Goal: Task Accomplishment & Management: Manage account settings

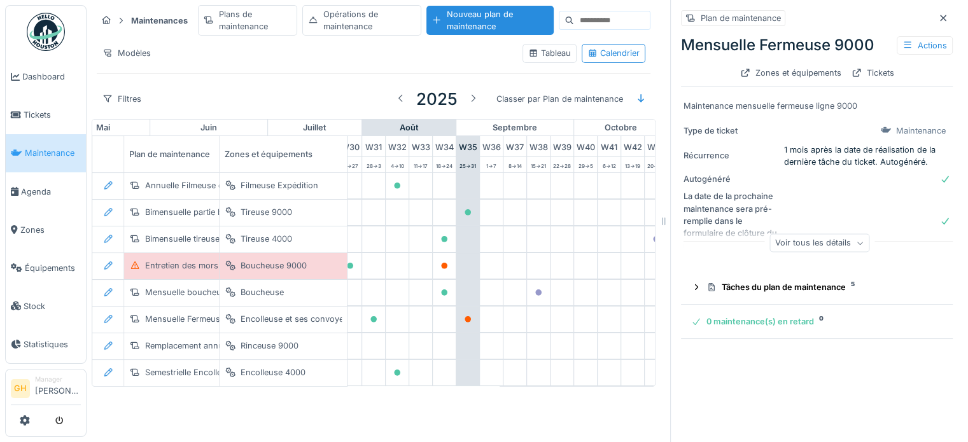
scroll to position [0, 726]
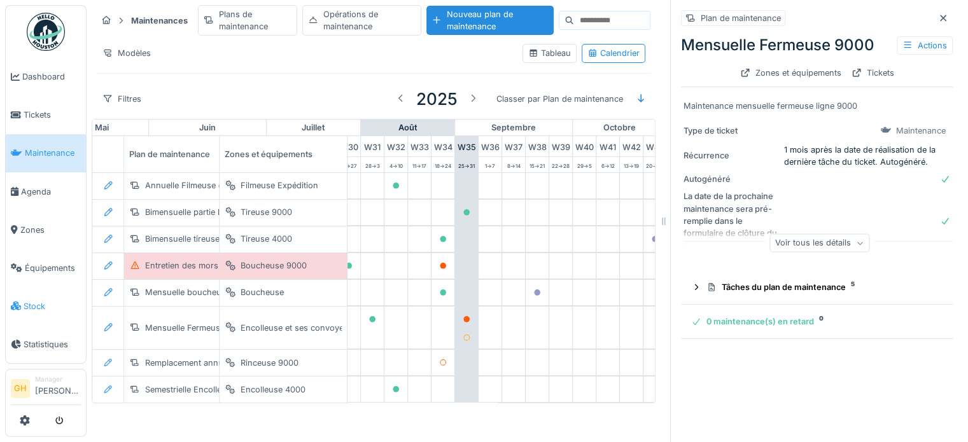
click at [38, 300] on span "Stock" at bounding box center [52, 306] width 57 height 12
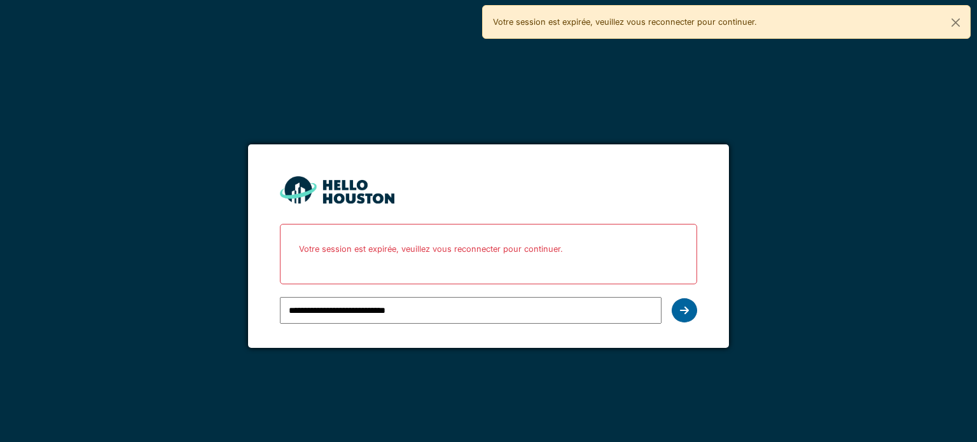
click at [690, 303] on div at bounding box center [684, 310] width 25 height 24
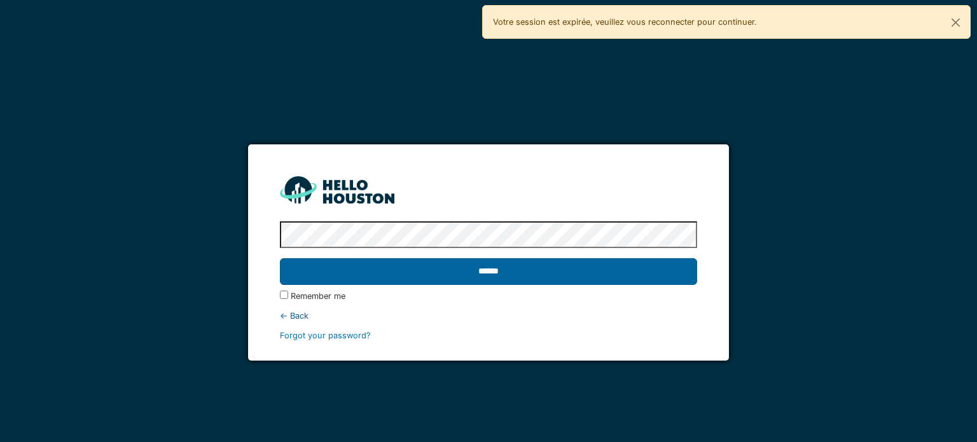
click at [531, 282] on input "******" at bounding box center [488, 271] width 417 height 27
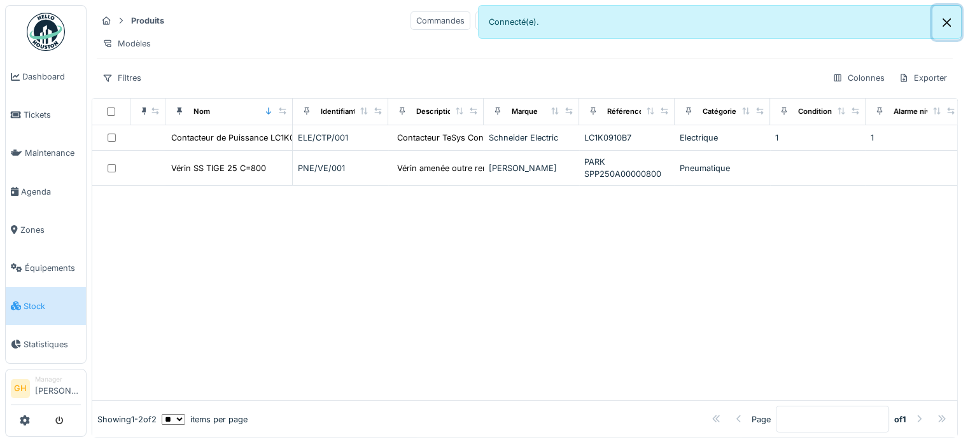
click at [947, 15] on button "Close" at bounding box center [946, 23] width 29 height 34
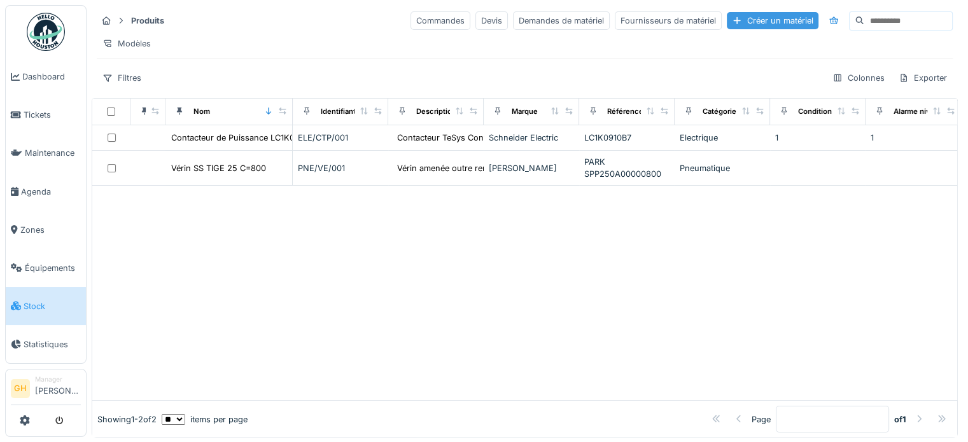
click at [727, 21] on div "Créer un matériel" at bounding box center [773, 20] width 92 height 17
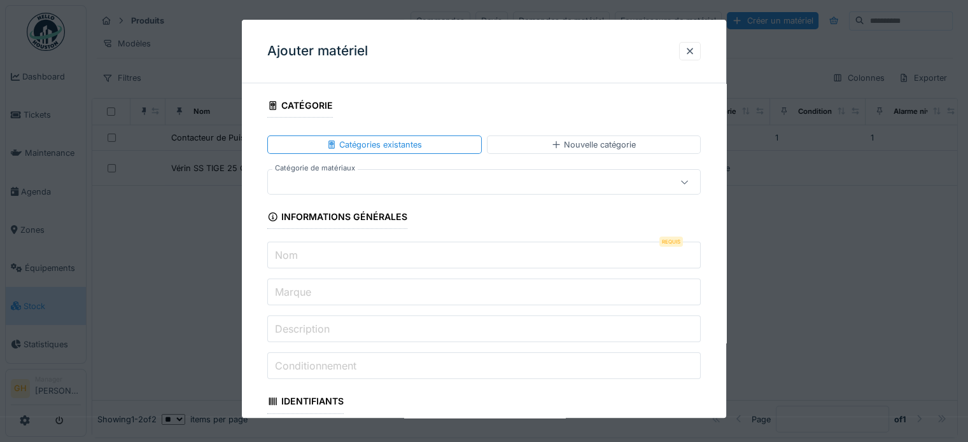
click at [449, 189] on div at bounding box center [483, 182] width 433 height 25
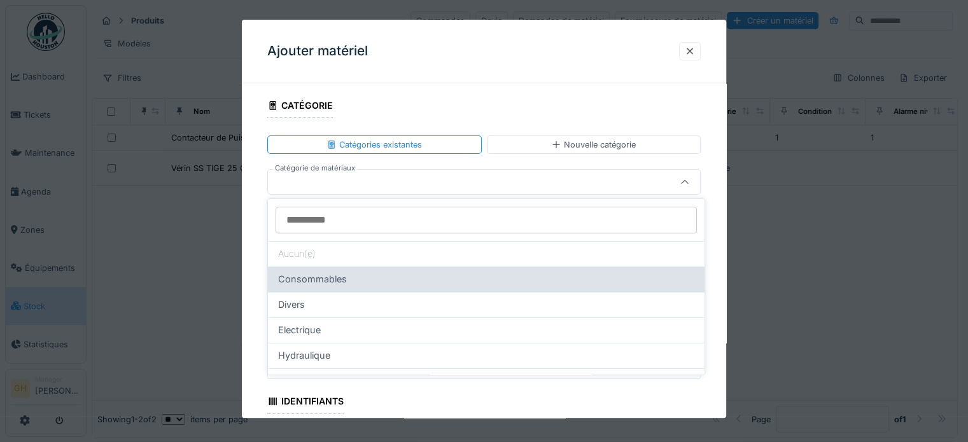
click at [387, 278] on div "Consommables" at bounding box center [486, 279] width 416 height 14
type input "****"
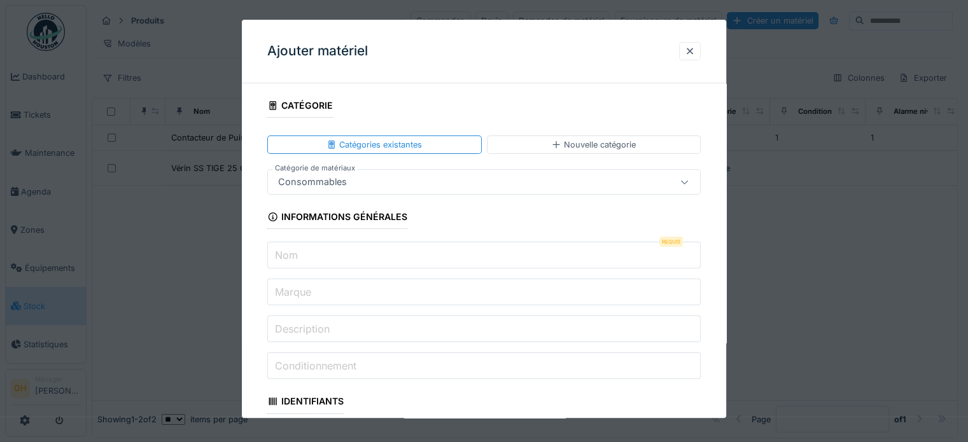
click at [454, 262] on input "Nom" at bounding box center [483, 255] width 433 height 27
click at [458, 258] on input "Nom" at bounding box center [483, 255] width 433 height 27
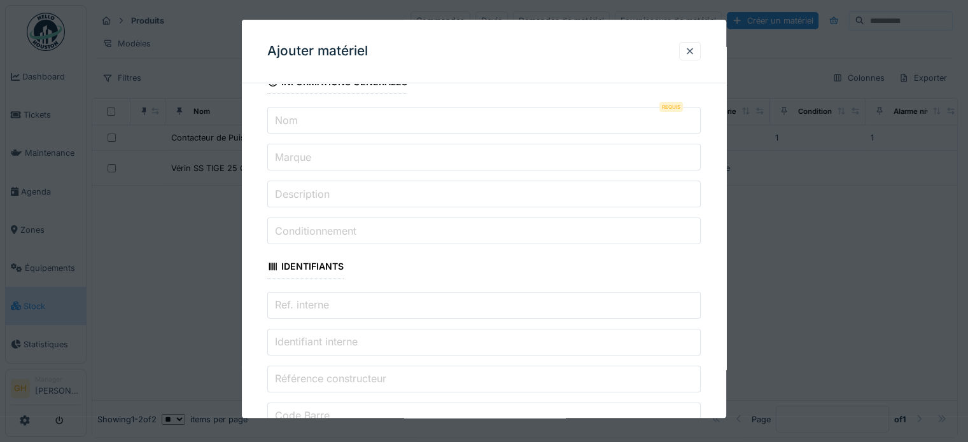
scroll to position [127, 0]
click at [695, 50] on div at bounding box center [690, 51] width 10 height 12
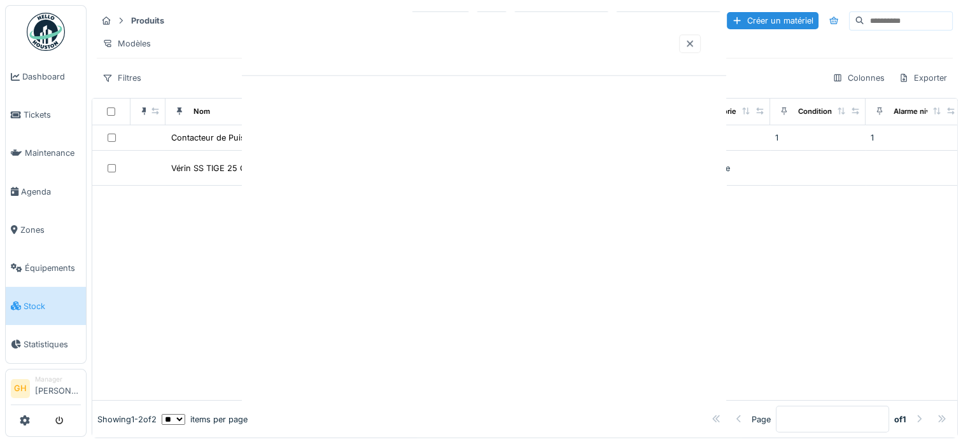
scroll to position [0, 0]
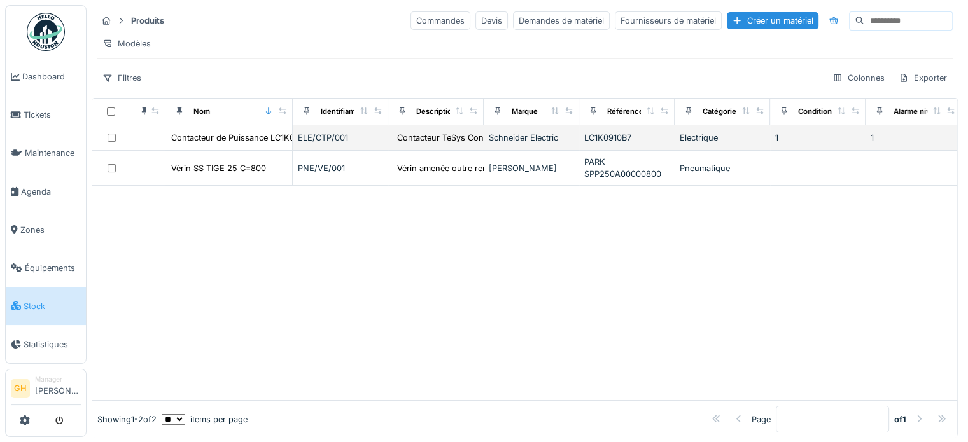
click at [374, 144] on div "ELE/CTP/001" at bounding box center [340, 138] width 85 height 12
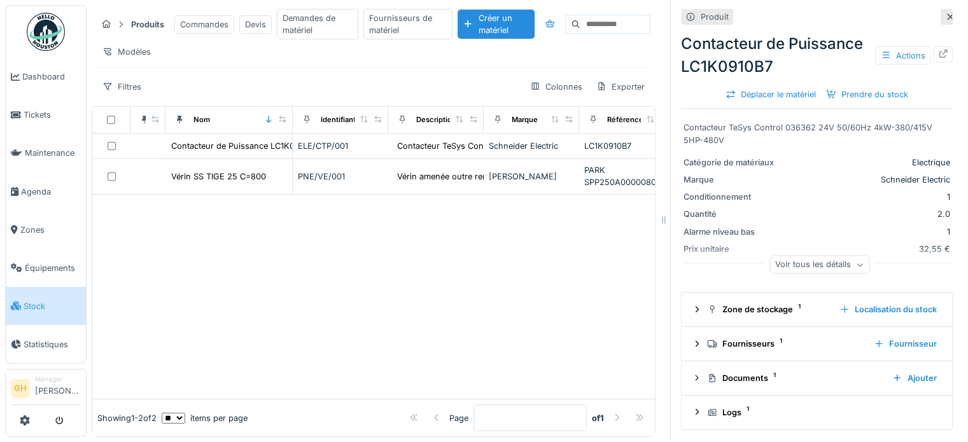
scroll to position [11, 0]
click at [791, 256] on div "Voir tous les détails" at bounding box center [819, 265] width 100 height 18
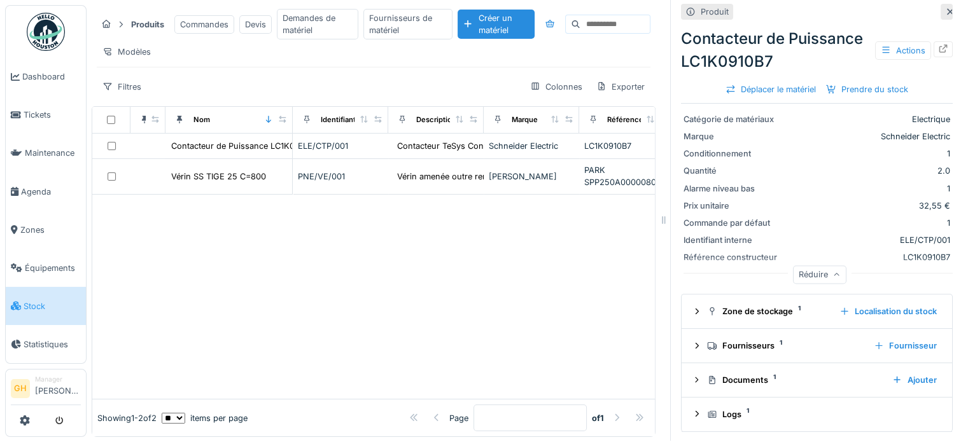
scroll to position [0, 0]
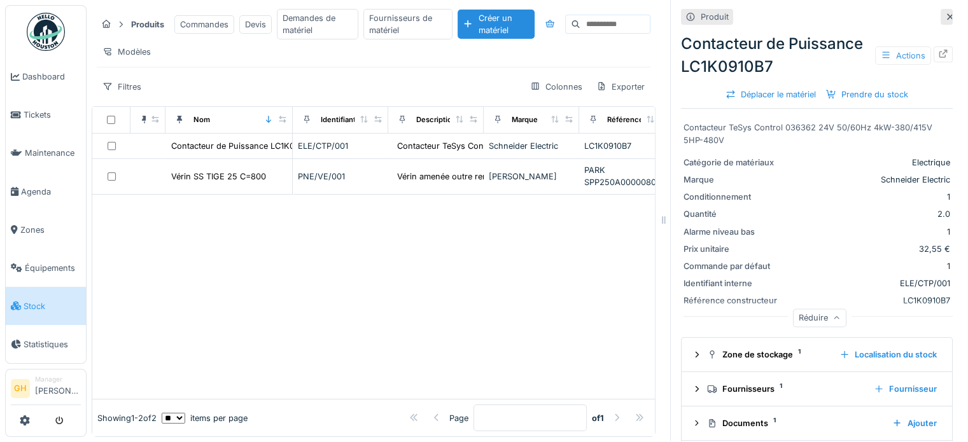
click at [905, 50] on div "Actions" at bounding box center [903, 55] width 56 height 18
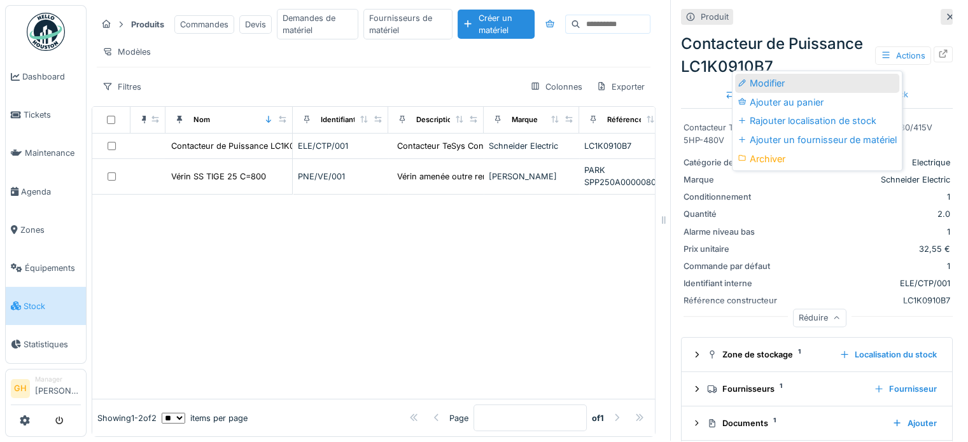
click at [863, 78] on div "Modifier" at bounding box center [817, 83] width 164 height 19
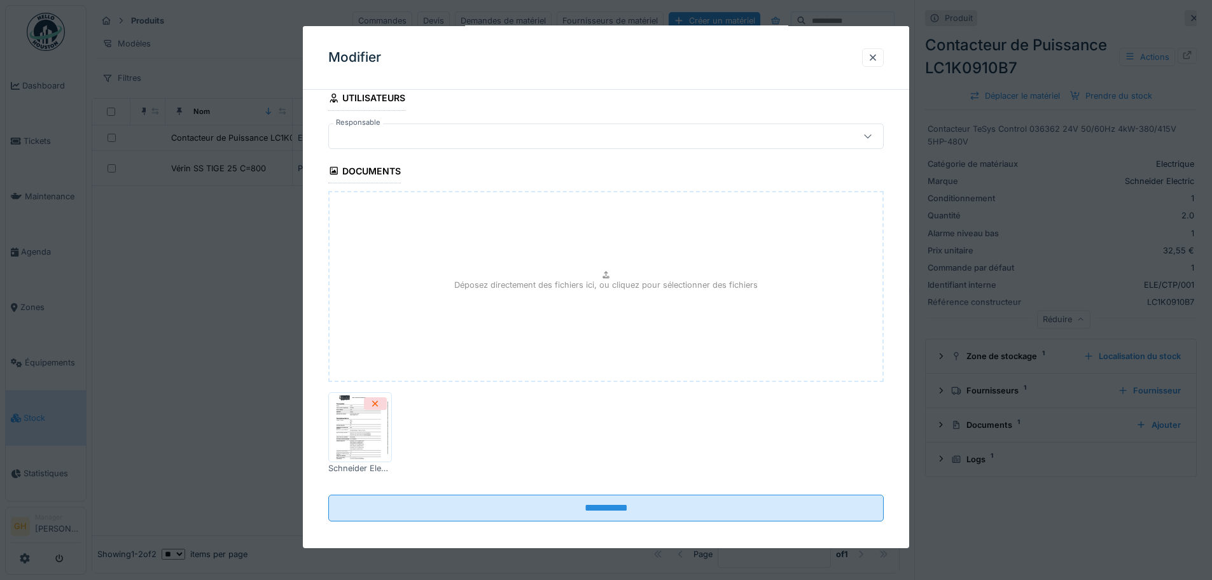
scroll to position [638, 0]
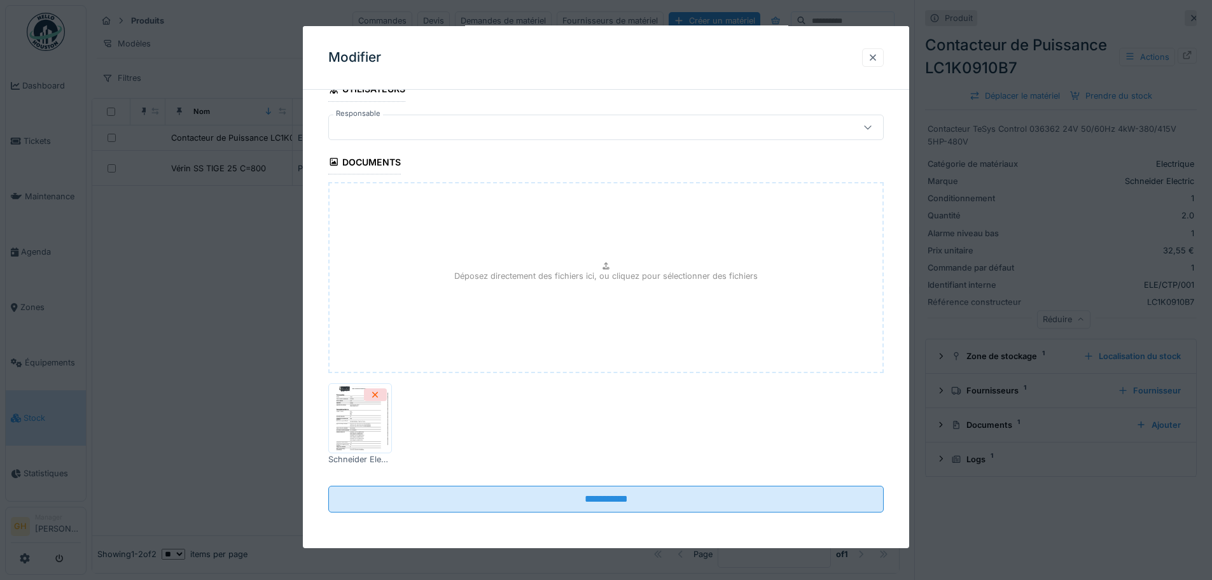
click at [878, 57] on div at bounding box center [873, 58] width 10 height 12
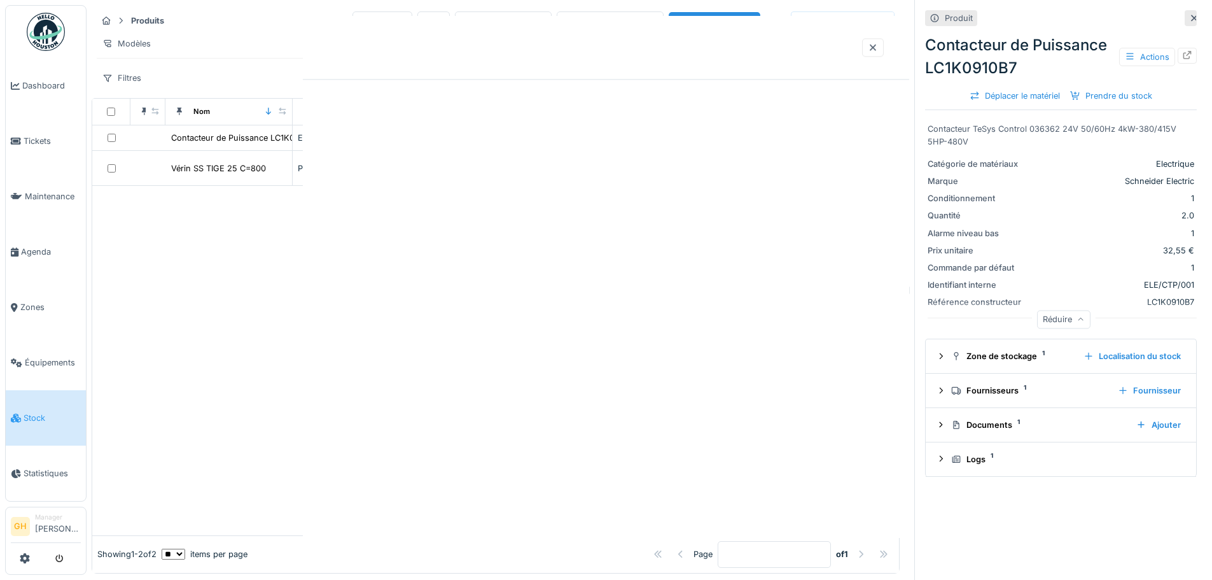
scroll to position [0, 0]
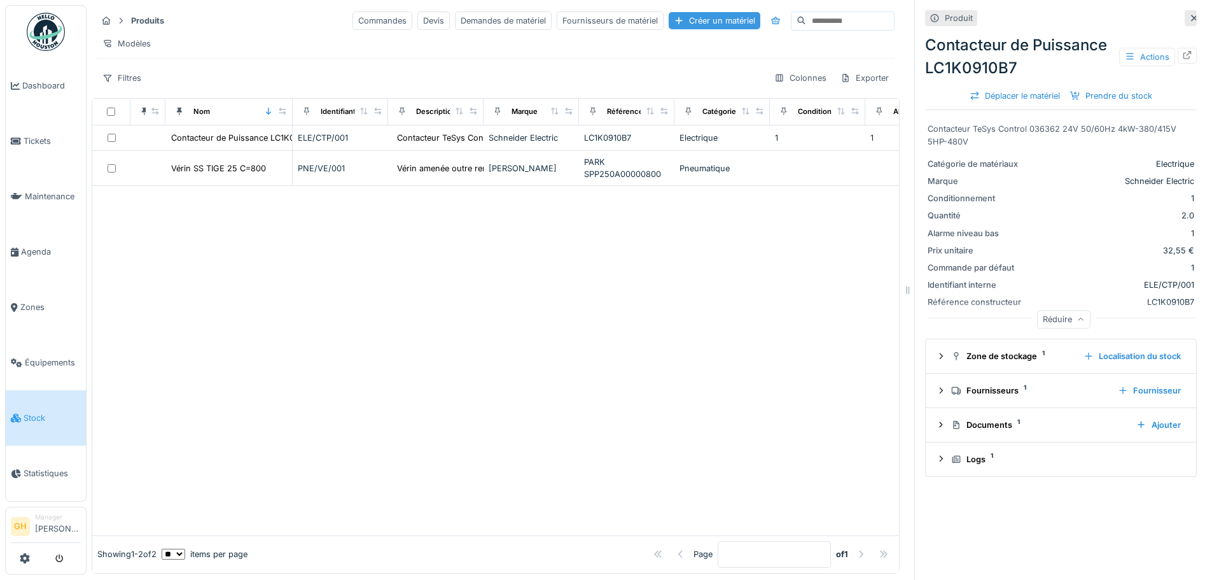
click at [669, 12] on div "Créer un matériel" at bounding box center [715, 20] width 92 height 17
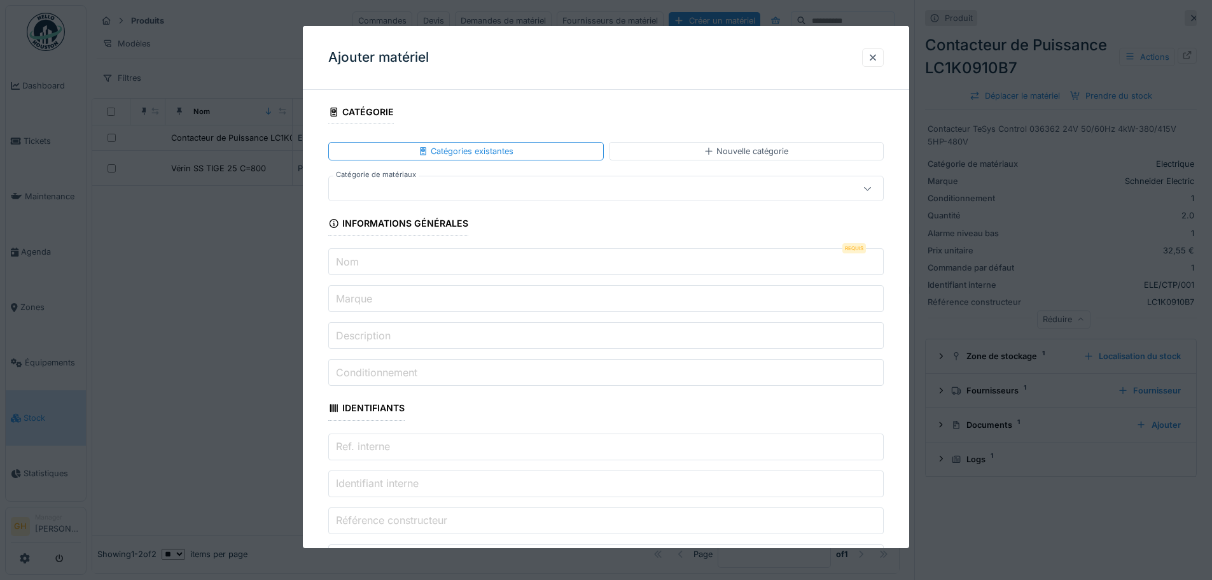
click at [433, 197] on div at bounding box center [606, 188] width 556 height 25
click at [550, 187] on div at bounding box center [573, 188] width 479 height 14
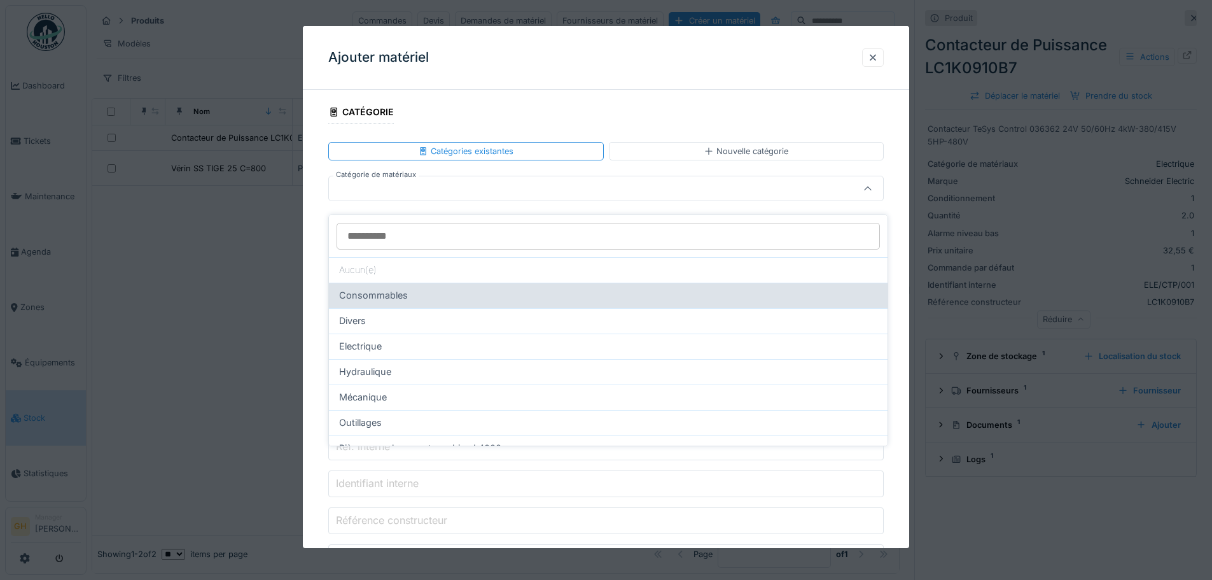
click at [508, 290] on div "Consommables" at bounding box center [608, 295] width 538 height 14
type input "****"
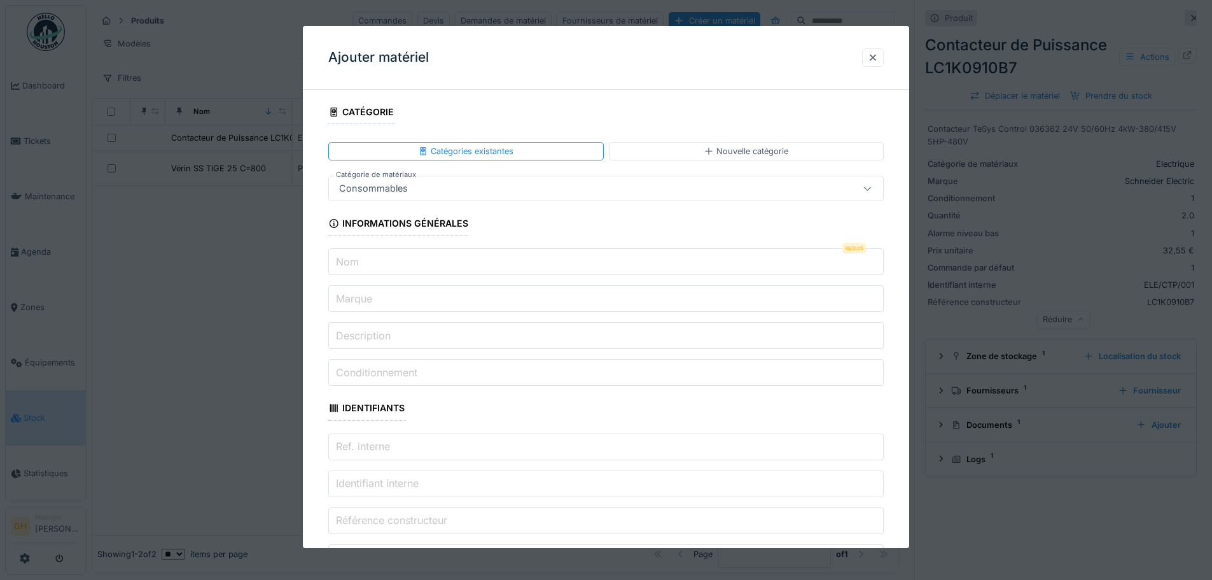
click at [456, 270] on input "Nom" at bounding box center [606, 261] width 556 height 27
click at [928, 442] on div at bounding box center [606, 290] width 1212 height 580
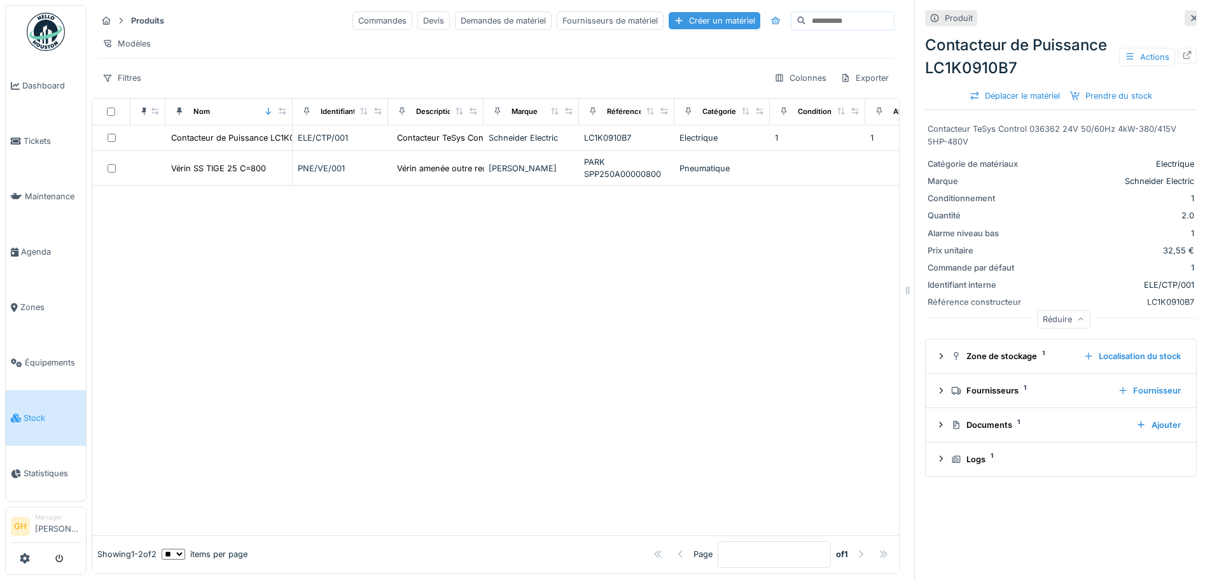
click at [669, 12] on div "Créer un matériel" at bounding box center [715, 20] width 92 height 17
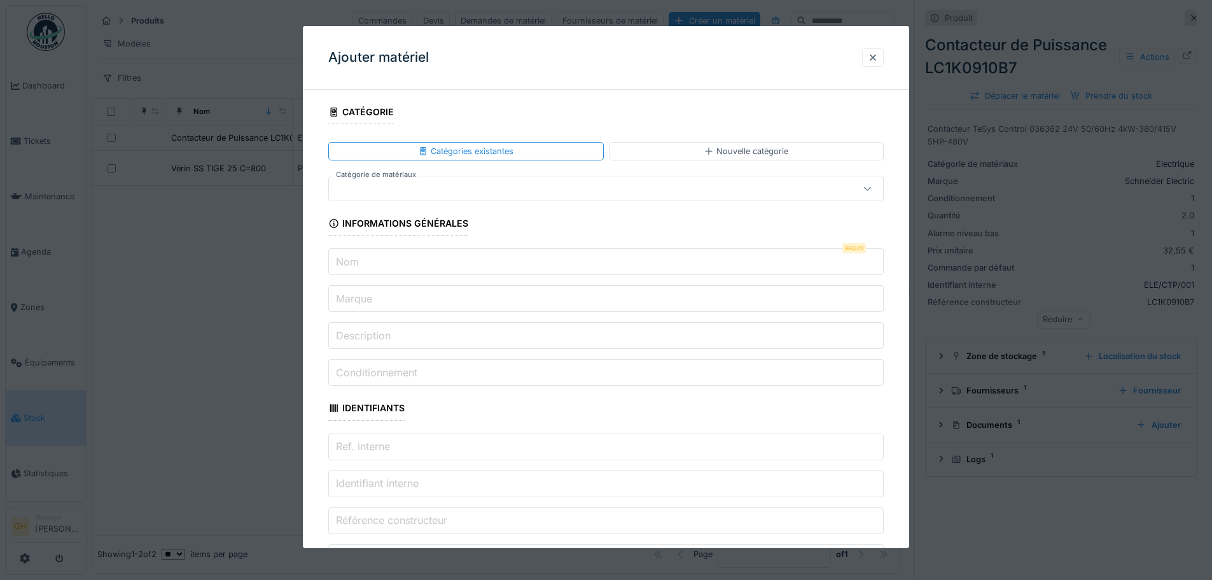
click at [438, 266] on input "Nom" at bounding box center [606, 261] width 556 height 27
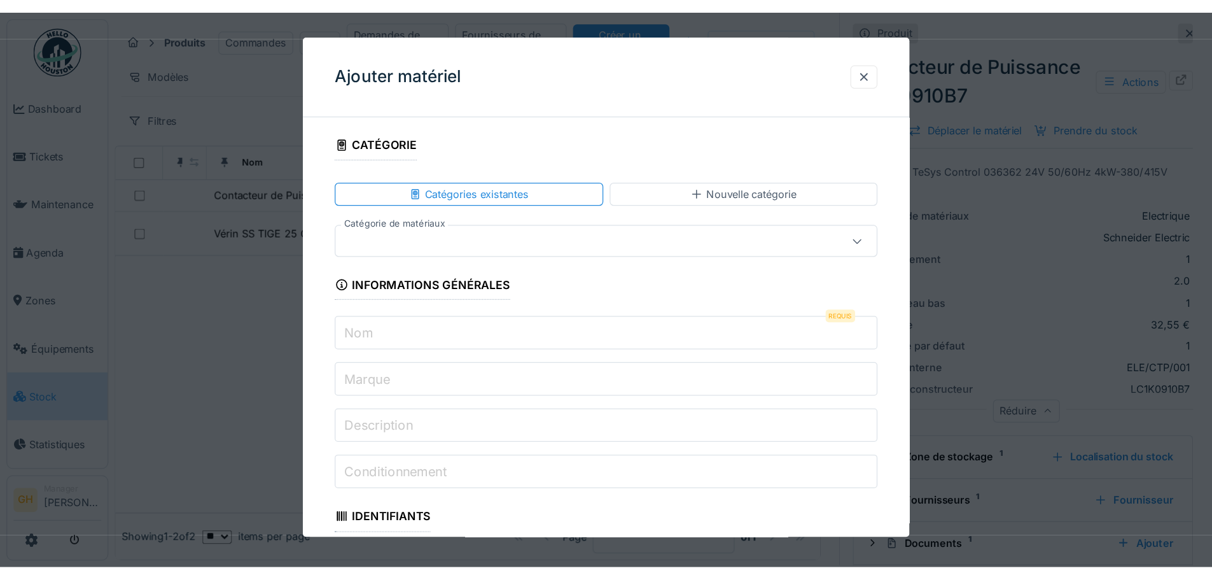
scroll to position [10, 0]
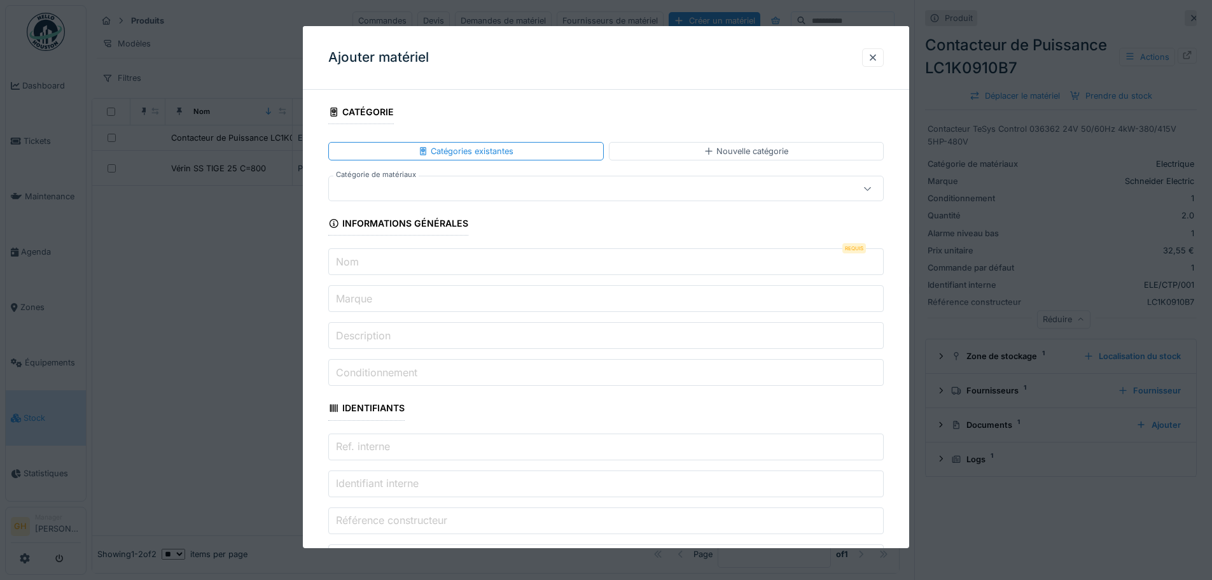
click at [354, 267] on label "Nom" at bounding box center [347, 261] width 28 height 15
click at [354, 267] on input "Nom" at bounding box center [606, 261] width 556 height 27
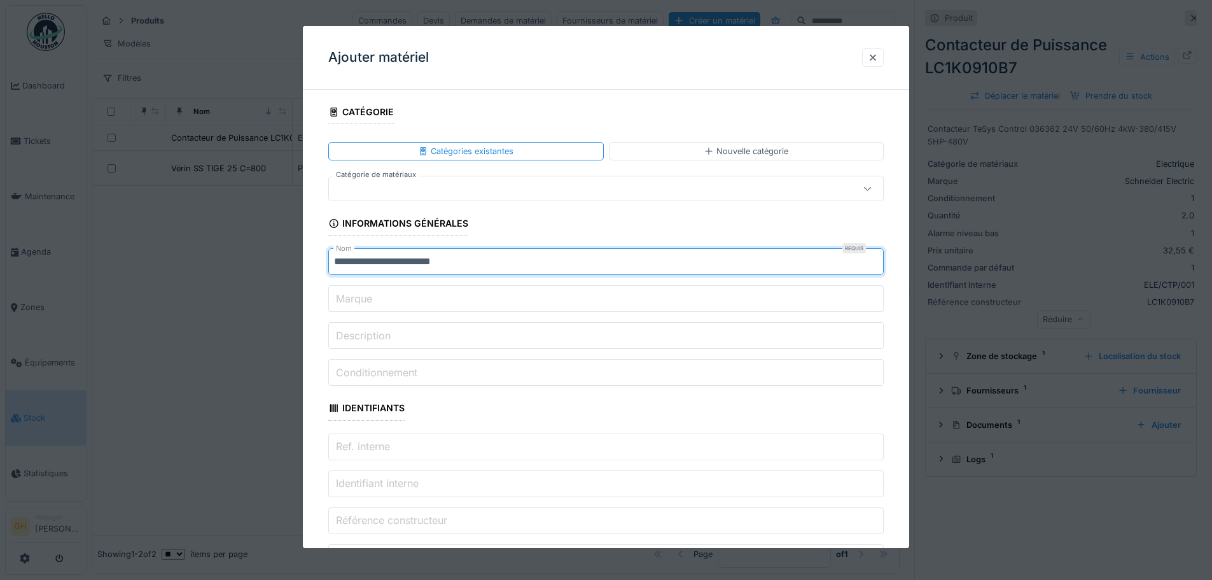
type input "**********"
click at [415, 288] on input "Marque" at bounding box center [606, 298] width 556 height 27
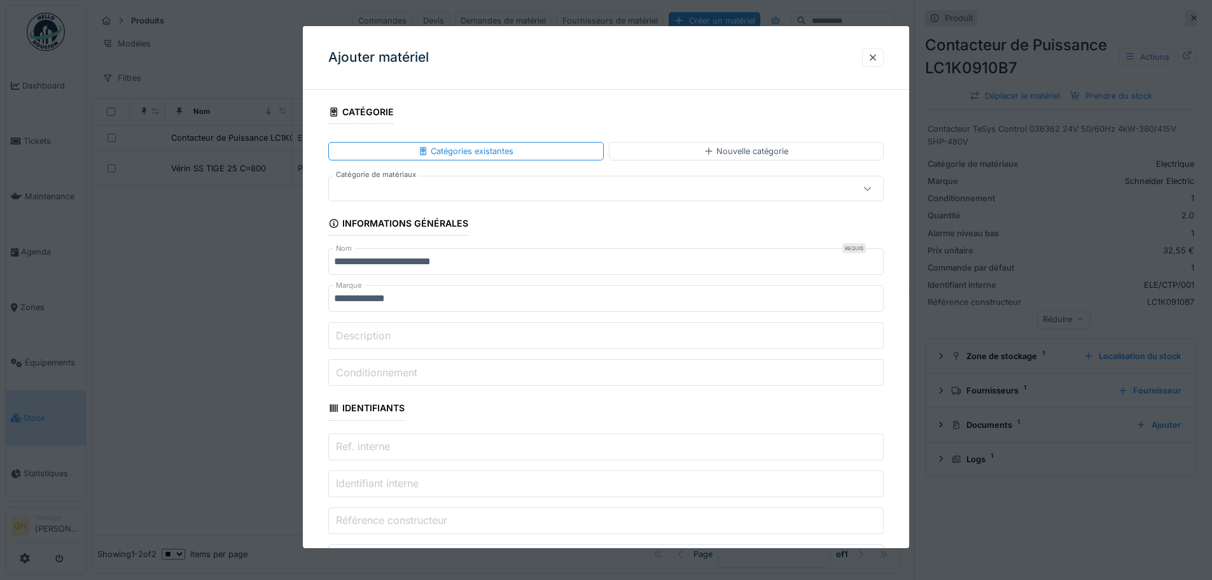
click at [407, 333] on input "Description" at bounding box center [606, 335] width 556 height 27
click at [351, 300] on input "**********" at bounding box center [606, 298] width 556 height 27
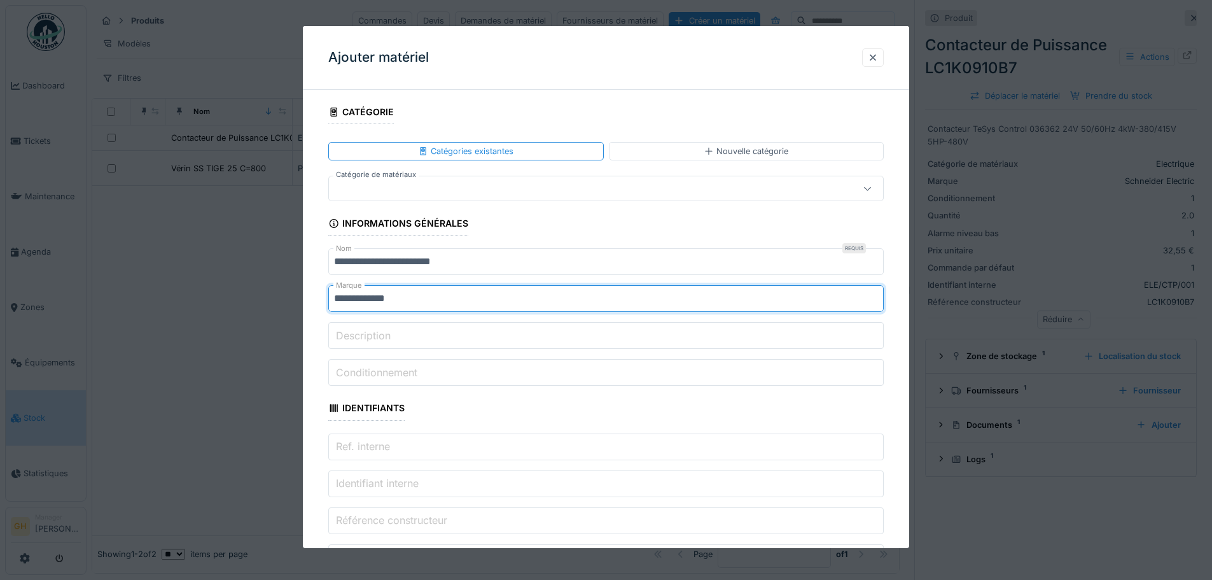
type input "**********"
click at [449, 338] on input "Description" at bounding box center [606, 335] width 556 height 27
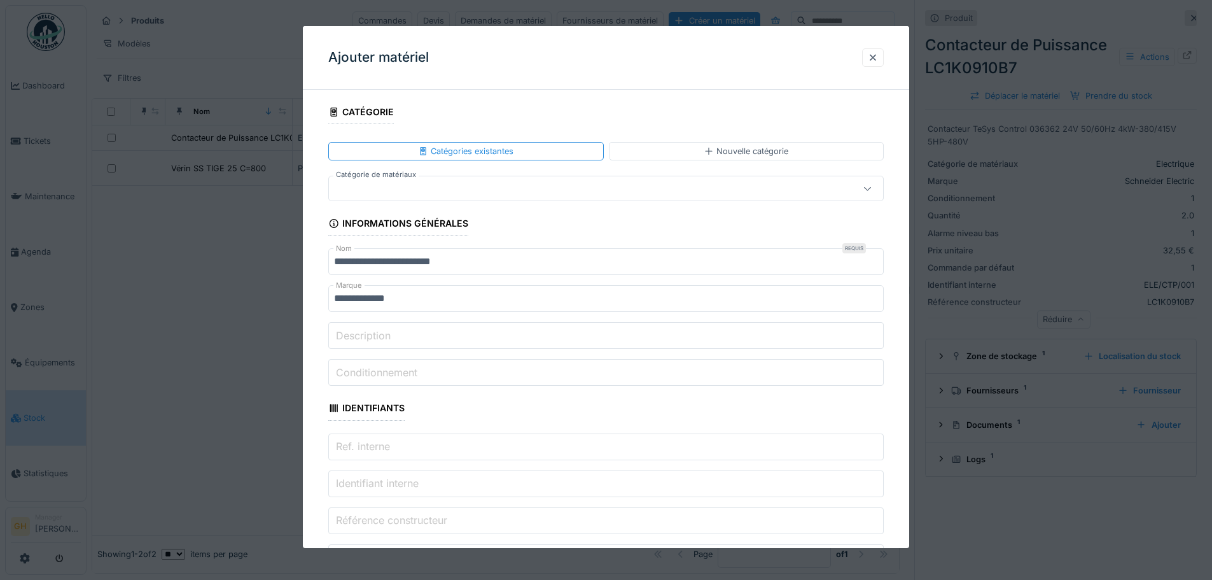
click at [585, 340] on input "Description" at bounding box center [606, 335] width 556 height 27
click at [646, 361] on input "Conditionnement" at bounding box center [606, 372] width 556 height 27
drag, startPoint x: 447, startPoint y: 376, endPoint x: 466, endPoint y: 374, distance: 19.9
click at [458, 376] on input "Conditionnement" at bounding box center [606, 372] width 556 height 27
type input "*"
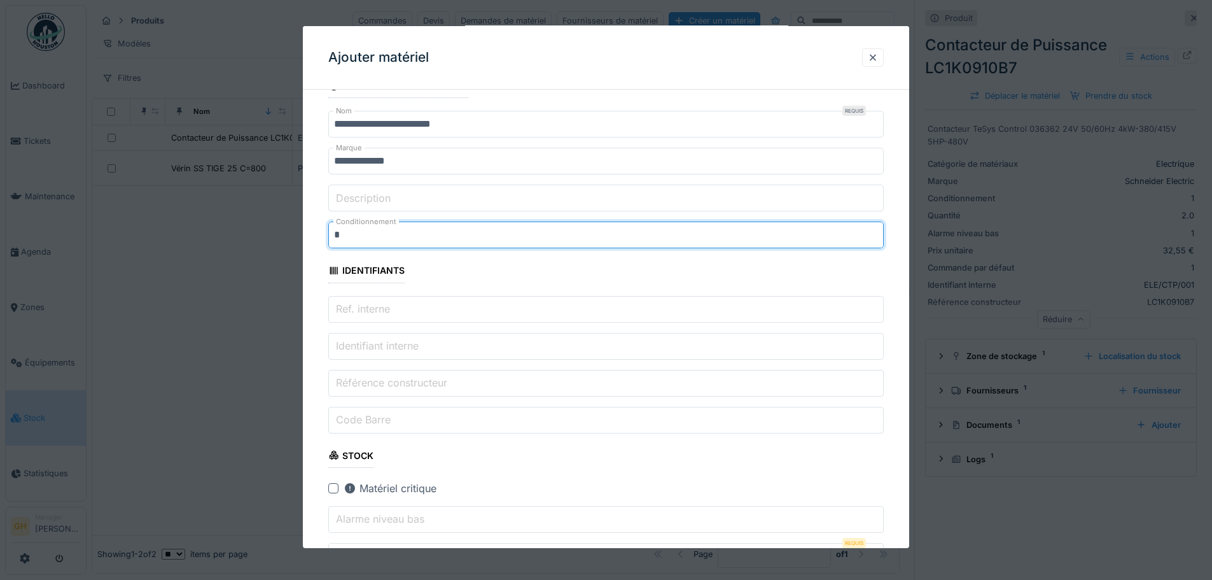
scroll to position [127, 0]
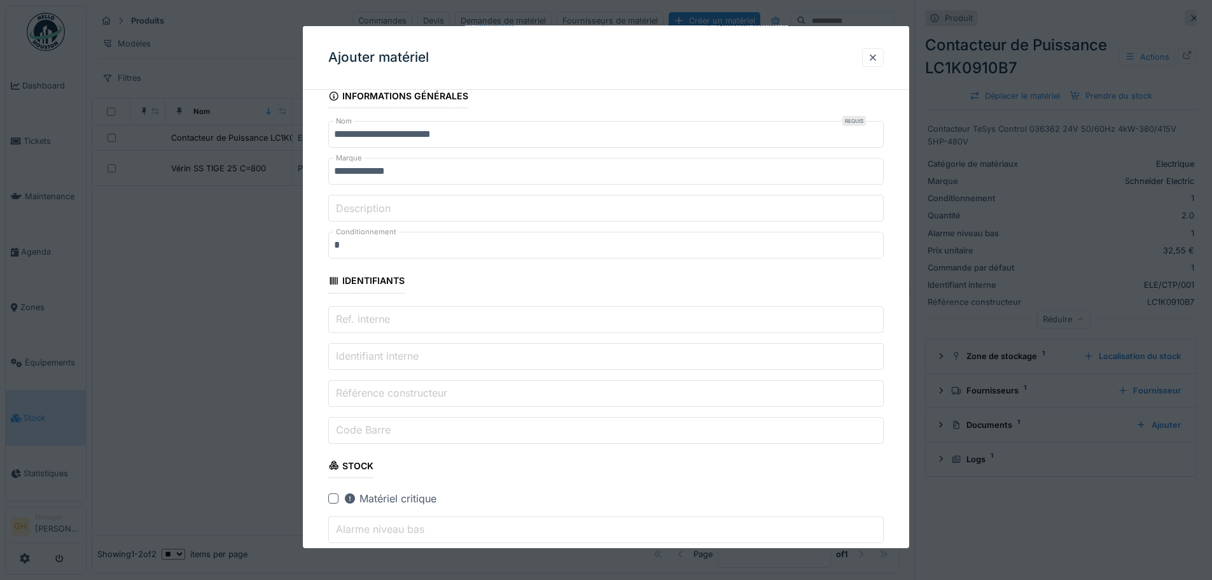
click at [410, 323] on input "Ref. interne" at bounding box center [606, 319] width 556 height 27
click at [430, 356] on input "Identifiant interne" at bounding box center [606, 356] width 556 height 27
click at [421, 353] on label "Identifiant interne" at bounding box center [377, 355] width 88 height 15
click at [422, 353] on input "Identifiant interne" at bounding box center [606, 356] width 556 height 27
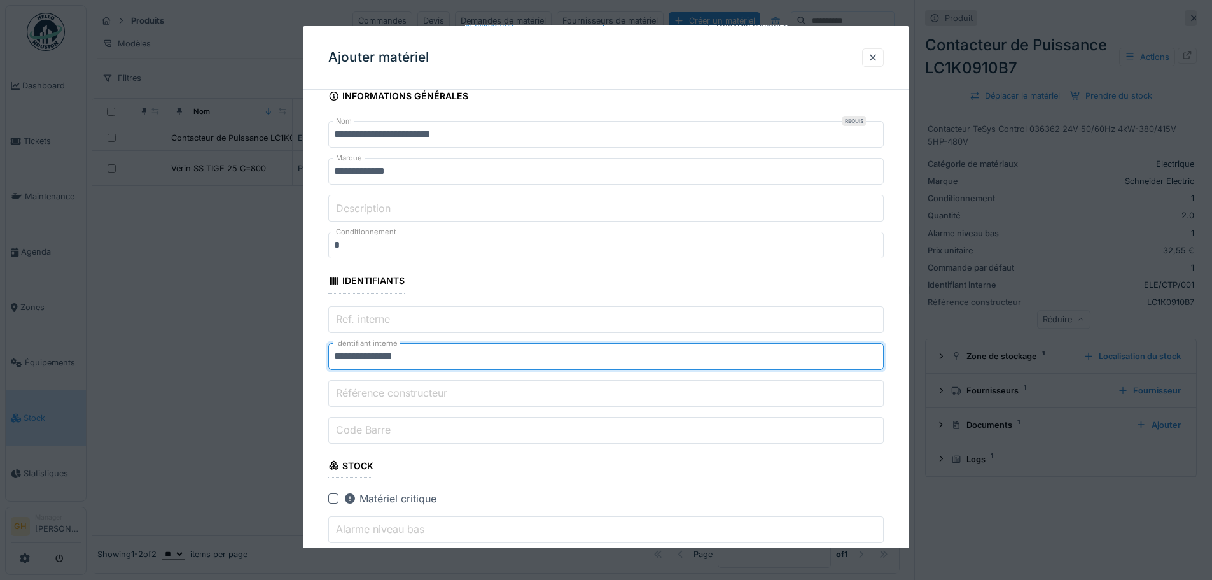
type input "**********"
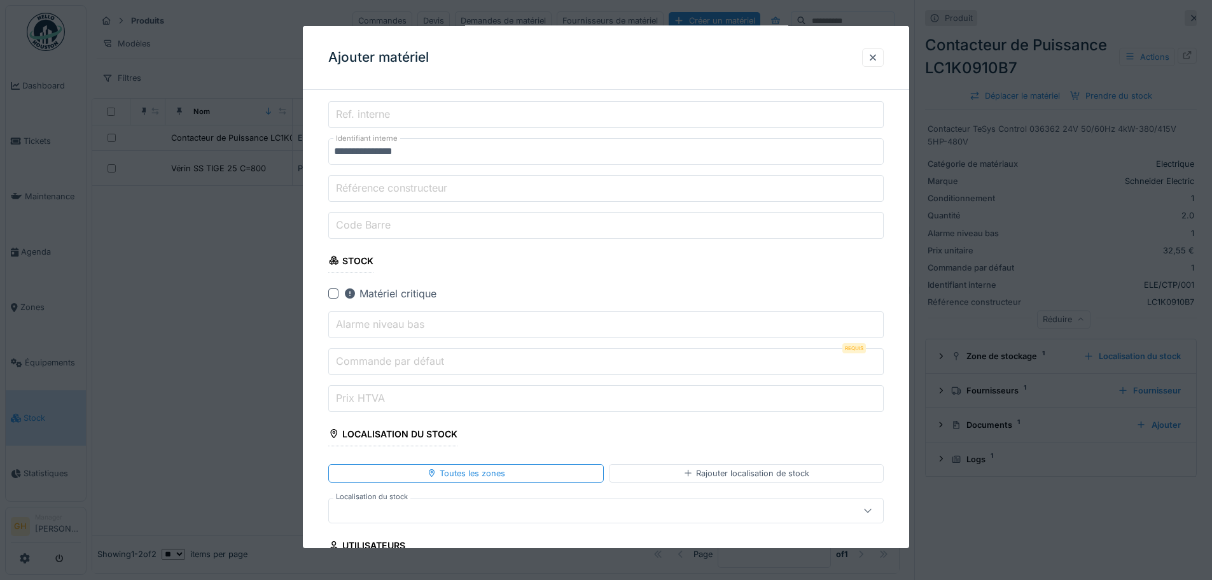
scroll to position [255, 0]
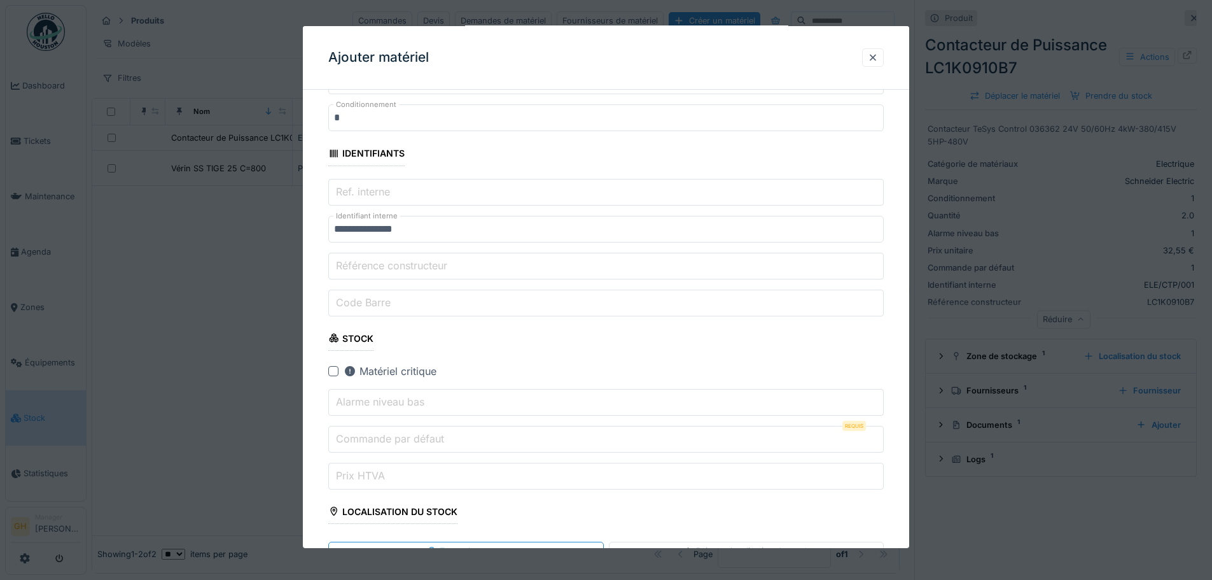
click at [445, 269] on label "Référence constructeur" at bounding box center [391, 265] width 116 height 15
click at [445, 269] on input "Référence constructeur" at bounding box center [606, 266] width 556 height 27
paste input "******"
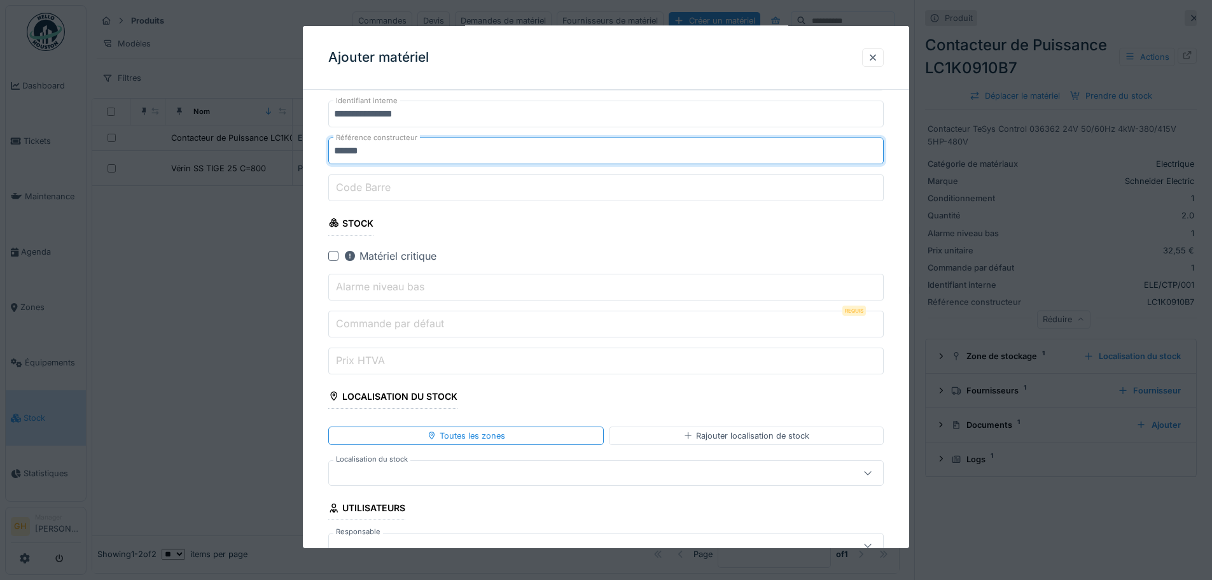
scroll to position [382, 0]
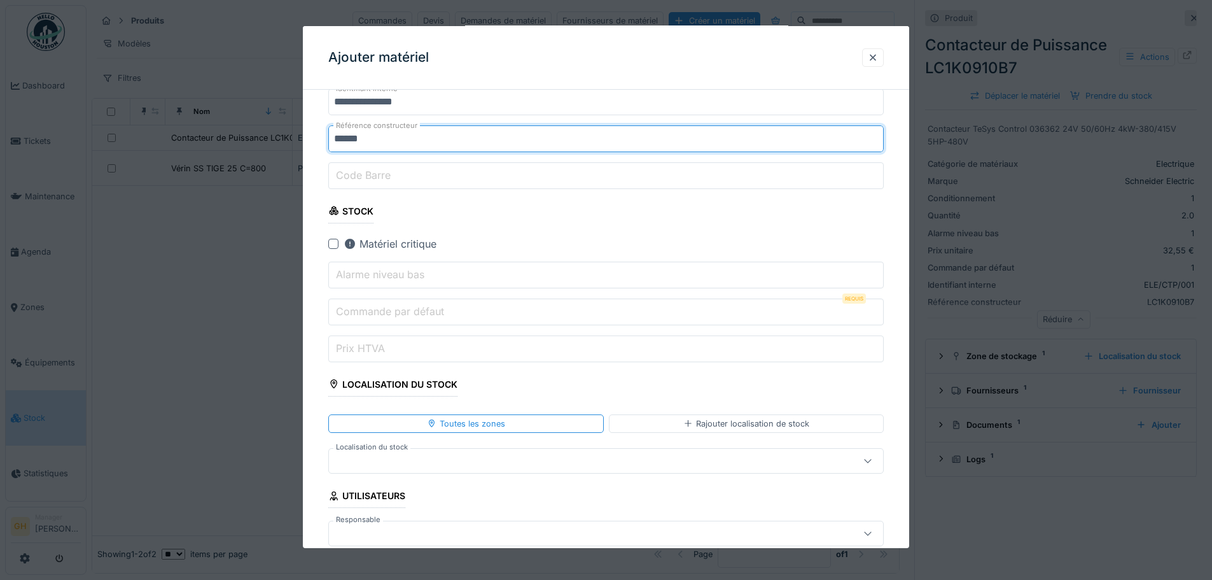
type input "******"
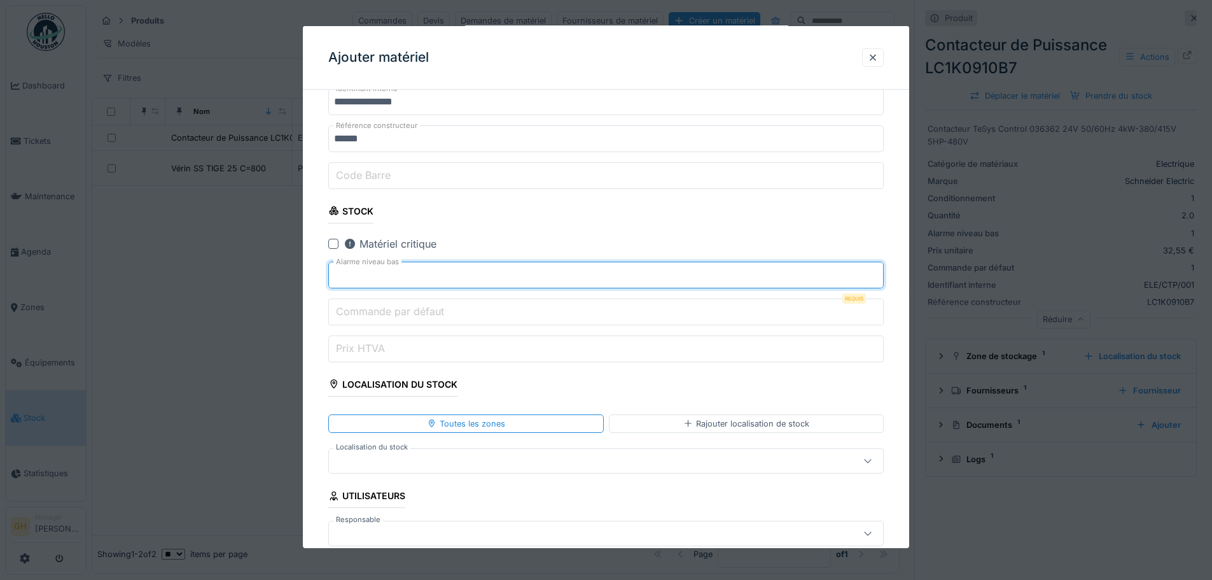
click at [879, 270] on input "*" at bounding box center [606, 275] width 556 height 27
type input "*"
click at [879, 270] on input "*" at bounding box center [606, 275] width 556 height 27
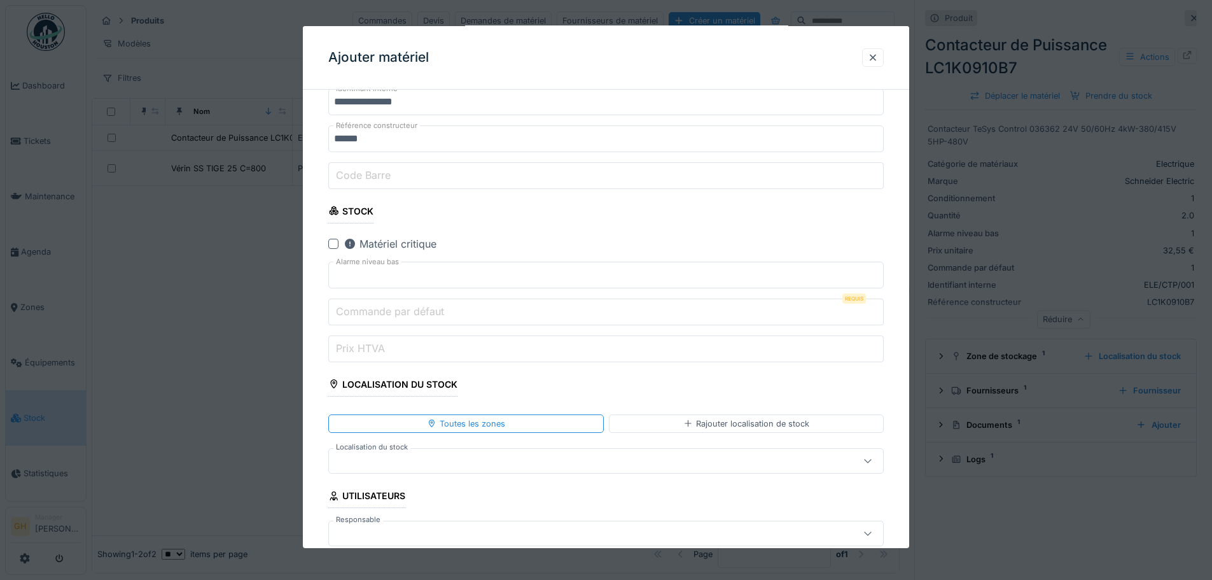
click at [585, 320] on input "Commande par défaut" at bounding box center [606, 311] width 556 height 27
click at [526, 349] on input "Prix HTVA" at bounding box center [606, 348] width 556 height 27
paste input "*****"
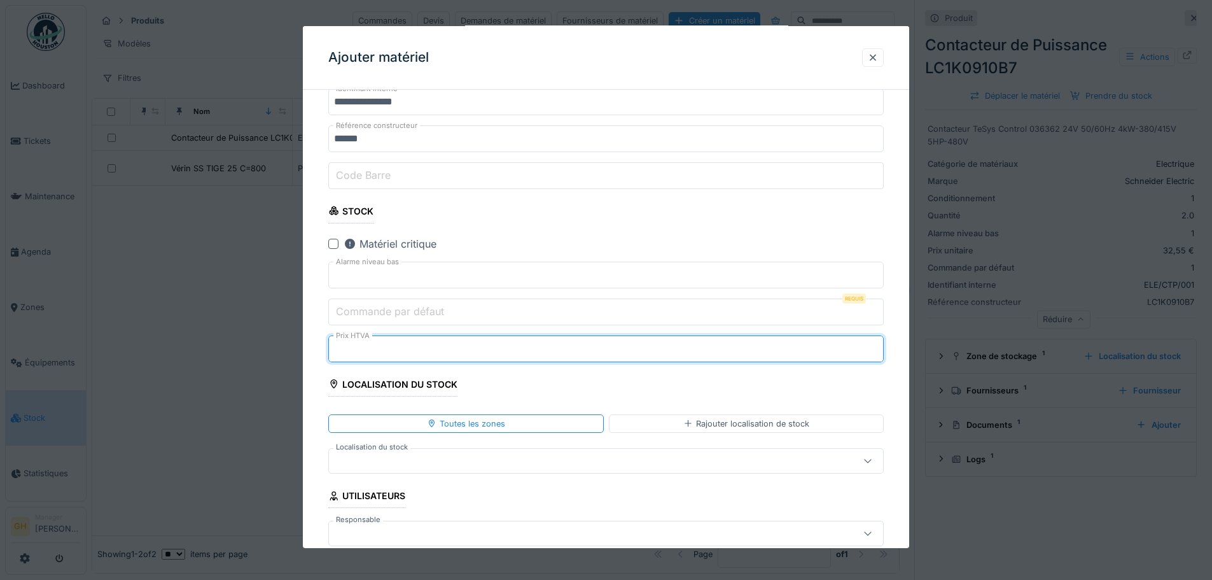
click at [879, 344] on input "*****" at bounding box center [606, 348] width 556 height 27
type input "*****"
click at [877, 354] on input "*****" at bounding box center [606, 348] width 556 height 27
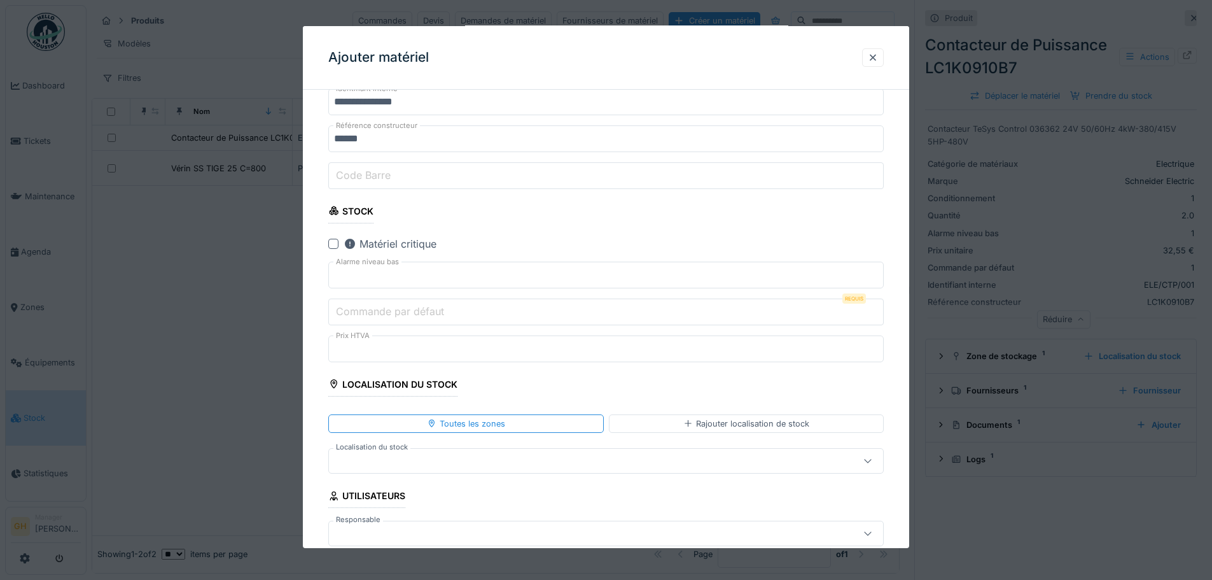
click at [501, 317] on input "Commande par défaut" at bounding box center [606, 311] width 556 height 27
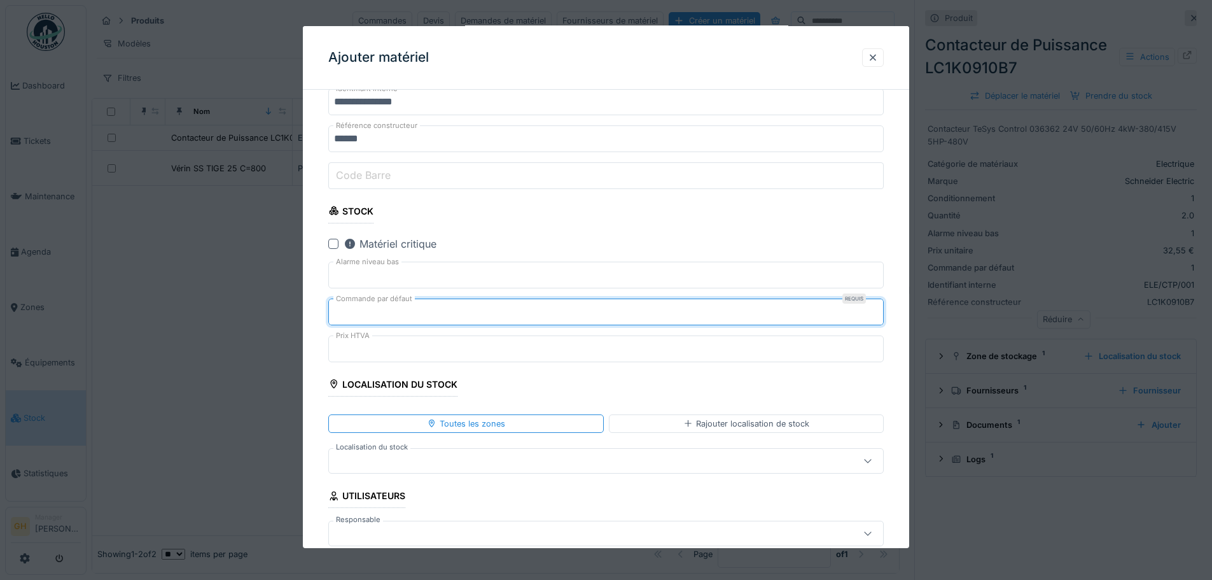
click at [879, 307] on input "*" at bounding box center [606, 311] width 556 height 27
click at [880, 307] on input "*" at bounding box center [606, 311] width 556 height 27
type input "*"
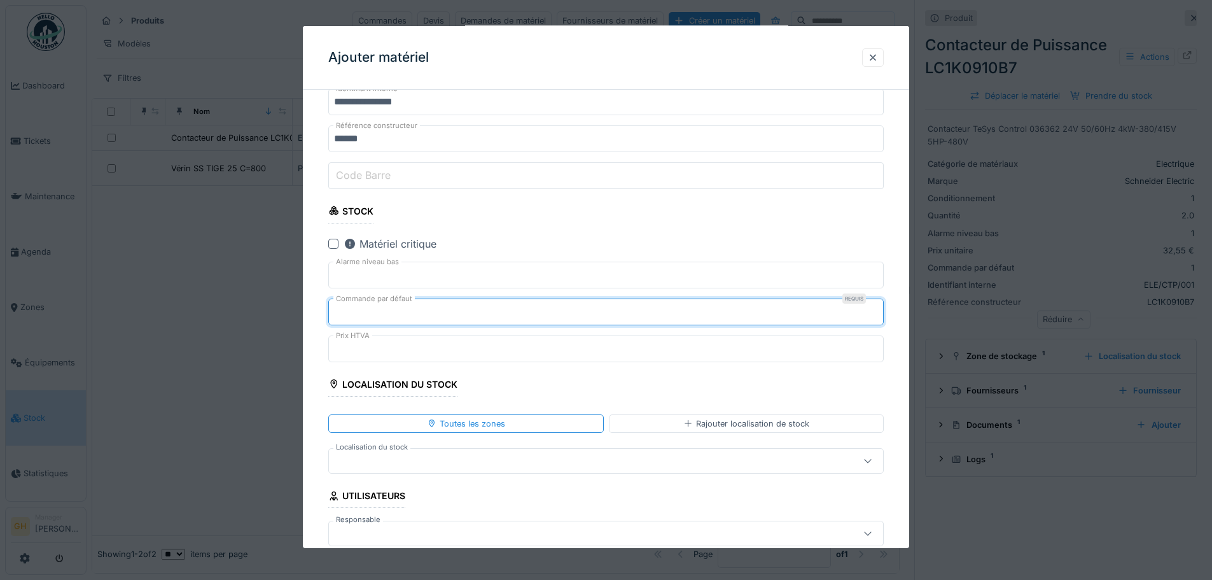
click at [880, 307] on input "*" at bounding box center [606, 311] width 556 height 27
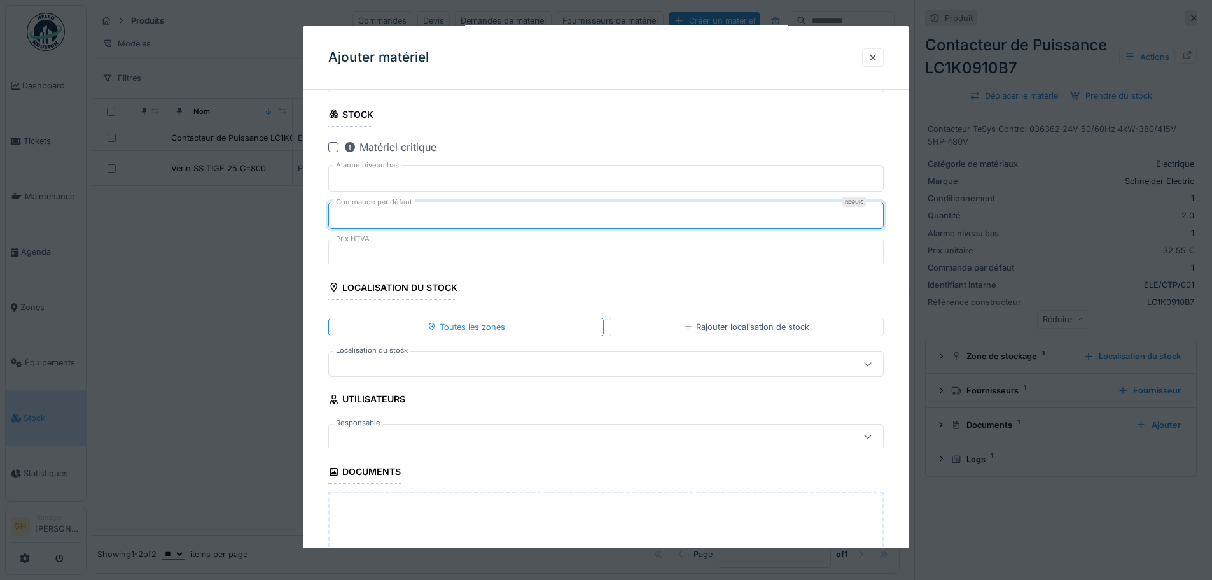
scroll to position [636, 0]
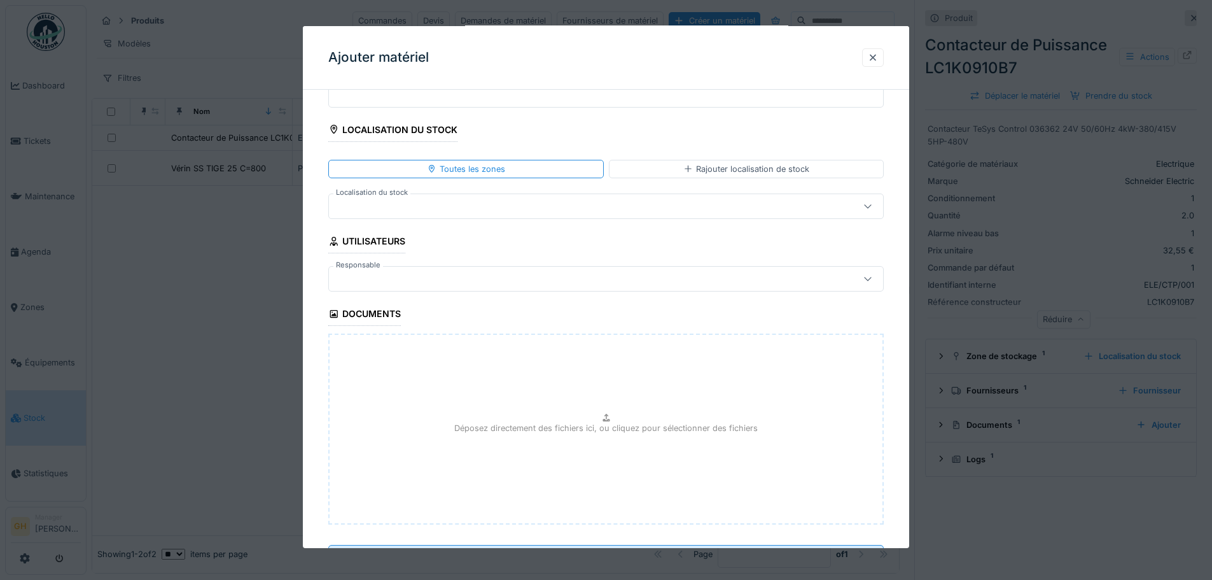
click at [452, 280] on div at bounding box center [573, 279] width 479 height 14
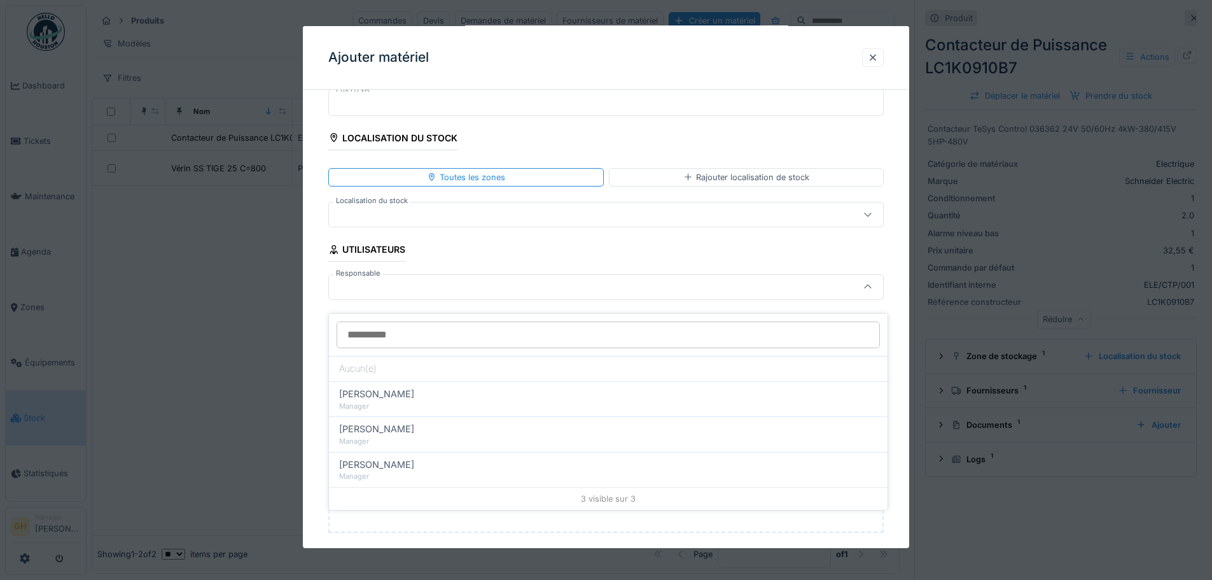
click at [493, 321] on input "Responsable" at bounding box center [608, 334] width 543 height 27
click at [494, 293] on div at bounding box center [573, 287] width 479 height 14
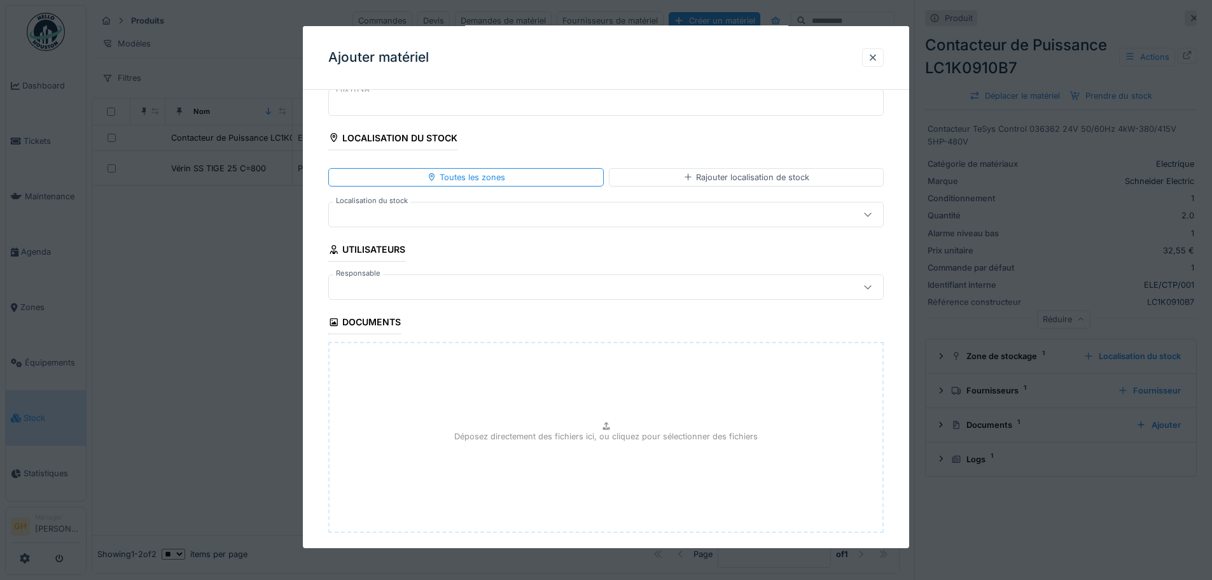
click at [482, 213] on div at bounding box center [573, 214] width 479 height 14
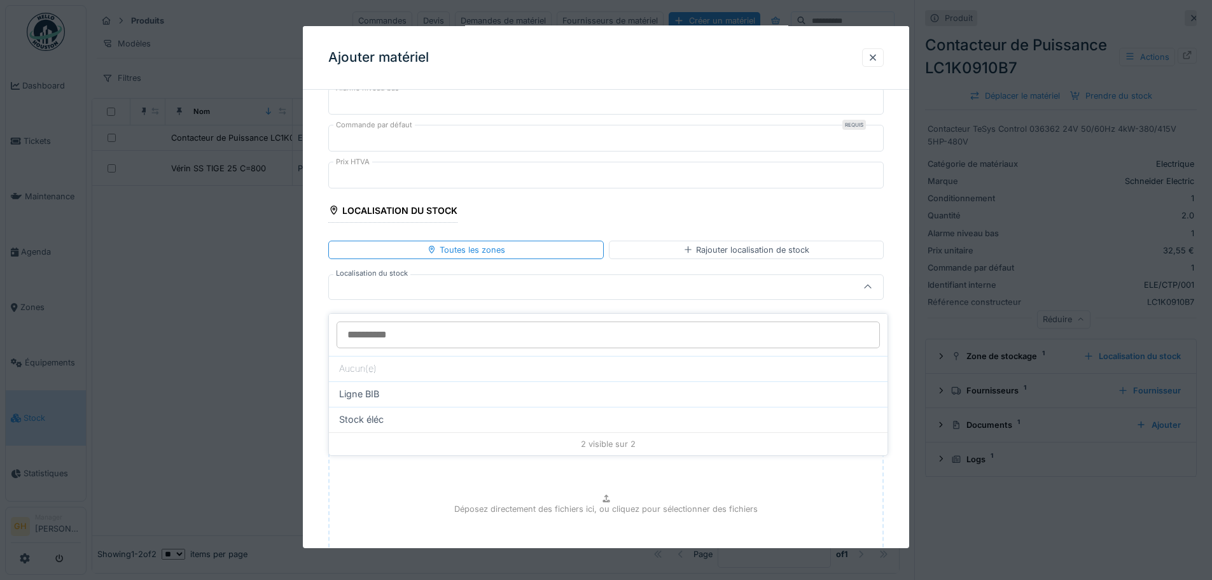
click at [552, 286] on div at bounding box center [573, 287] width 479 height 14
click at [681, 247] on div "Rajouter localisation de stock" at bounding box center [746, 250] width 275 height 18
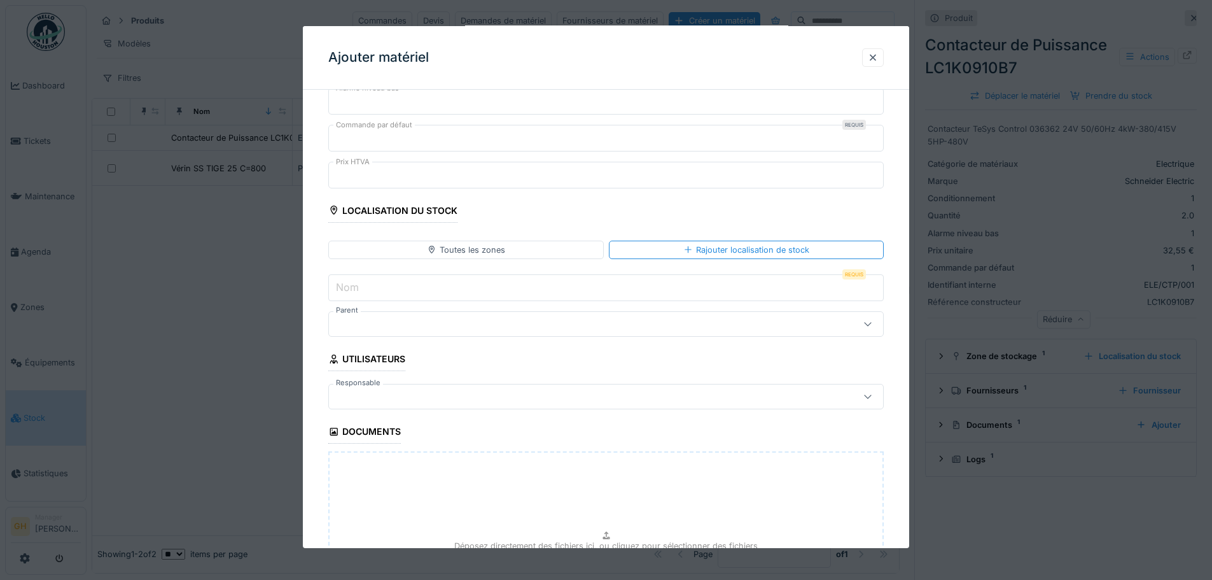
click at [449, 280] on input "Nom" at bounding box center [606, 287] width 556 height 27
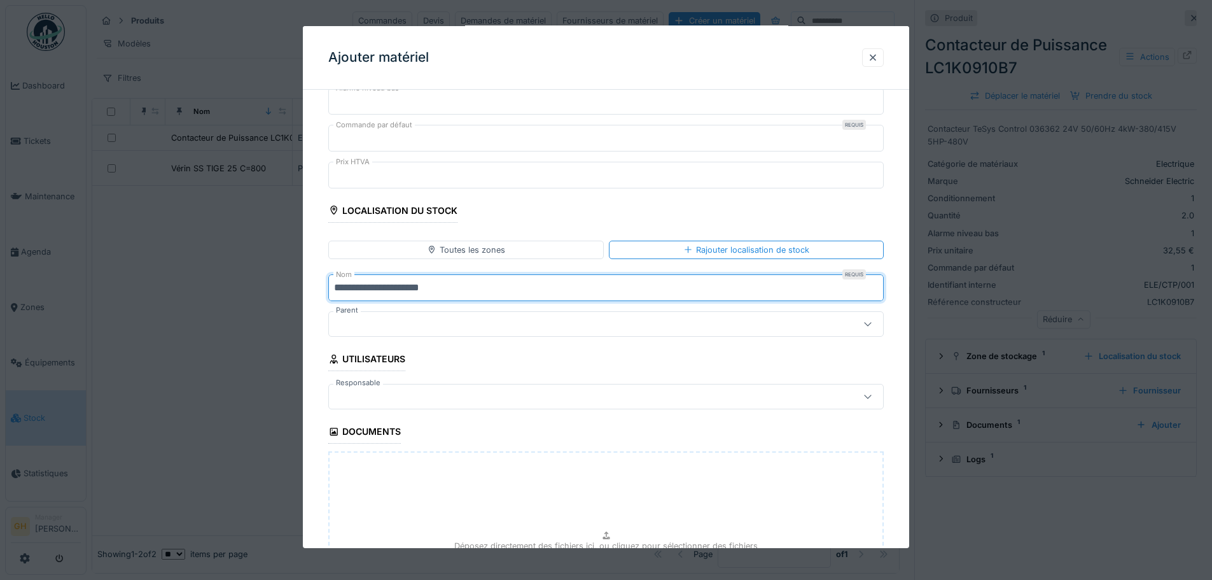
type input "**********"
drag, startPoint x: 532, startPoint y: 284, endPoint x: 327, endPoint y: 300, distance: 205.6
click at [327, 300] on div "**********" at bounding box center [606, 134] width 606 height 1180
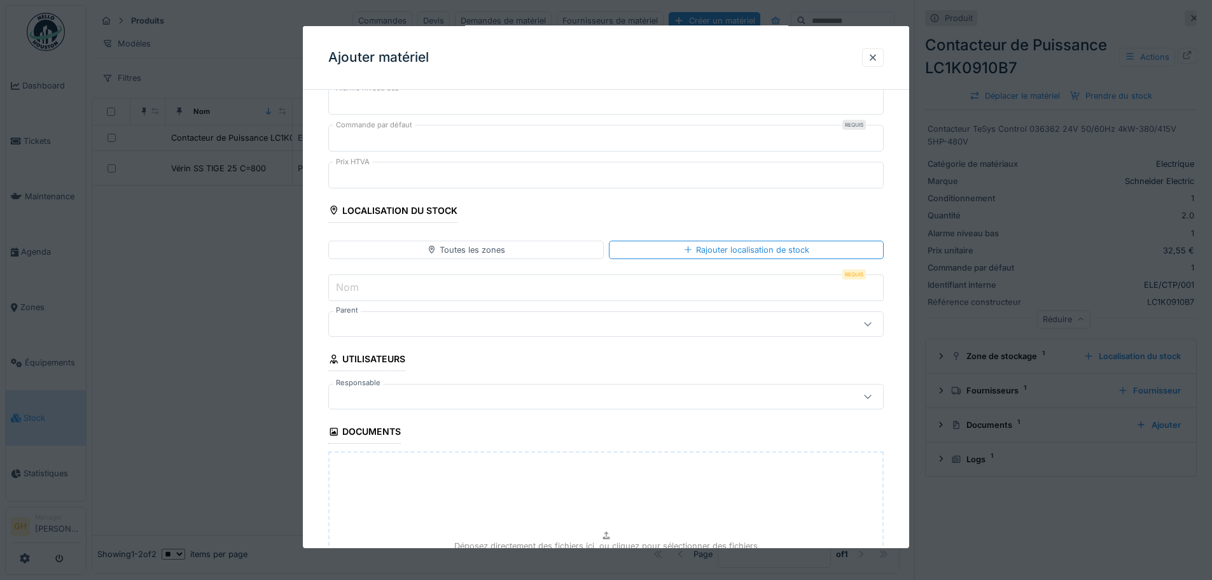
click at [371, 290] on input "Nom" at bounding box center [606, 287] width 556 height 27
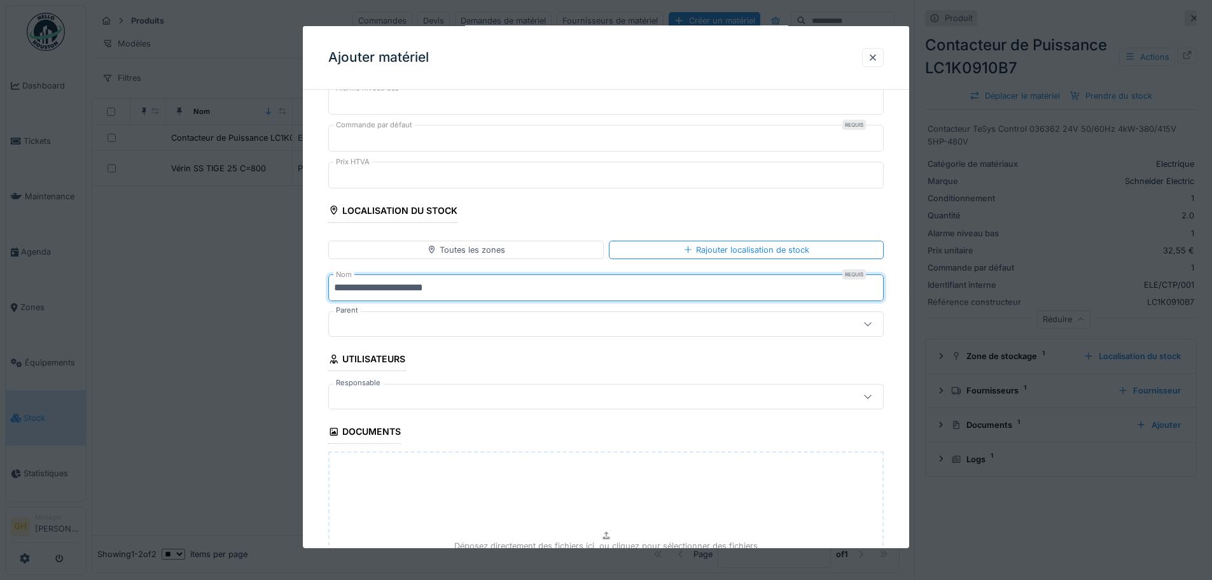
click at [482, 319] on div at bounding box center [573, 324] width 479 height 14
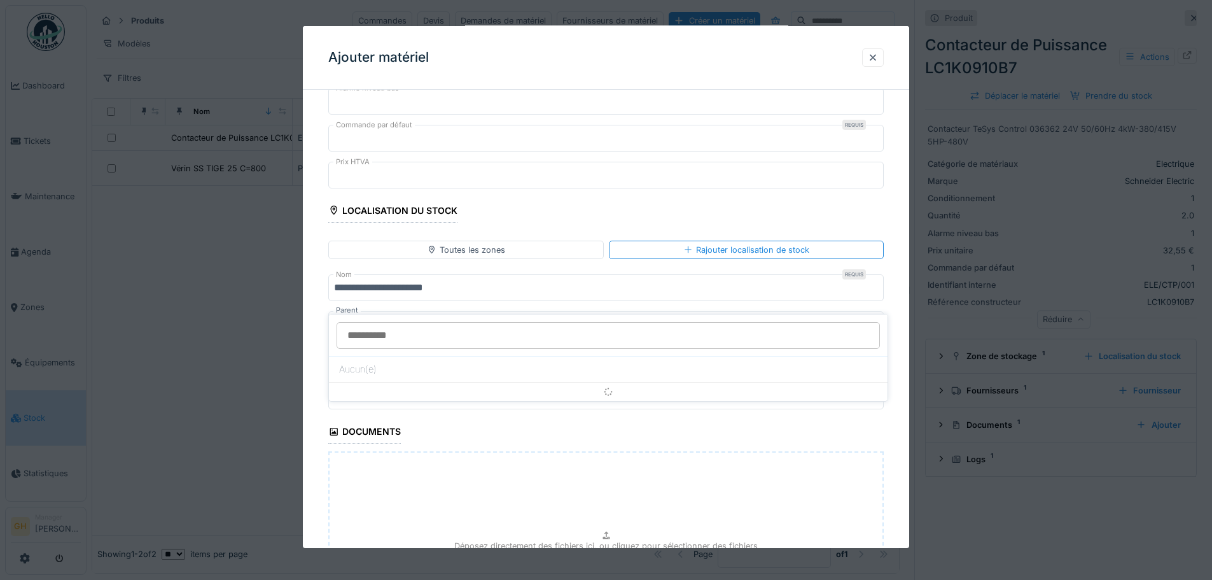
scroll to position [592, 0]
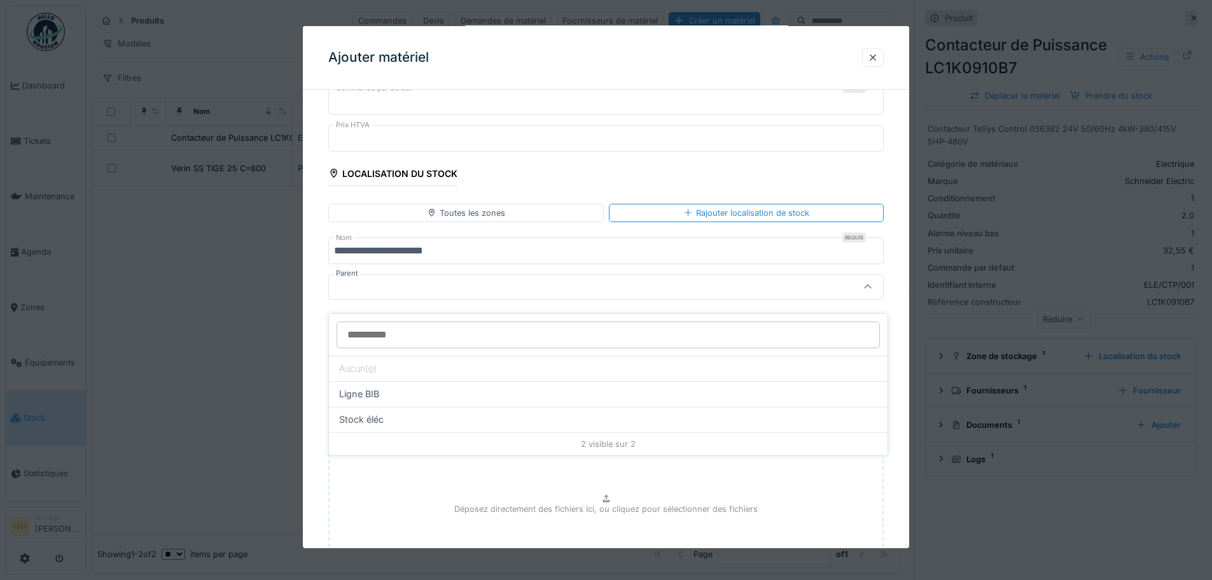
click at [398, 251] on input "**********" at bounding box center [606, 250] width 556 height 27
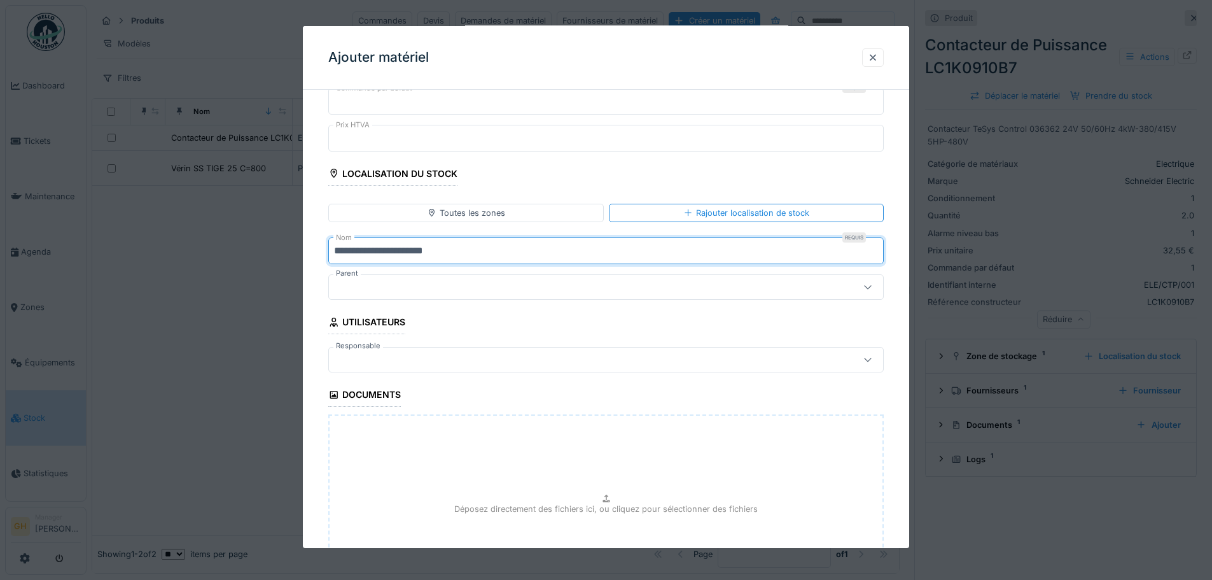
click at [392, 254] on input "**********" at bounding box center [606, 250] width 556 height 27
click at [407, 253] on input "**********" at bounding box center [606, 250] width 556 height 27
click at [395, 250] on input "**********" at bounding box center [606, 250] width 556 height 27
type input "**********"
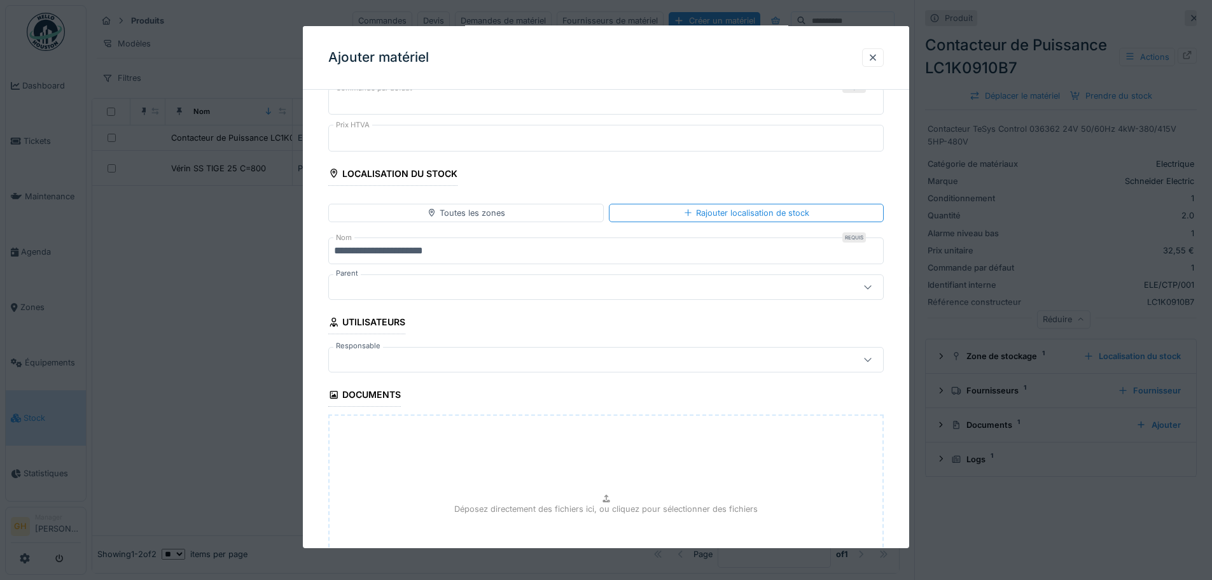
click at [469, 275] on div at bounding box center [606, 286] width 556 height 25
click at [466, 293] on div at bounding box center [573, 287] width 479 height 14
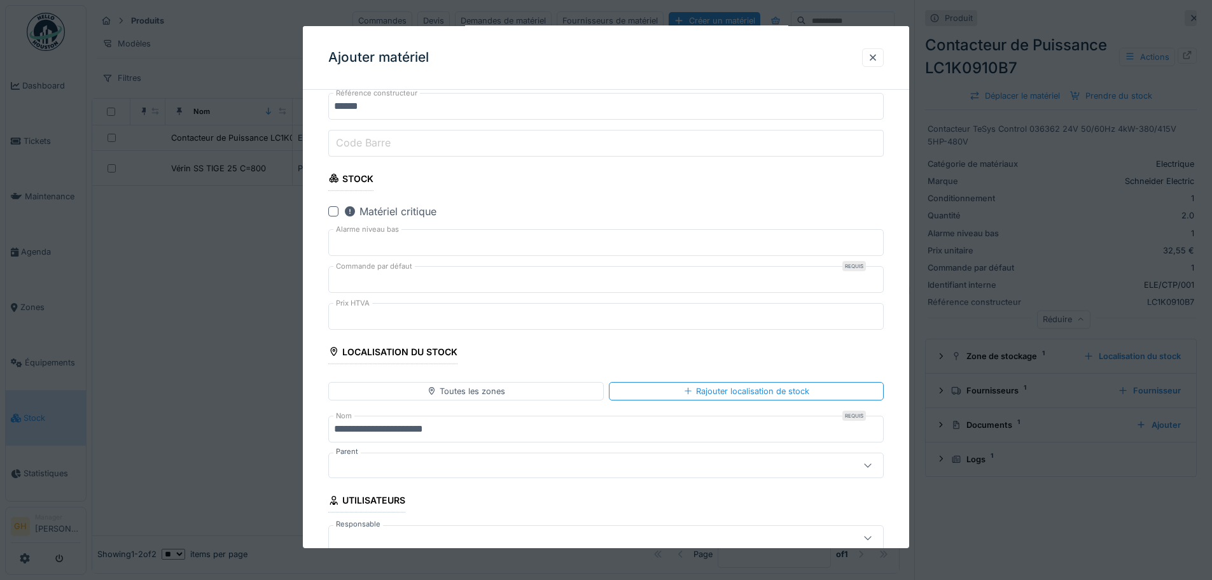
scroll to position [732, 0]
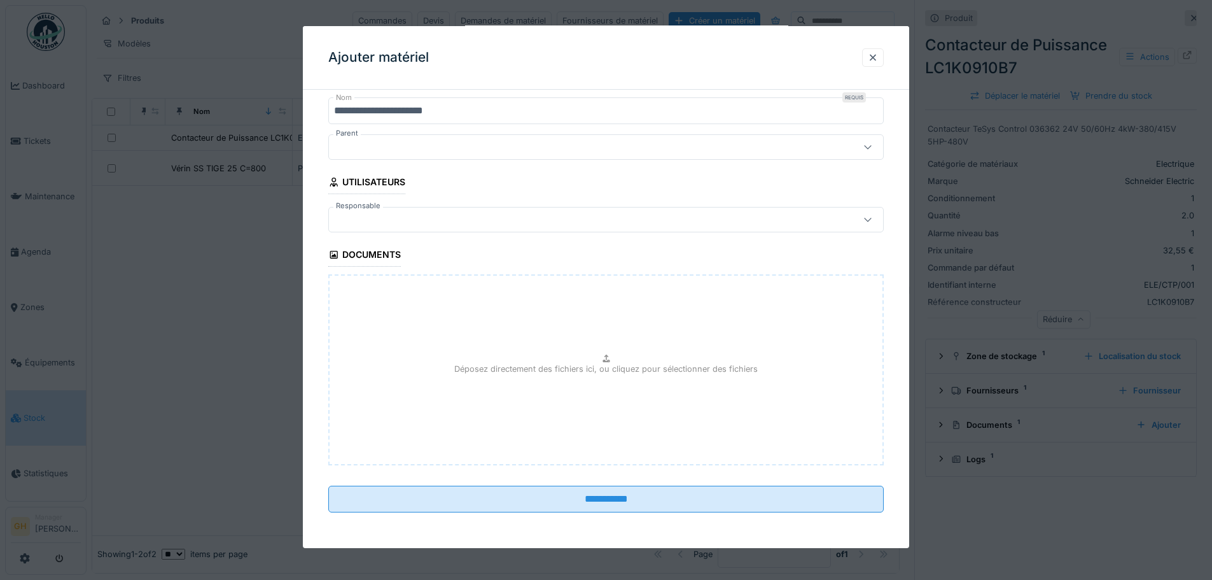
click at [524, 385] on div "Déposez directement des fichiers ici, ou cliquez pour sélectionner des fichiers" at bounding box center [606, 369] width 556 height 191
type input "**********"
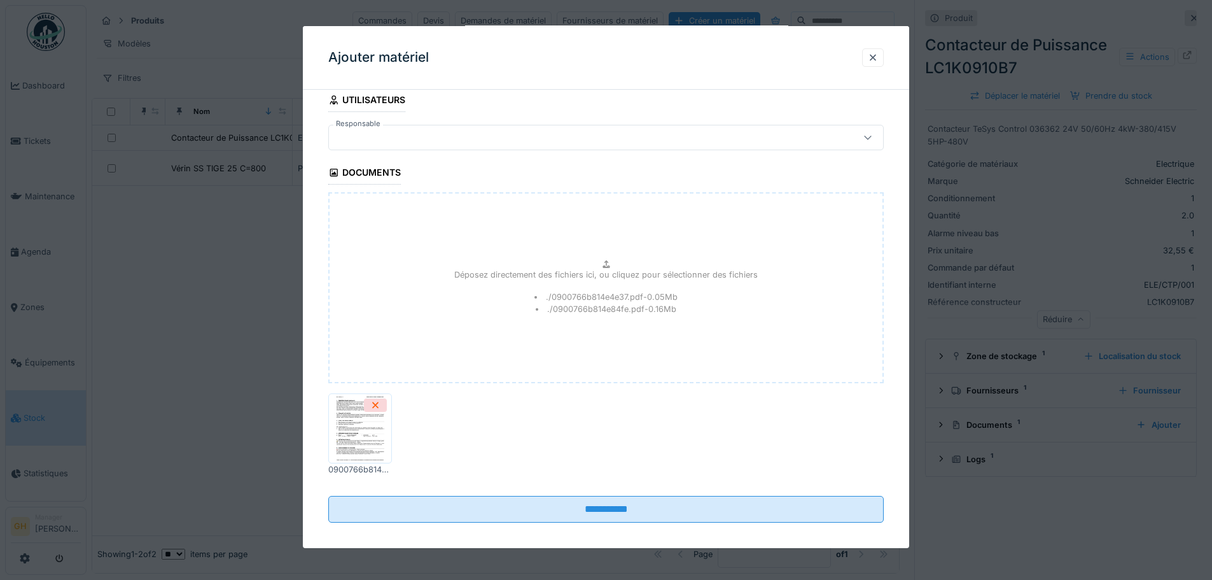
scroll to position [825, 0]
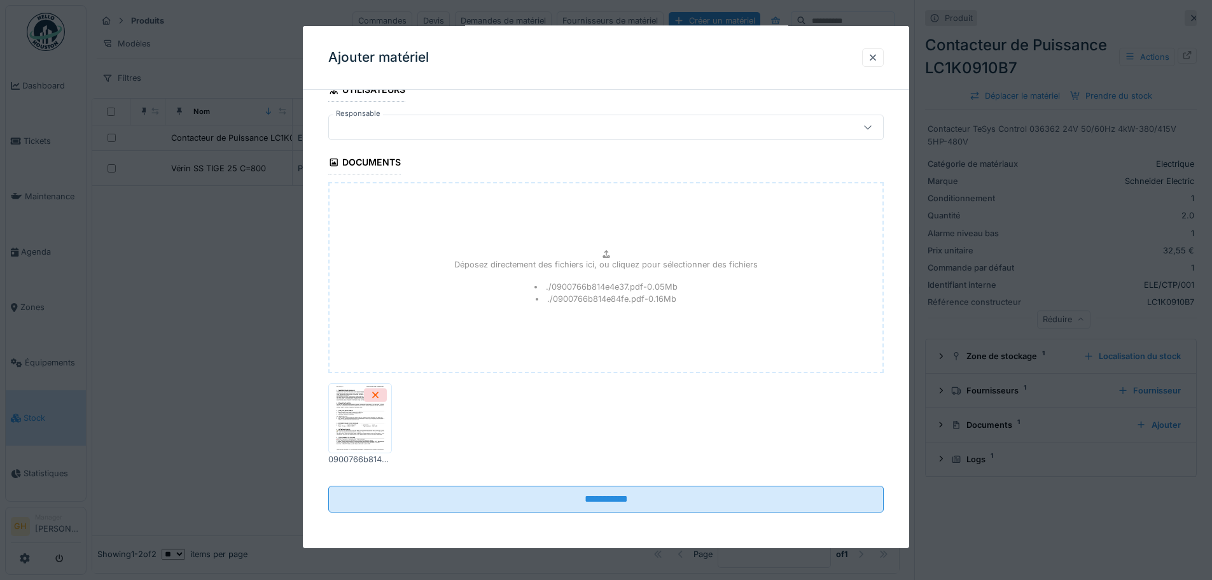
click at [379, 430] on img at bounding box center [360, 418] width 57 height 64
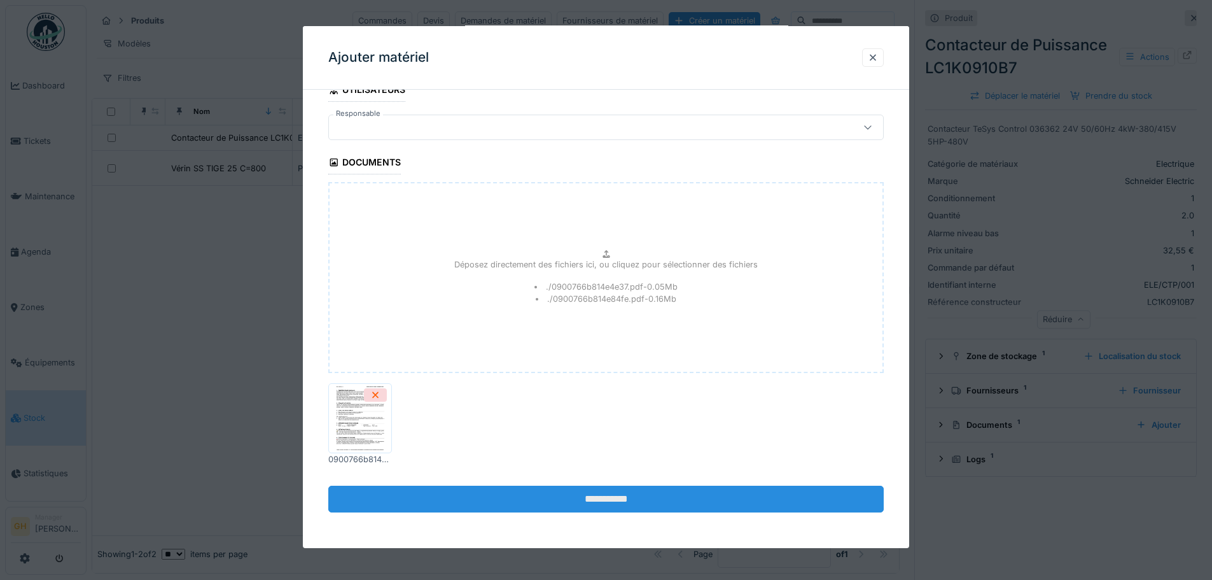
click at [551, 442] on input "**********" at bounding box center [606, 499] width 556 height 27
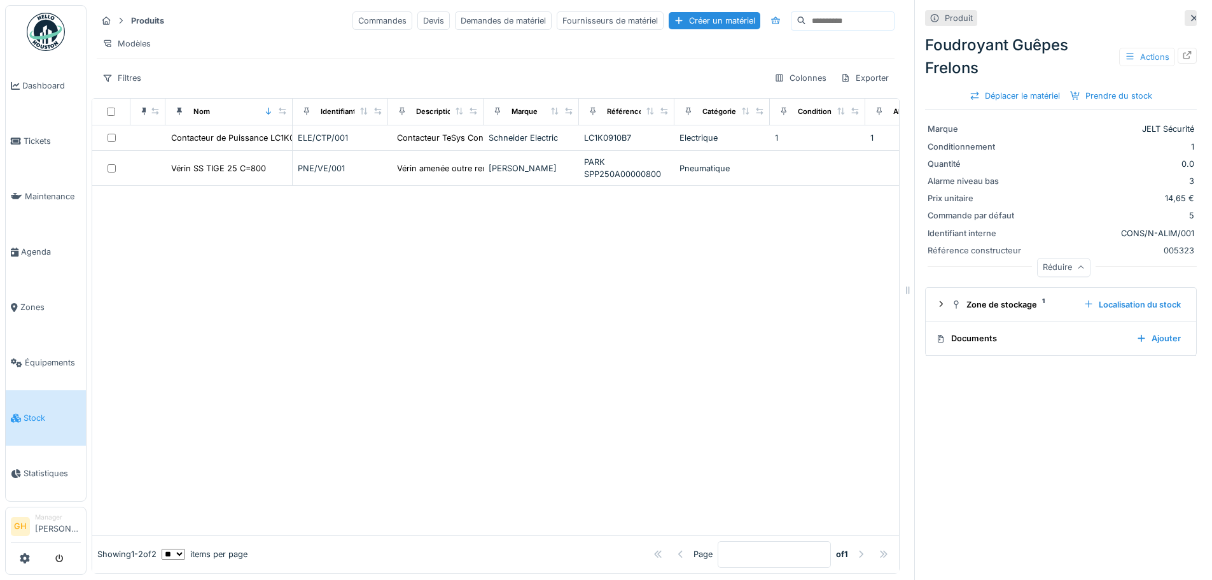
click at [967, 48] on div "Actions" at bounding box center [1147, 57] width 56 height 18
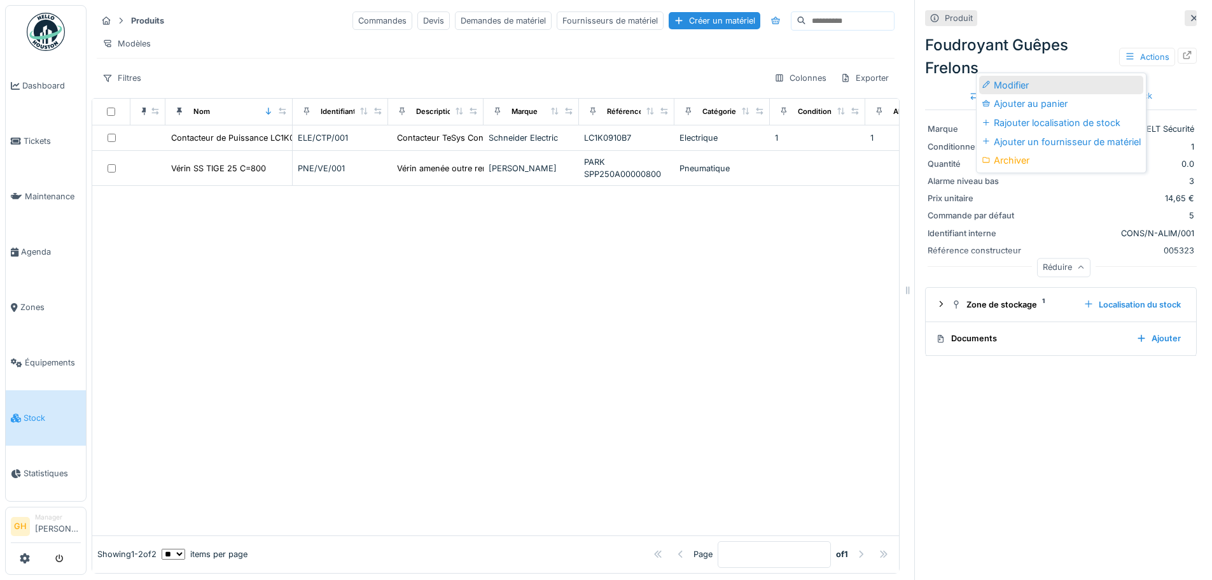
click at [967, 76] on div "Modifier" at bounding box center [1061, 85] width 164 height 19
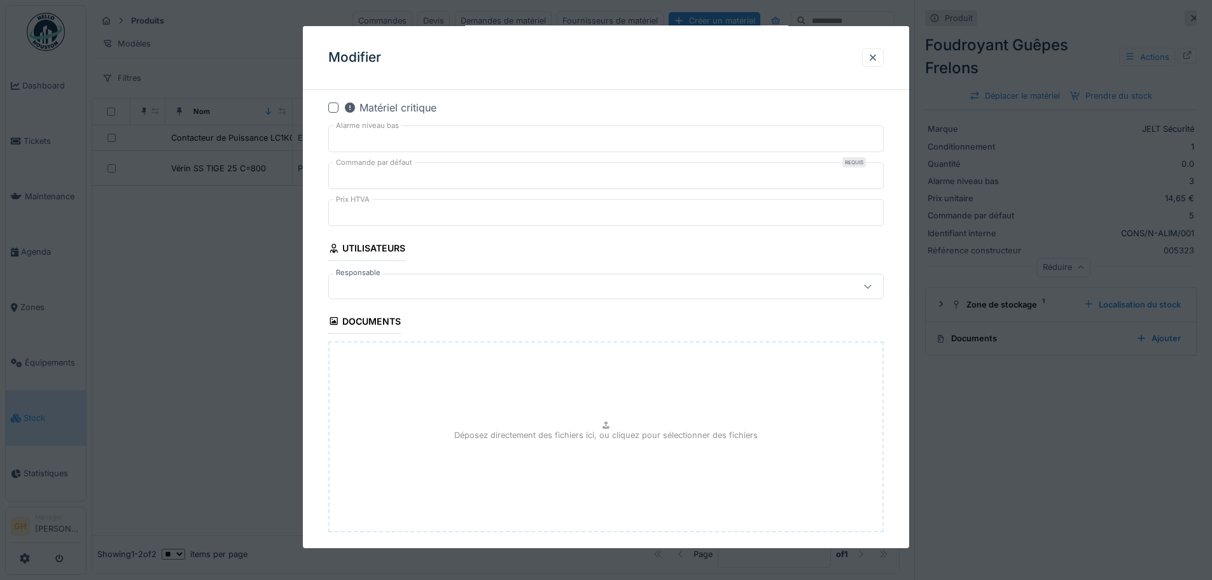
scroll to position [354, 0]
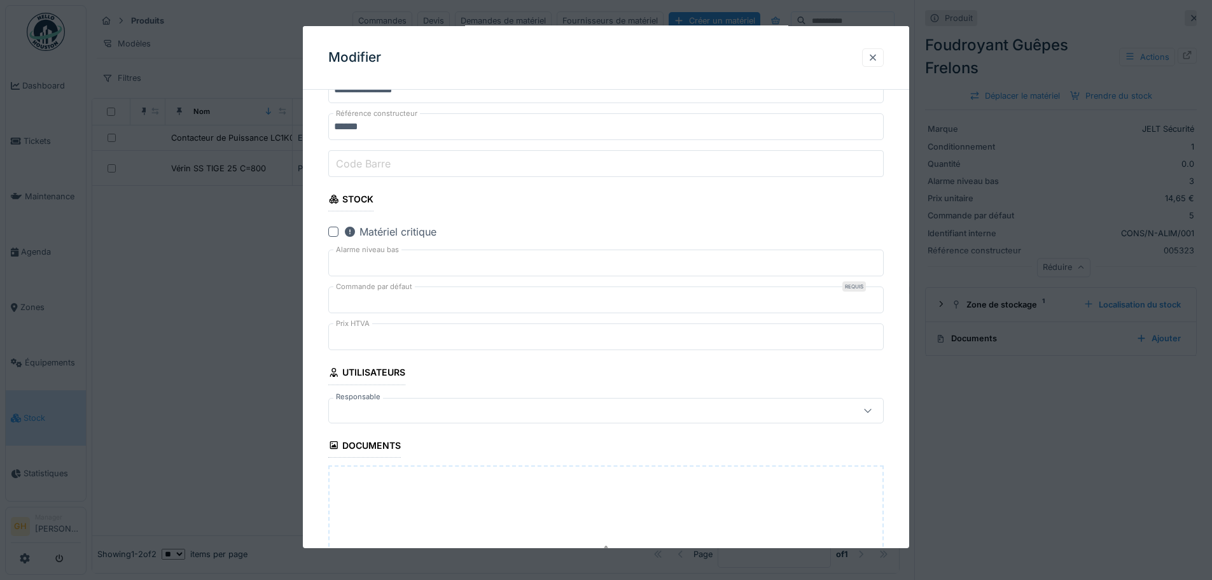
click at [878, 61] on div at bounding box center [873, 58] width 10 height 12
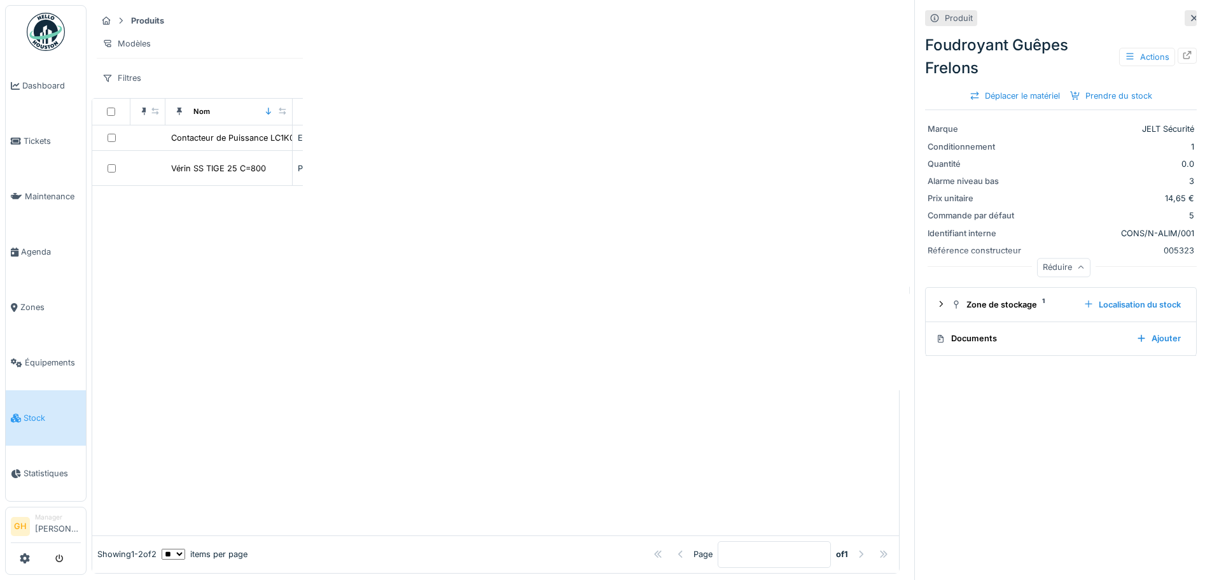
scroll to position [0, 0]
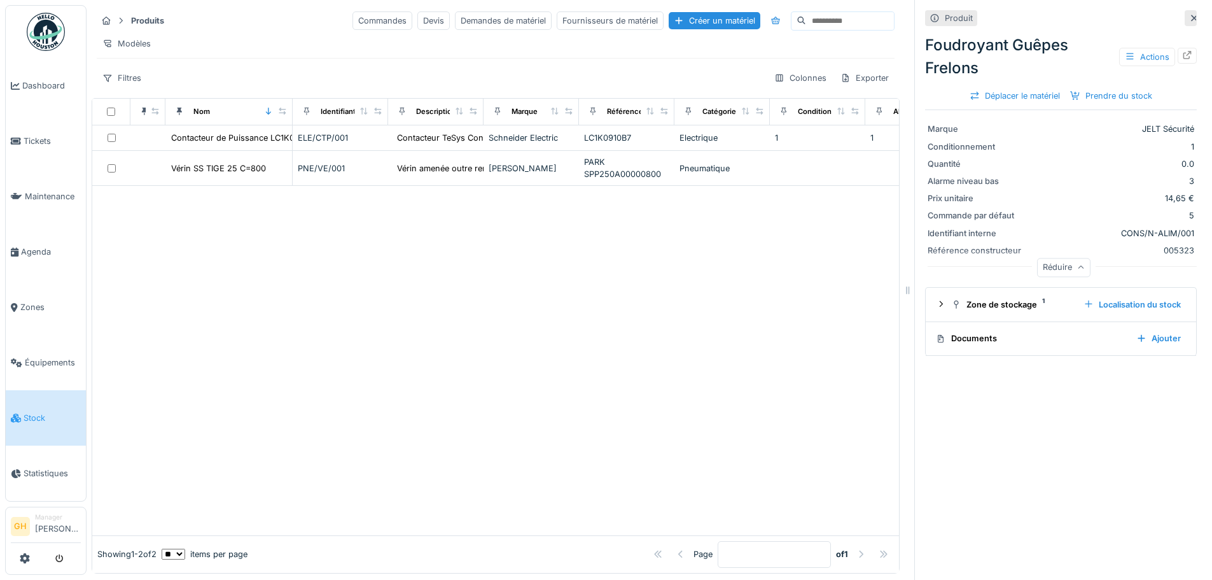
click at [947, 338] on summary "Documents Ajouter" at bounding box center [1061, 339] width 260 height 24
drag, startPoint x: 961, startPoint y: 326, endPoint x: 1090, endPoint y: 311, distance: 130.1
click at [961, 332] on div "Documents" at bounding box center [1031, 338] width 190 height 12
click at [967, 330] on div "Ajouter" at bounding box center [1158, 338] width 55 height 17
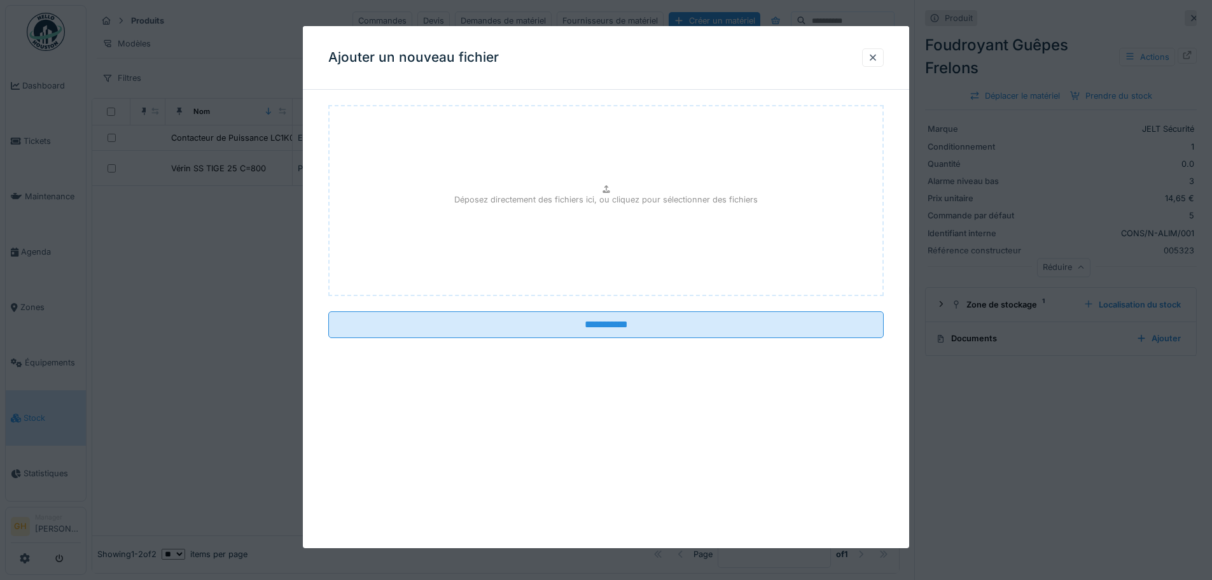
click at [532, 257] on div "Déposez directement des fichiers ici, ou cliquez pour sélectionner des fichiers" at bounding box center [606, 200] width 556 height 191
type input "**********"
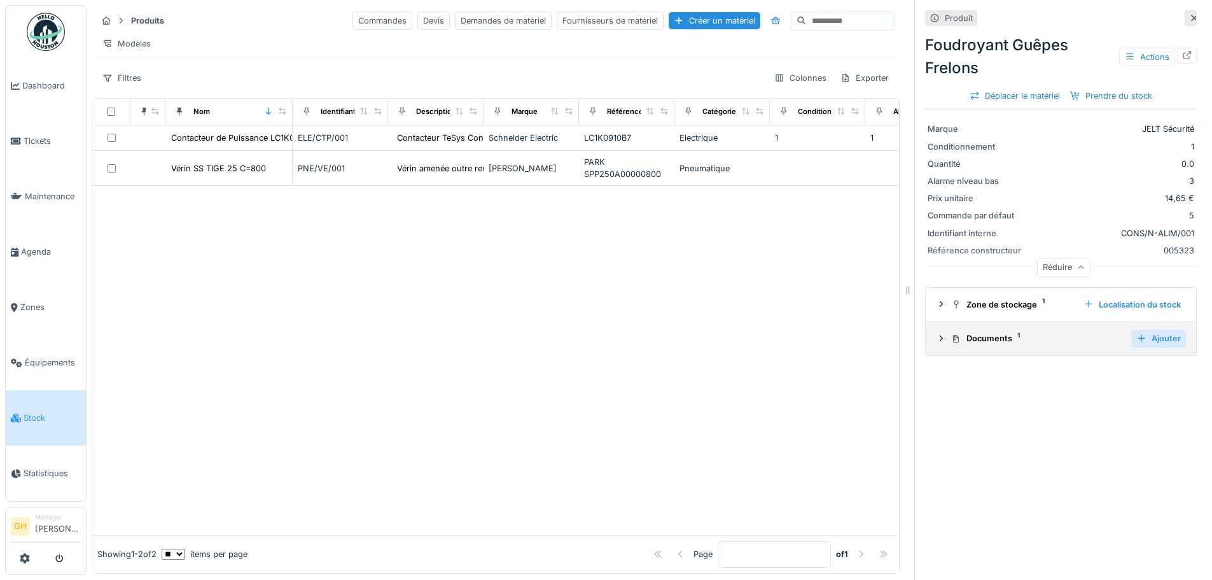
click at [967, 332] on div at bounding box center [1141, 338] width 10 height 12
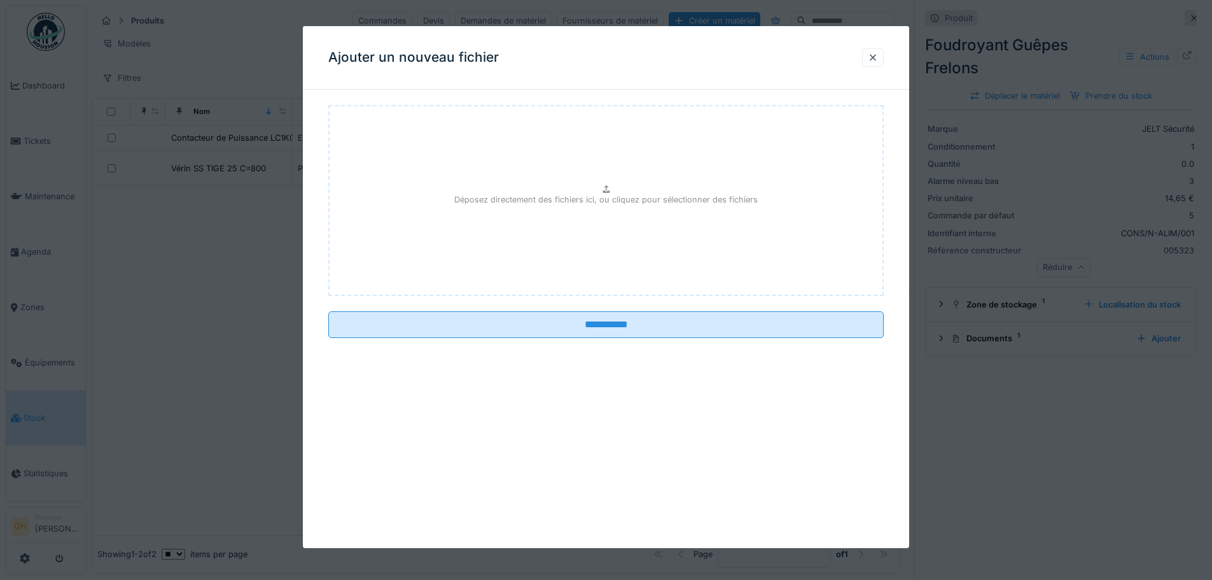
click at [539, 200] on p "Déposez directement des fichiers ici, ou cliquez pour sélectionner des fichiers" at bounding box center [606, 199] width 304 height 12
type input "**********"
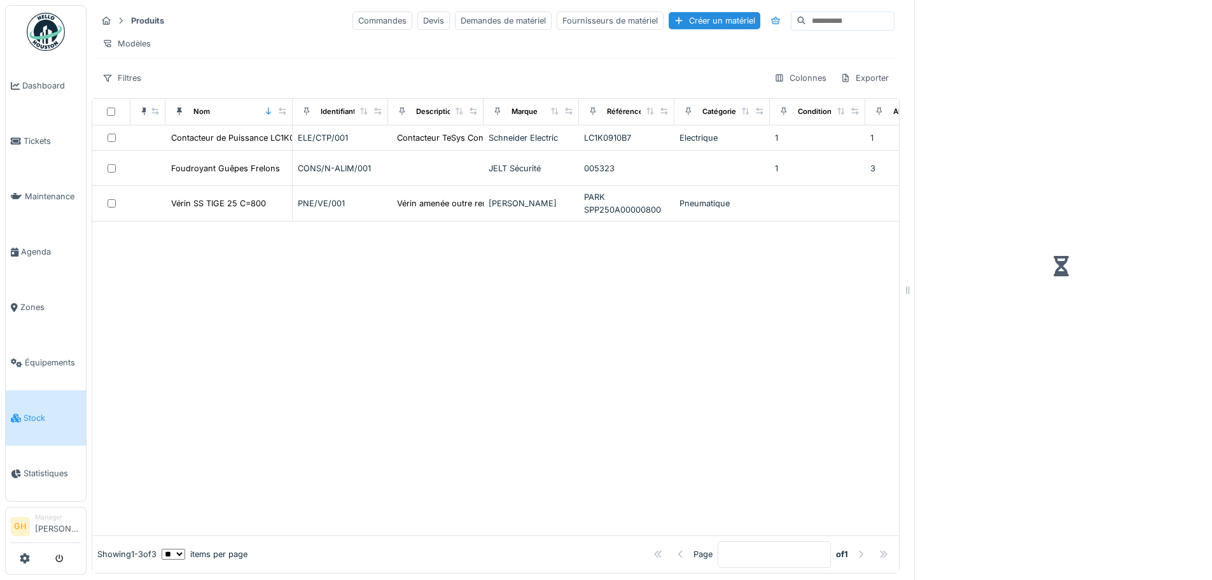
scroll to position [10, 0]
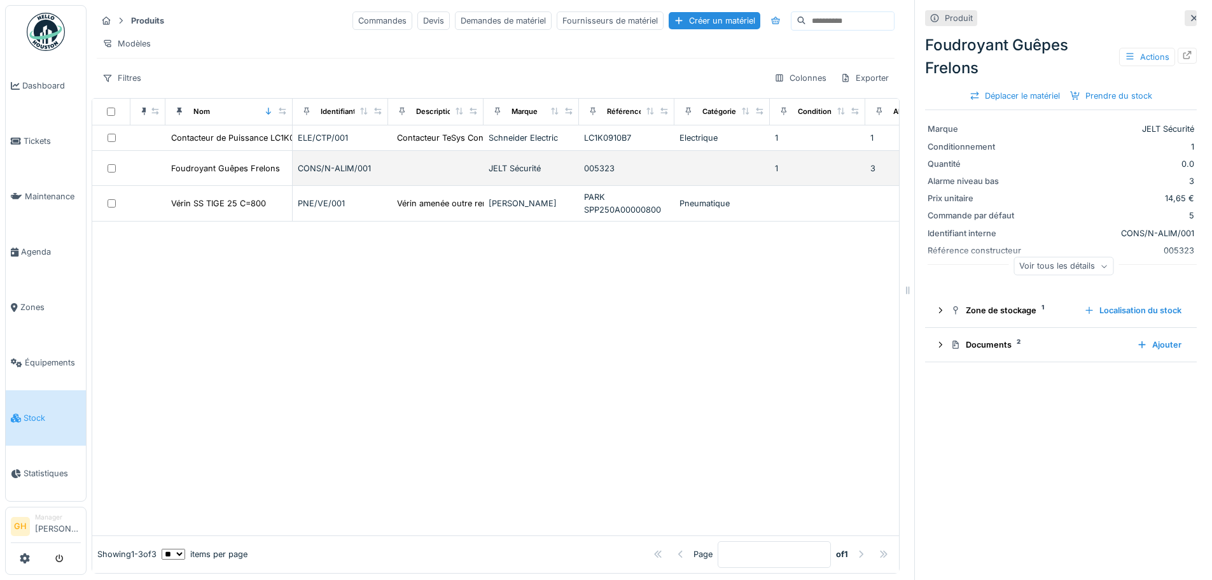
click at [324, 175] on td "CONS/N-ALIM/001" at bounding box center [340, 168] width 95 height 35
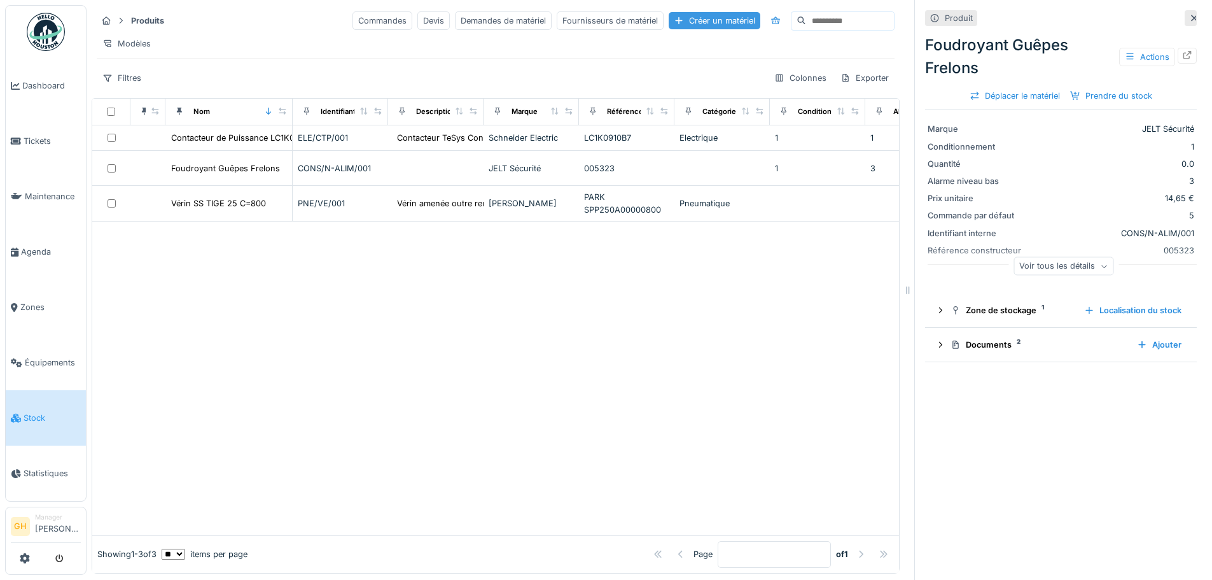
click at [680, 13] on div "Créer un matériel" at bounding box center [715, 20] width 92 height 17
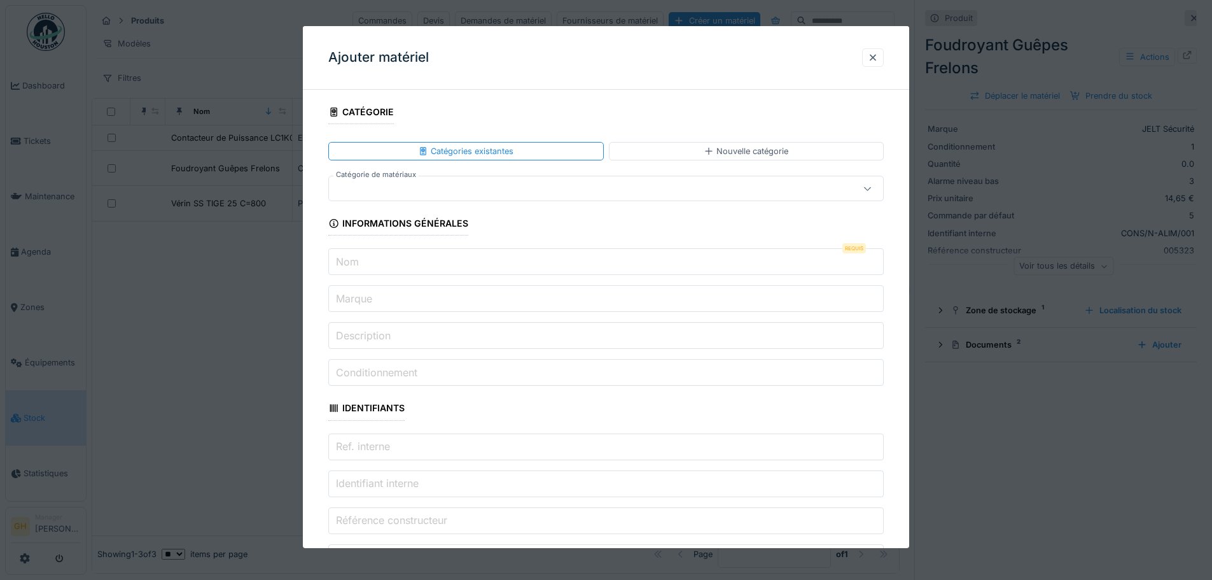
click at [475, 183] on div at bounding box center [573, 188] width 479 height 14
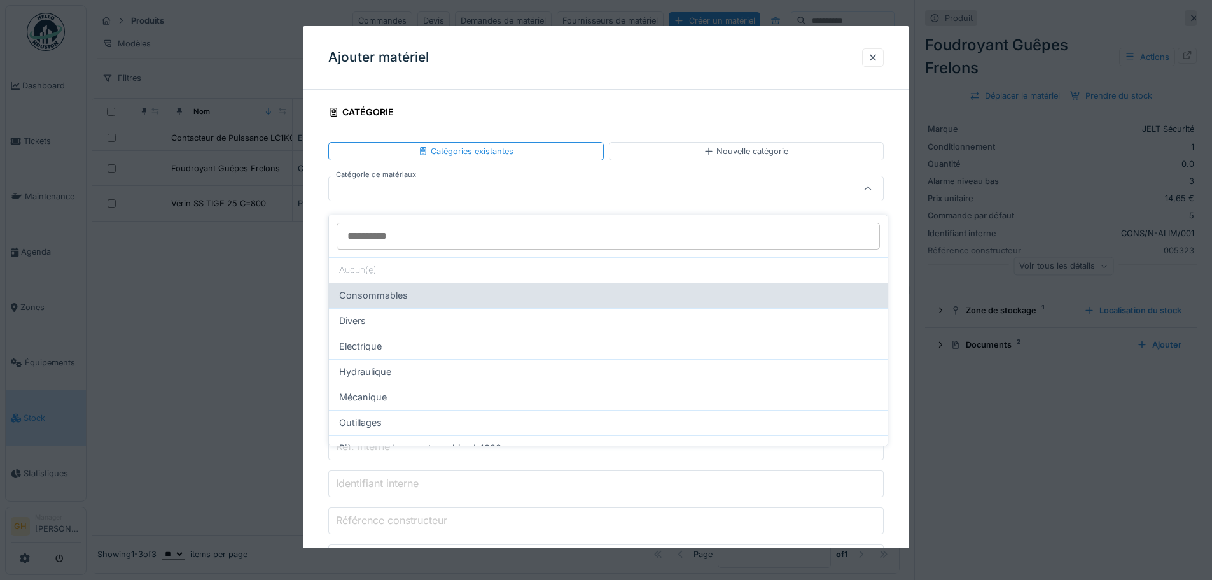
click at [426, 290] on div "Consommables" at bounding box center [608, 295] width 538 height 14
type input "****"
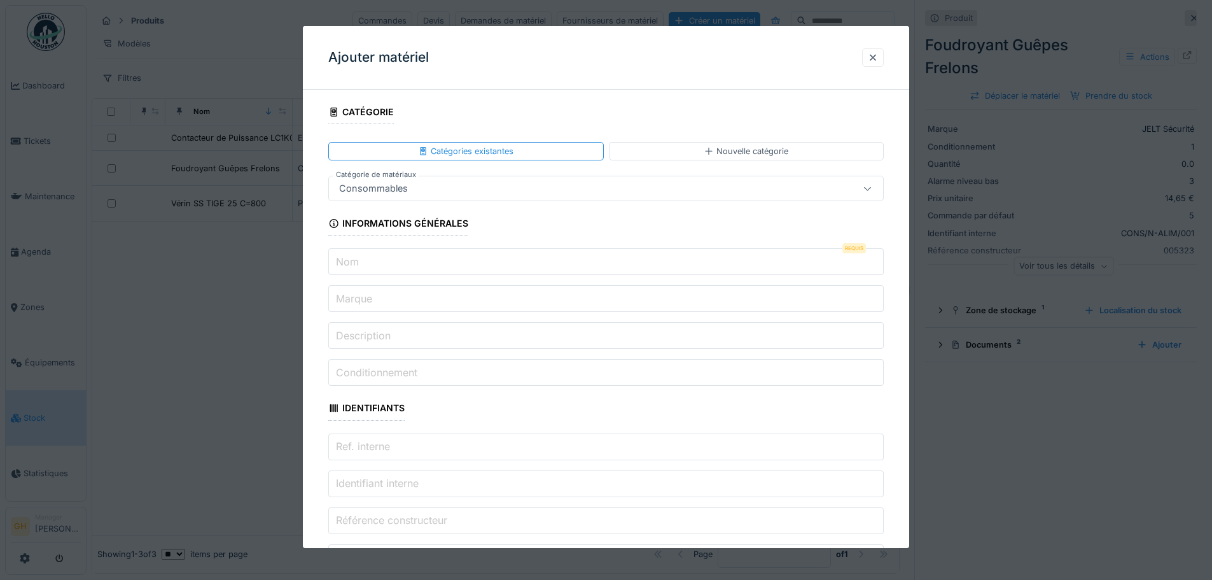
click at [475, 265] on input "Nom" at bounding box center [606, 261] width 556 height 27
click at [419, 262] on input "Nom" at bounding box center [606, 261] width 556 height 27
click at [521, 267] on input "Nom" at bounding box center [606, 261] width 556 height 27
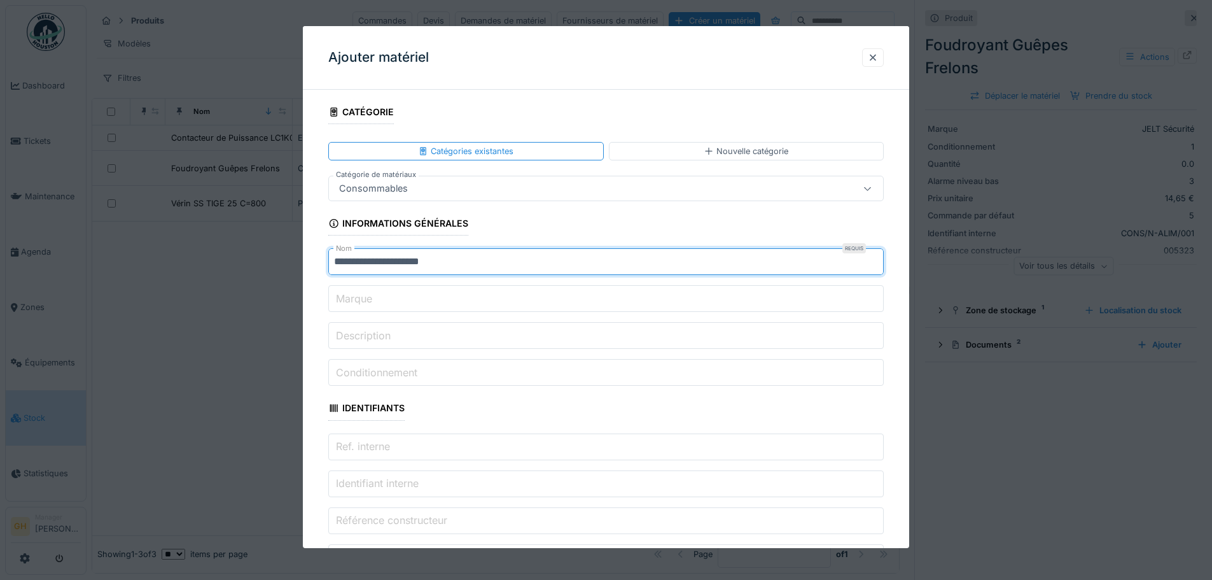
type input "**********"
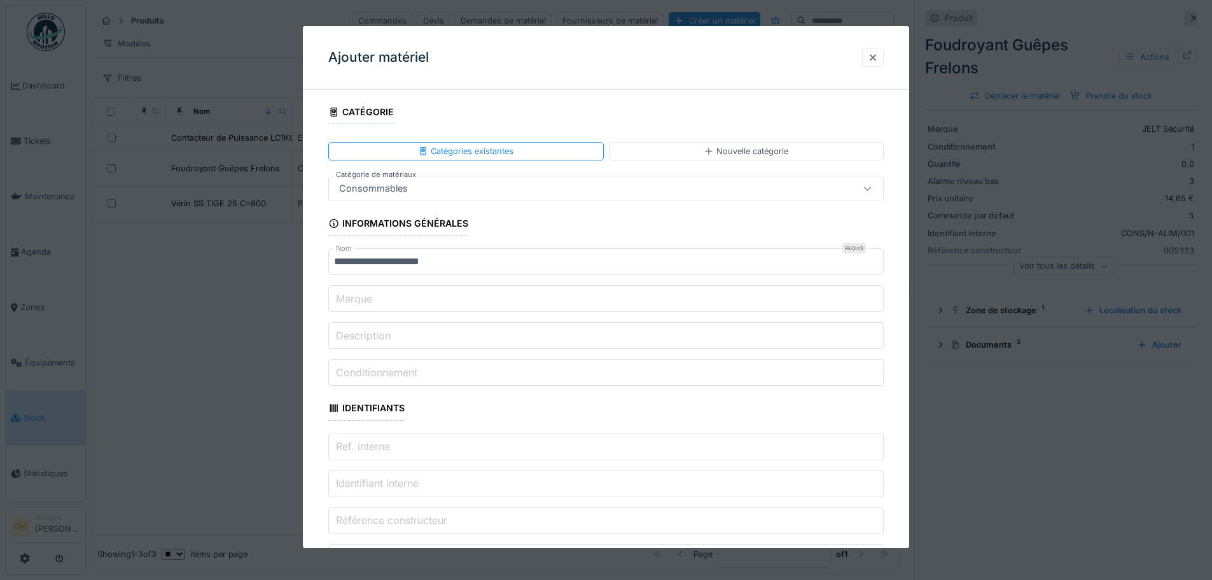
click at [385, 309] on input "Marque" at bounding box center [606, 298] width 556 height 27
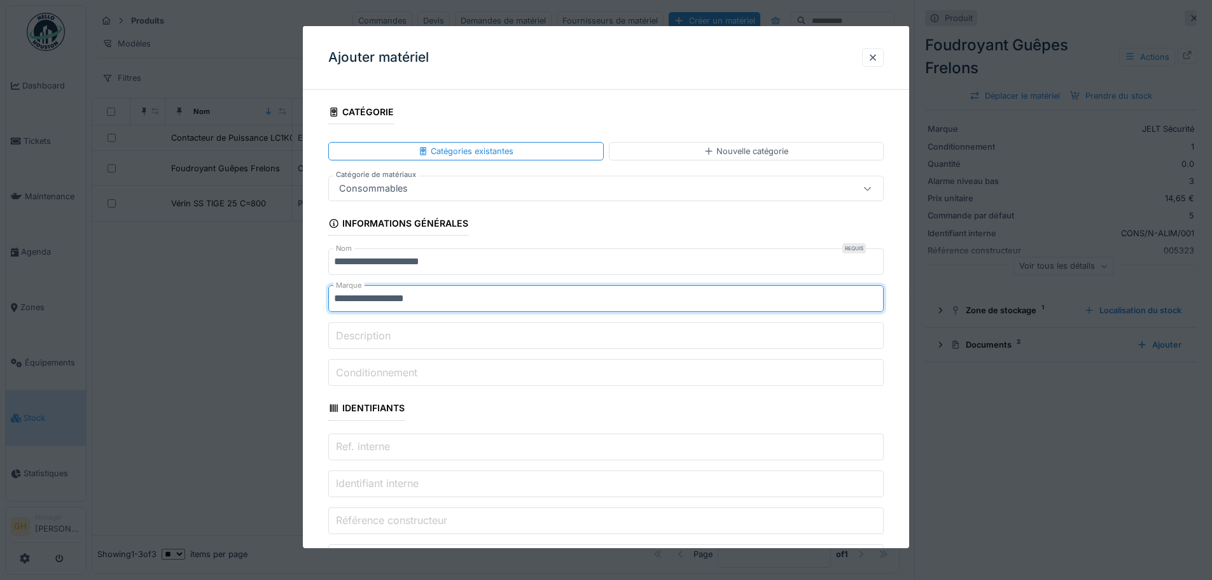
type input "**********"
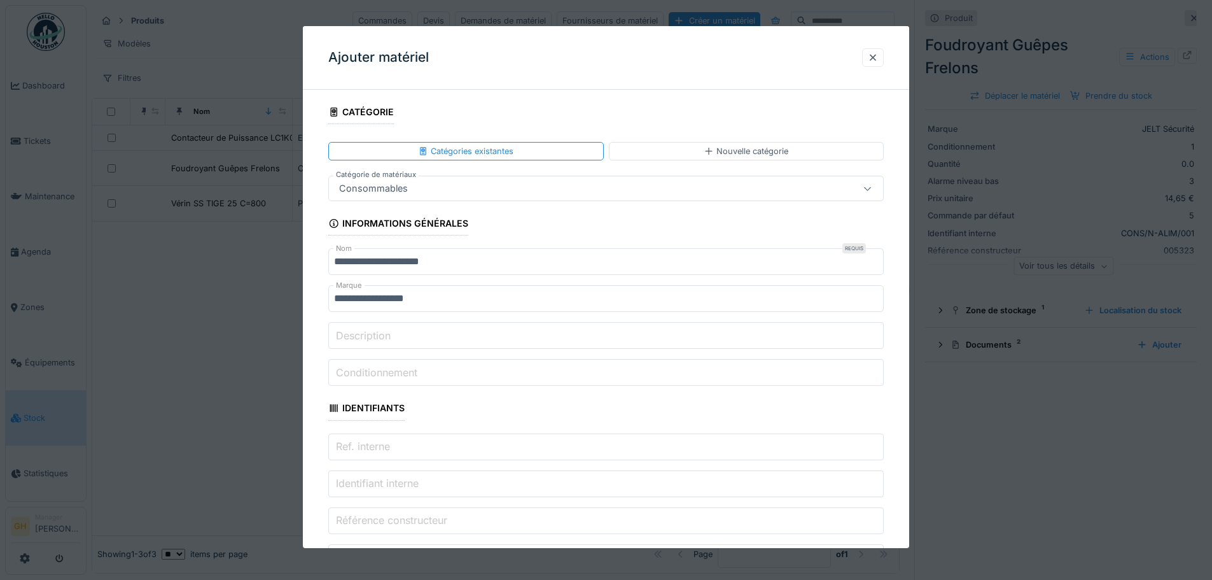
click at [440, 339] on input "Description" at bounding box center [606, 335] width 556 height 27
click at [349, 375] on label "Conditionnement" at bounding box center [376, 372] width 87 height 15
click at [349, 375] on input "Conditionnement" at bounding box center [606, 372] width 556 height 27
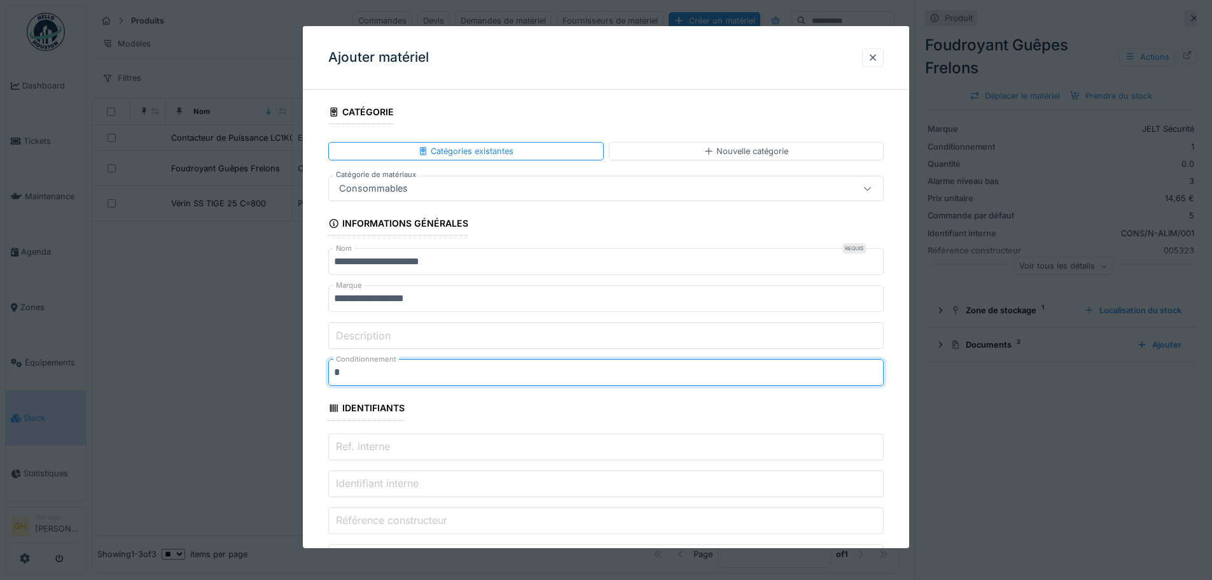
type input "*"
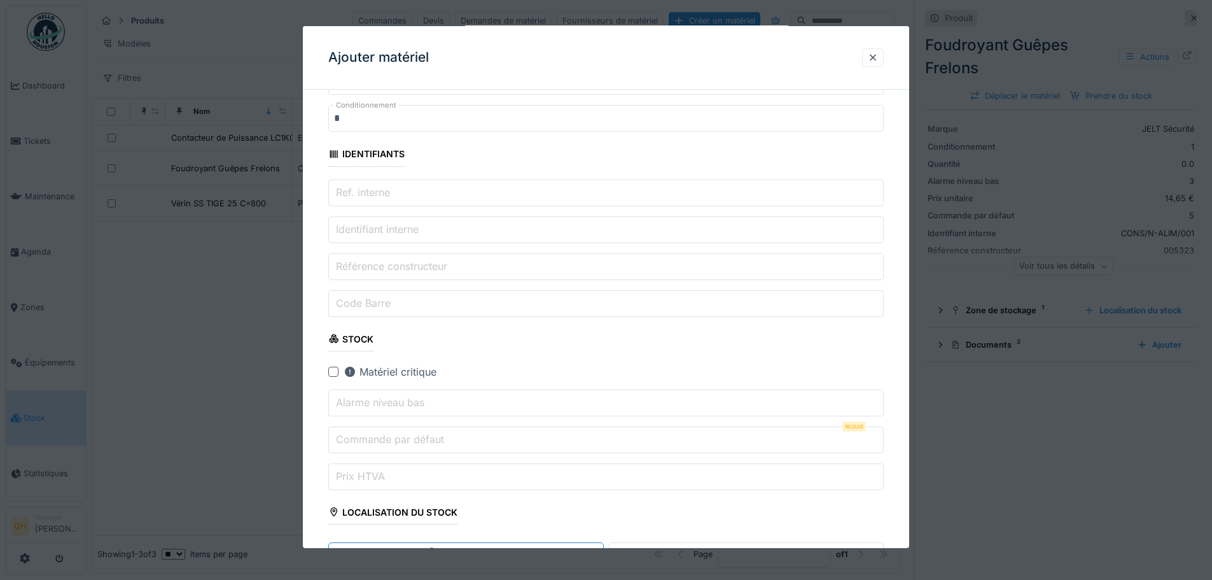
scroll to position [255, 0]
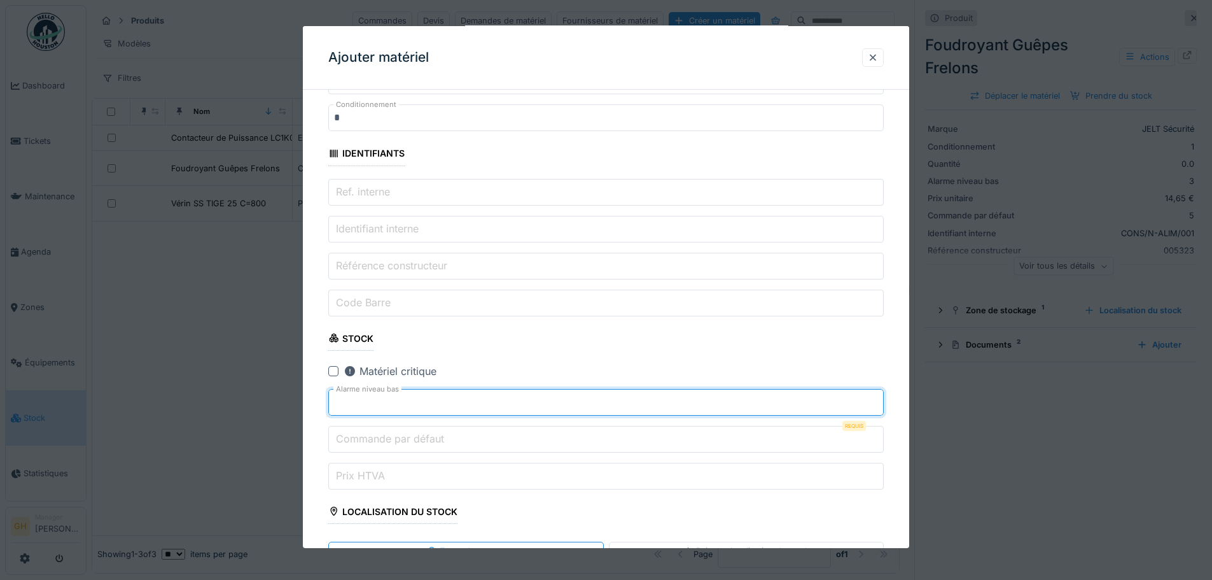
click at [877, 397] on input "*" at bounding box center [606, 402] width 556 height 27
type input "*"
click at [877, 397] on input "*" at bounding box center [606, 402] width 556 height 27
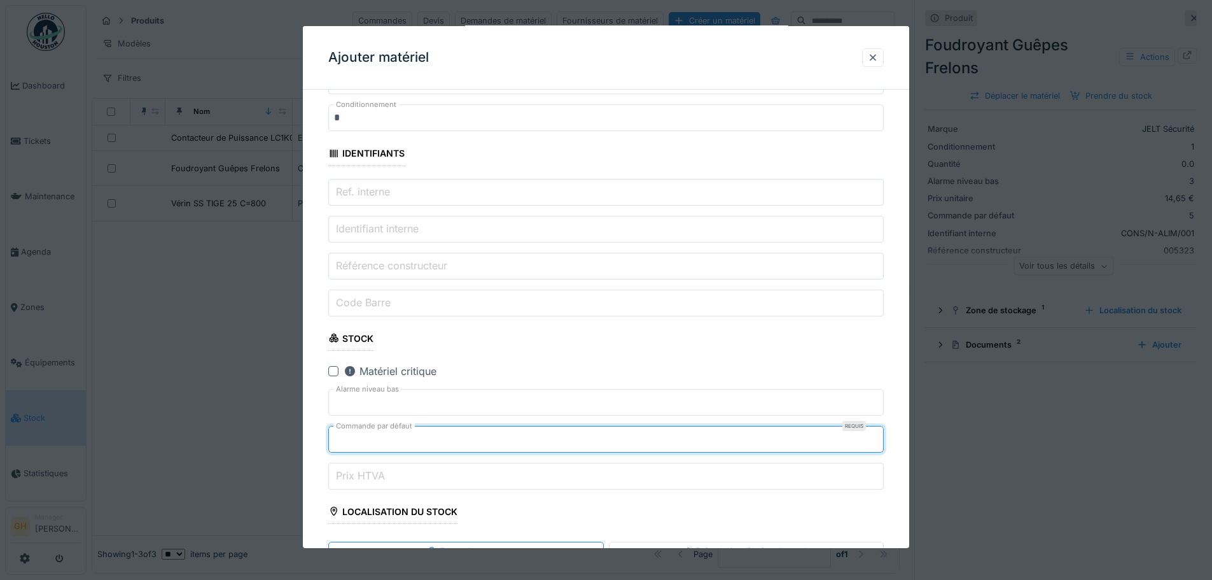
click at [878, 433] on input "*" at bounding box center [606, 439] width 556 height 27
click at [879, 433] on input "*" at bounding box center [606, 439] width 556 height 27
type input "*"
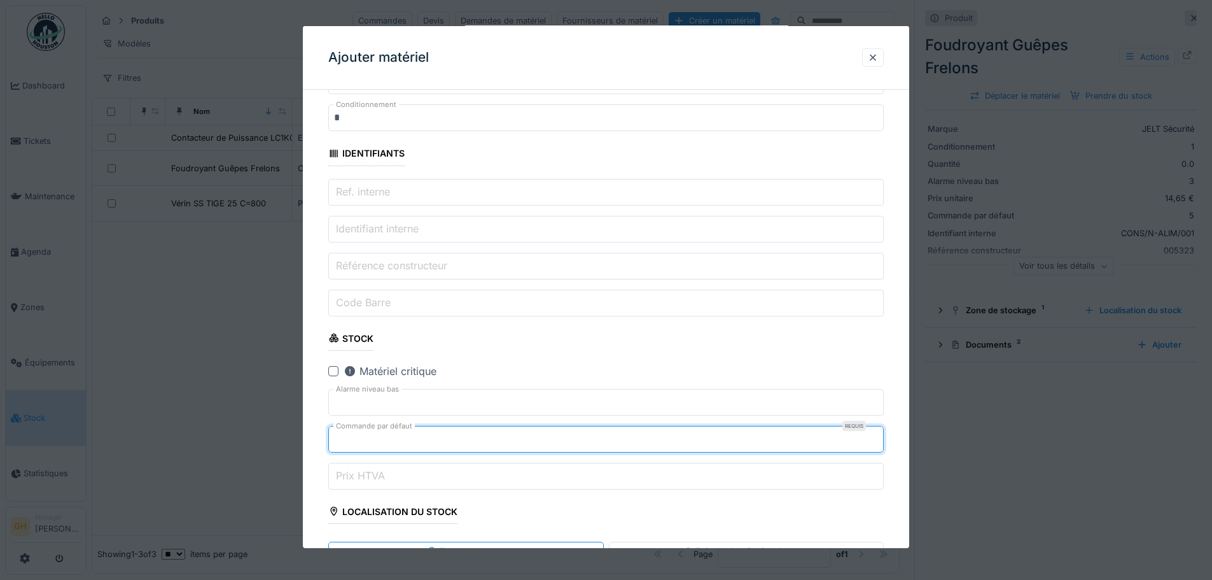
click at [877, 434] on input "*" at bounding box center [606, 439] width 556 height 27
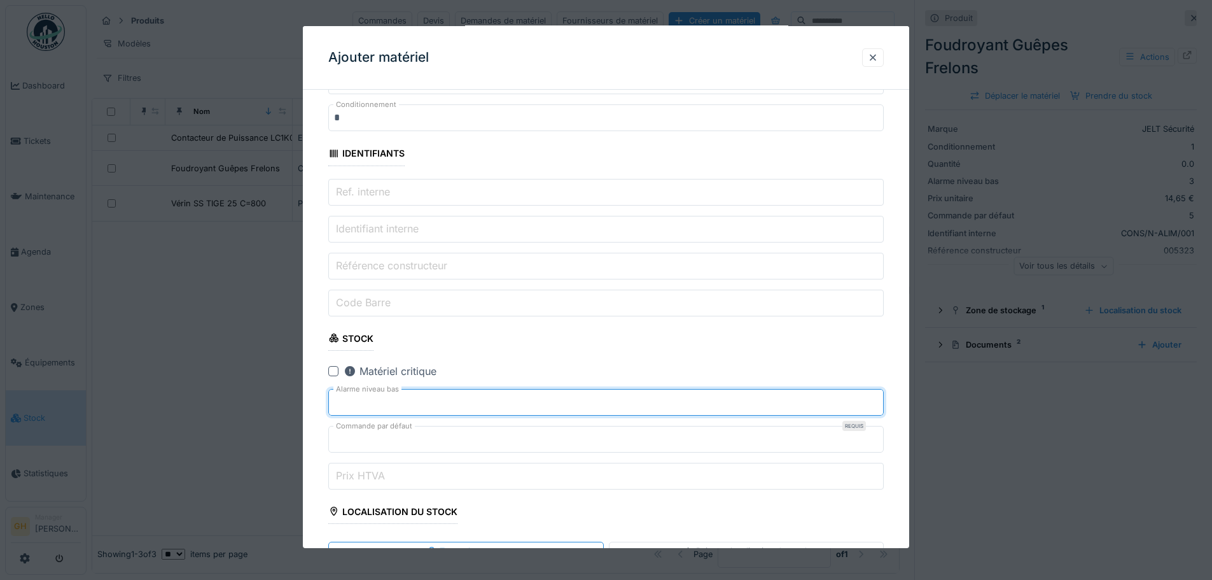
type input "*"
click at [879, 397] on input "*" at bounding box center [606, 402] width 556 height 27
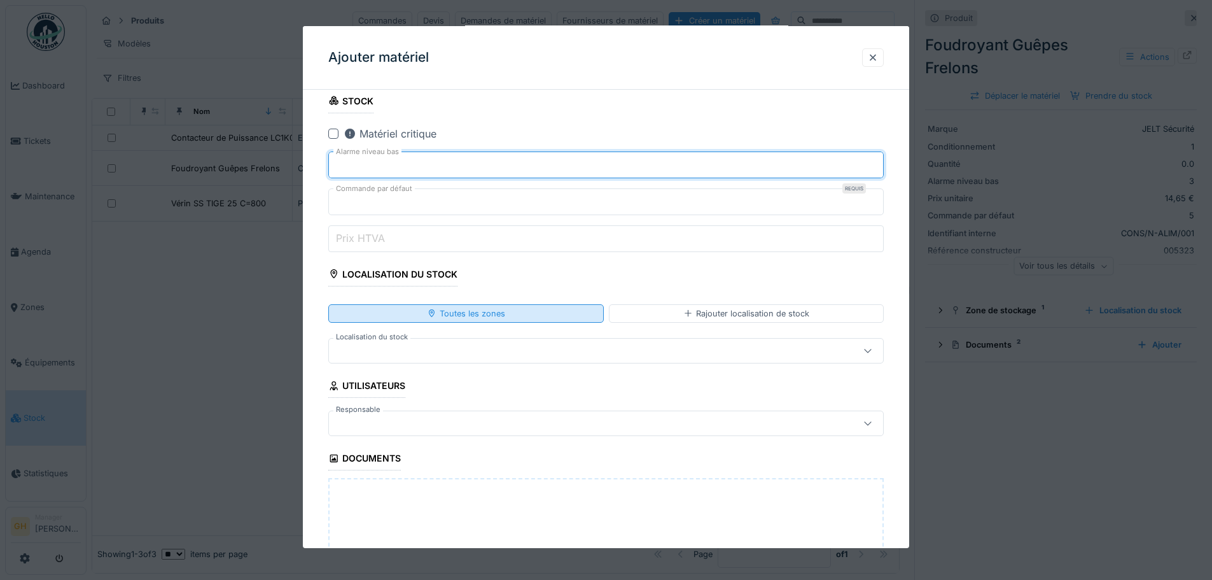
scroll to position [509, 0]
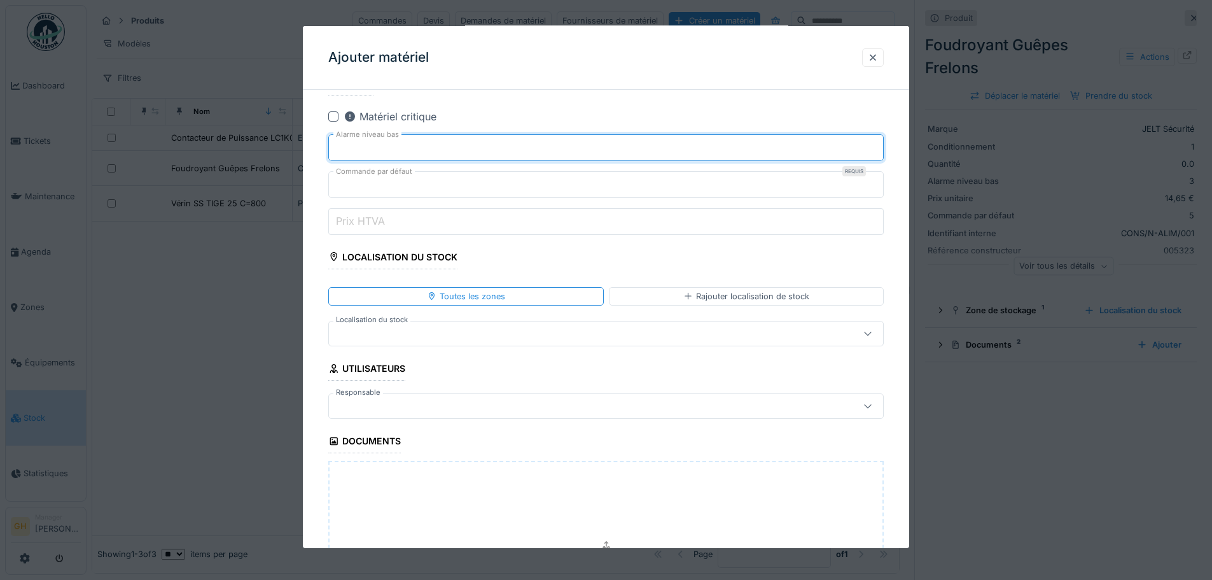
click at [678, 323] on div at bounding box center [606, 333] width 556 height 25
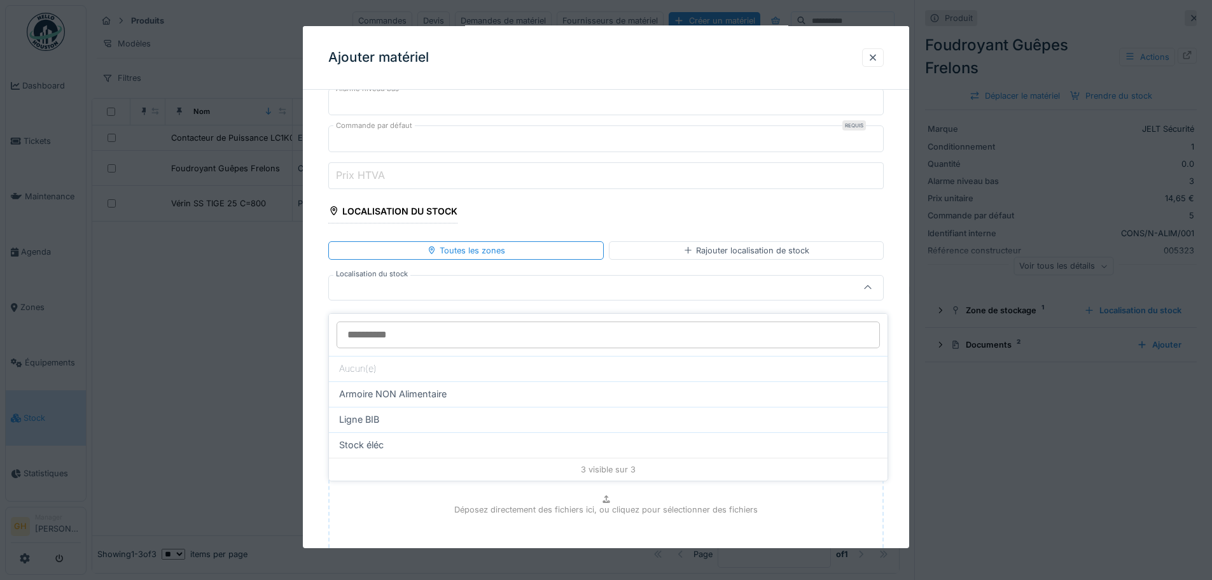
scroll to position [556, 0]
click at [671, 249] on div "Rajouter localisation de stock" at bounding box center [746, 250] width 275 height 18
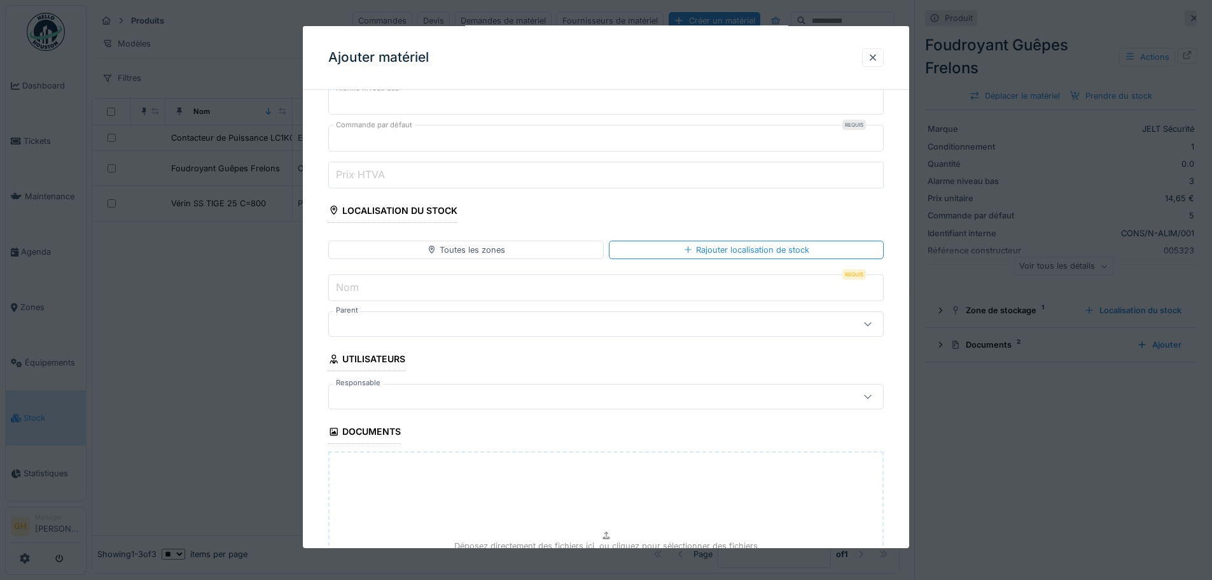
click at [529, 288] on input "Nom" at bounding box center [606, 287] width 556 height 27
click at [561, 244] on div "Toutes les zones" at bounding box center [465, 250] width 275 height 18
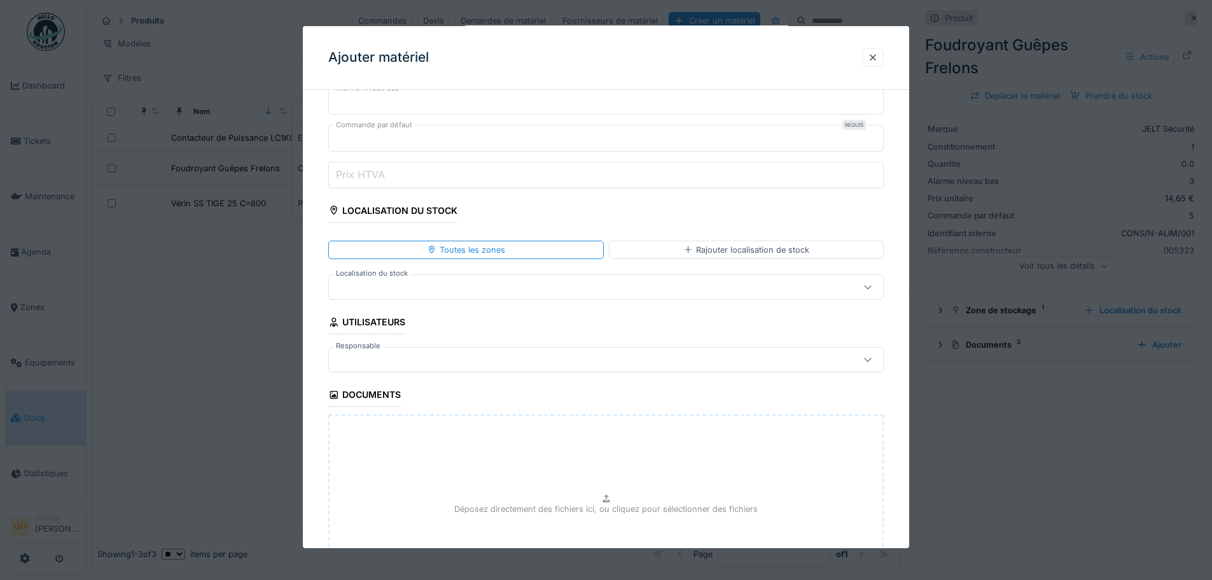
click at [608, 289] on div at bounding box center [573, 287] width 479 height 14
click at [705, 247] on div "Rajouter localisation de stock" at bounding box center [746, 250] width 126 height 12
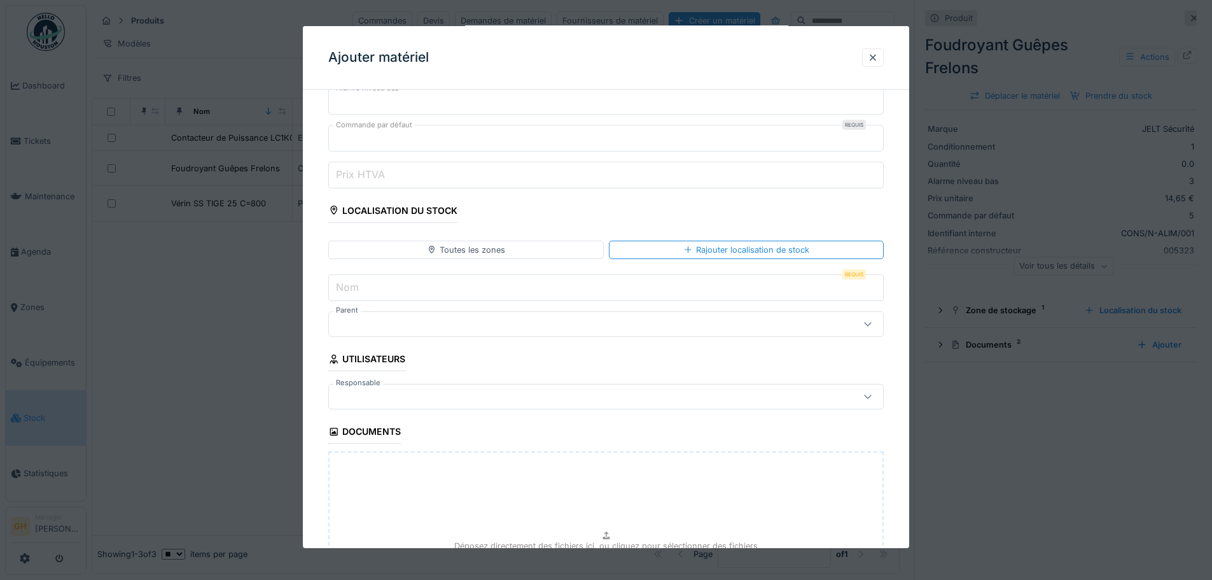
click at [586, 279] on input "Nom" at bounding box center [606, 287] width 556 height 27
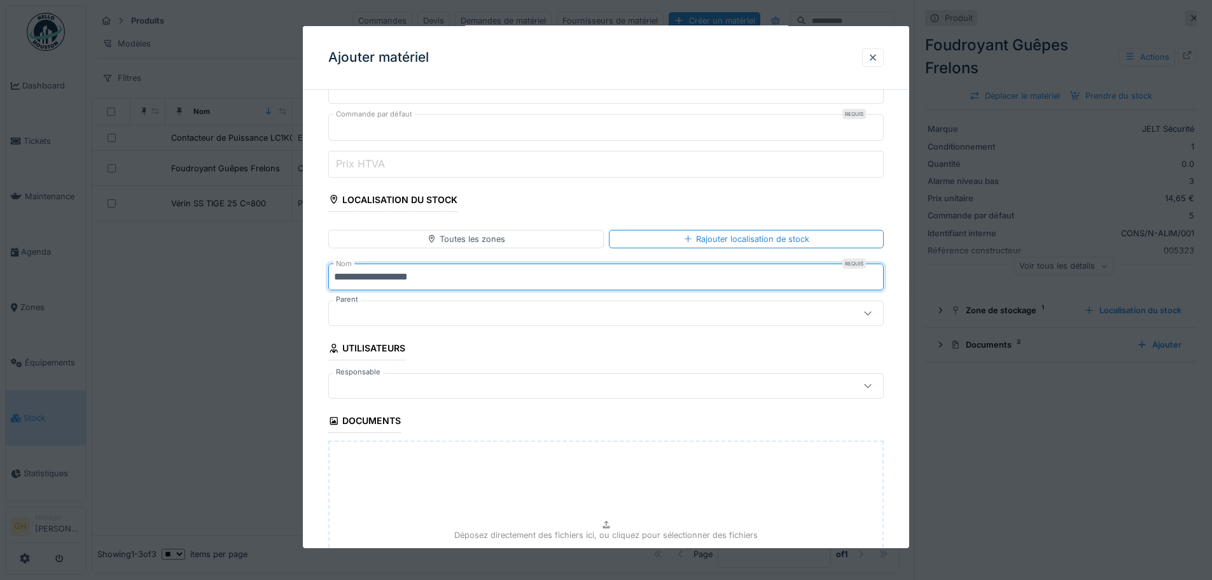
scroll to position [605, 0]
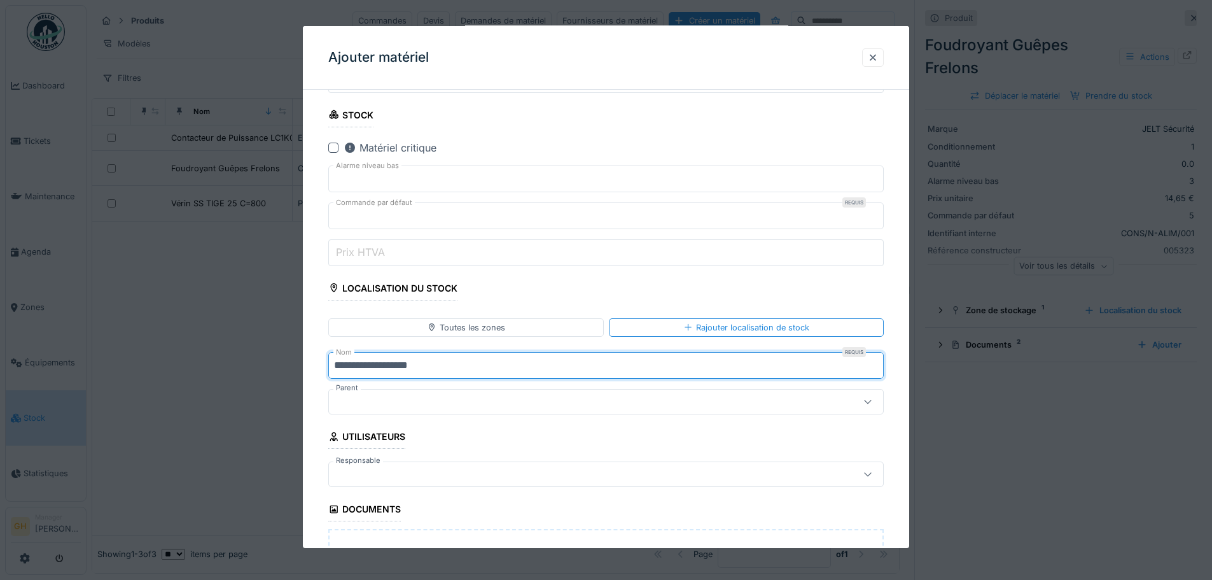
type input "**********"
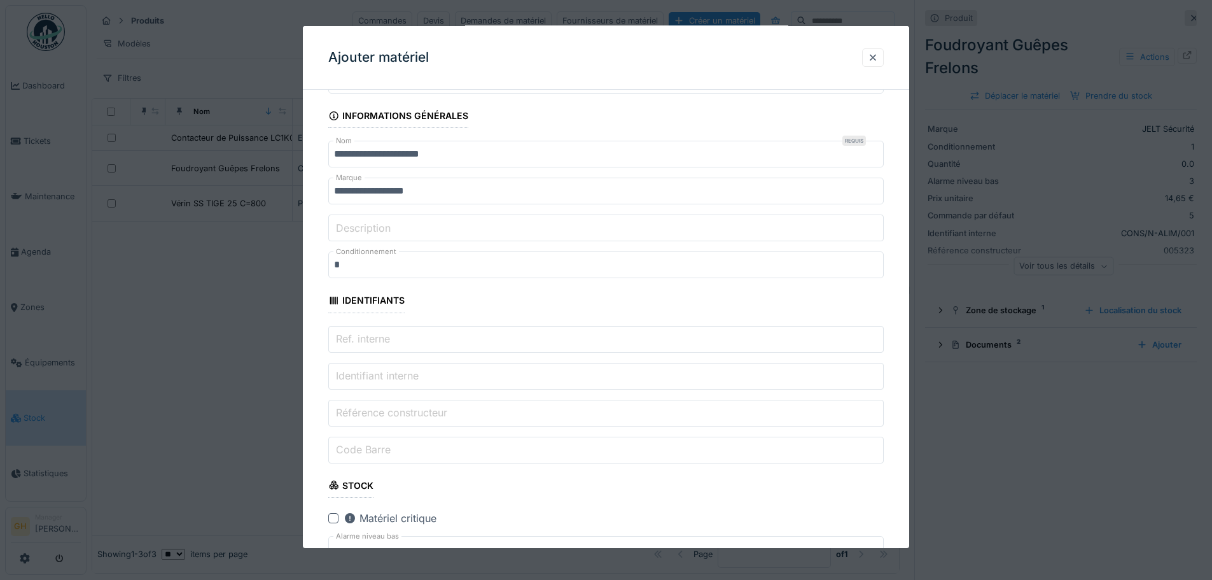
scroll to position [96, 0]
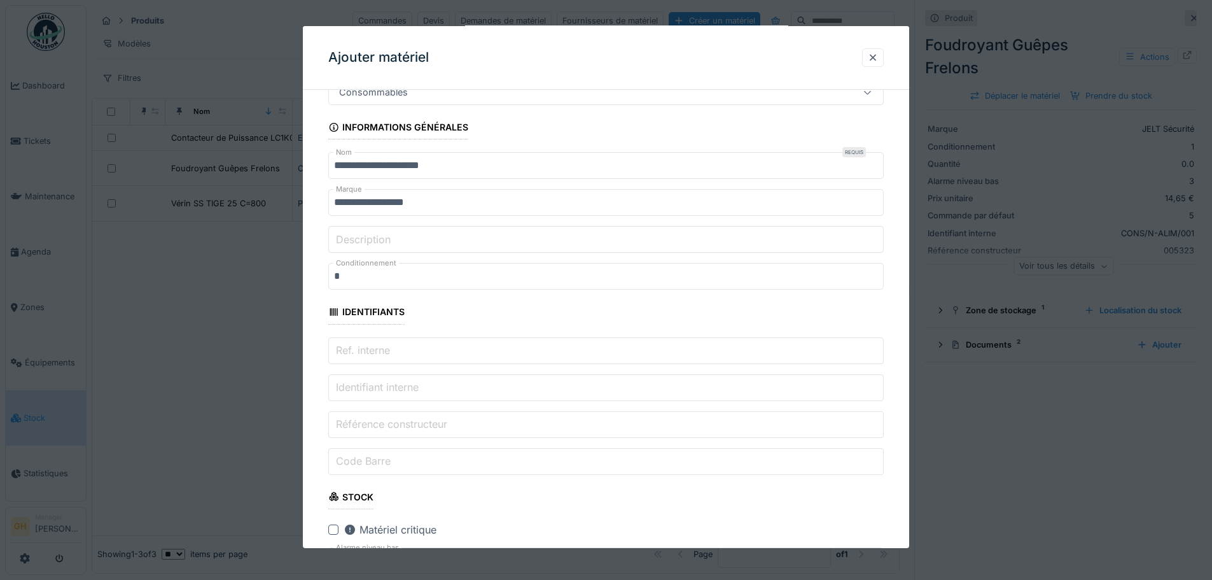
click at [413, 358] on input "Ref. interne" at bounding box center [606, 350] width 556 height 27
click at [421, 382] on label "Identifiant interne" at bounding box center [377, 386] width 88 height 15
click at [422, 382] on input "Identifiant interne" at bounding box center [606, 387] width 556 height 27
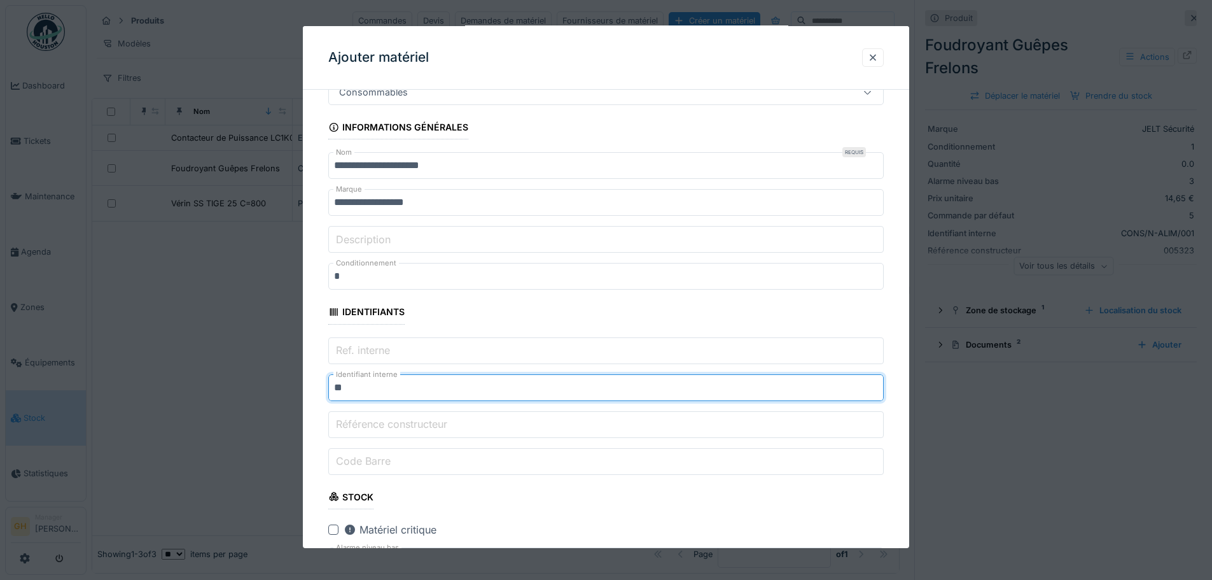
type input "*"
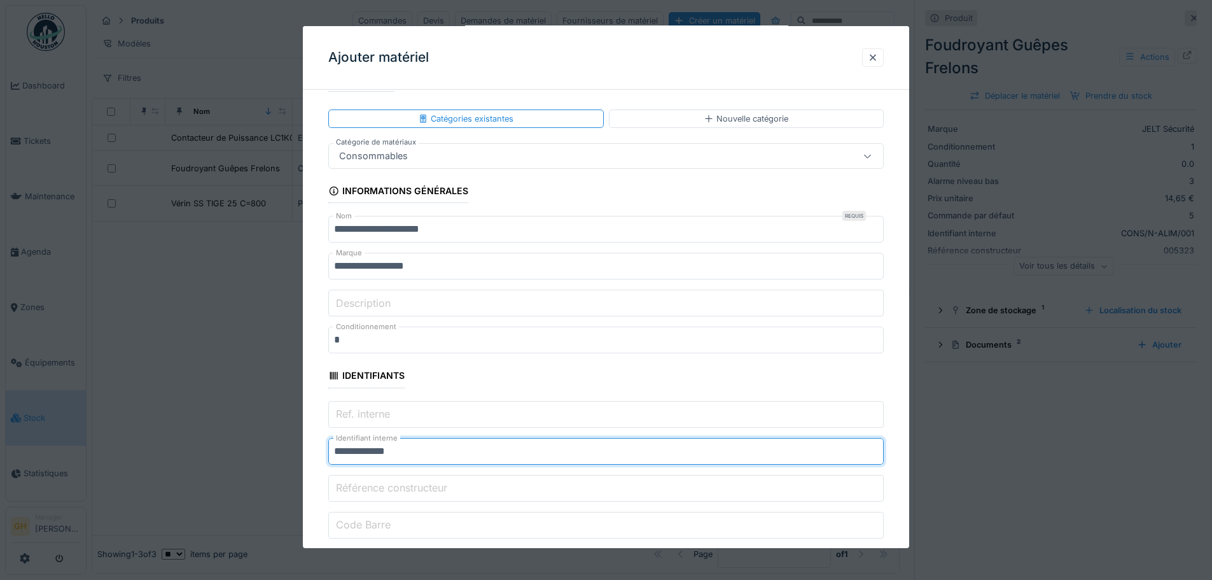
type input "**********"
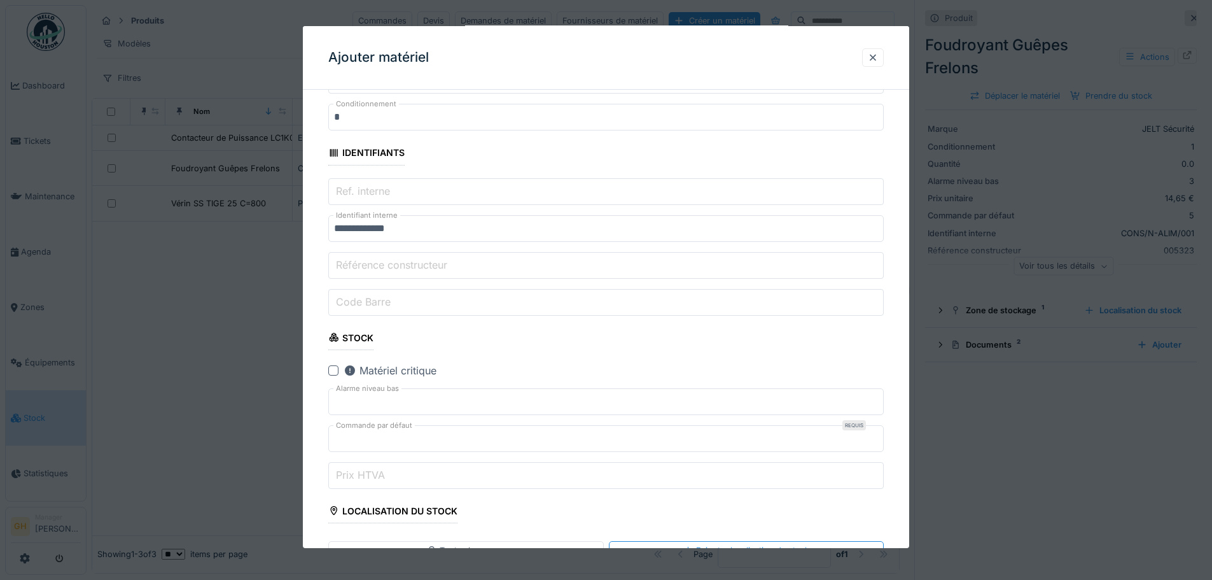
scroll to position [223, 0]
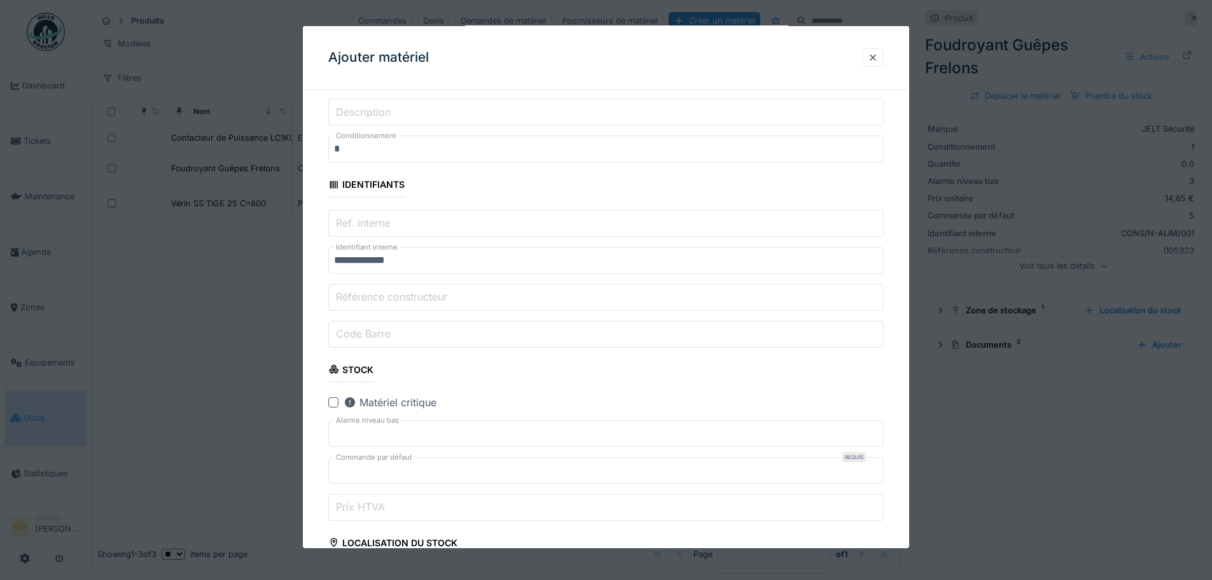
click at [440, 301] on label "Référence constructeur" at bounding box center [391, 296] width 116 height 15
click at [440, 301] on input "Référence constructeur" at bounding box center [606, 297] width 556 height 27
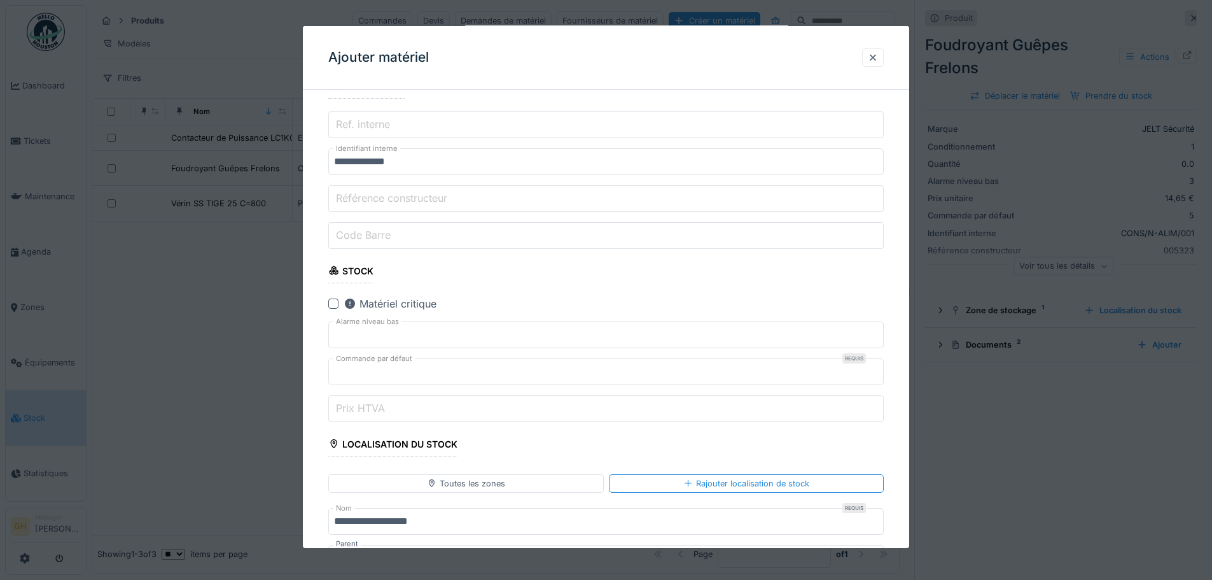
scroll to position [351, 0]
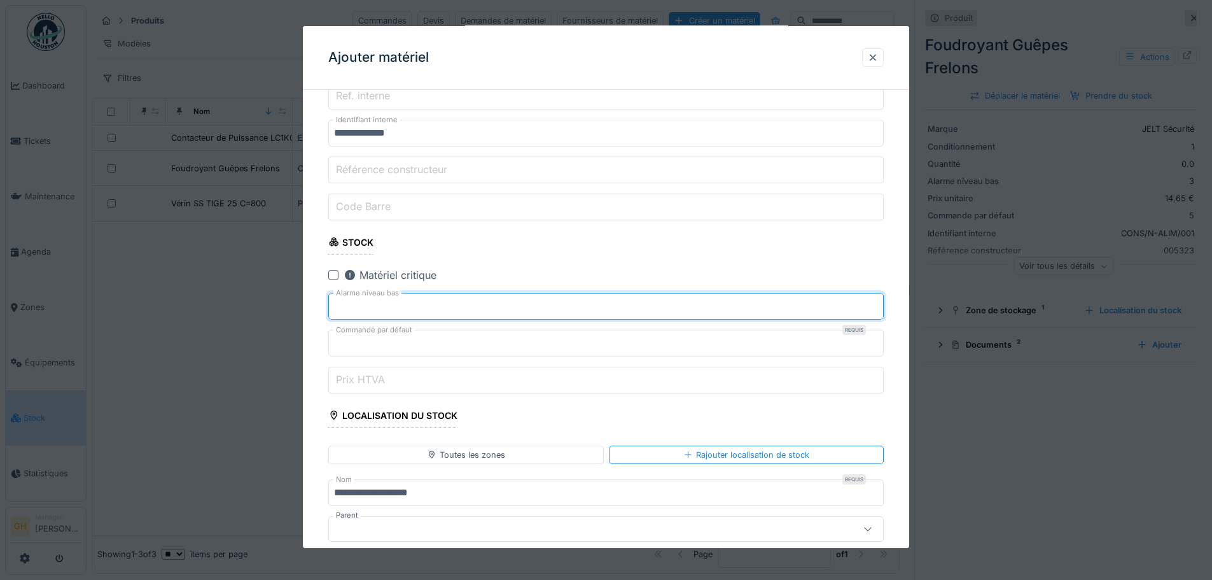
click at [880, 307] on input "*" at bounding box center [606, 306] width 556 height 27
type input "*"
click at [880, 307] on input "*" at bounding box center [606, 306] width 556 height 27
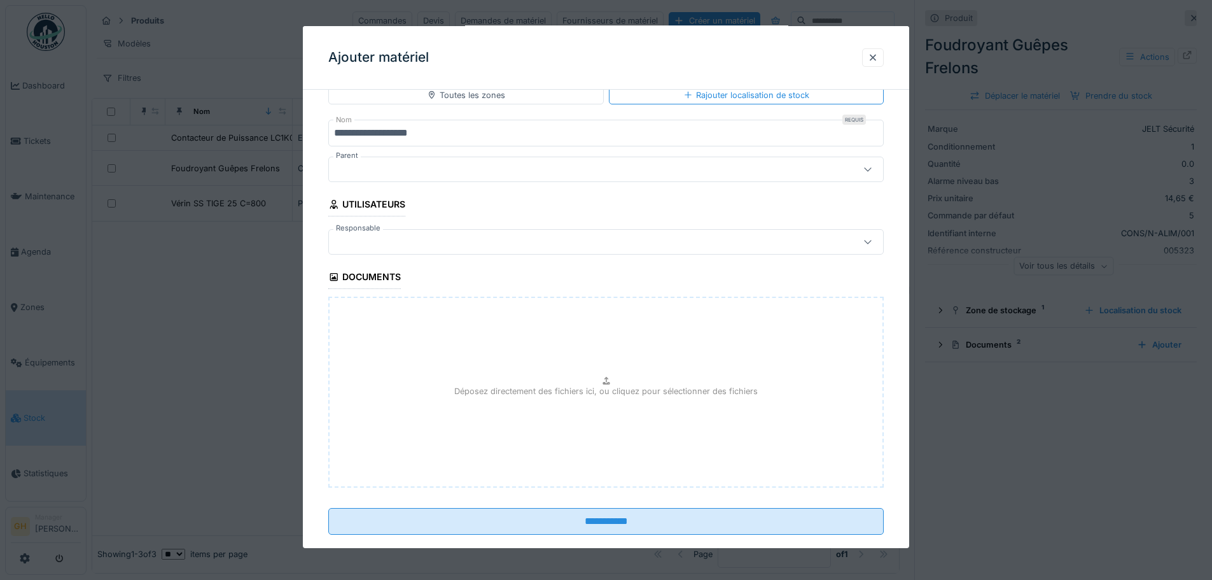
scroll to position [732, 0]
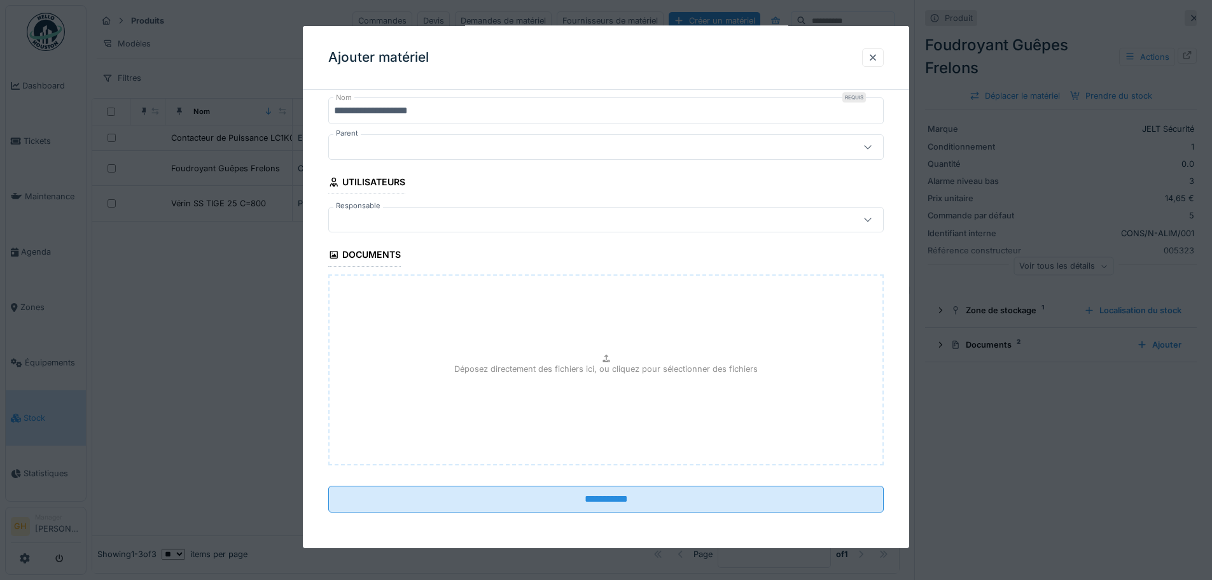
click at [583, 222] on div at bounding box center [573, 220] width 479 height 14
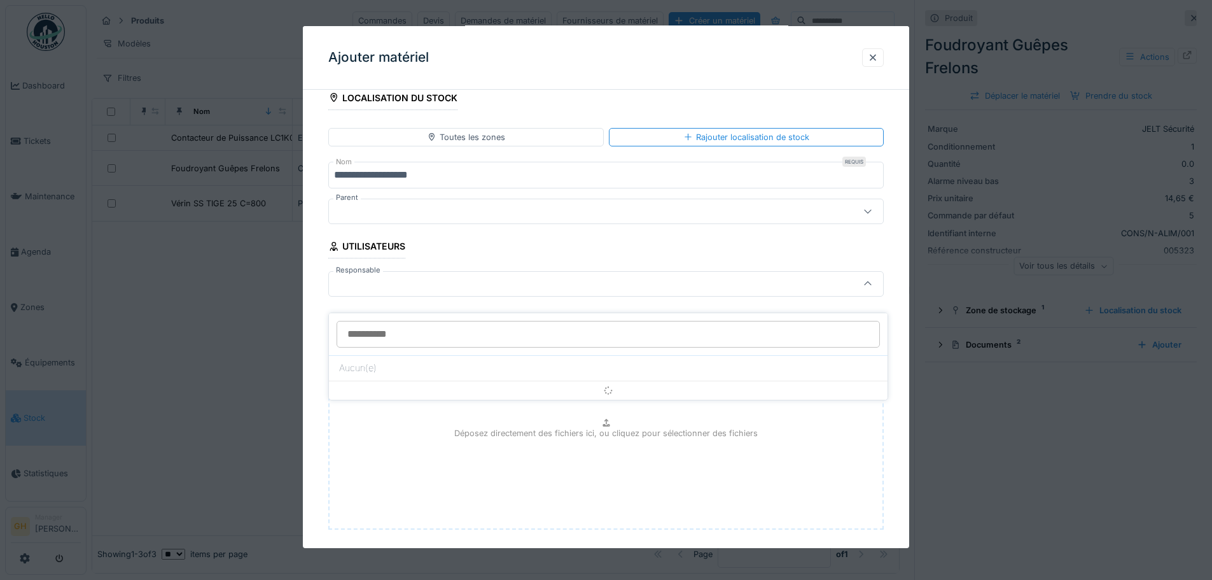
scroll to position [665, 0]
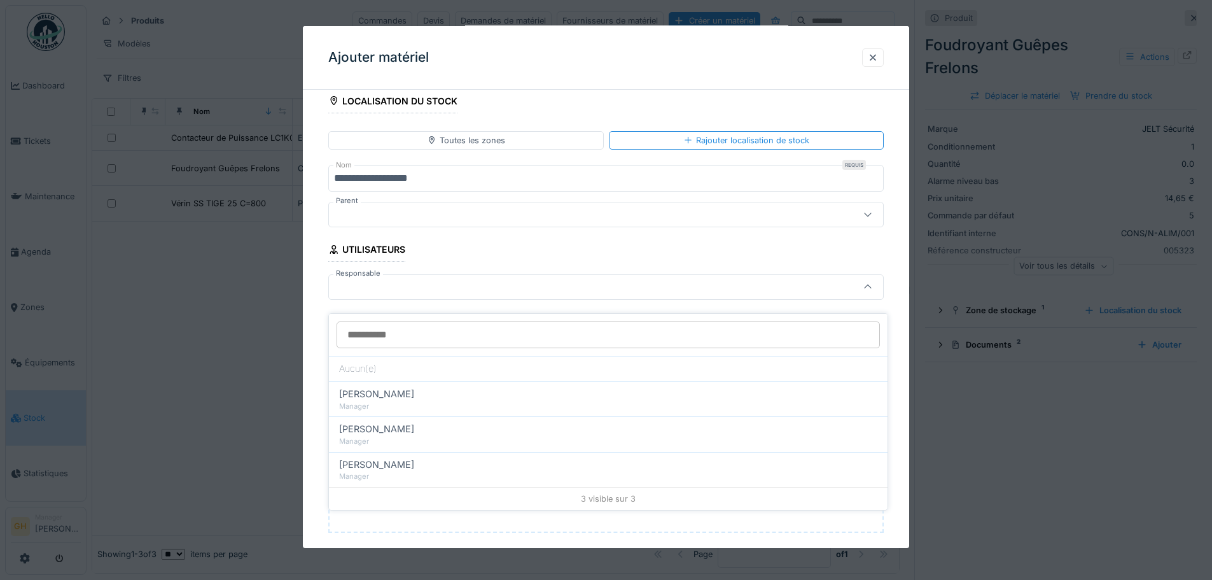
click at [753, 284] on div at bounding box center [573, 287] width 479 height 14
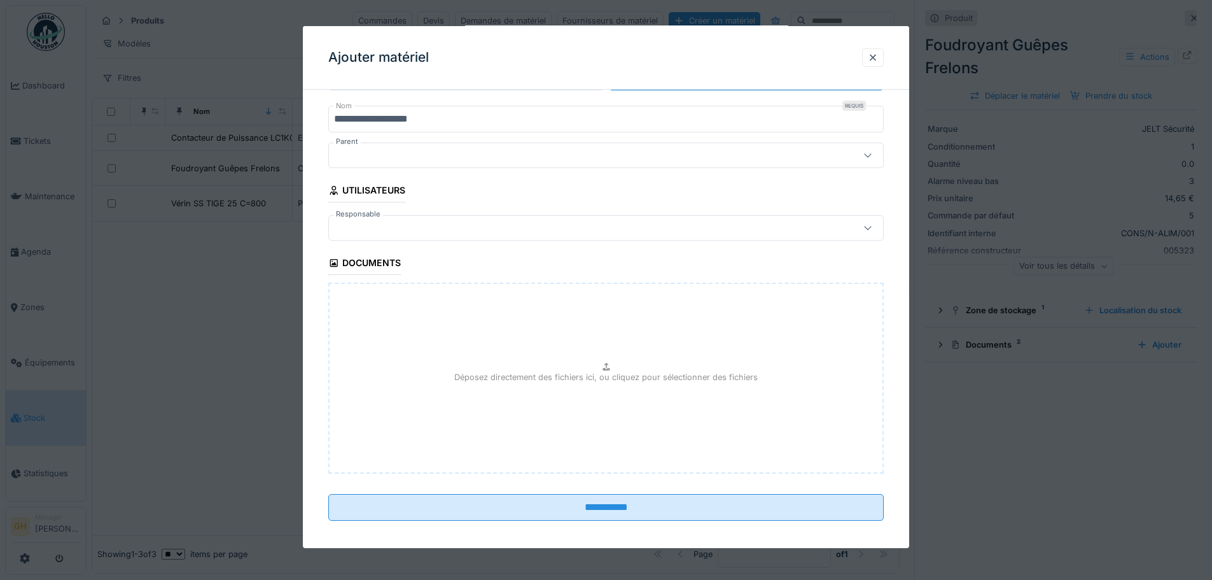
scroll to position [732, 0]
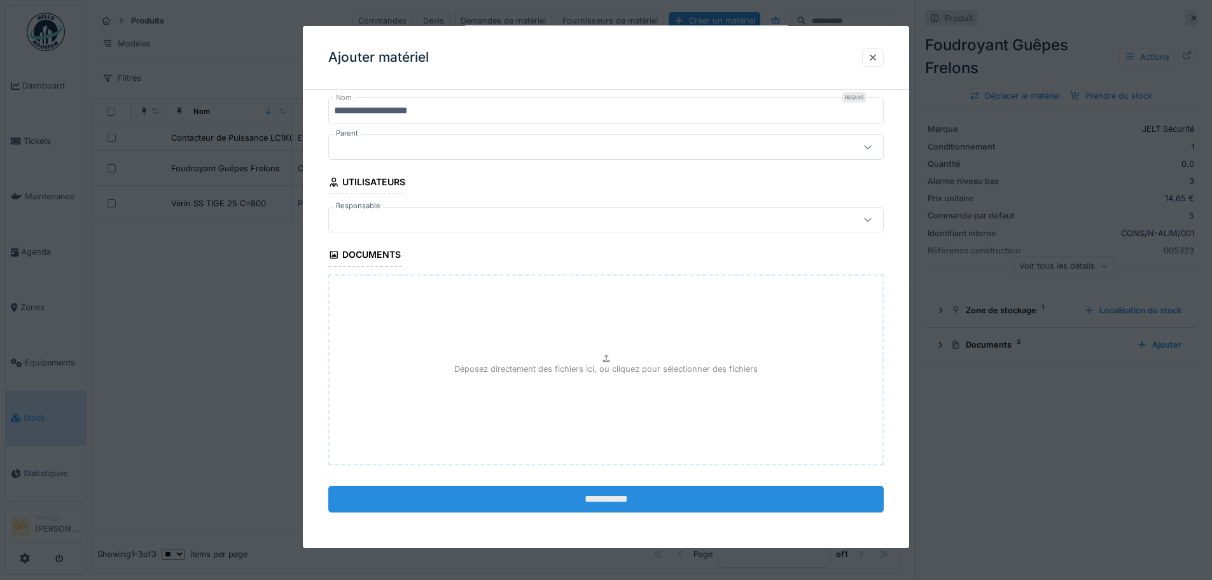
click at [657, 488] on input "**********" at bounding box center [606, 499] width 556 height 27
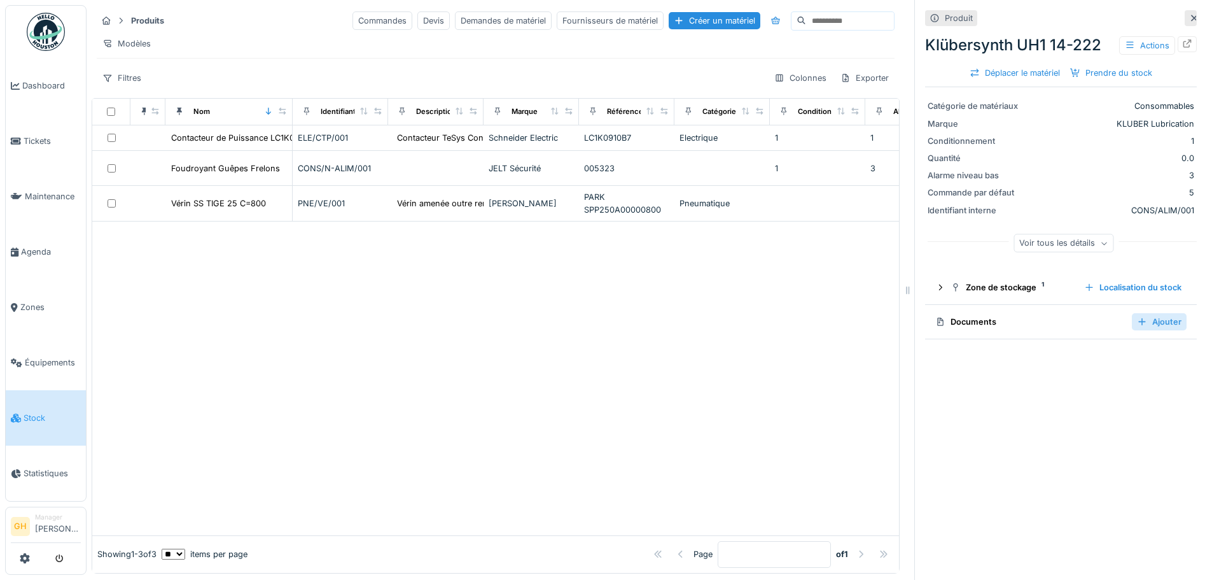
click at [1138, 318] on div "Ajouter" at bounding box center [1159, 321] width 55 height 17
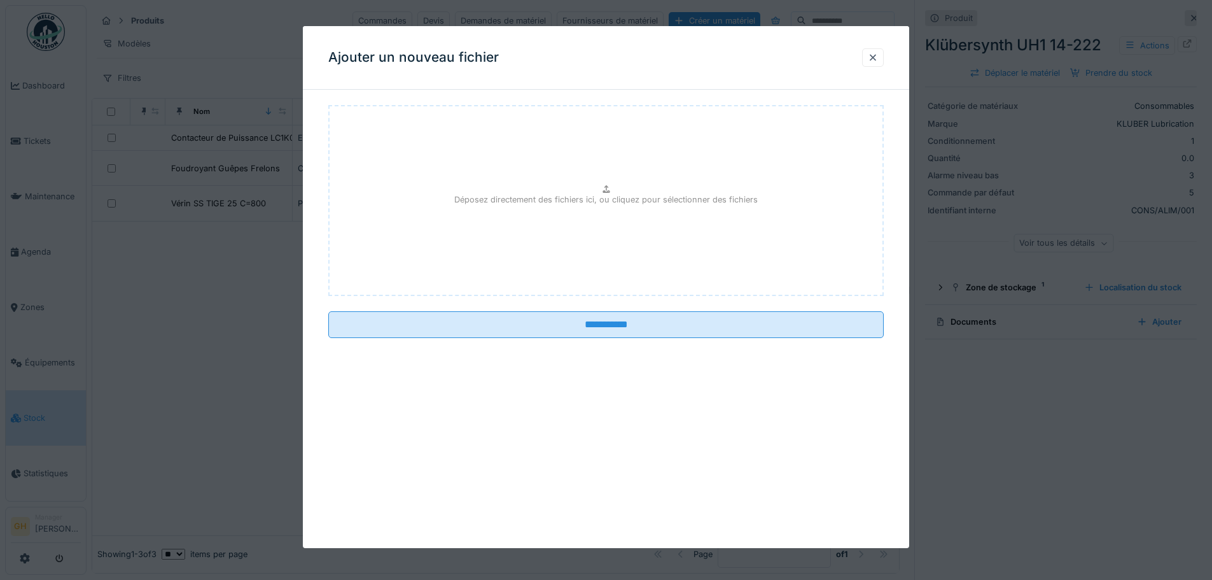
click at [585, 225] on div "Déposez directement des fichiers ici, ou cliquez pour sélectionner des fichiers" at bounding box center [606, 200] width 556 height 191
type input "**********"
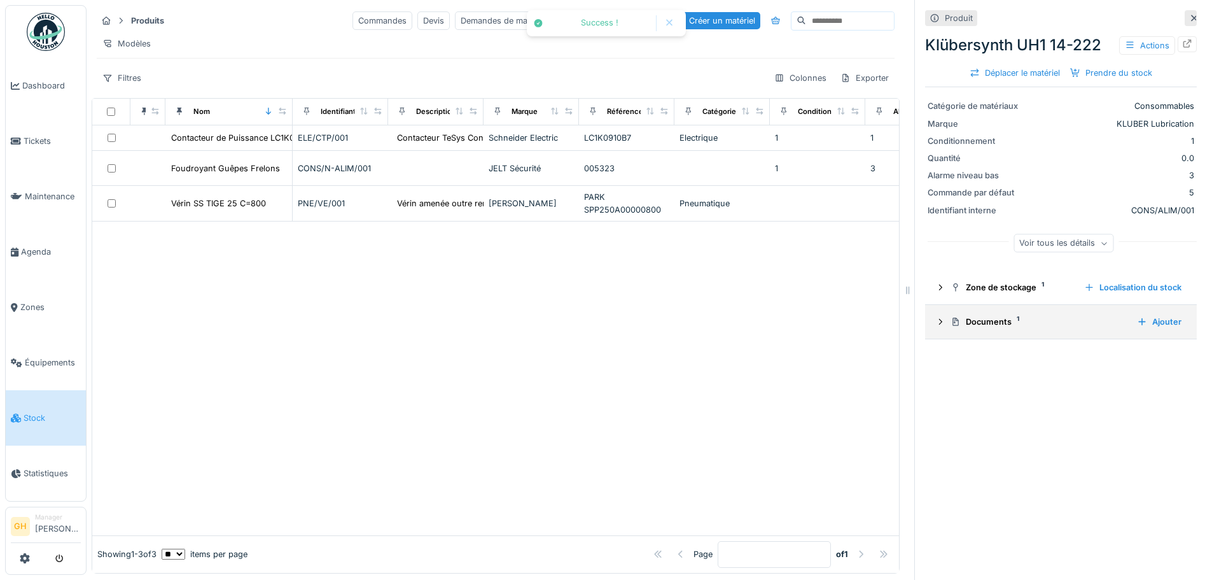
click at [1056, 321] on div "Documents 1 Ajouter" at bounding box center [1060, 321] width 251 height 17
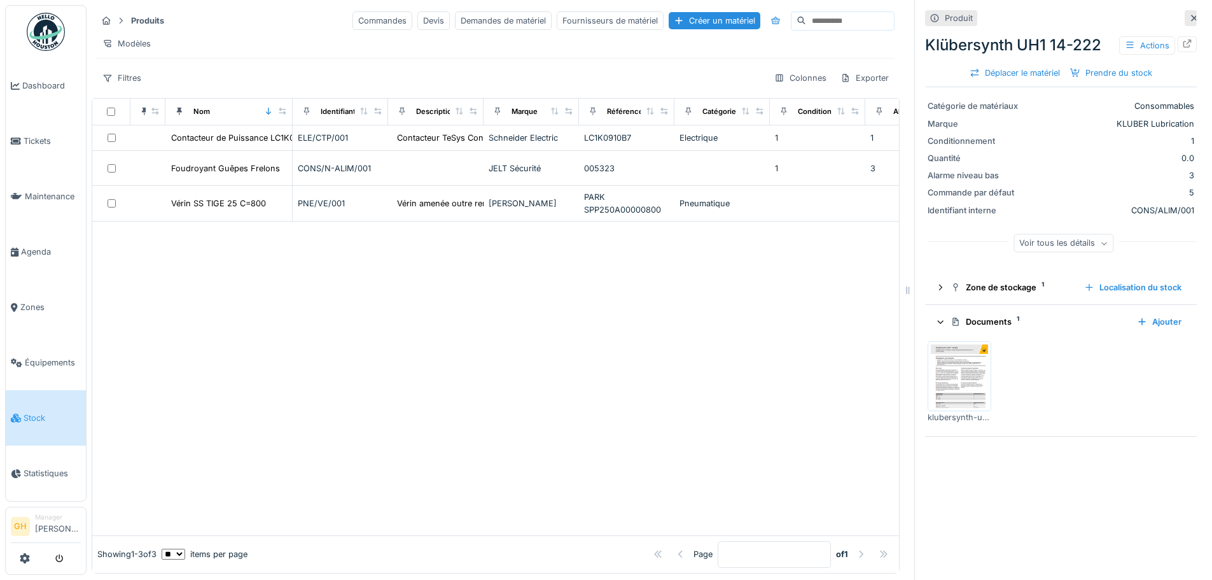
click at [1132, 310] on summary "Documents 1 Ajouter" at bounding box center [1061, 322] width 262 height 24
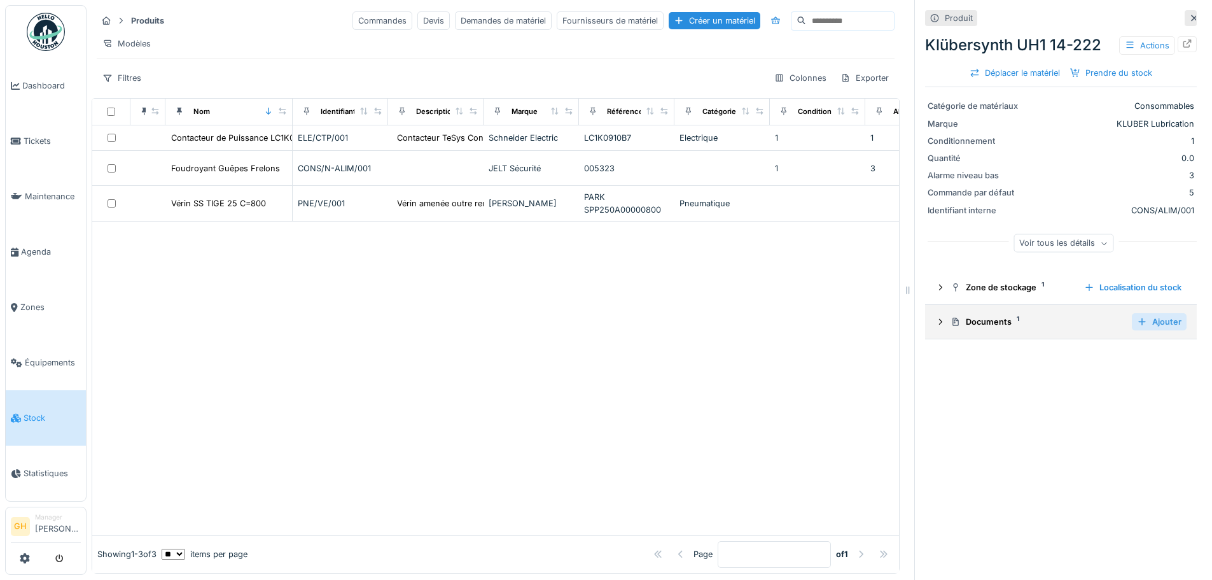
click at [1142, 317] on div "Ajouter" at bounding box center [1159, 321] width 55 height 17
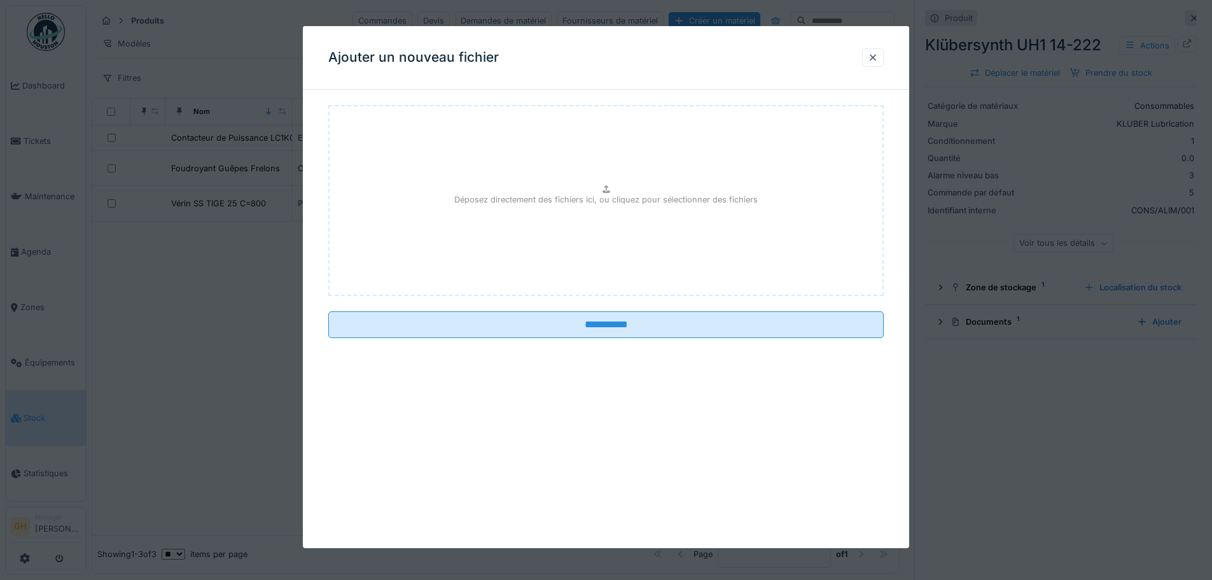
click at [711, 249] on div "Déposez directement des fichiers ici, ou cliquez pour sélectionner des fichiers" at bounding box center [606, 200] width 556 height 191
type input "**********"
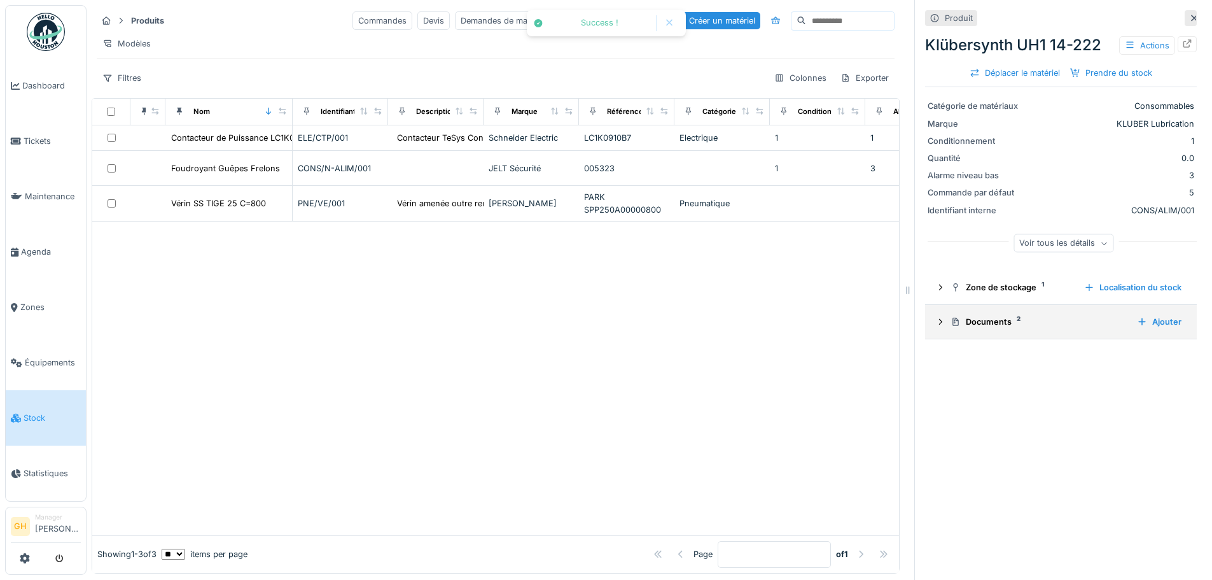
click at [1043, 316] on div "Documents 2" at bounding box center [1039, 322] width 176 height 12
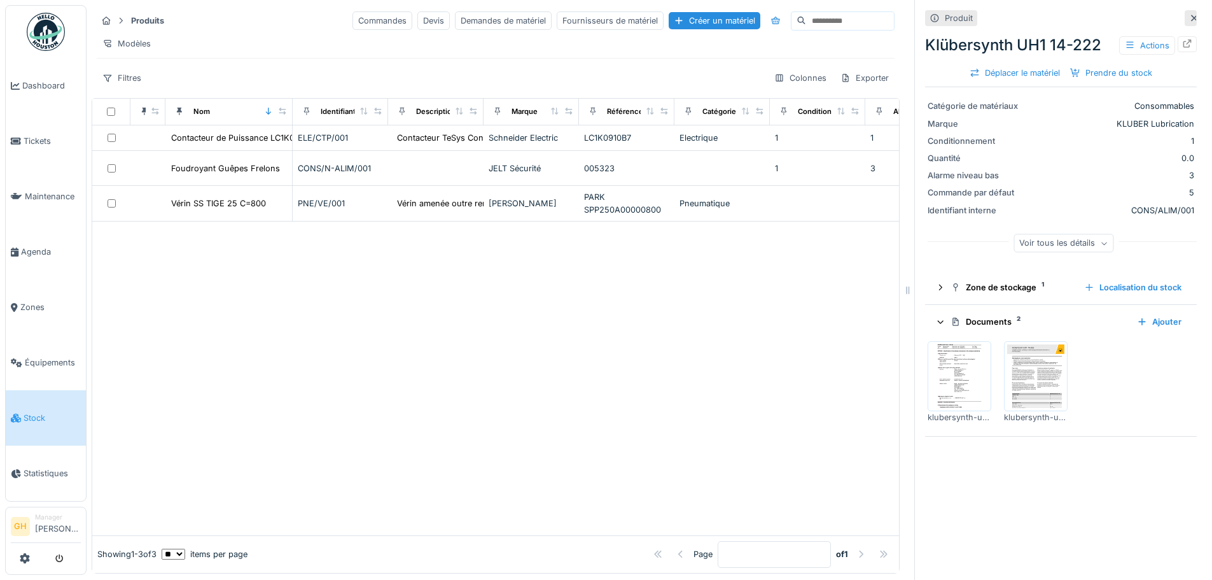
click at [1132, 376] on div "klubersynth-uh1-14-222-synthetic-lubricating-grease-sds-en.pdf klubersynth-uh1-…" at bounding box center [1061, 382] width 267 height 92
click at [1024, 313] on div "Documents 2 Ajouter" at bounding box center [1060, 321] width 251 height 17
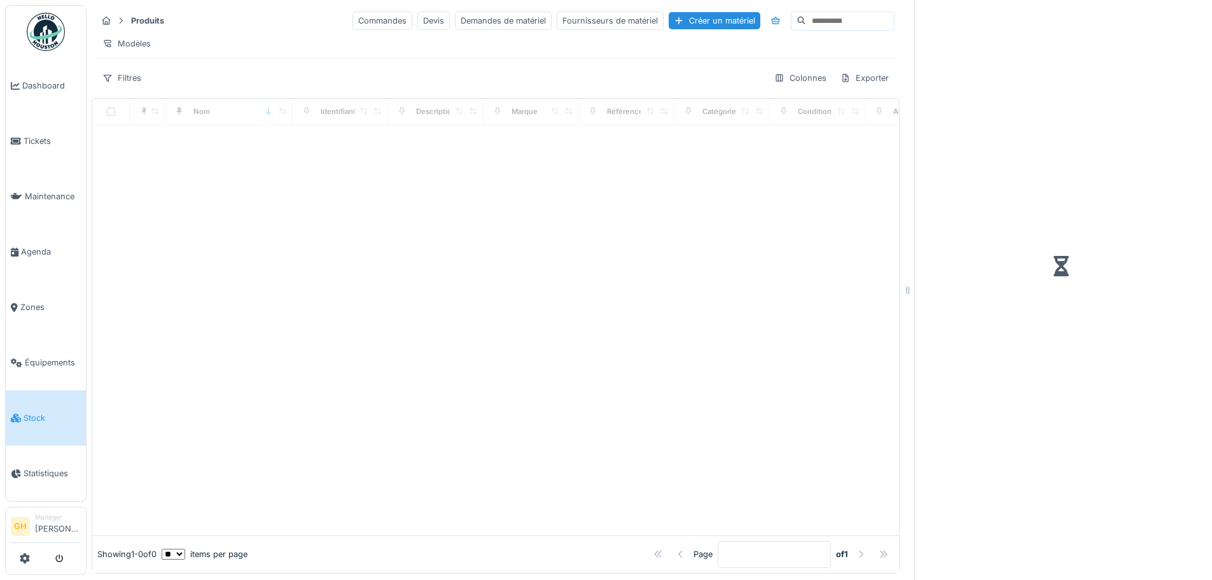
scroll to position [10, 0]
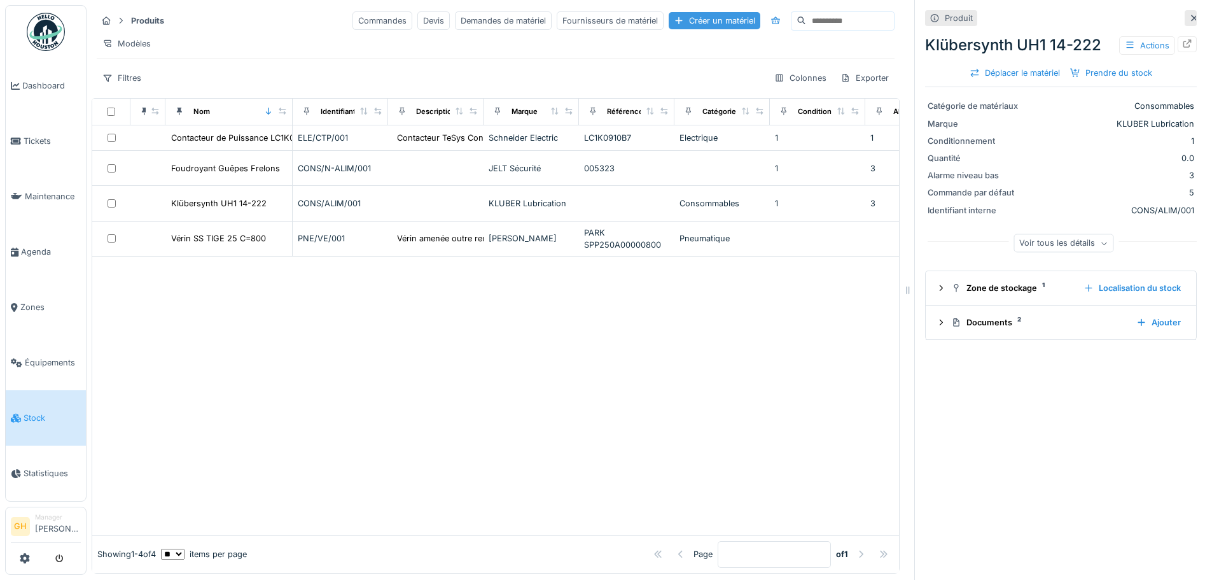
click at [669, 14] on div "Créer un matériel" at bounding box center [715, 20] width 92 height 17
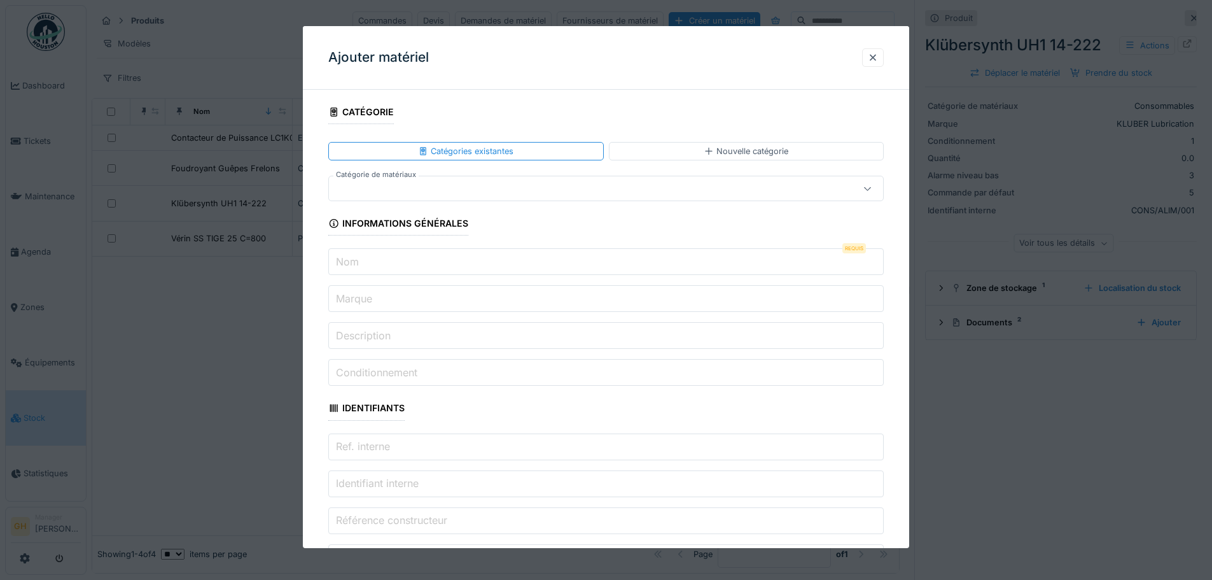
click at [587, 183] on div at bounding box center [573, 188] width 479 height 14
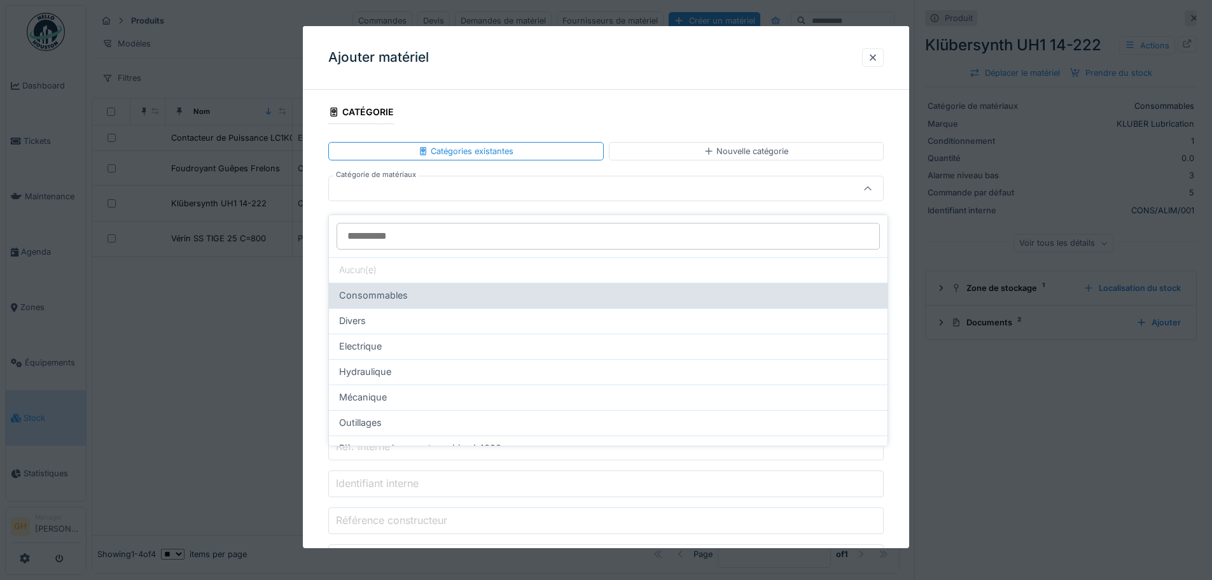
click at [508, 288] on div "Consommables" at bounding box center [608, 295] width 538 height 14
type input "****"
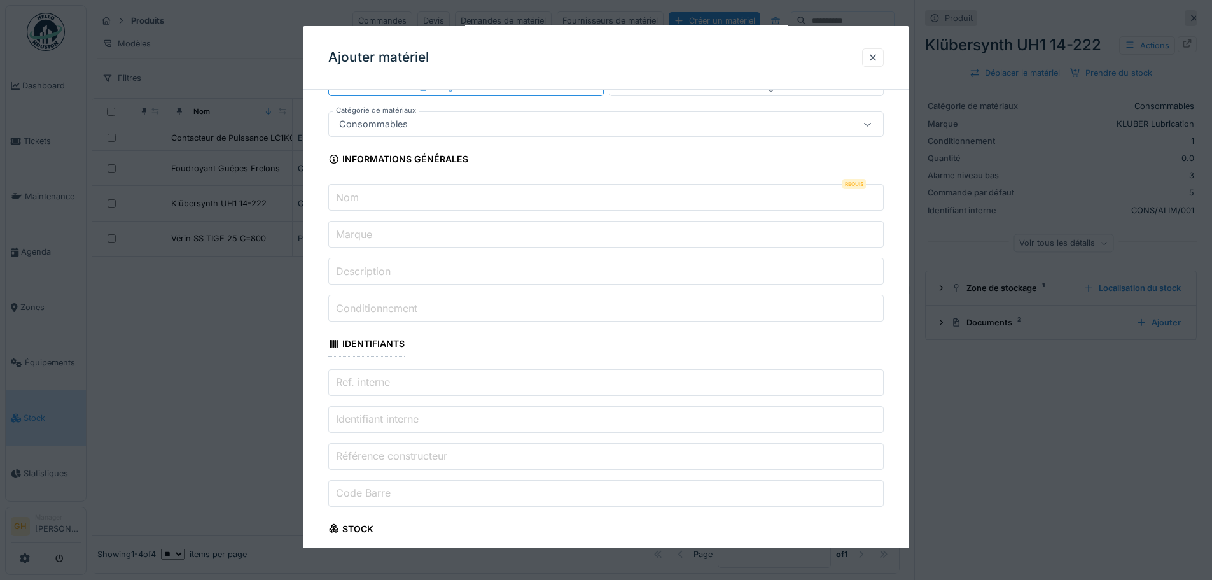
scroll to position [127, 0]
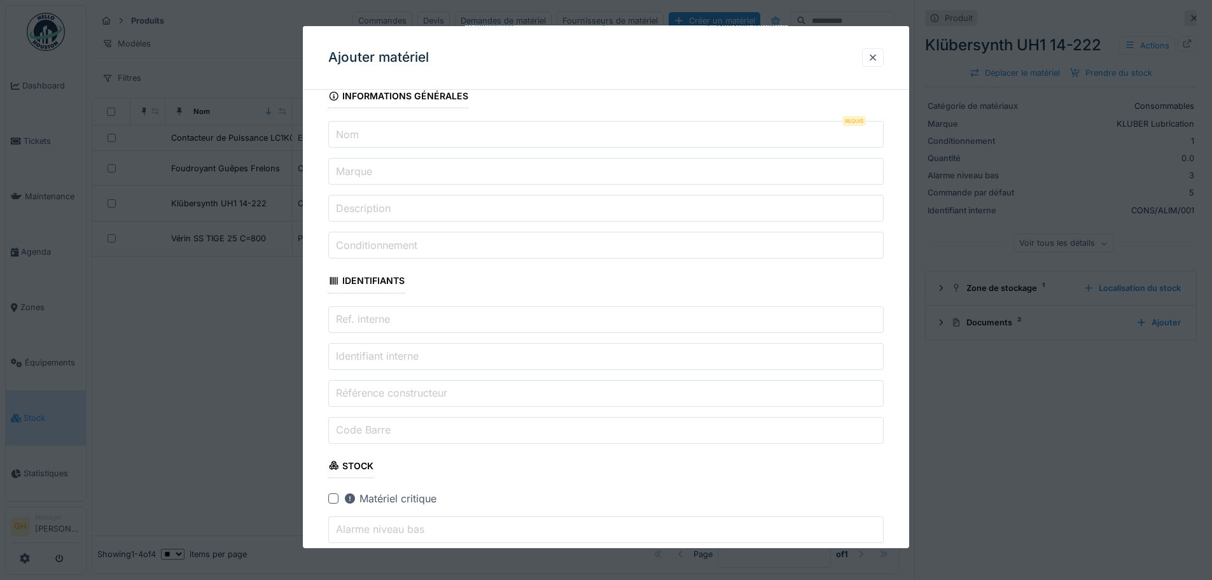
click at [445, 134] on input "Nom" at bounding box center [606, 134] width 556 height 27
click at [878, 59] on div at bounding box center [873, 58] width 10 height 12
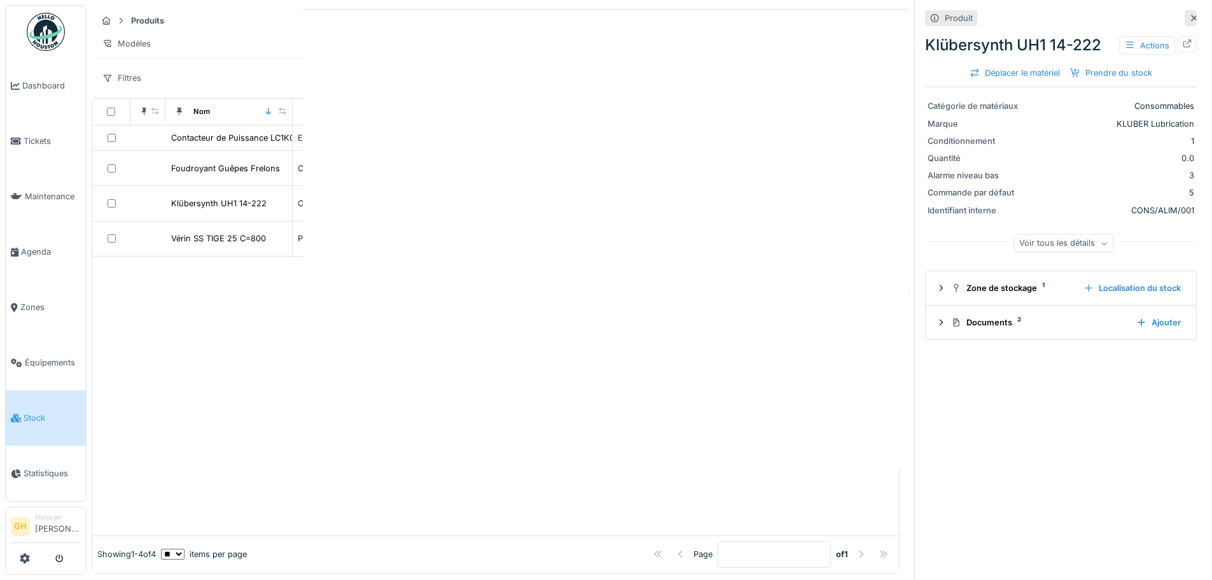
scroll to position [0, 0]
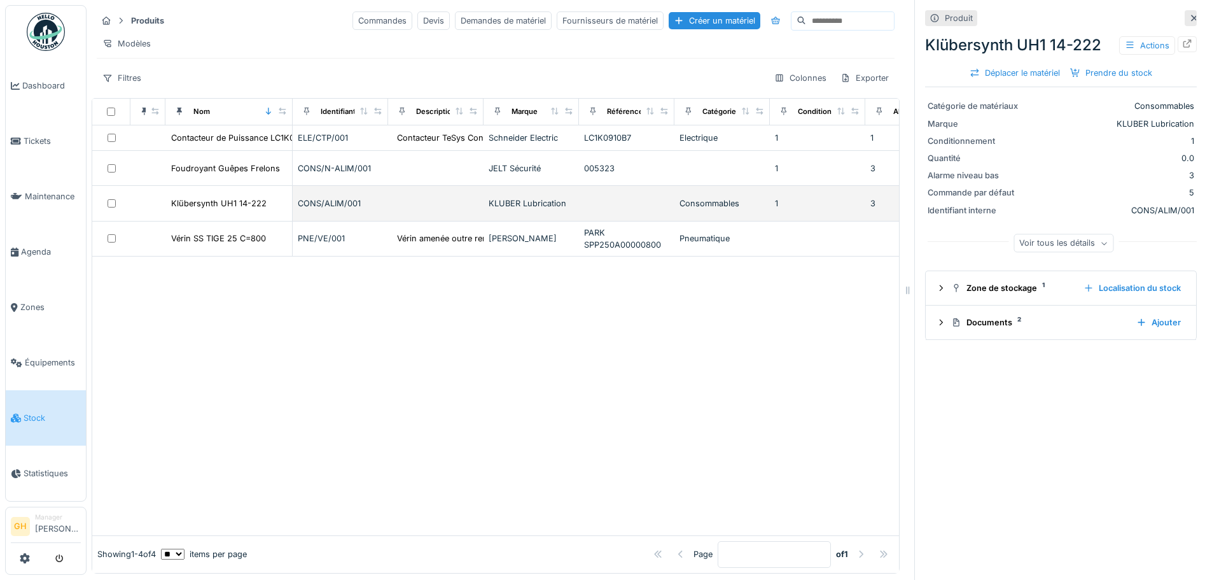
click at [287, 216] on td "Klübersynth UH1 14-222" at bounding box center [228, 203] width 127 height 35
click at [204, 206] on div "Klübersynth UH1 14-222" at bounding box center [218, 203] width 95 height 12
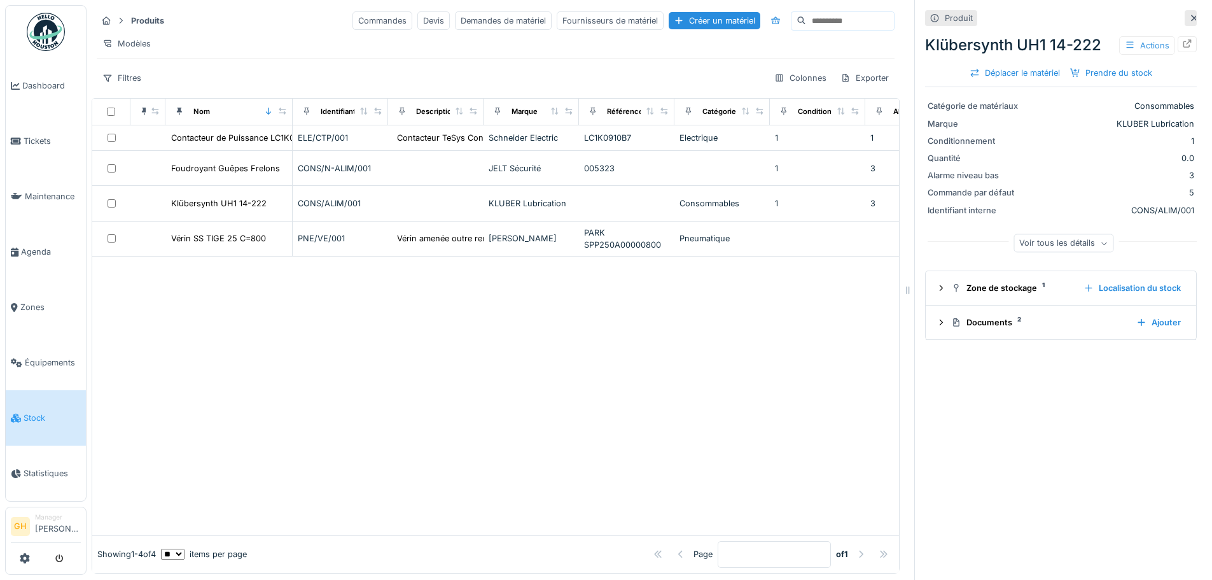
click at [1150, 36] on div "Actions" at bounding box center [1147, 45] width 56 height 18
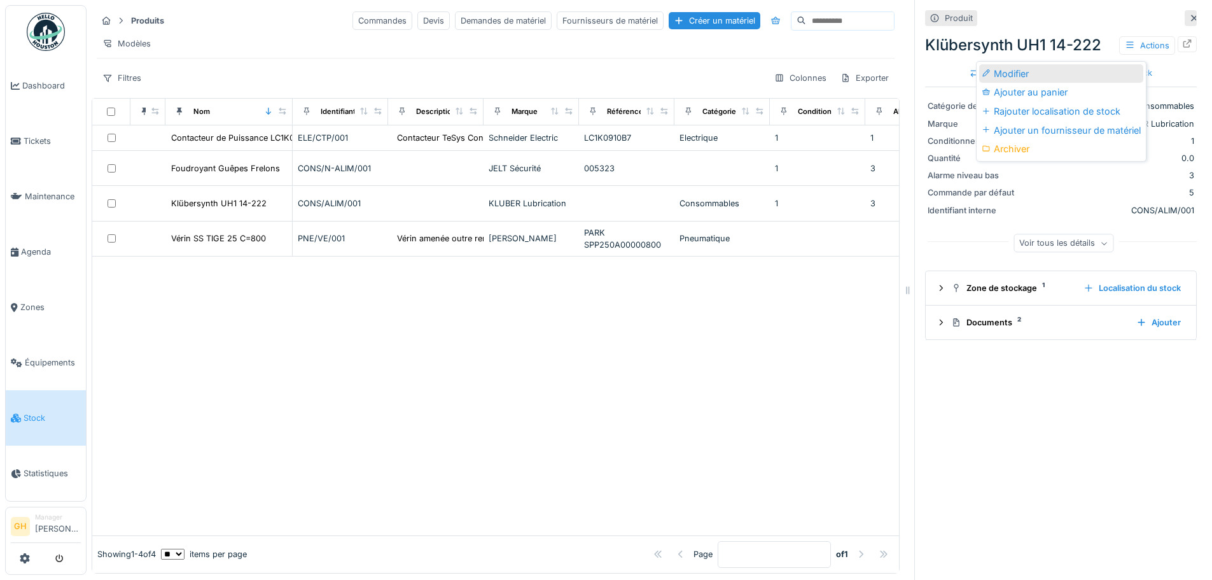
click at [1037, 67] on div "Modifier" at bounding box center [1061, 73] width 164 height 19
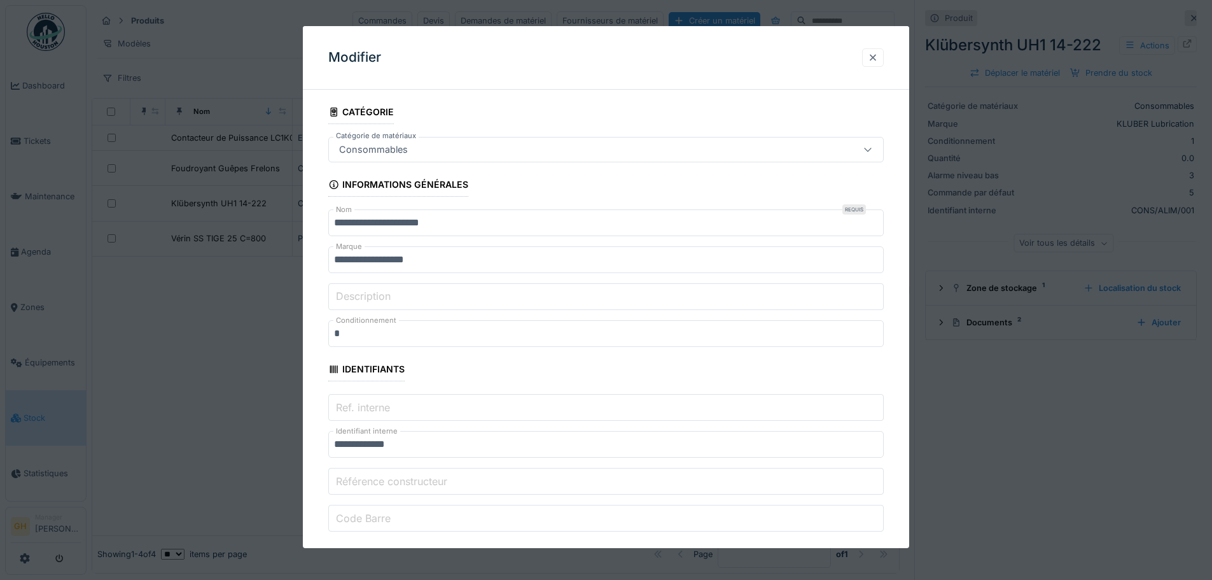
click at [874, 55] on div at bounding box center [873, 58] width 10 height 12
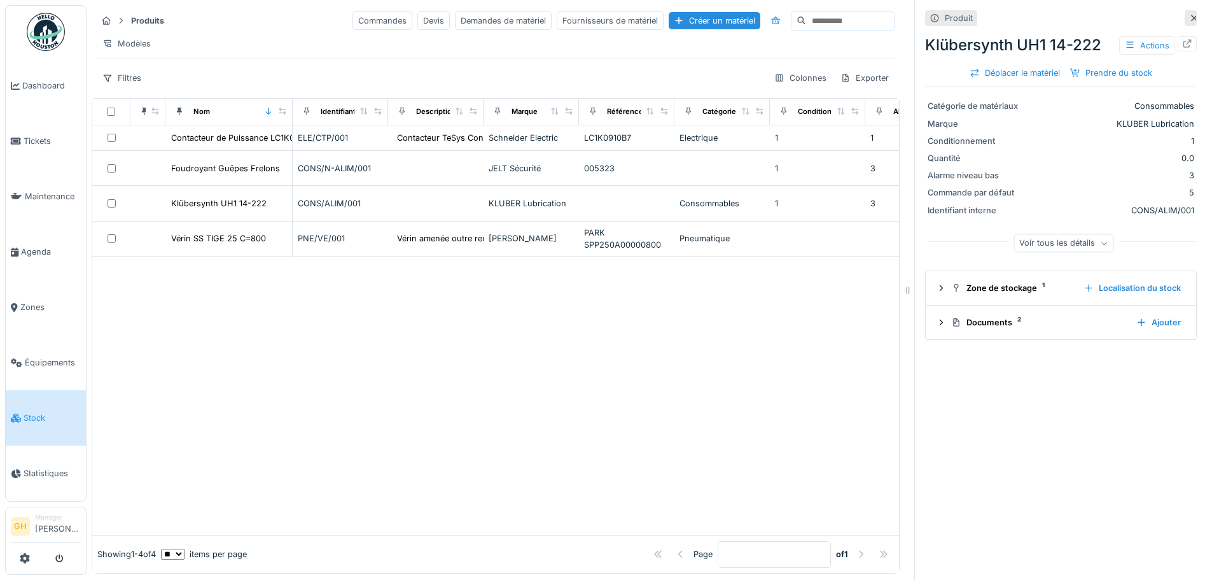
click at [1063, 235] on div "Voir tous les détails" at bounding box center [1064, 243] width 100 height 18
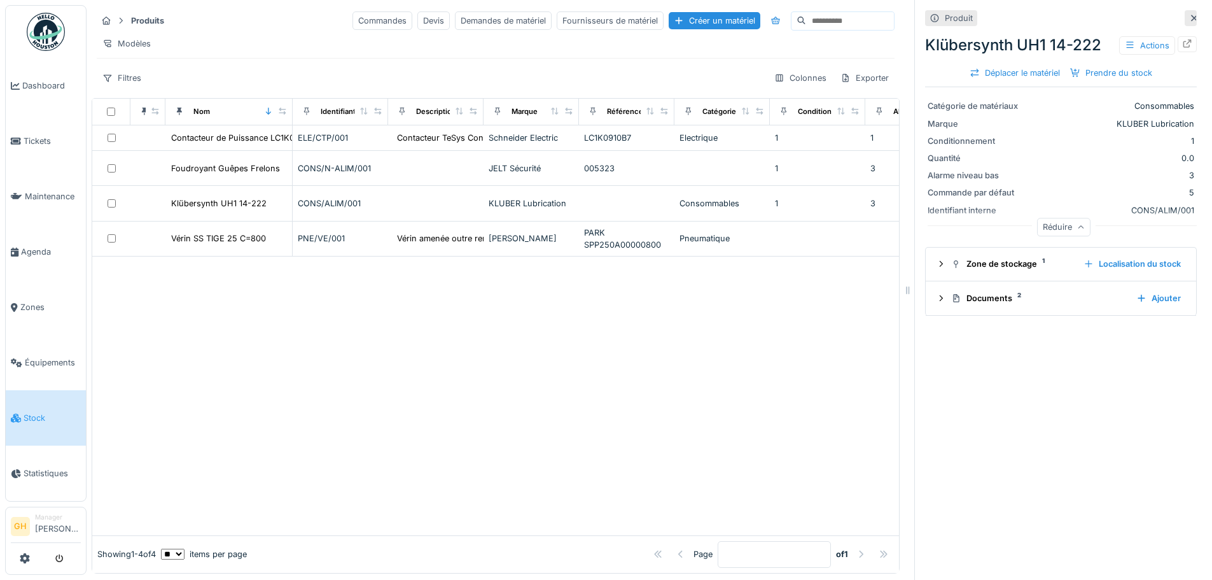
click at [1054, 218] on div "Réduire" at bounding box center [1063, 227] width 53 height 18
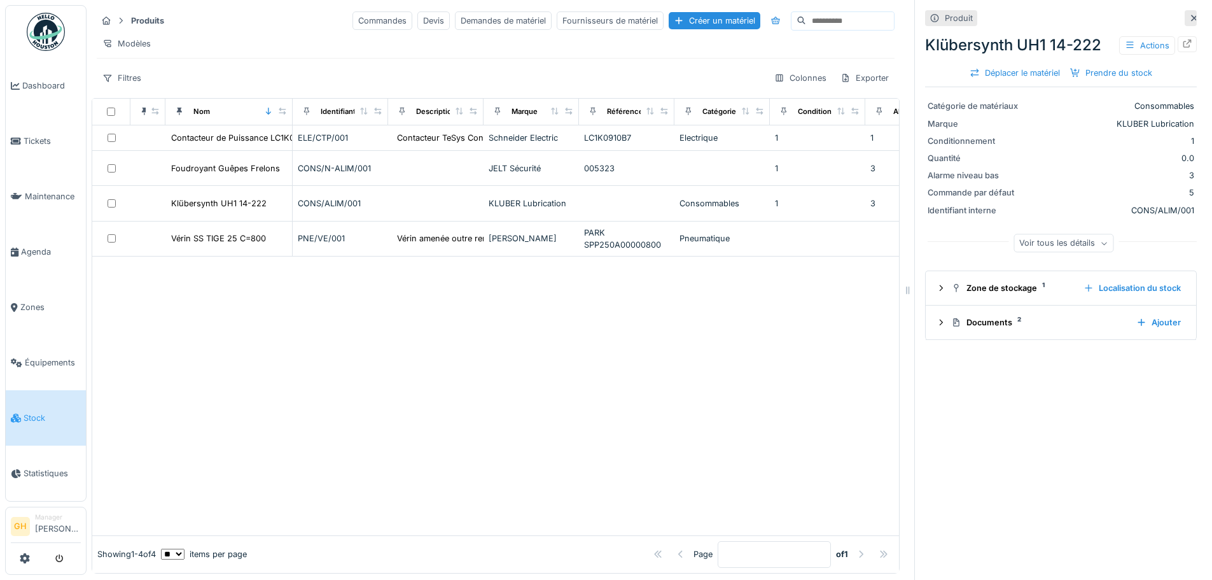
click at [1163, 152] on div "0.0" at bounding box center [1111, 158] width 166 height 12
click at [1123, 42] on div "Actions" at bounding box center [1147, 45] width 56 height 18
click at [1058, 102] on div "Rajouter localisation de stock" at bounding box center [1061, 111] width 164 height 19
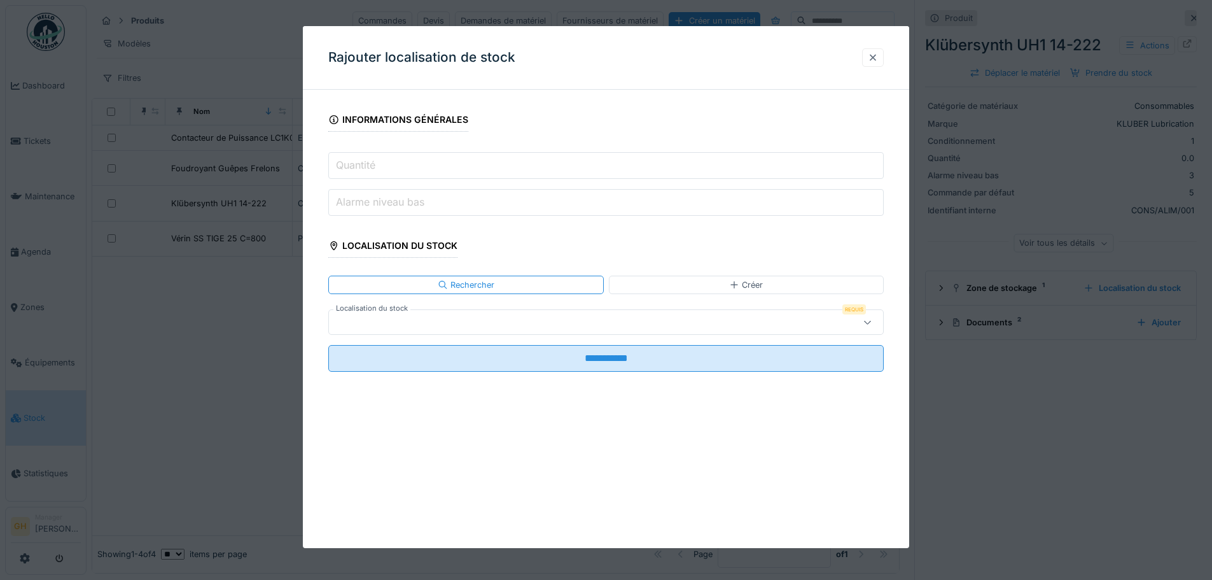
click at [873, 60] on div at bounding box center [873, 58] width 10 height 12
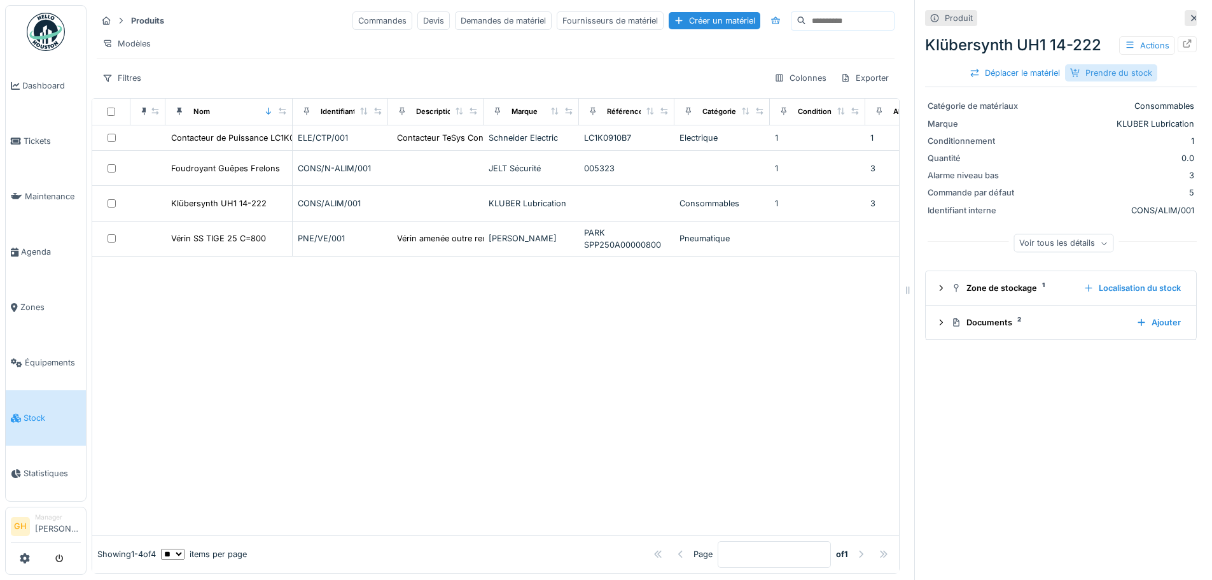
click at [1094, 64] on div "Prendre du stock" at bounding box center [1111, 72] width 92 height 17
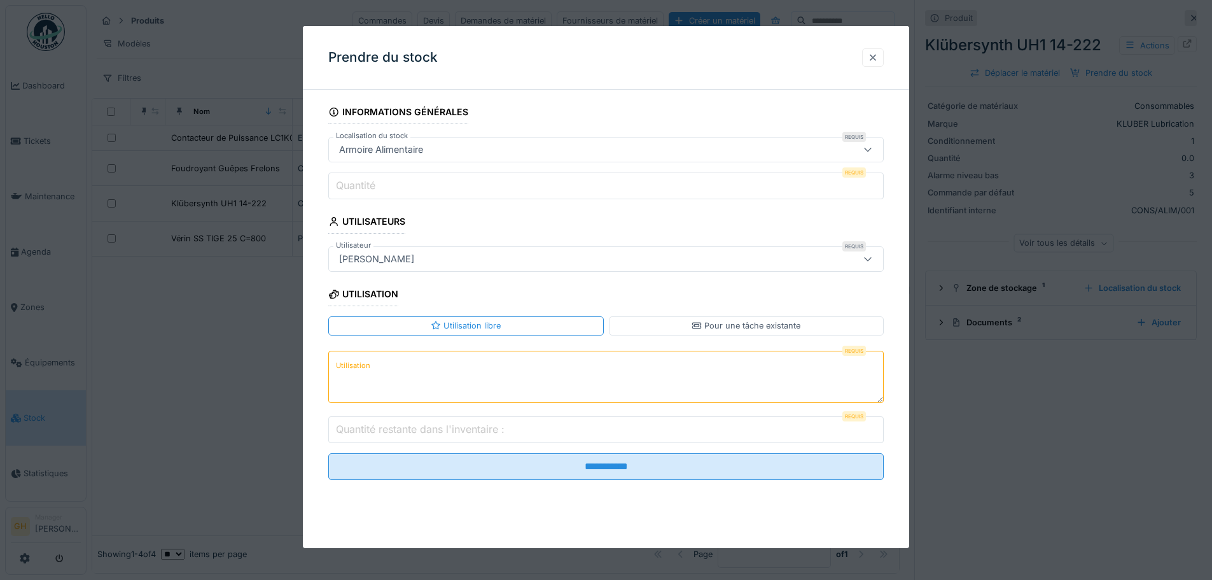
click at [875, 56] on div at bounding box center [873, 58] width 10 height 12
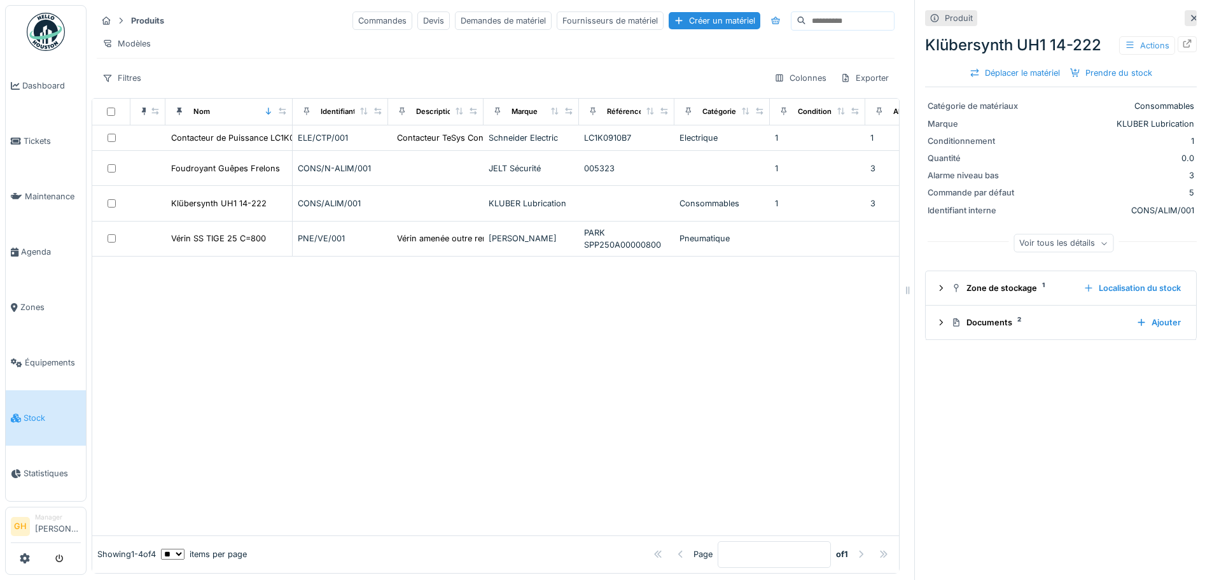
click at [1153, 38] on div "Actions" at bounding box center [1147, 45] width 56 height 18
click at [1050, 104] on div "Rajouter localisation de stock" at bounding box center [1061, 111] width 164 height 19
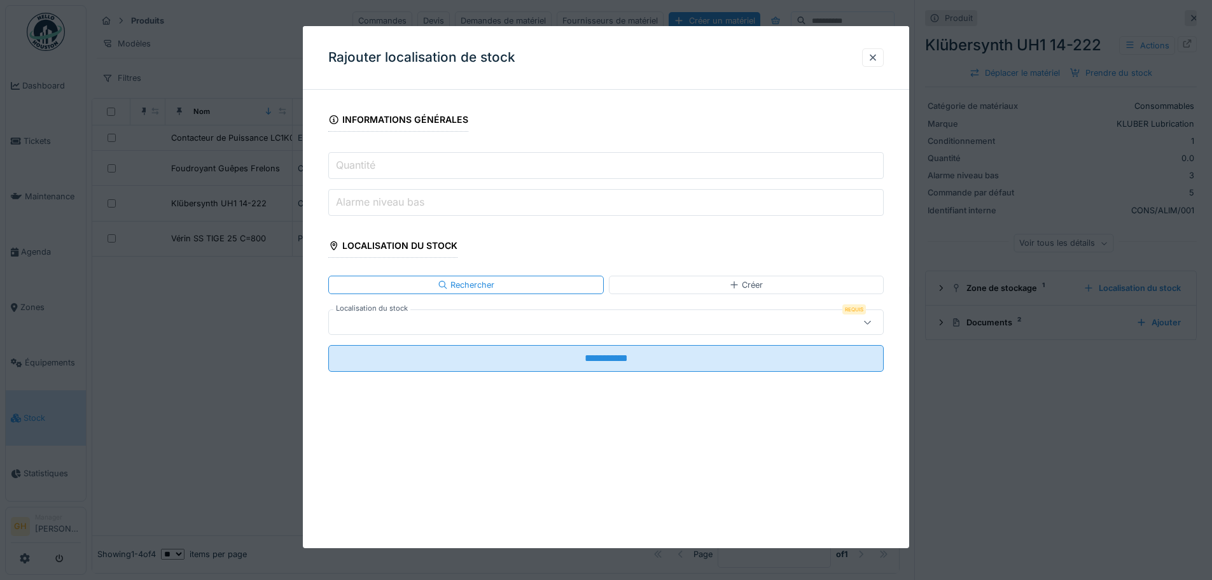
click at [394, 162] on input "Quantité" at bounding box center [606, 165] width 556 height 27
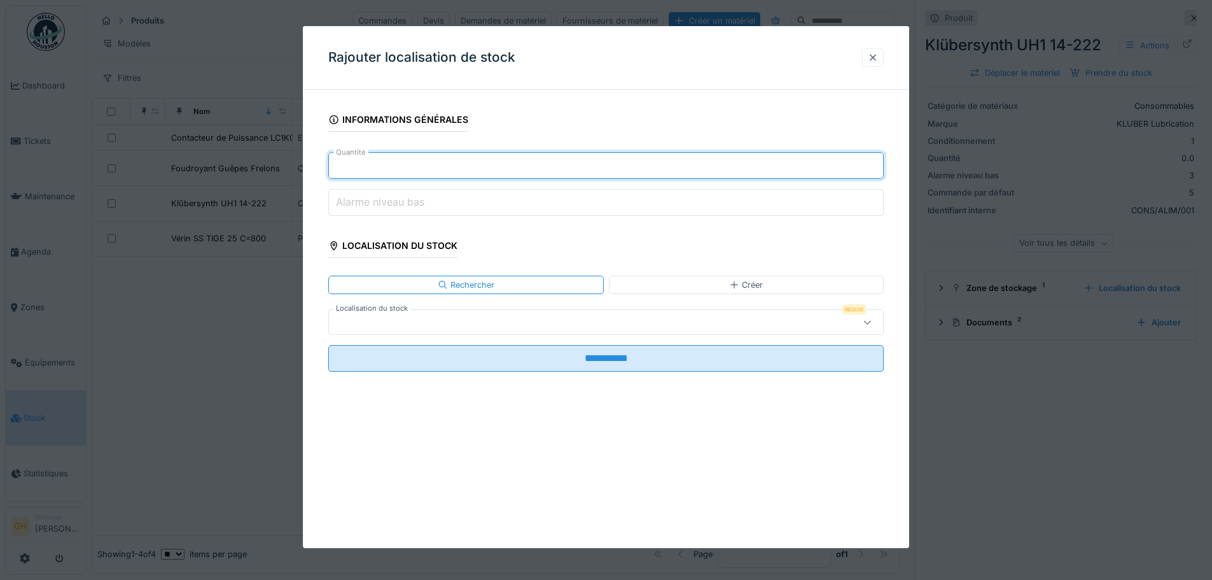
type input "**"
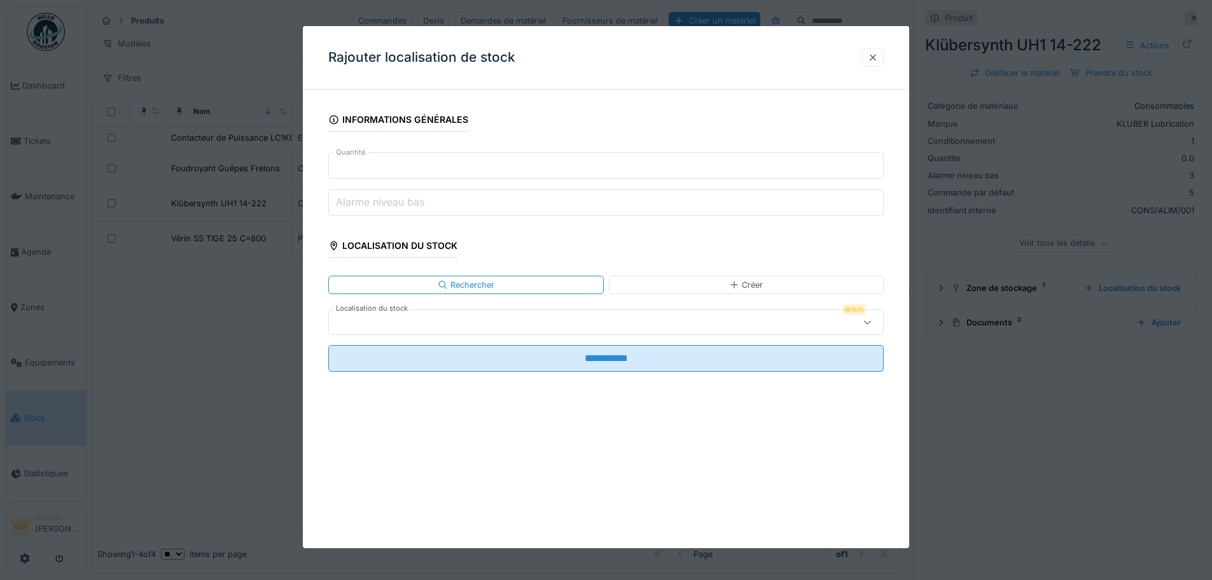
click at [876, 64] on div at bounding box center [873, 57] width 22 height 18
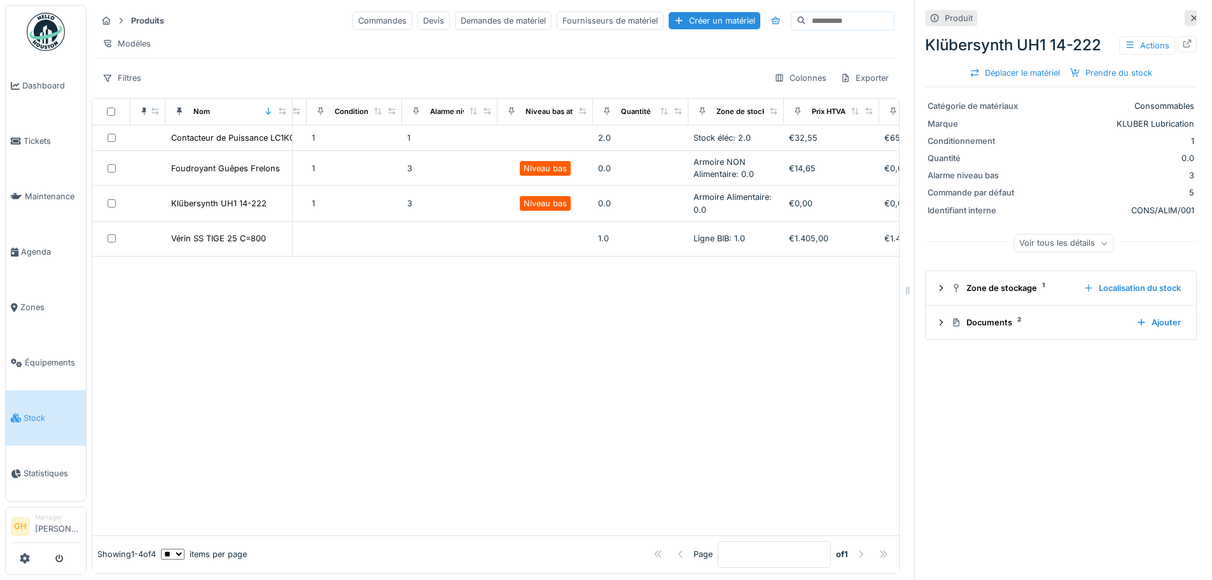
scroll to position [0, 465]
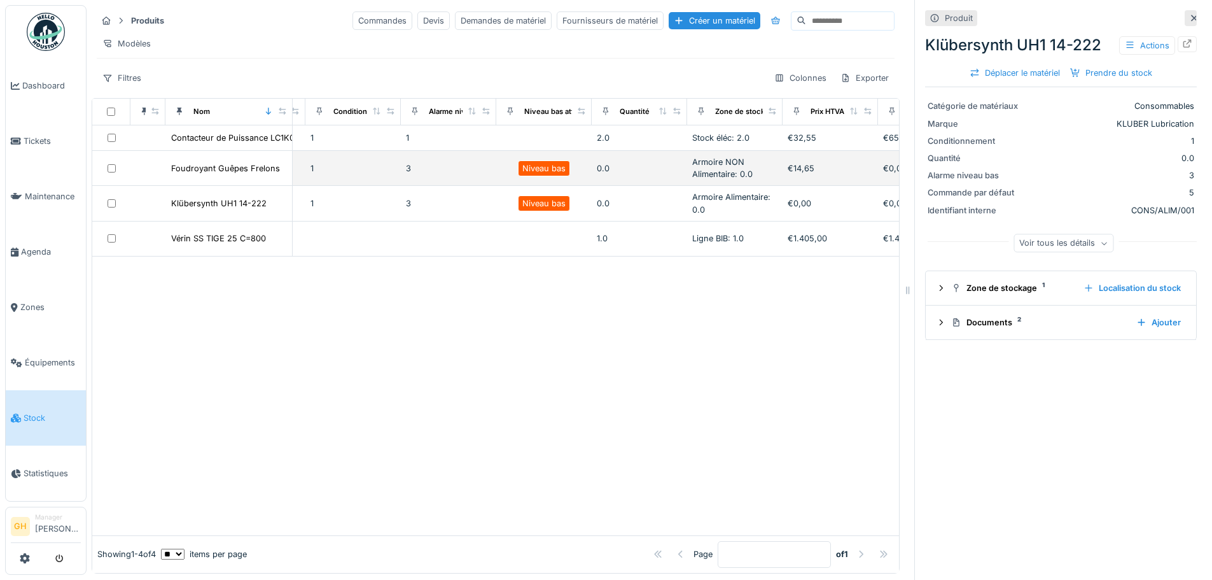
click at [647, 171] on div "0.0" at bounding box center [639, 168] width 85 height 12
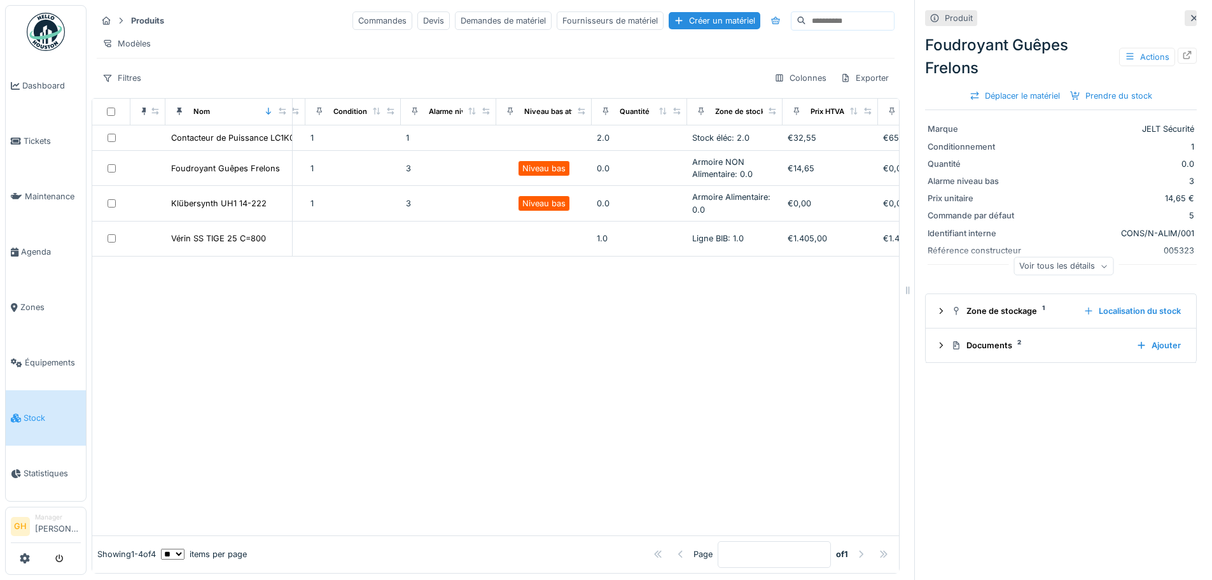
click at [1066, 260] on div "Voir tous les détails" at bounding box center [1064, 266] width 100 height 18
click at [1055, 258] on div "Réduire" at bounding box center [1063, 267] width 53 height 18
drag, startPoint x: 1008, startPoint y: 223, endPoint x: 1030, endPoint y: 157, distance: 70.4
click at [1030, 157] on div "Marque JELT Sécurité Conditionnement 1 Quantité 0.0 Alarme niveau bas 3 Prix un…" at bounding box center [1061, 199] width 272 height 178
click at [1038, 263] on div "Voir tous les détails" at bounding box center [1064, 266] width 100 height 18
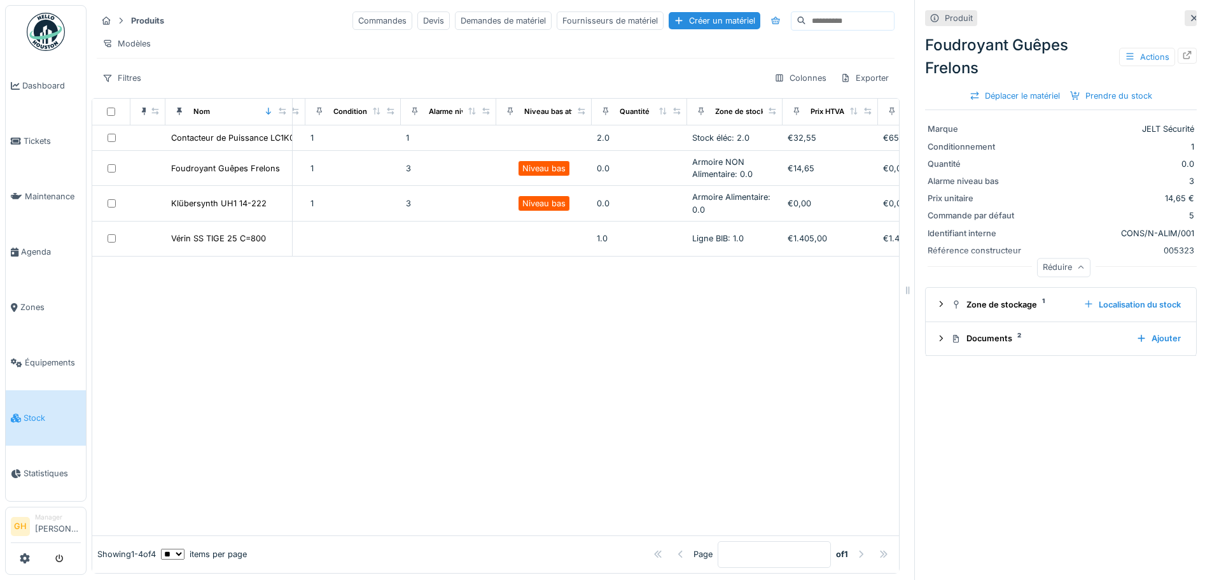
click at [1047, 263] on div "Réduire" at bounding box center [1063, 267] width 53 height 18
click at [1076, 95] on div "Prendre du stock" at bounding box center [1111, 95] width 92 height 17
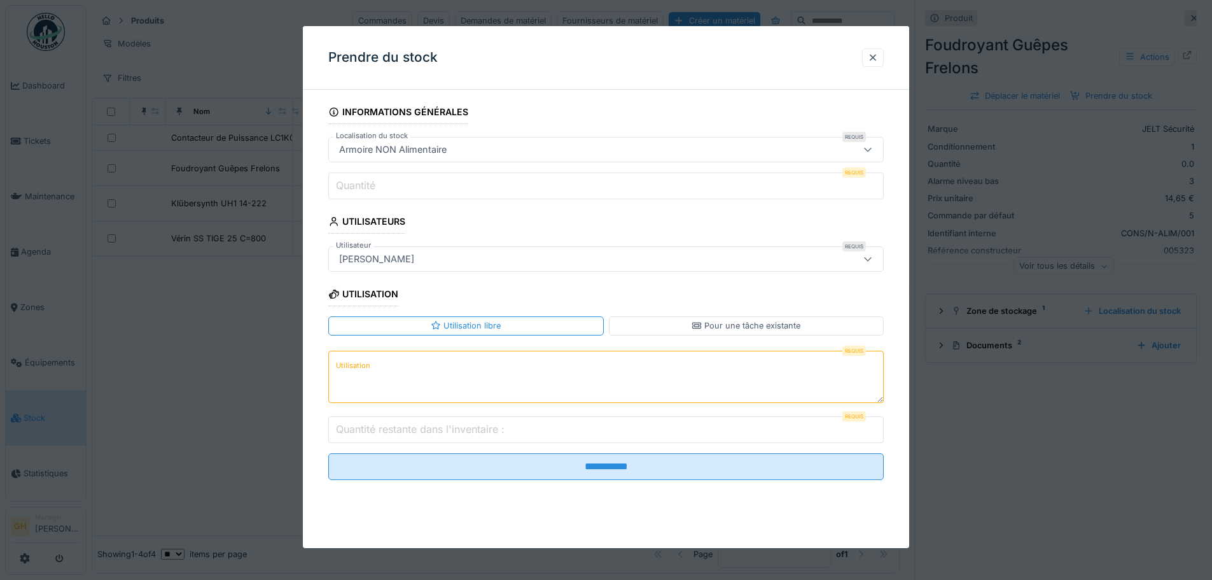
click at [536, 432] on input "Quantité restante dans l'inventaire :" at bounding box center [606, 429] width 556 height 27
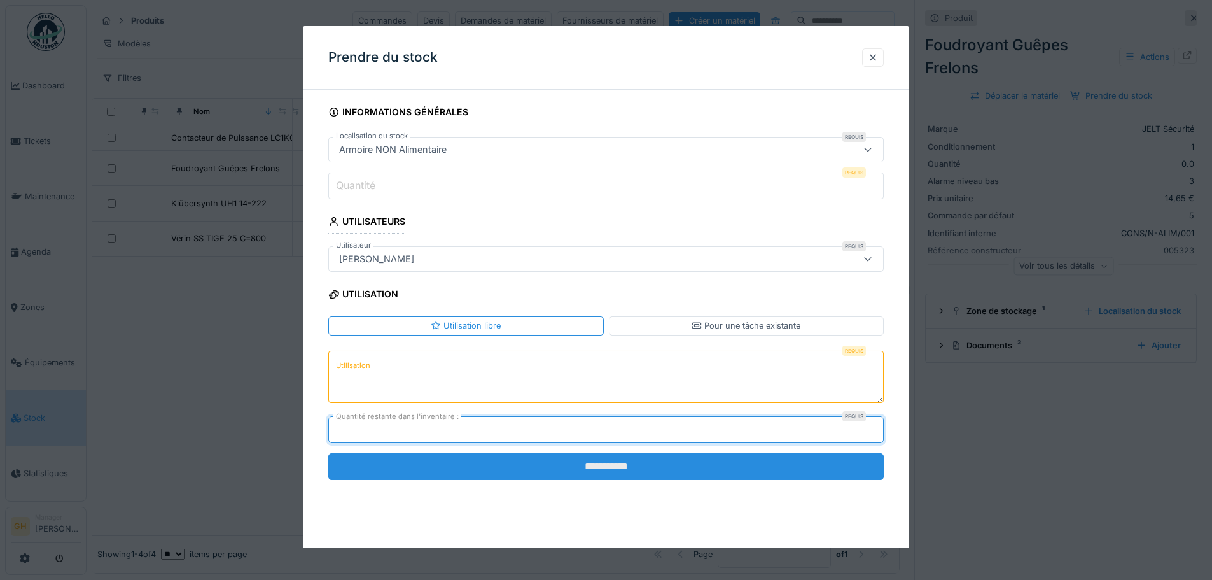
type input "*"
click at [647, 468] on input "**********" at bounding box center [606, 466] width 556 height 27
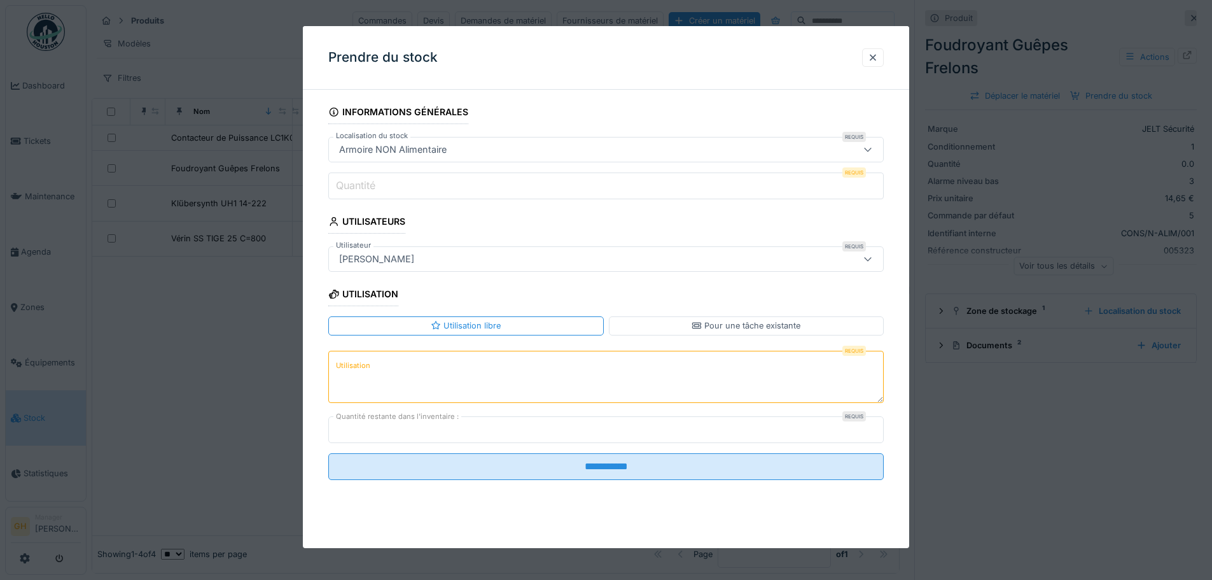
click at [437, 185] on input "Quantité" at bounding box center [606, 185] width 556 height 27
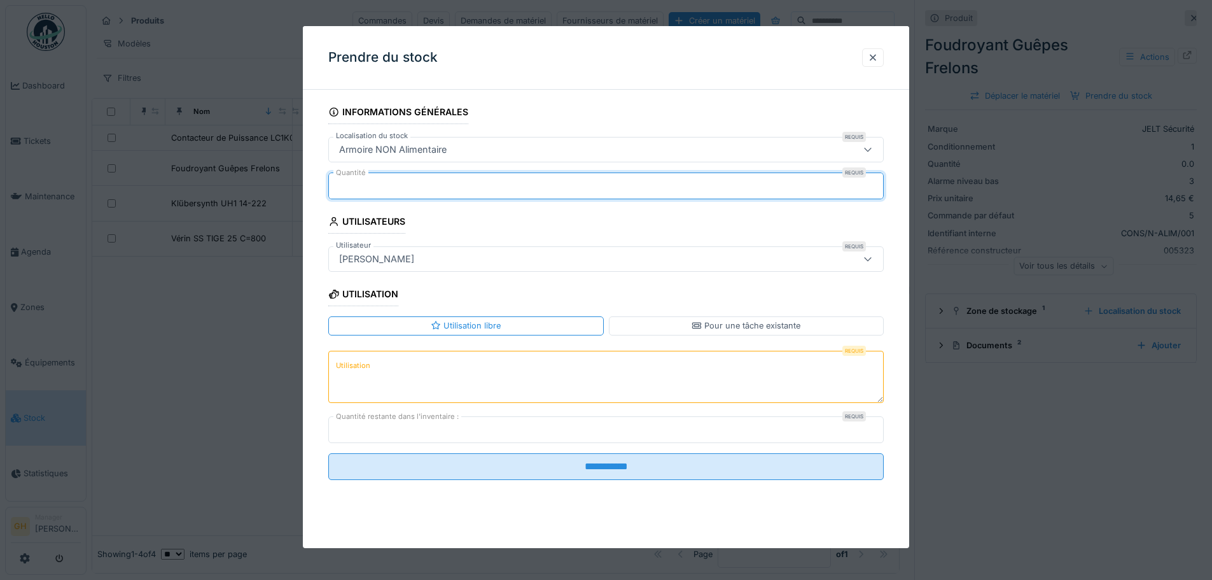
click at [878, 192] on input "*****" at bounding box center [606, 185] width 556 height 27
click at [877, 191] on input "*****" at bounding box center [606, 185] width 556 height 27
click at [878, 181] on input "*****" at bounding box center [606, 185] width 556 height 27
type input "*"
click at [878, 181] on input "*" at bounding box center [606, 185] width 556 height 27
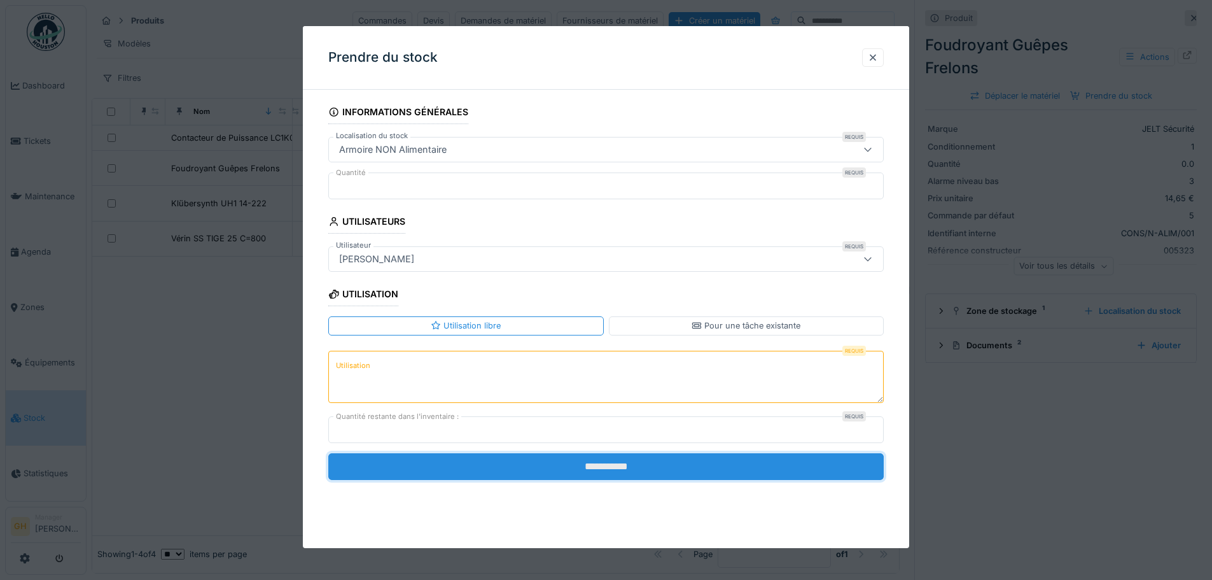
click at [694, 464] on input "**********" at bounding box center [606, 466] width 556 height 27
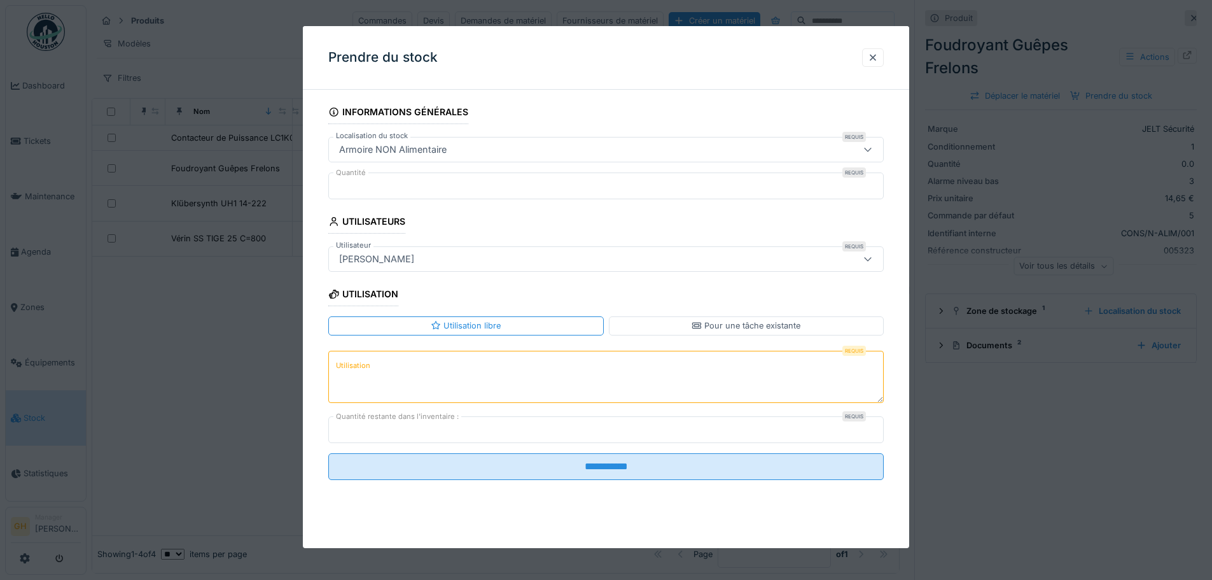
click at [575, 377] on textarea "Utilisation" at bounding box center [606, 377] width 556 height 52
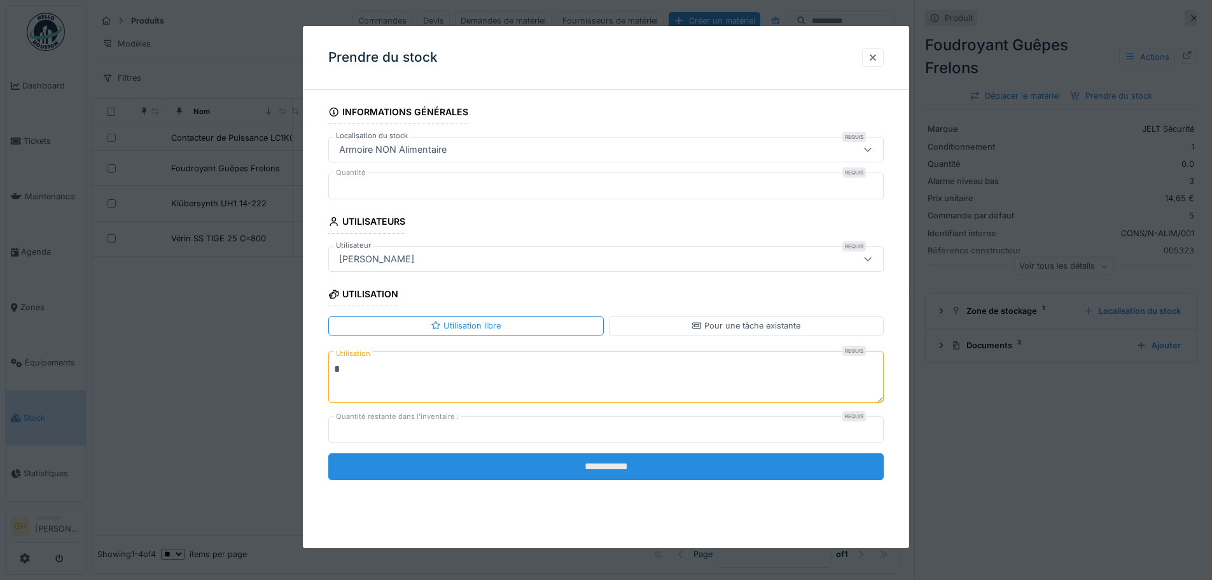
click at [619, 465] on input "**********" at bounding box center [606, 466] width 556 height 27
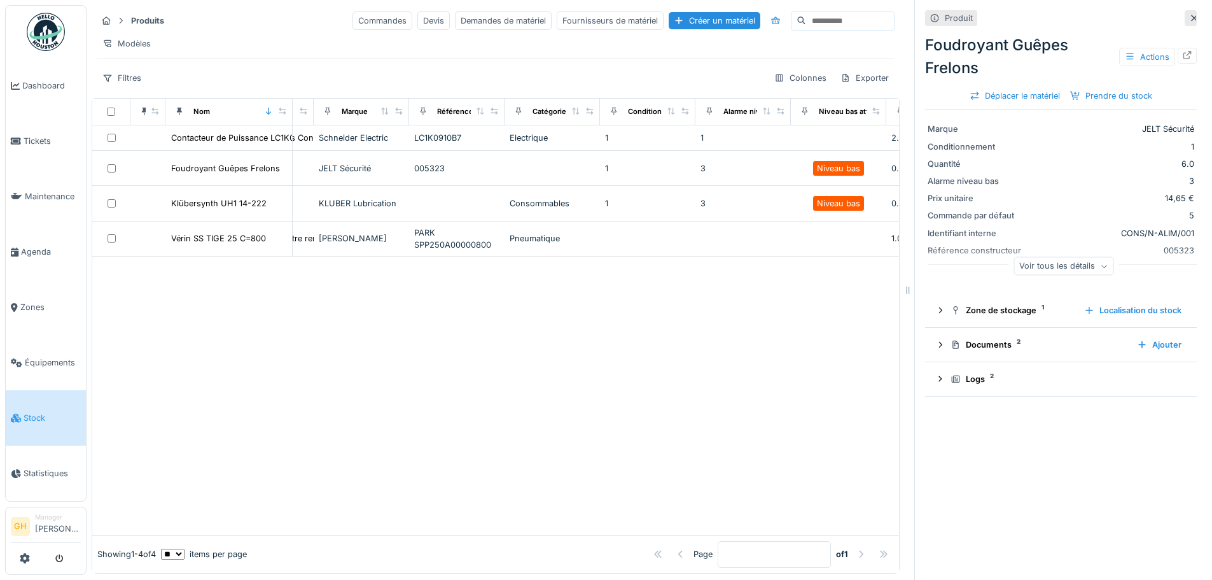
scroll to position [0, 568]
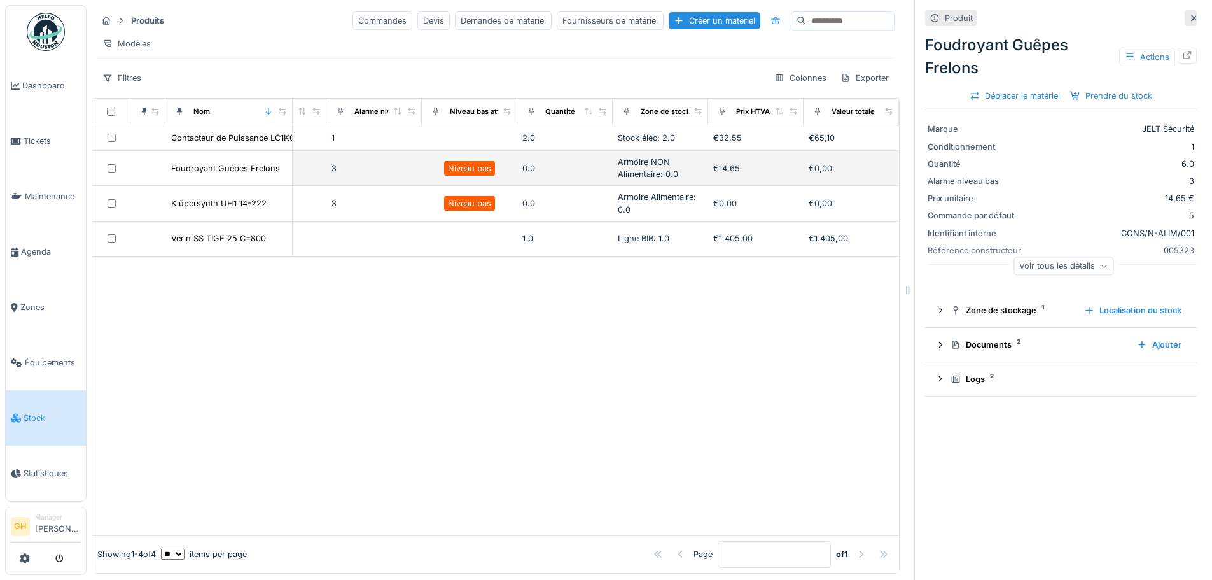
click at [522, 174] on div "0.0" at bounding box center [564, 168] width 85 height 12
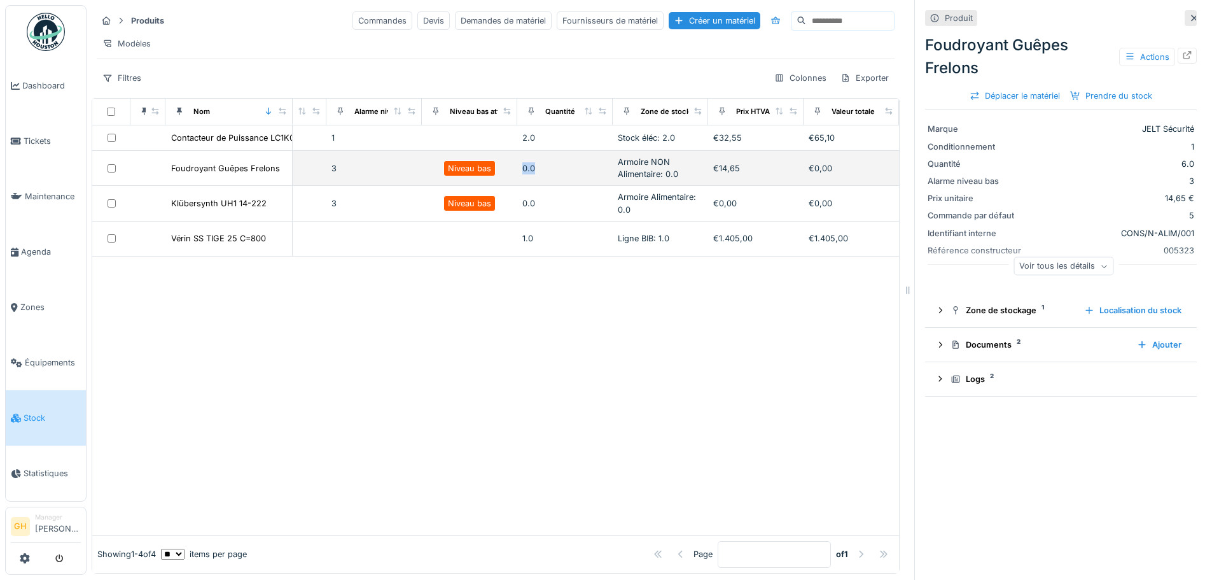
click at [522, 174] on div "0.0" at bounding box center [564, 168] width 85 height 12
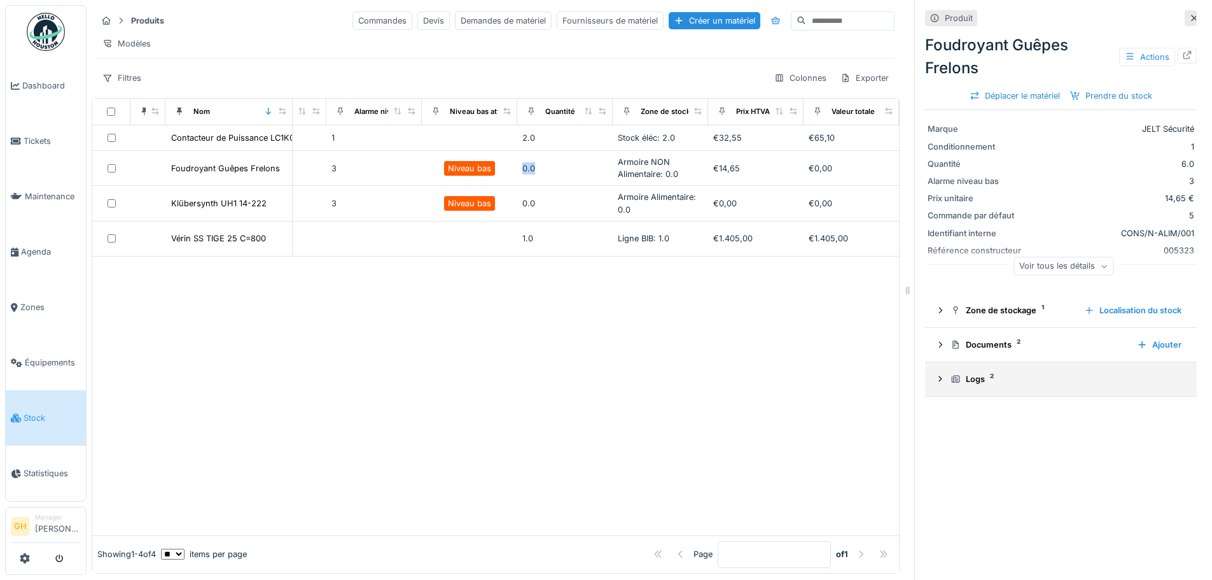
drag, startPoint x: 501, startPoint y: 177, endPoint x: 959, endPoint y: 388, distance: 504.2
click at [960, 388] on summary "Logs 2" at bounding box center [1061, 379] width 262 height 24
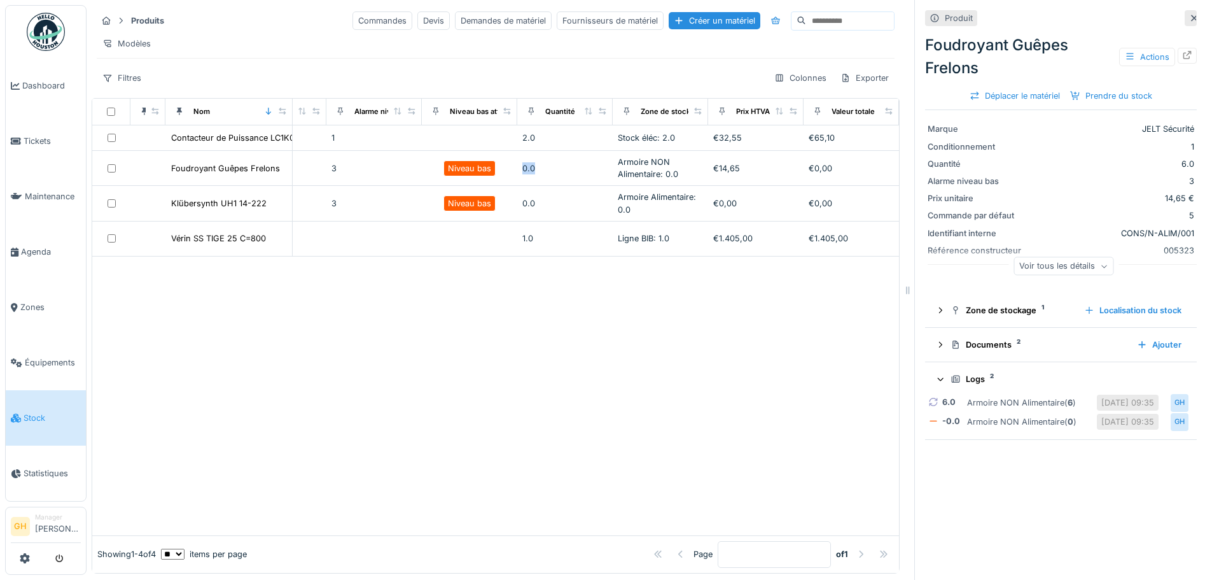
click at [937, 379] on icon at bounding box center [941, 379] width 8 height 10
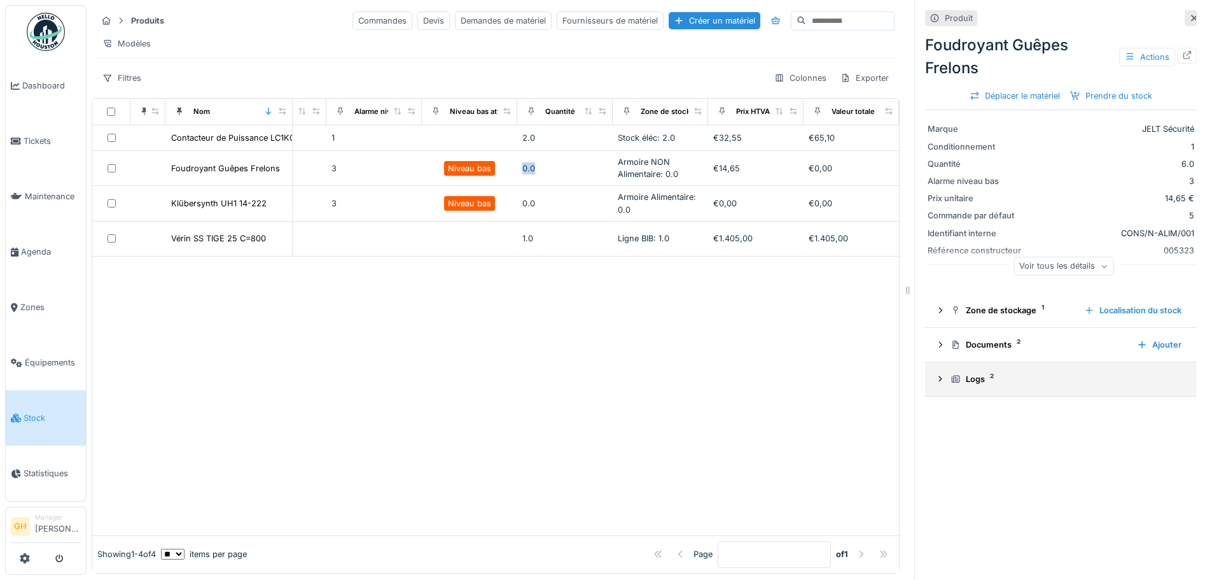
click at [982, 384] on div "Logs 2" at bounding box center [1066, 379] width 231 height 12
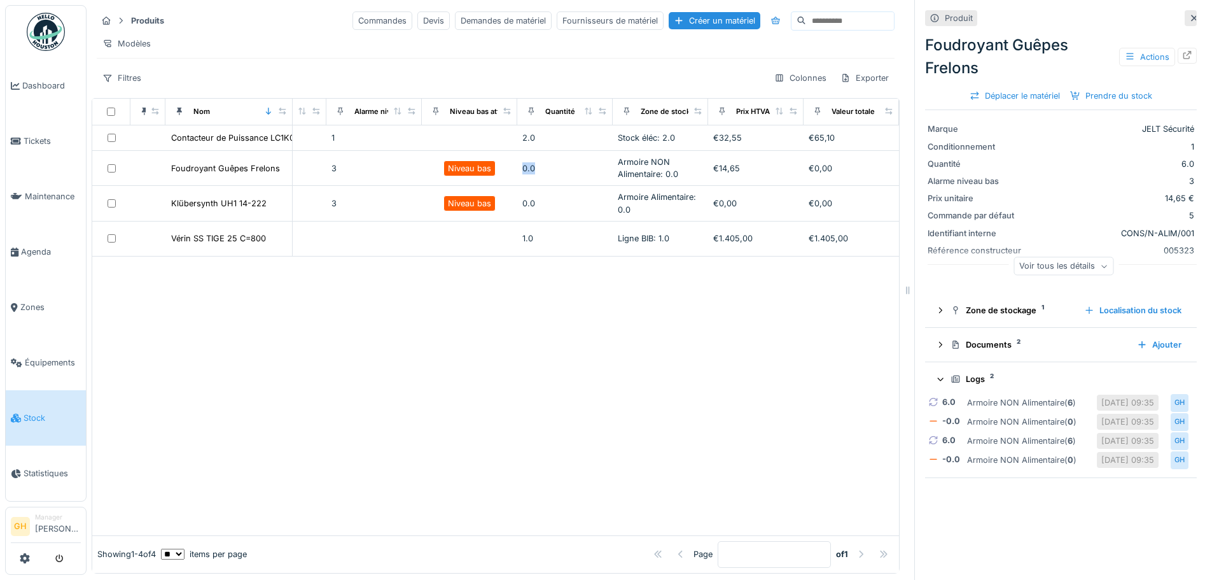
click at [1115, 444] on div "[DATE] 09:35" at bounding box center [1127, 441] width 53 height 12
click at [937, 383] on icon at bounding box center [941, 379] width 8 height 10
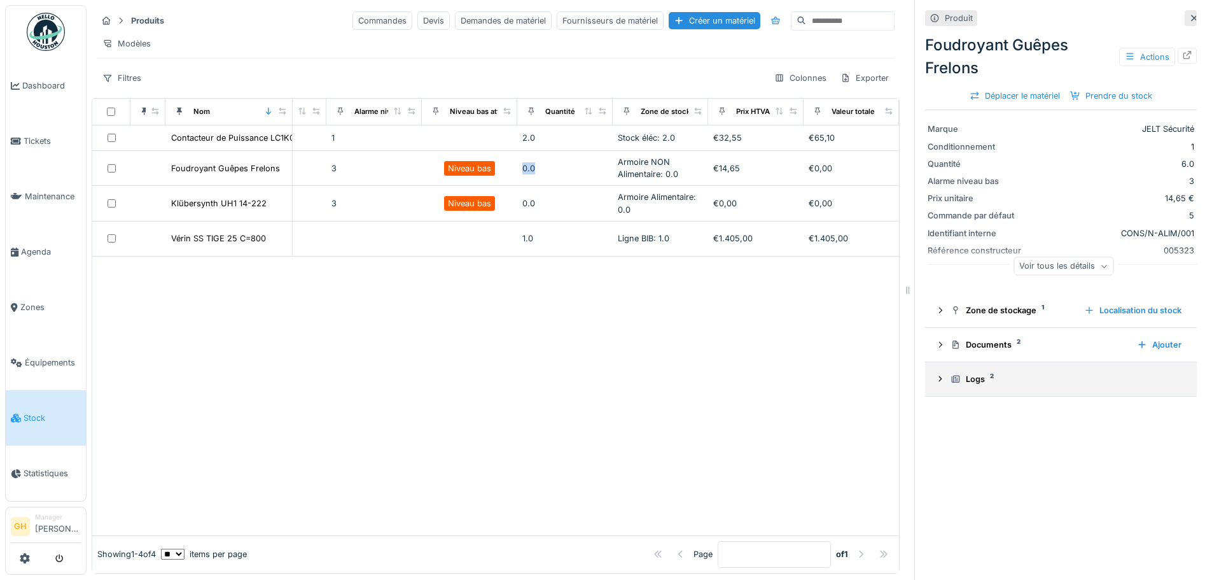
click at [935, 382] on icon at bounding box center [940, 379] width 10 height 8
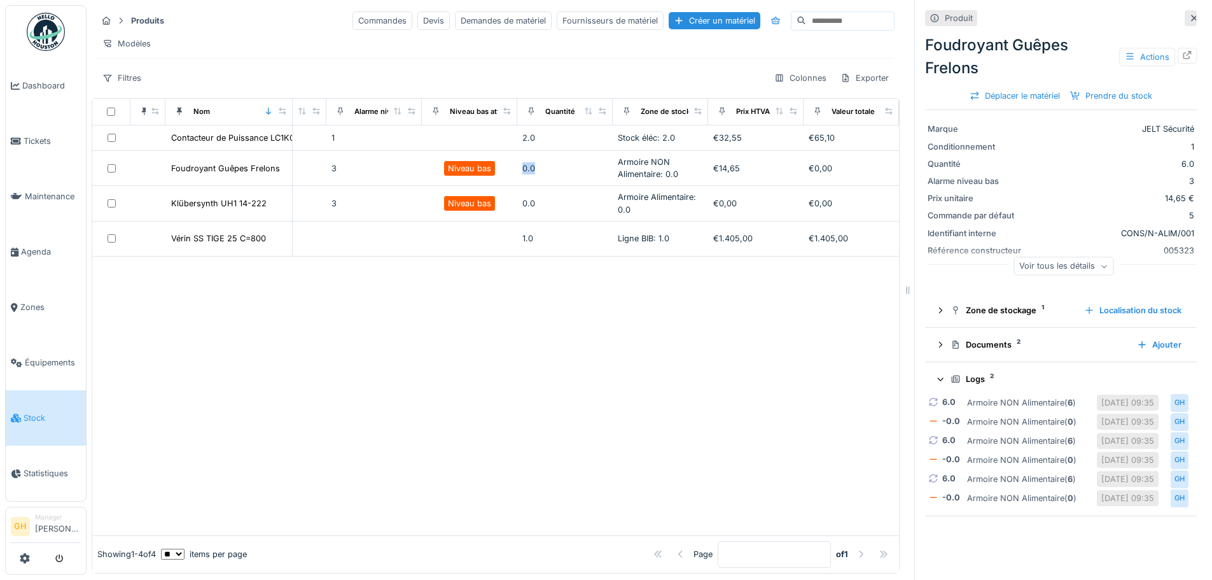
click at [938, 381] on icon at bounding box center [941, 378] width 6 height 3
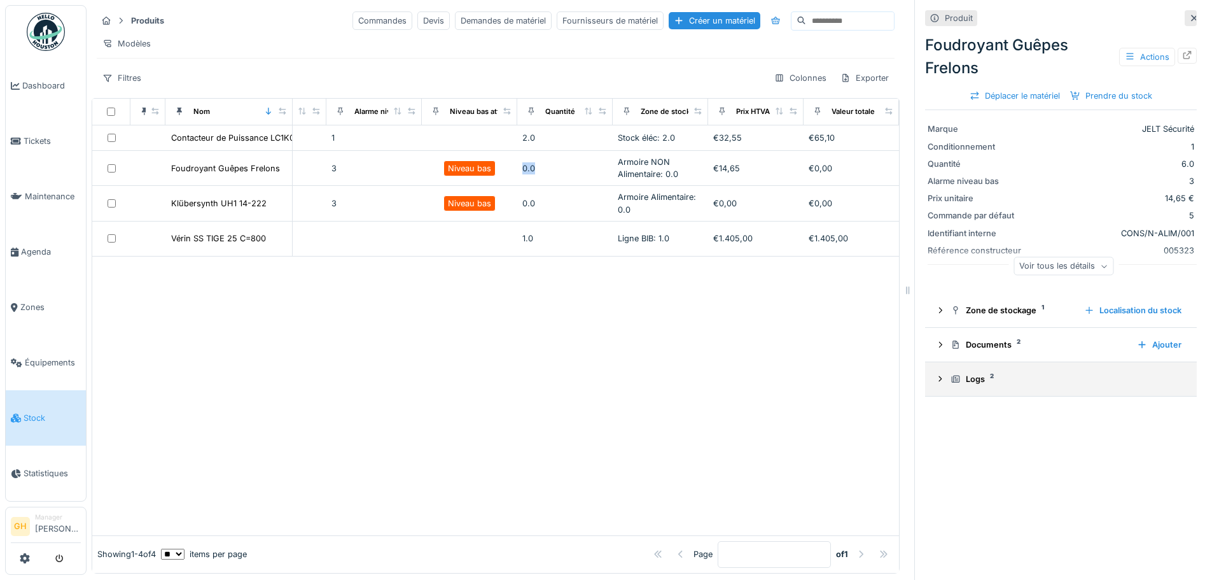
click at [935, 381] on icon at bounding box center [940, 379] width 10 height 8
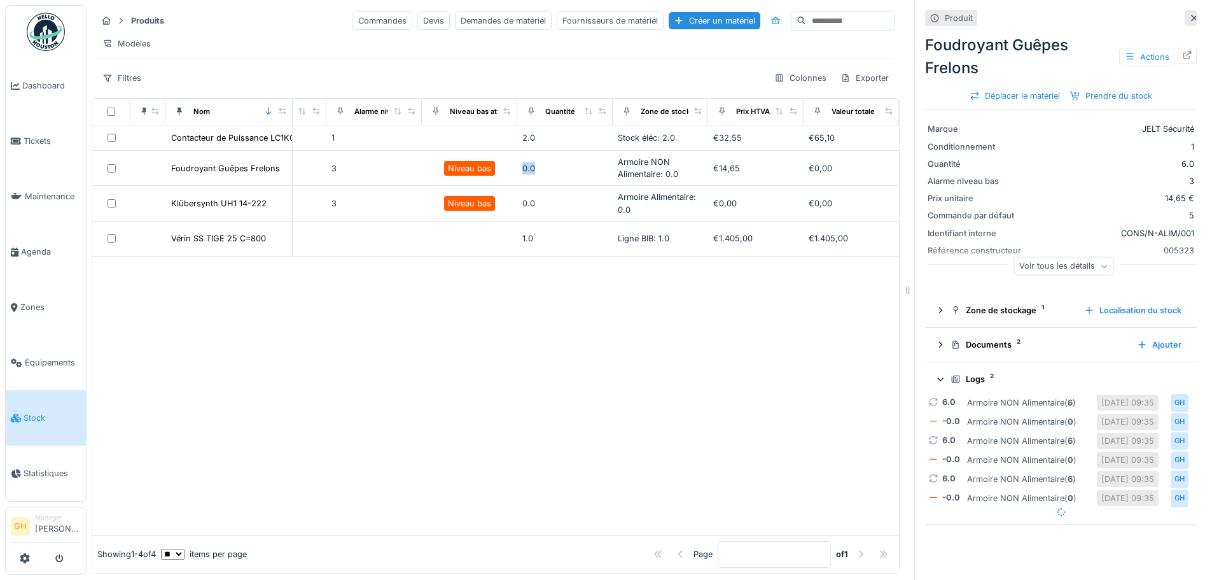
click at [938, 381] on icon at bounding box center [941, 378] width 6 height 3
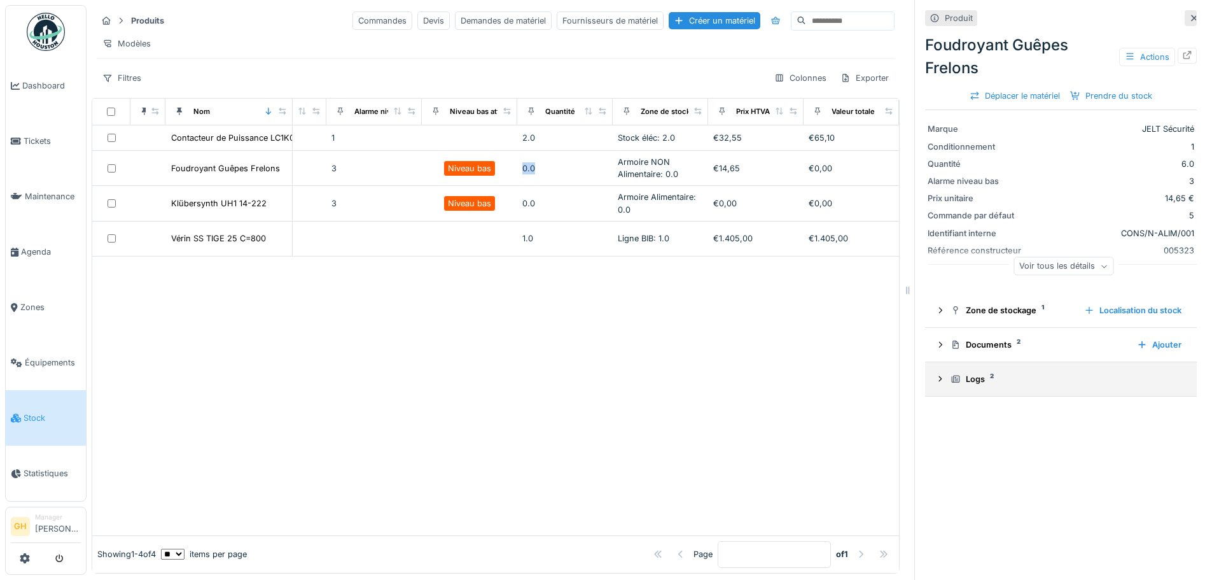
click at [935, 381] on icon at bounding box center [940, 379] width 10 height 8
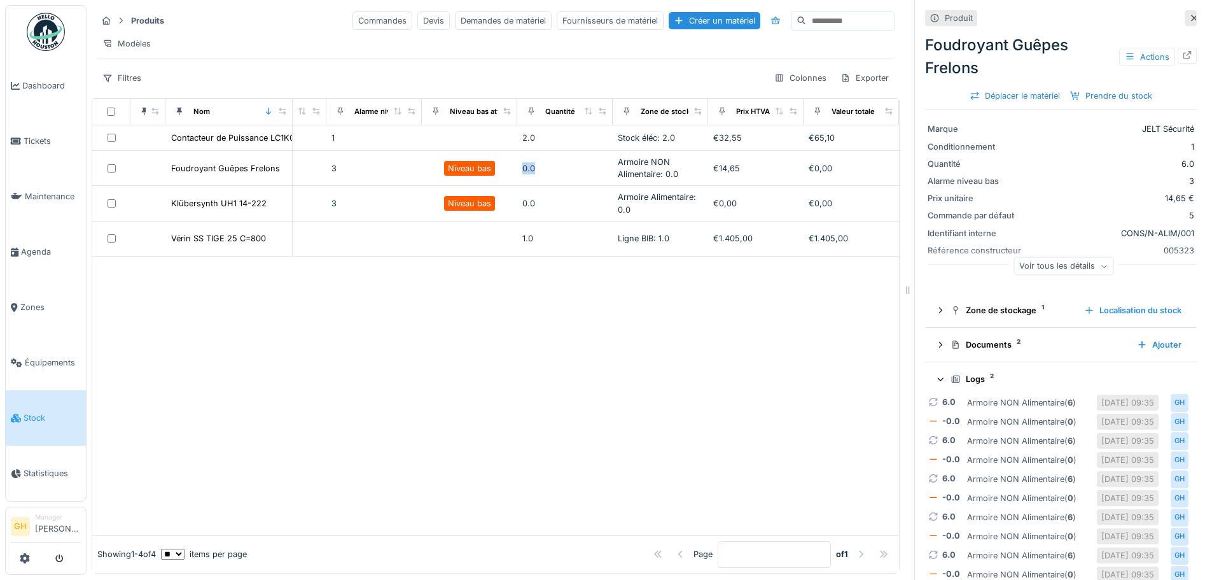
click at [937, 381] on icon at bounding box center [941, 379] width 8 height 10
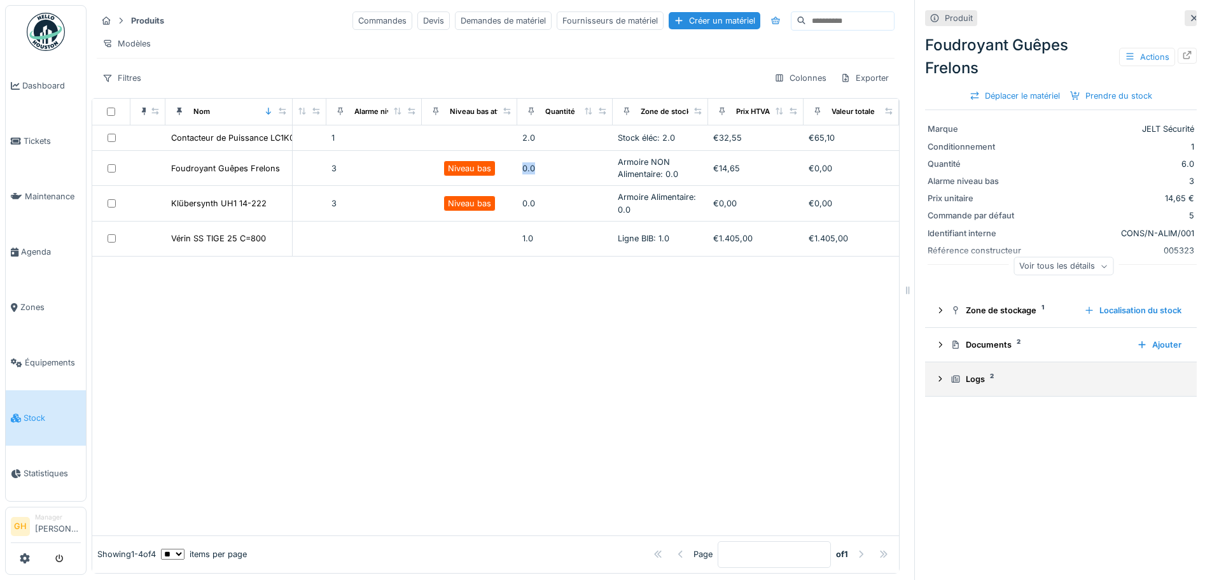
click at [935, 381] on icon at bounding box center [940, 379] width 10 height 8
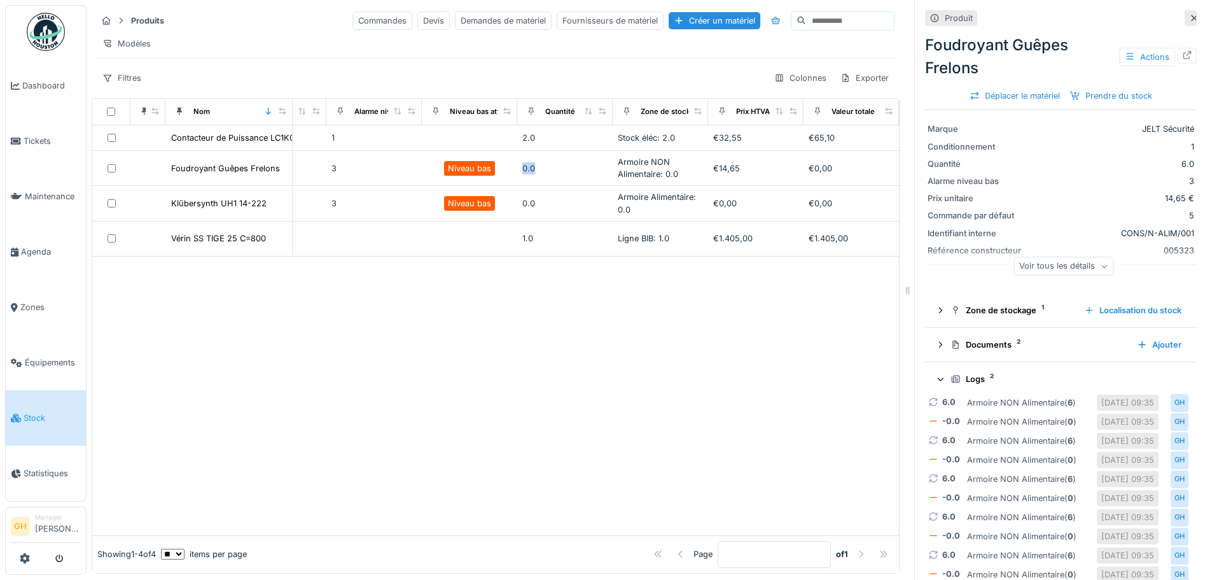
click at [937, 381] on icon at bounding box center [941, 379] width 8 height 10
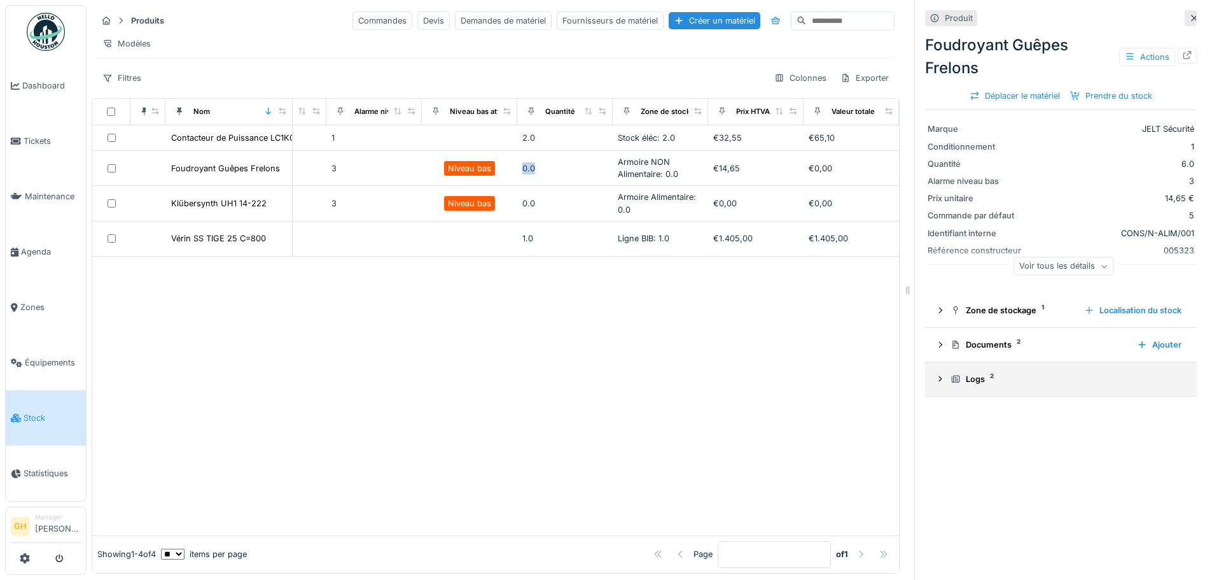
click at [935, 381] on icon at bounding box center [940, 379] width 10 height 8
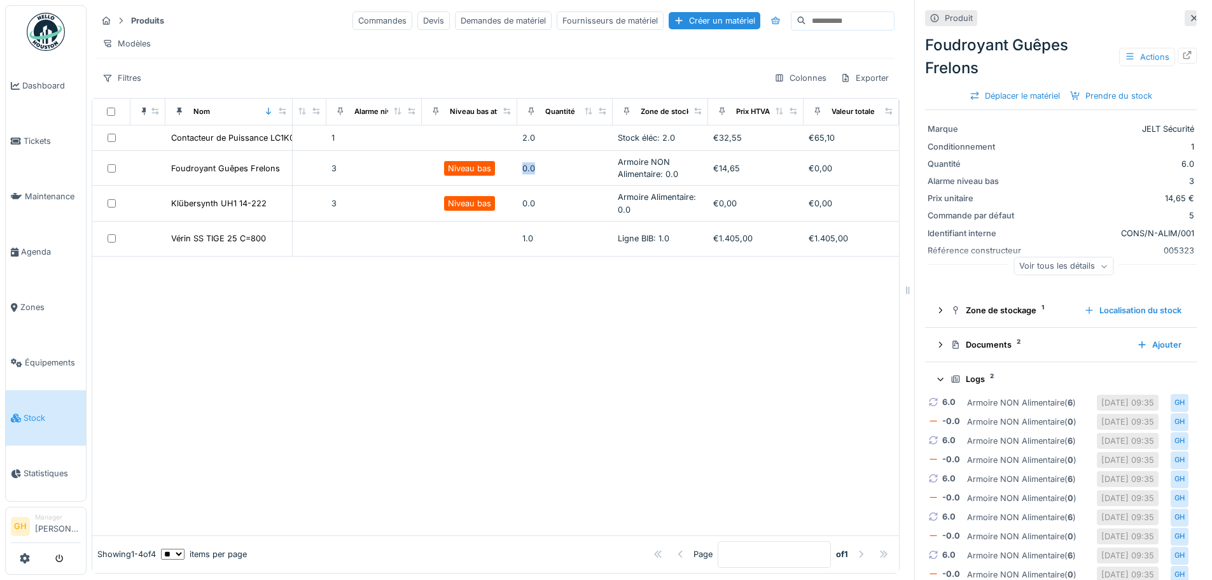
click at [937, 380] on icon at bounding box center [941, 379] width 8 height 10
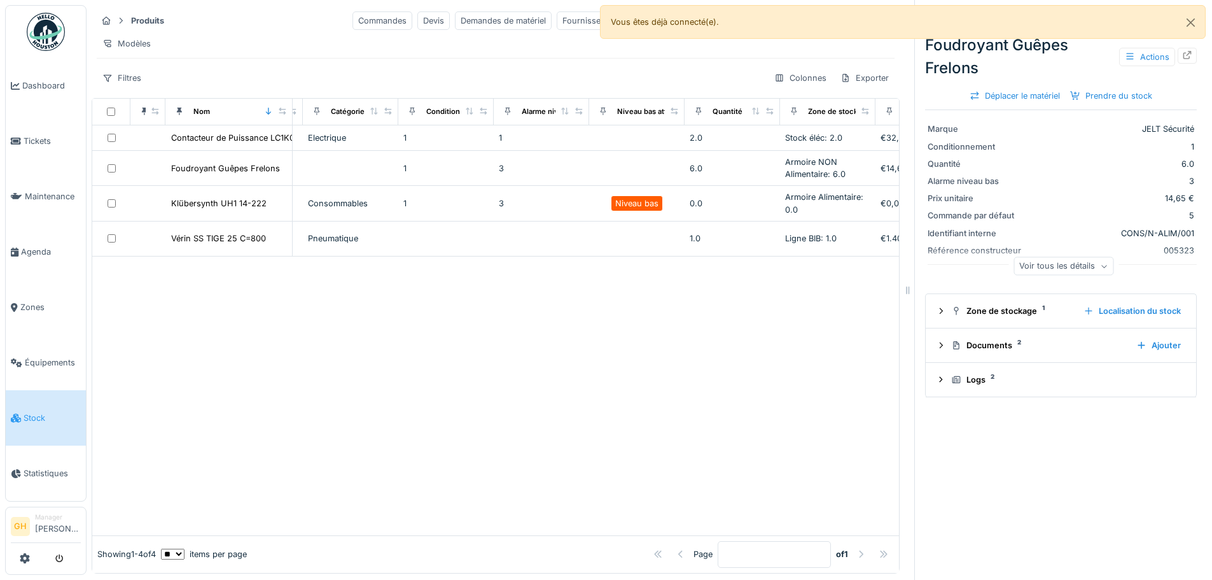
scroll to position [0, 568]
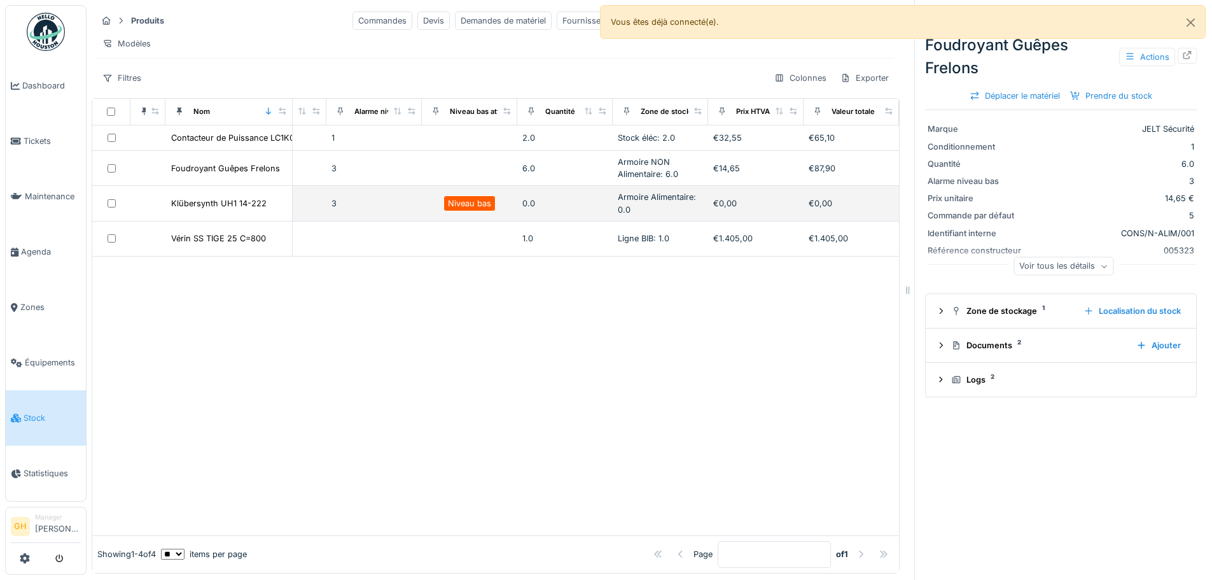
click at [522, 207] on div "0.0" at bounding box center [564, 203] width 85 height 12
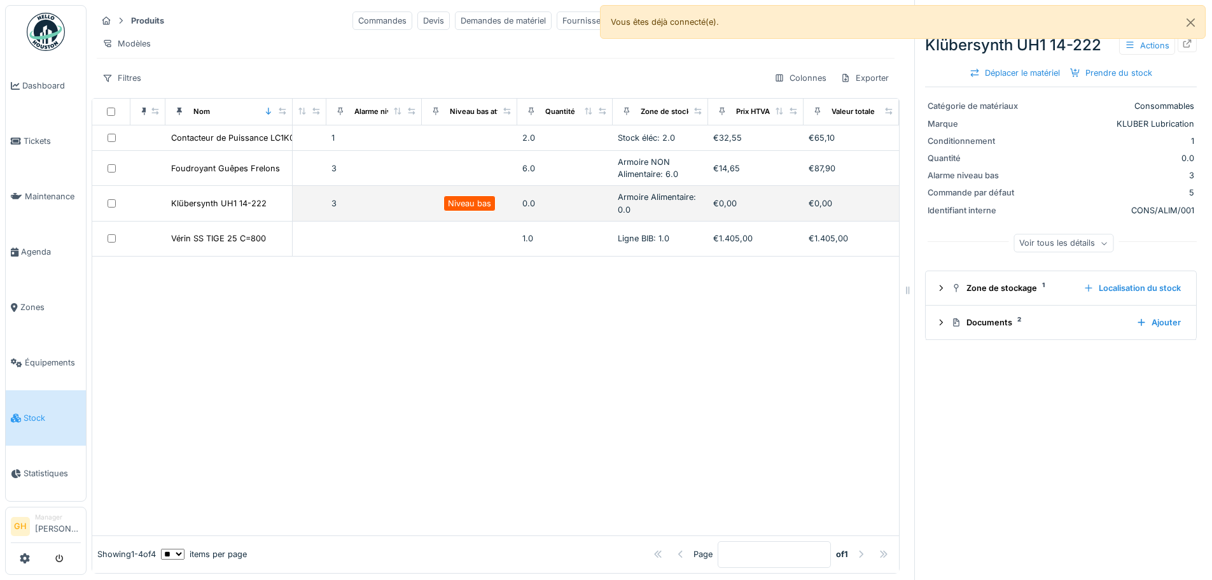
drag, startPoint x: 517, startPoint y: 216, endPoint x: 541, endPoint y: 200, distance: 28.8
click at [541, 200] on td "0.0" at bounding box center [564, 203] width 95 height 35
click at [566, 209] on div "0.0" at bounding box center [564, 203] width 85 height 12
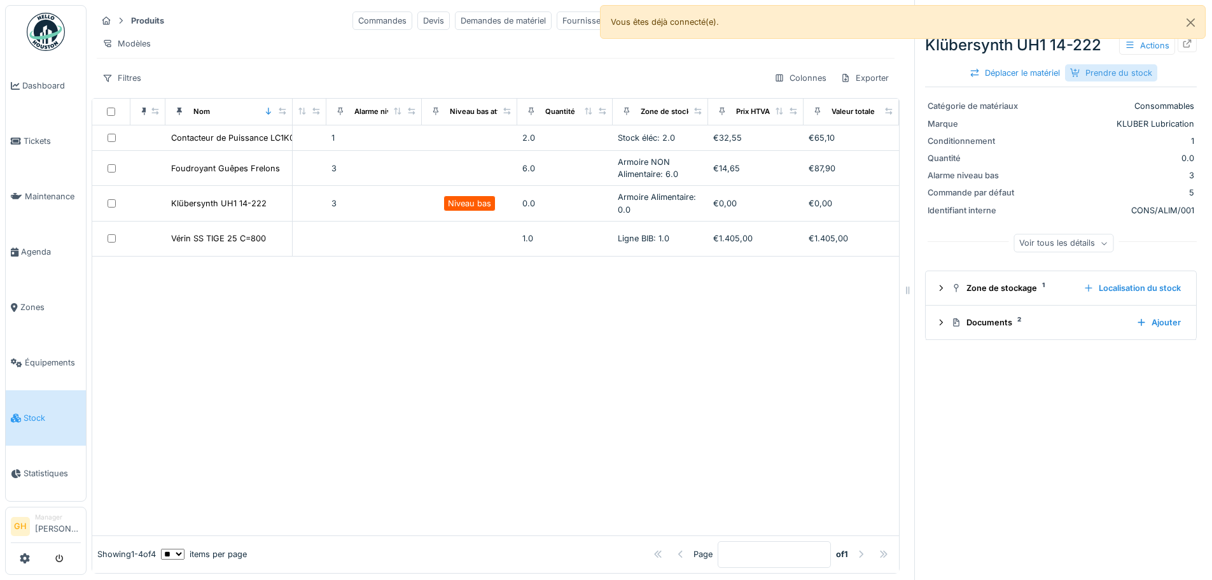
click at [1079, 73] on div "Prendre du stock" at bounding box center [1111, 72] width 92 height 17
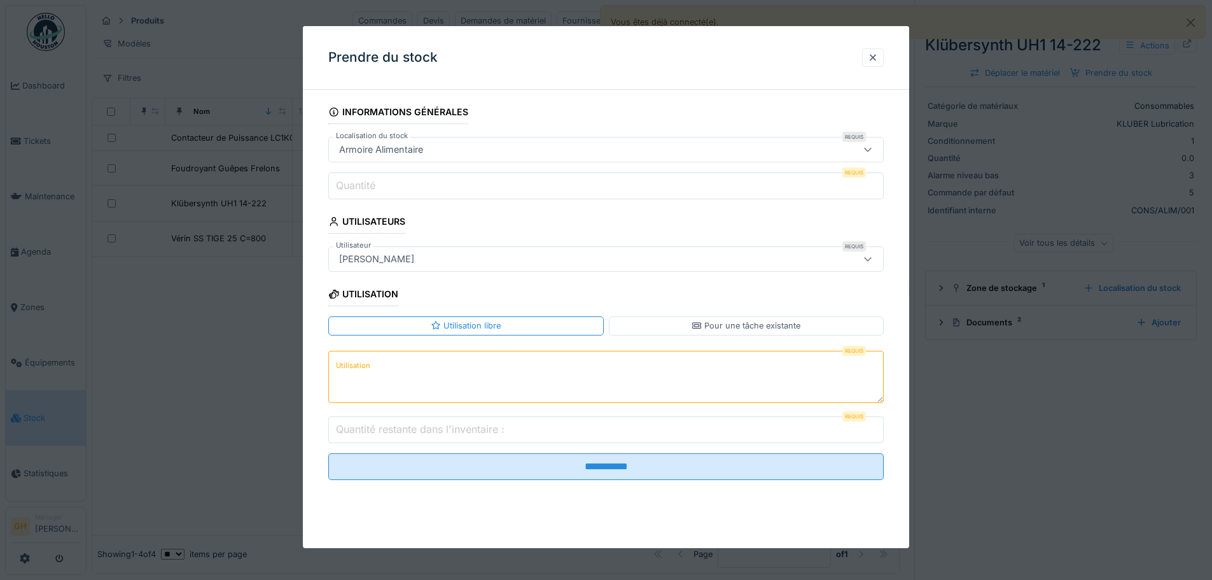
click at [508, 361] on textarea "Utilisation" at bounding box center [606, 377] width 556 height 52
click at [538, 431] on input "Quantité restante dans l'inventaire :" at bounding box center [606, 429] width 556 height 27
click at [877, 190] on input "*****" at bounding box center [606, 185] width 556 height 27
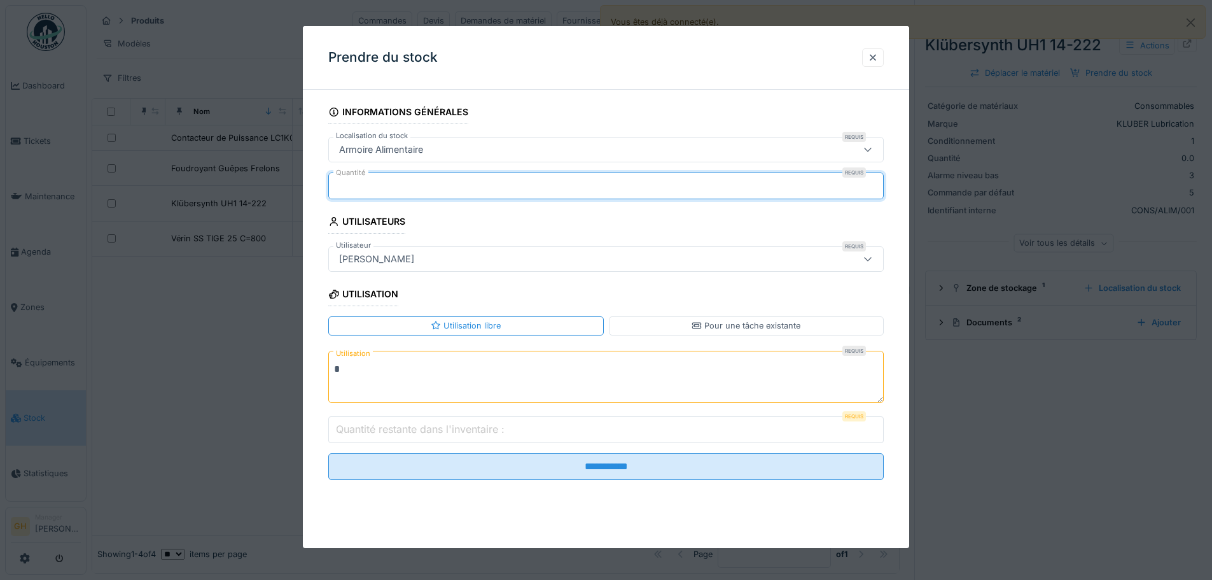
type input "*"
click at [876, 181] on input "*" at bounding box center [606, 185] width 556 height 27
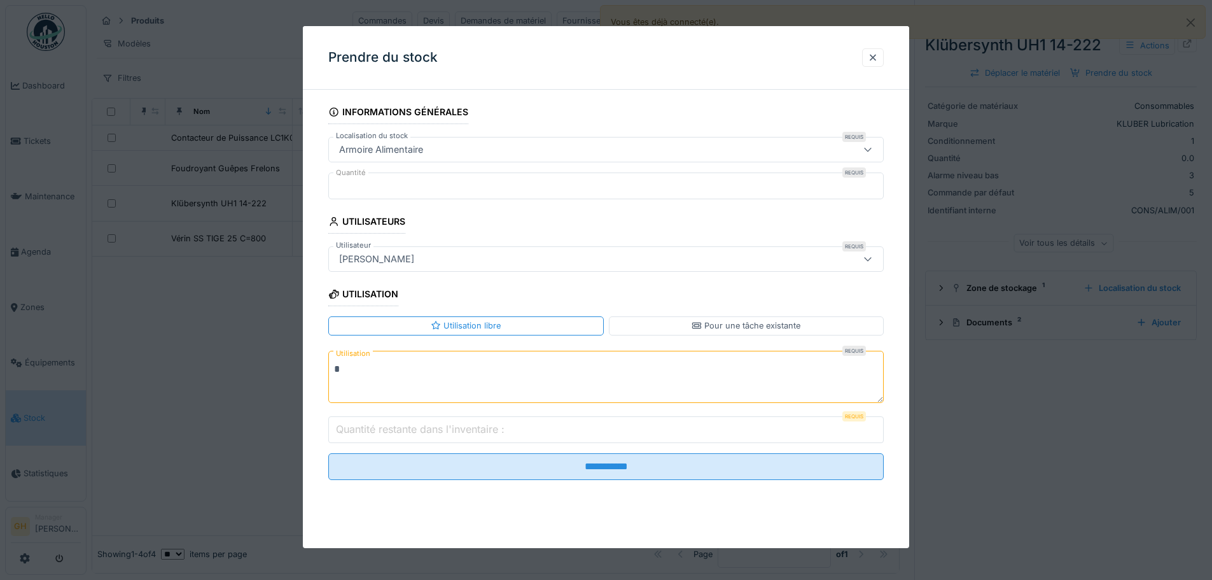
click at [638, 434] on input "Quantité restante dans l'inventaire :" at bounding box center [606, 429] width 556 height 27
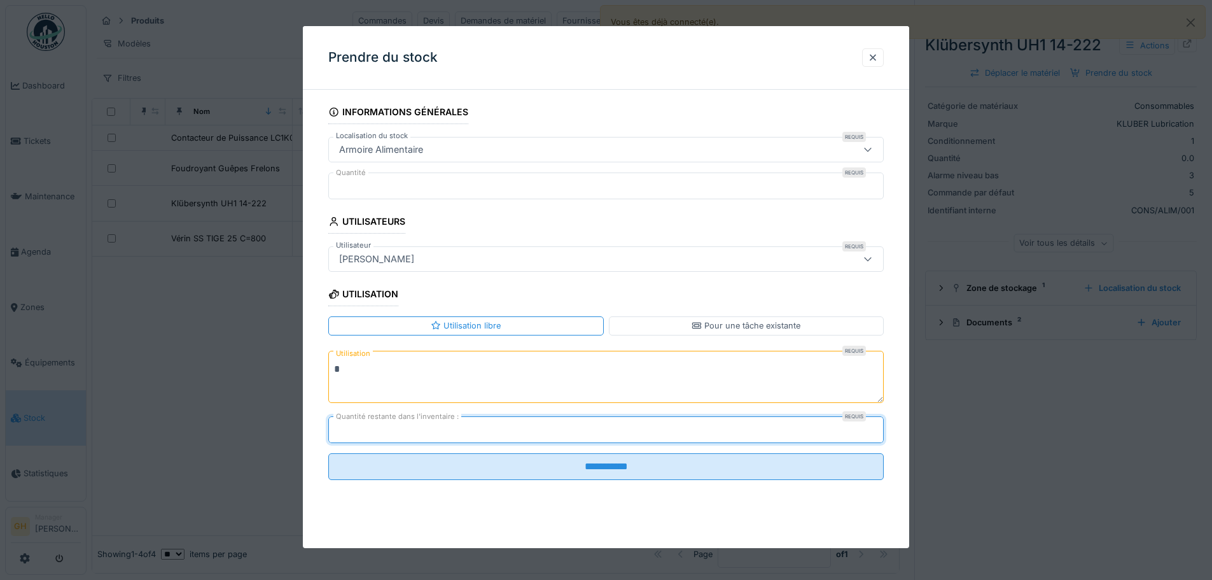
click at [877, 426] on input "****" at bounding box center [606, 429] width 556 height 27
drag, startPoint x: 393, startPoint y: 425, endPoint x: 288, endPoint y: 416, distance: 105.4
click at [288, 416] on div "**********" at bounding box center [650, 290] width 1126 height 580
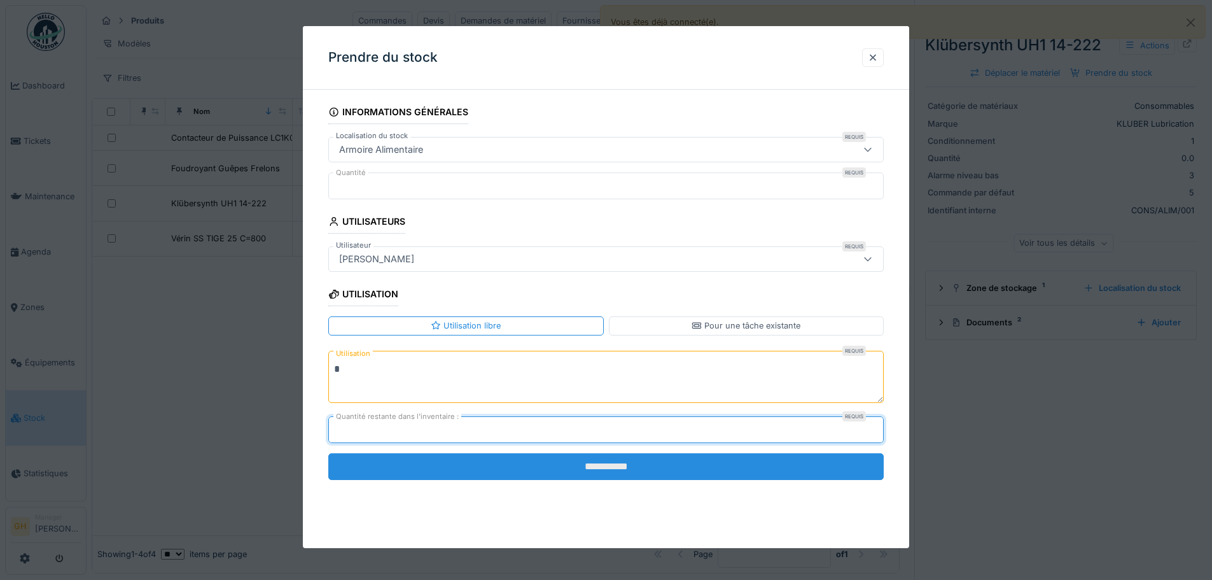
type input "**"
click at [591, 465] on input "**********" at bounding box center [606, 466] width 556 height 27
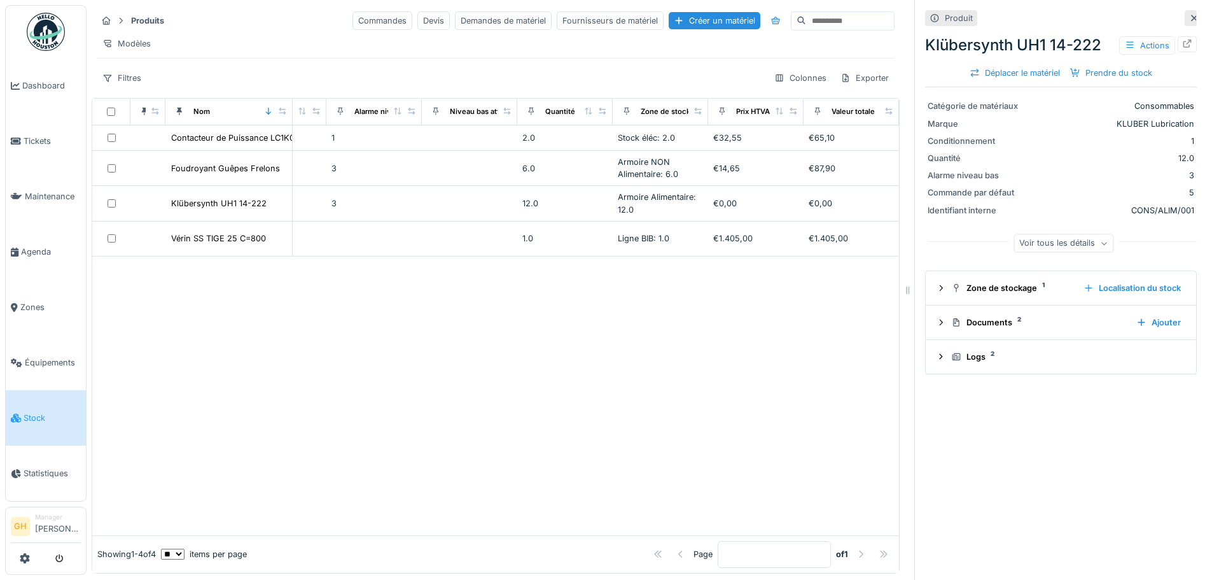
scroll to position [0, 568]
click at [674, 20] on div at bounding box center [679, 21] width 10 height 12
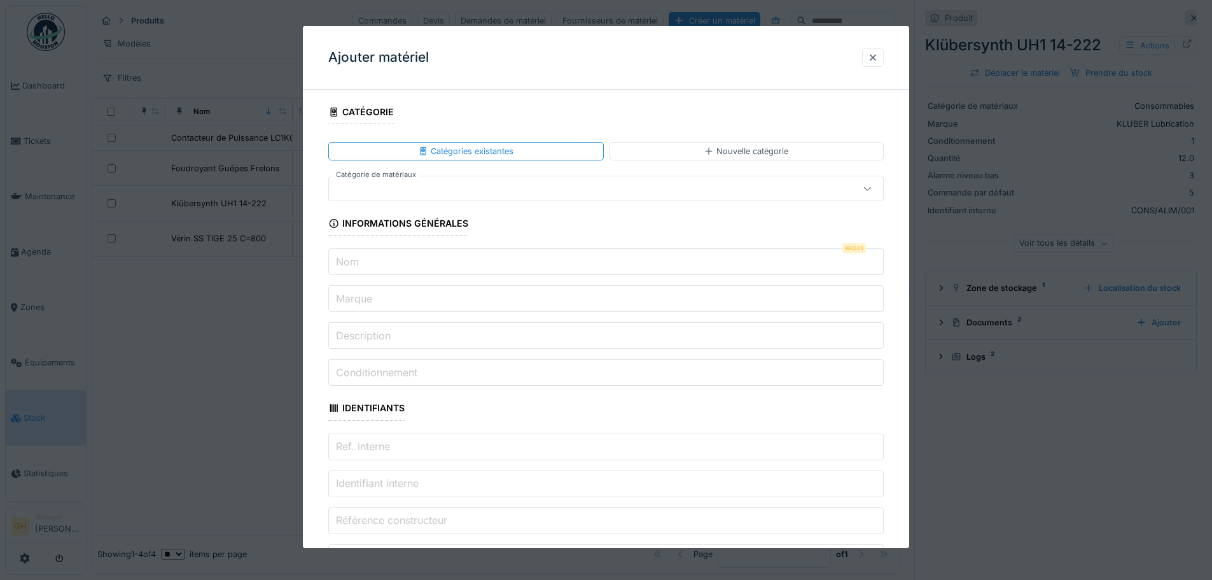
click at [430, 267] on input "Nom" at bounding box center [606, 261] width 556 height 27
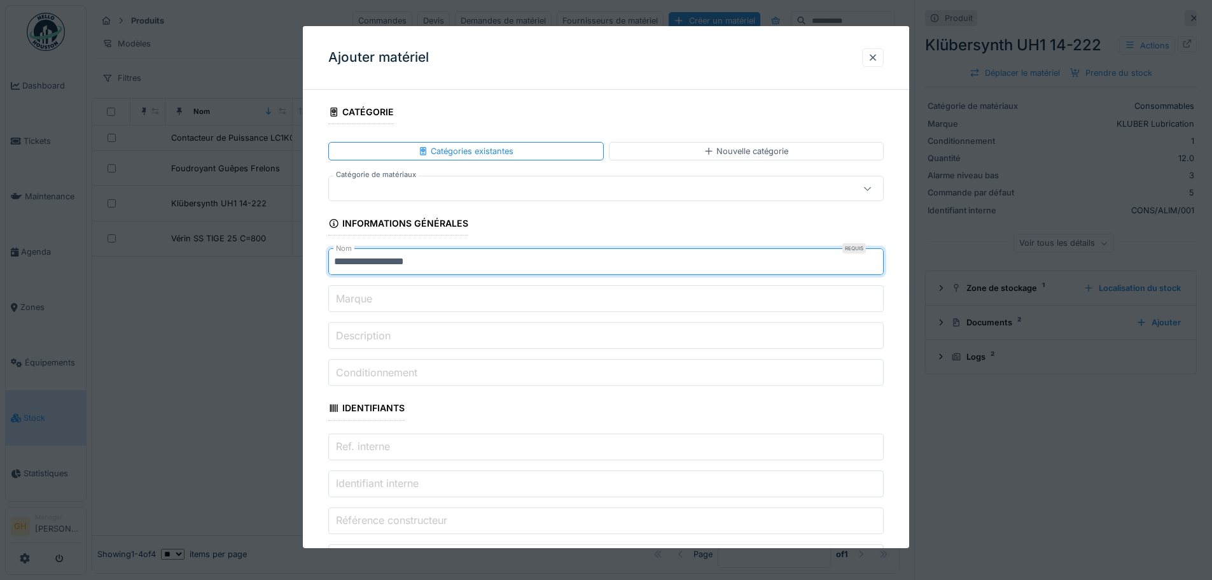
type input "**********"
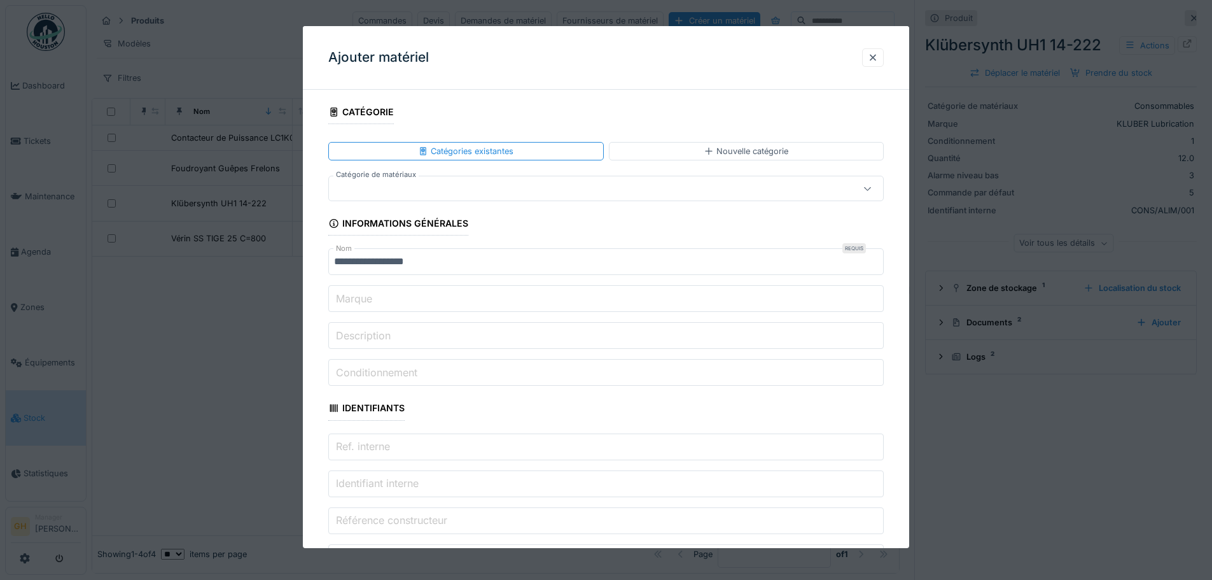
click at [438, 297] on input "Marque" at bounding box center [606, 298] width 556 height 27
click at [431, 300] on input "Marque" at bounding box center [606, 298] width 556 height 27
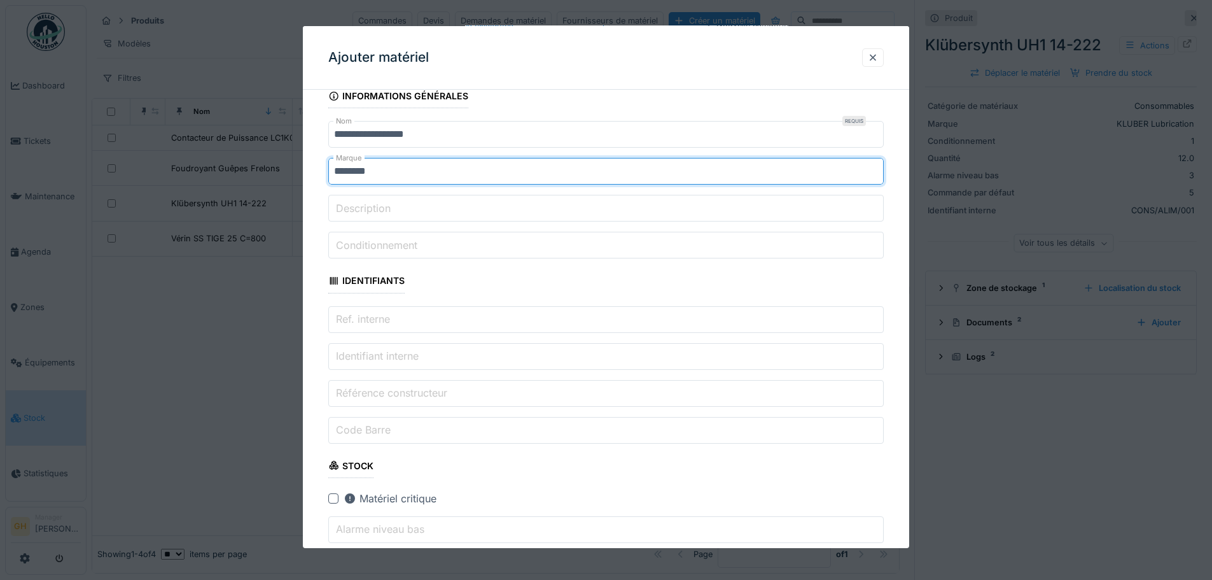
scroll to position [191, 0]
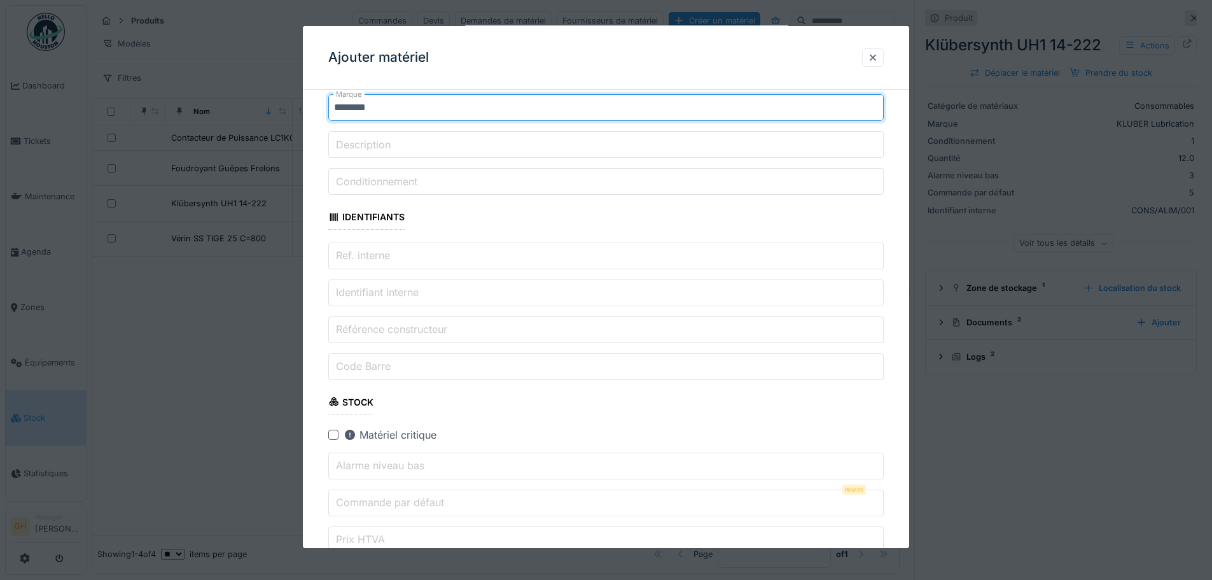
type input "********"
click at [410, 192] on input "Conditionnement" at bounding box center [606, 181] width 556 height 27
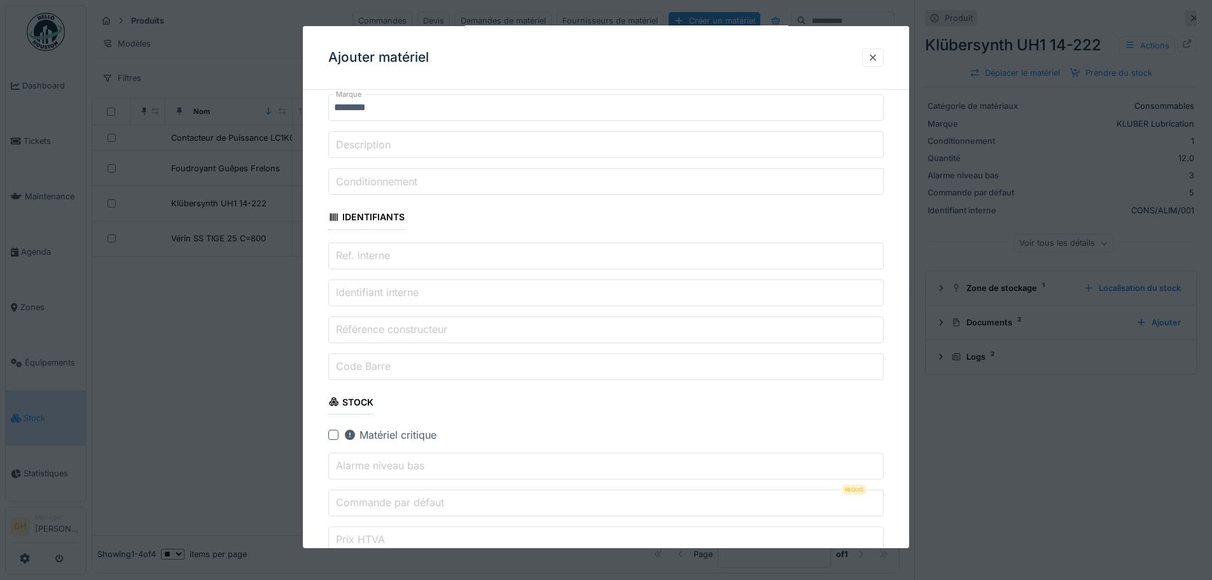
type input "*"
click at [403, 264] on input "Ref. interne" at bounding box center [606, 255] width 556 height 27
click at [404, 287] on label "Identifiant interne" at bounding box center [377, 291] width 88 height 15
click at [404, 287] on input "Identifiant interne" at bounding box center [606, 292] width 556 height 27
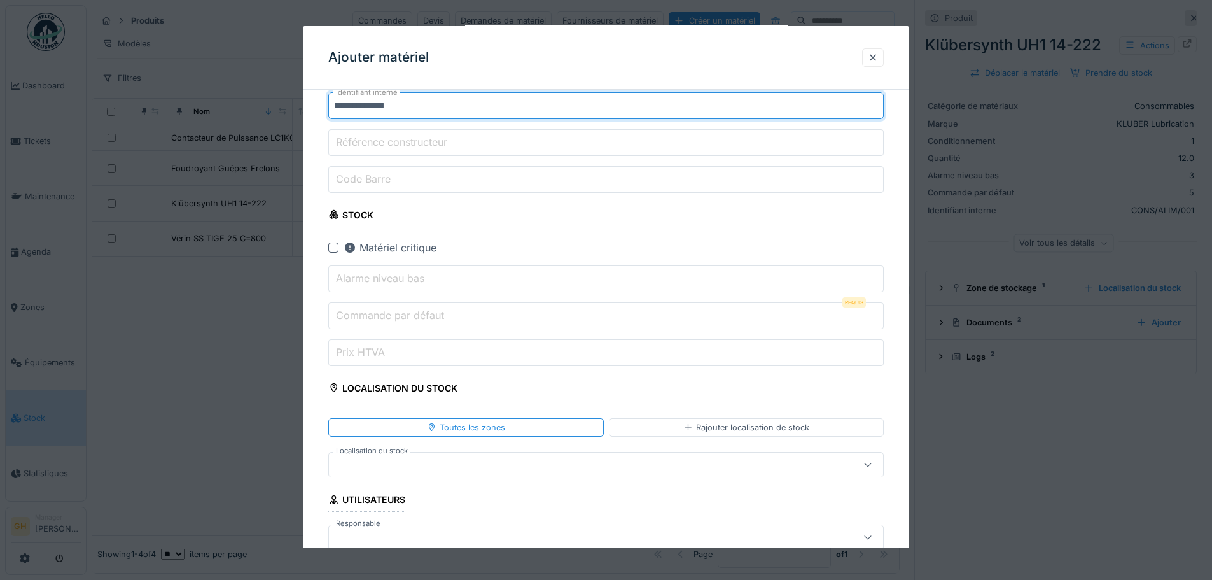
scroll to position [382, 0]
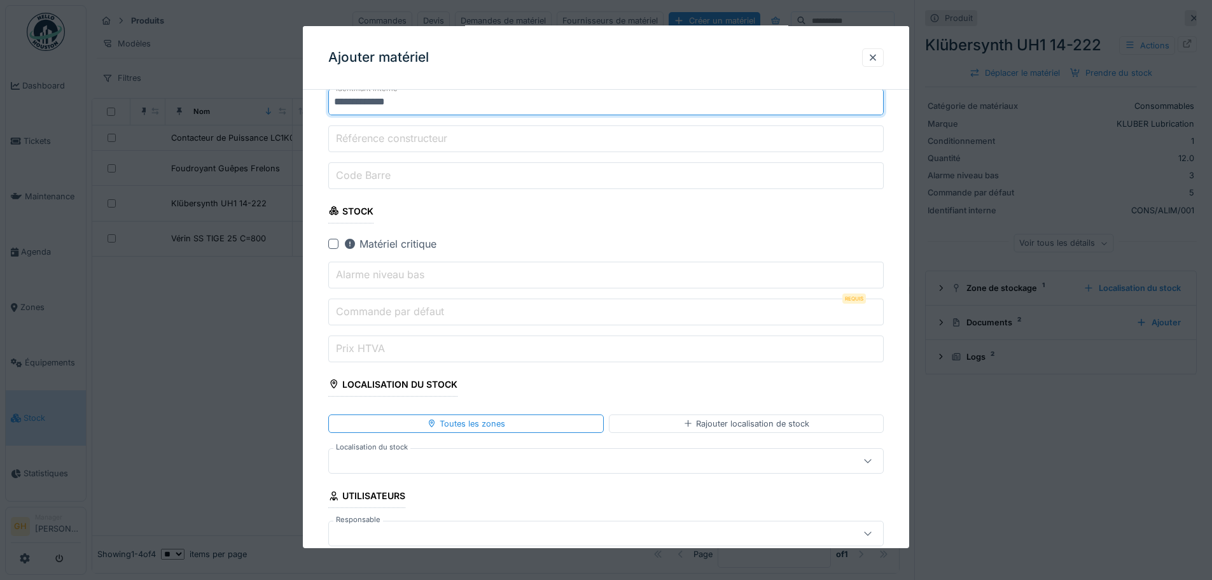
type input "**********"
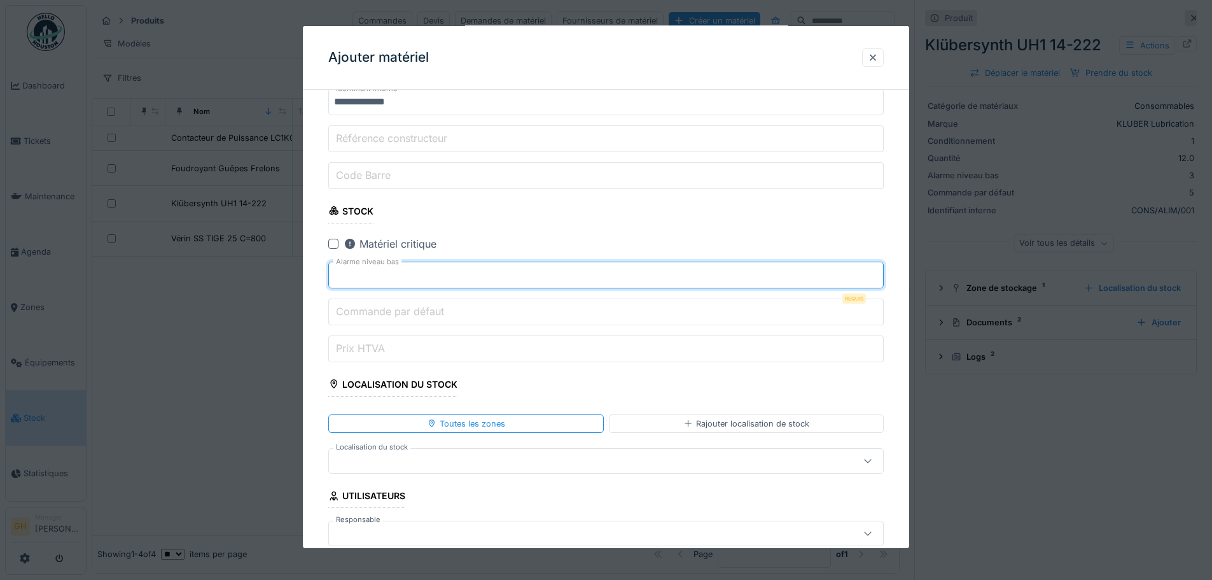
click at [878, 271] on input "*" at bounding box center [606, 275] width 556 height 27
type input "*"
click at [878, 271] on input "*" at bounding box center [606, 275] width 556 height 27
click at [876, 307] on input "*" at bounding box center [606, 311] width 556 height 27
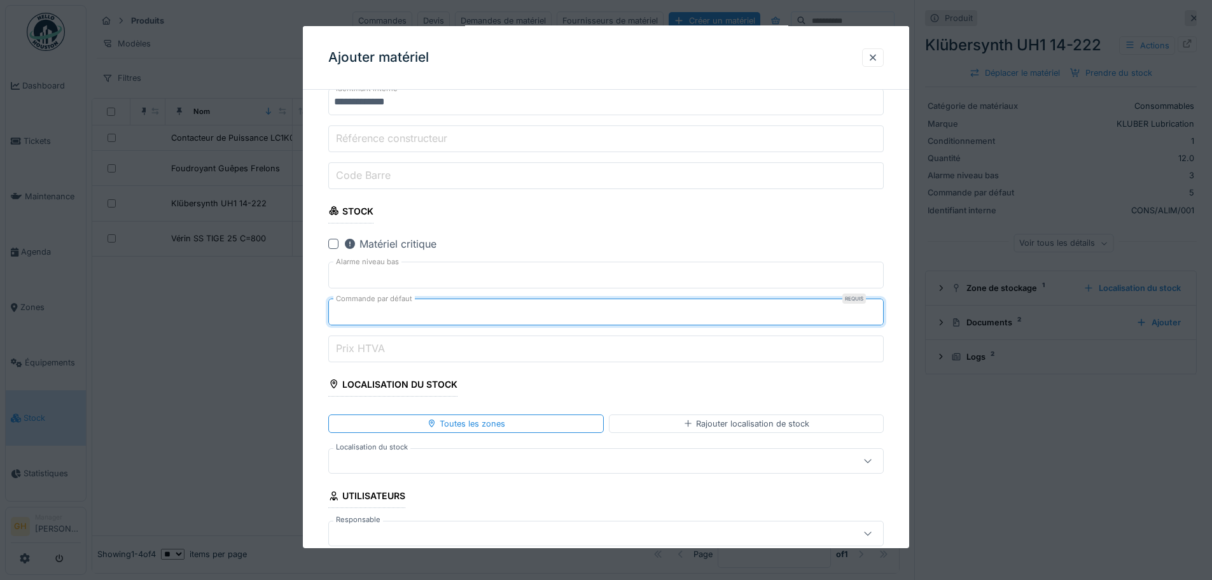
click at [876, 307] on input "*" at bounding box center [606, 311] width 556 height 27
type input "*"
click at [876, 307] on input "*" at bounding box center [606, 311] width 556 height 27
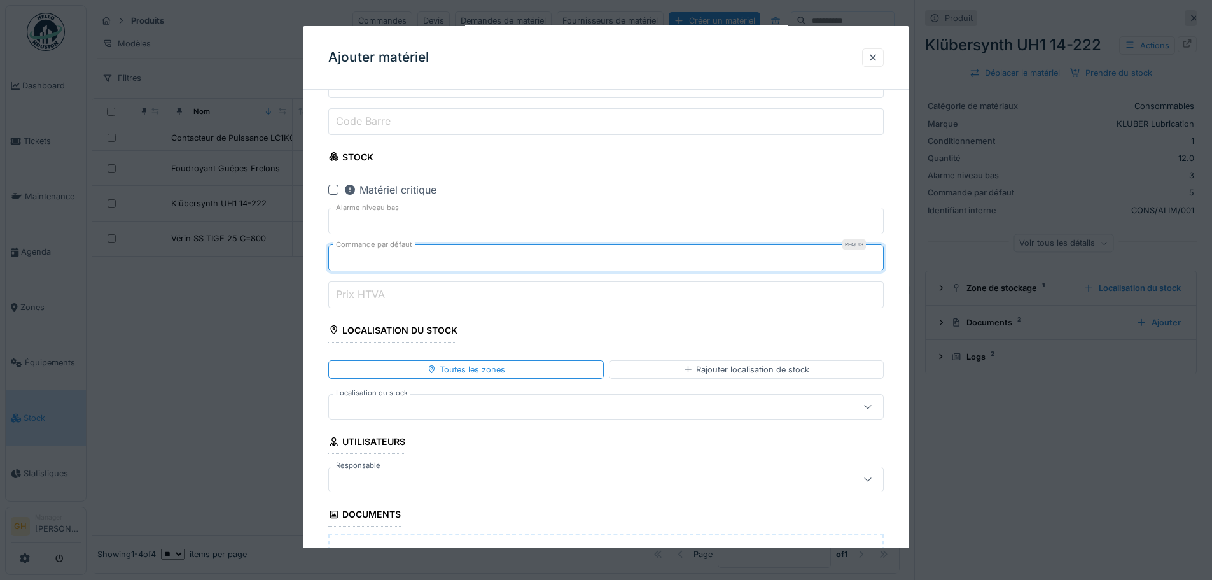
scroll to position [573, 0]
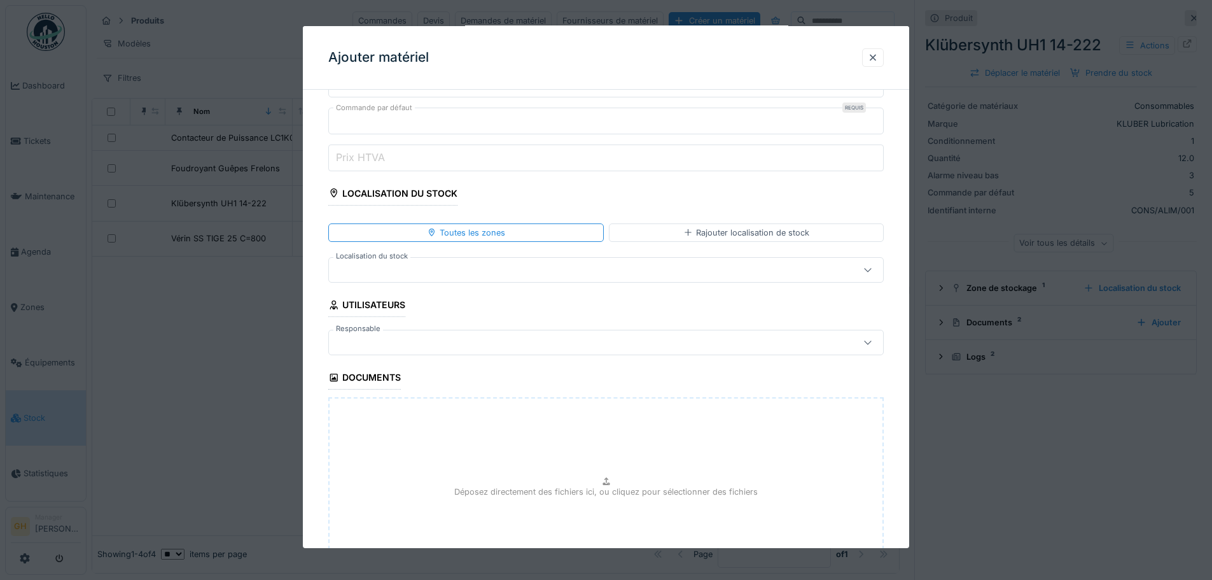
click at [517, 263] on div at bounding box center [573, 270] width 479 height 14
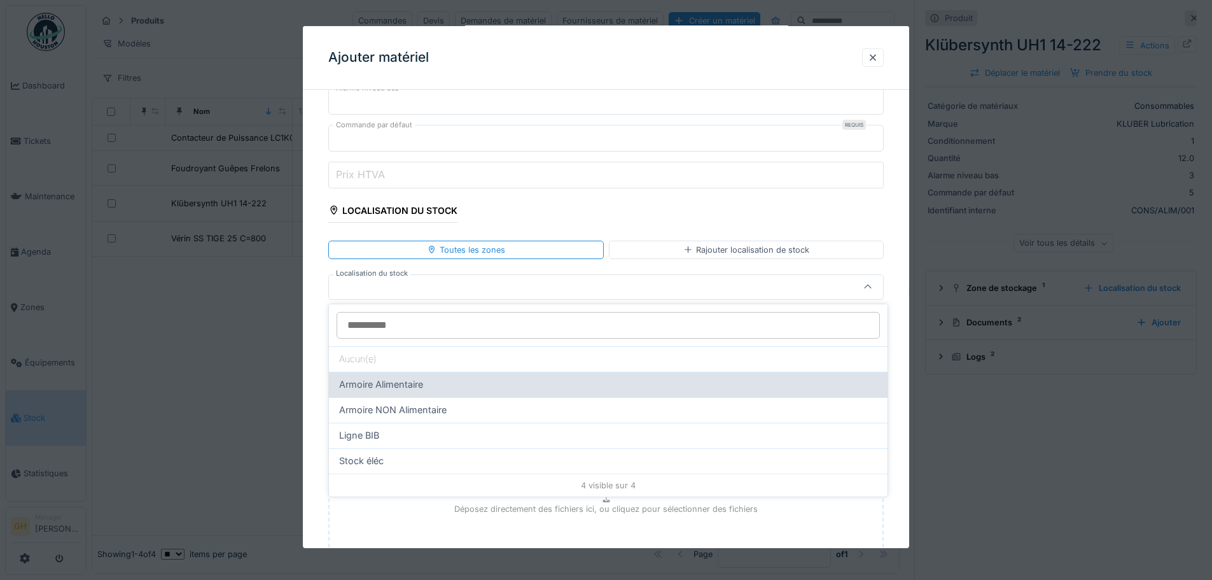
click at [543, 385] on div "Armoire Alimentaire" at bounding box center [608, 384] width 538 height 14
type input "*****"
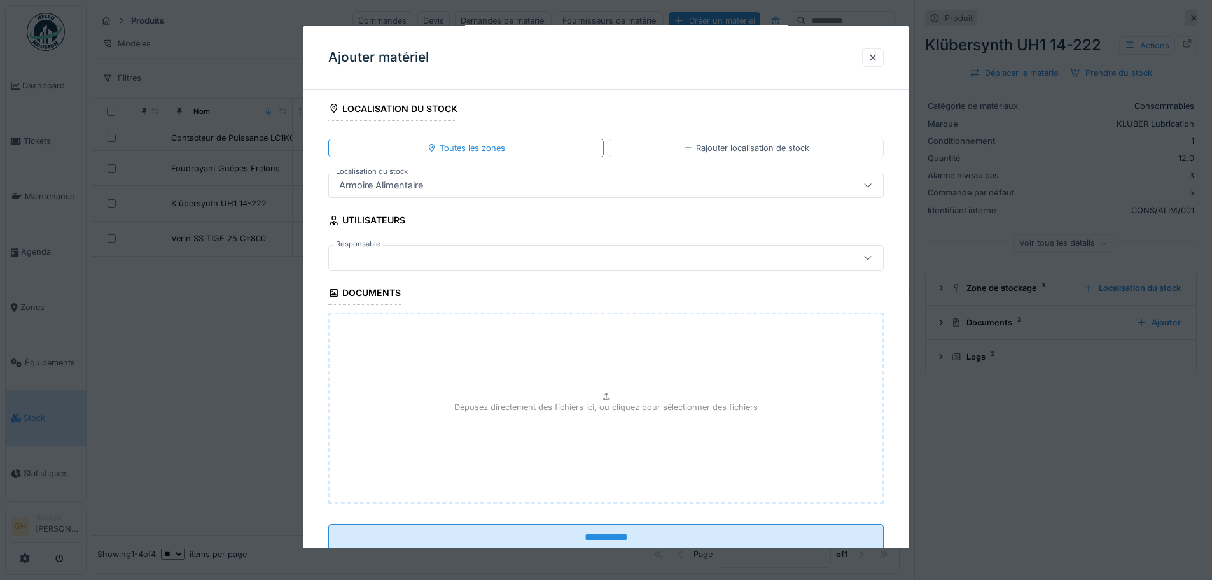
scroll to position [695, 0]
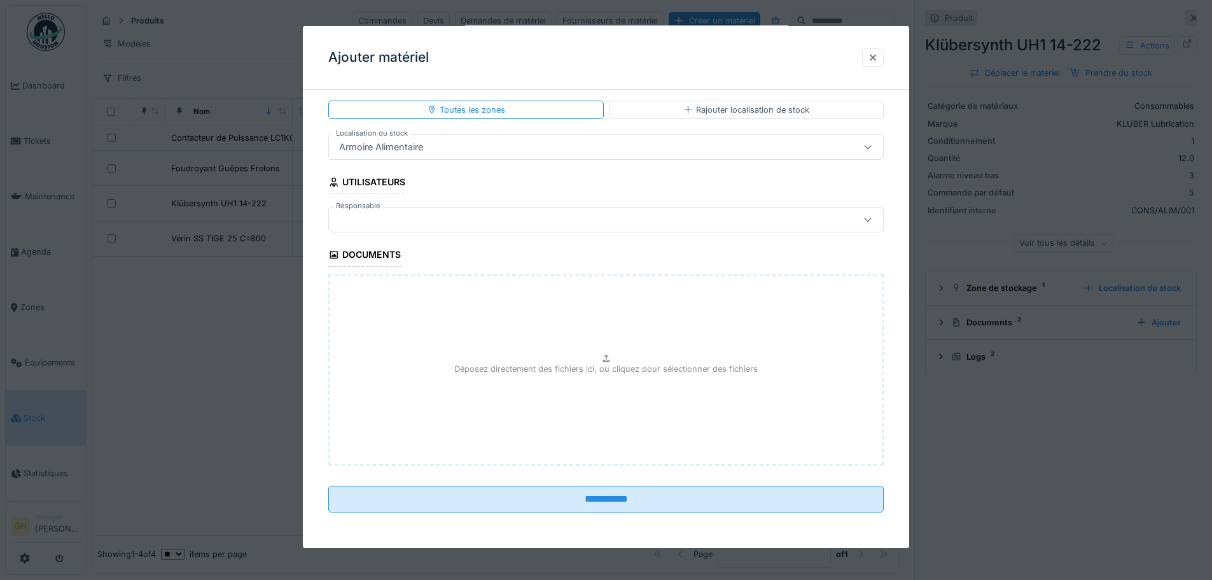
click at [549, 375] on p "Déposez directement des fichiers ici, ou cliquez pour sélectionner des fichiers" at bounding box center [606, 369] width 304 height 12
type input "**********"
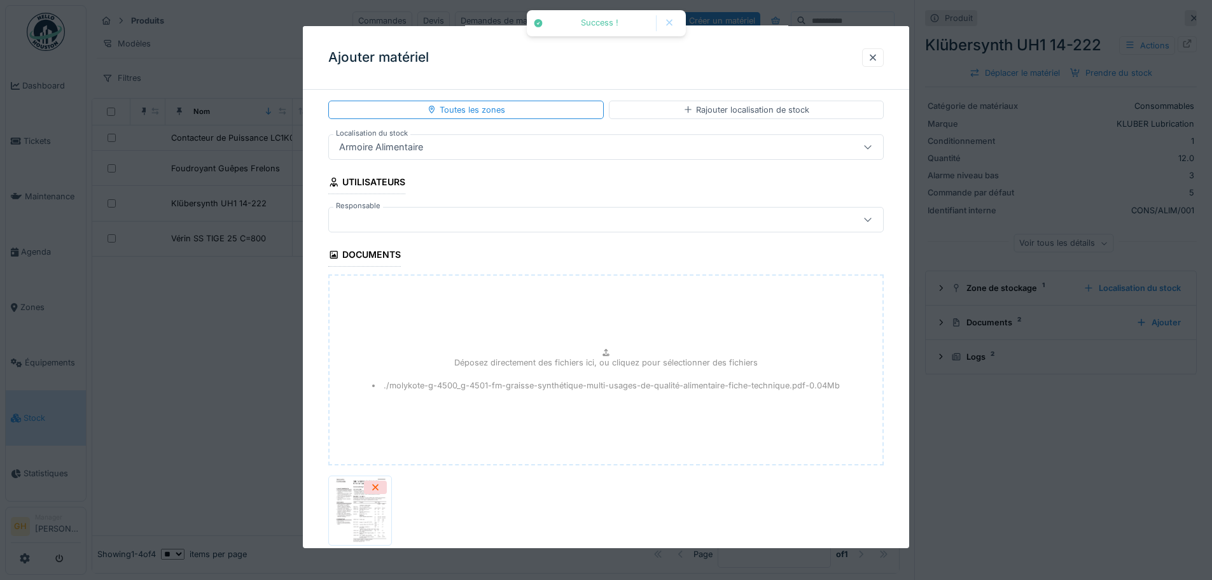
click at [604, 346] on div "Déposez directement des fichiers ici, ou cliquez pour sélectionner des fichiers…" at bounding box center [606, 369] width 556 height 191
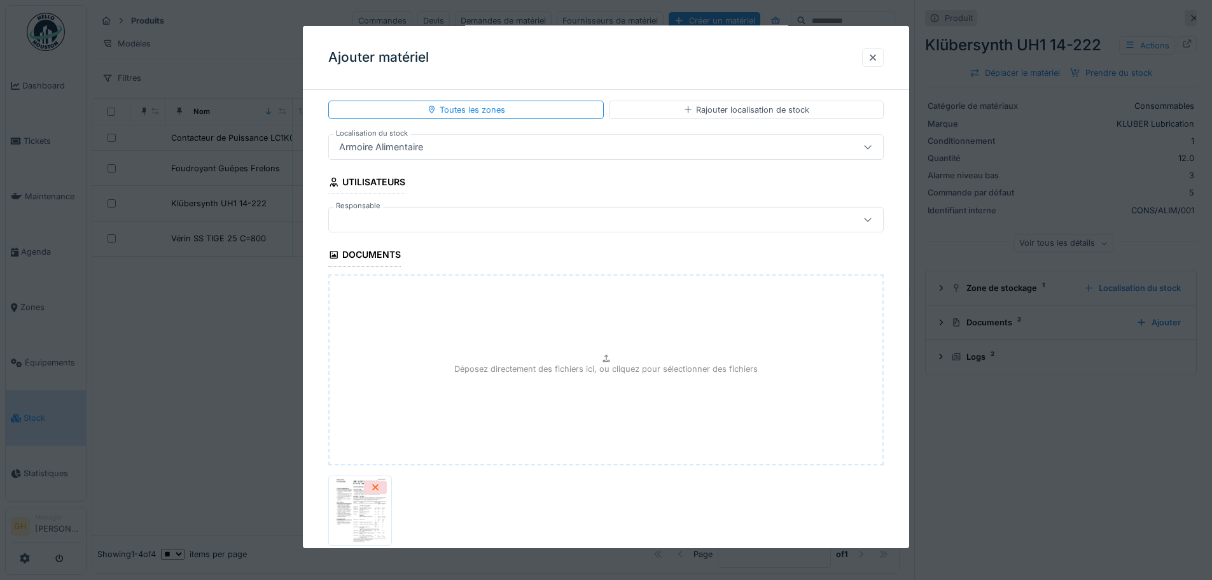
type input "**********"
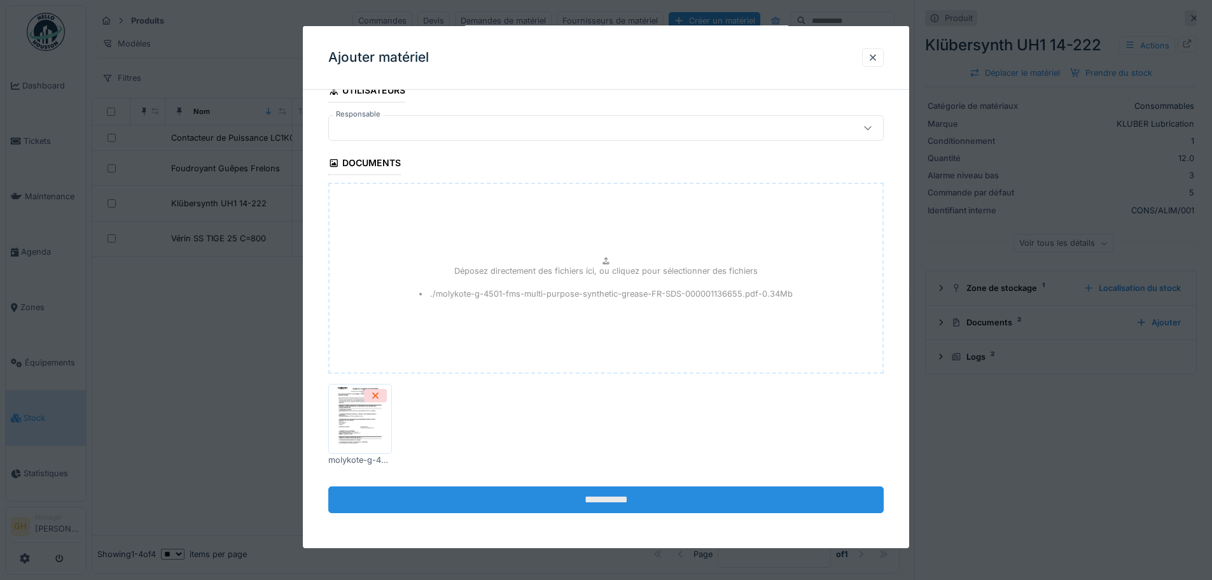
scroll to position [788, 0]
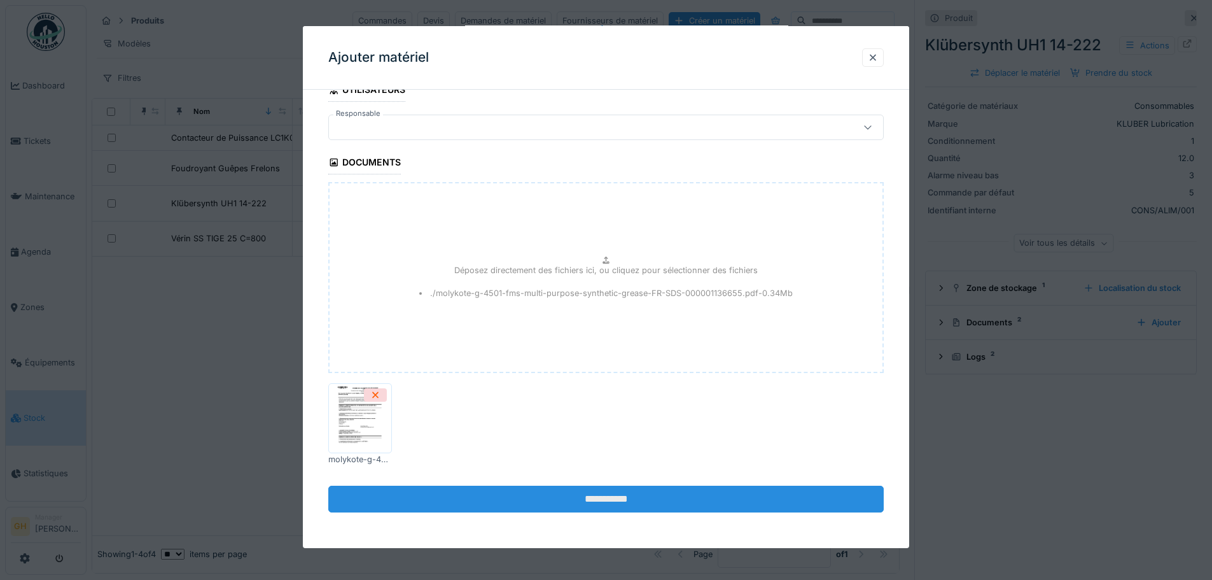
click at [630, 489] on input "**********" at bounding box center [606, 499] width 556 height 27
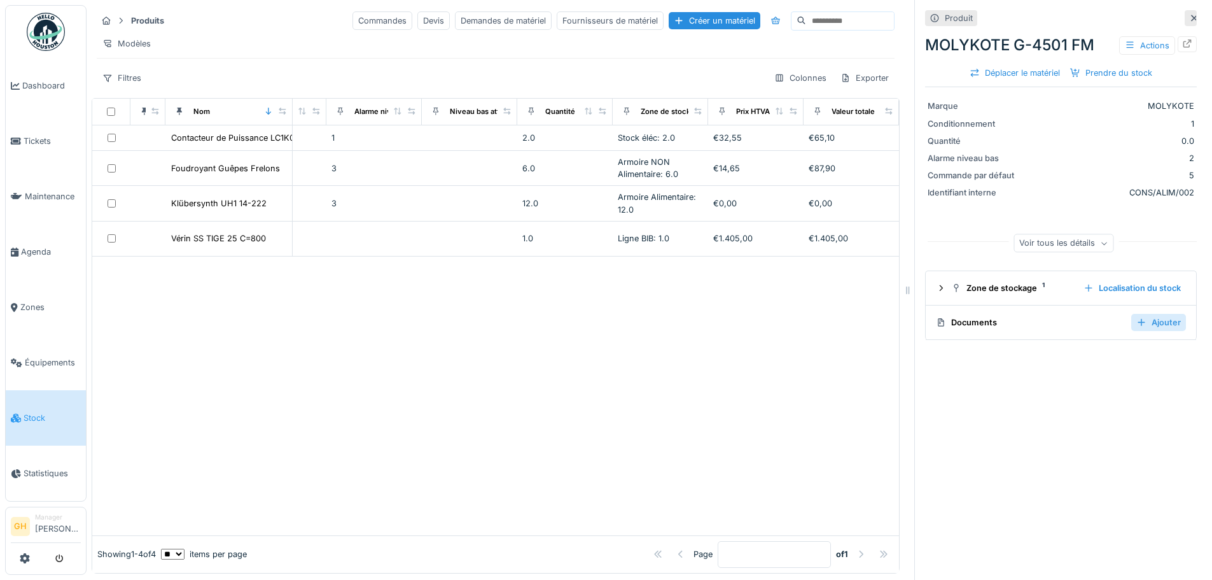
click at [1131, 321] on div "Ajouter" at bounding box center [1158, 322] width 55 height 17
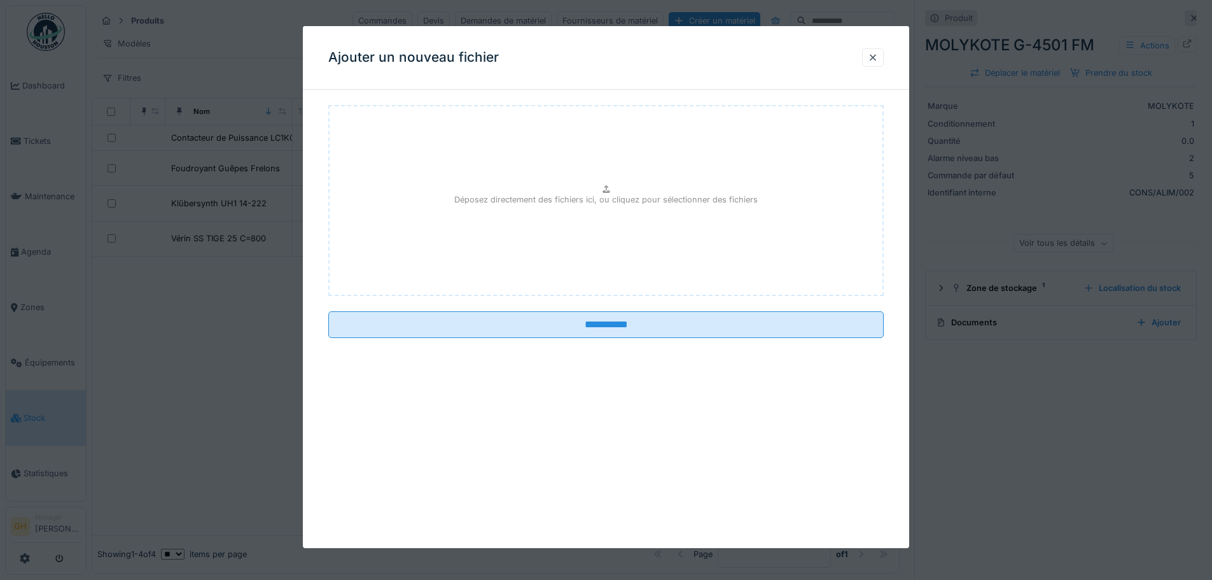
click at [294, 116] on div at bounding box center [606, 290] width 1212 height 580
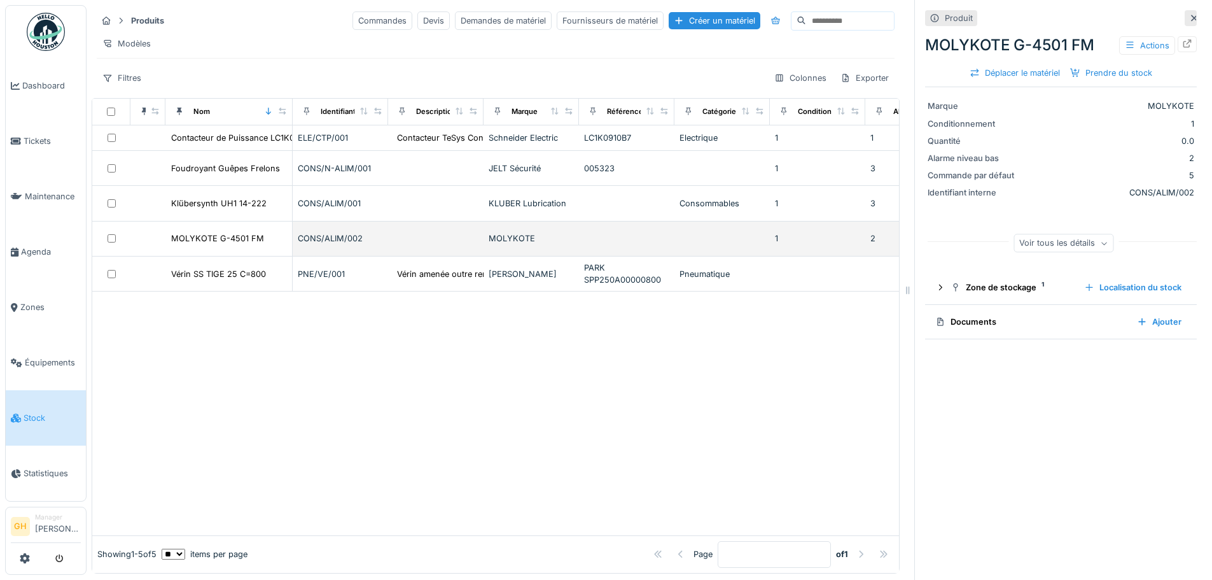
click at [284, 256] on td "MOLYKOTE G-4501 FM" at bounding box center [228, 238] width 127 height 35
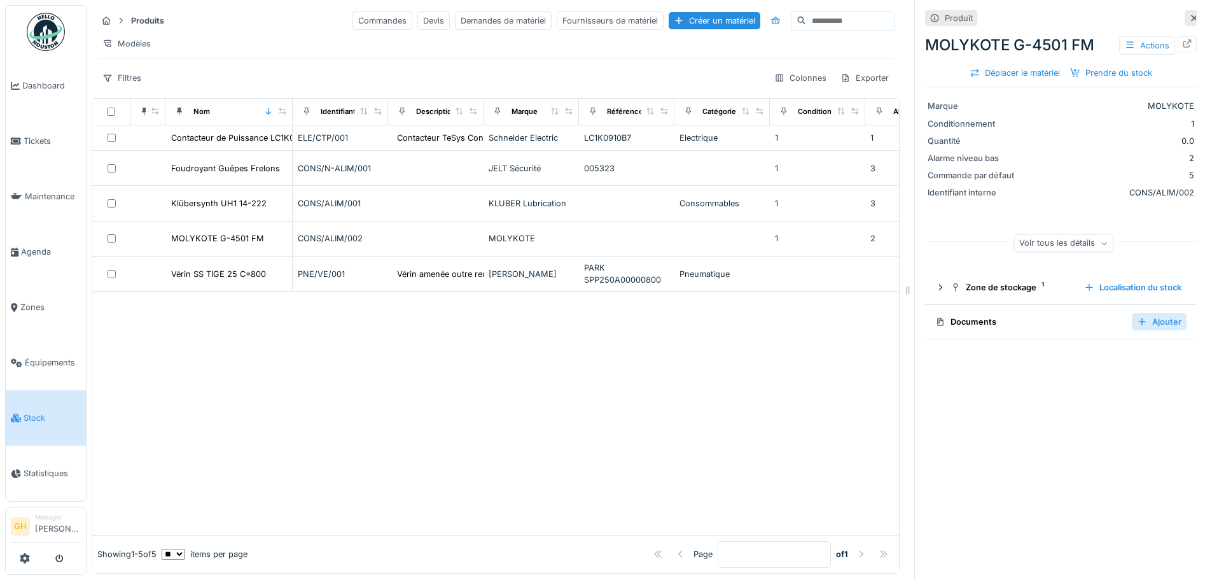
click at [1136, 318] on div "Ajouter" at bounding box center [1159, 321] width 55 height 17
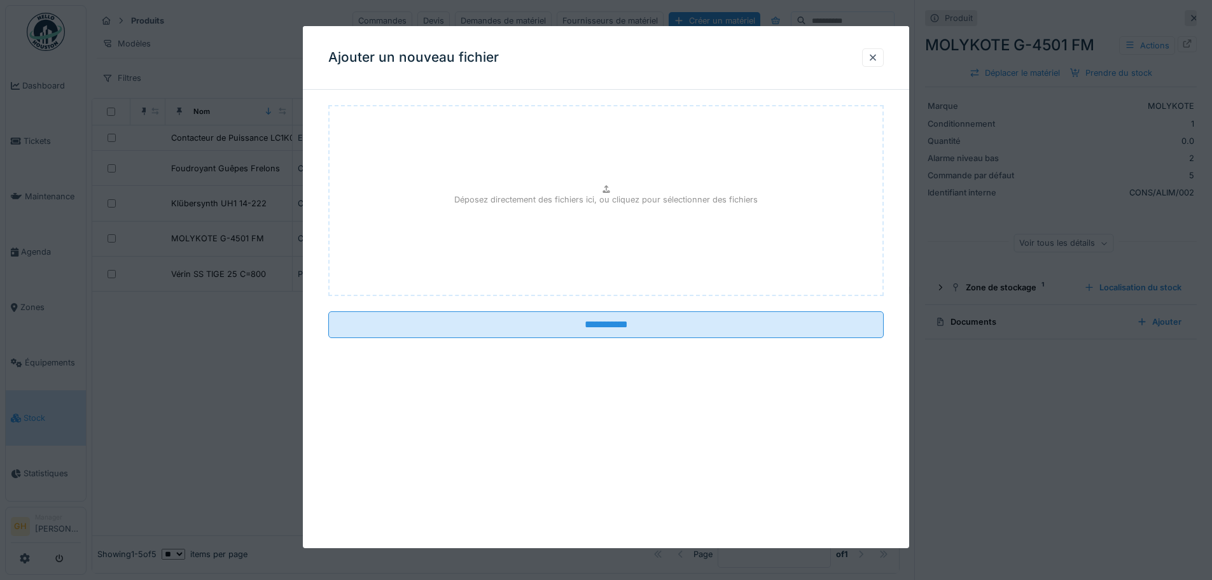
click at [647, 201] on p "Déposez directement des fichiers ici, ou cliquez pour sélectionner des fichiers" at bounding box center [606, 199] width 304 height 12
type input "**********"
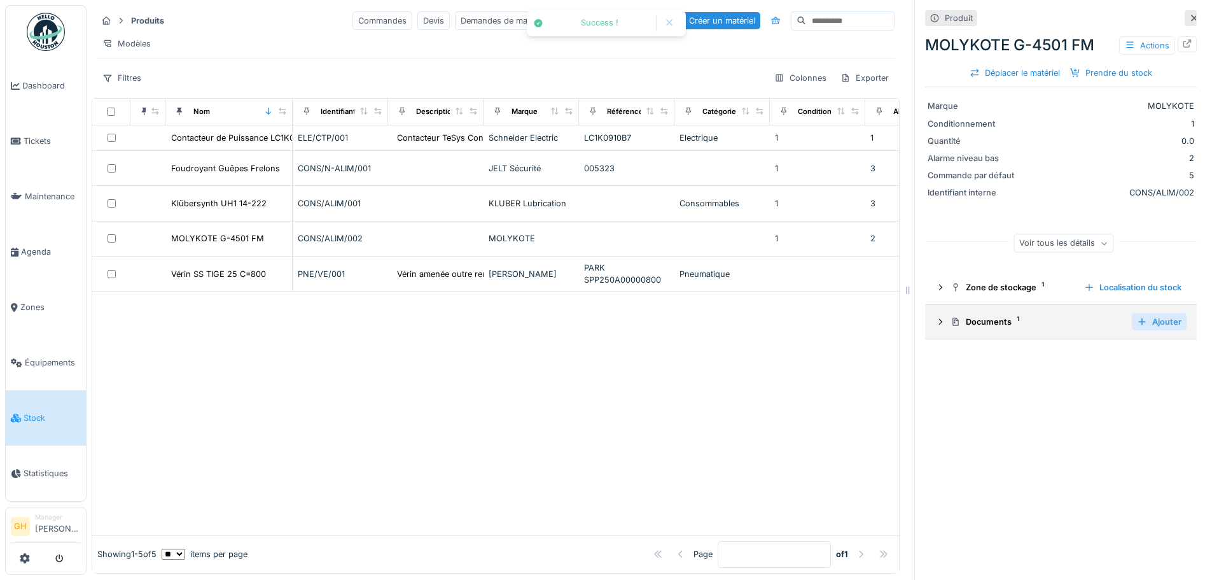
click at [1138, 325] on div "Ajouter" at bounding box center [1159, 321] width 55 height 17
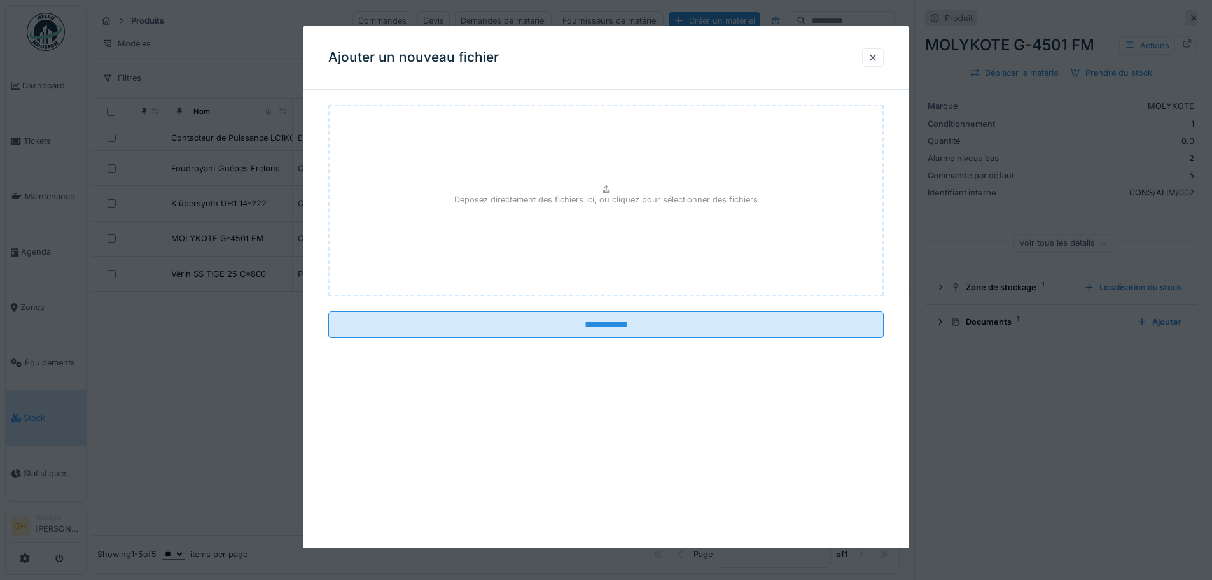
click at [580, 220] on div "Déposez directement des fichiers ici, ou cliquez pour sélectionner des fichiers" at bounding box center [606, 200] width 556 height 191
type input "**********"
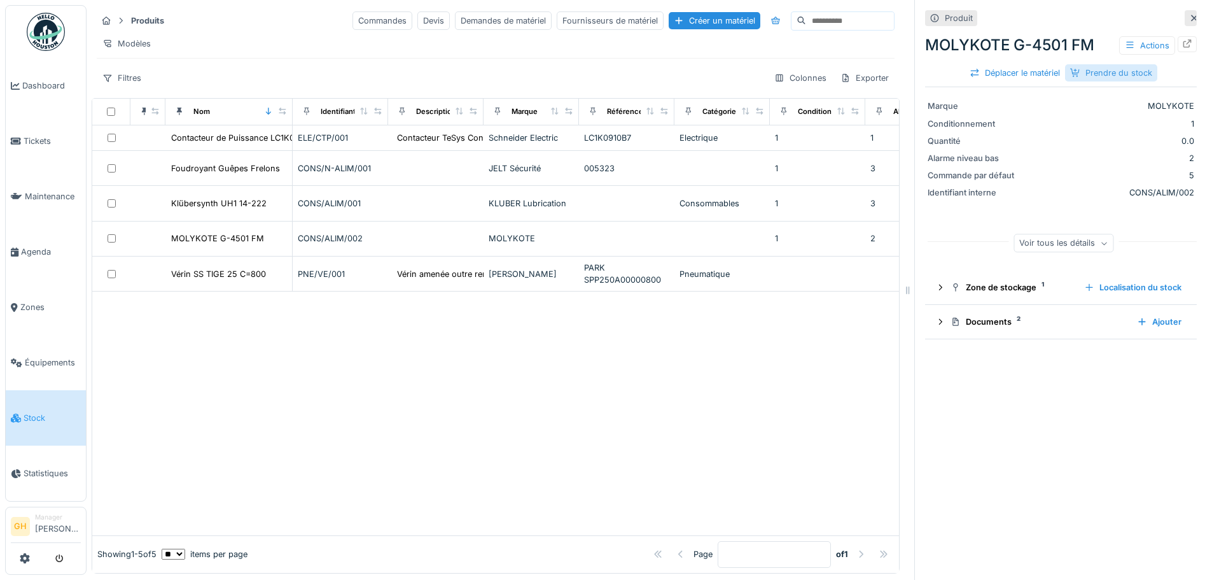
click at [1091, 67] on div "Prendre du stock" at bounding box center [1111, 72] width 92 height 17
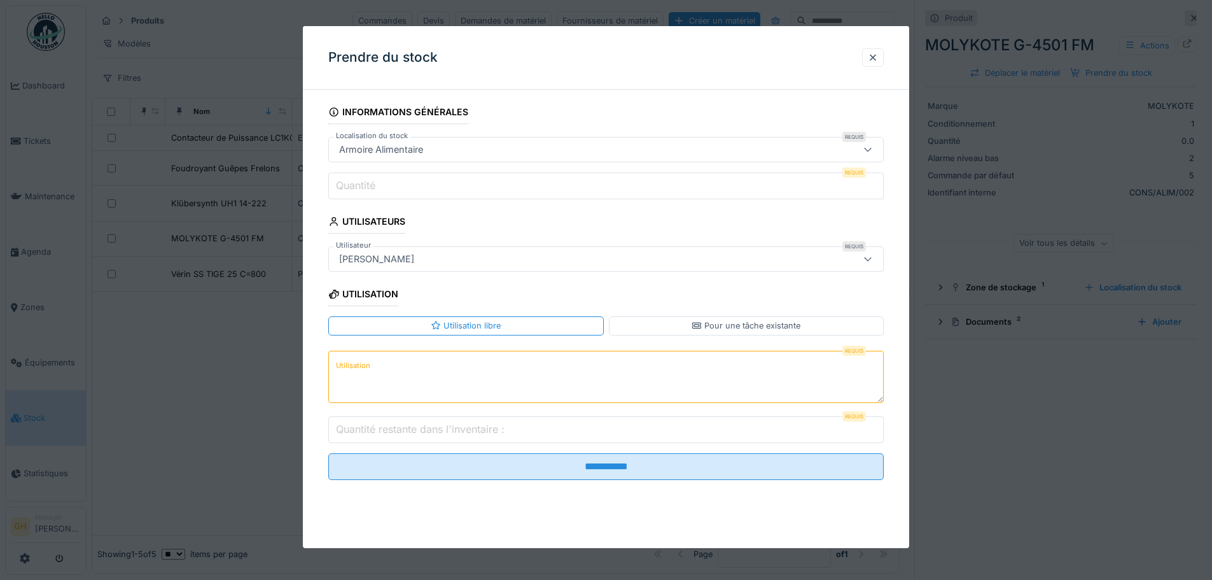
click at [515, 188] on input "Quantité" at bounding box center [606, 185] width 556 height 27
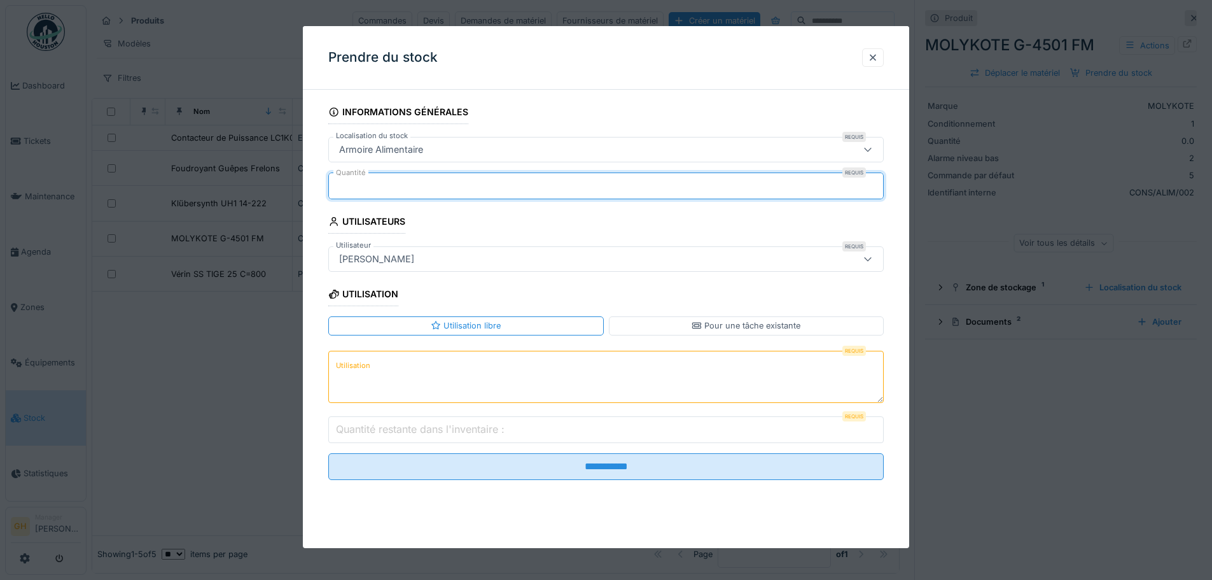
click at [881, 179] on input "****" at bounding box center [606, 185] width 556 height 27
type input "*"
click at [879, 190] on input "*" at bounding box center [606, 185] width 556 height 27
click at [578, 426] on input "Quantité restante dans l'inventaire :" at bounding box center [606, 429] width 556 height 27
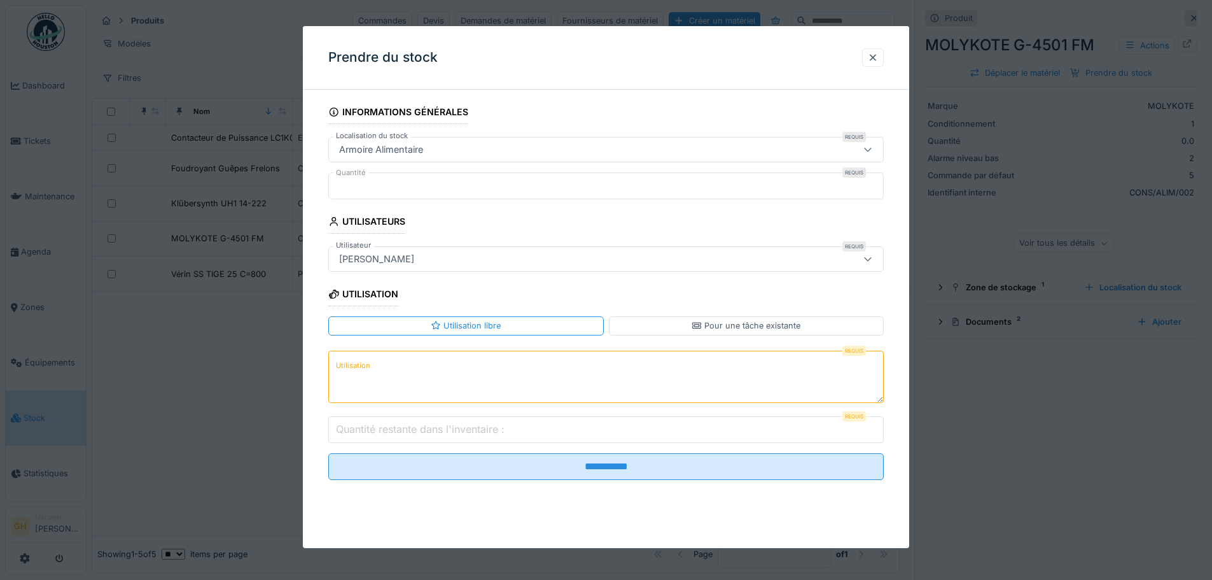
click at [605, 367] on textarea "Utilisation" at bounding box center [606, 377] width 556 height 52
click at [612, 438] on input "Quantité restante dans l'inventaire :" at bounding box center [606, 429] width 556 height 27
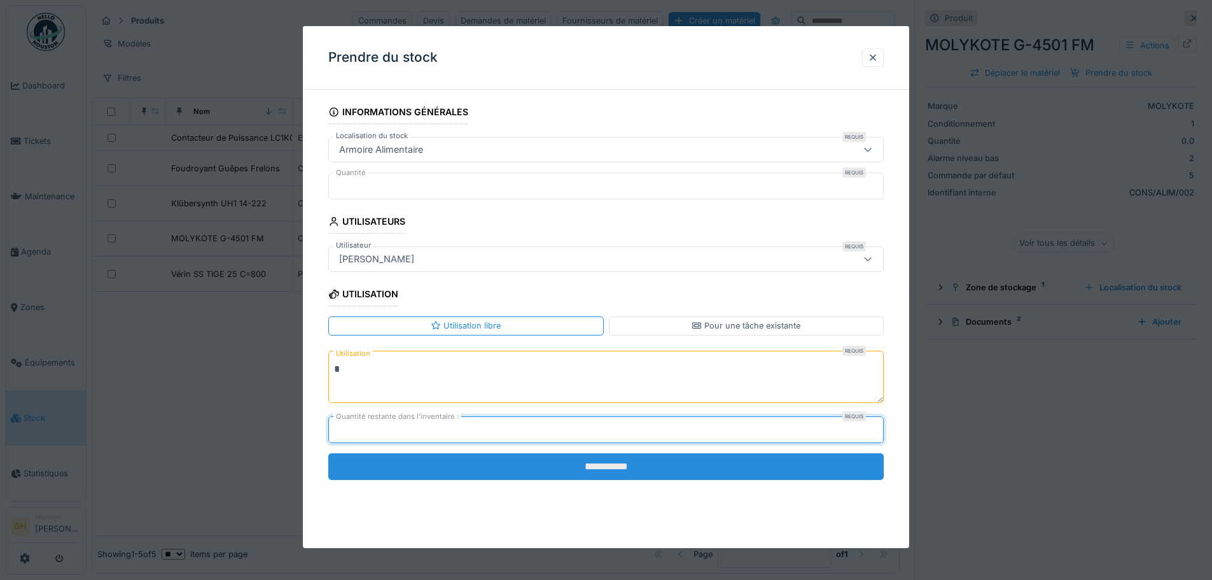
type input "*"
click at [598, 472] on input "**********" at bounding box center [606, 466] width 556 height 27
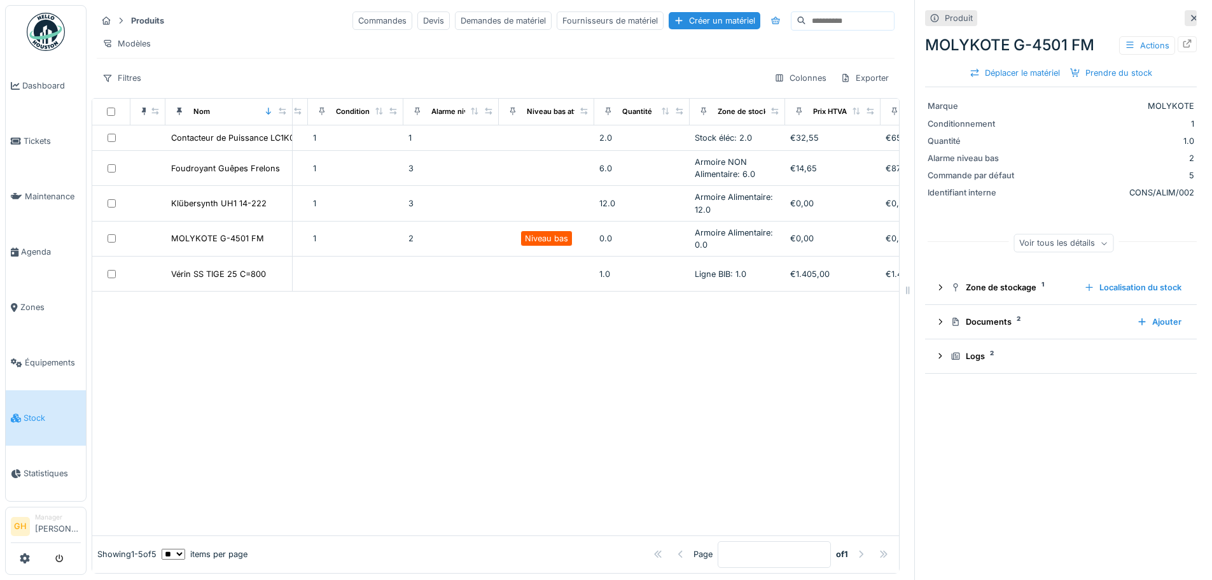
scroll to position [0, 469]
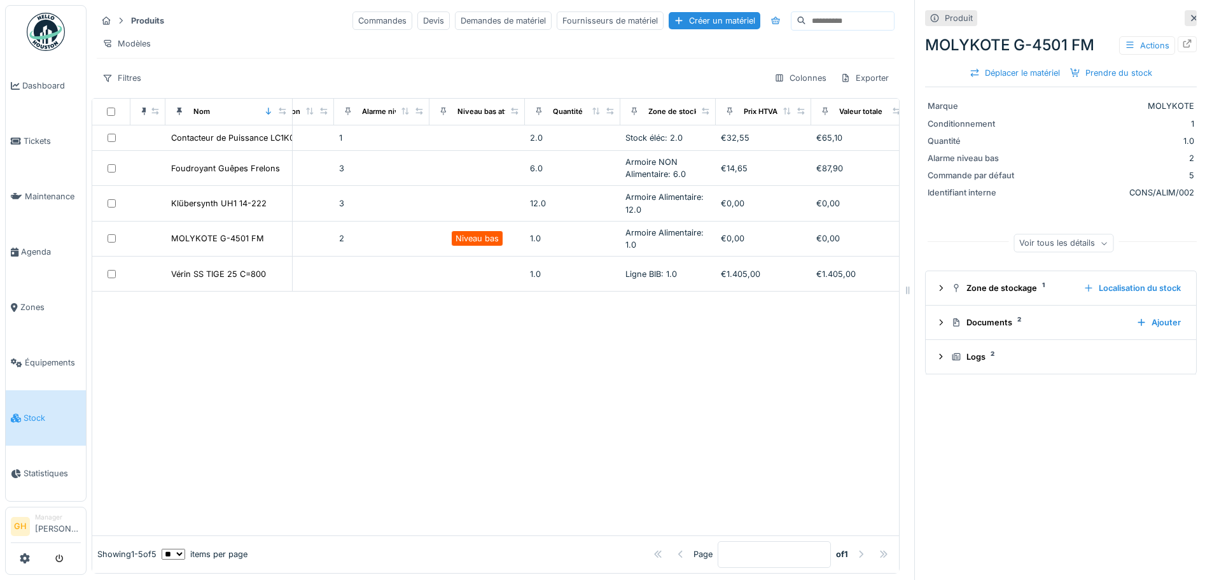
scroll to position [0, 568]
click at [669, 12] on div "Créer un matériel" at bounding box center [715, 20] width 92 height 17
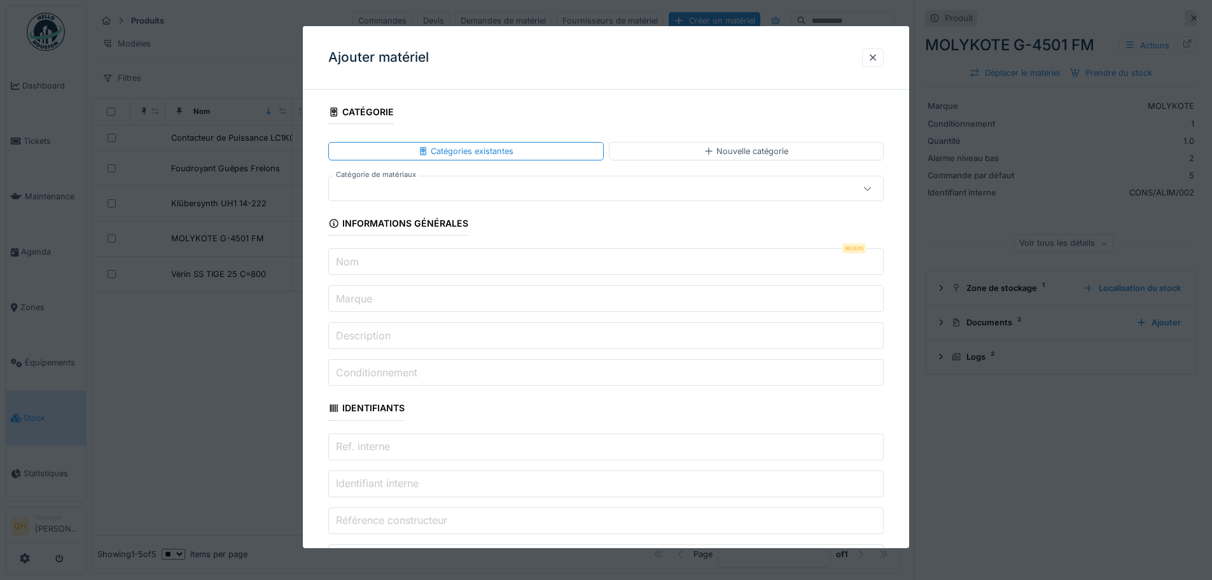
click at [419, 487] on label "Identifiant interne" at bounding box center [377, 482] width 88 height 15
click at [419, 487] on input "Identifiant interne" at bounding box center [606, 483] width 556 height 27
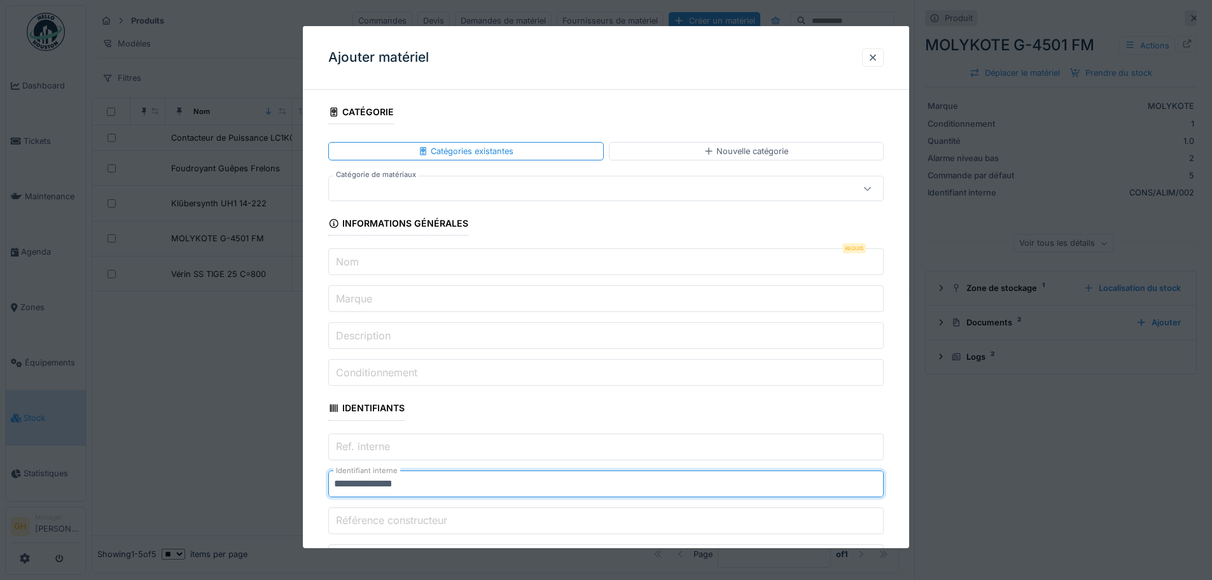
click at [382, 483] on input "**********" at bounding box center [606, 483] width 556 height 27
click at [439, 480] on input "**********" at bounding box center [606, 483] width 556 height 27
click at [439, 483] on input "**********" at bounding box center [606, 483] width 556 height 27
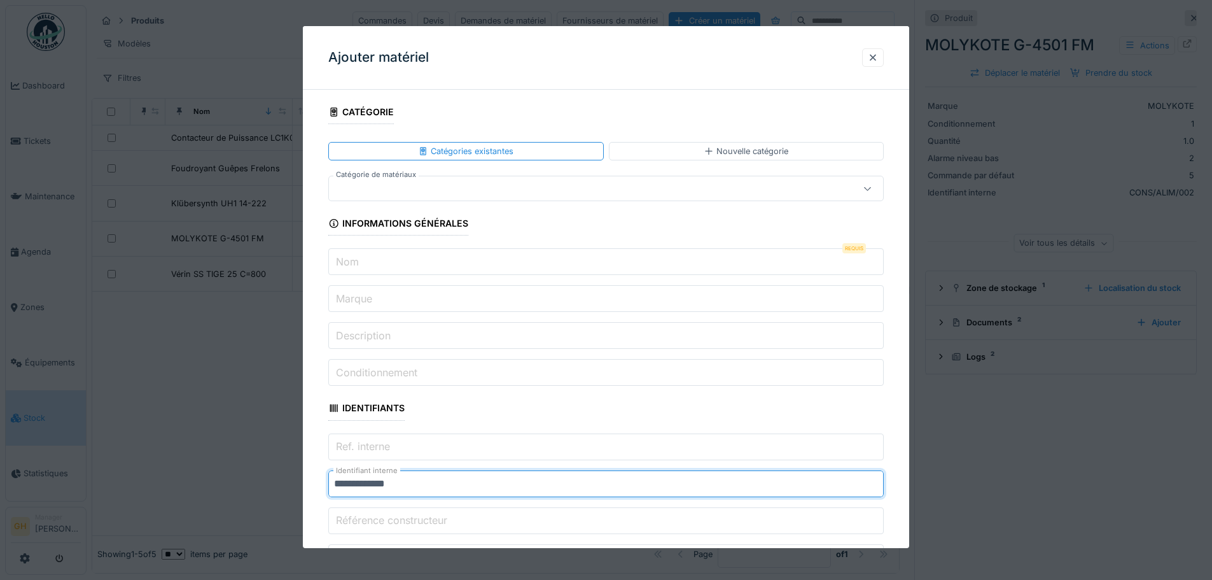
type input "**********"
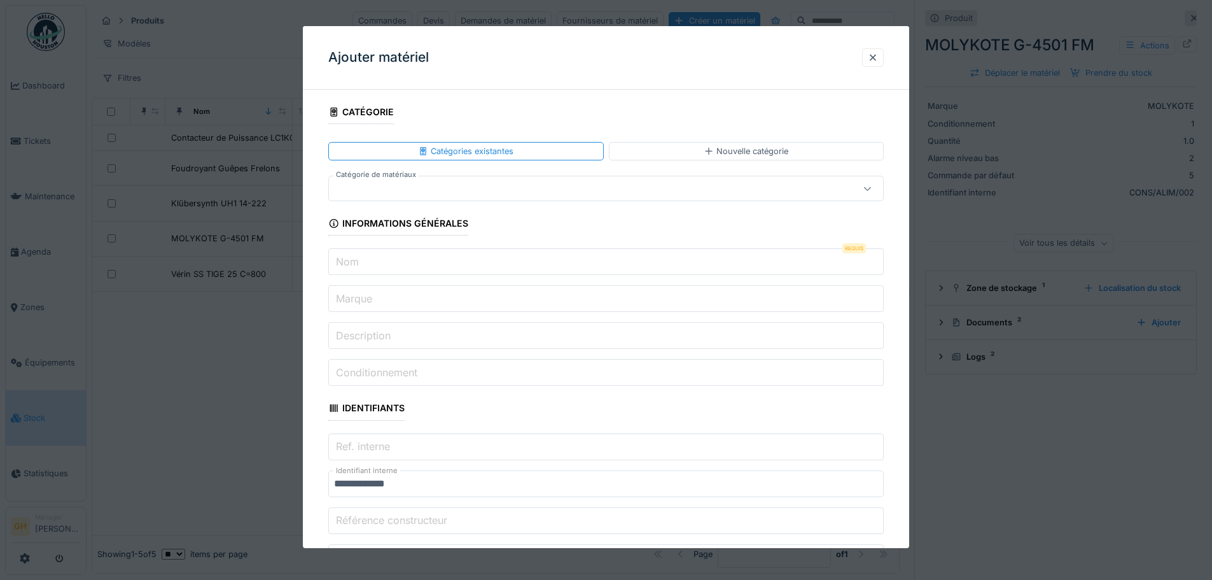
click at [415, 270] on input "Nom" at bounding box center [606, 261] width 556 height 27
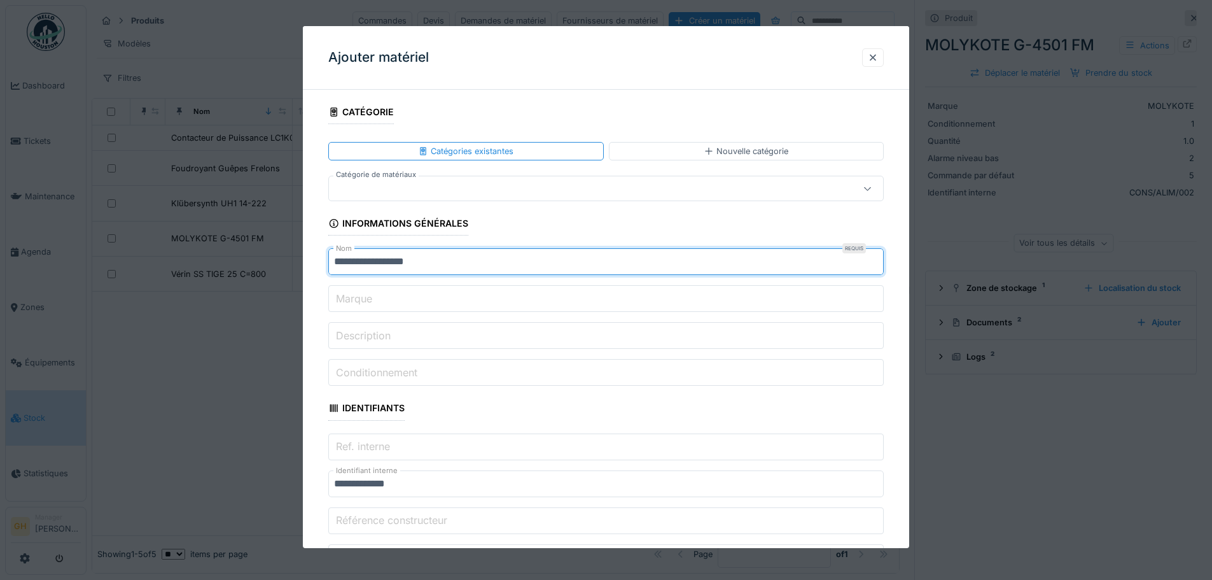
click at [426, 262] on input "**********" at bounding box center [606, 261] width 556 height 27
type input "**********"
click at [355, 299] on label "Marque" at bounding box center [353, 298] width 41 height 15
click at [355, 299] on input "Marque" at bounding box center [606, 298] width 556 height 27
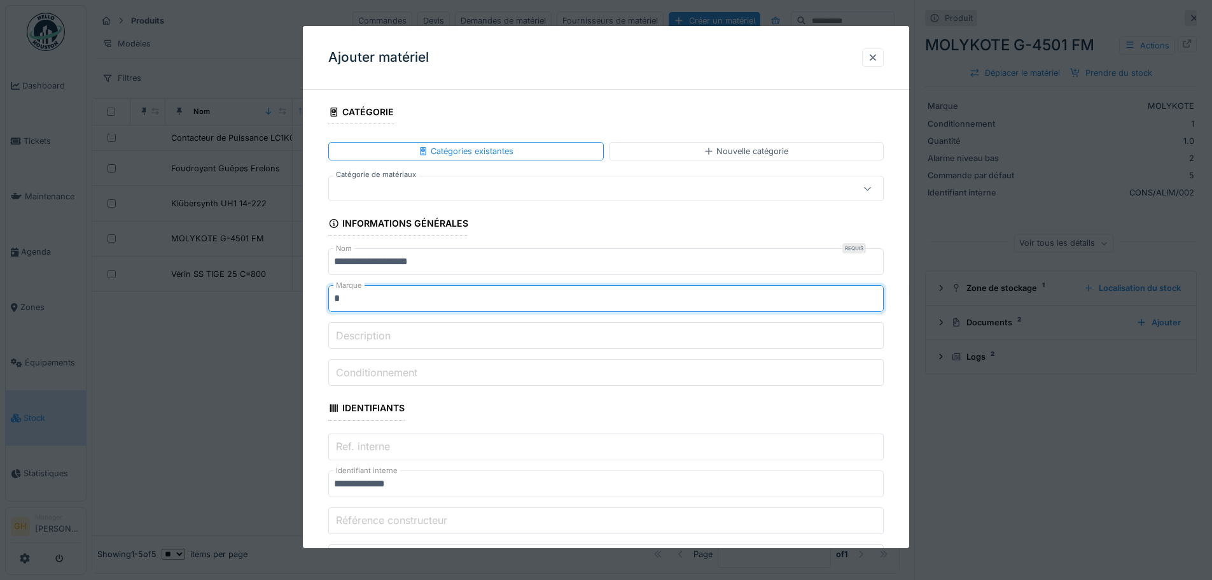
type input "********"
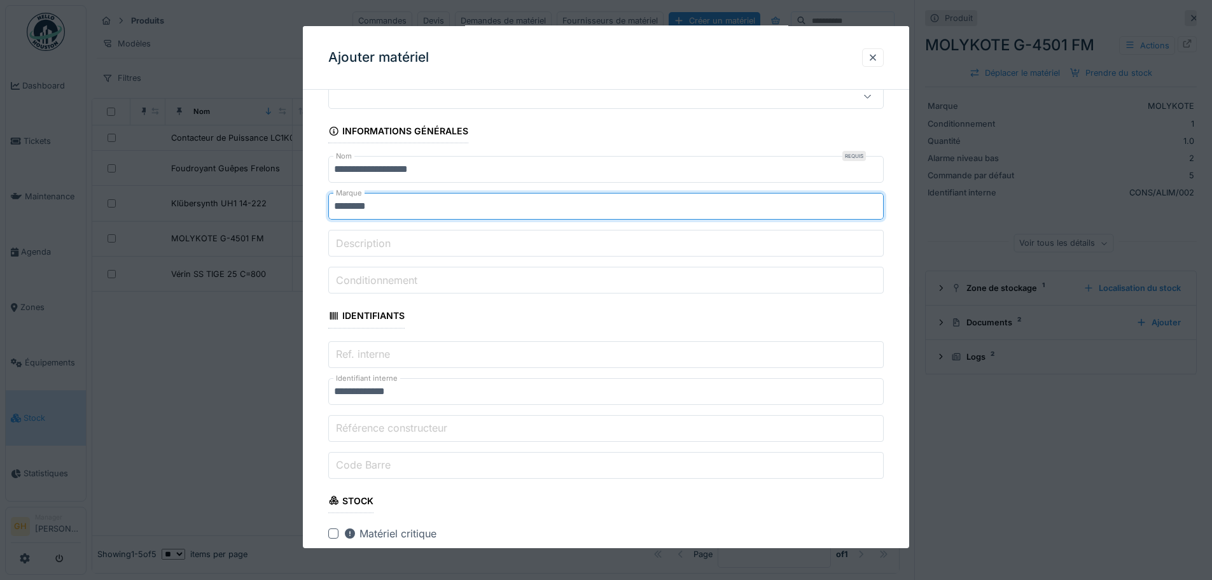
scroll to position [191, 0]
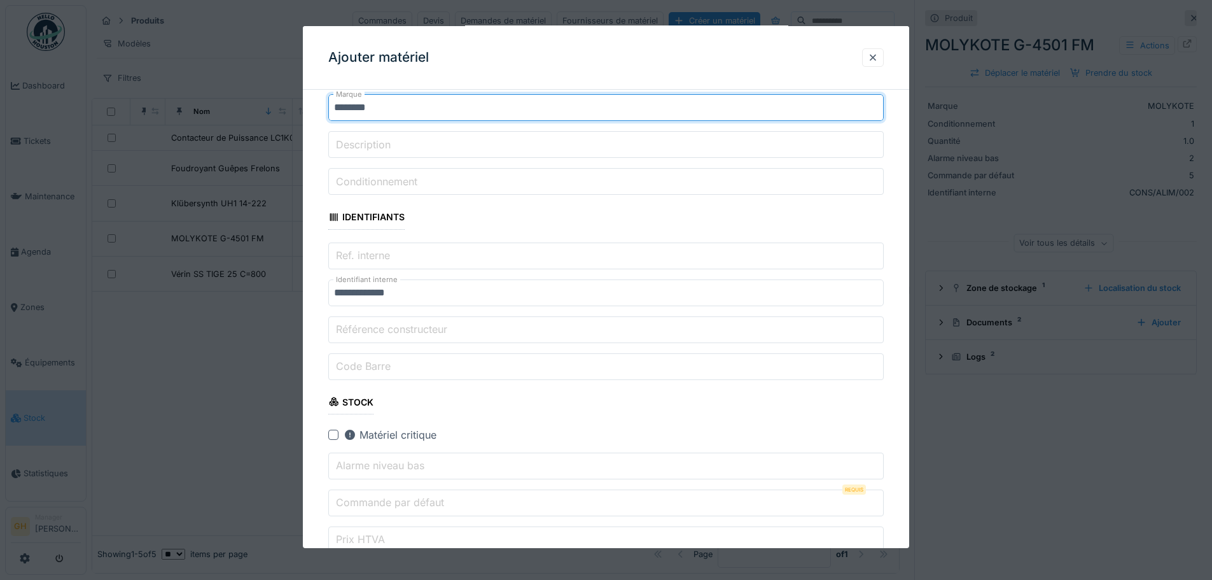
click at [420, 185] on label "Conditionnement" at bounding box center [376, 181] width 87 height 15
click at [420, 185] on input "Conditionnement" at bounding box center [606, 181] width 556 height 27
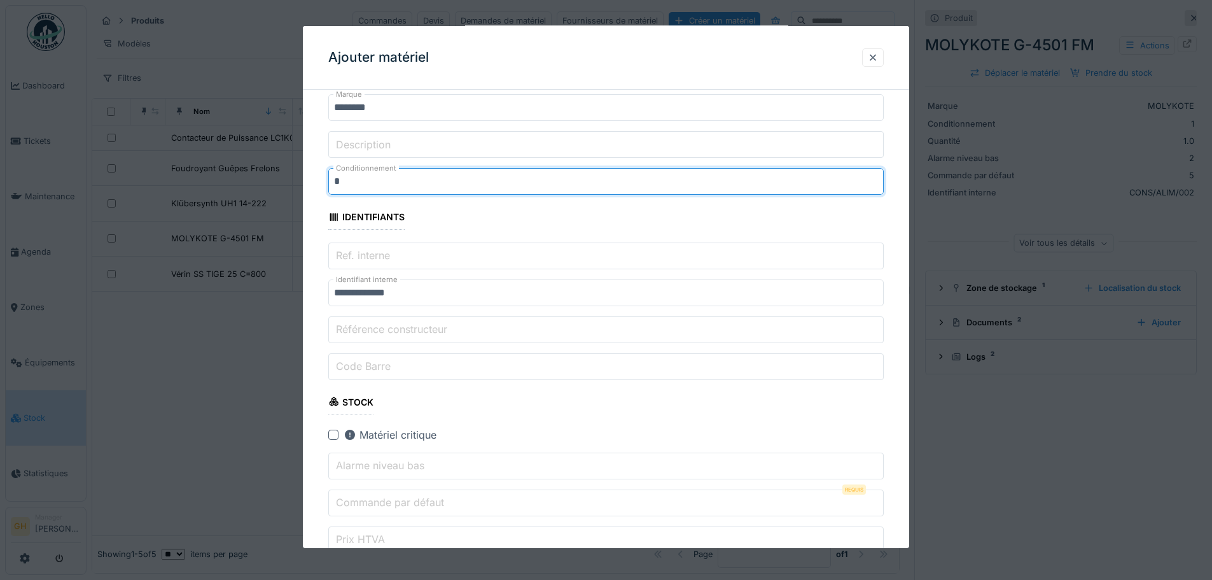
type input "*"
click at [414, 256] on input "Ref. interne" at bounding box center [606, 255] width 556 height 27
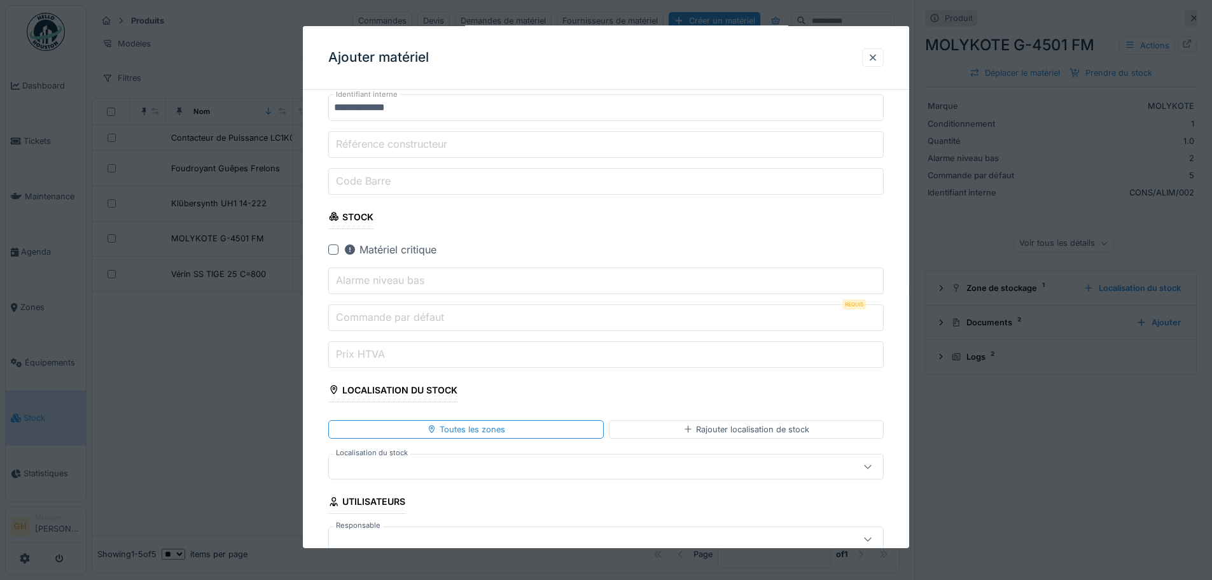
scroll to position [382, 0]
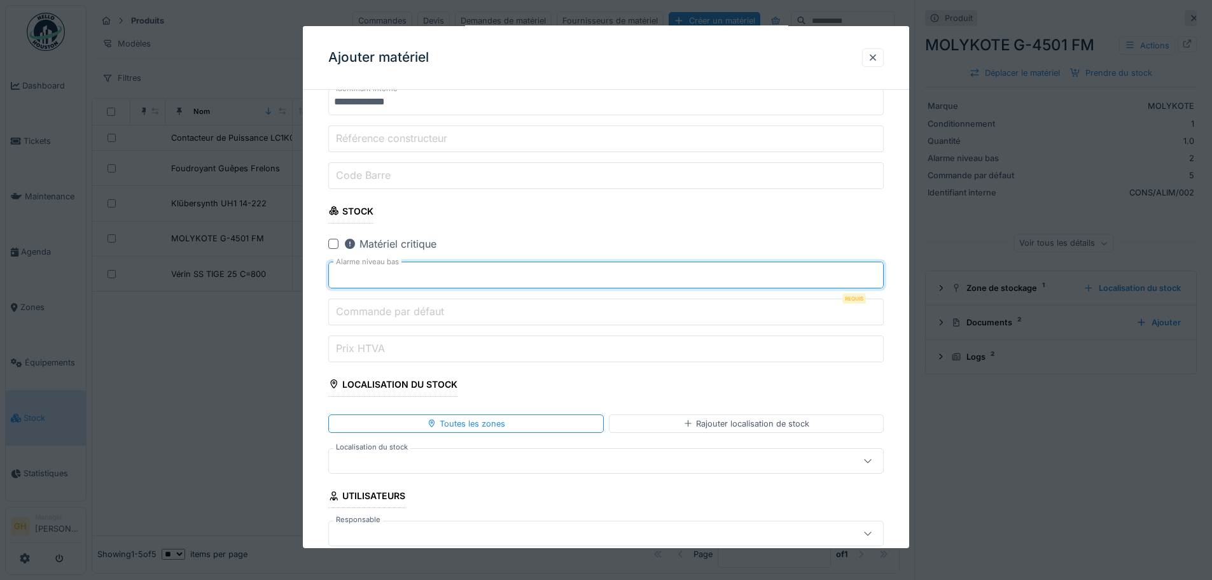
click at [879, 269] on input "*" at bounding box center [606, 275] width 556 height 27
type input "*"
click at [879, 269] on input "*" at bounding box center [606, 275] width 556 height 27
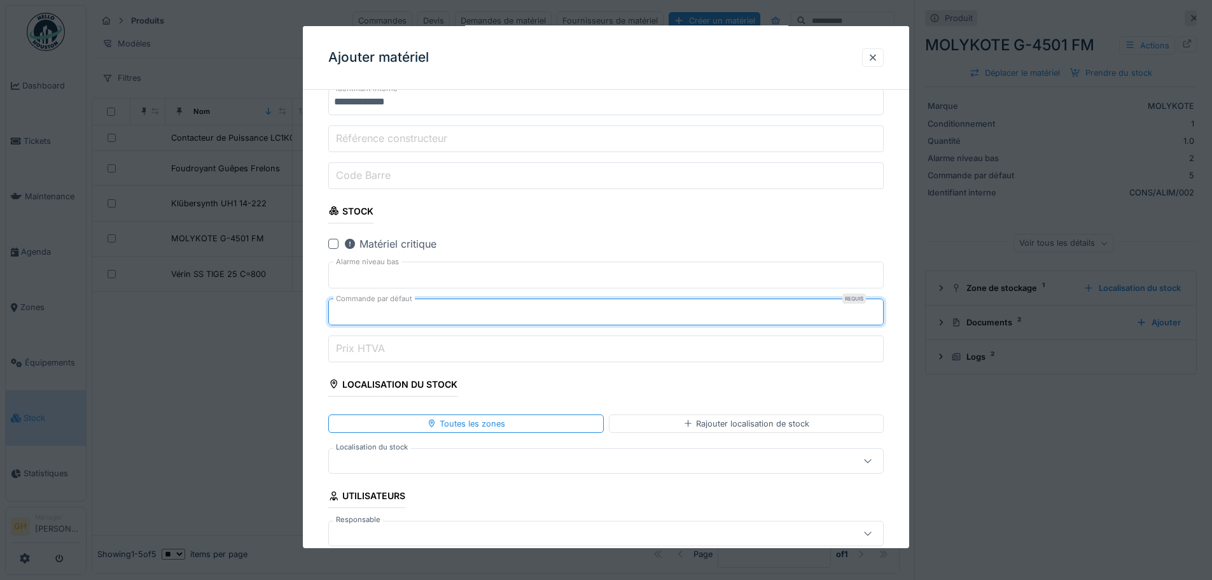
click at [876, 309] on input "*" at bounding box center [606, 311] width 556 height 27
click at [877, 309] on input "*" at bounding box center [606, 311] width 556 height 27
type input "*"
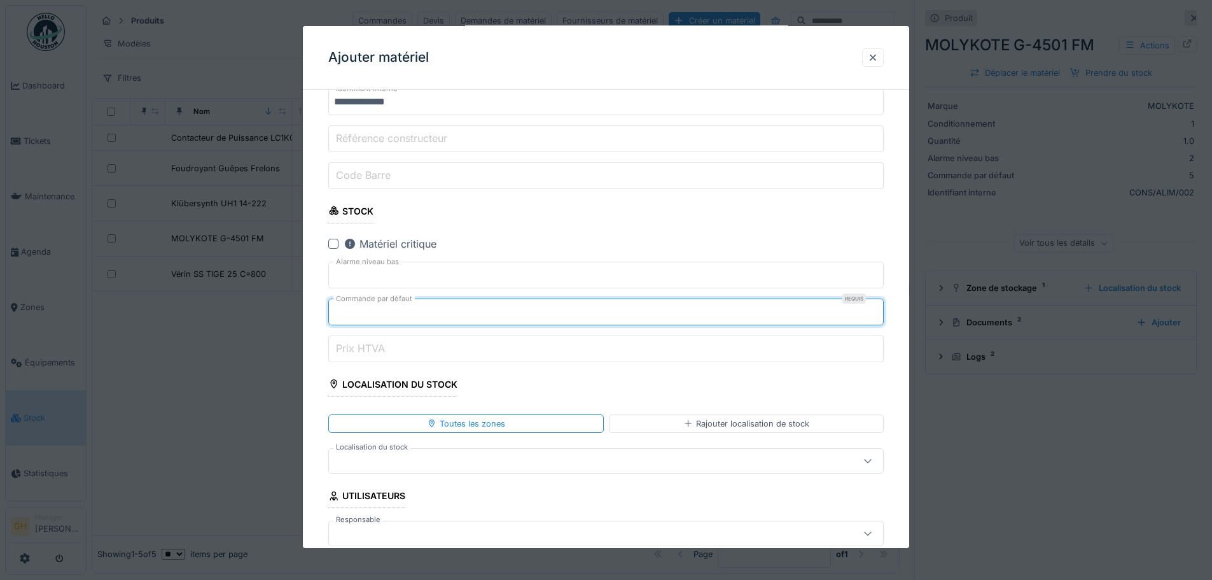
click at [877, 309] on input "*" at bounding box center [606, 311] width 556 height 27
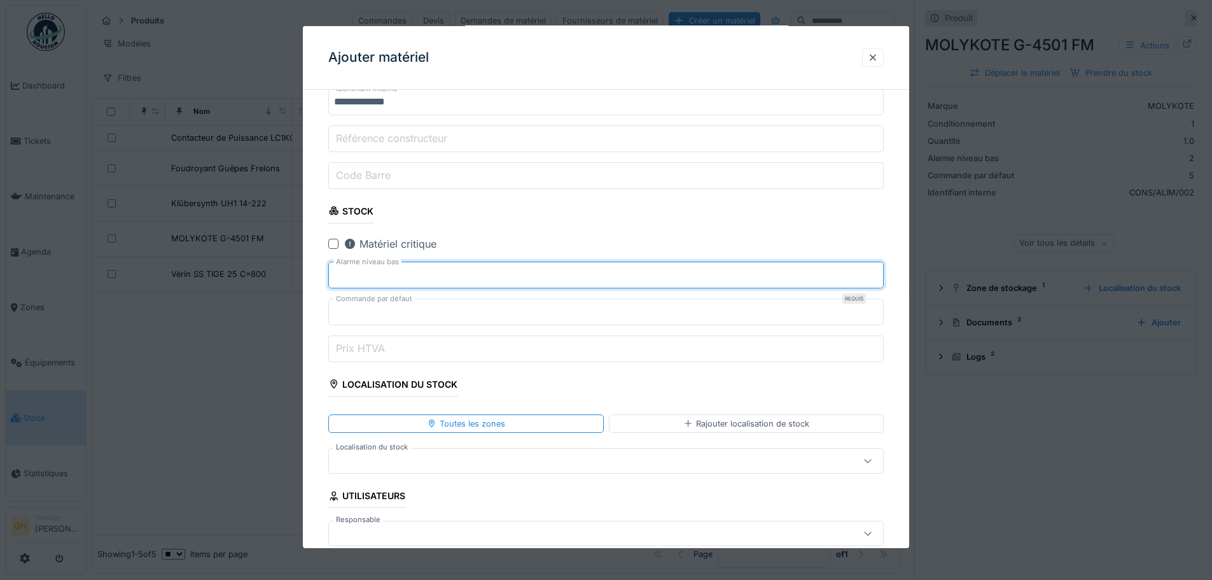
type input "*"
click at [877, 277] on input "*" at bounding box center [606, 275] width 556 height 27
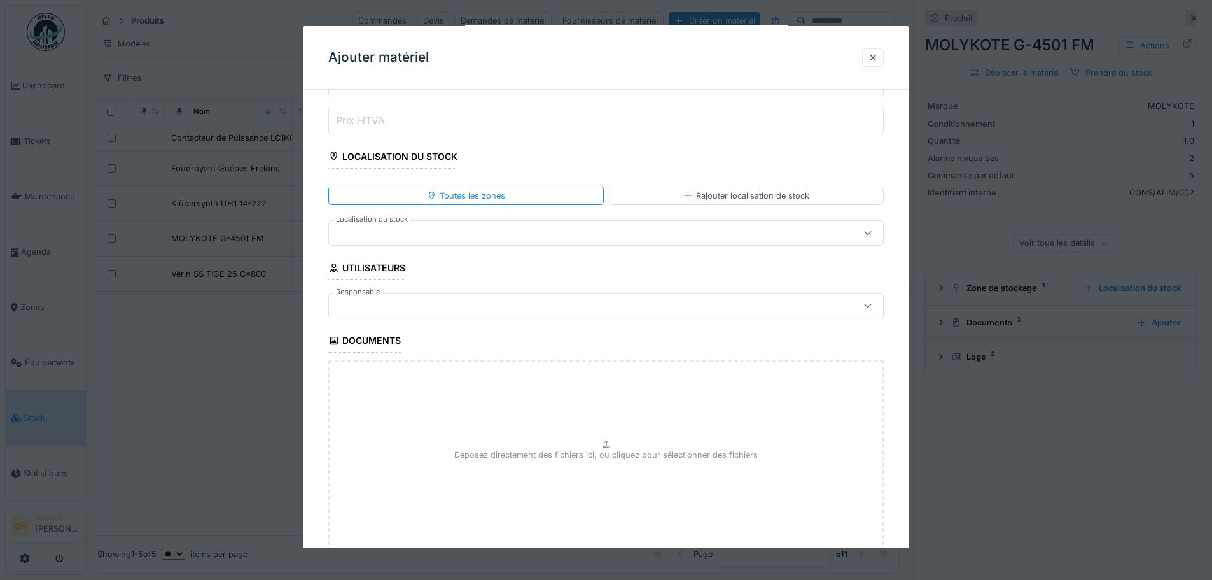
scroll to position [636, 0]
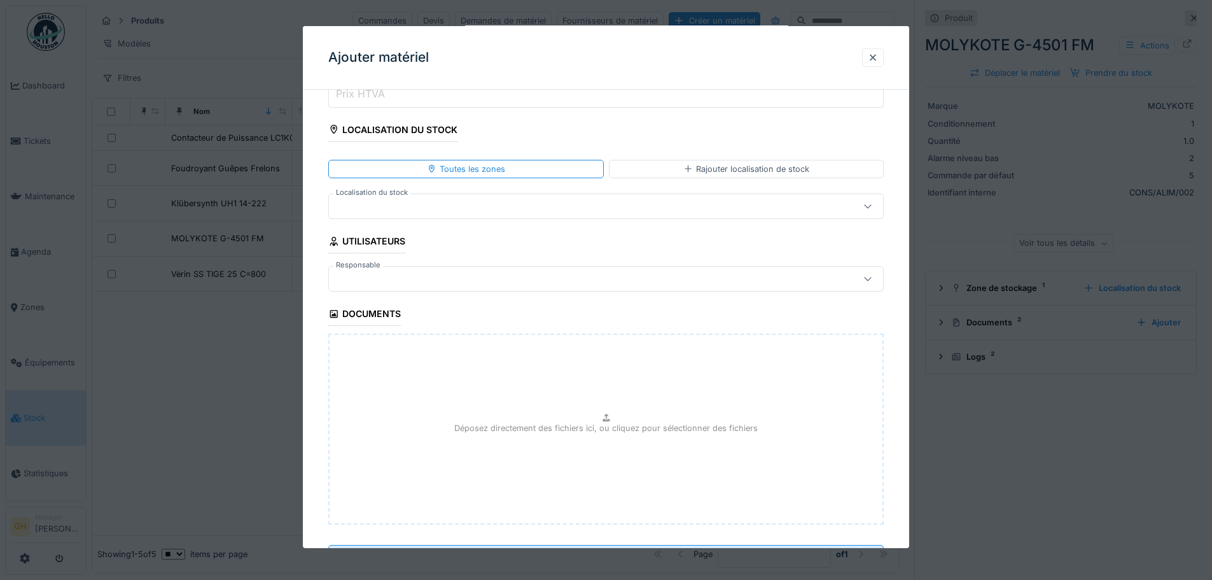
click at [402, 211] on div at bounding box center [573, 206] width 479 height 14
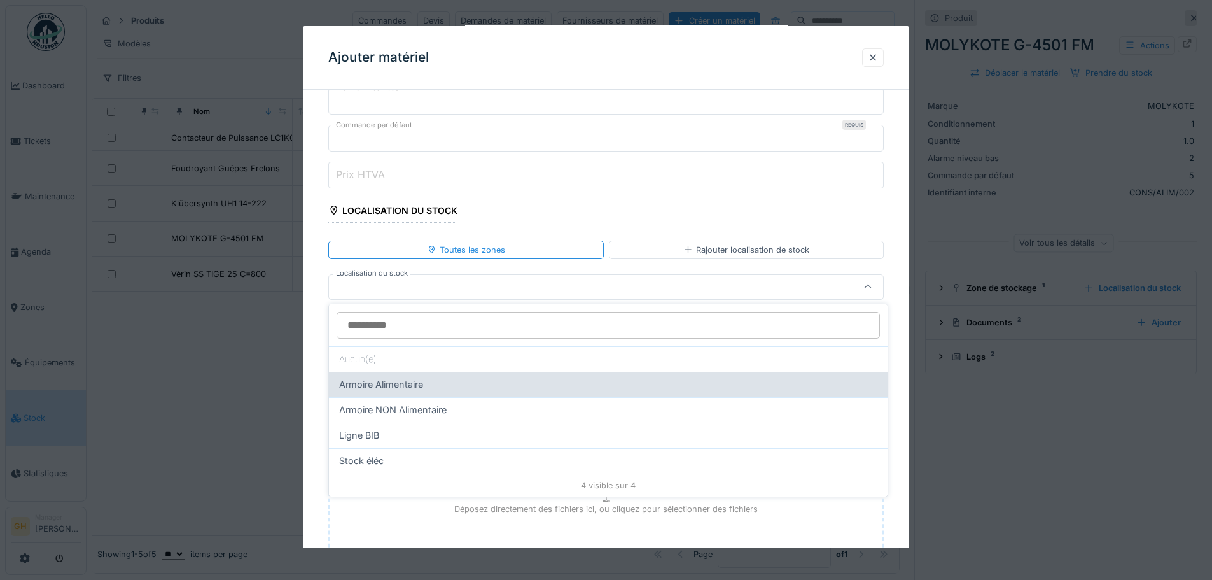
click at [465, 391] on div "Armoire Alimentaire" at bounding box center [608, 384] width 538 height 14
type input "*****"
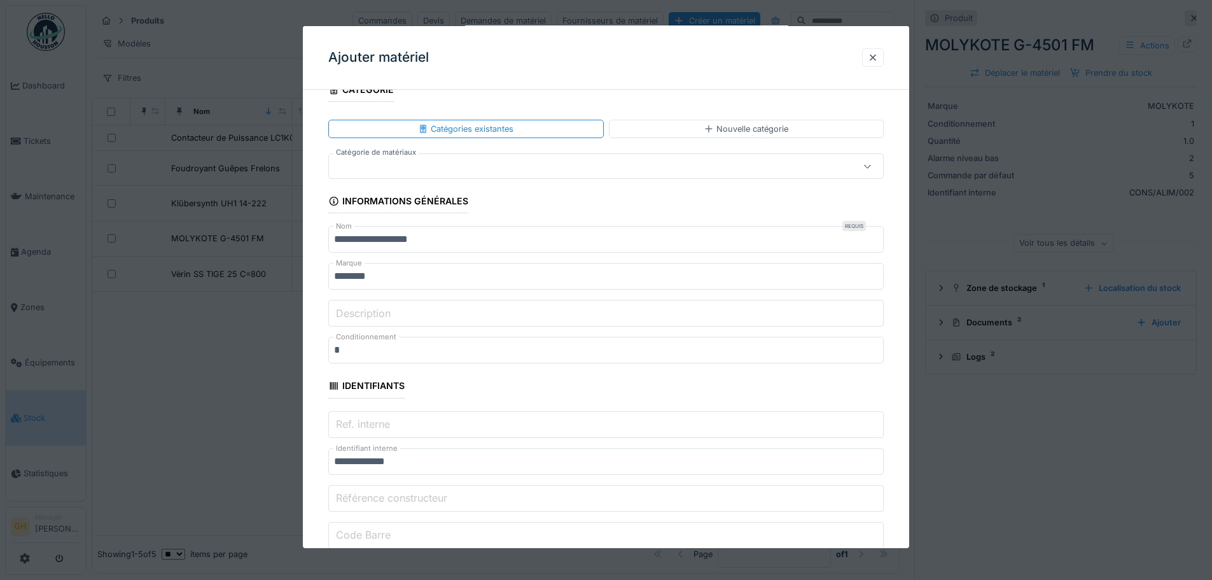
scroll to position [0, 0]
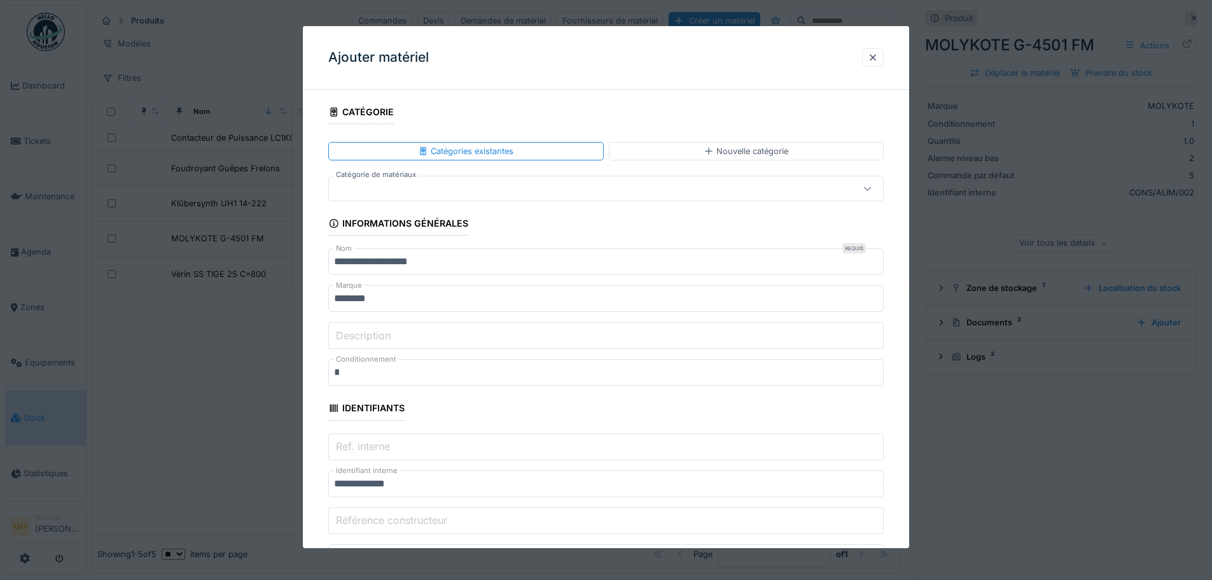
click at [441, 179] on div at bounding box center [606, 188] width 556 height 25
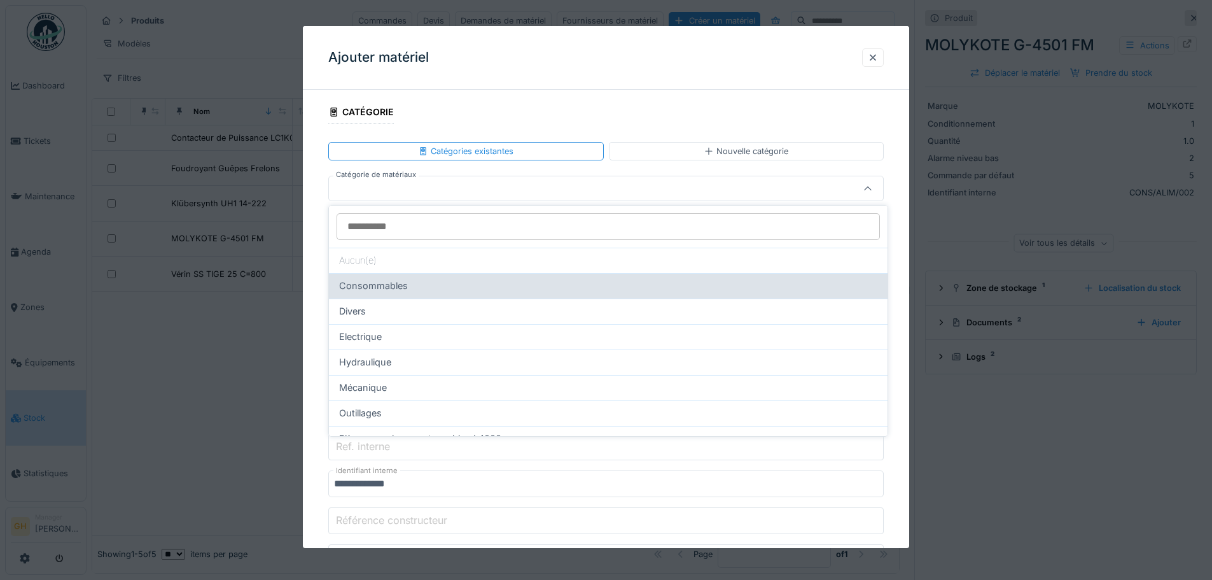
click at [475, 281] on div "Consommables" at bounding box center [608, 286] width 538 height 14
type input "****"
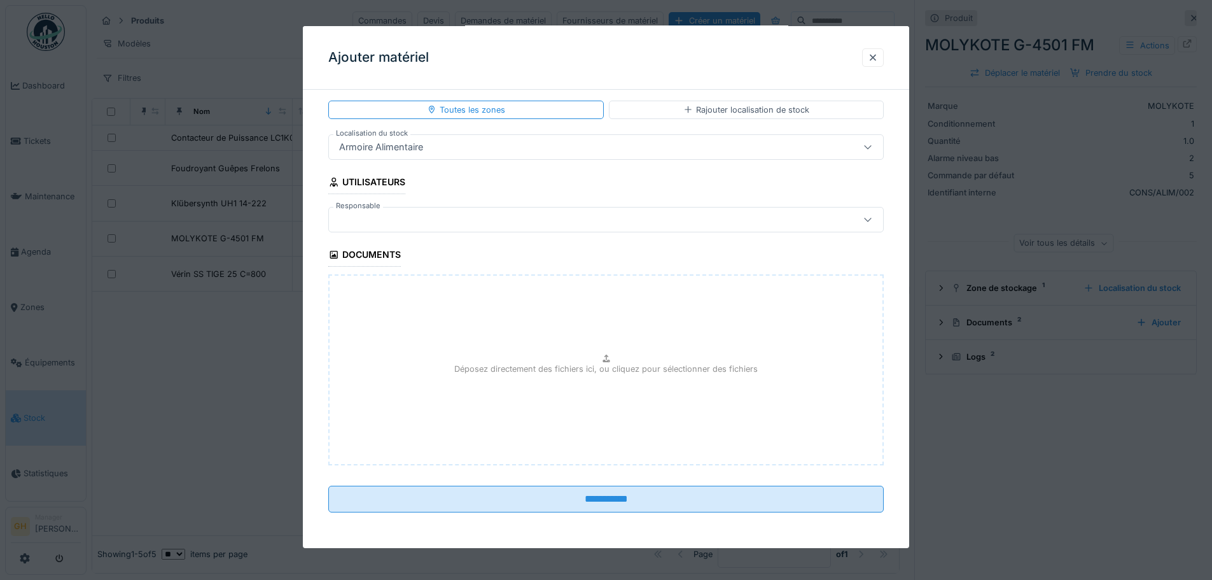
scroll to position [10, 0]
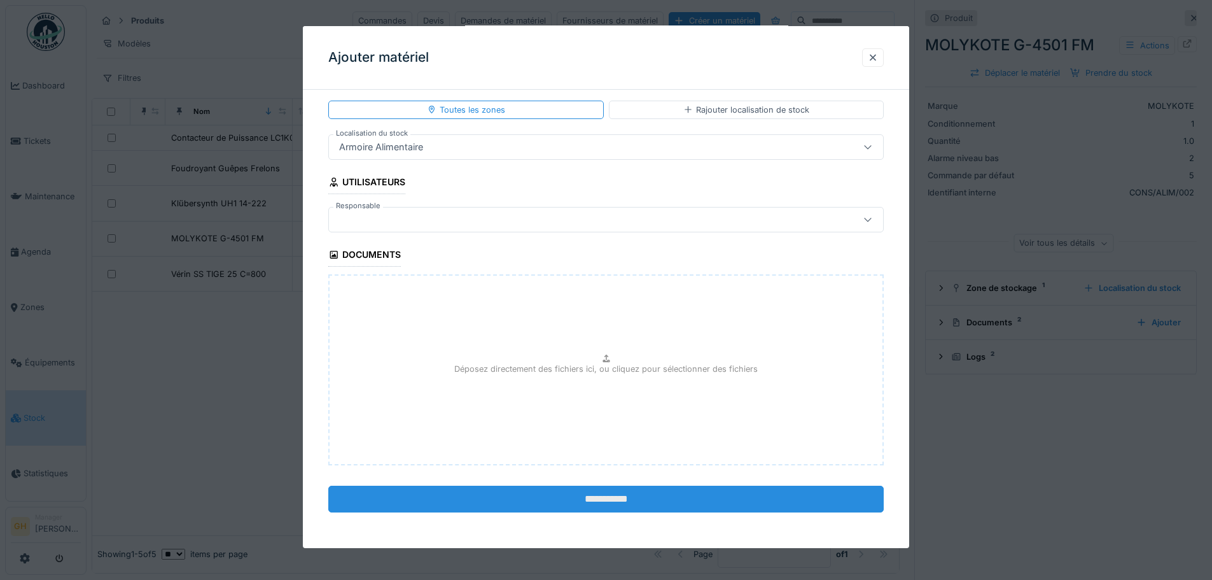
click at [585, 487] on input "**********" at bounding box center [606, 499] width 556 height 27
click at [587, 498] on input "**********" at bounding box center [606, 499] width 556 height 27
click at [587, 497] on input "**********" at bounding box center [606, 499] width 556 height 27
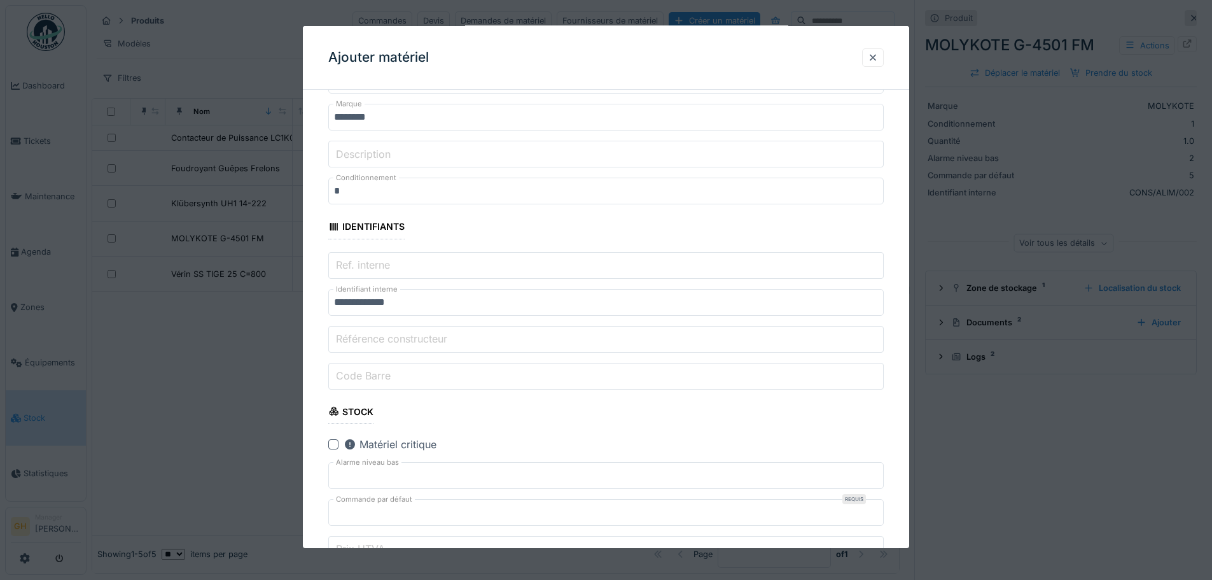
scroll to position [318, 0]
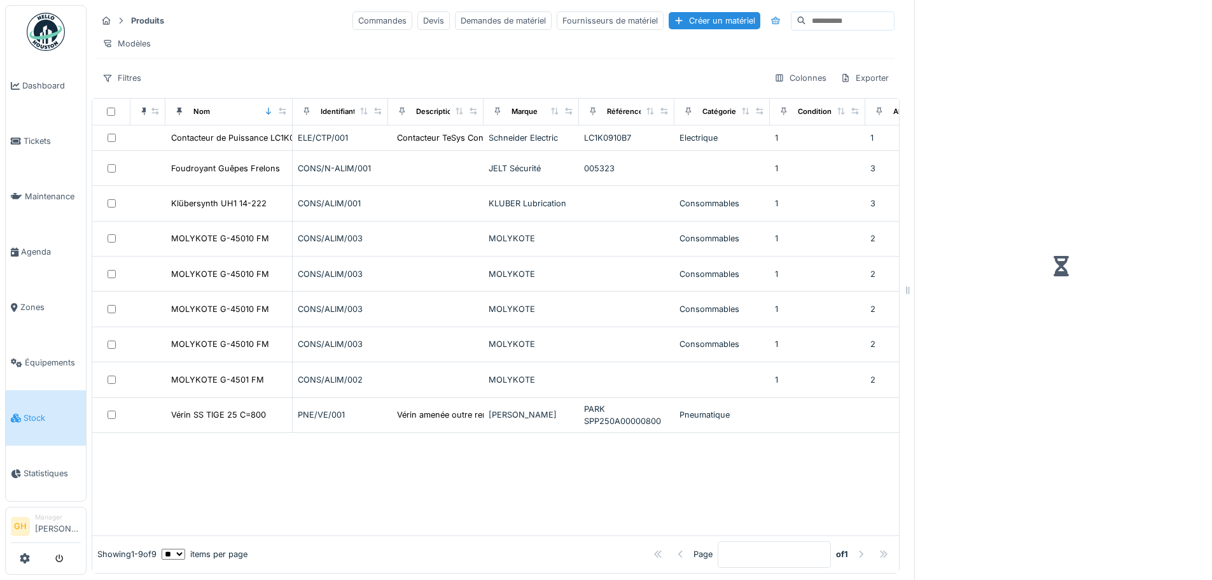
scroll to position [10, 0]
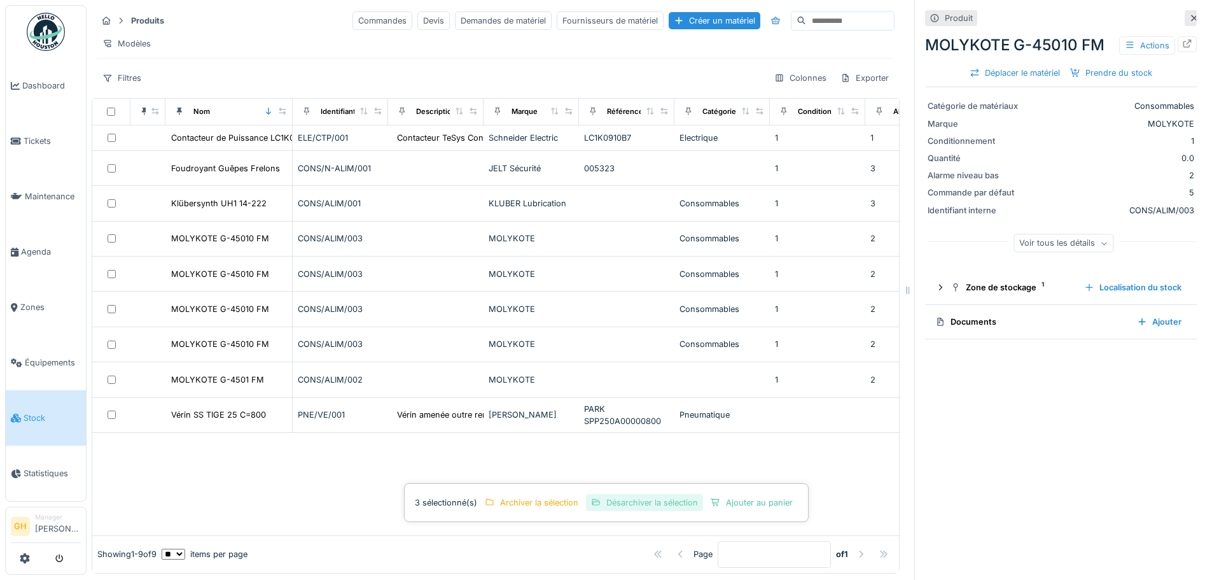
click at [654, 495] on div "Désarchiver la sélection" at bounding box center [644, 502] width 117 height 17
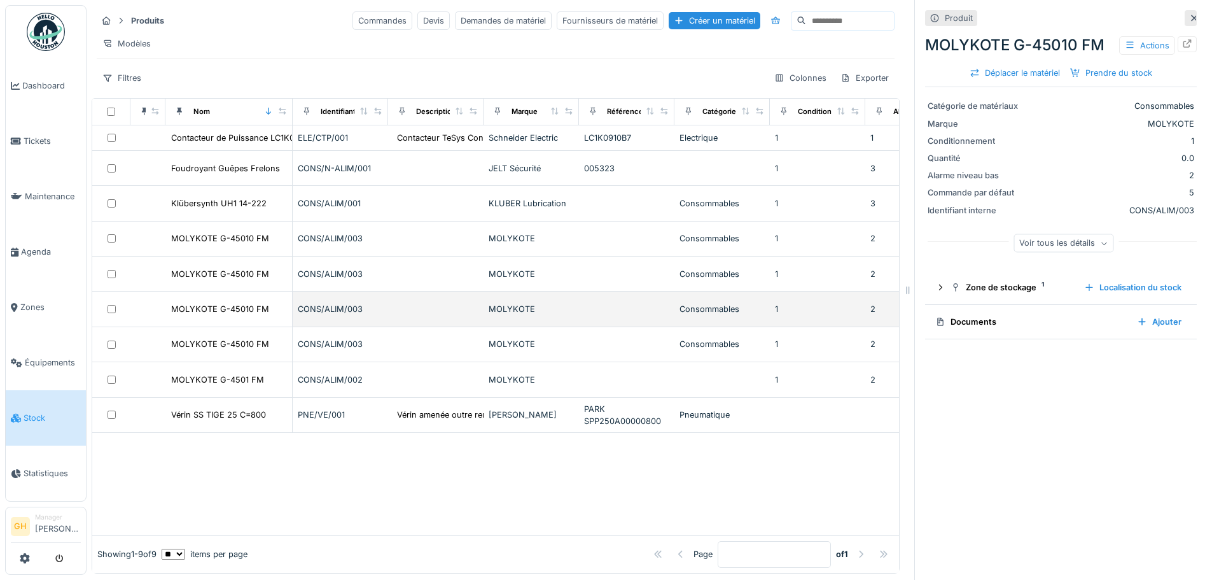
drag, startPoint x: 129, startPoint y: 354, endPoint x: 394, endPoint y: 320, distance: 267.5
click at [394, 320] on td at bounding box center [435, 308] width 95 height 35
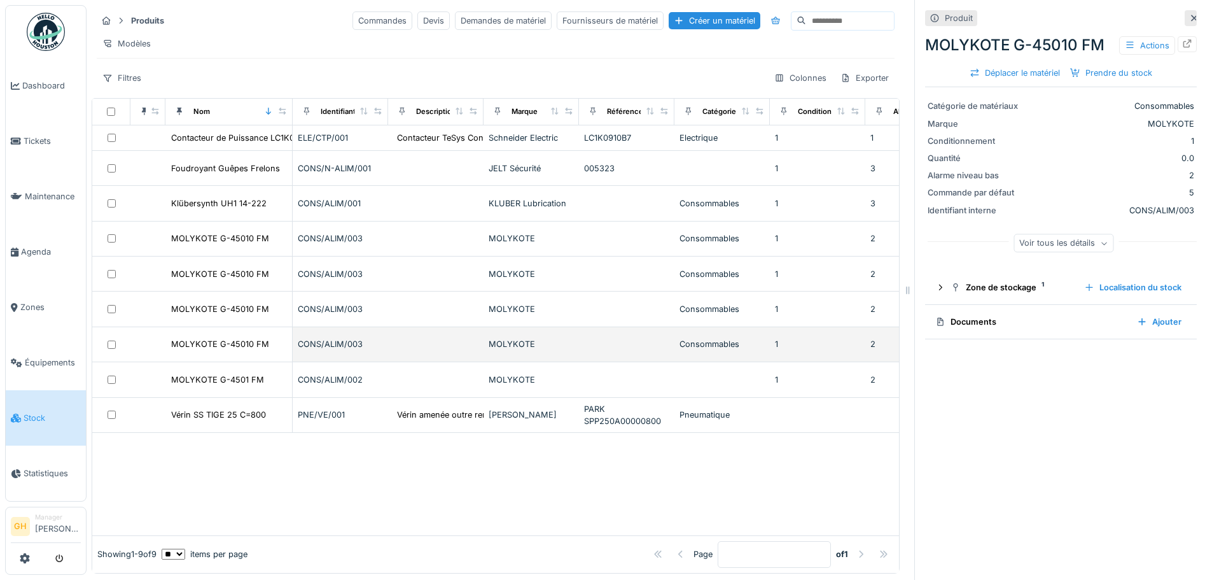
click at [143, 346] on td at bounding box center [147, 344] width 35 height 35
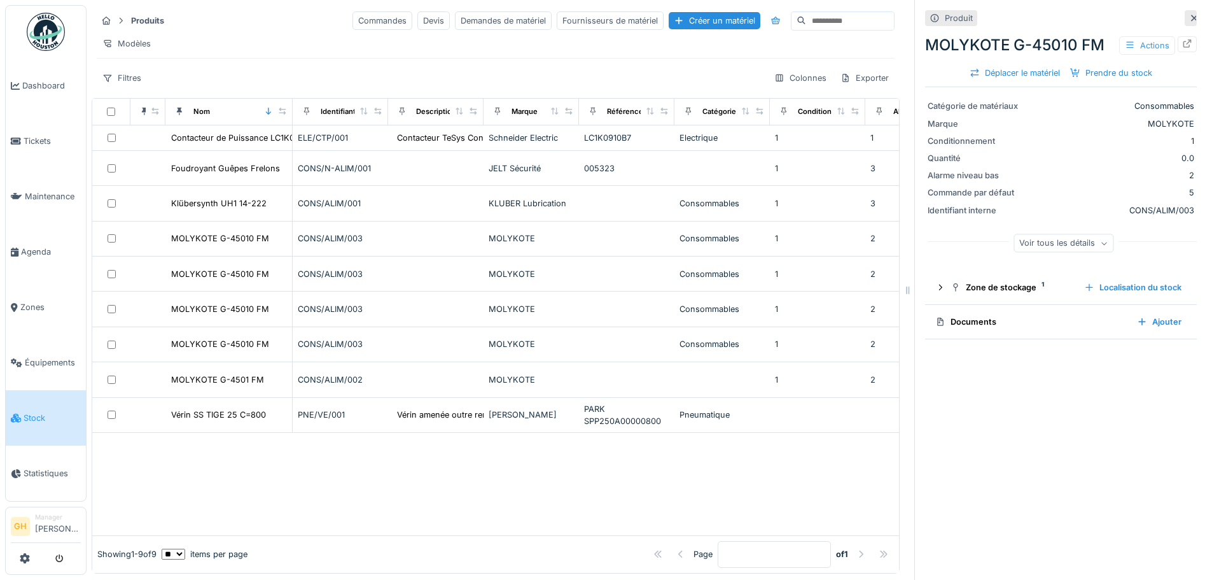
click at [1127, 36] on div "Actions" at bounding box center [1147, 45] width 56 height 18
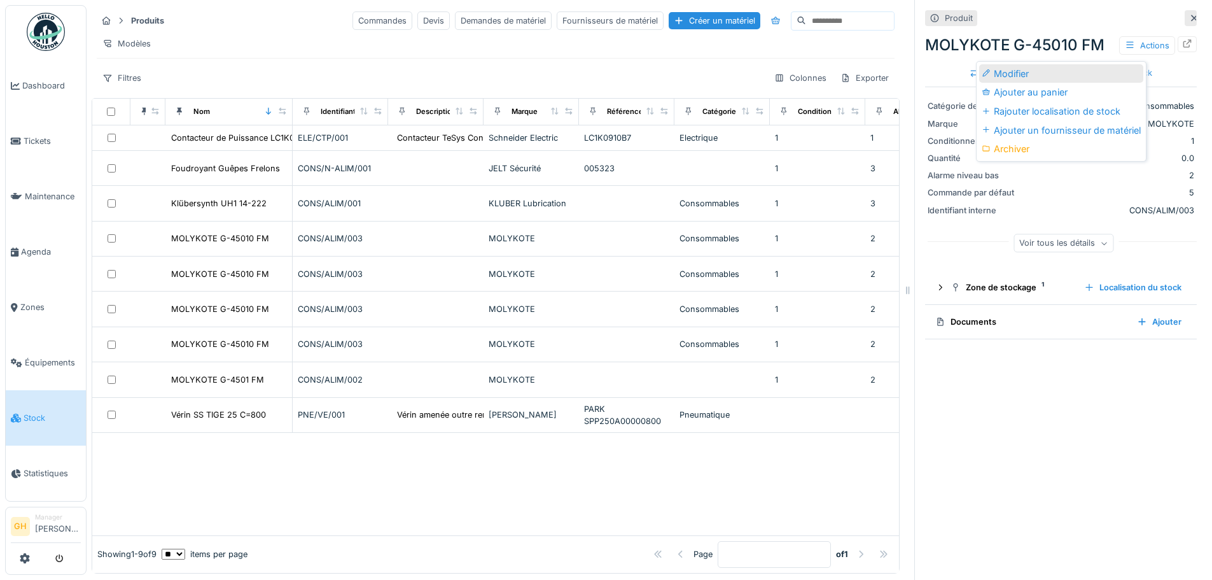
click at [1050, 64] on div "Modifier" at bounding box center [1061, 73] width 164 height 19
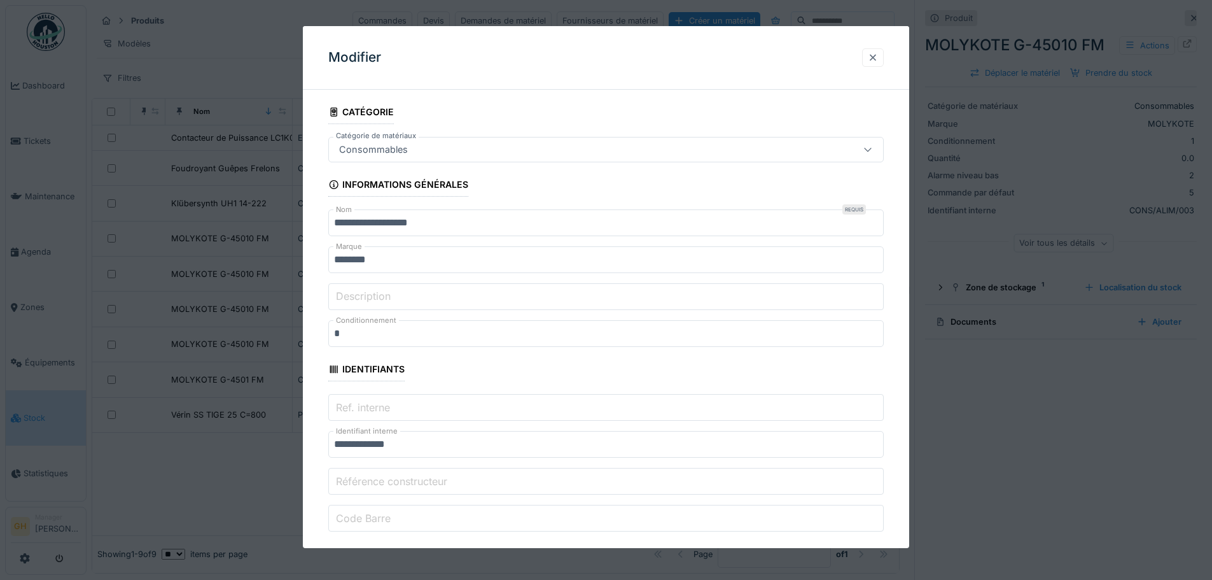
click at [874, 57] on div at bounding box center [873, 58] width 10 height 12
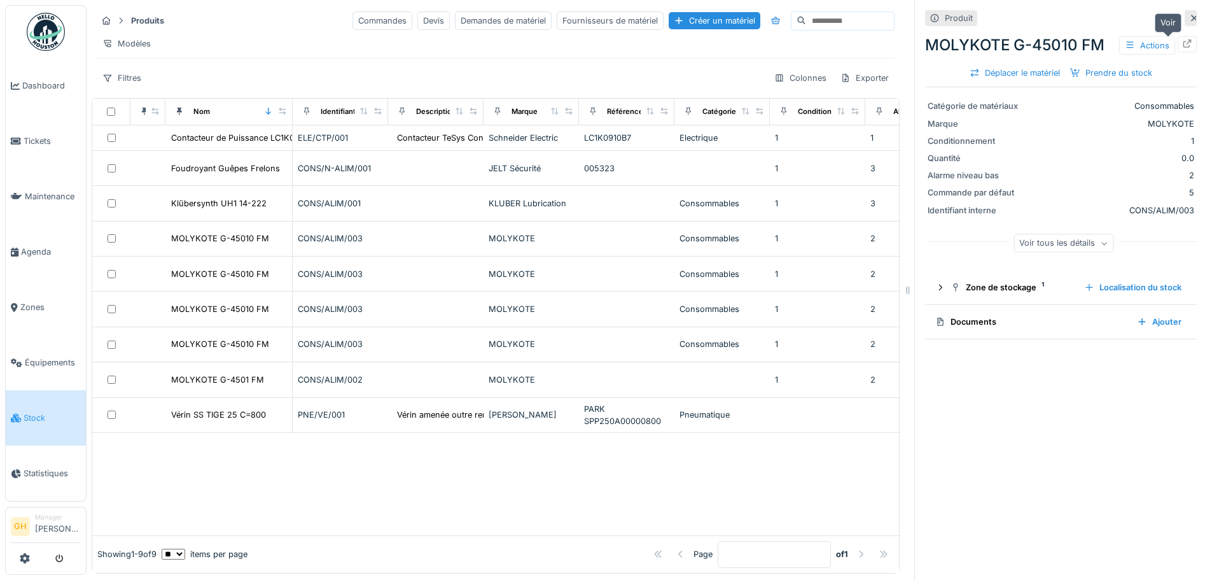
click at [1182, 39] on div at bounding box center [1187, 44] width 10 height 12
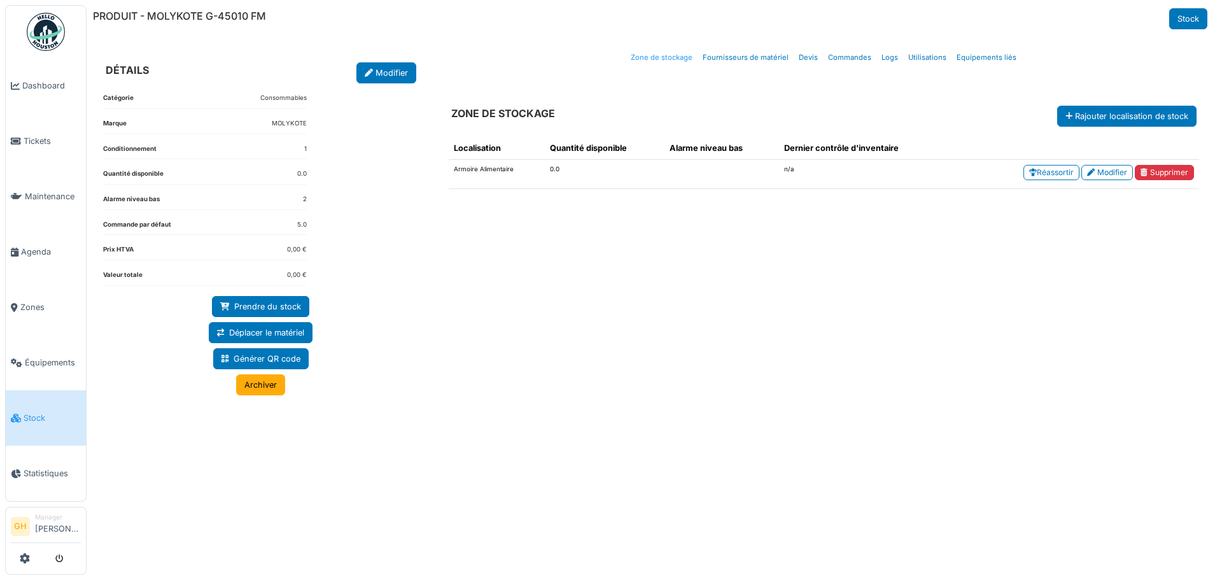
drag, startPoint x: 1150, startPoint y: 176, endPoint x: 644, endPoint y: 46, distance: 523.0
click at [1150, 176] on link "Supprimer" at bounding box center [1164, 172] width 59 height 15
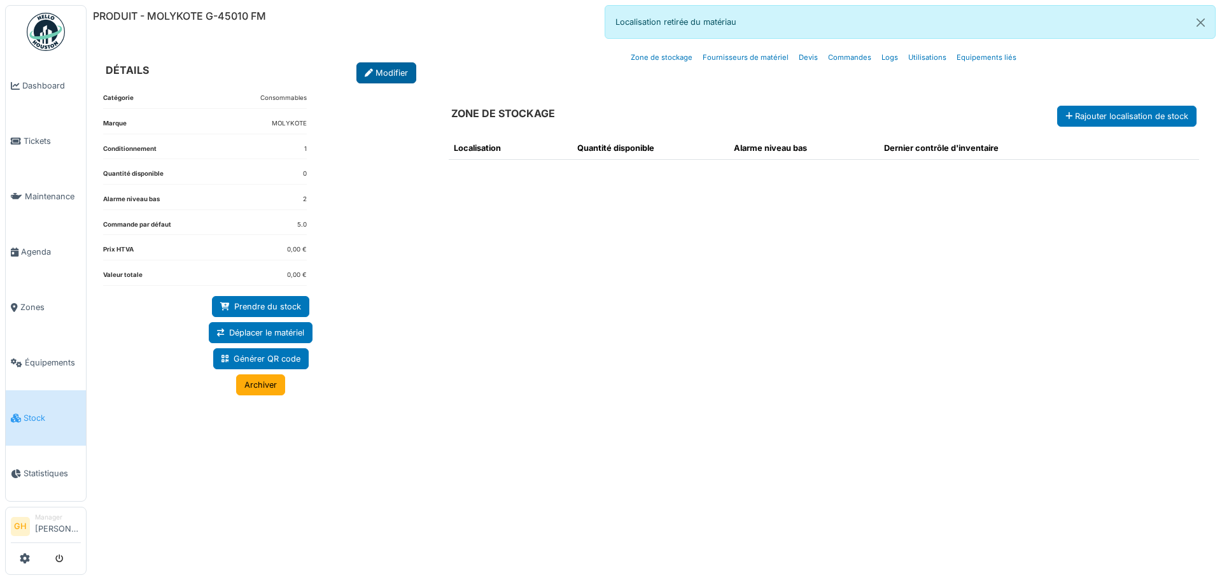
click at [389, 65] on link "Modifier" at bounding box center [386, 72] width 60 height 21
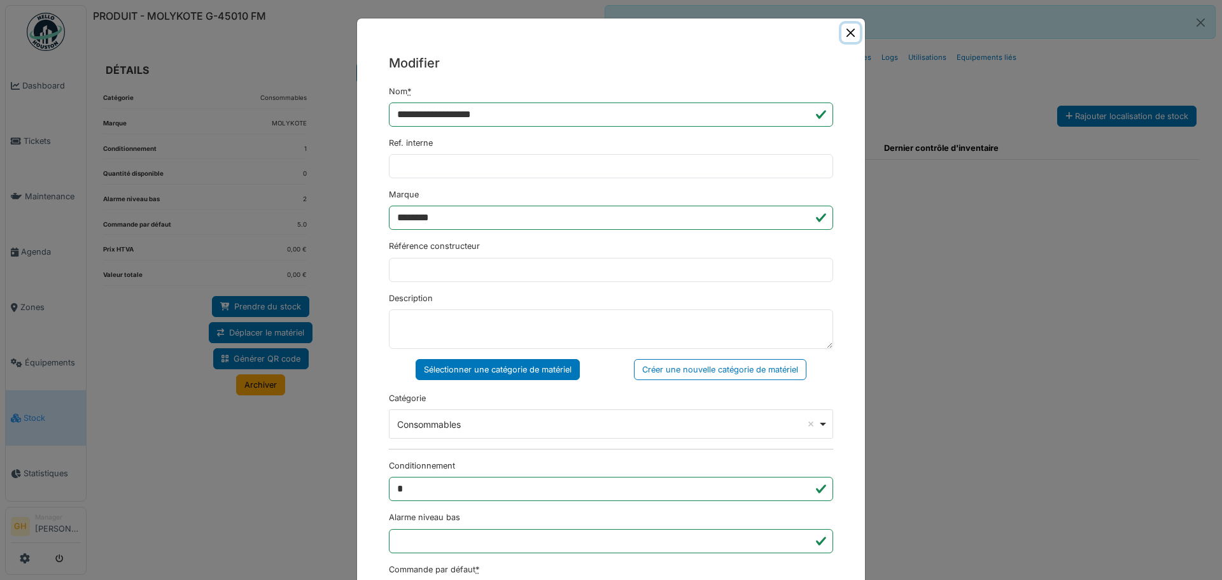
click at [842, 32] on button "Close" at bounding box center [850, 33] width 18 height 18
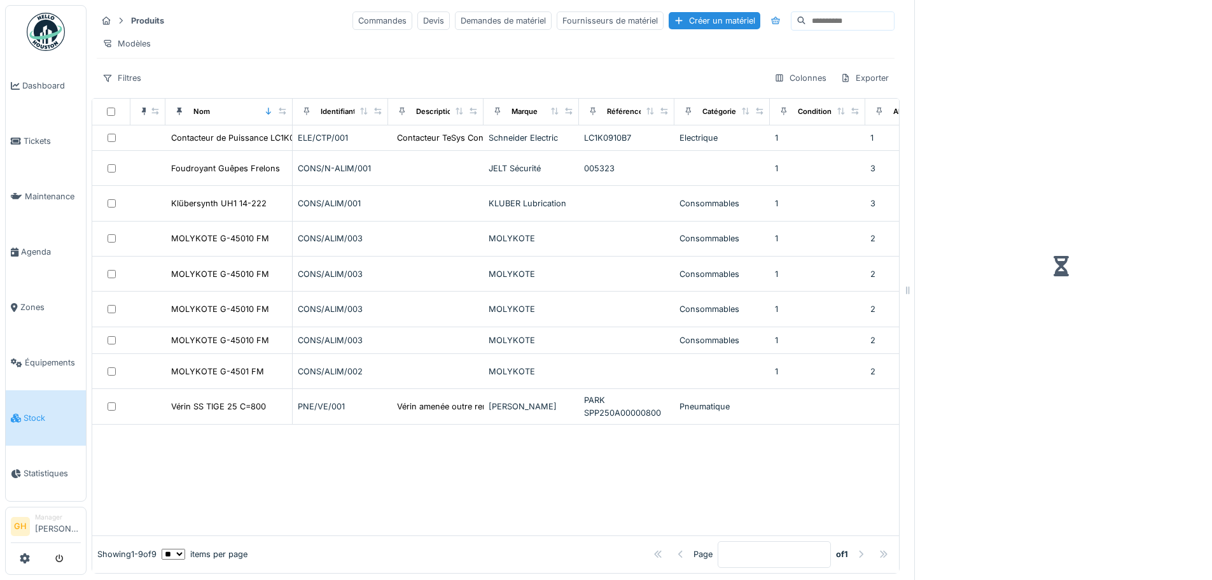
scroll to position [10, 0]
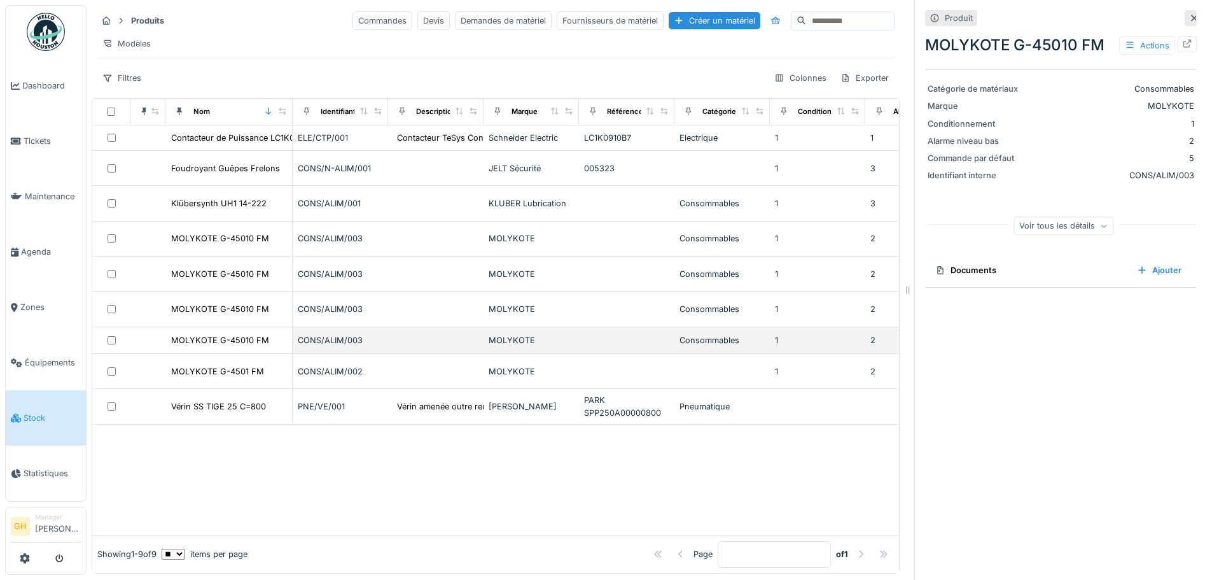
click at [148, 345] on td at bounding box center [147, 340] width 35 height 27
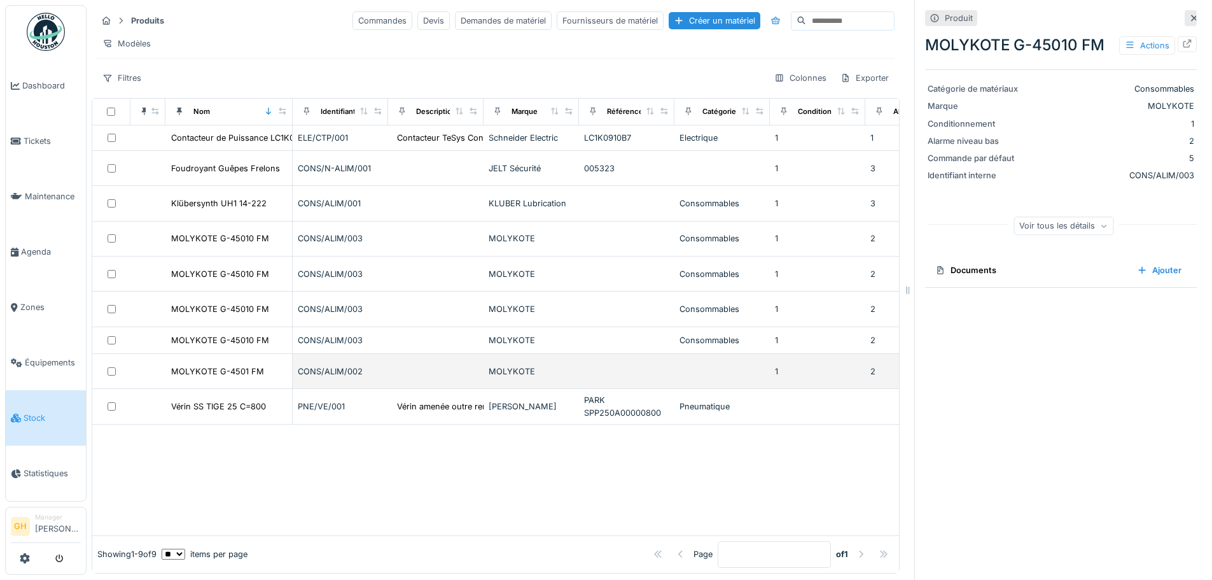
click at [380, 369] on div "CONS/ALIM/002" at bounding box center [340, 371] width 85 height 12
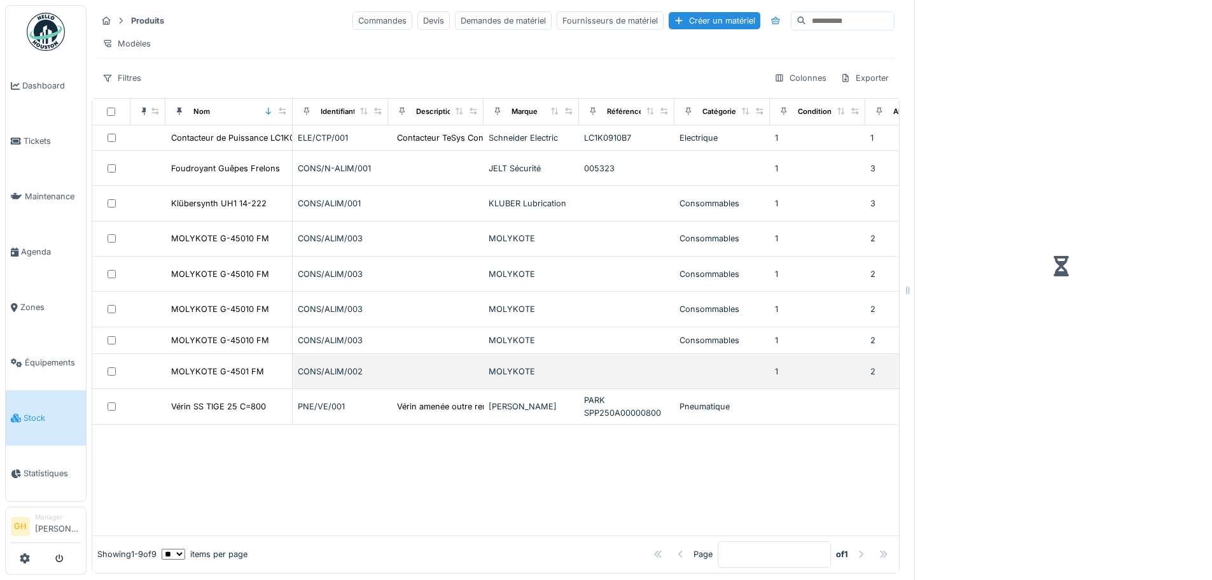
click at [380, 369] on div "CONS/ALIM/002" at bounding box center [340, 371] width 85 height 12
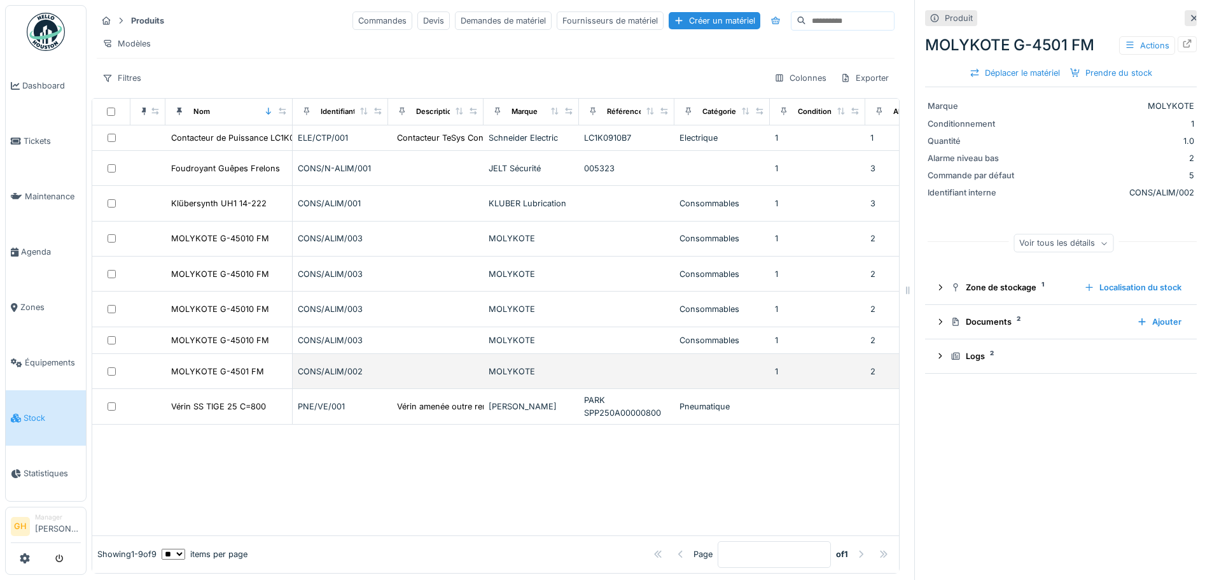
click at [416, 382] on td at bounding box center [435, 371] width 95 height 35
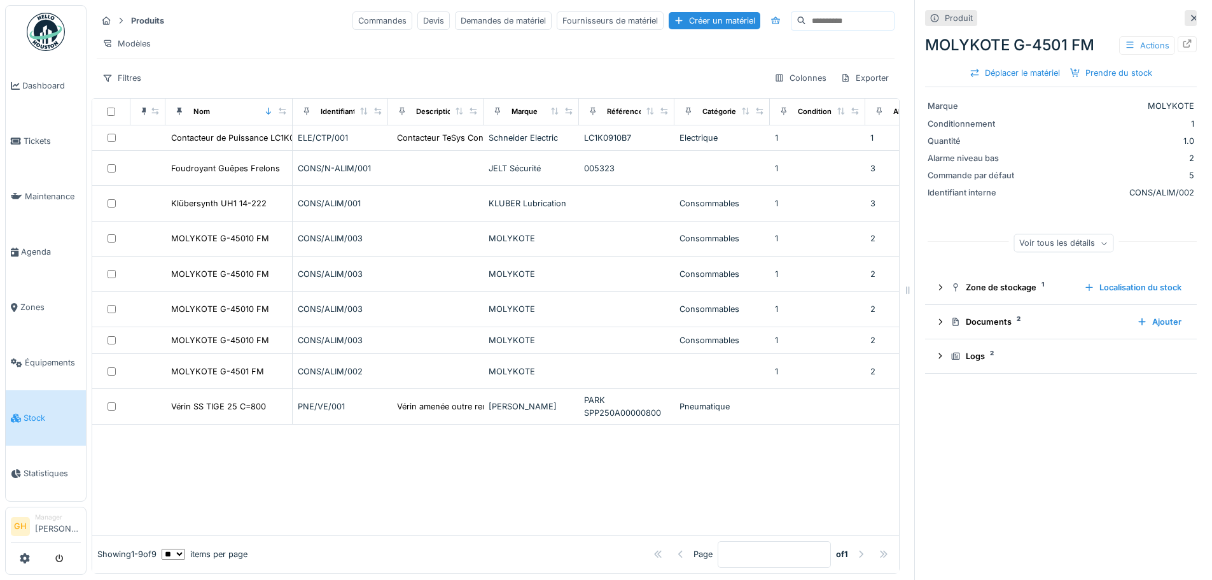
click at [1135, 36] on div "Actions" at bounding box center [1147, 45] width 56 height 18
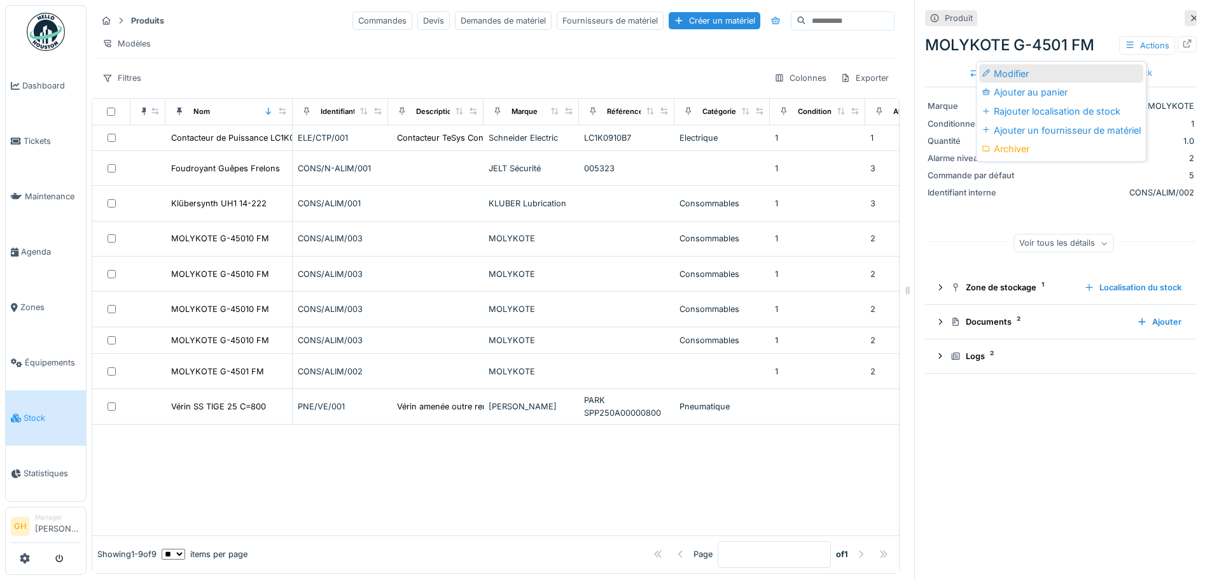
click at [1056, 64] on div "Modifier" at bounding box center [1061, 73] width 164 height 19
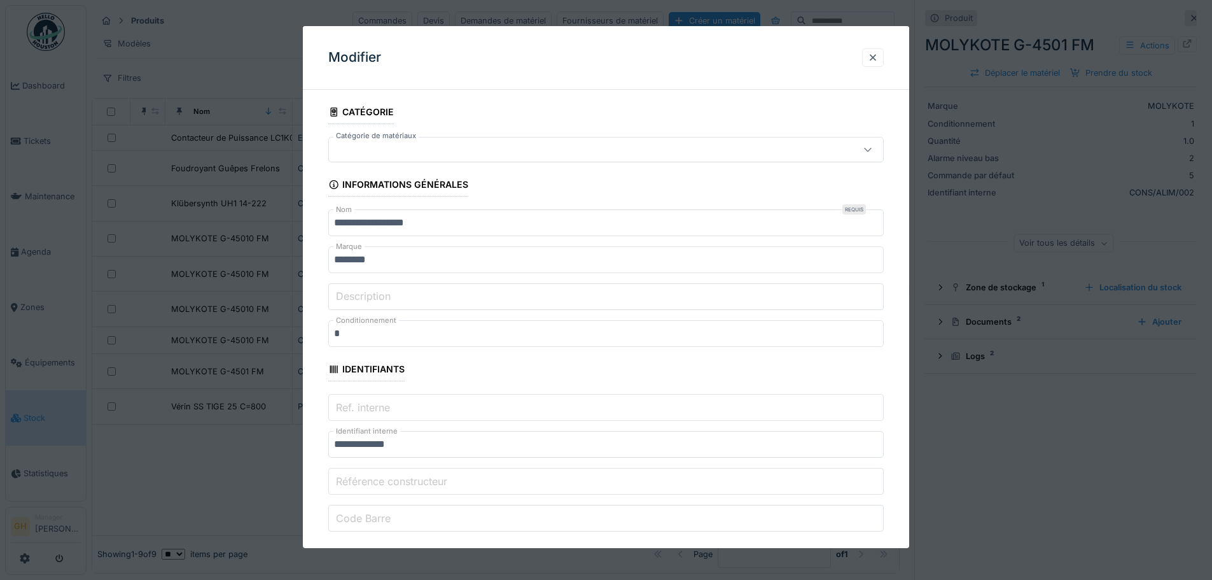
click at [541, 138] on div at bounding box center [606, 149] width 556 height 25
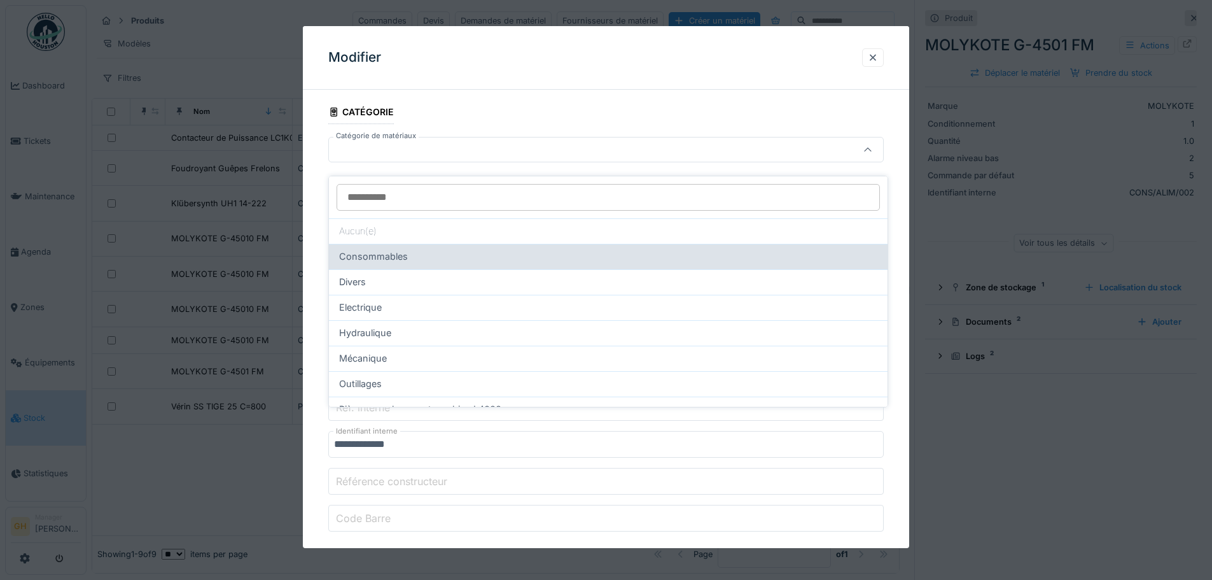
click at [519, 244] on div "Consommables" at bounding box center [608, 256] width 559 height 25
type input "****"
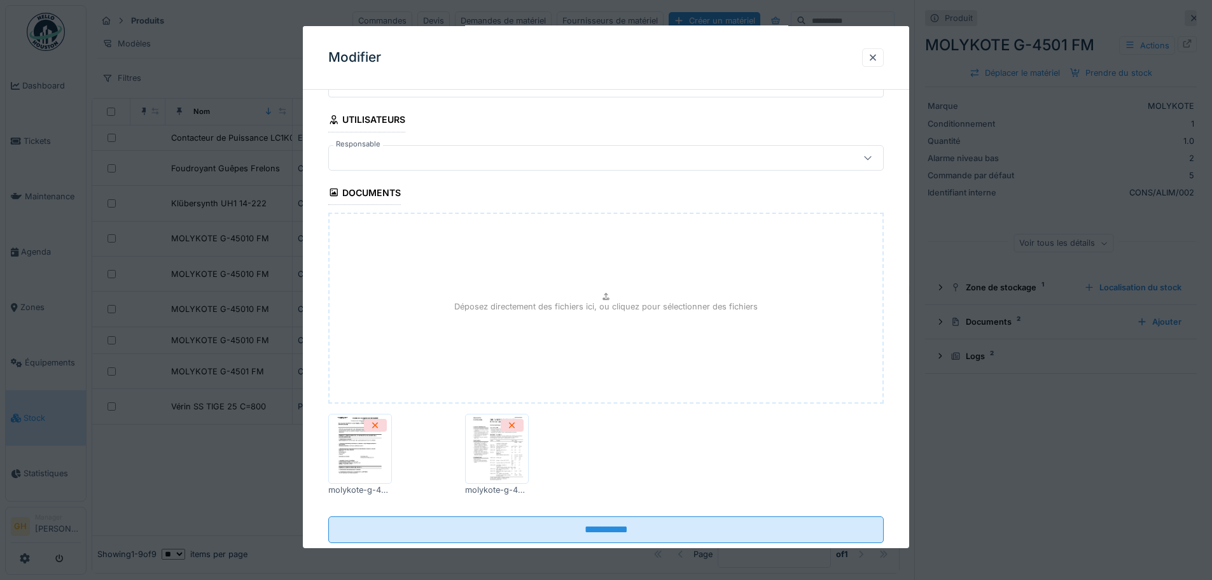
scroll to position [638, 0]
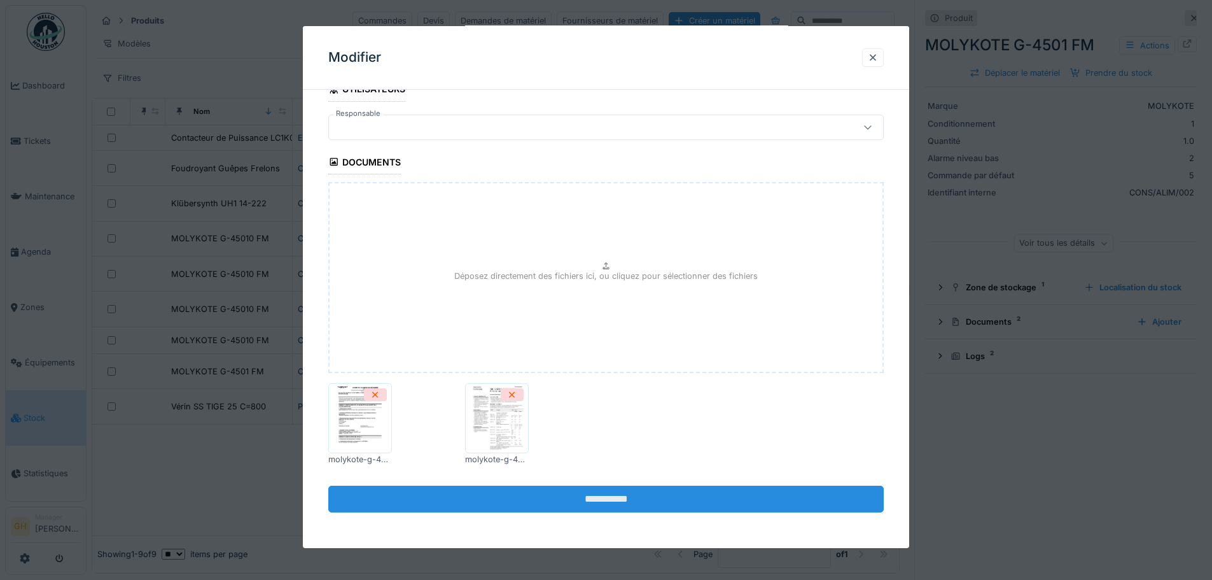
click at [571, 489] on input "**********" at bounding box center [606, 499] width 556 height 27
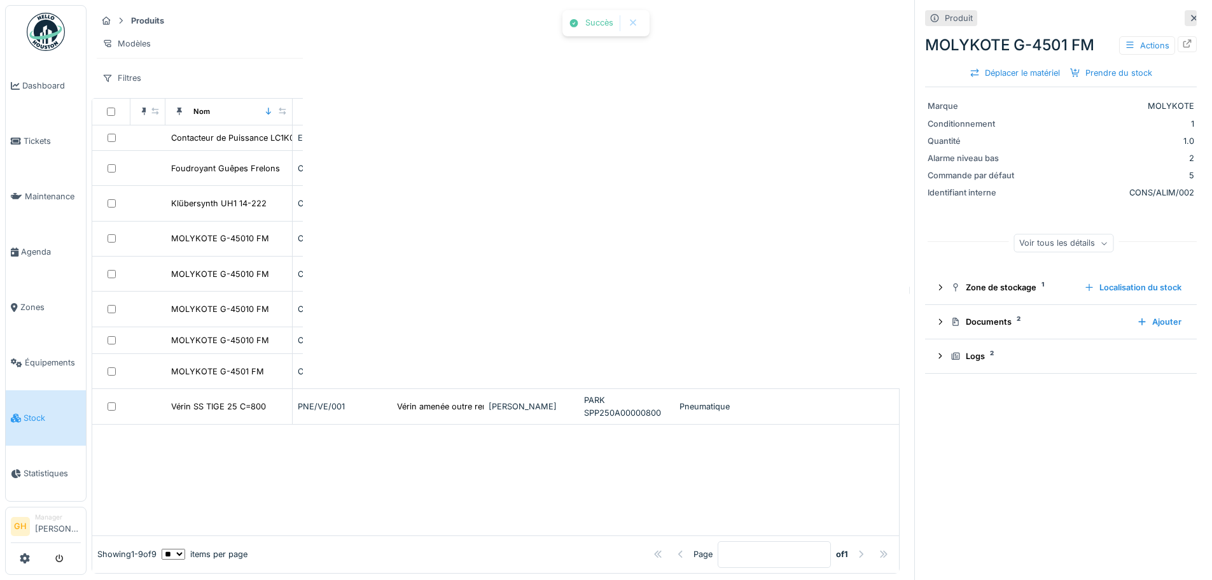
scroll to position [0, 0]
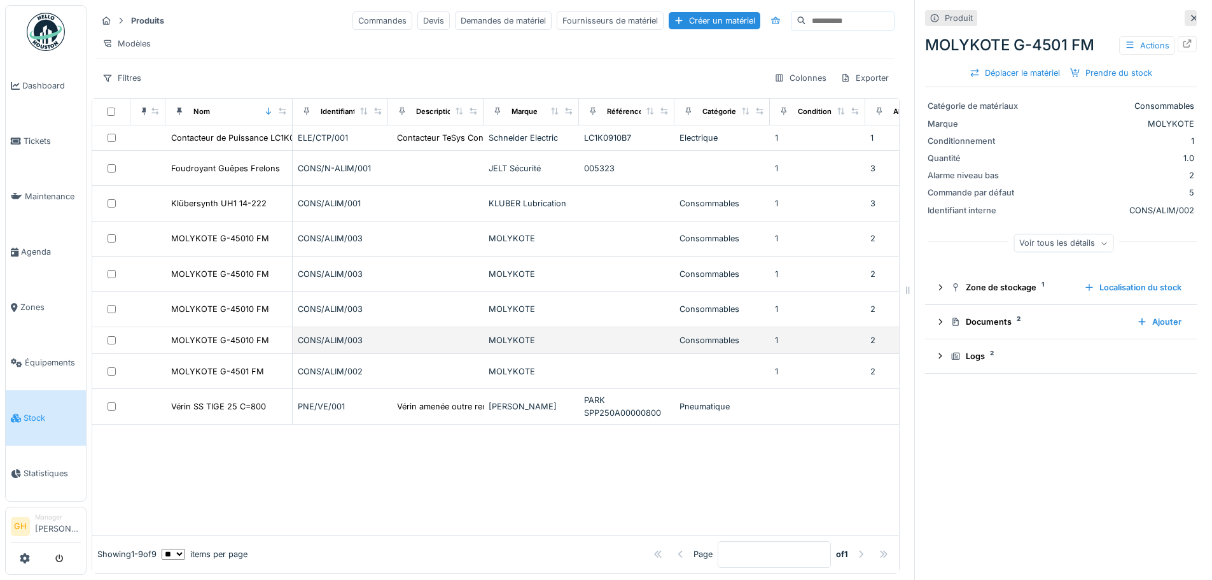
click at [387, 337] on td "CONS/ALIM/003" at bounding box center [340, 340] width 95 height 27
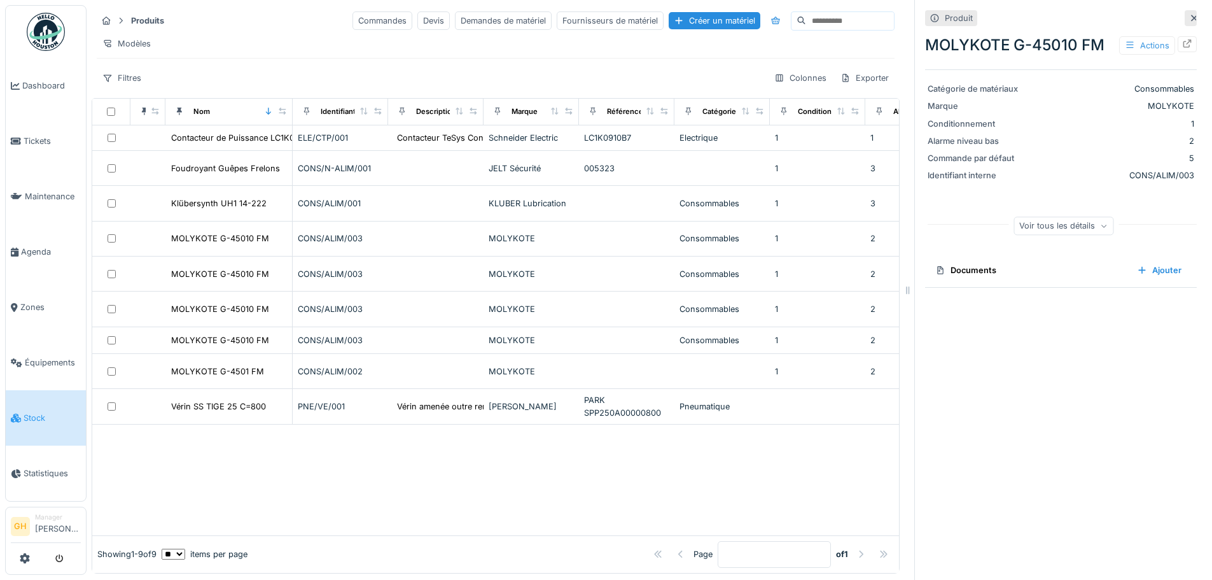
click at [1145, 36] on div "Actions" at bounding box center [1147, 45] width 56 height 18
click at [1184, 38] on div "Produit MOLYKOTE G-45010 FM Actions Catégorie de matériaux Consommables Marque …" at bounding box center [1060, 290] width 293 height 580
click at [1189, 12] on div at bounding box center [1194, 18] width 10 height 12
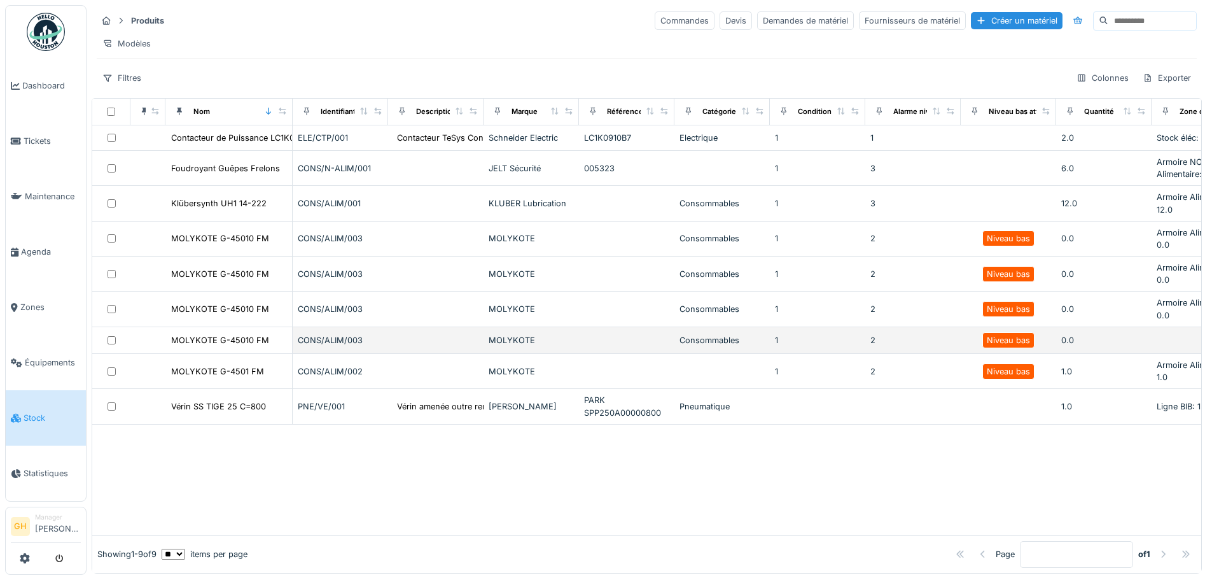
click at [493, 341] on div "MOLYKOTE" at bounding box center [531, 340] width 85 height 12
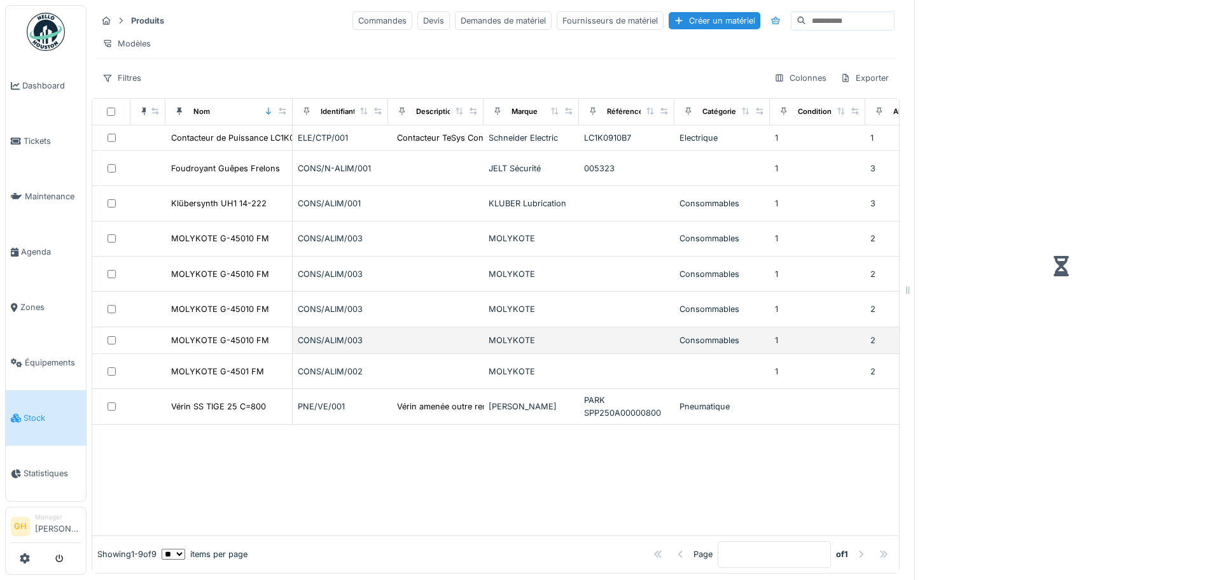
scroll to position [10, 0]
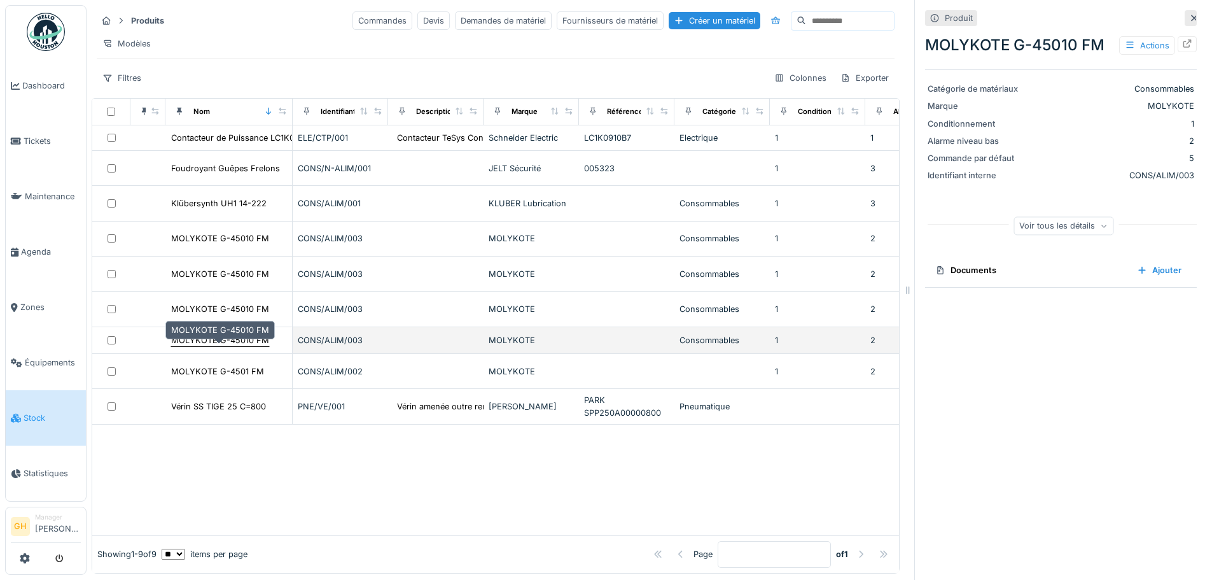
click at [253, 335] on div "MOLYKOTE G-45010 FM" at bounding box center [220, 340] width 98 height 12
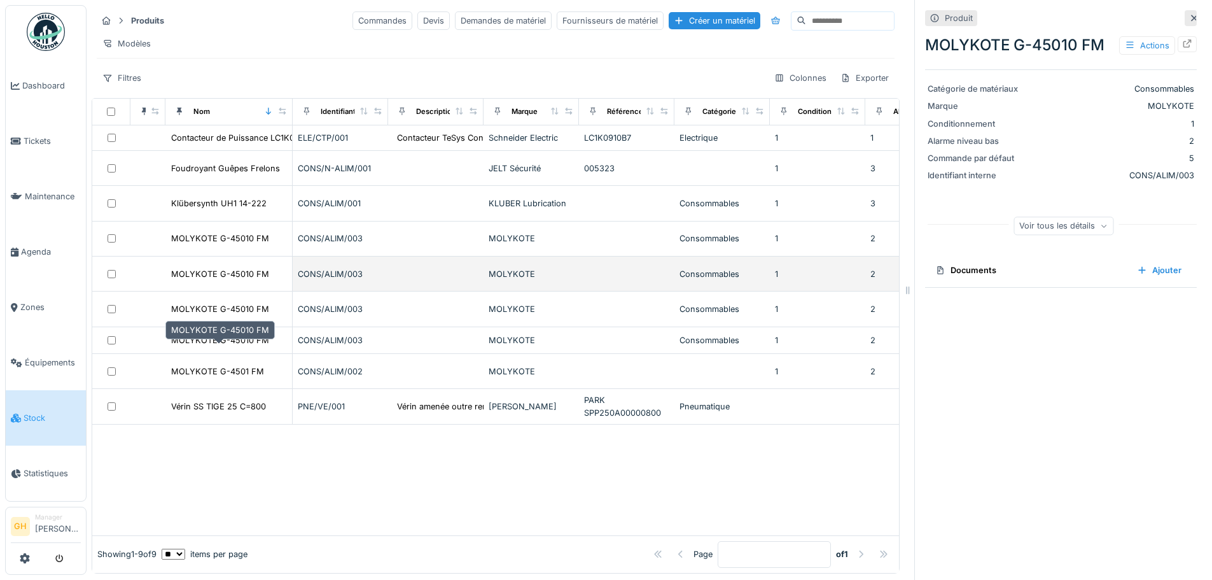
drag, startPoint x: 259, startPoint y: 338, endPoint x: 531, endPoint y: 267, distance: 281.4
click at [531, 268] on div "MOLYKOTE" at bounding box center [531, 274] width 85 height 12
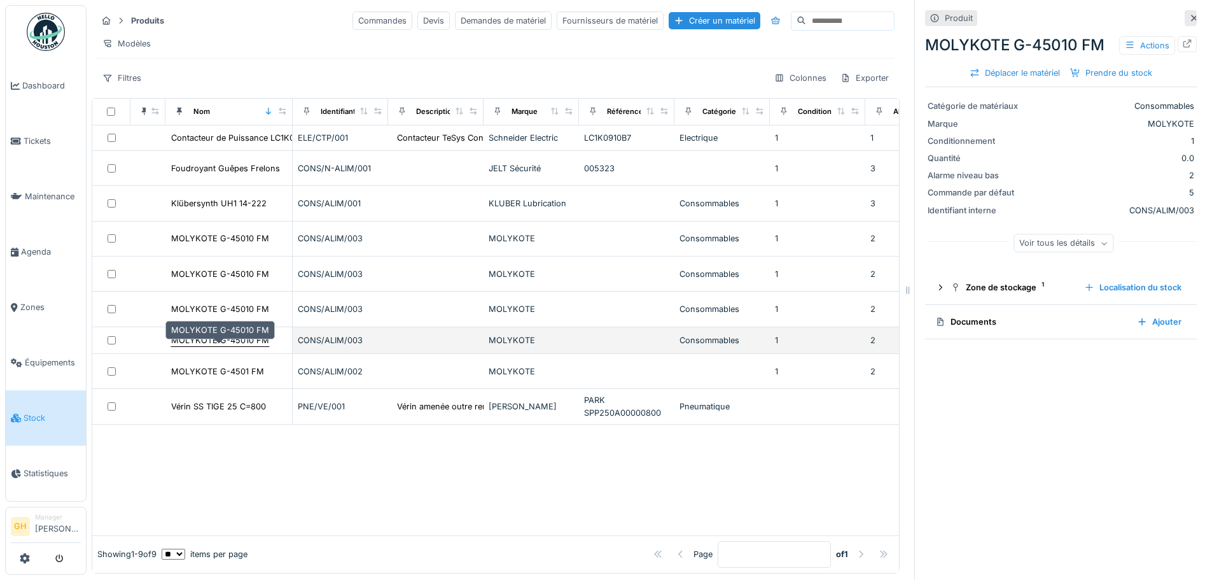
click at [248, 342] on div "MOLYKOTE G-45010 FM" at bounding box center [220, 340] width 98 height 12
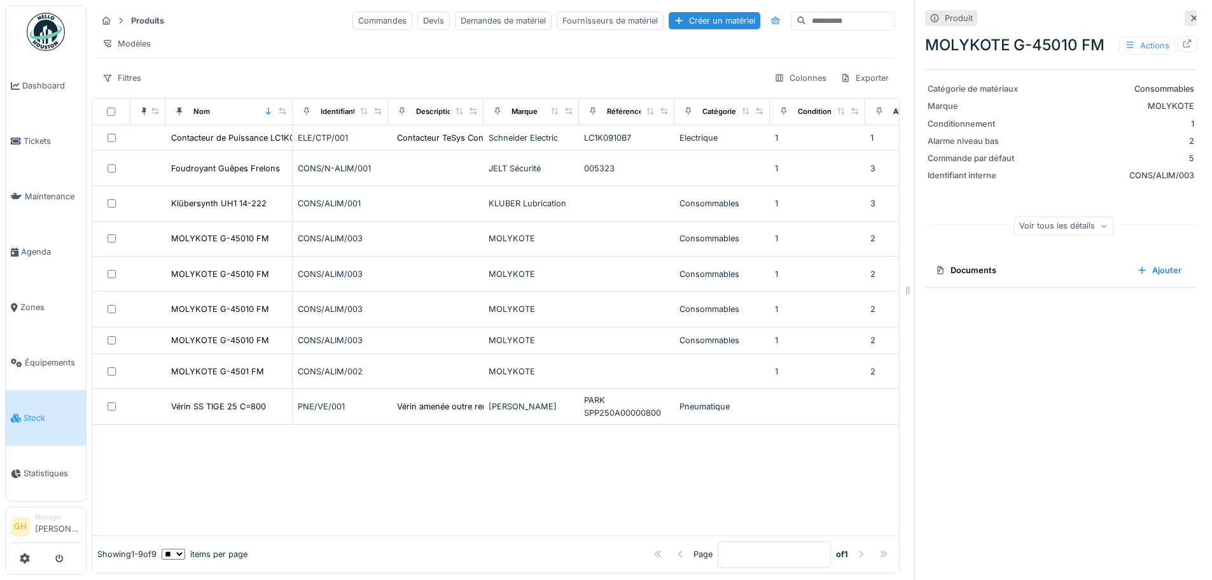
click at [1129, 36] on div "Actions" at bounding box center [1147, 45] width 56 height 18
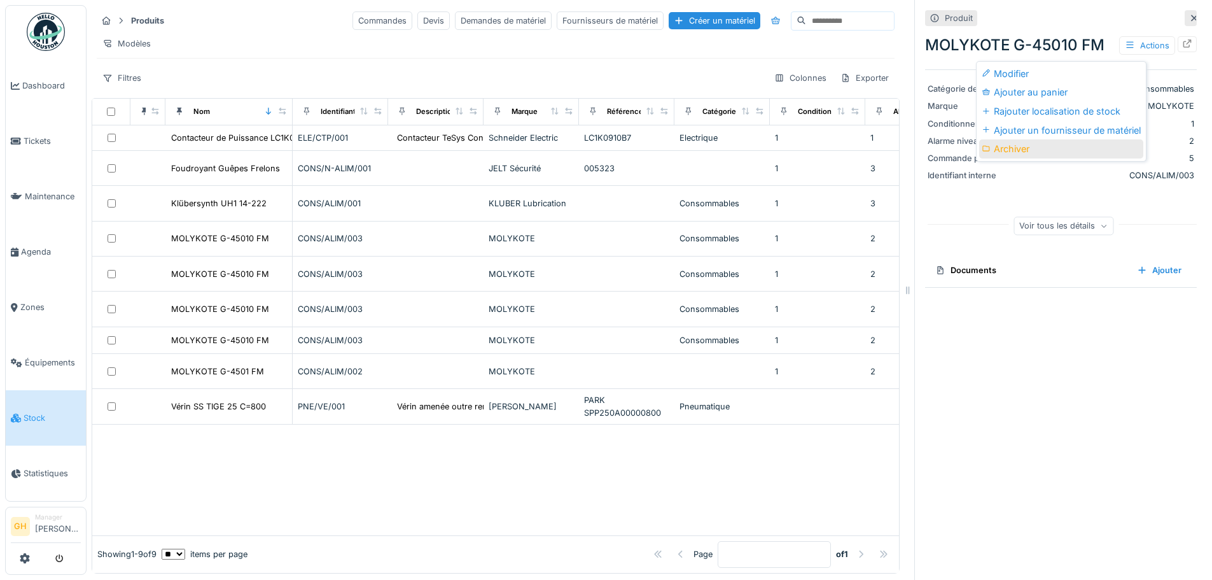
click at [1035, 139] on div "Archiver" at bounding box center [1061, 148] width 164 height 19
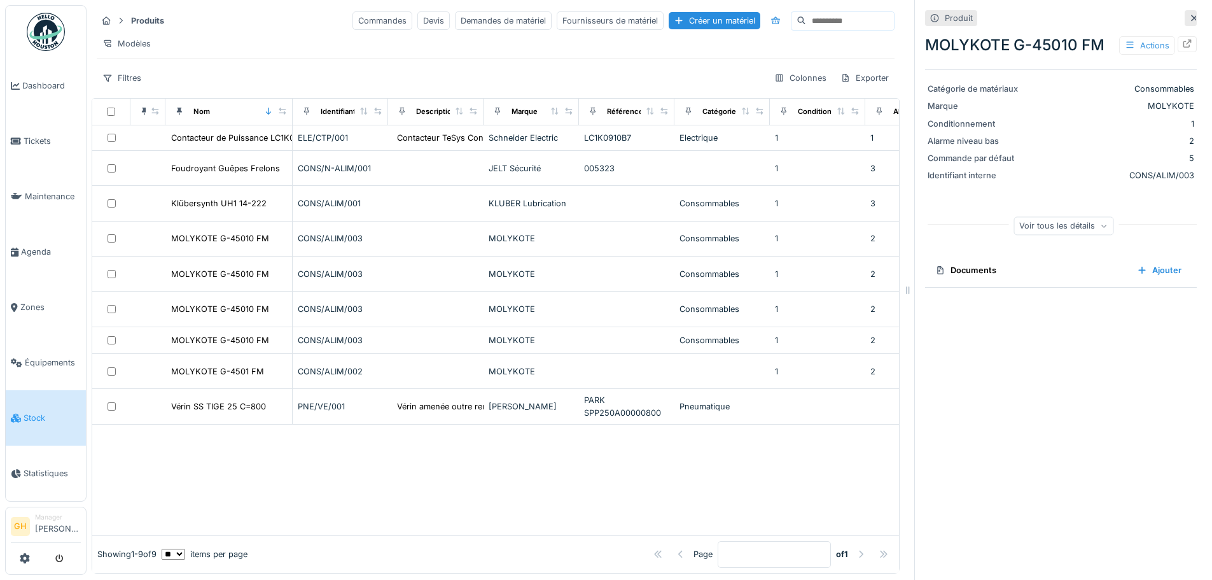
click at [1133, 36] on div "Actions" at bounding box center [1147, 45] width 56 height 18
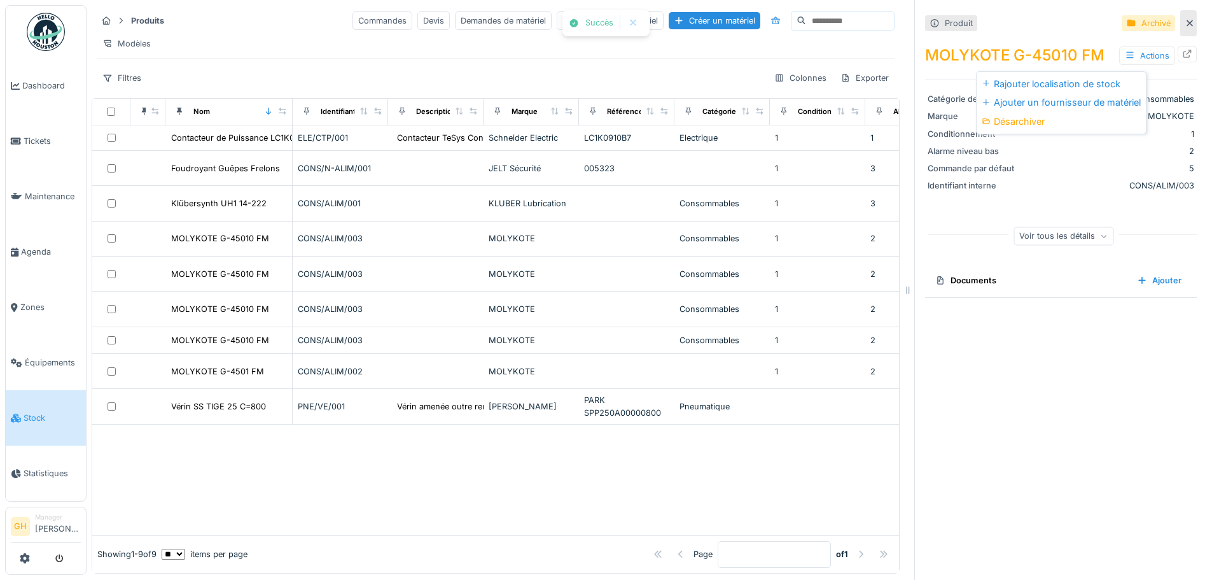
click at [1050, 145] on div "2" at bounding box center [1111, 151] width 166 height 12
click at [1123, 46] on div "Actions" at bounding box center [1147, 55] width 56 height 18
click at [1070, 113] on div "Désarchiver" at bounding box center [1061, 121] width 164 height 19
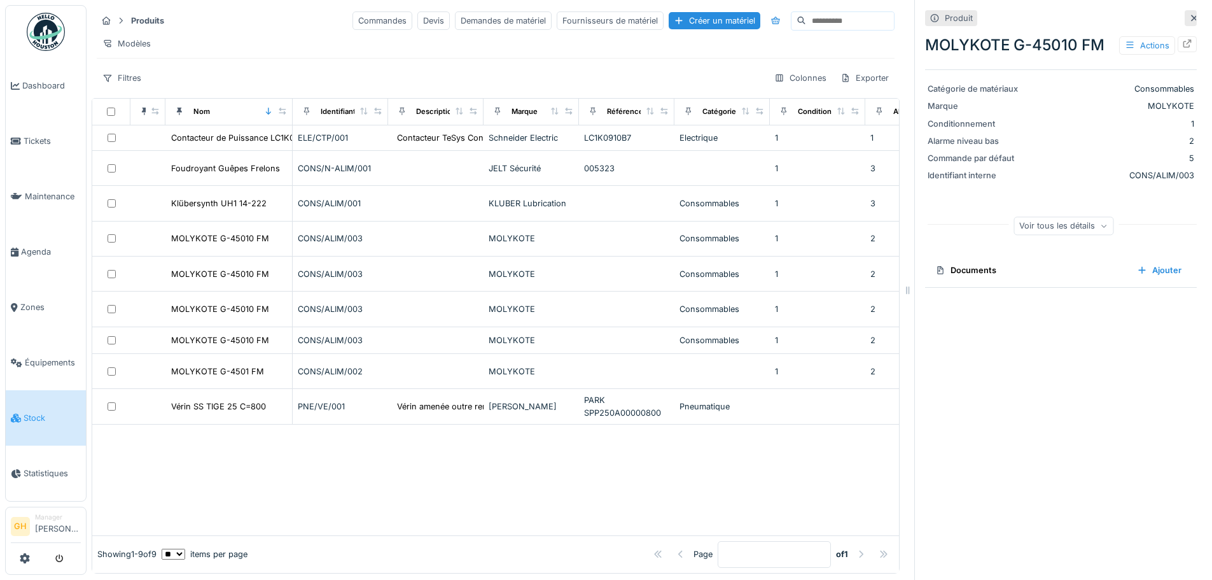
click at [50, 412] on span "Stock" at bounding box center [52, 418] width 57 height 12
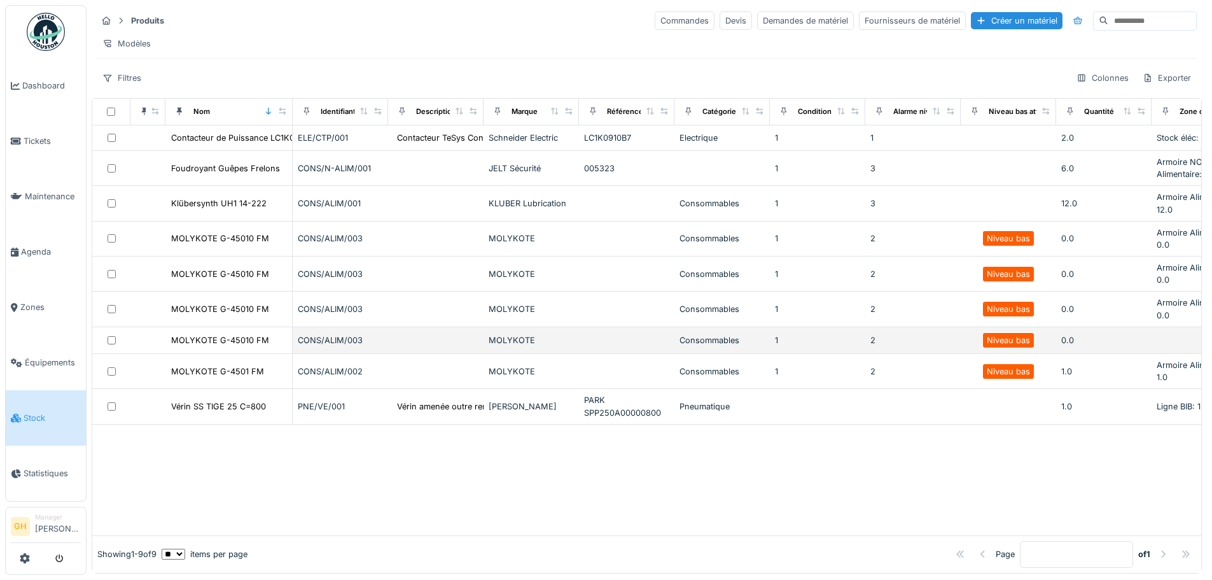
click at [279, 347] on div "MOLYKOTE G-45010 FM" at bounding box center [229, 339] width 116 height 13
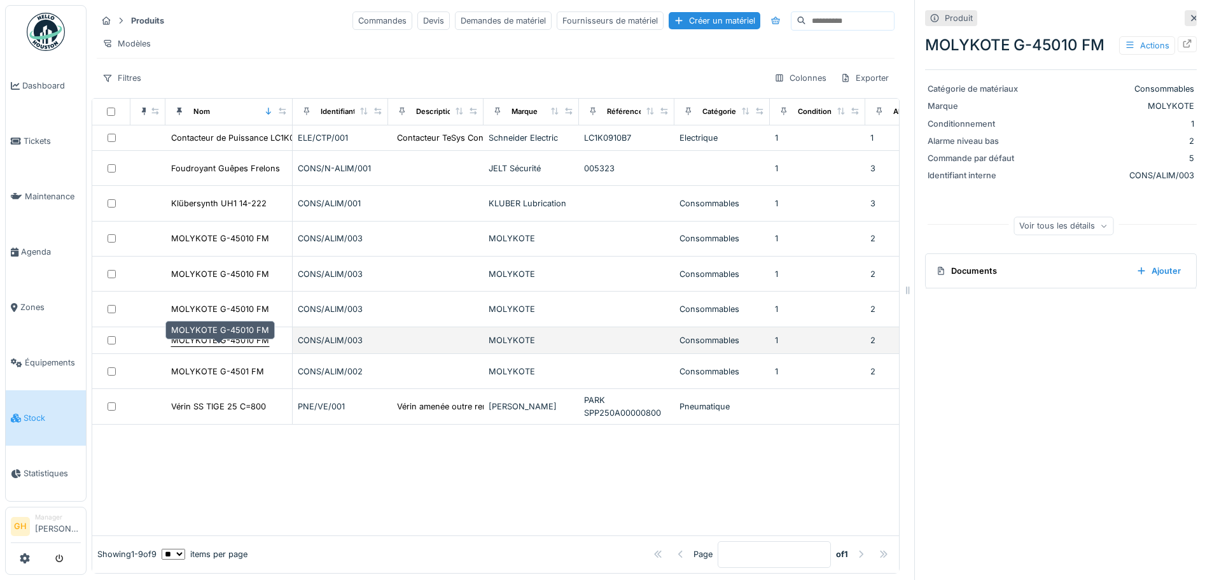
drag, startPoint x: 284, startPoint y: 348, endPoint x: 213, endPoint y: 344, distance: 71.4
click at [213, 344] on div "MOLYKOTE G-45010 FM" at bounding box center [220, 340] width 98 height 12
click at [218, 346] on div "MOLYKOTE G-45010 FM" at bounding box center [220, 340] width 98 height 12
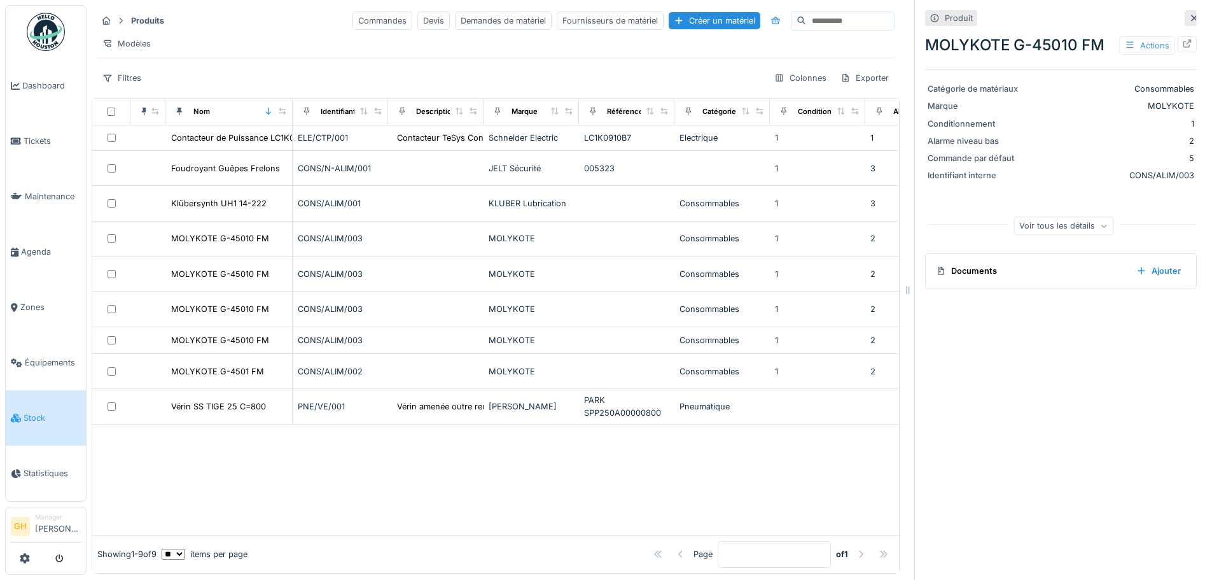
click at [1121, 43] on div "Actions" at bounding box center [1147, 45] width 56 height 18
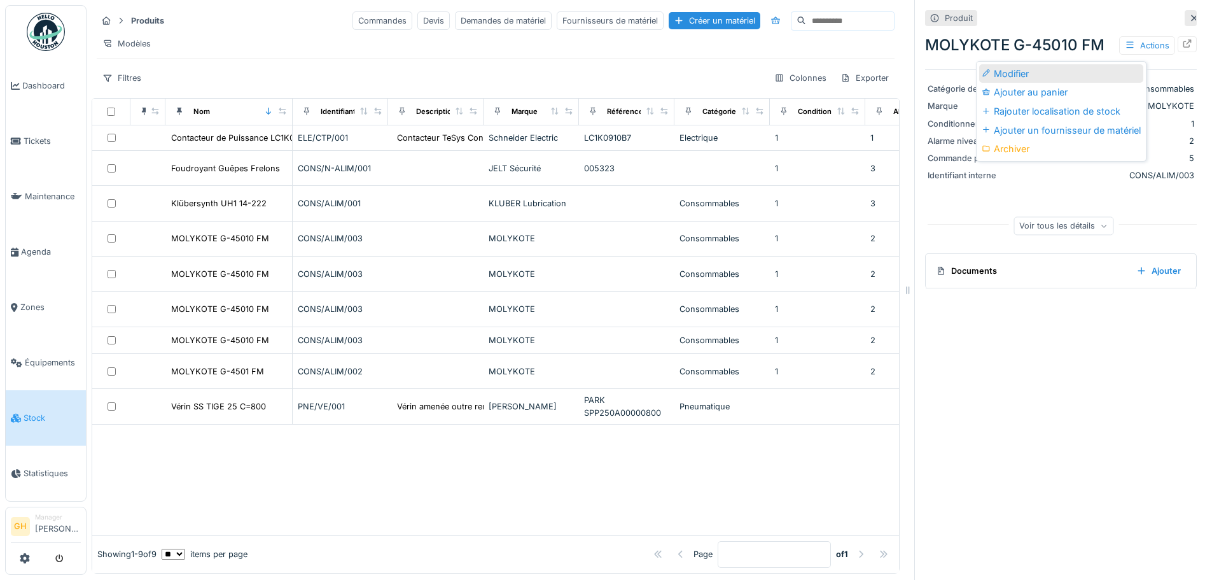
click at [1086, 67] on div "Modifier" at bounding box center [1061, 73] width 164 height 19
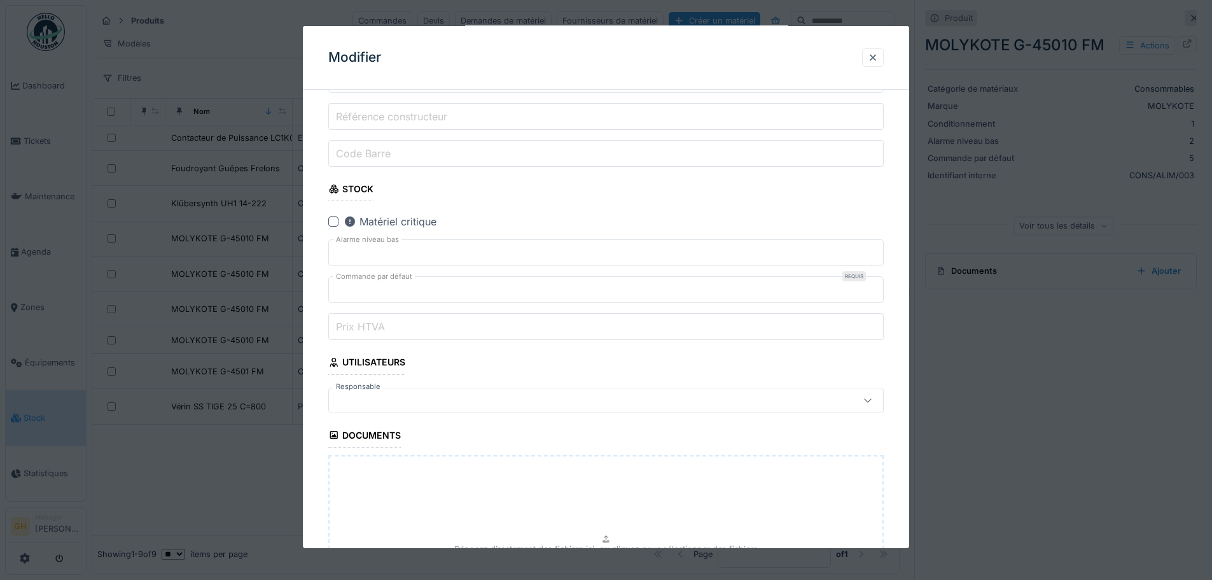
scroll to position [354, 0]
click at [997, 452] on div at bounding box center [606, 290] width 1212 height 580
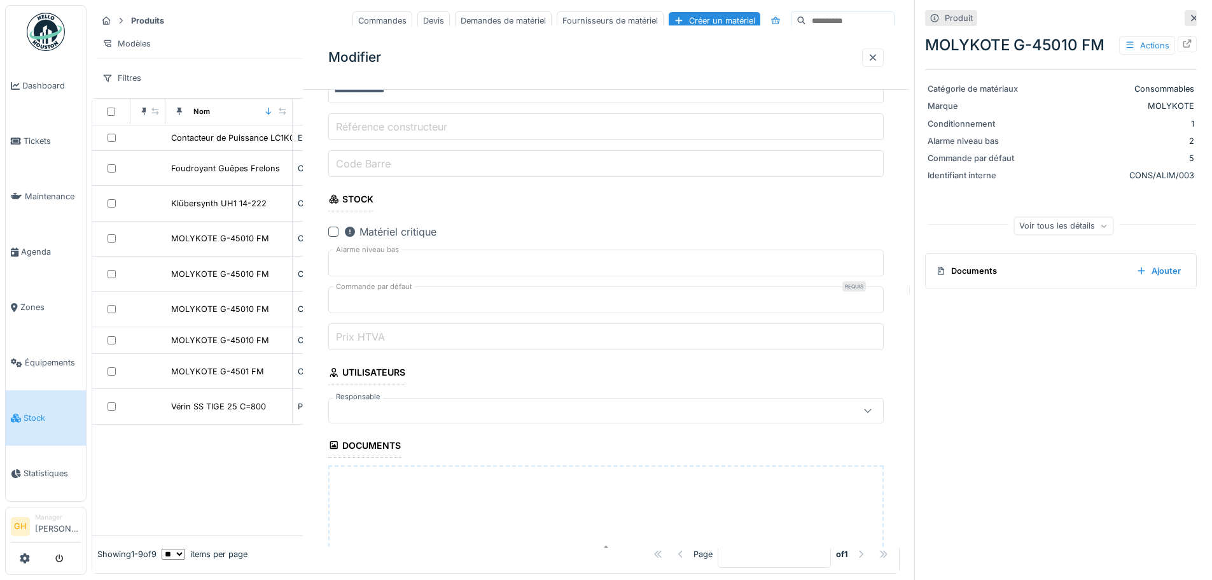
scroll to position [0, 0]
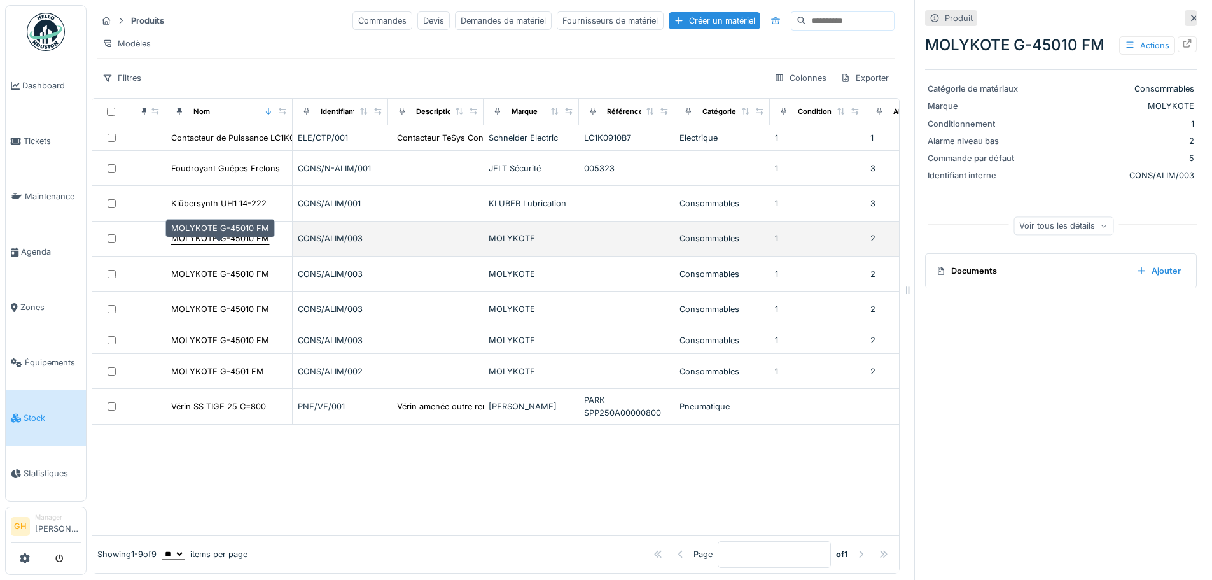
click at [230, 237] on div "MOLYKOTE G-45010 FM" at bounding box center [220, 238] width 98 height 12
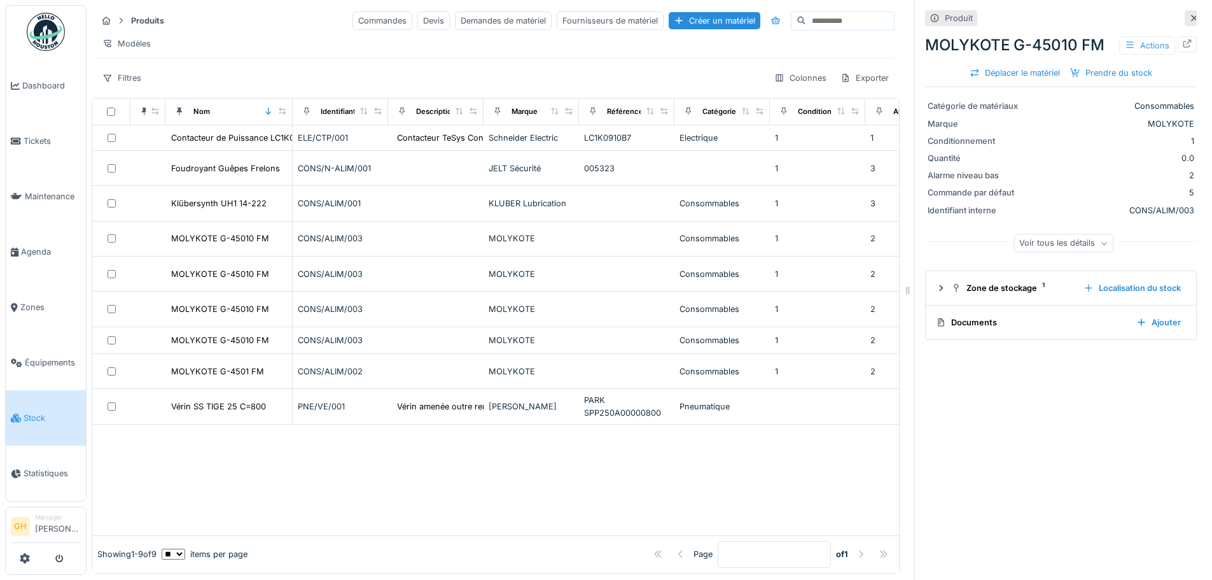
click at [1124, 36] on div "Actions" at bounding box center [1147, 45] width 56 height 18
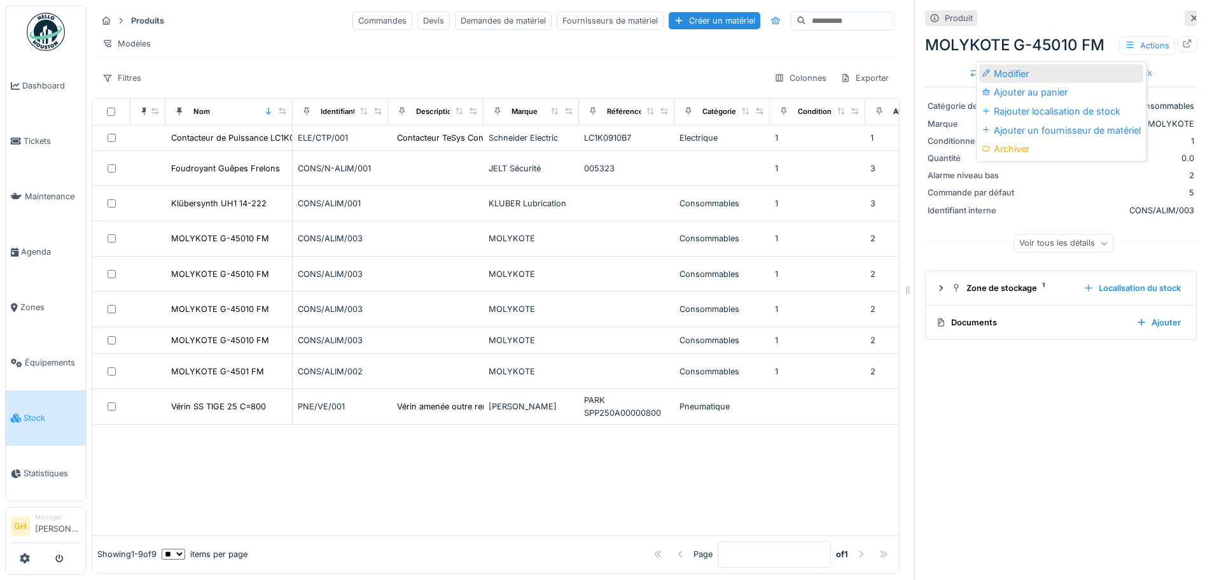
click at [1033, 64] on div "Modifier" at bounding box center [1061, 73] width 164 height 19
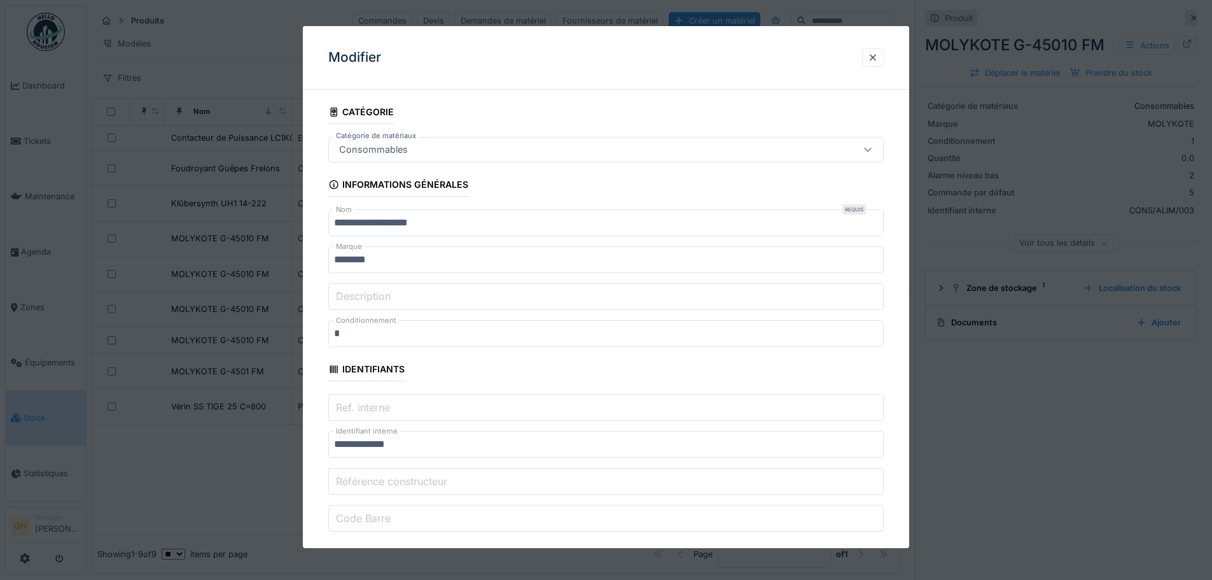
click at [437, 301] on input "Description" at bounding box center [606, 296] width 556 height 27
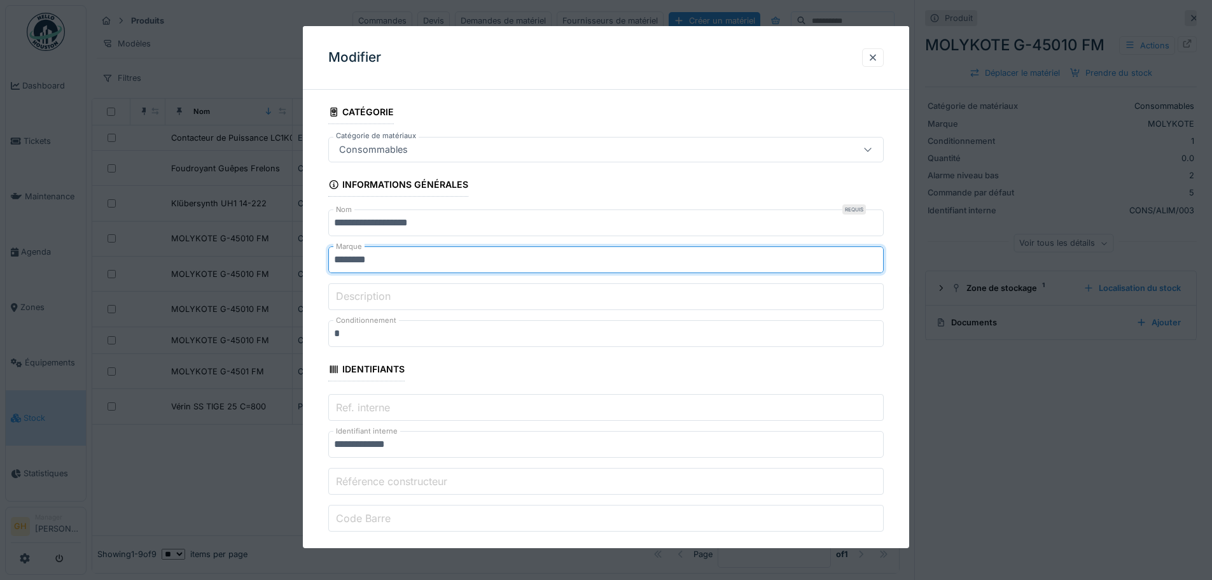
click at [533, 267] on input "********" at bounding box center [606, 259] width 556 height 27
click at [507, 222] on input "**********" at bounding box center [606, 222] width 556 height 27
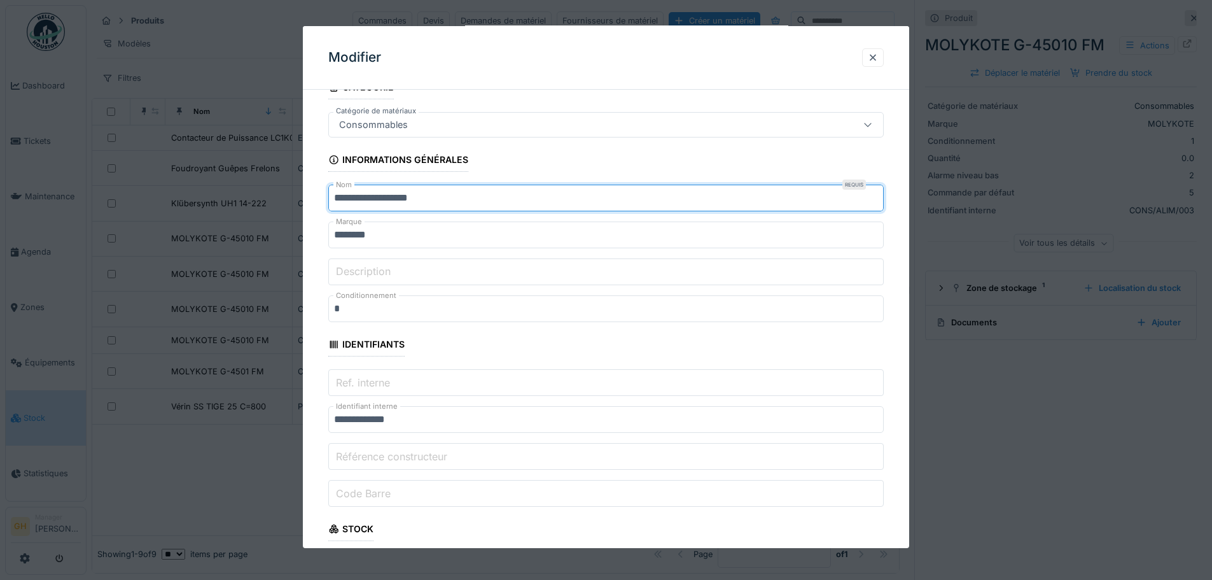
scroll to position [64, 0]
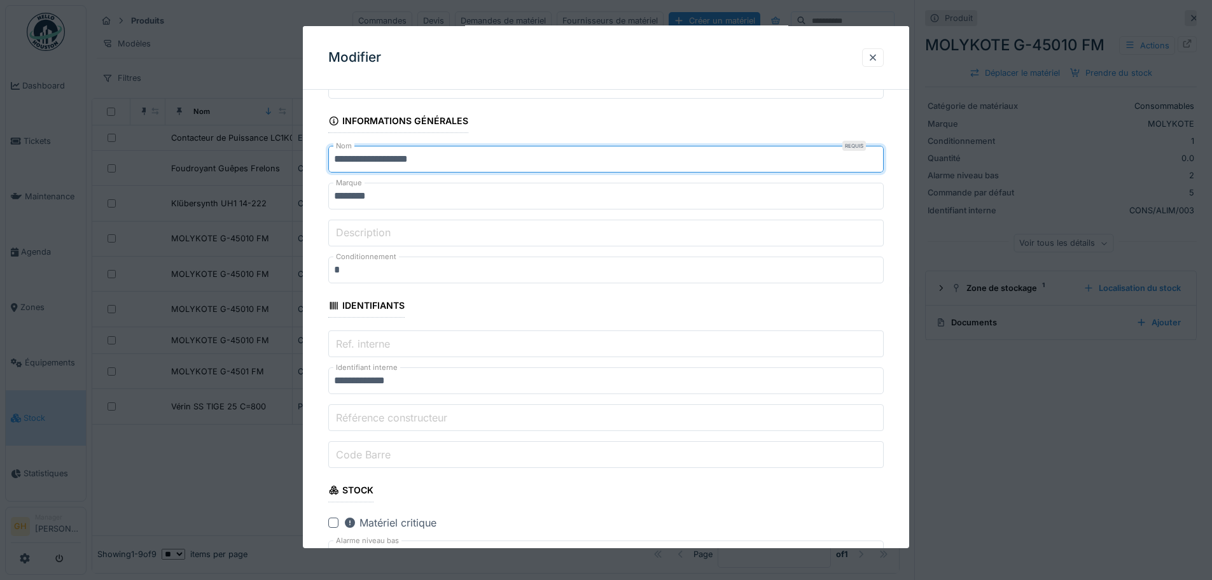
click at [428, 159] on input "**********" at bounding box center [606, 159] width 556 height 27
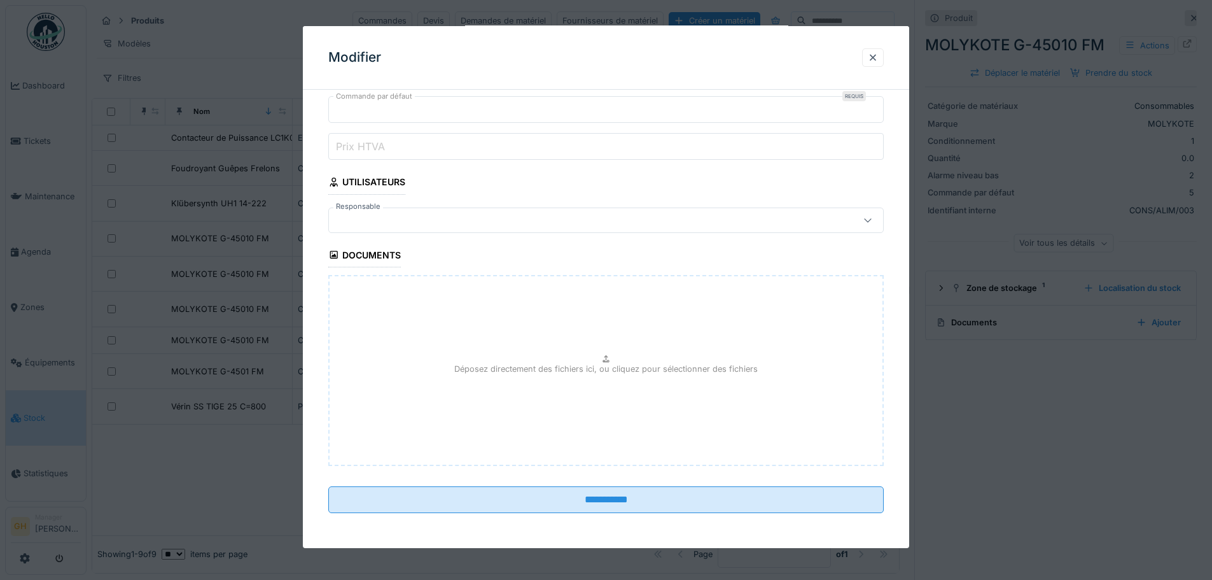
scroll to position [545, 0]
type input "**********"
click at [559, 375] on div "Déposez directement des fichiers ici, ou cliquez pour sélectionner des fichiers" at bounding box center [606, 369] width 556 height 191
type input "**********"
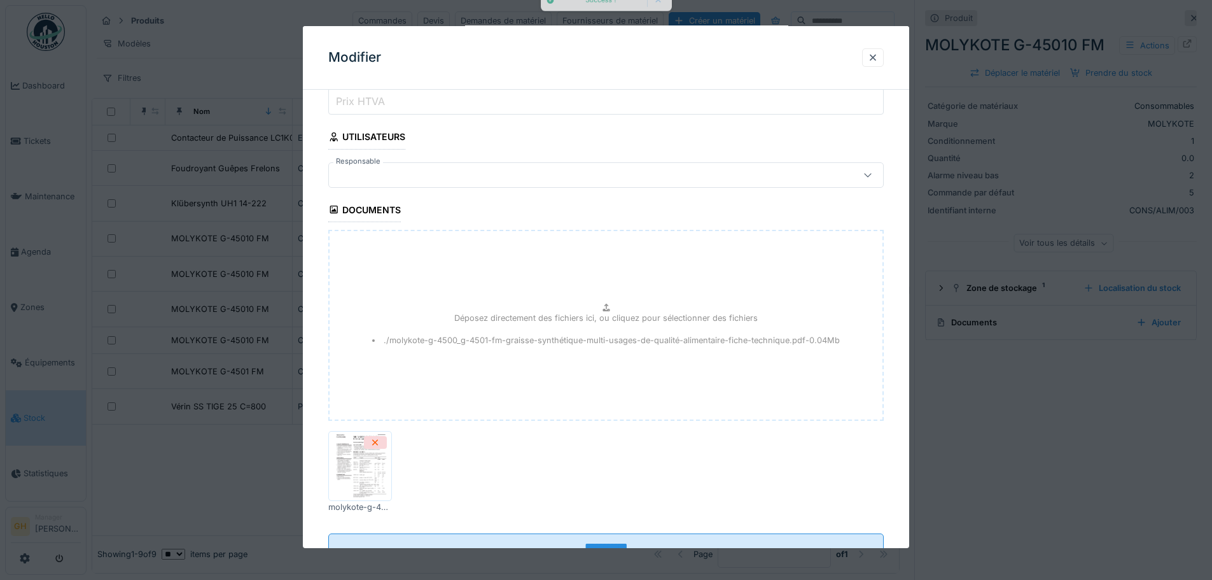
scroll to position [638, 0]
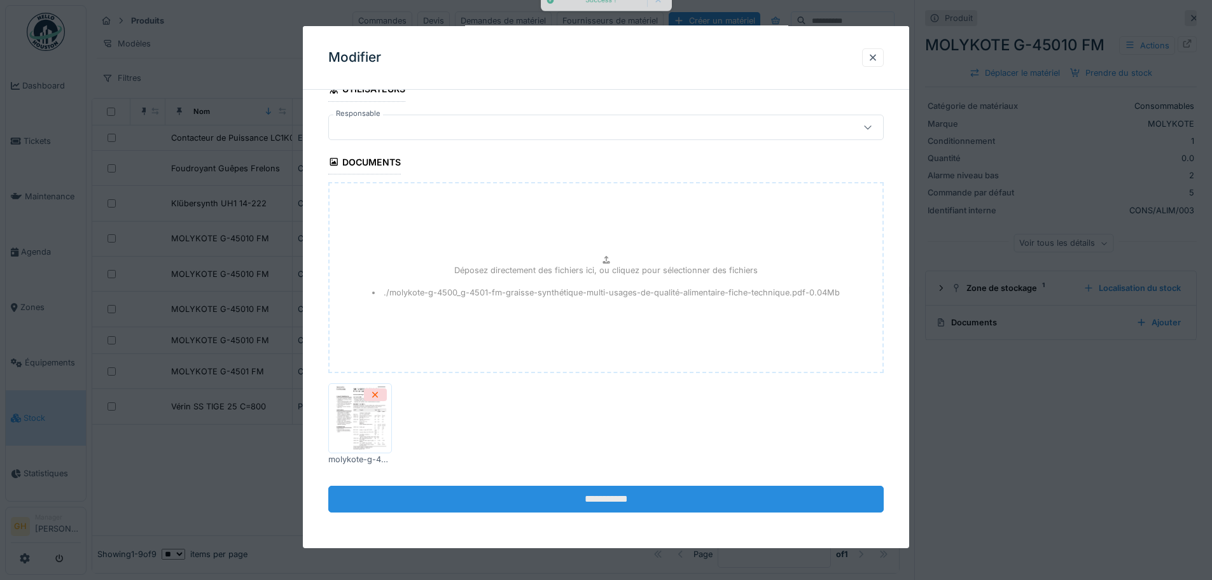
click at [570, 500] on input "**********" at bounding box center [606, 499] width 556 height 27
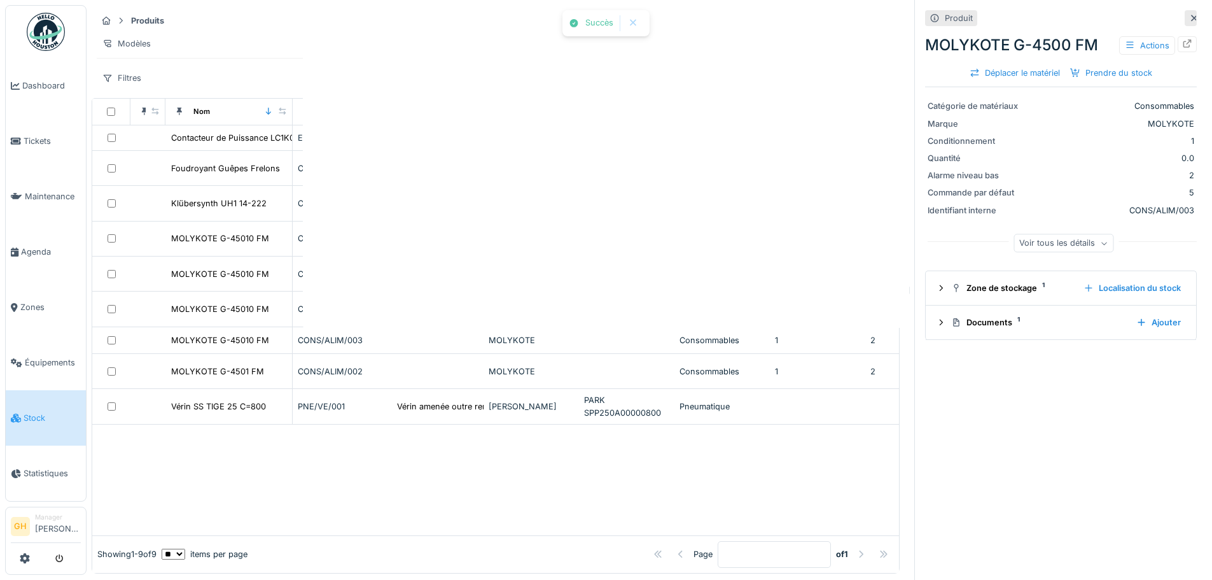
scroll to position [0, 0]
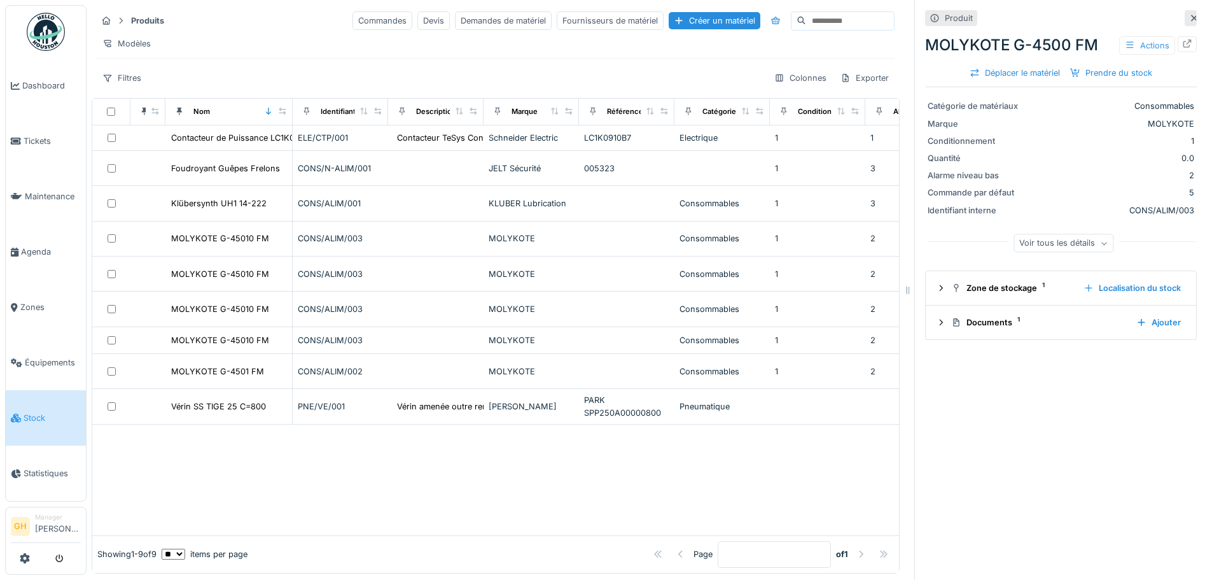
click at [1133, 38] on div "Actions" at bounding box center [1147, 45] width 56 height 18
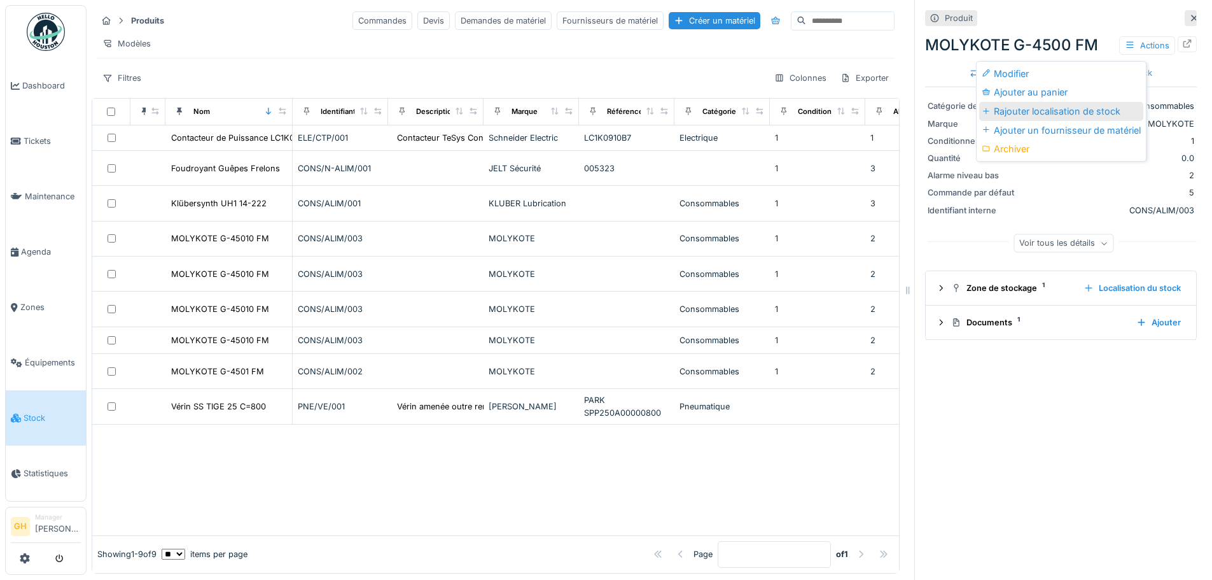
click at [1054, 102] on div "Rajouter localisation de stock" at bounding box center [1061, 111] width 164 height 19
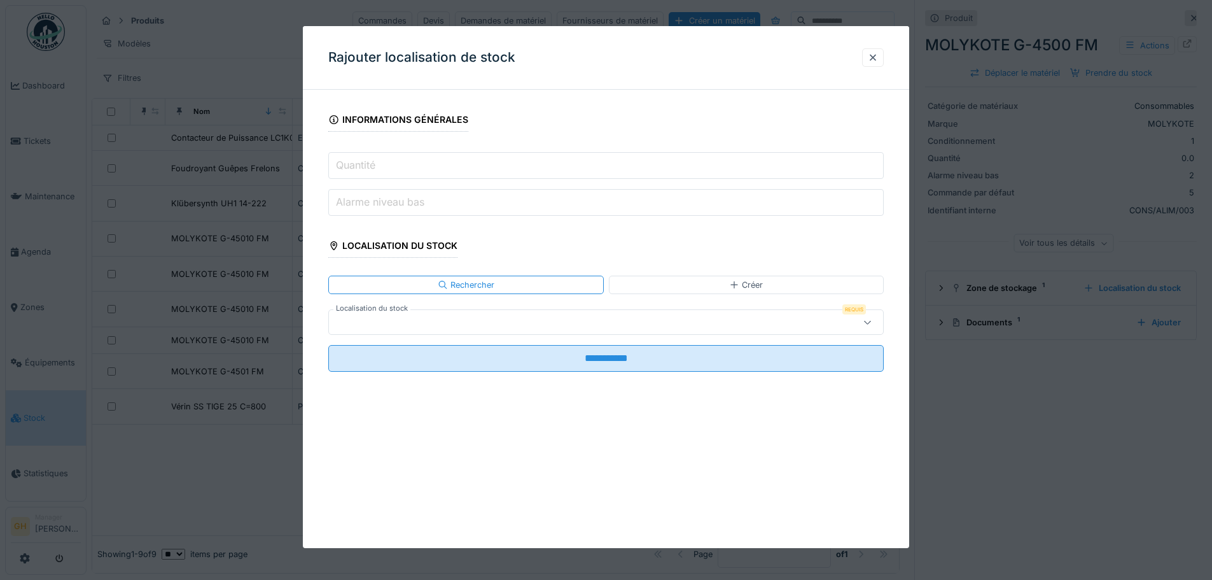
click at [757, 326] on div at bounding box center [573, 322] width 479 height 14
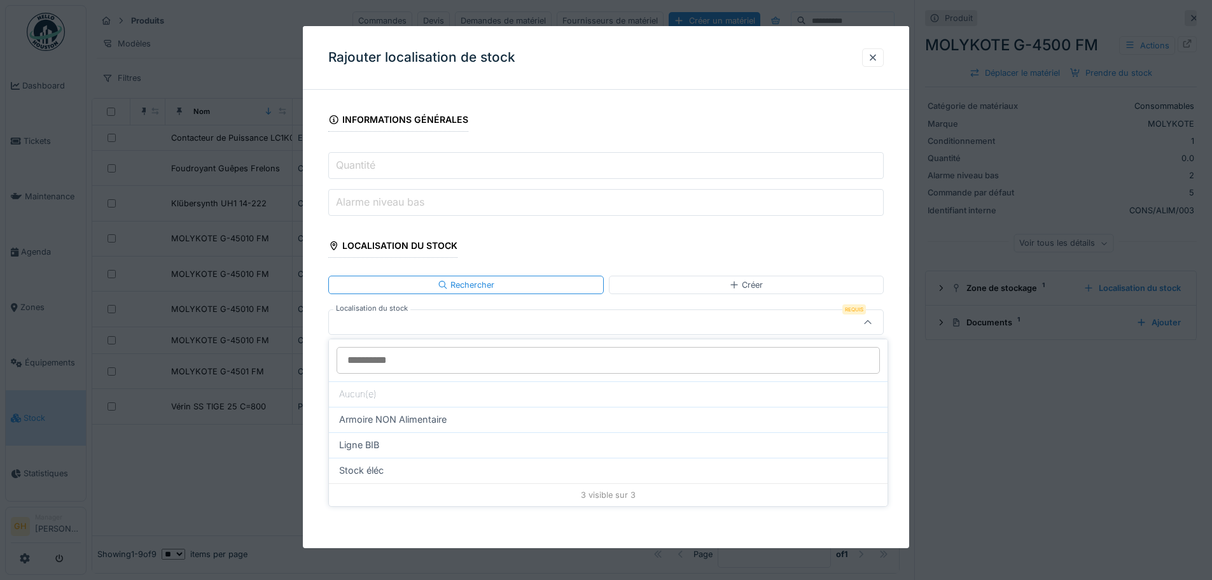
click at [568, 245] on fieldset "**********" at bounding box center [606, 241] width 556 height 282
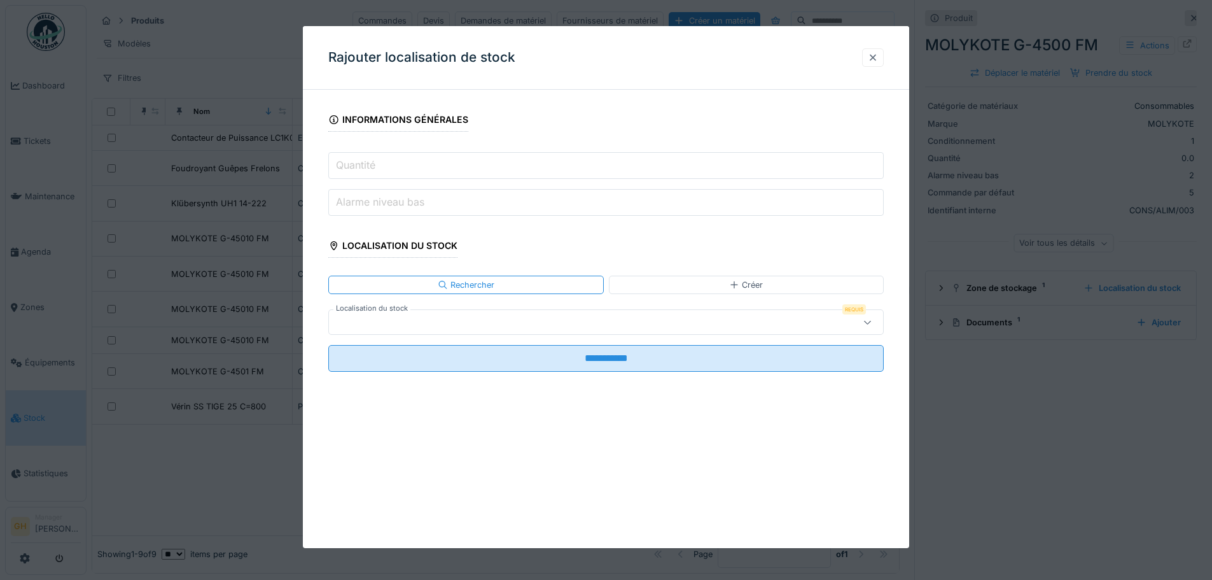
click at [871, 58] on div at bounding box center [873, 57] width 22 height 18
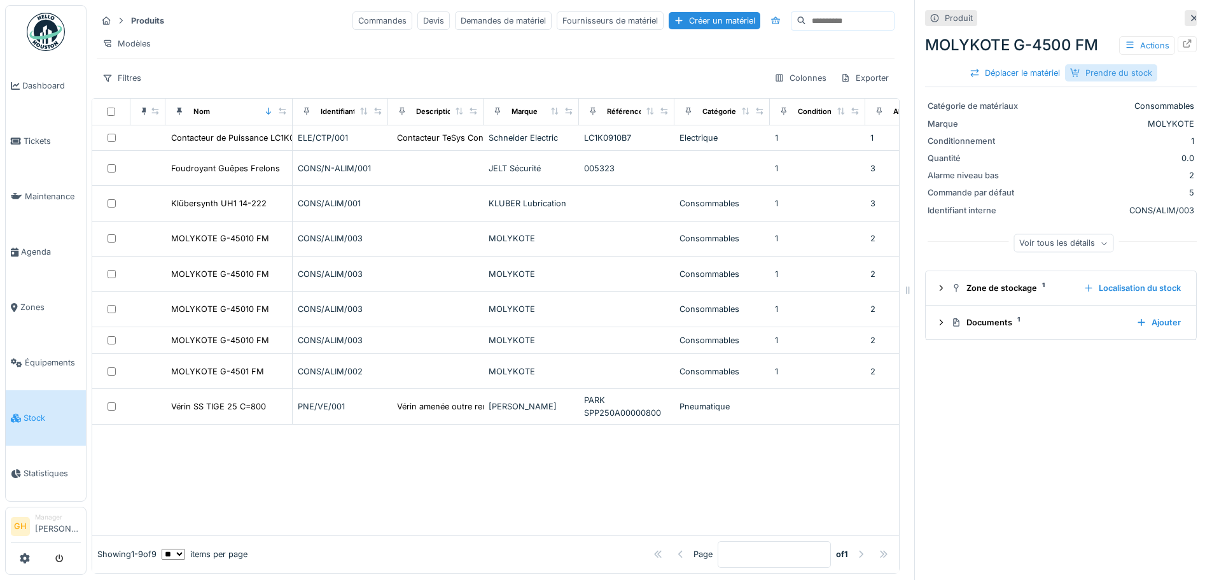
click at [1103, 69] on div "Prendre du stock" at bounding box center [1111, 72] width 92 height 17
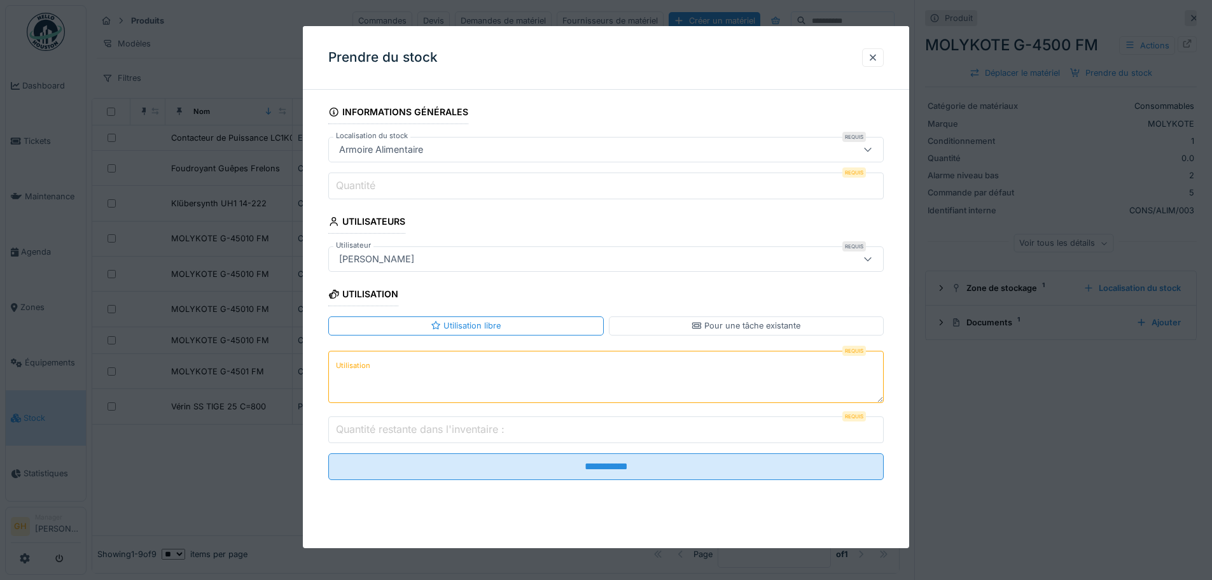
click at [879, 181] on input "****" at bounding box center [606, 185] width 556 height 27
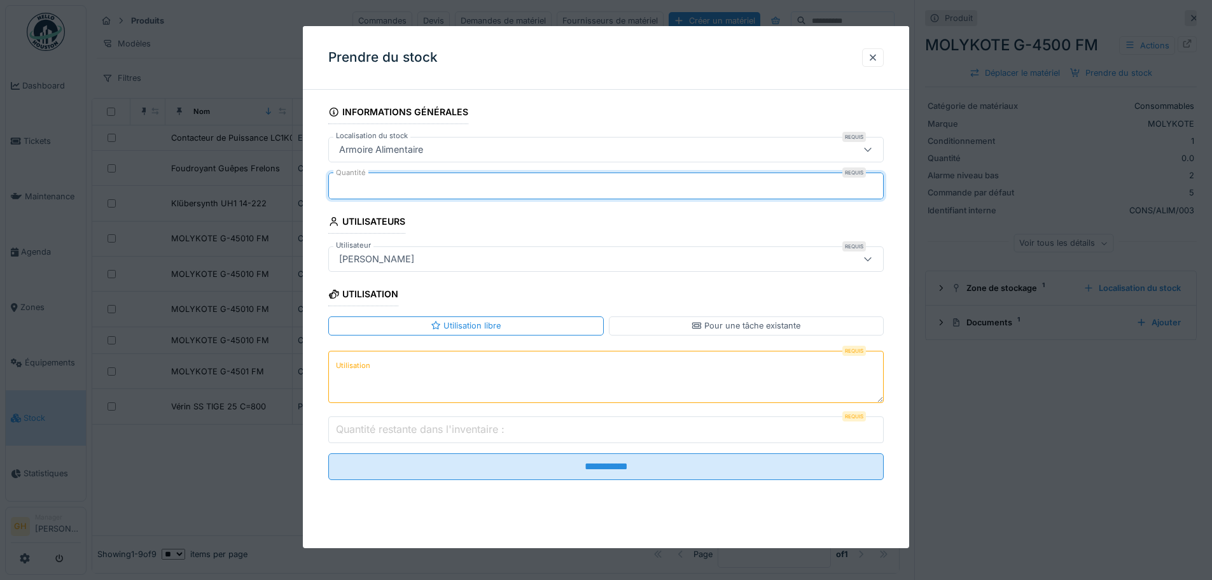
type input "*"
click at [877, 188] on input "*" at bounding box center [606, 185] width 556 height 27
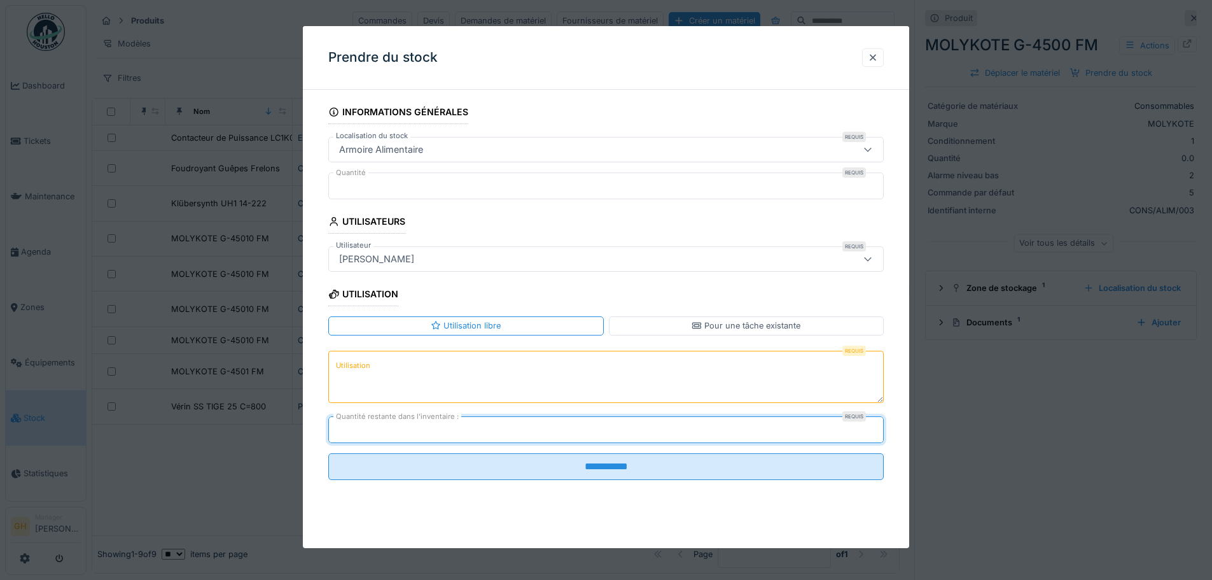
click at [877, 426] on input "****" at bounding box center [606, 429] width 556 height 27
type input "*"
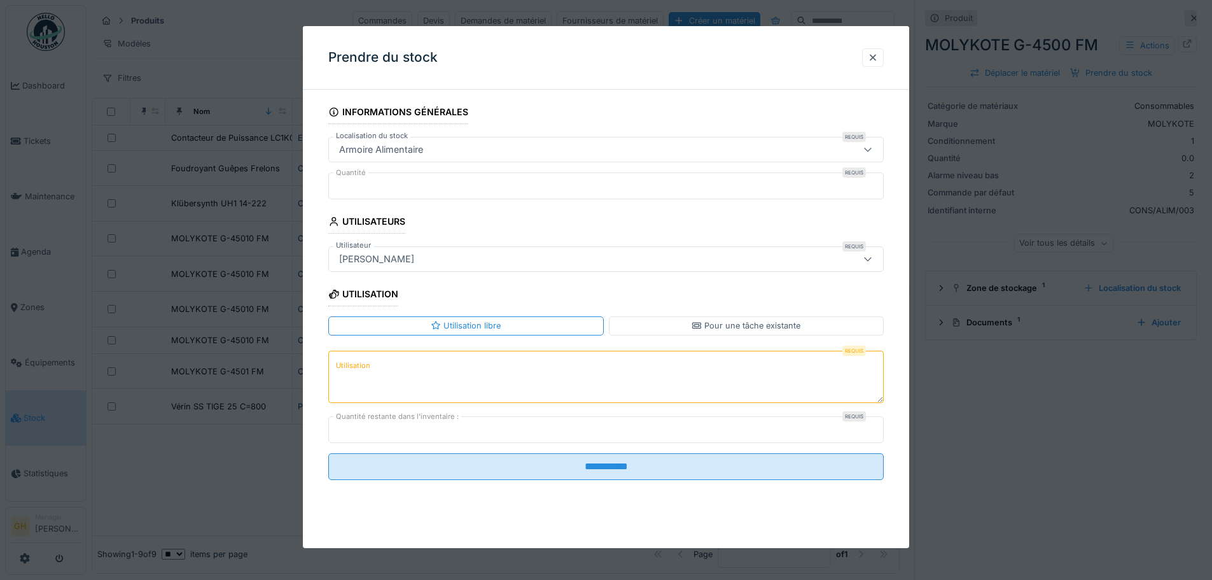
click at [710, 376] on textarea "Utilisation" at bounding box center [606, 377] width 556 height 52
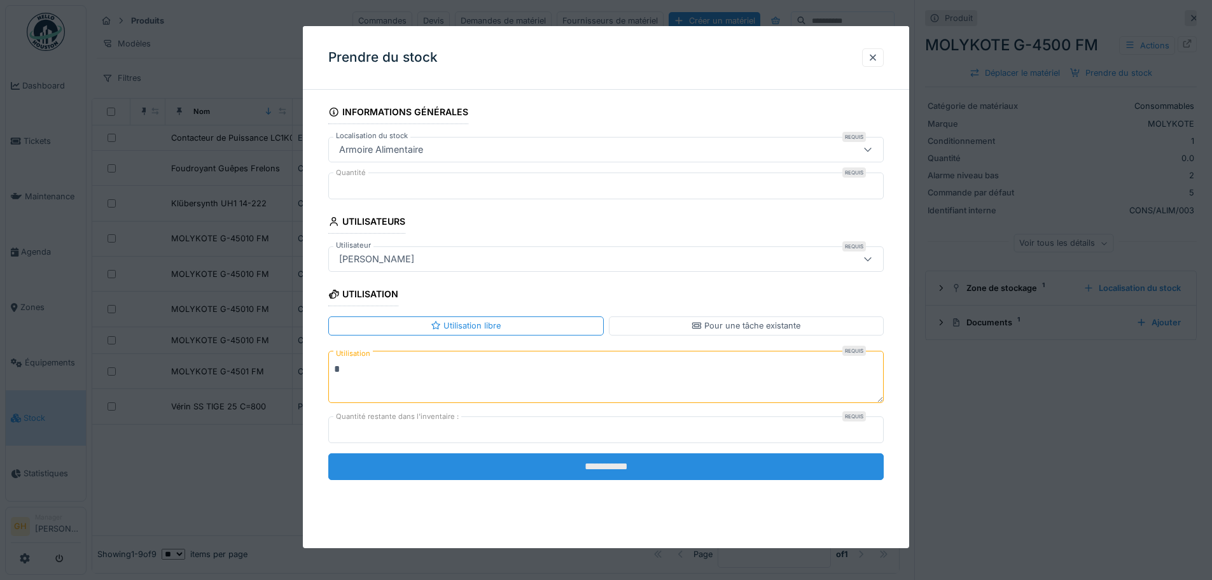
click at [673, 466] on input "**********" at bounding box center [606, 466] width 556 height 27
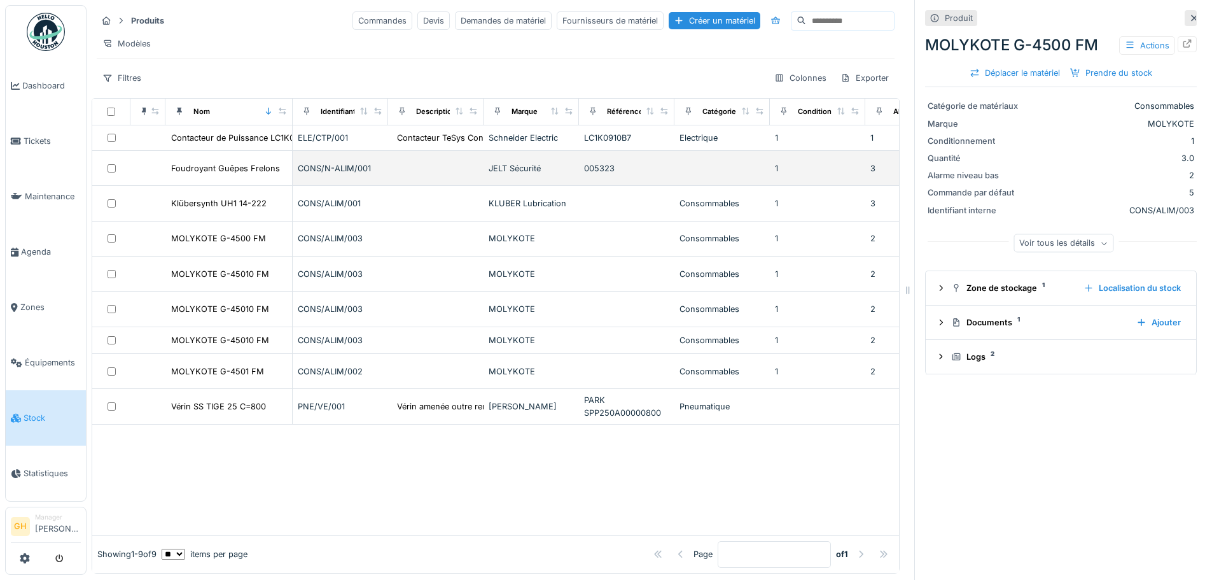
click at [305, 185] on td "CONS/N-ALIM/001" at bounding box center [340, 168] width 95 height 35
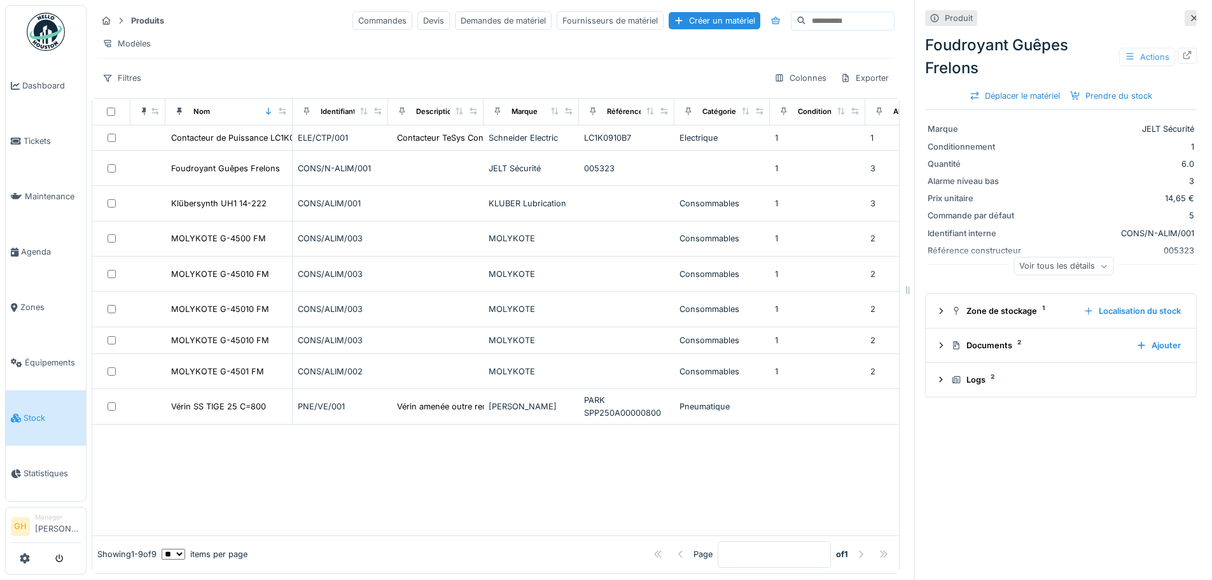
click at [1125, 53] on div "Actions" at bounding box center [1147, 57] width 56 height 18
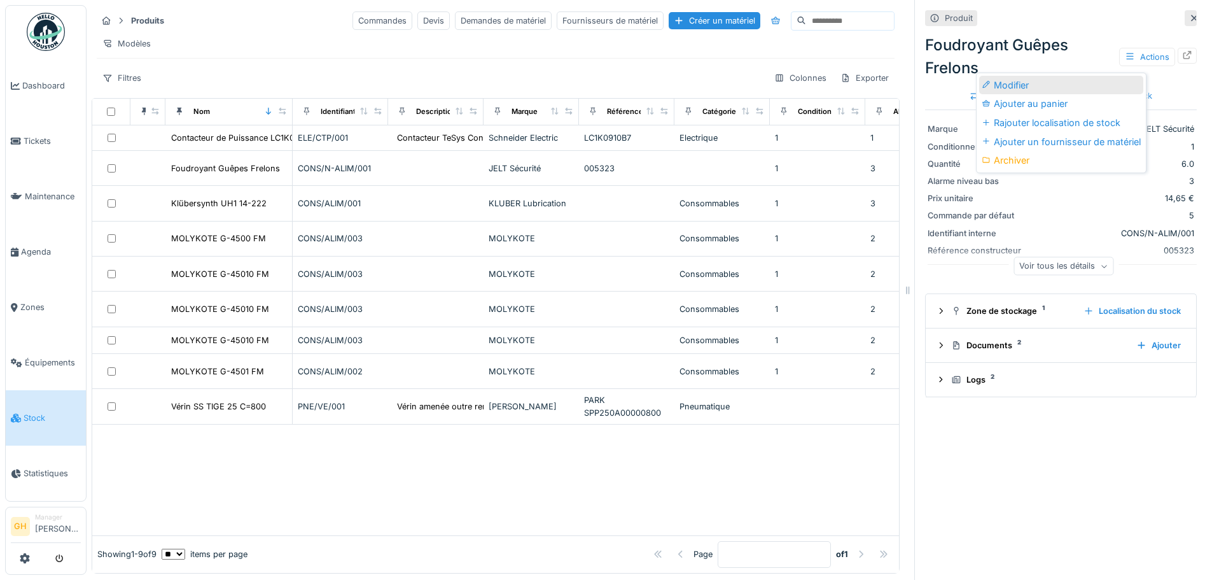
click at [1100, 90] on div "Modifier" at bounding box center [1061, 85] width 164 height 19
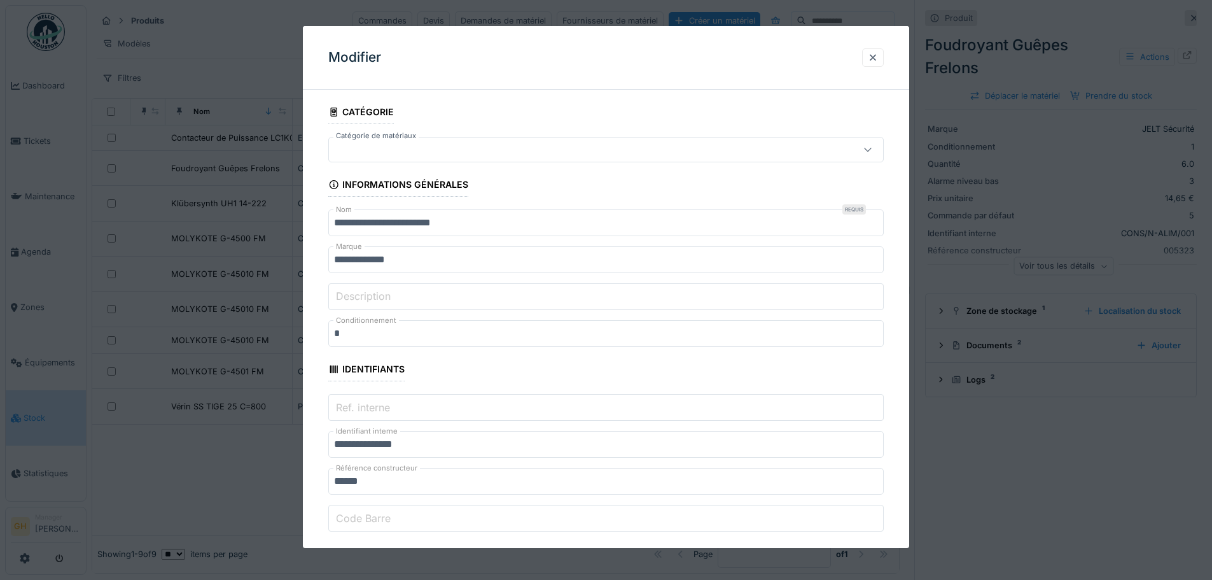
click at [545, 141] on div at bounding box center [606, 149] width 556 height 25
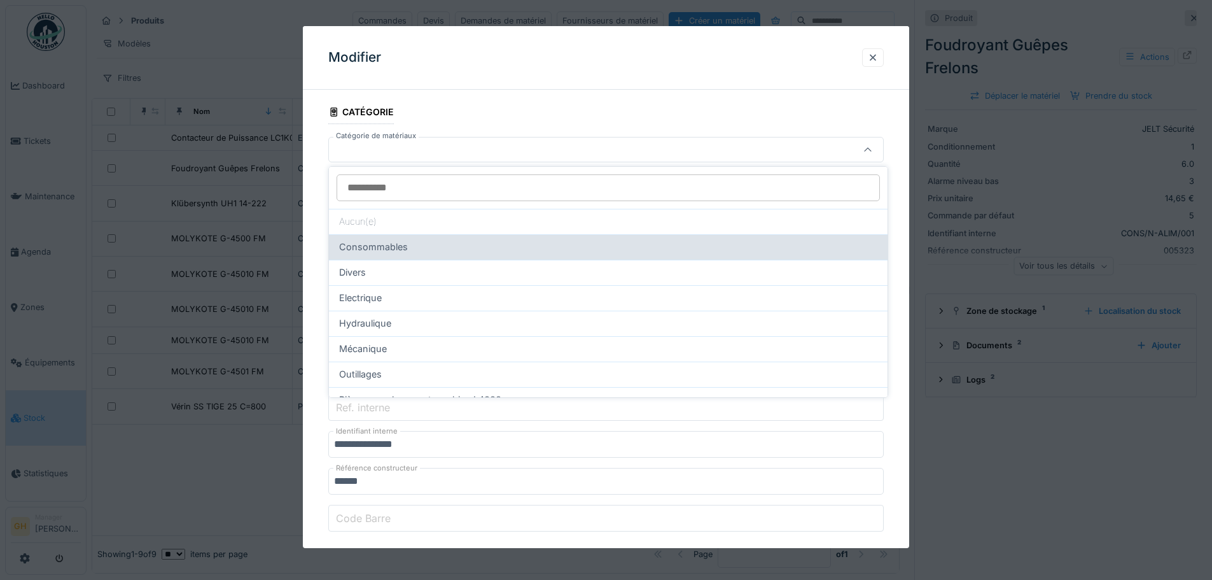
click at [495, 249] on div "Consommables" at bounding box center [608, 247] width 538 height 14
type input "****"
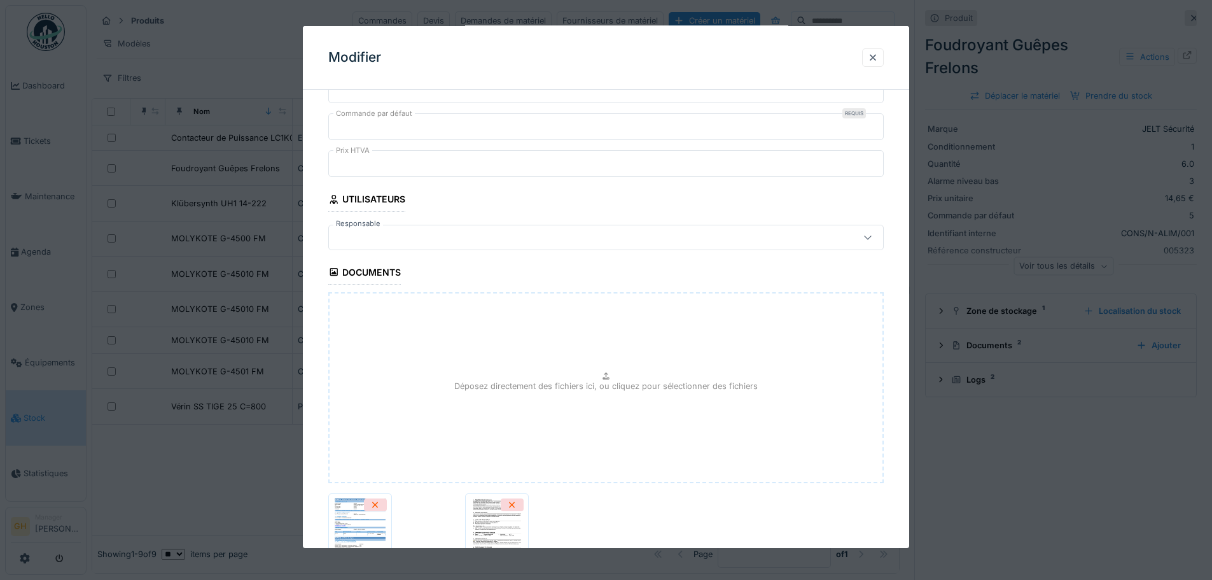
scroll to position [638, 0]
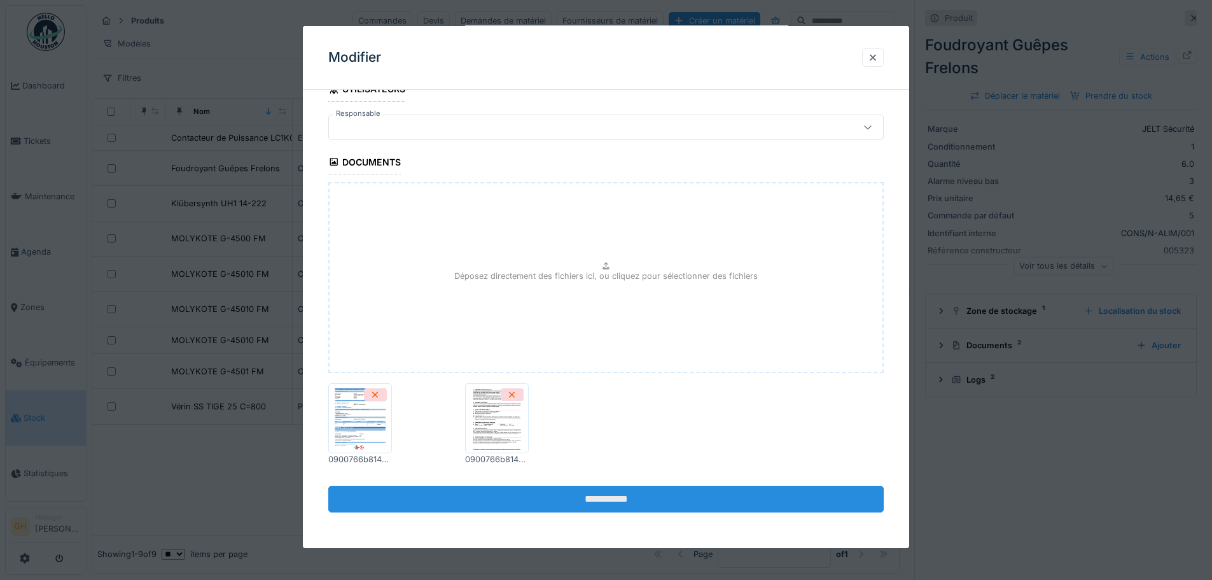
click at [612, 503] on input "**********" at bounding box center [606, 499] width 556 height 27
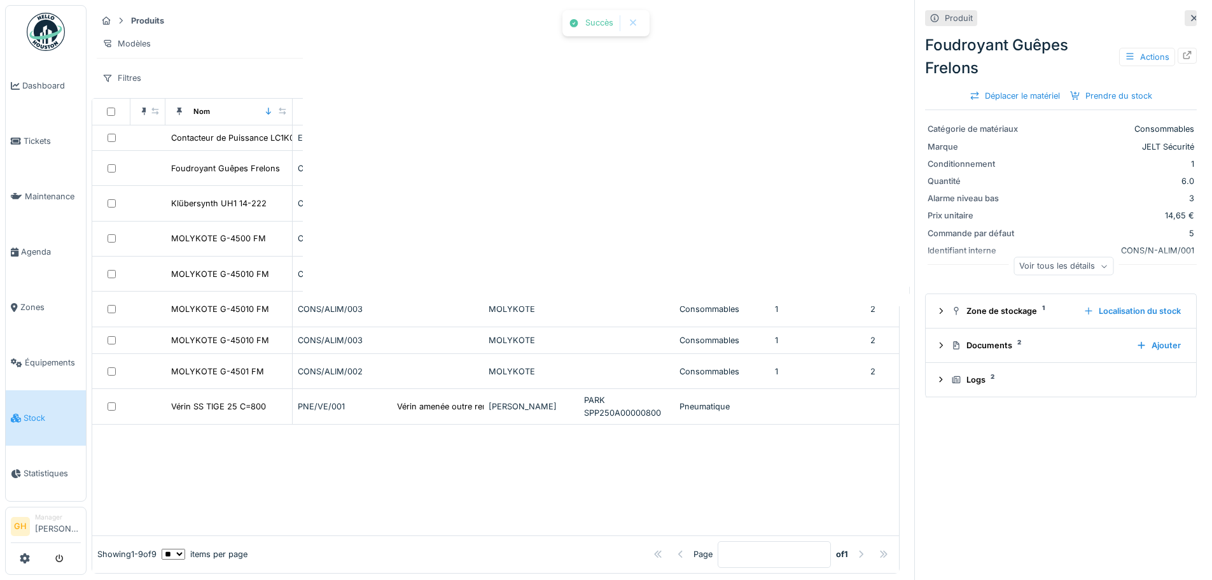
scroll to position [0, 0]
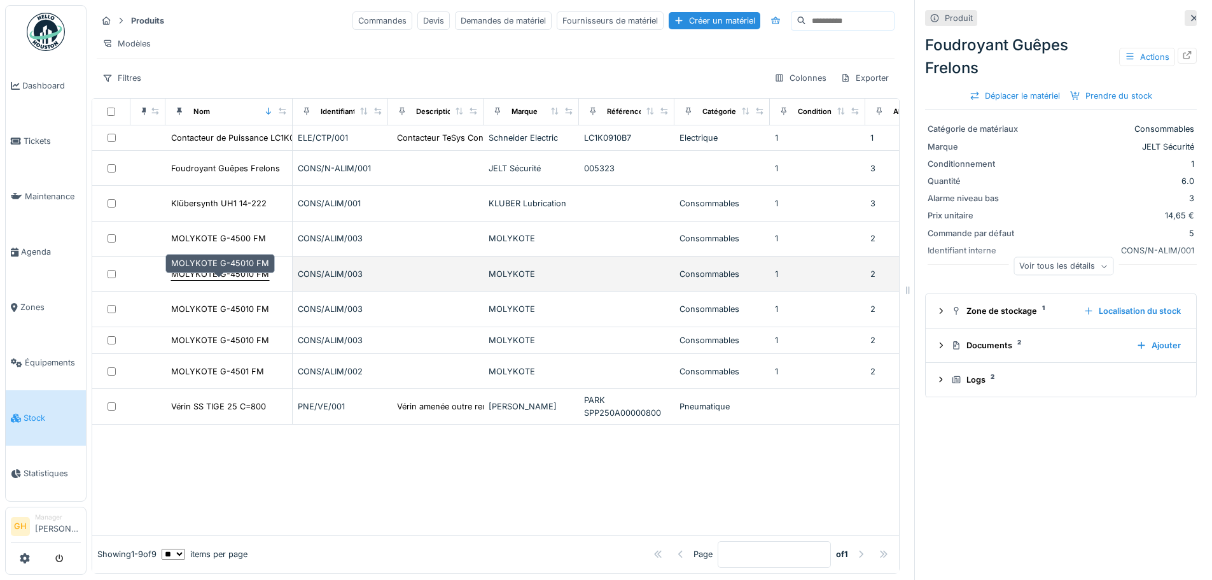
click at [211, 280] on div "MOLYKOTE G-45010 FM" at bounding box center [220, 274] width 98 height 12
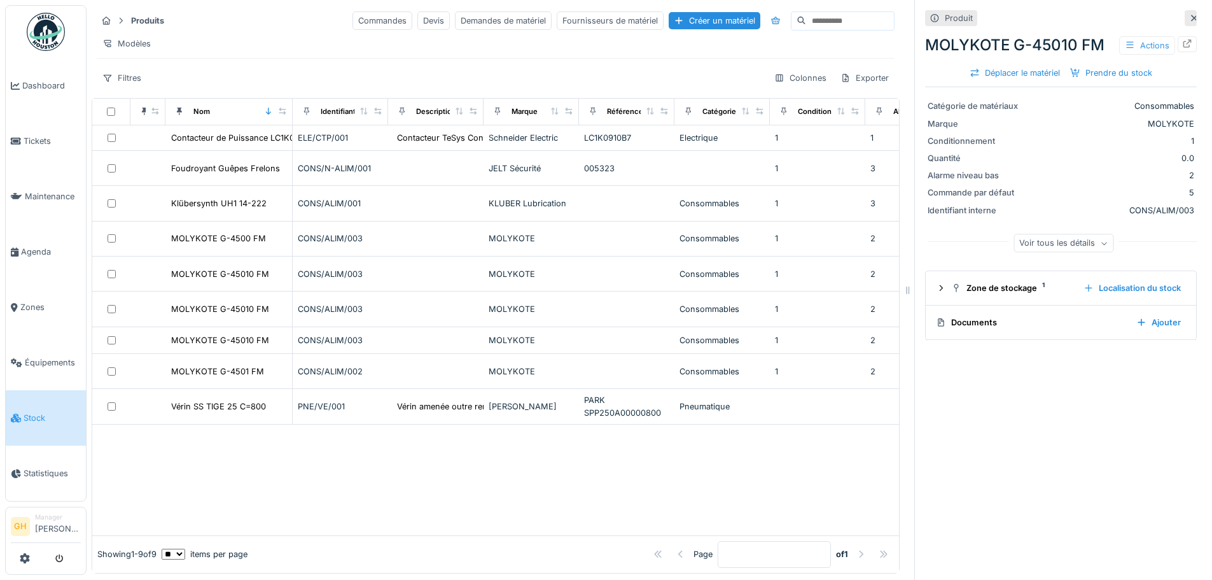
click at [1132, 46] on div "Actions" at bounding box center [1147, 45] width 56 height 18
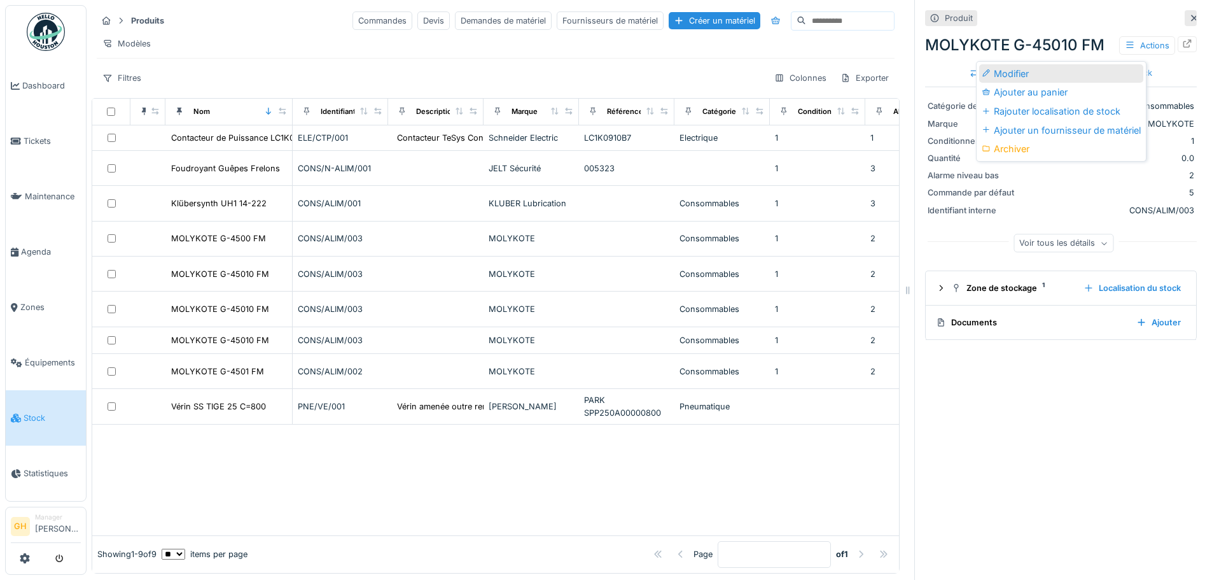
click at [1018, 70] on div "Modifier" at bounding box center [1061, 73] width 164 height 19
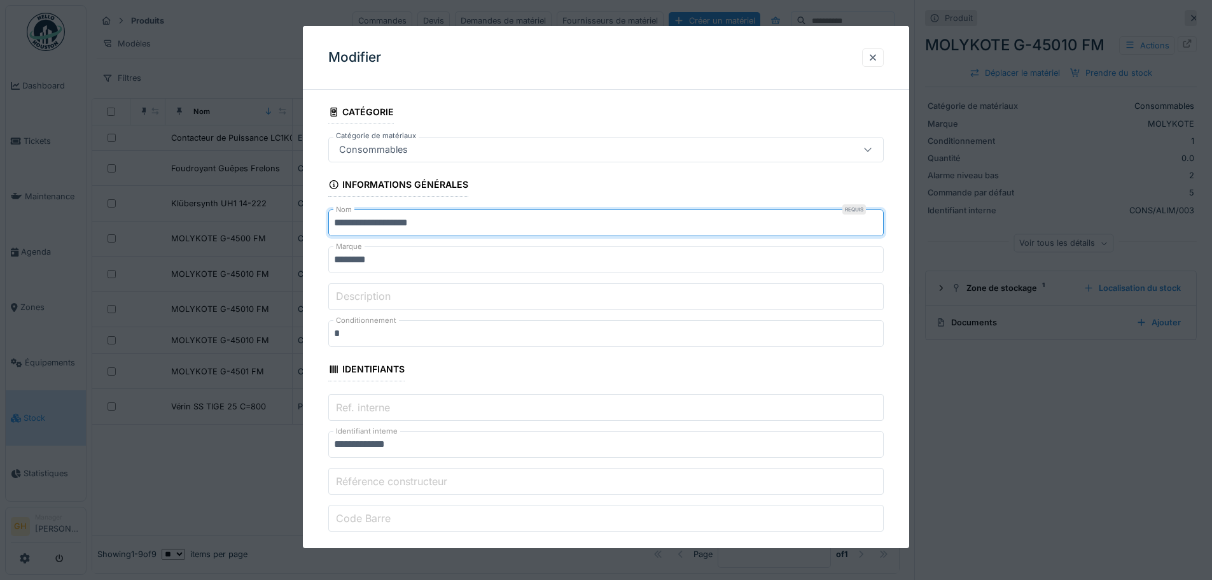
drag, startPoint x: 513, startPoint y: 224, endPoint x: 309, endPoint y: 218, distance: 203.7
type input "*"
drag, startPoint x: 454, startPoint y: 222, endPoint x: 433, endPoint y: 235, distance: 24.0
click at [433, 235] on input "**********" at bounding box center [606, 222] width 556 height 27
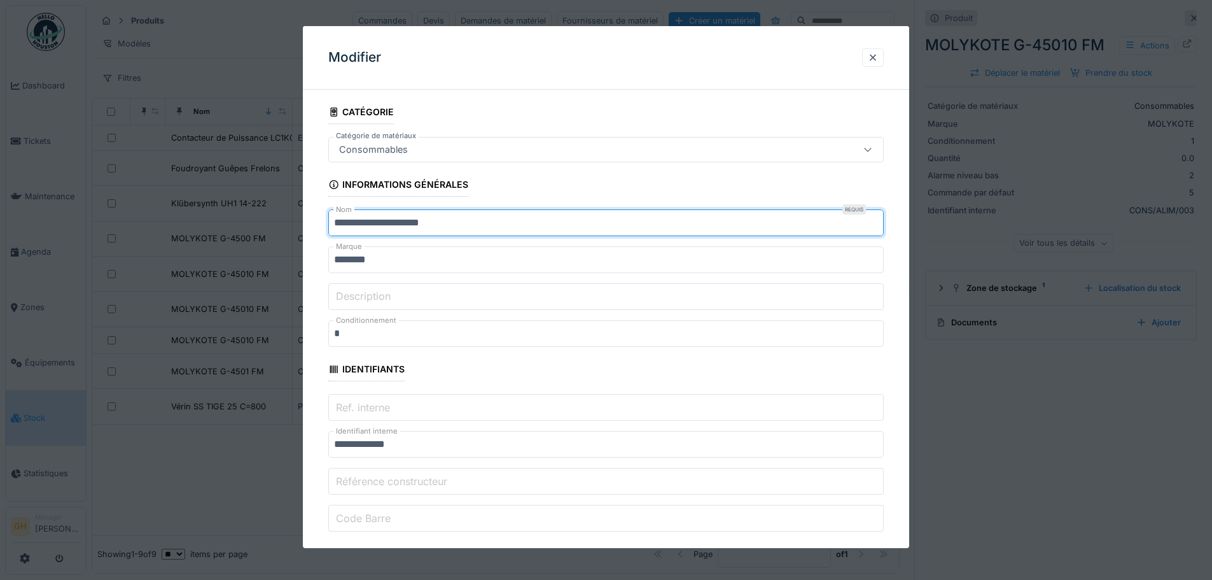
type input "**********"
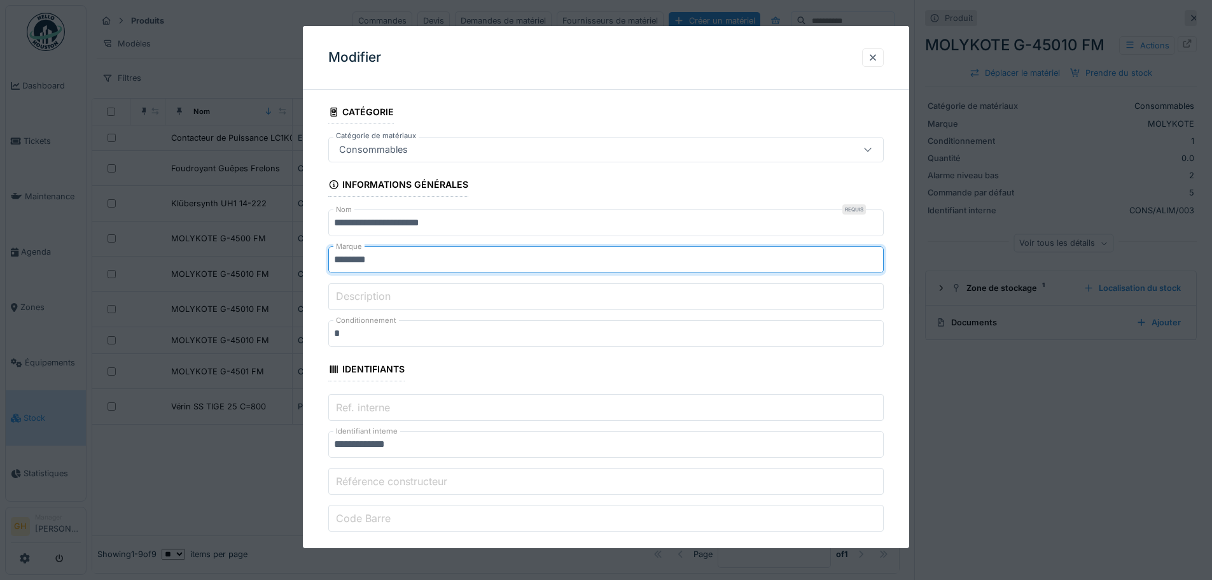
drag, startPoint x: 424, startPoint y: 267, endPoint x: 311, endPoint y: 269, distance: 113.3
type input "**********"
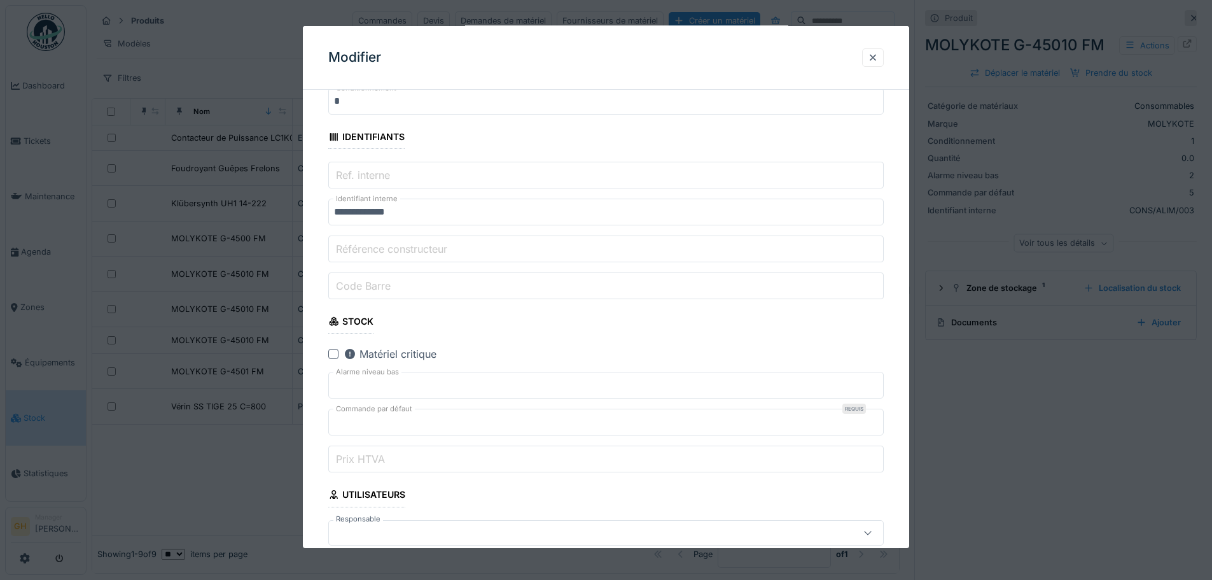
scroll to position [255, 0]
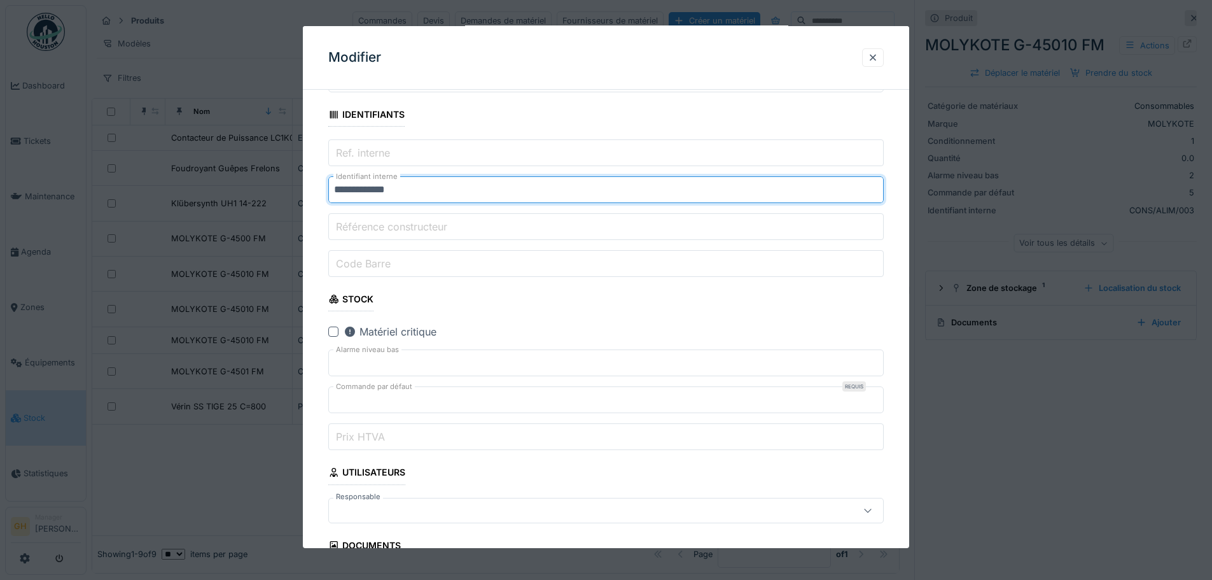
click at [438, 183] on input "**********" at bounding box center [606, 189] width 556 height 27
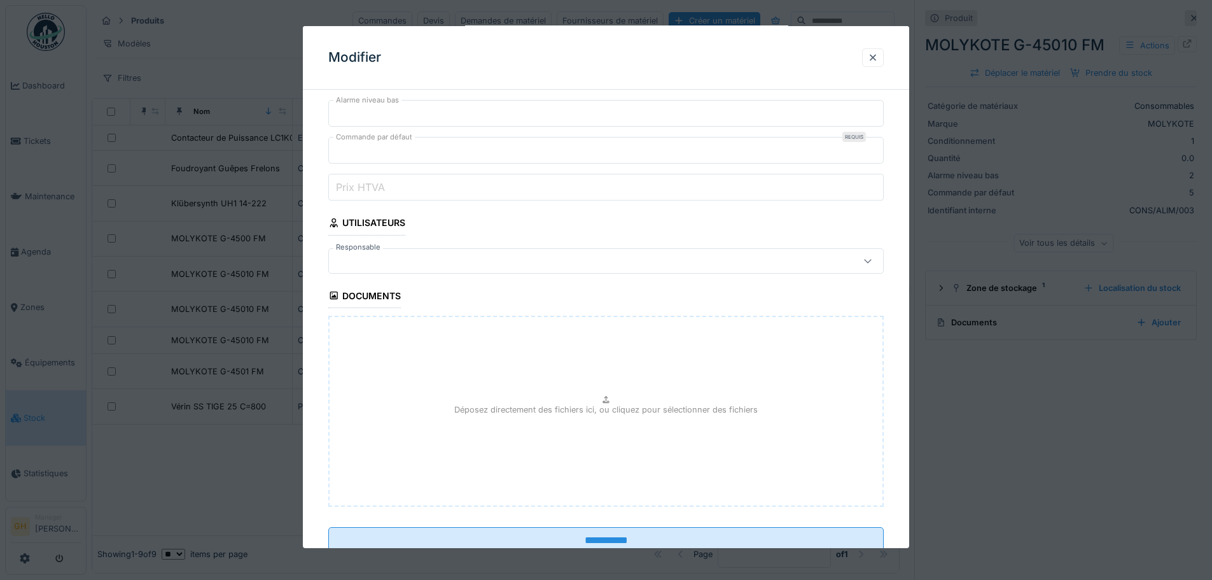
scroll to position [482, 0]
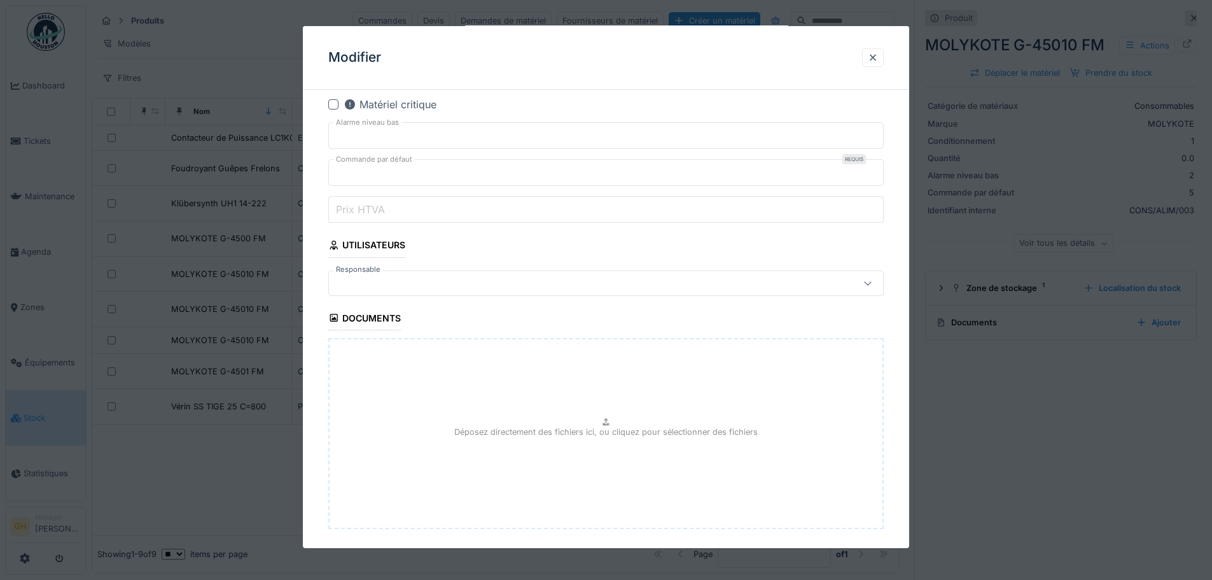
type input "**********"
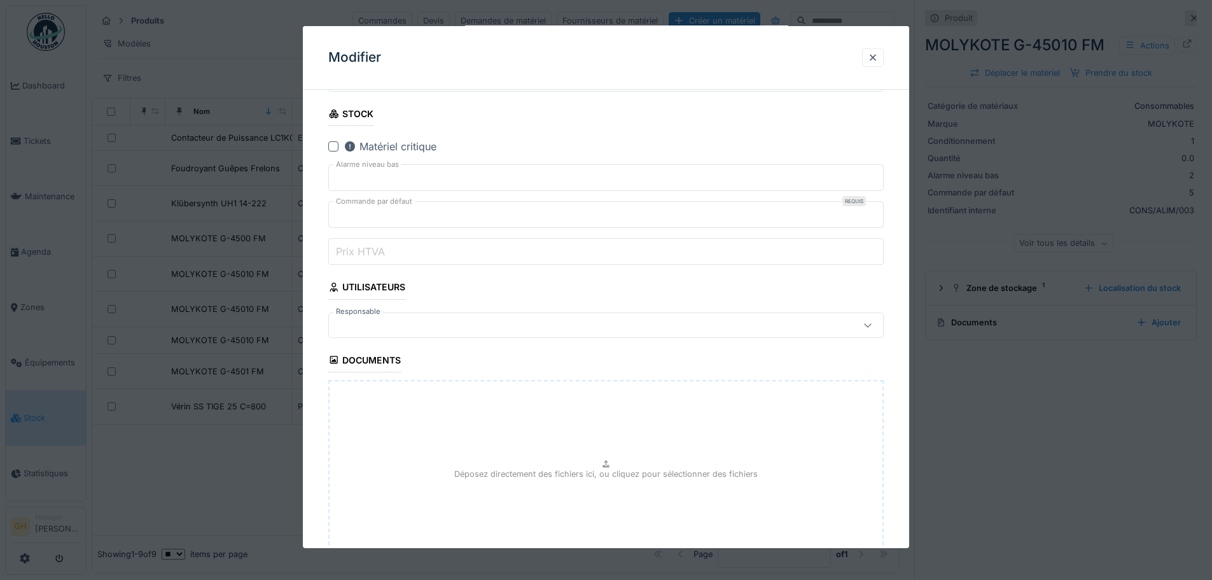
scroll to position [545, 0]
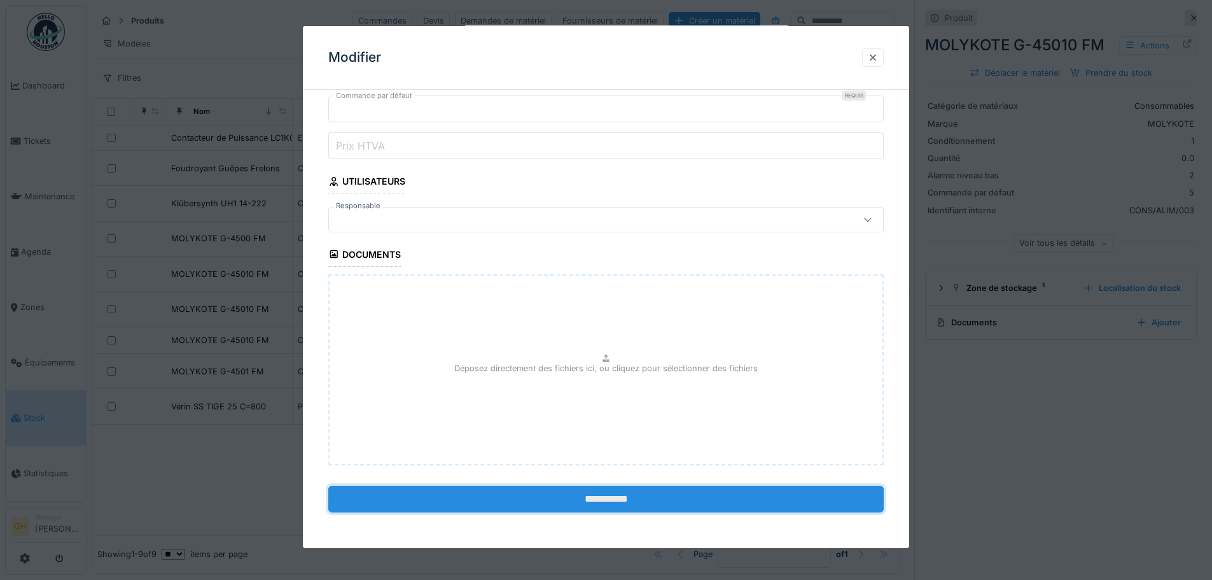
click at [606, 504] on input "**********" at bounding box center [606, 499] width 556 height 27
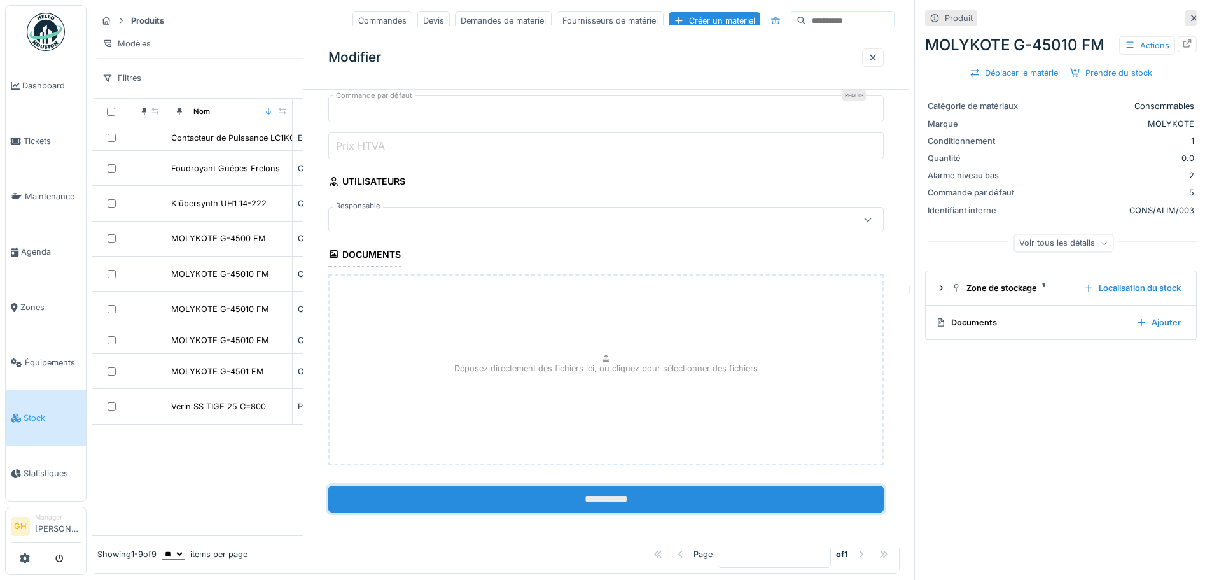
scroll to position [0, 0]
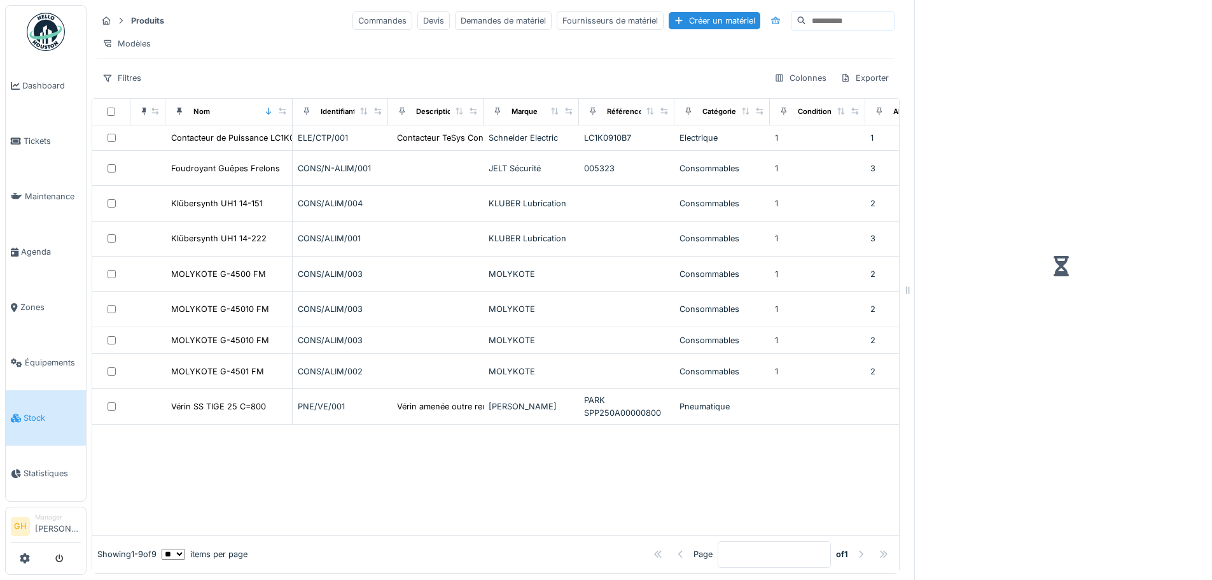
scroll to position [10, 0]
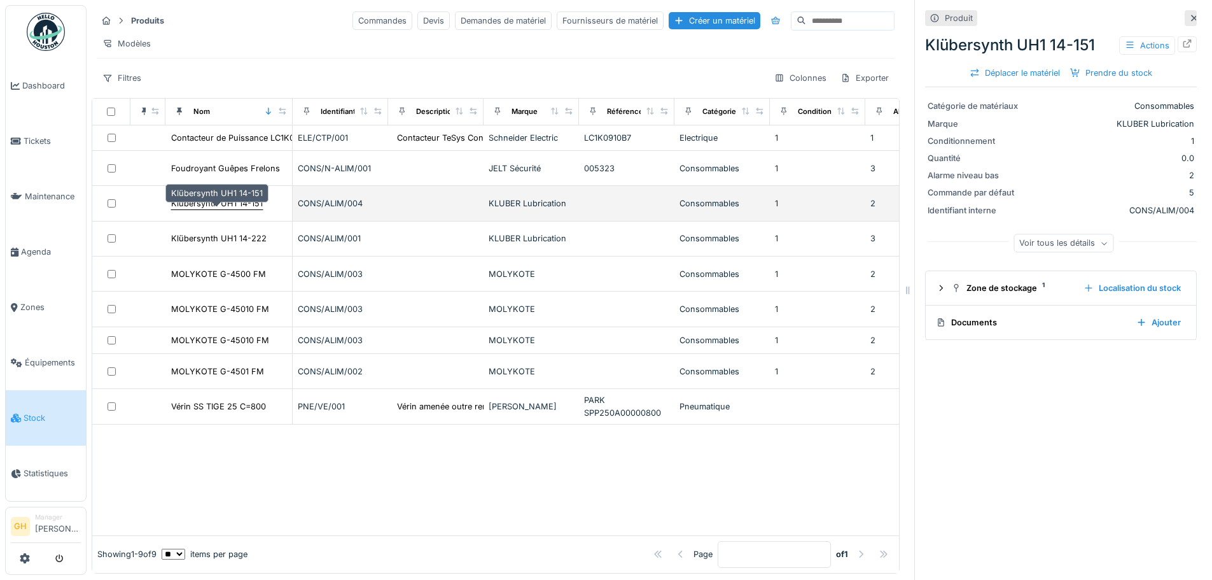
click at [220, 199] on div "Klübersynth UH1 14-151" at bounding box center [217, 203] width 92 height 12
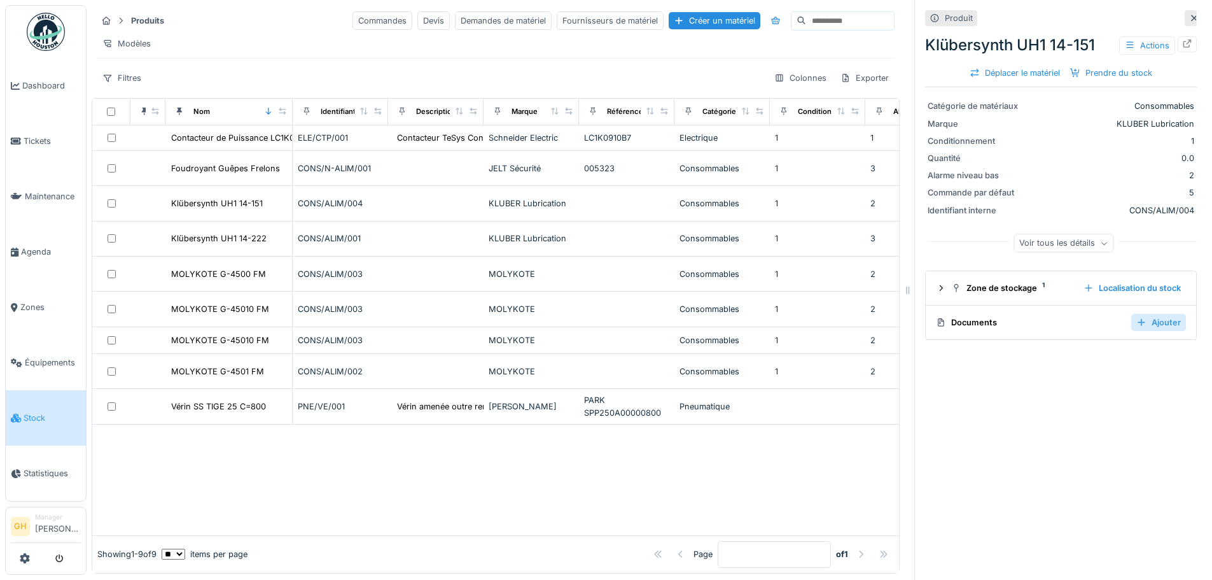
click at [1153, 314] on div "Ajouter" at bounding box center [1158, 322] width 55 height 17
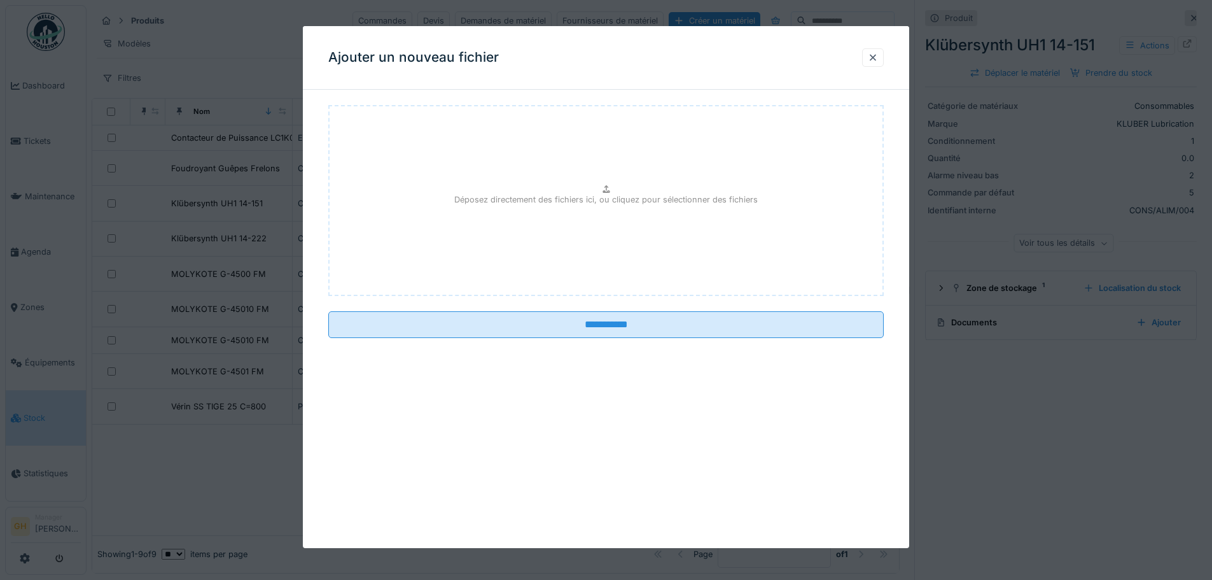
click at [578, 244] on div "Déposez directement des fichiers ici, ou cliquez pour sélectionner des fichiers" at bounding box center [606, 200] width 556 height 191
type input "**********"
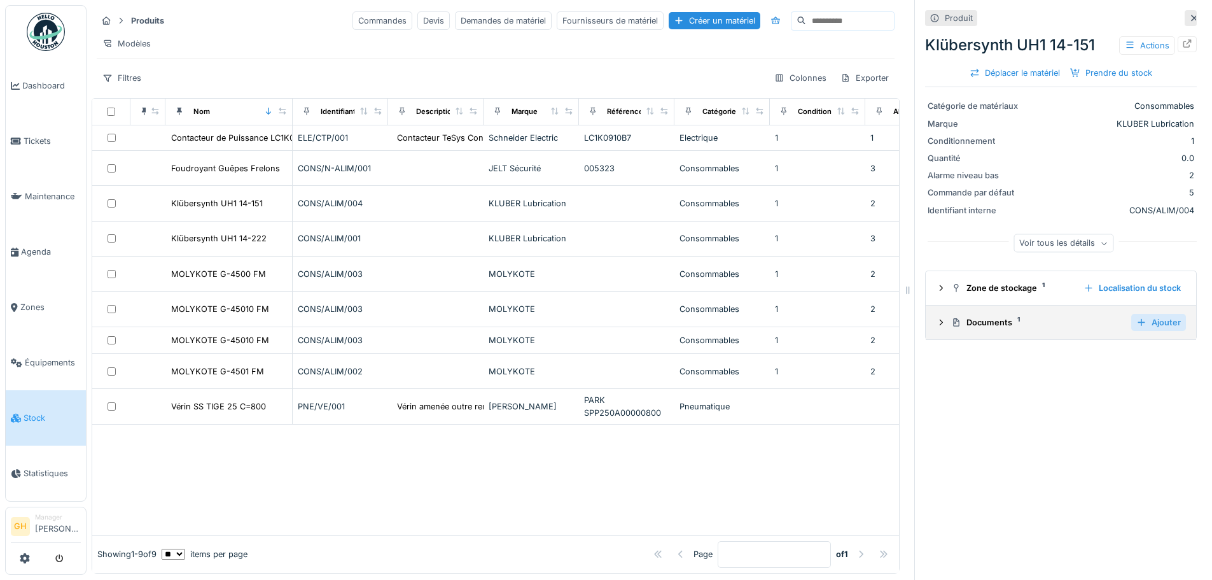
click at [1131, 316] on div "Ajouter" at bounding box center [1158, 322] width 55 height 17
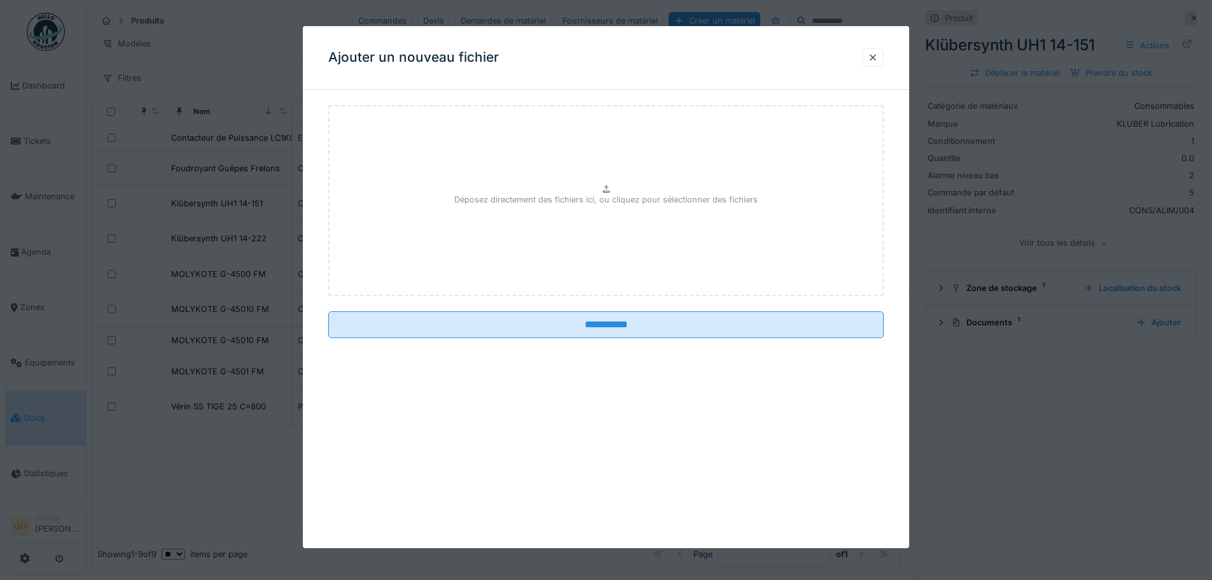
click at [605, 263] on div "Déposez directement des fichiers ici, ou cliquez pour sélectionner des fichiers" at bounding box center [606, 200] width 556 height 191
type input "**********"
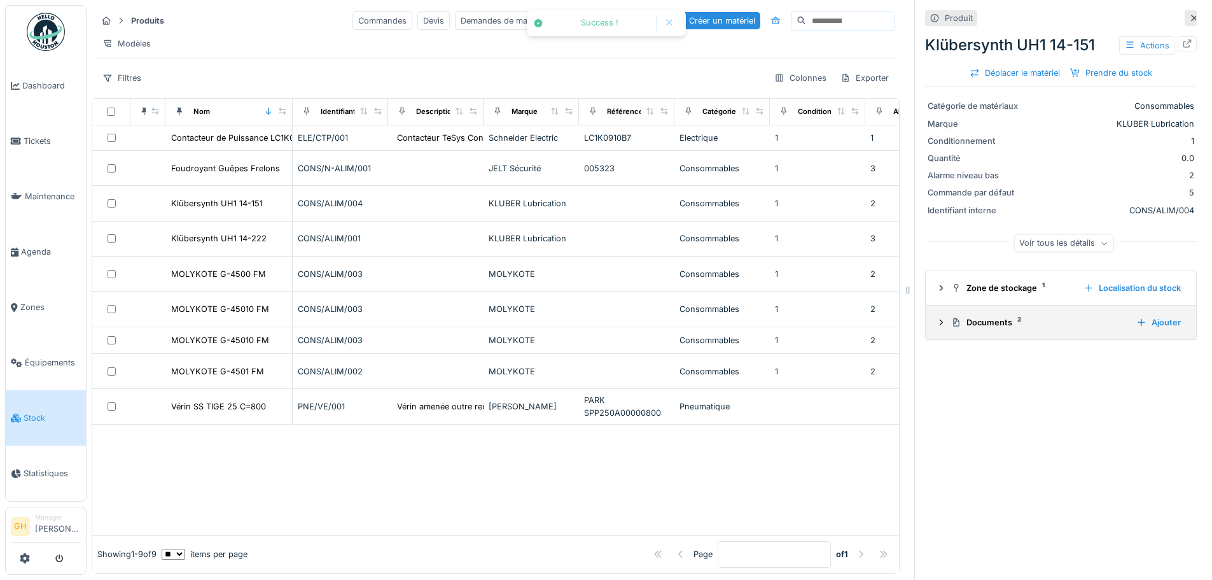
click at [1030, 316] on div "Documents 2" at bounding box center [1038, 322] width 175 height 12
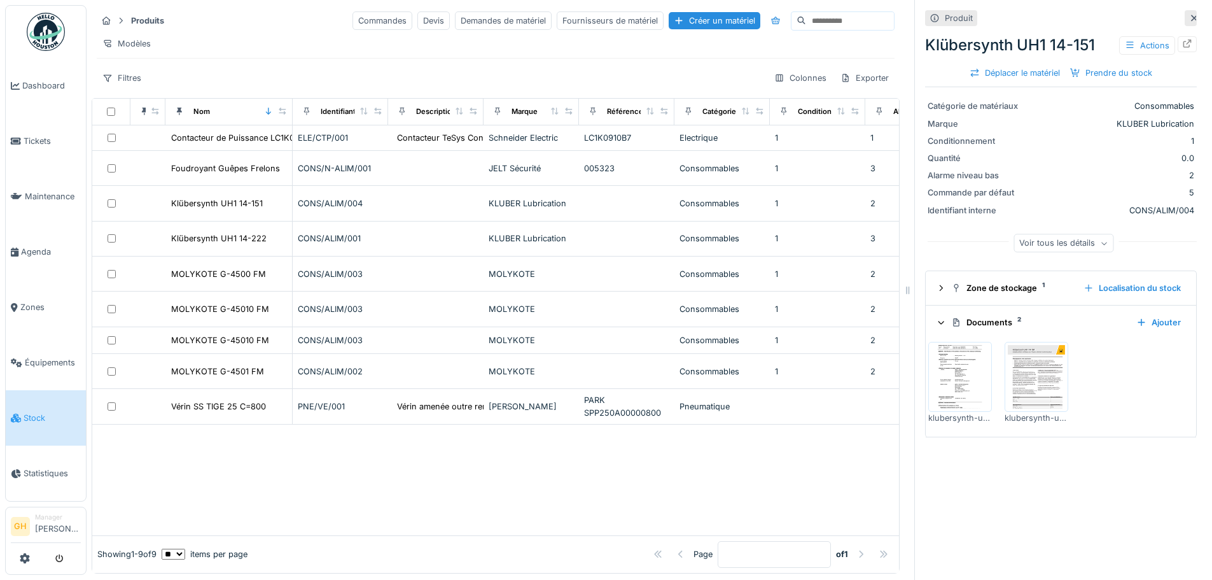
click at [1046, 321] on div "Documents 2 Ajouter" at bounding box center [1061, 322] width 250 height 17
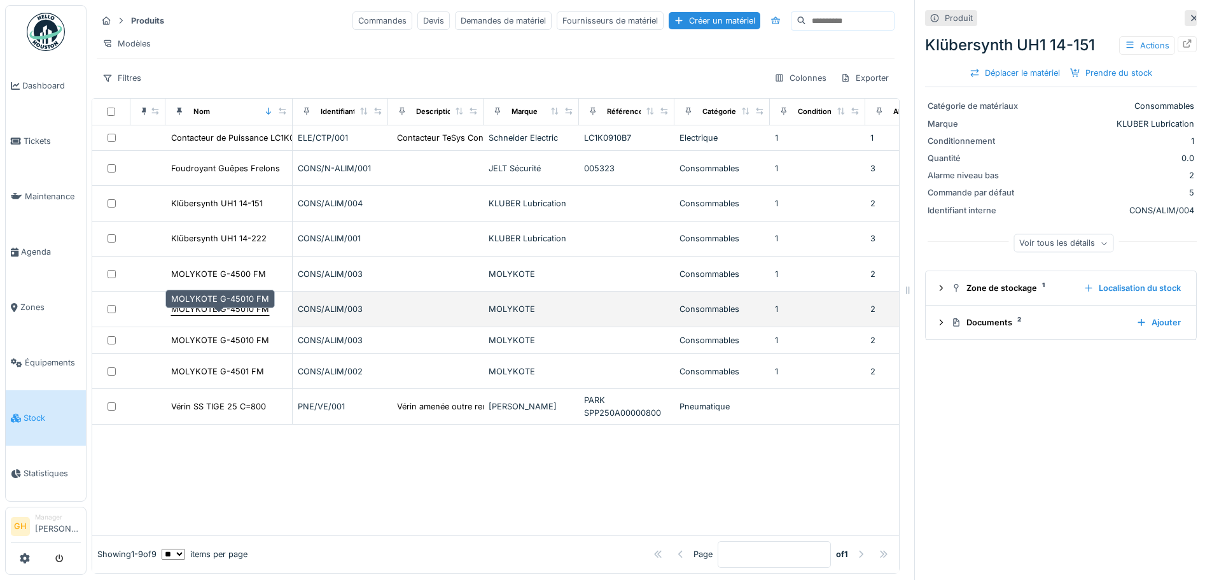
click at [249, 311] on div "MOLYKOTE G-45010 FM" at bounding box center [220, 309] width 98 height 12
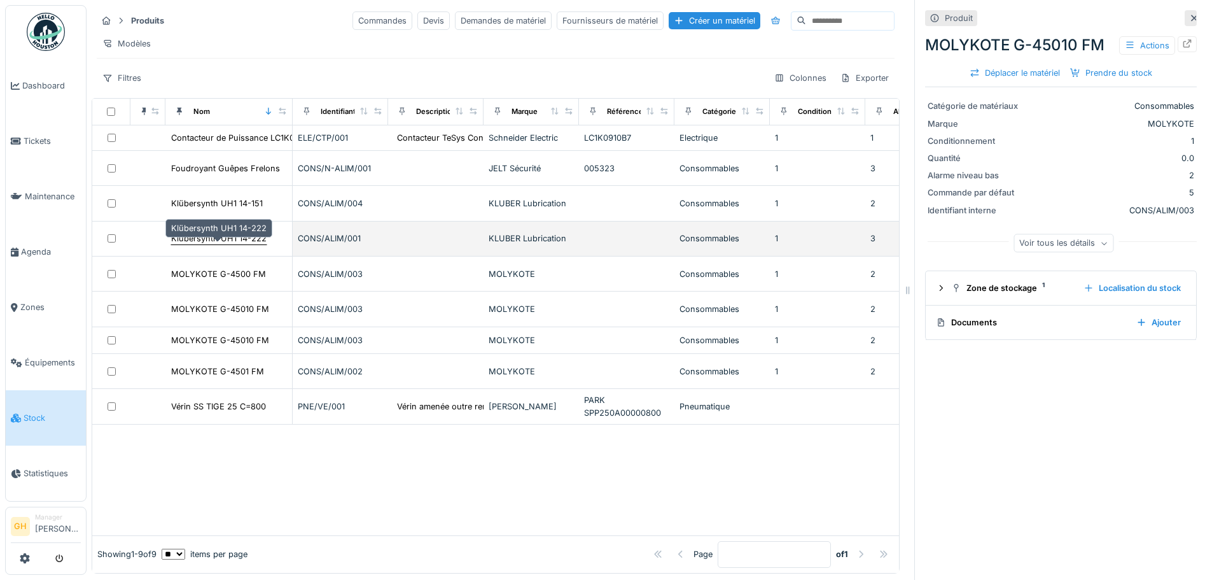
click at [252, 241] on div "Klübersynth UH1 14-222" at bounding box center [218, 238] width 95 height 12
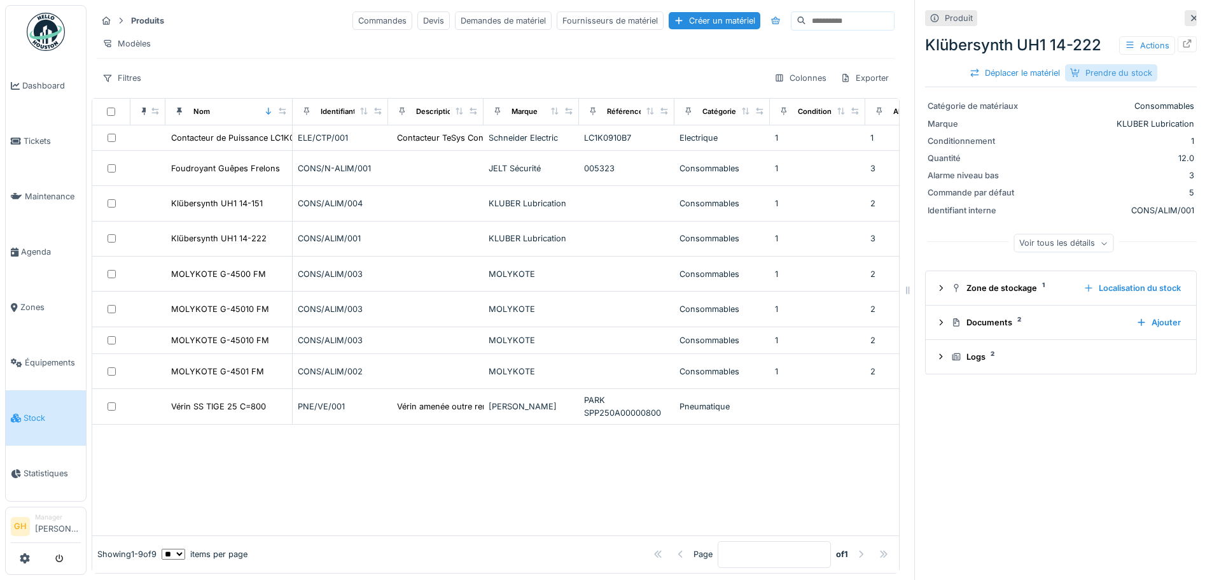
click at [1070, 64] on div "Prendre du stock" at bounding box center [1111, 72] width 92 height 17
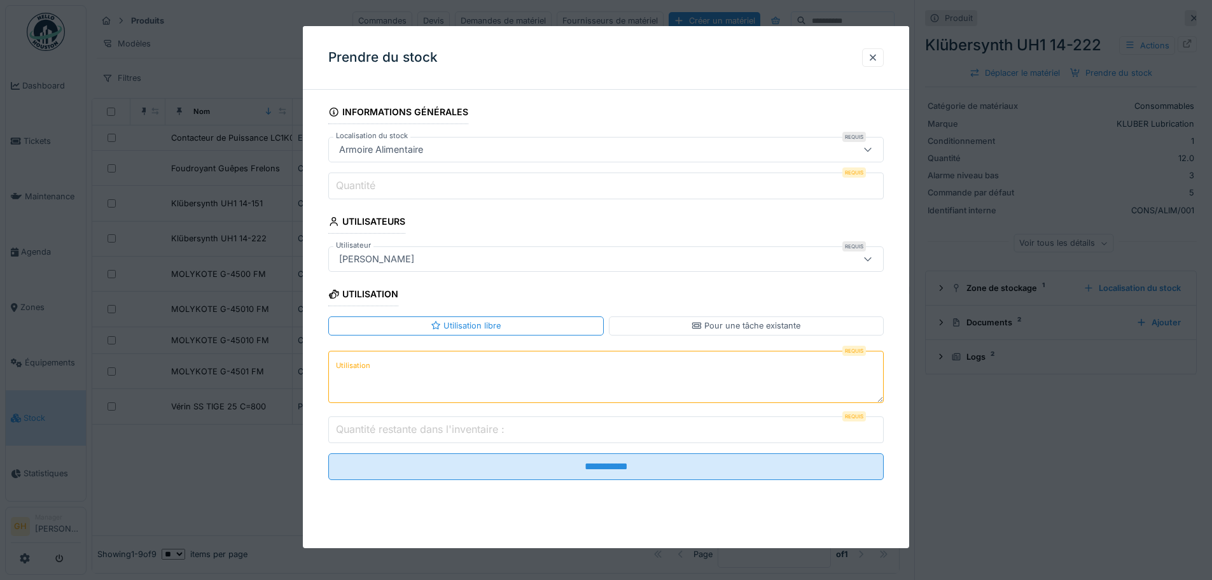
click at [480, 188] on input "Quantité" at bounding box center [606, 185] width 556 height 27
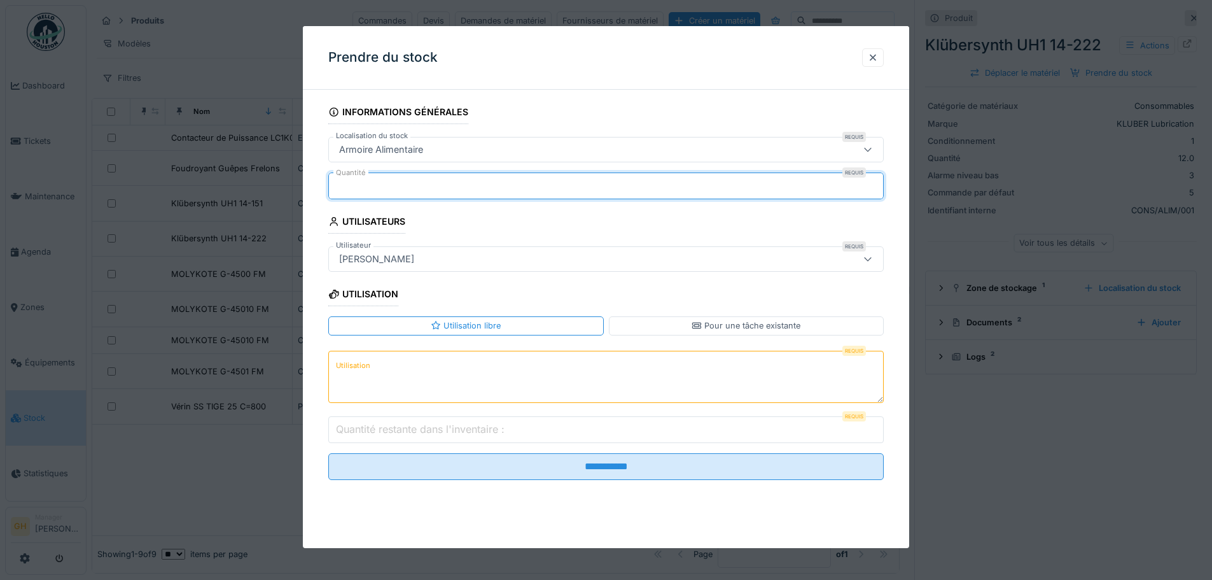
type input "*"
click at [437, 430] on label "Quantité restante dans l'inventaire :" at bounding box center [420, 428] width 174 height 15
click at [437, 430] on input "Quantité restante dans l'inventaire :" at bounding box center [606, 429] width 556 height 27
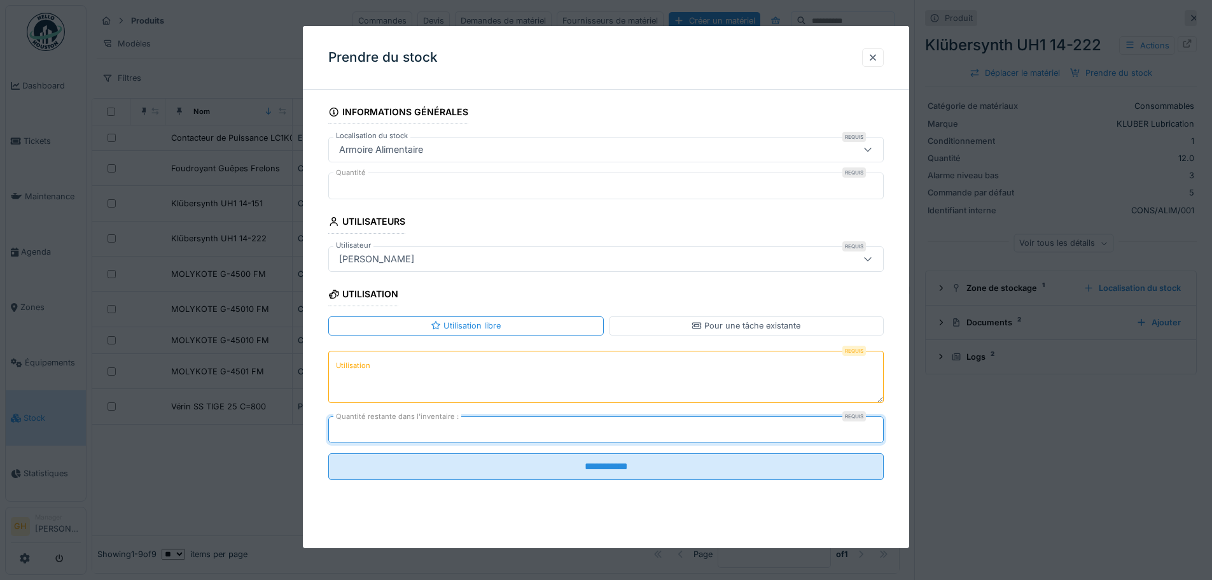
type input "*"
click at [433, 367] on textarea "Utilisation" at bounding box center [606, 377] width 556 height 52
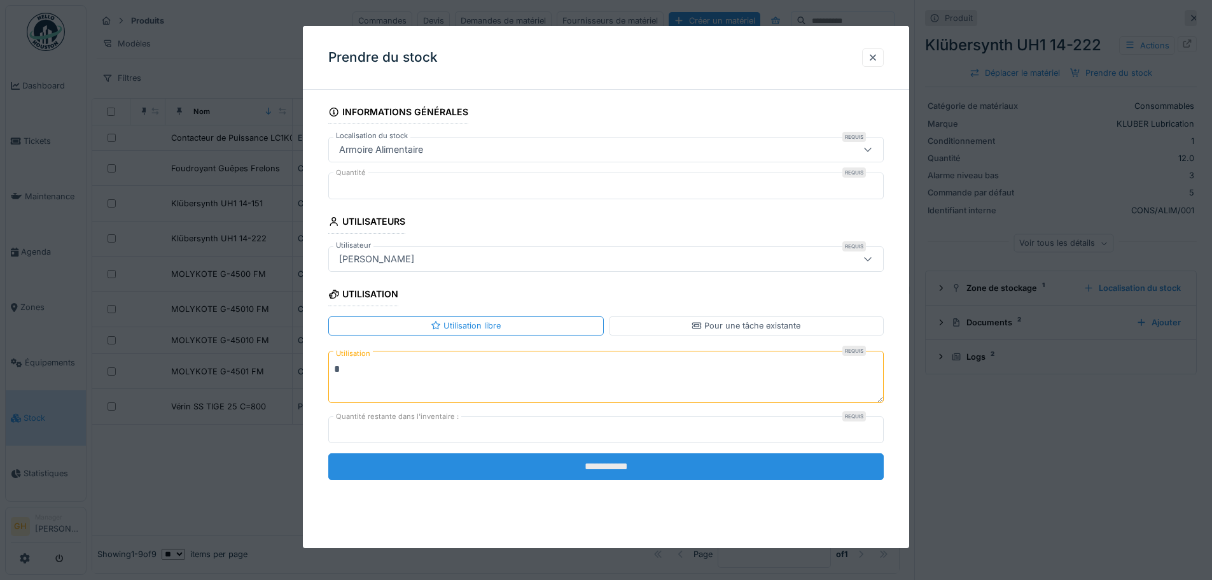
click at [487, 470] on input "**********" at bounding box center [606, 466] width 556 height 27
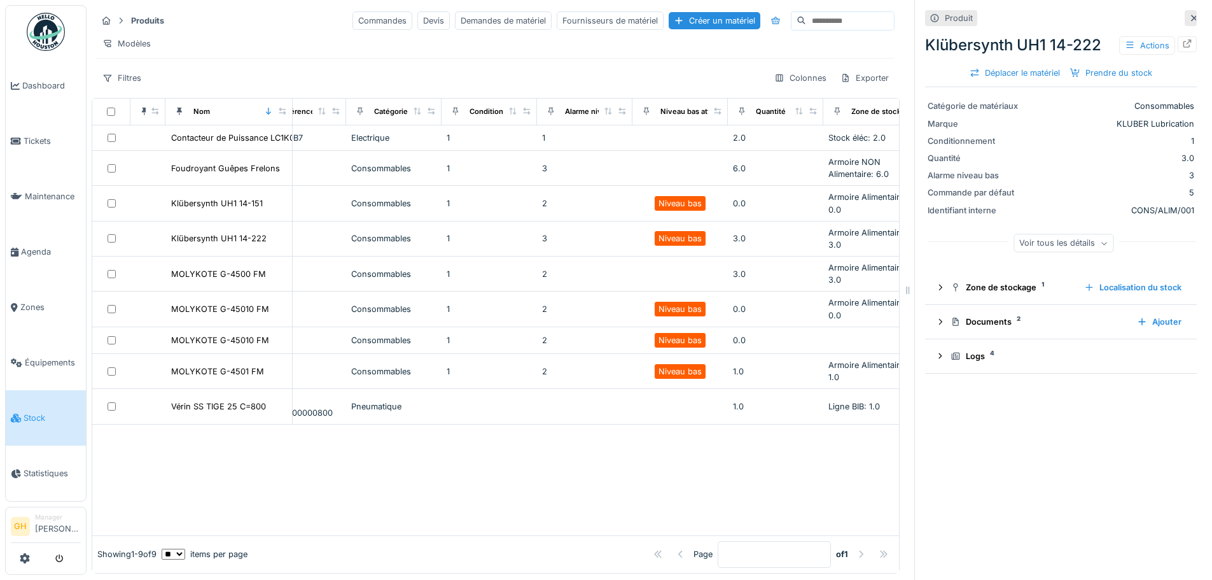
scroll to position [0, 330]
click at [1073, 64] on div "Prendre du stock" at bounding box center [1111, 72] width 92 height 17
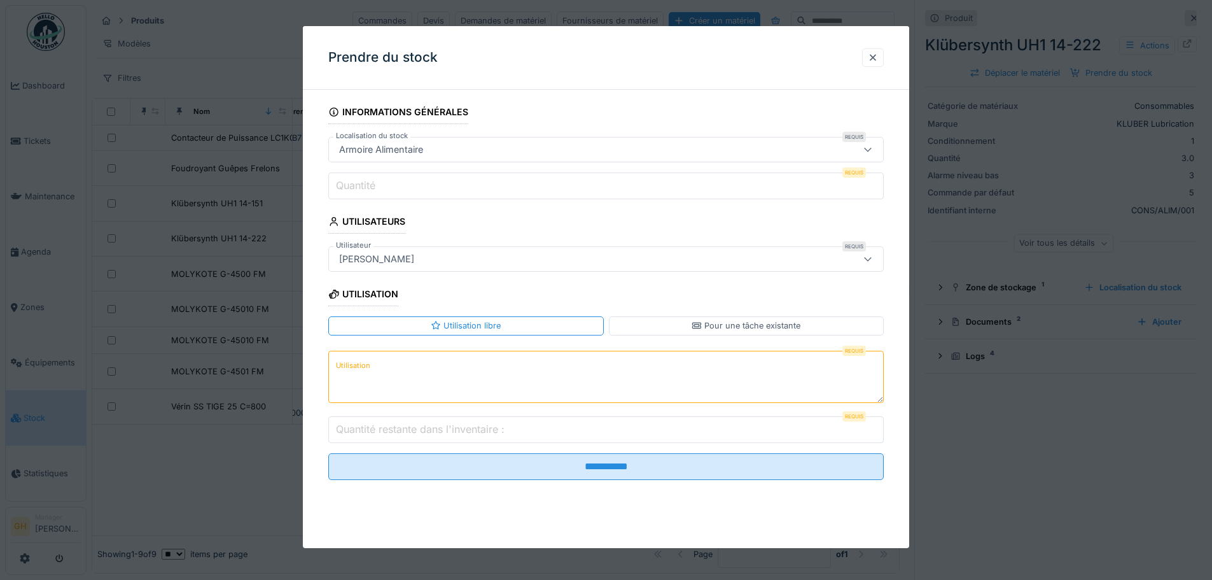
click at [613, 427] on input "Quantité restante dans l'inventaire :" at bounding box center [606, 429] width 556 height 27
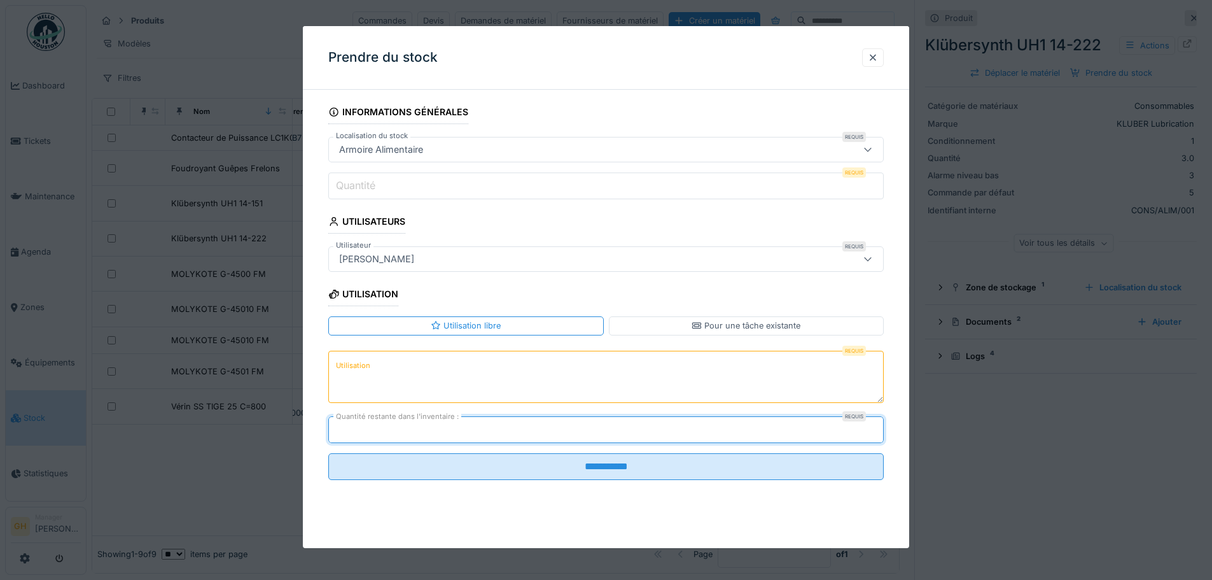
type input "**"
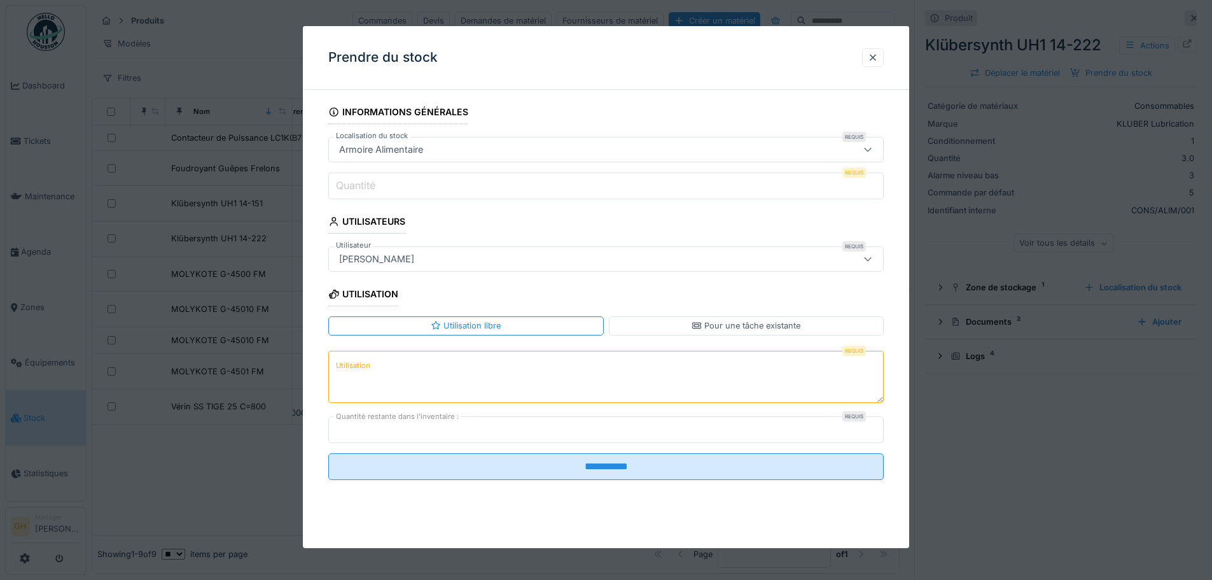
click at [502, 181] on input "Quantité" at bounding box center [606, 185] width 556 height 27
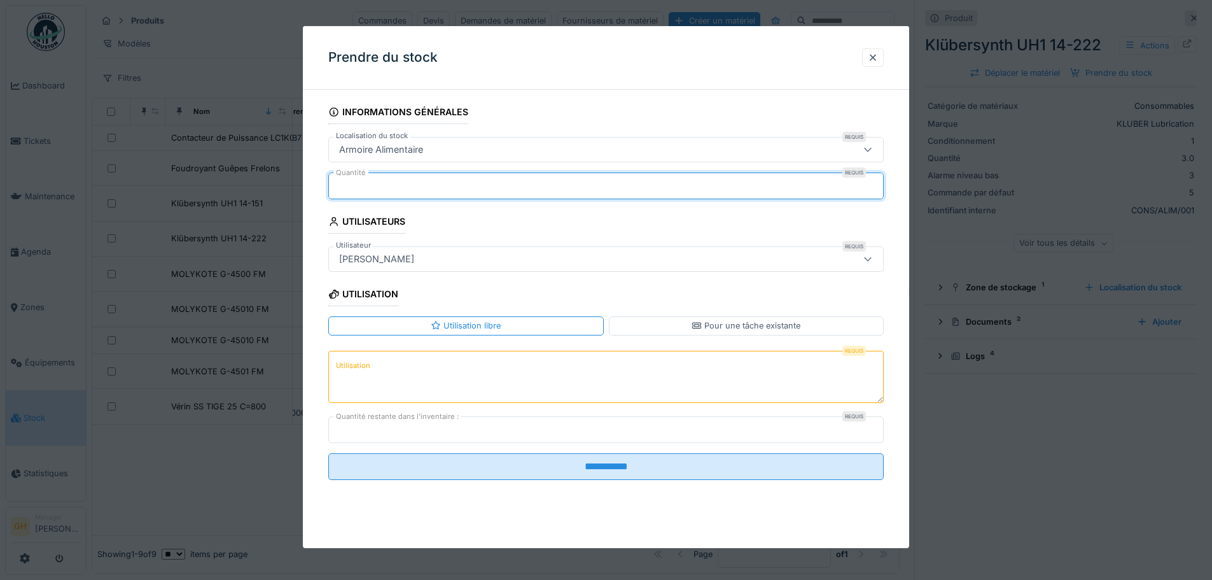
type input "*"
click at [462, 379] on textarea "Utilisation" at bounding box center [606, 377] width 556 height 52
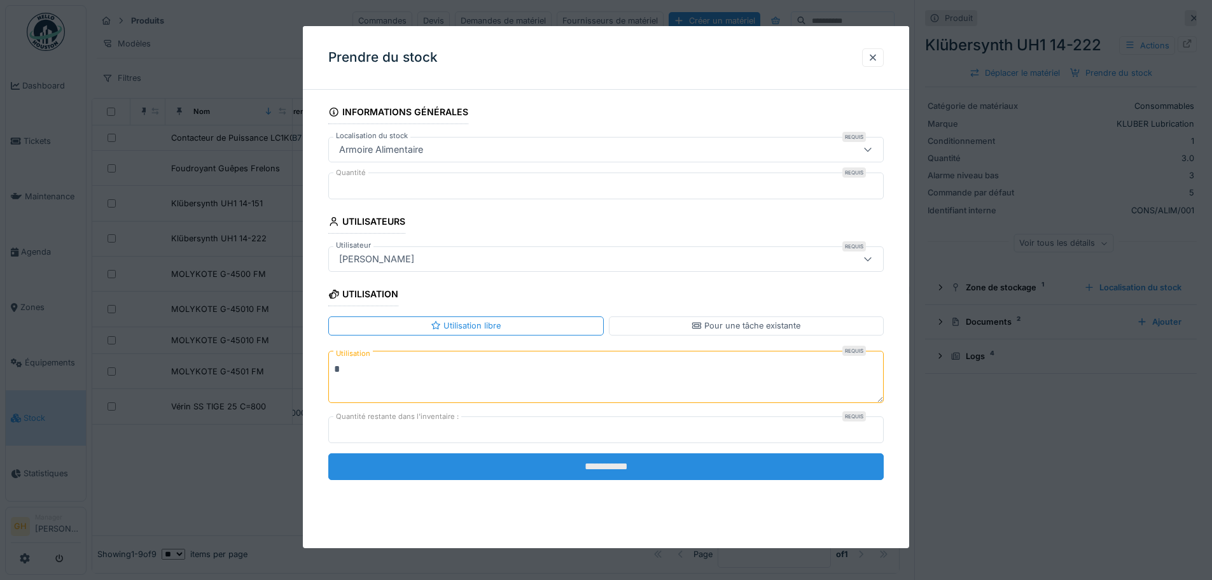
click at [539, 462] on input "**********" at bounding box center [606, 466] width 556 height 27
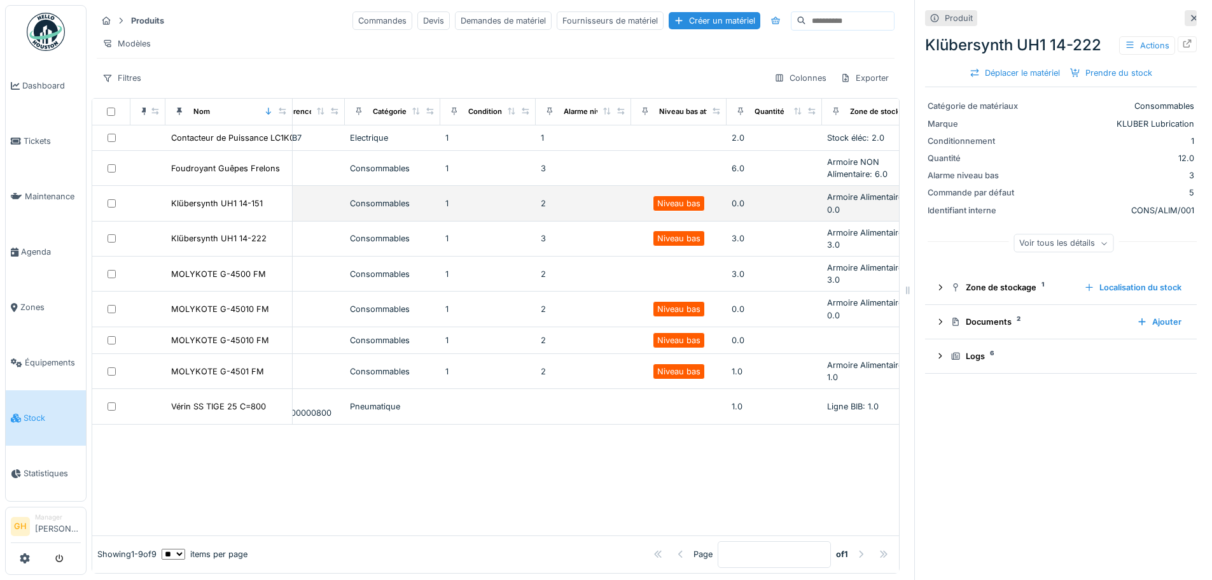
click at [605, 212] on td "2" at bounding box center [583, 203] width 95 height 35
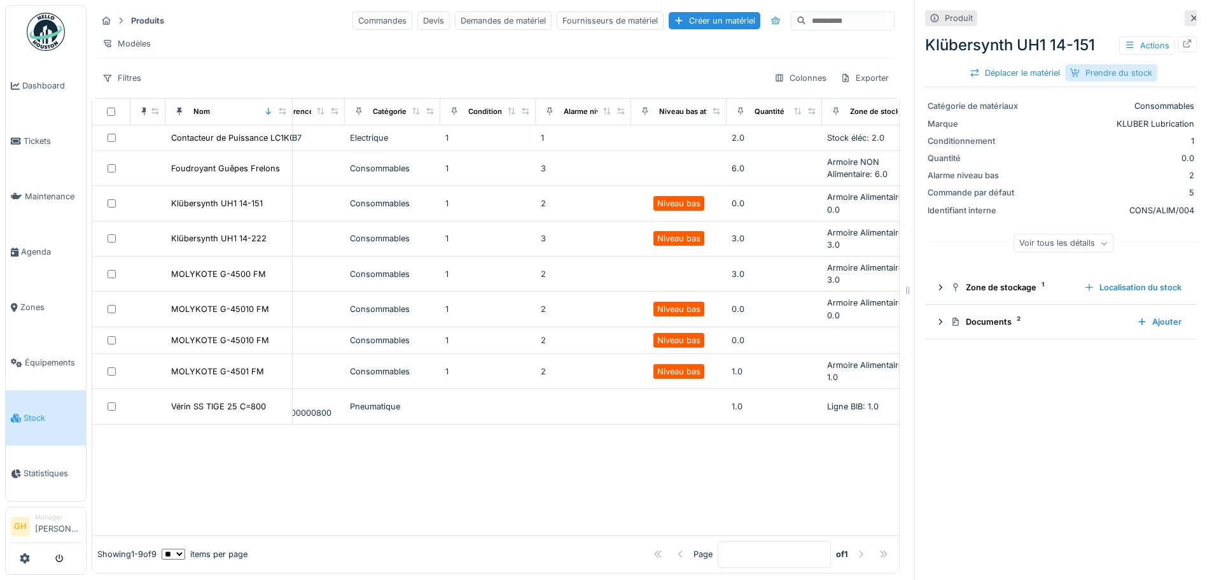
click at [1075, 67] on div "Prendre du stock" at bounding box center [1111, 72] width 92 height 17
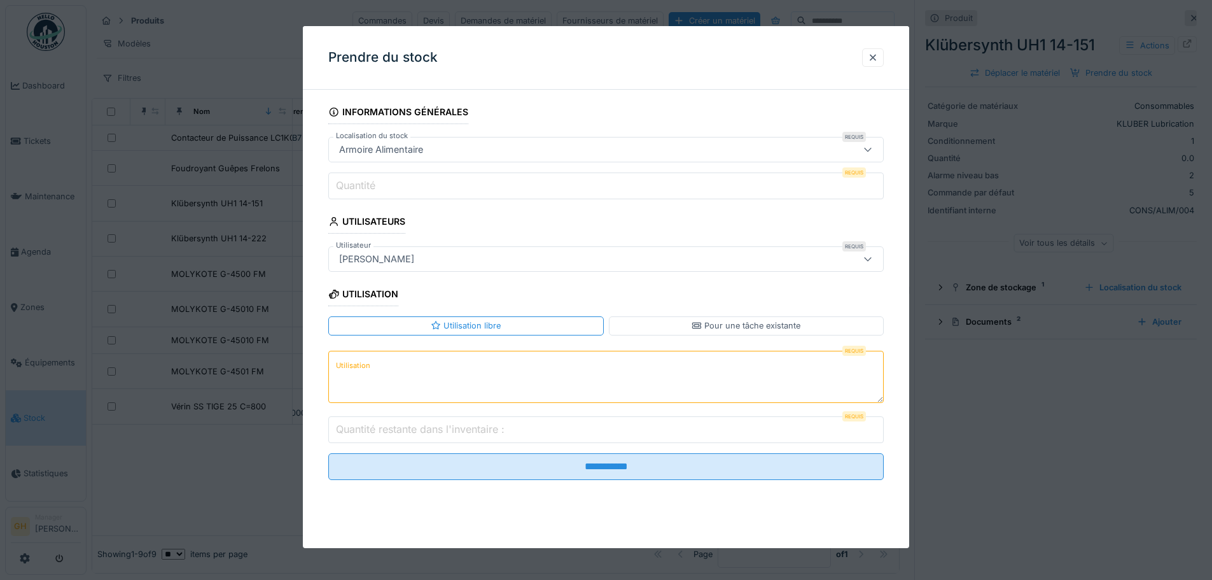
click at [636, 444] on fieldset "**********" at bounding box center [606, 295] width 556 height 390
click at [636, 435] on input "Quantité restante dans l'inventaire :" at bounding box center [606, 429] width 556 height 27
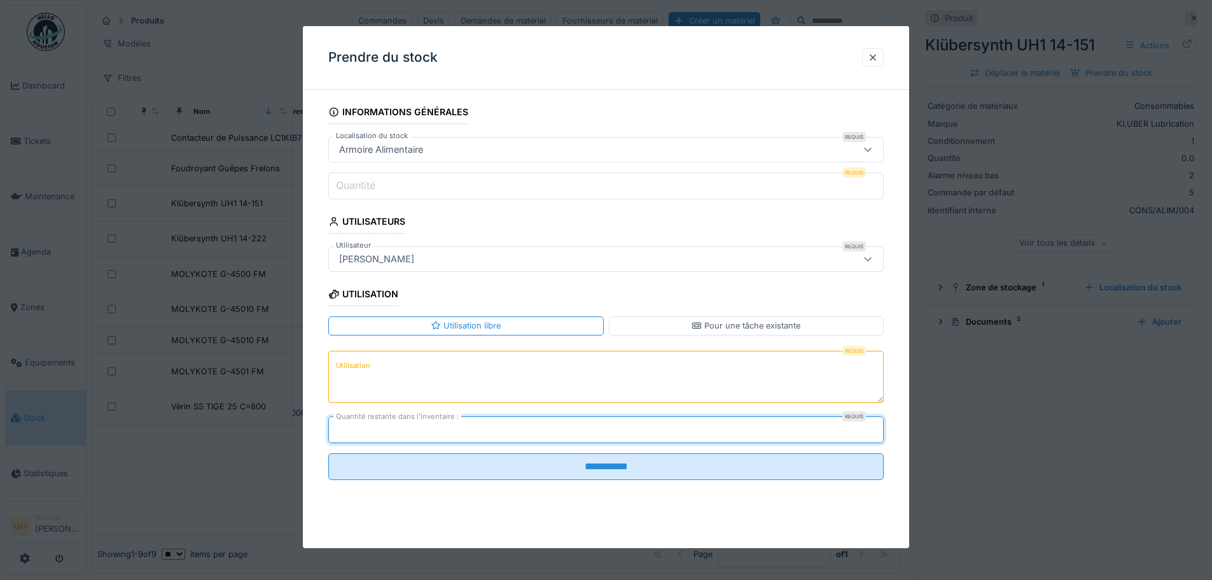
type input "*"
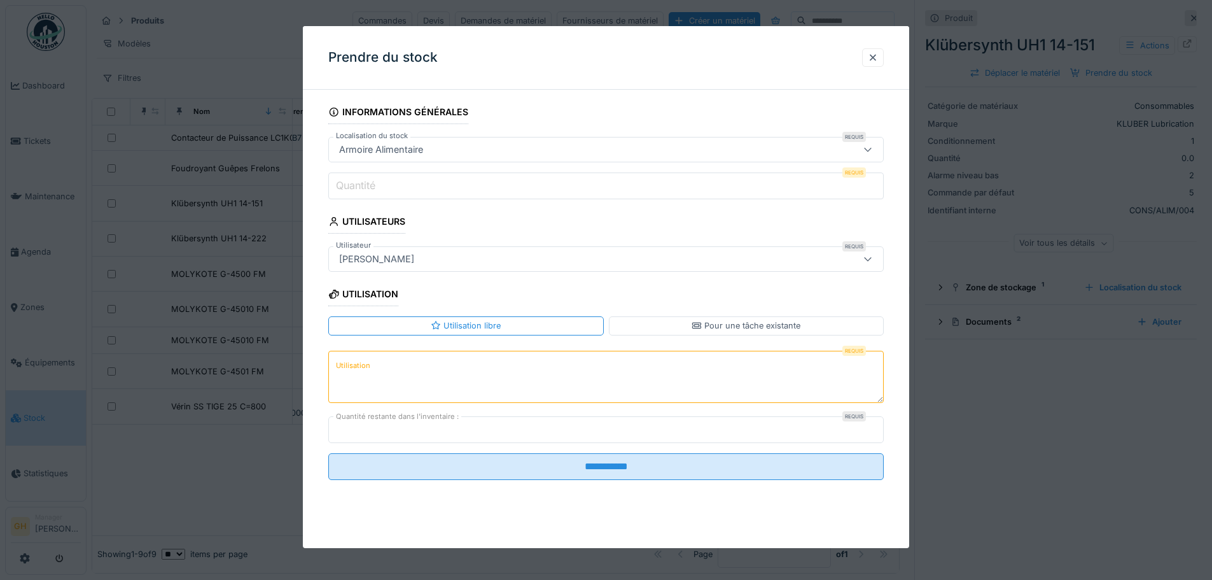
click at [496, 186] on input "Quantité" at bounding box center [606, 185] width 556 height 27
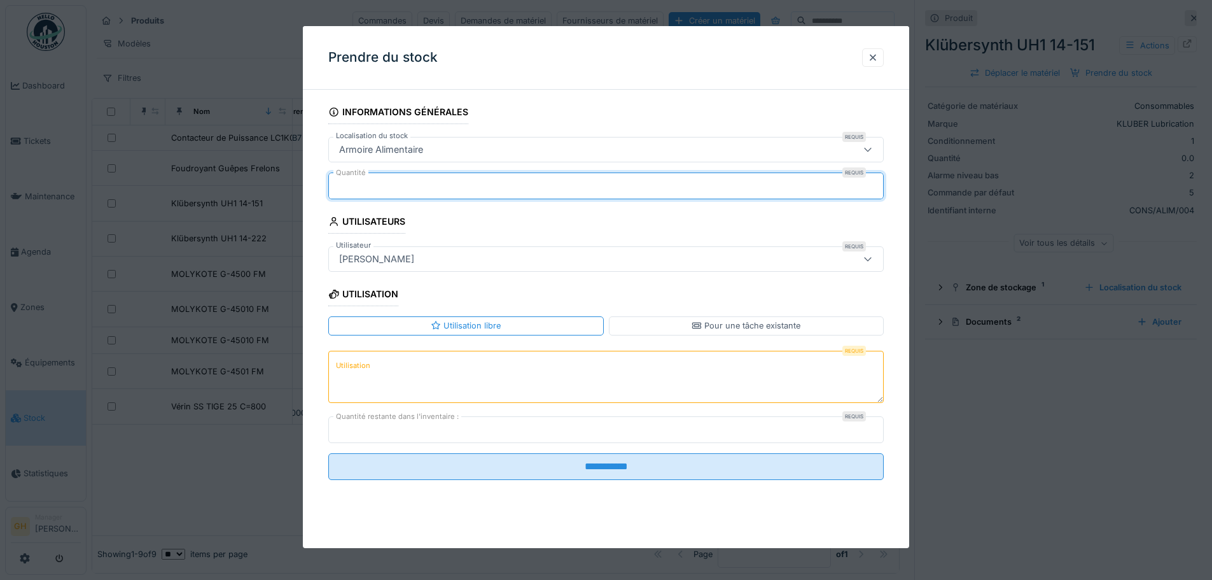
type input "*"
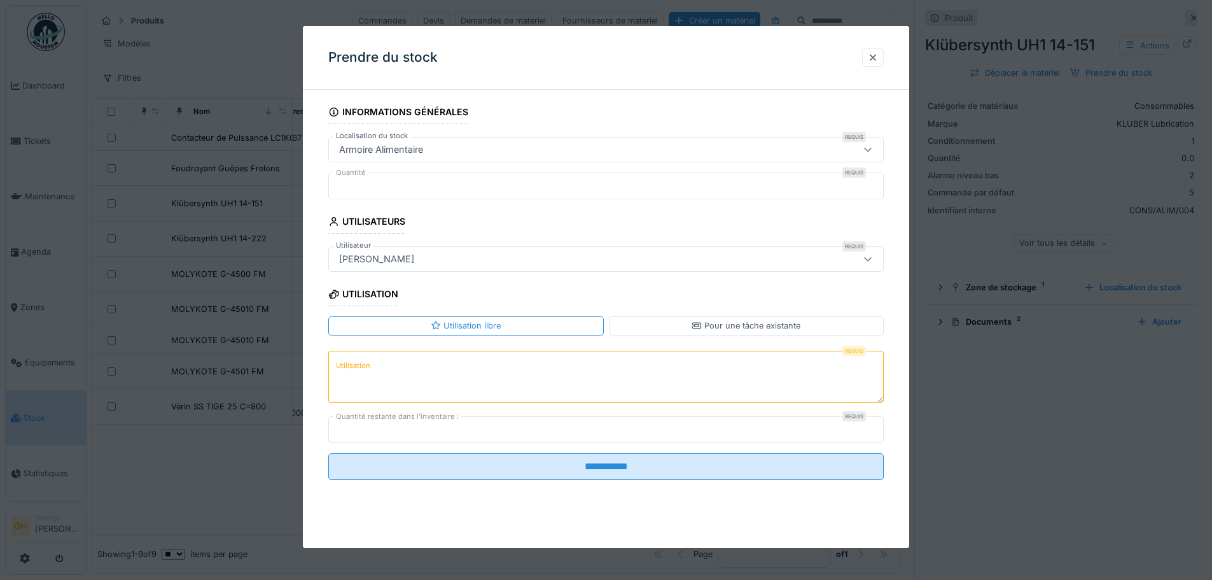
click at [454, 387] on textarea "Utilisation" at bounding box center [606, 377] width 556 height 52
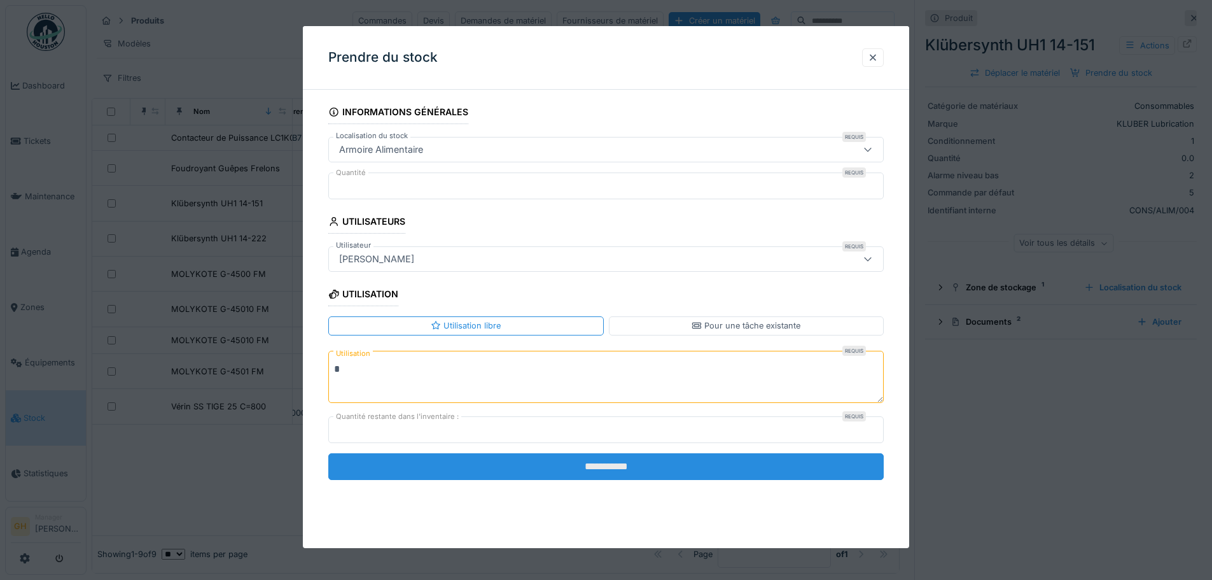
click at [509, 463] on input "**********" at bounding box center [606, 466] width 556 height 27
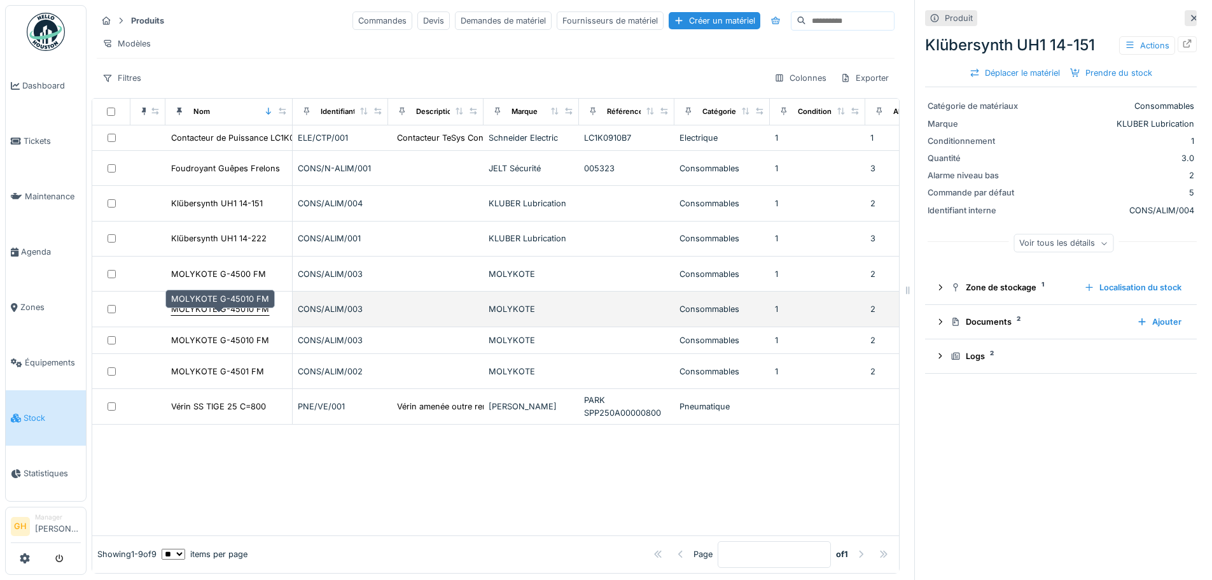
click at [234, 309] on div "MOLYKOTE G-45010 FM" at bounding box center [220, 309] width 98 height 12
click at [220, 305] on div "MOLYKOTE G-45010 FM" at bounding box center [220, 309] width 98 height 12
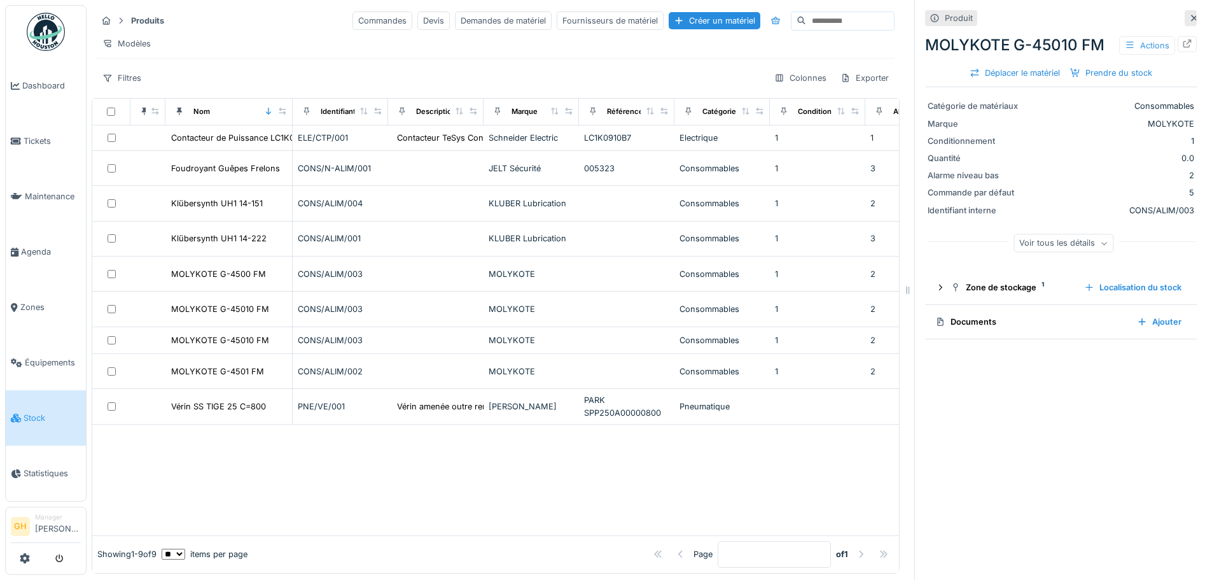
click at [1129, 36] on div "Actions" at bounding box center [1147, 45] width 56 height 18
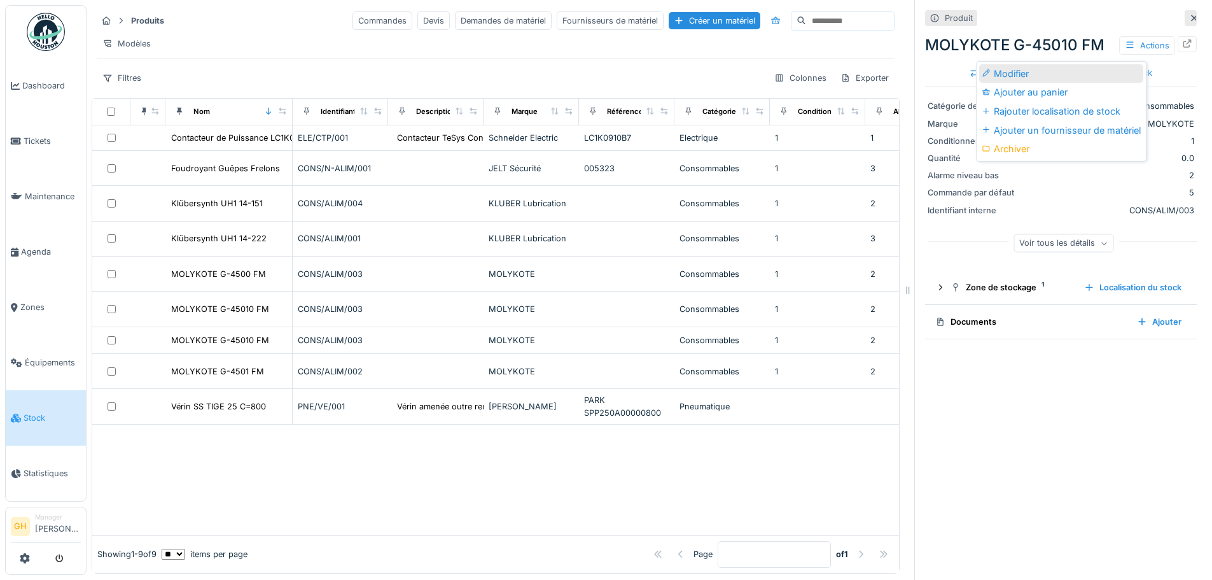
click at [1070, 70] on div "Modifier" at bounding box center [1061, 73] width 164 height 19
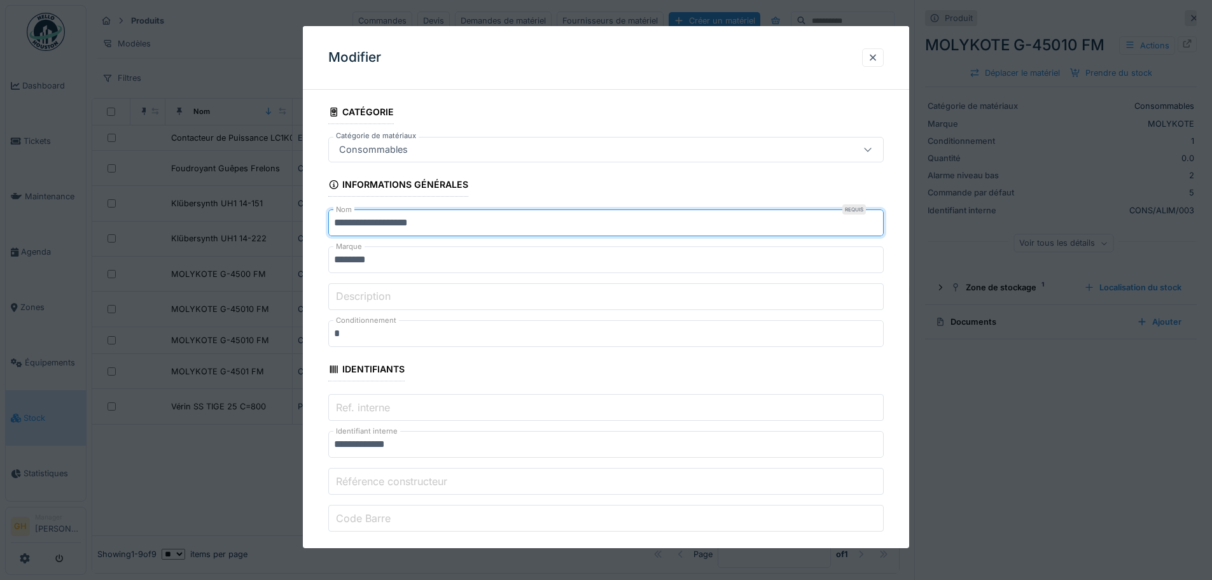
drag, startPoint x: 524, startPoint y: 224, endPoint x: 325, endPoint y: 235, distance: 199.5
drag, startPoint x: 458, startPoint y: 221, endPoint x: 366, endPoint y: 224, distance: 91.7
click at [366, 224] on input "**********" at bounding box center [606, 222] width 556 height 27
type input "**********"
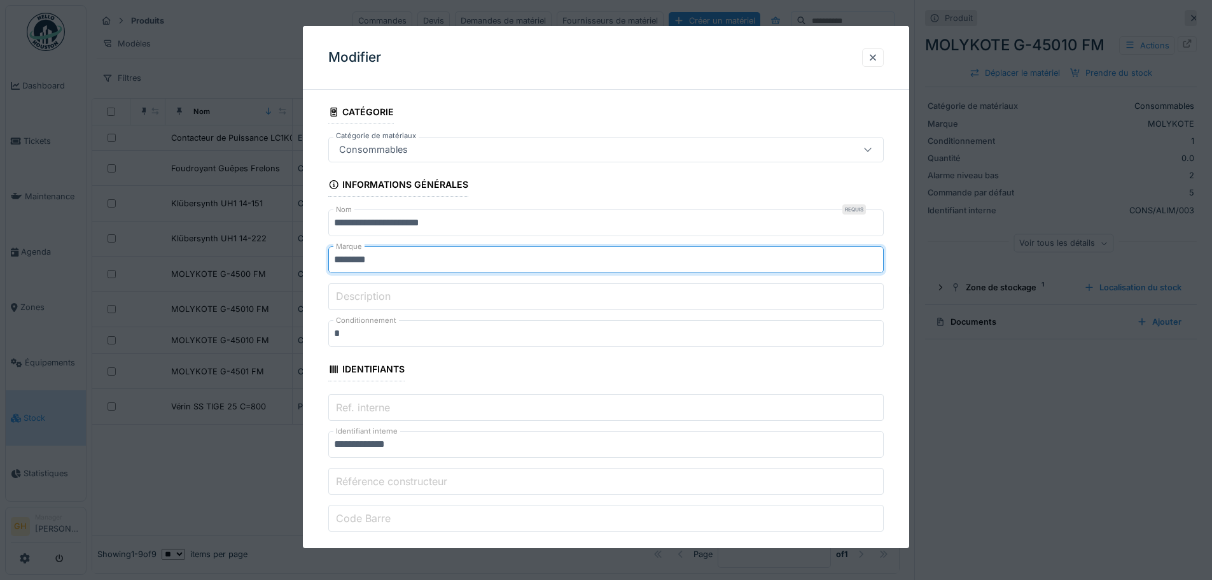
drag, startPoint x: 445, startPoint y: 261, endPoint x: 283, endPoint y: 265, distance: 162.3
click at [283, 265] on div "**********" at bounding box center [650, 290] width 1126 height 580
type input "**********"
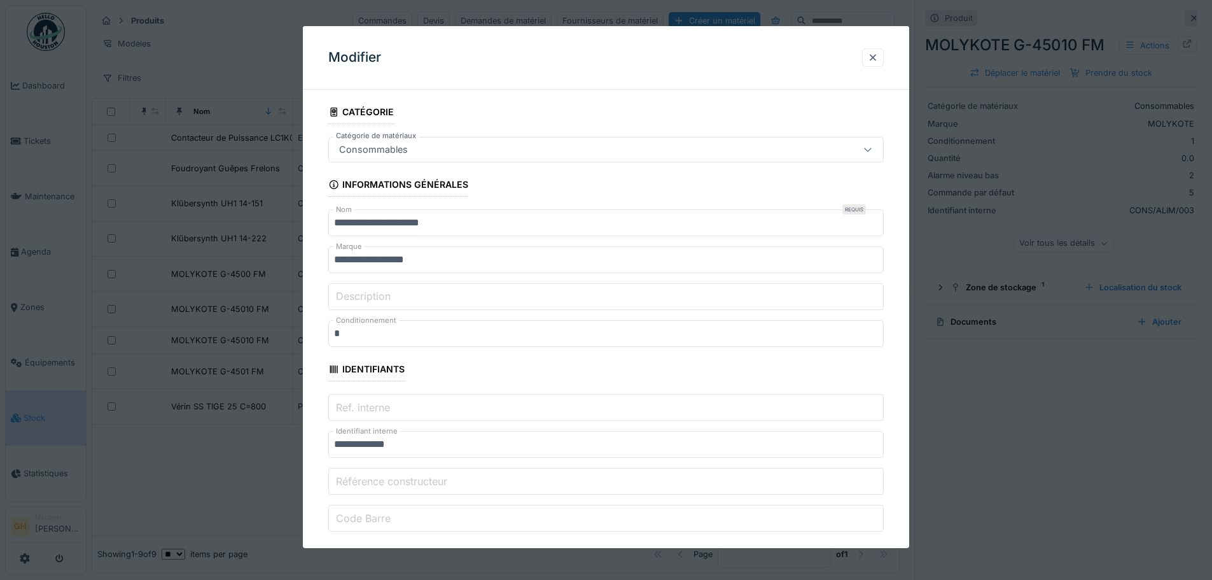
click at [433, 301] on input "Description" at bounding box center [606, 296] width 556 height 27
click at [440, 370] on fieldset "**********" at bounding box center [606, 584] width 556 height 968
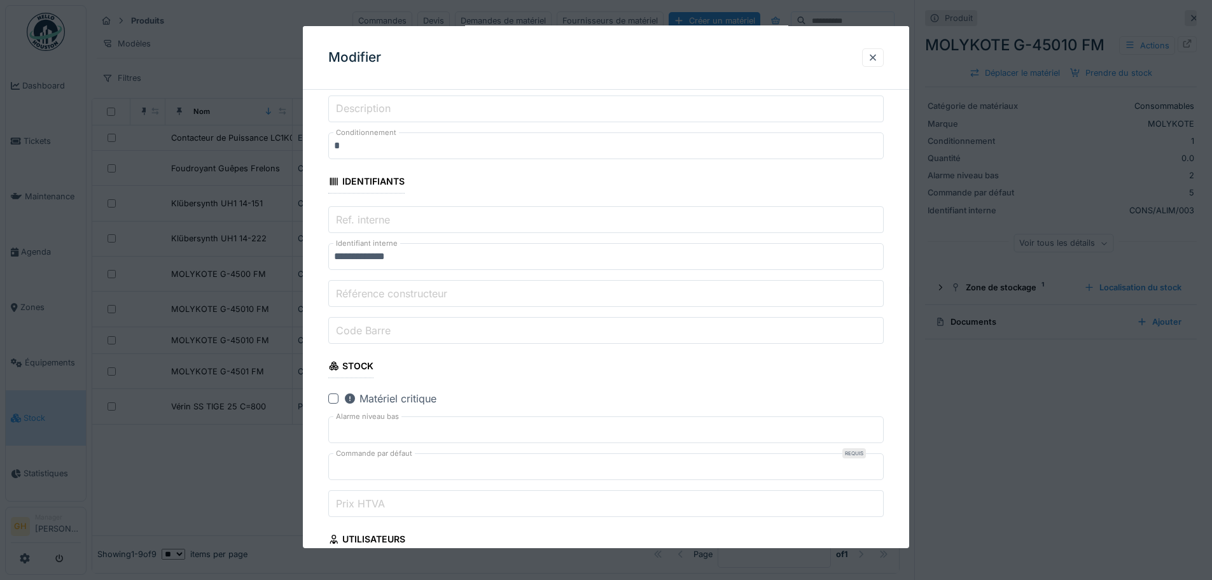
scroll to position [255, 0]
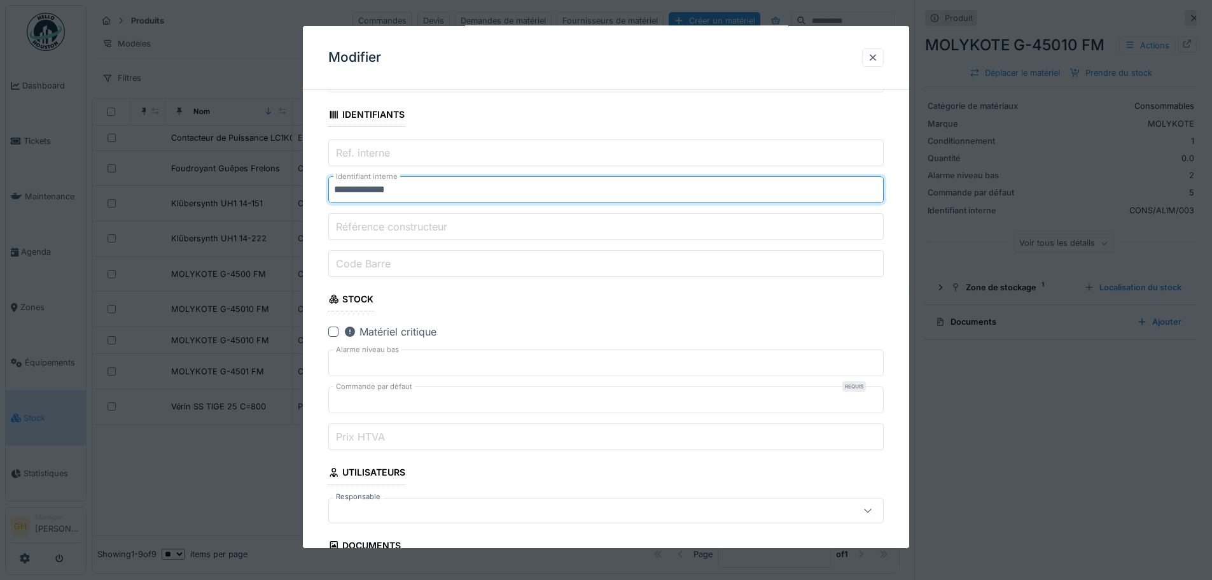
click at [438, 186] on input "**********" at bounding box center [606, 189] width 556 height 27
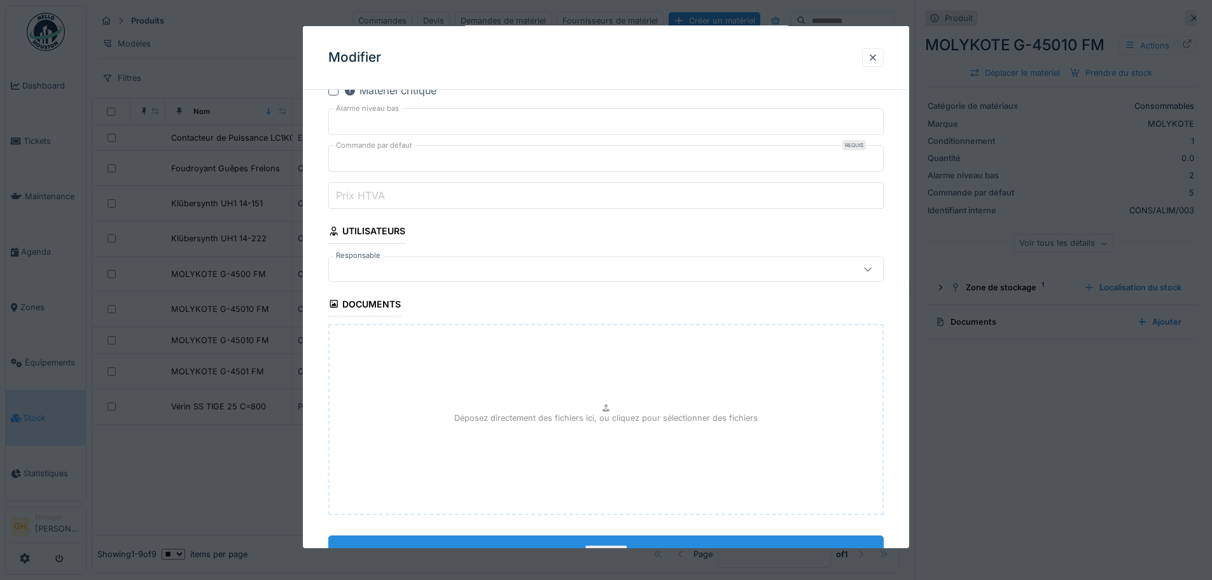
scroll to position [509, 0]
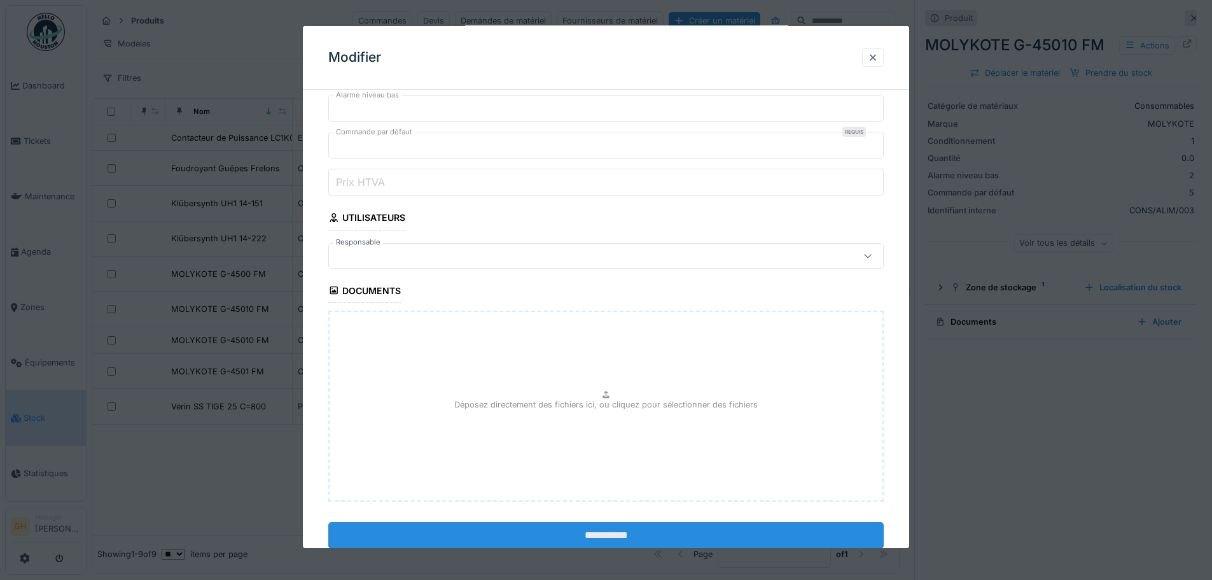
type input "**********"
click at [566, 528] on input "**********" at bounding box center [606, 535] width 556 height 27
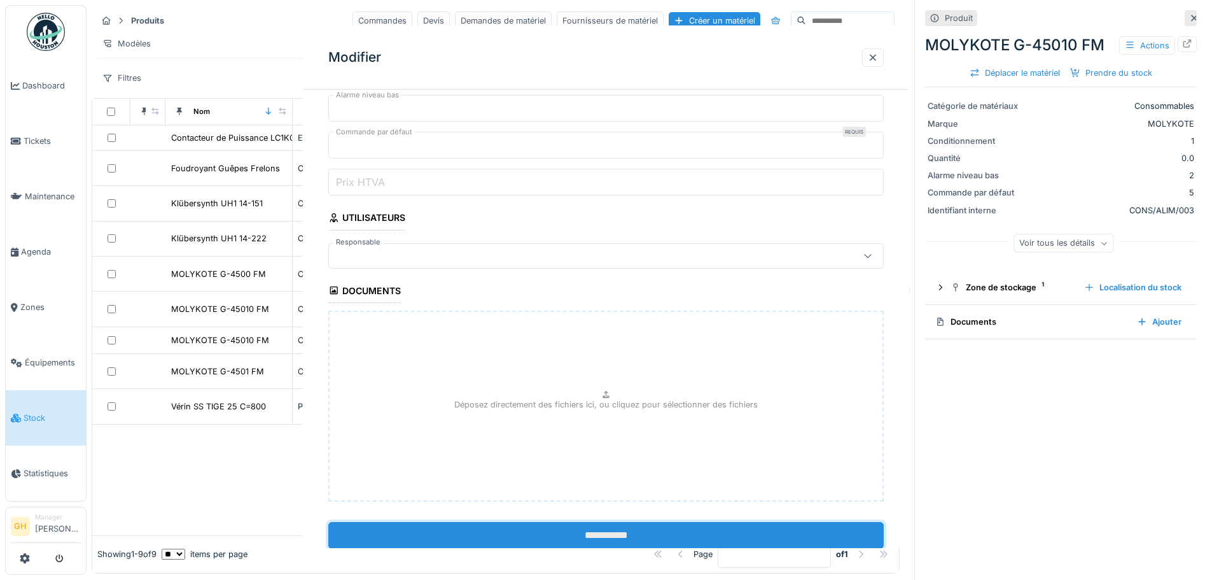
scroll to position [0, 0]
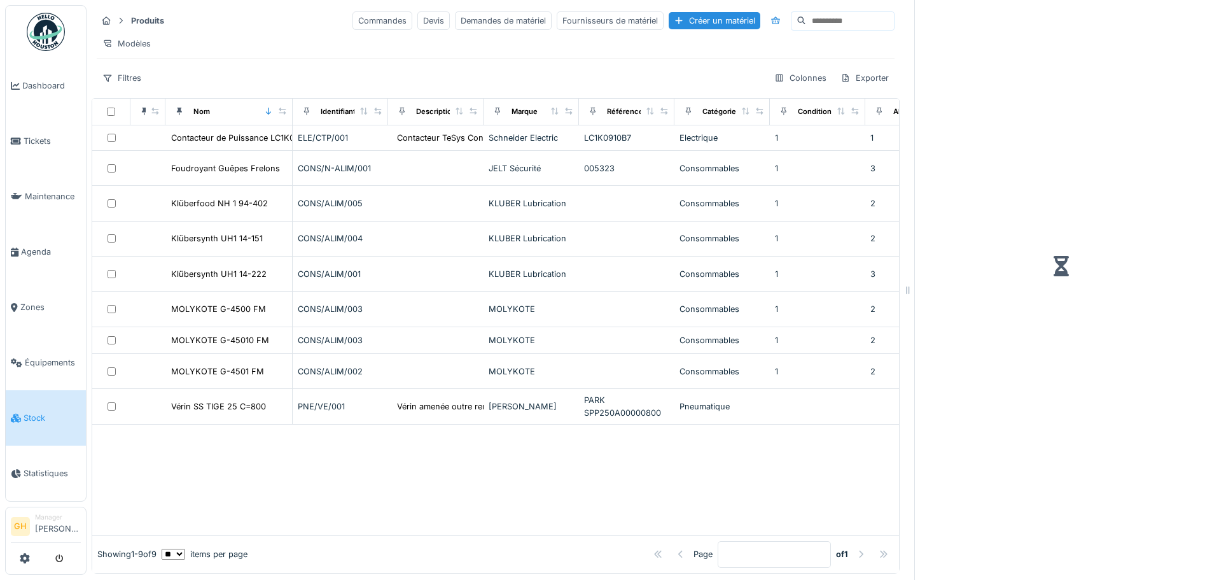
scroll to position [10, 0]
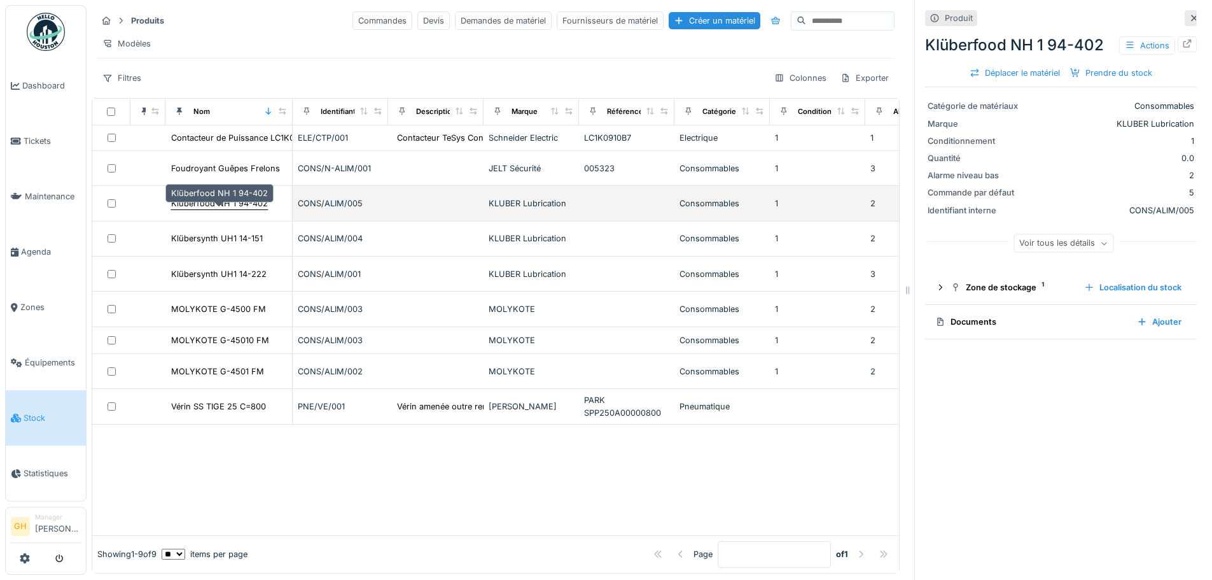
click at [232, 205] on div "Klüberfood NH 1 94-402" at bounding box center [219, 203] width 97 height 12
click at [237, 212] on td "Klüberfood NH 1 94-402" at bounding box center [228, 203] width 127 height 35
click at [224, 204] on div "Klüberfood NH 1 94-402" at bounding box center [219, 203] width 97 height 12
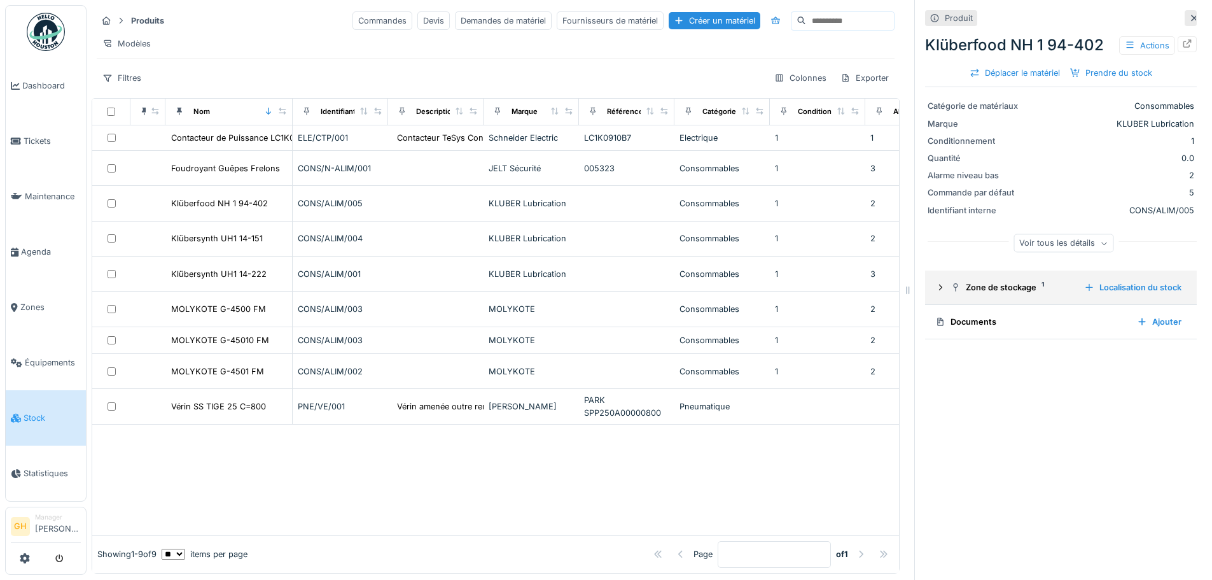
scroll to position [0, 0]
click at [1159, 326] on div "Ajouter" at bounding box center [1159, 321] width 55 height 17
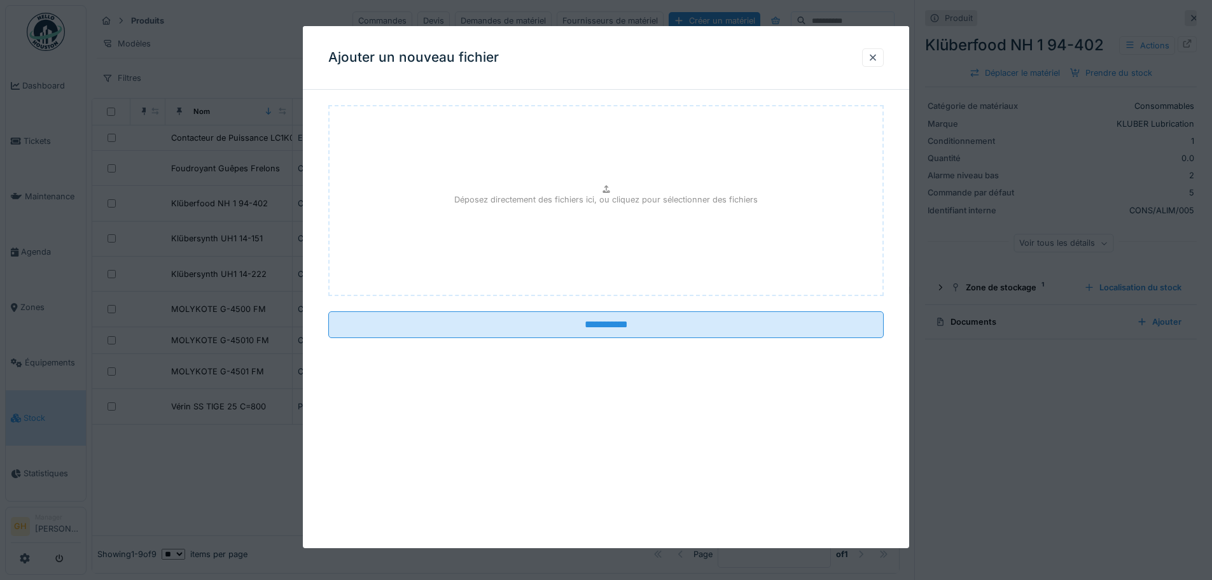
click at [688, 246] on div "Déposez directement des fichiers ici, ou cliquez pour sélectionner des fichiers" at bounding box center [606, 200] width 556 height 191
type input "**********"
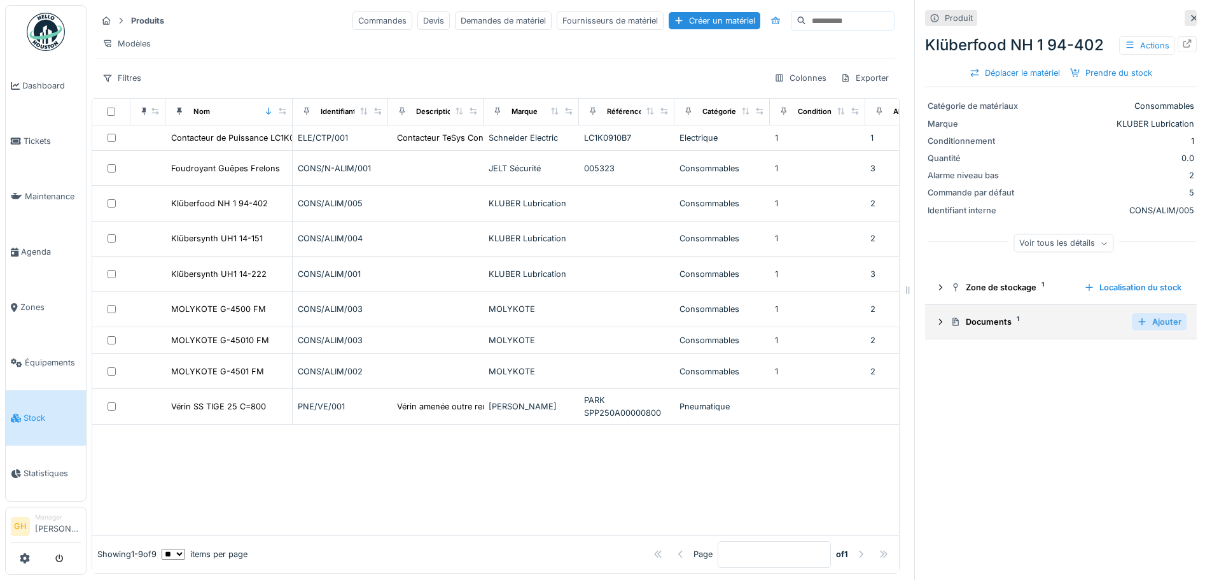
click at [1143, 321] on div "Ajouter" at bounding box center [1159, 321] width 55 height 17
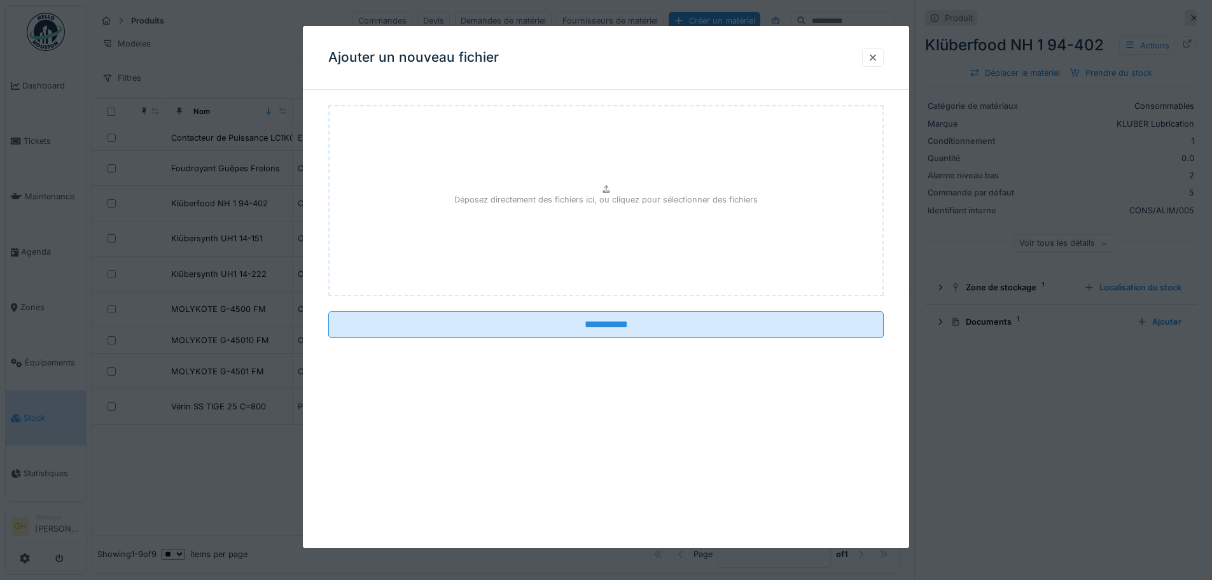
click at [706, 227] on div "Déposez directement des fichiers ici, ou cliquez pour sélectionner des fichiers" at bounding box center [606, 200] width 556 height 191
type input "**********"
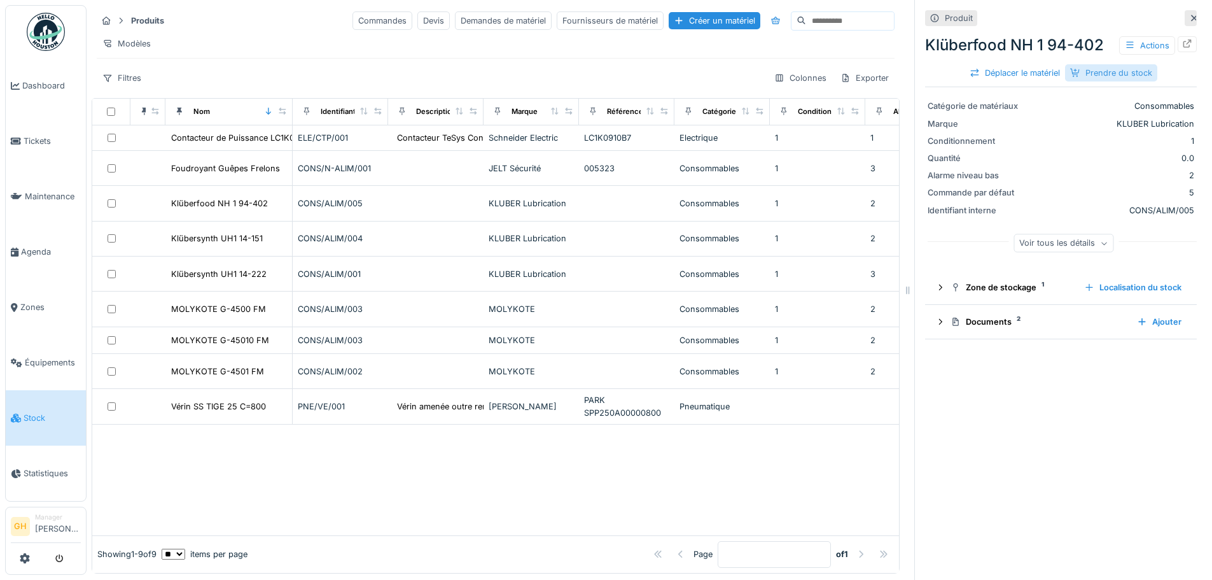
click at [1093, 72] on div "Prendre du stock" at bounding box center [1111, 72] width 92 height 17
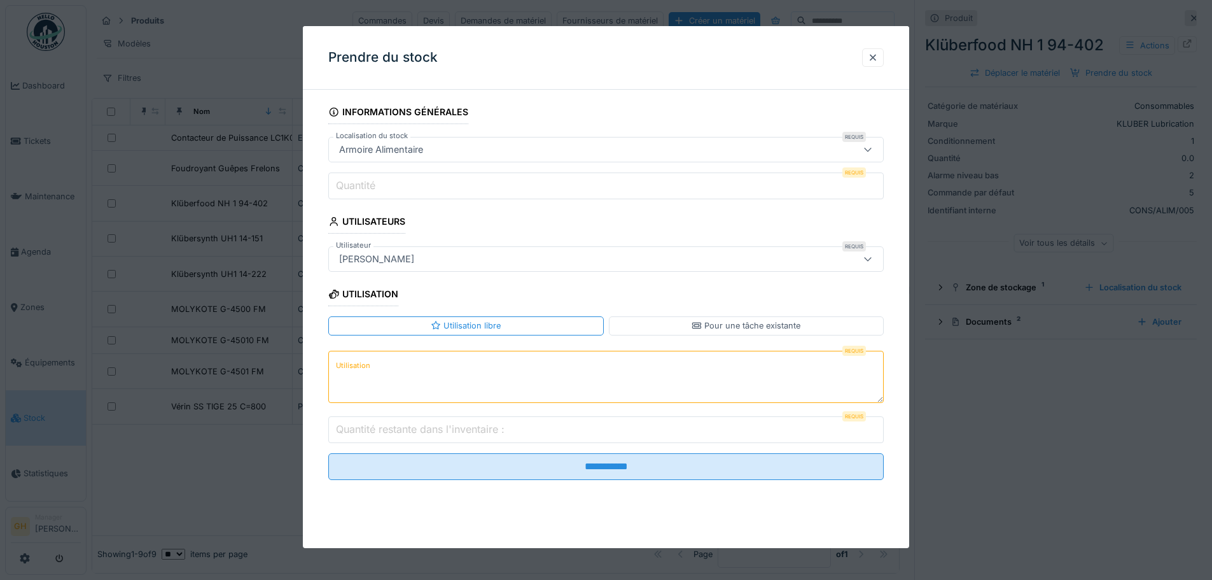
click at [547, 176] on input "Quantité" at bounding box center [606, 185] width 556 height 27
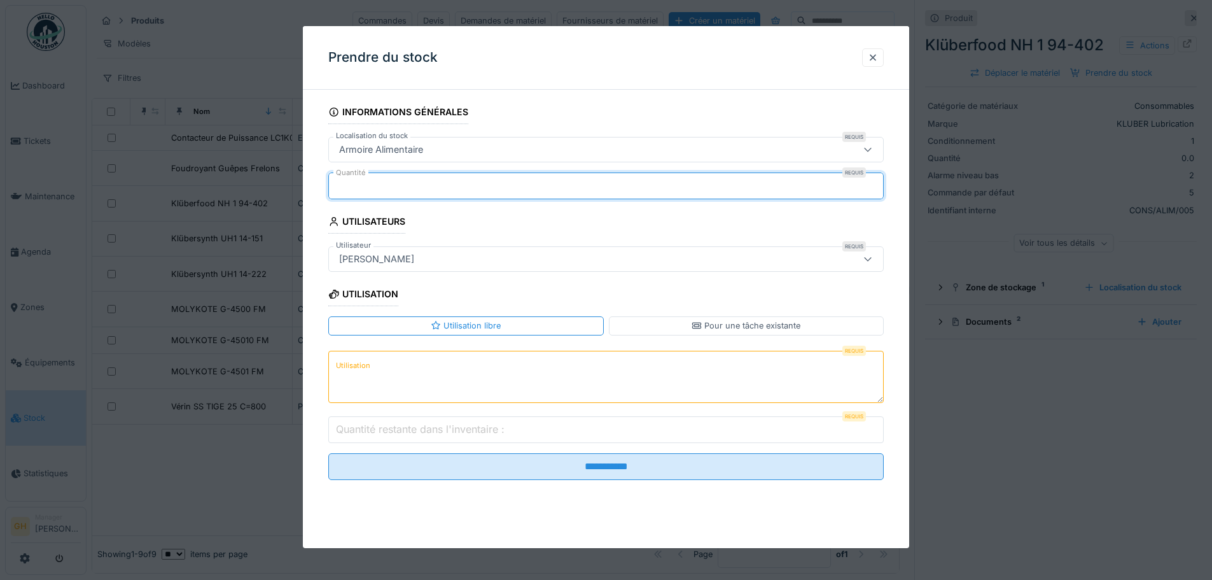
type input "*"
click at [531, 365] on textarea "Utilisation" at bounding box center [606, 377] width 556 height 52
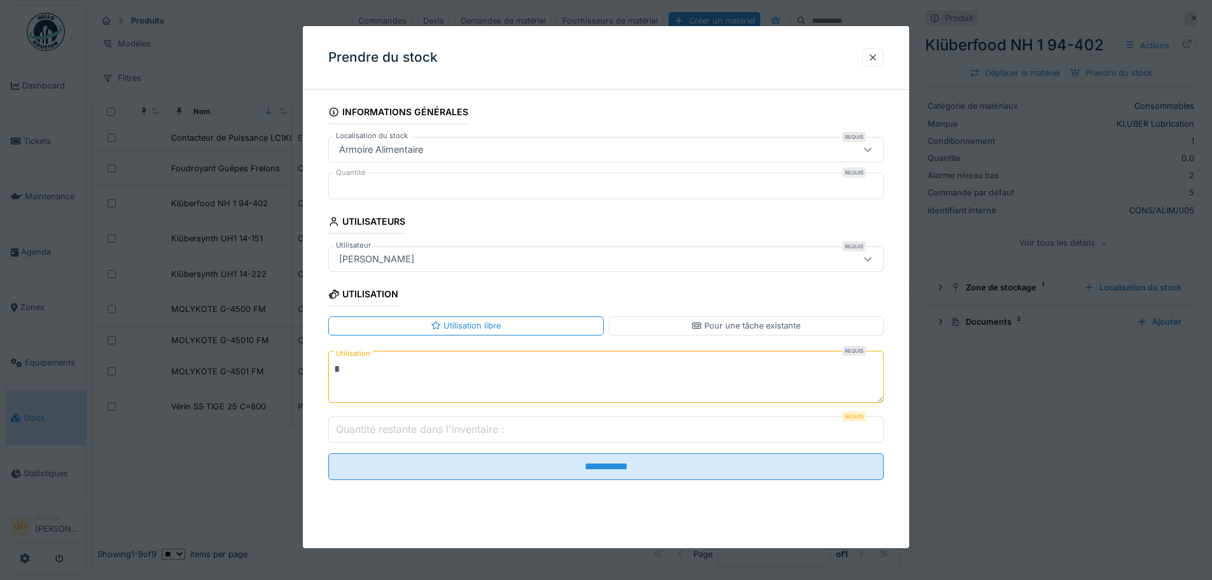
click at [528, 424] on input "Quantité restante dans l'inventaire :" at bounding box center [606, 429] width 556 height 27
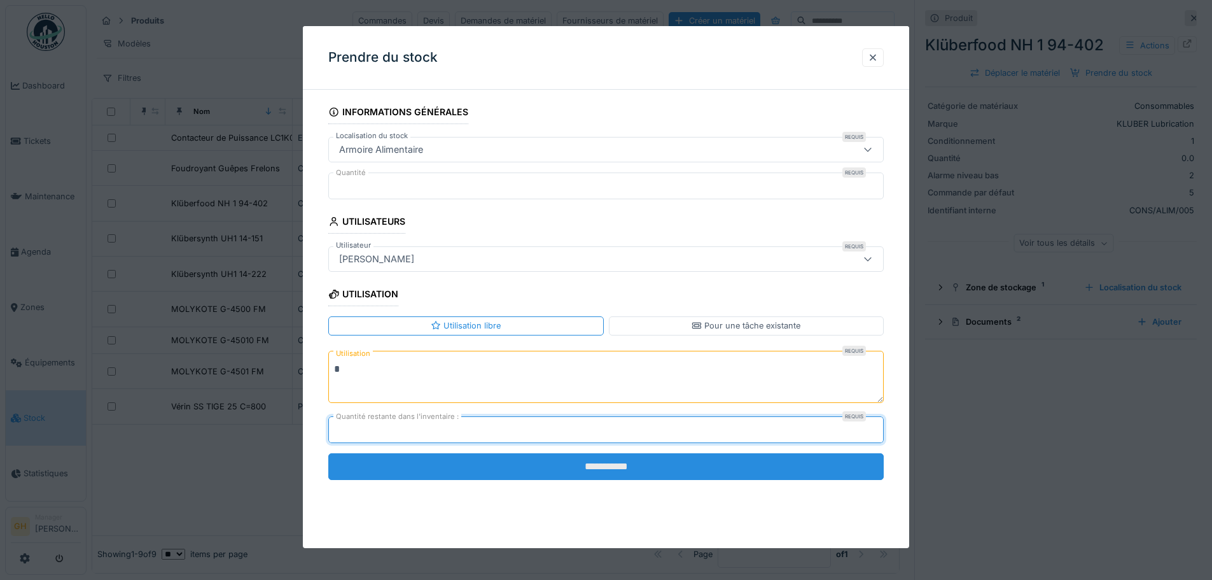
type input "**"
click at [576, 473] on input "**********" at bounding box center [606, 466] width 556 height 27
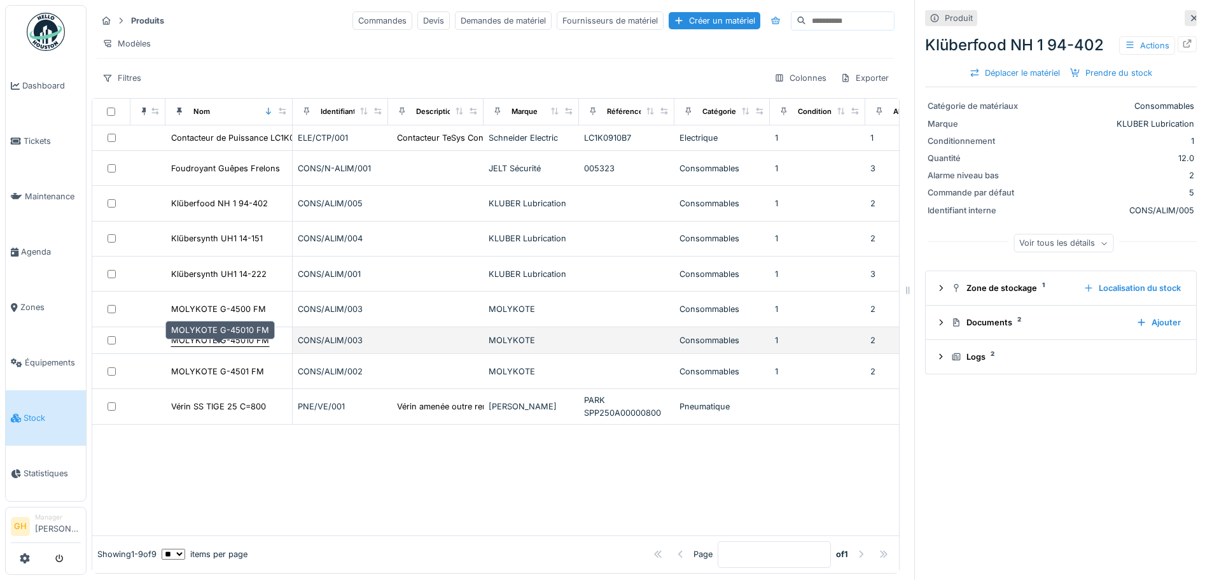
click at [237, 346] on div "MOLYKOTE G-45010 FM" at bounding box center [220, 340] width 98 height 12
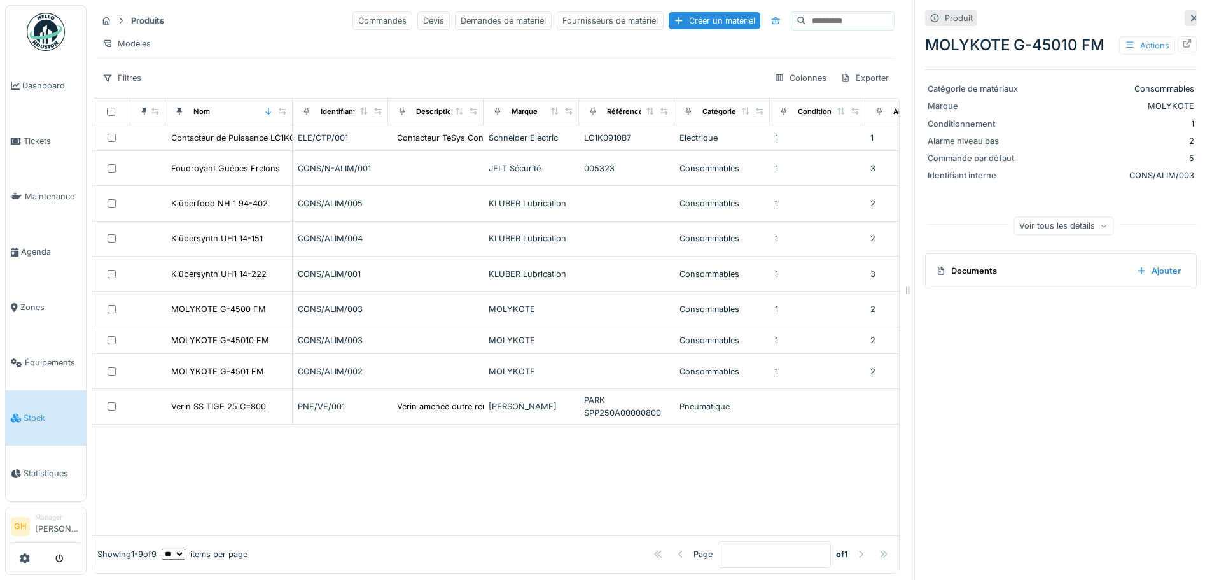
click at [1119, 52] on div "Actions" at bounding box center [1147, 45] width 56 height 18
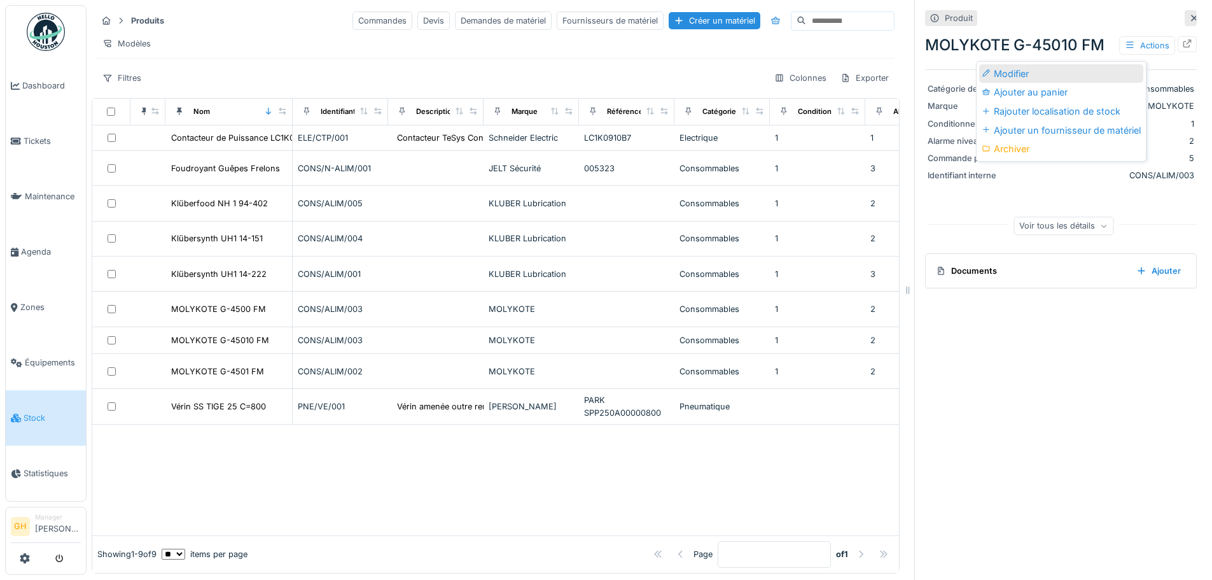
click at [1040, 80] on div "Modifier" at bounding box center [1061, 73] width 164 height 19
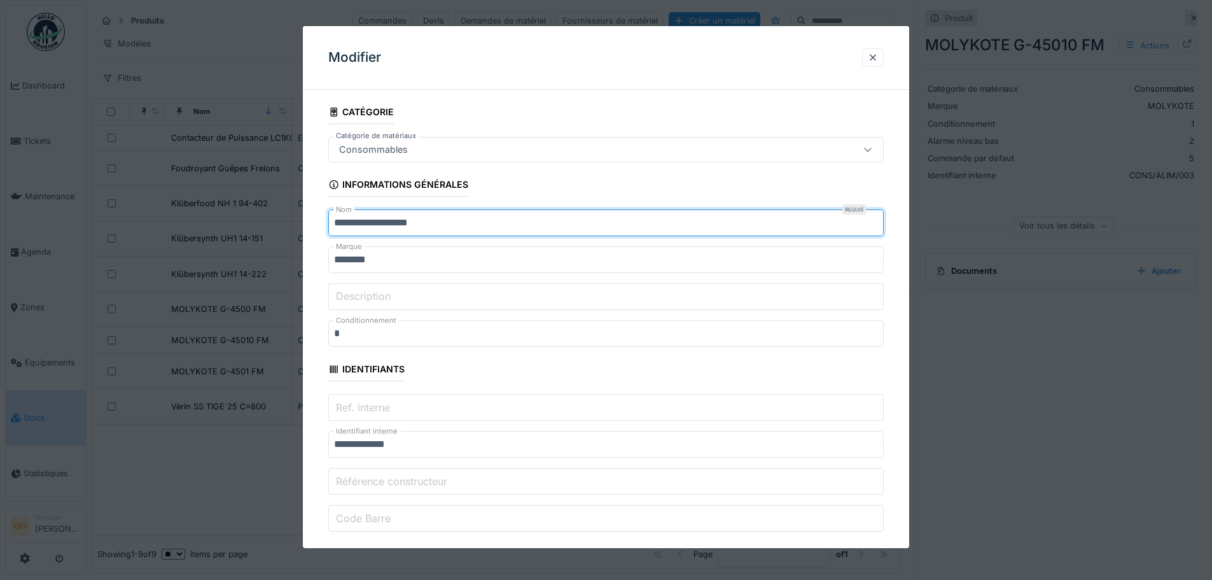
drag, startPoint x: 495, startPoint y: 230, endPoint x: 314, endPoint y: 239, distance: 181.6
click at [386, 227] on input "**********" at bounding box center [606, 222] width 556 height 27
click at [419, 221] on input "**********" at bounding box center [606, 222] width 556 height 27
type input "**********"
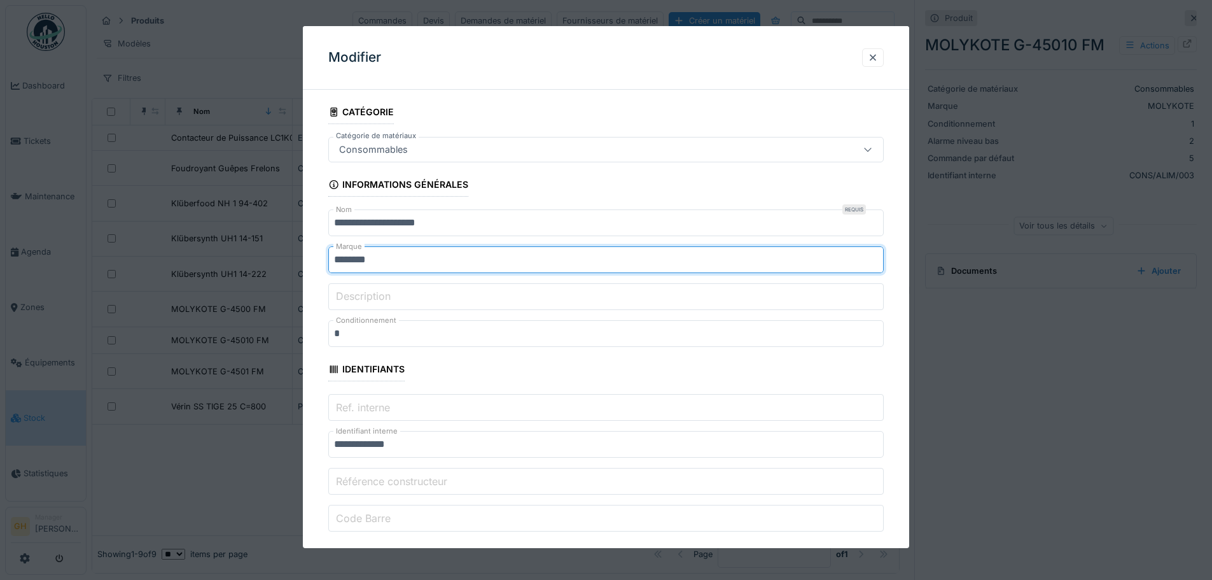
drag, startPoint x: 404, startPoint y: 264, endPoint x: 331, endPoint y: 263, distance: 73.2
click at [331, 263] on input "********" at bounding box center [606, 259] width 556 height 27
type input "**********"
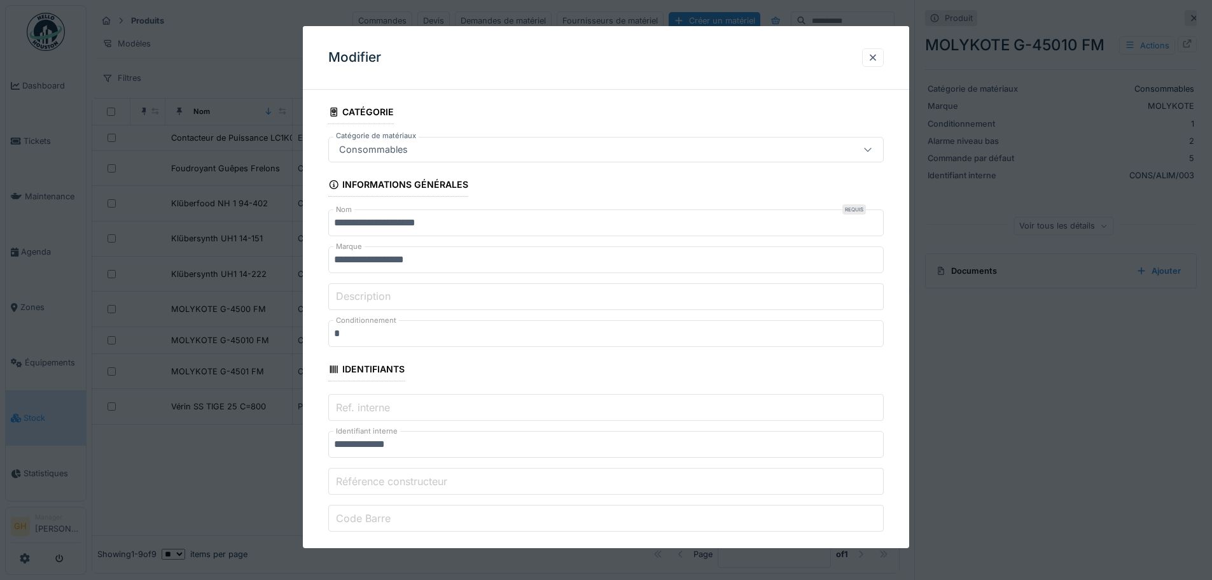
click at [512, 413] on input "Ref. interne" at bounding box center [606, 407] width 556 height 27
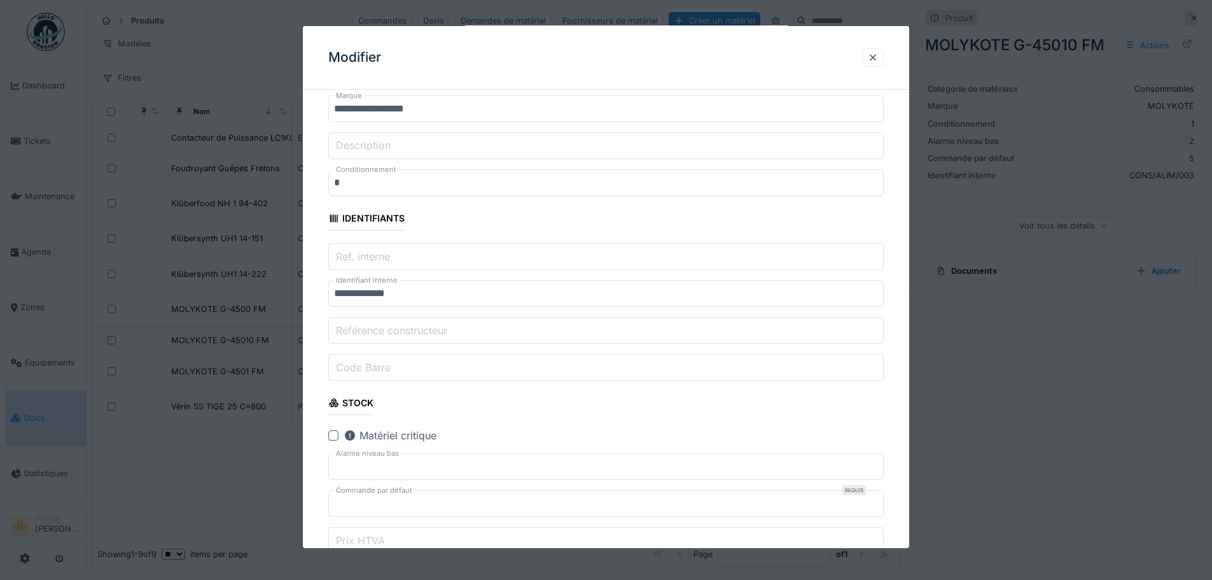
scroll to position [191, 0]
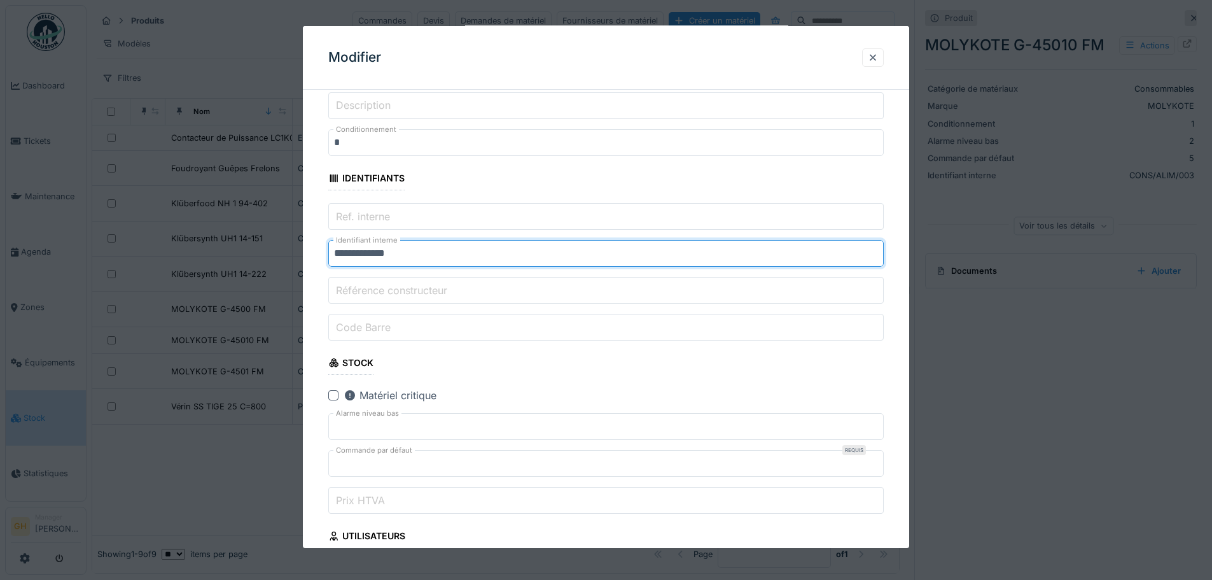
click at [429, 253] on input "**********" at bounding box center [606, 253] width 556 height 27
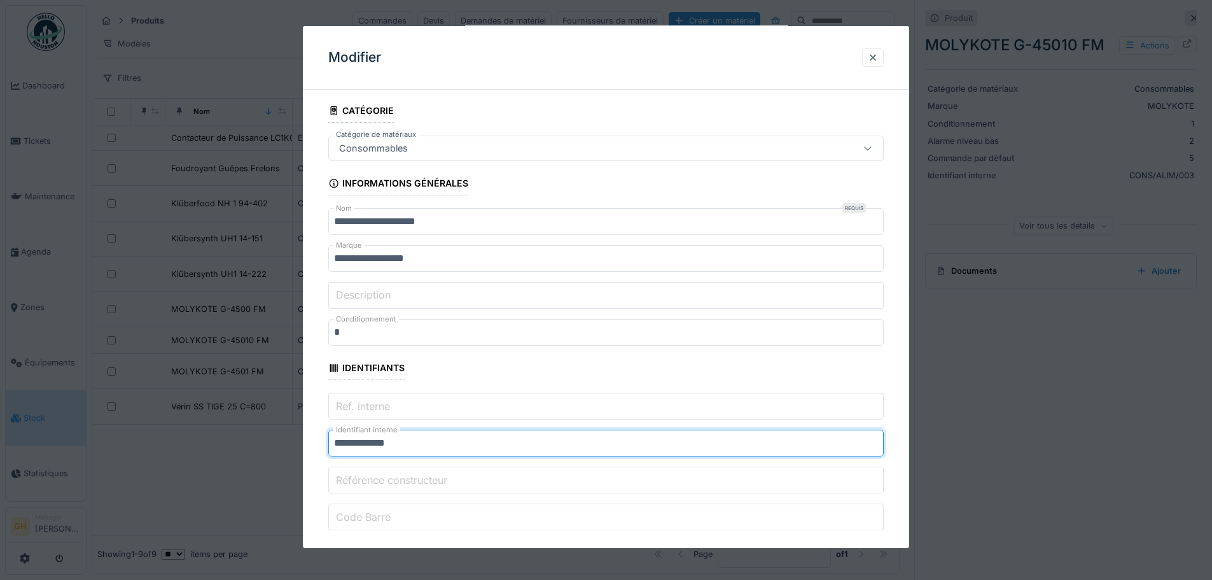
scroll to position [0, 0]
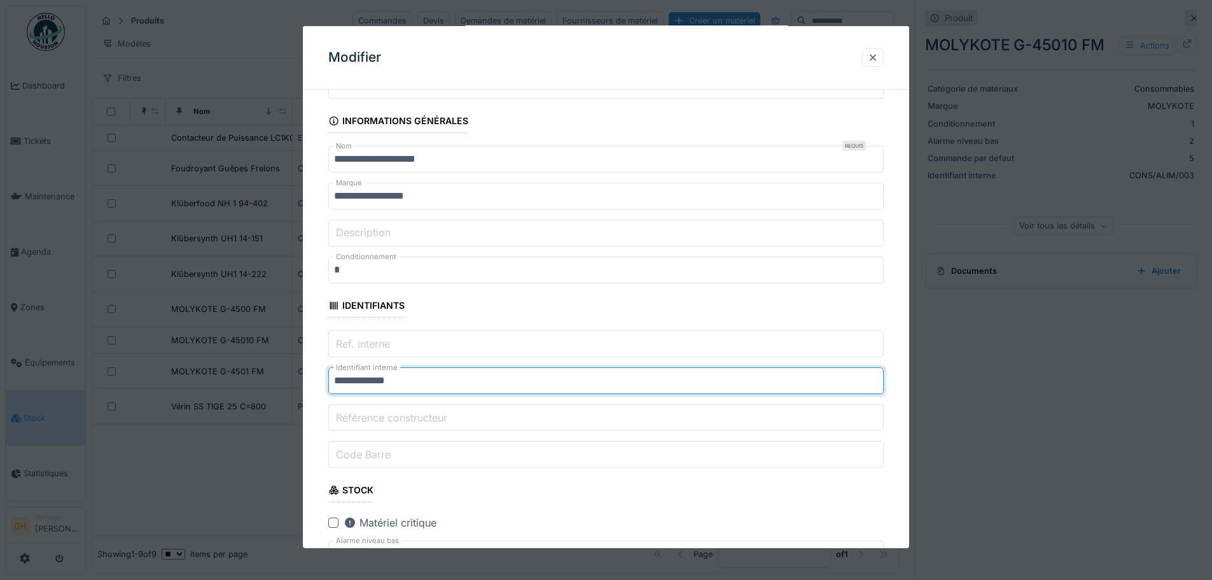
type input "**********"
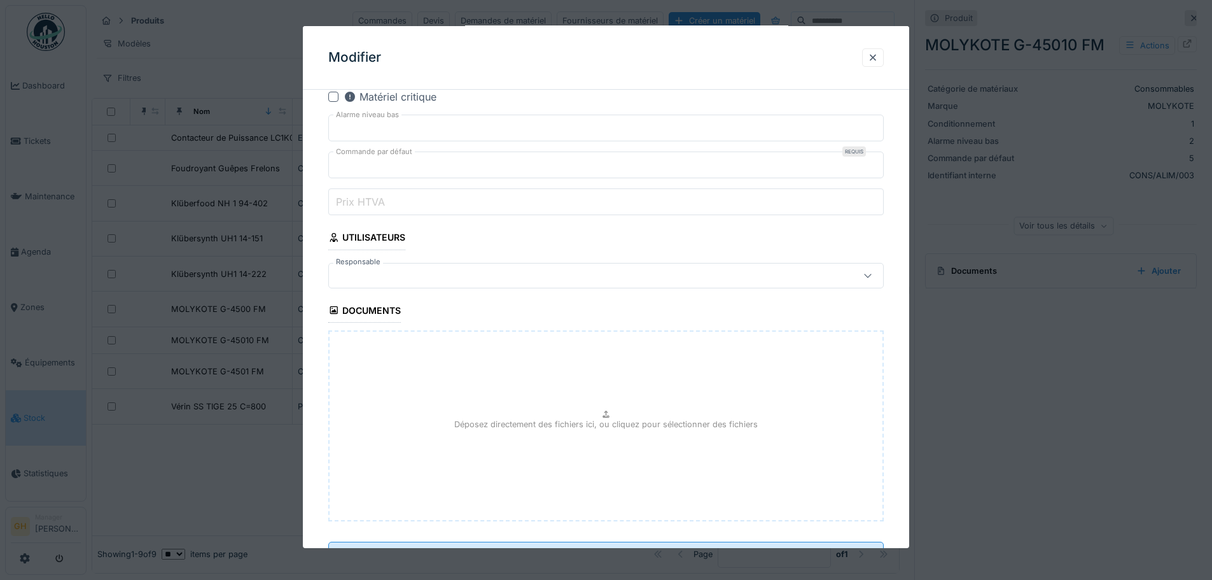
scroll to position [545, 0]
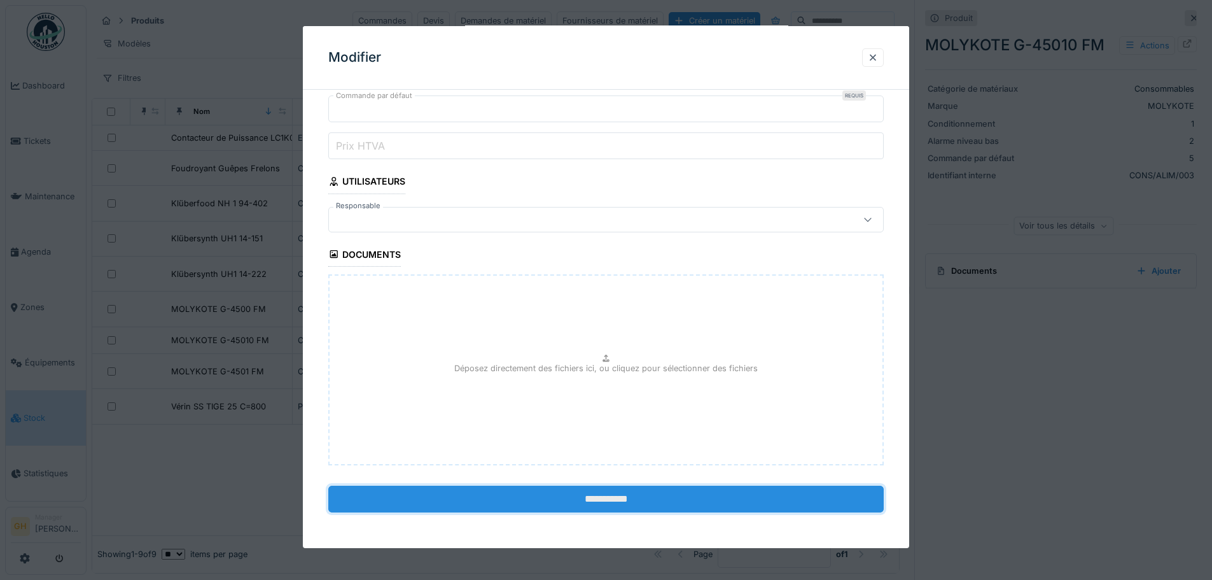
click at [563, 507] on input "**********" at bounding box center [606, 499] width 556 height 27
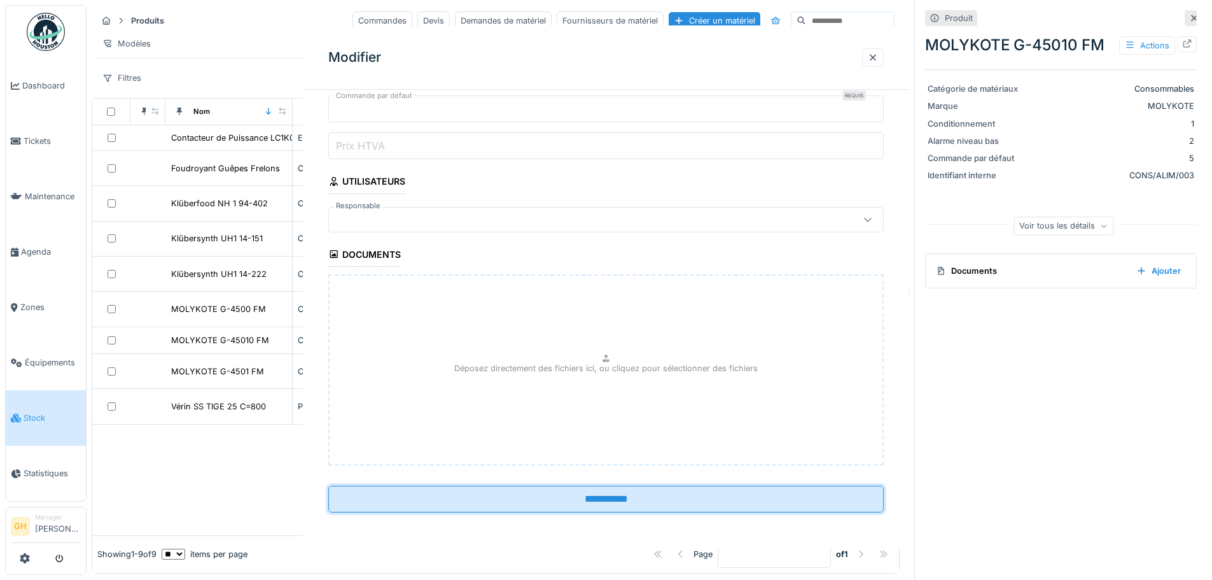
scroll to position [0, 0]
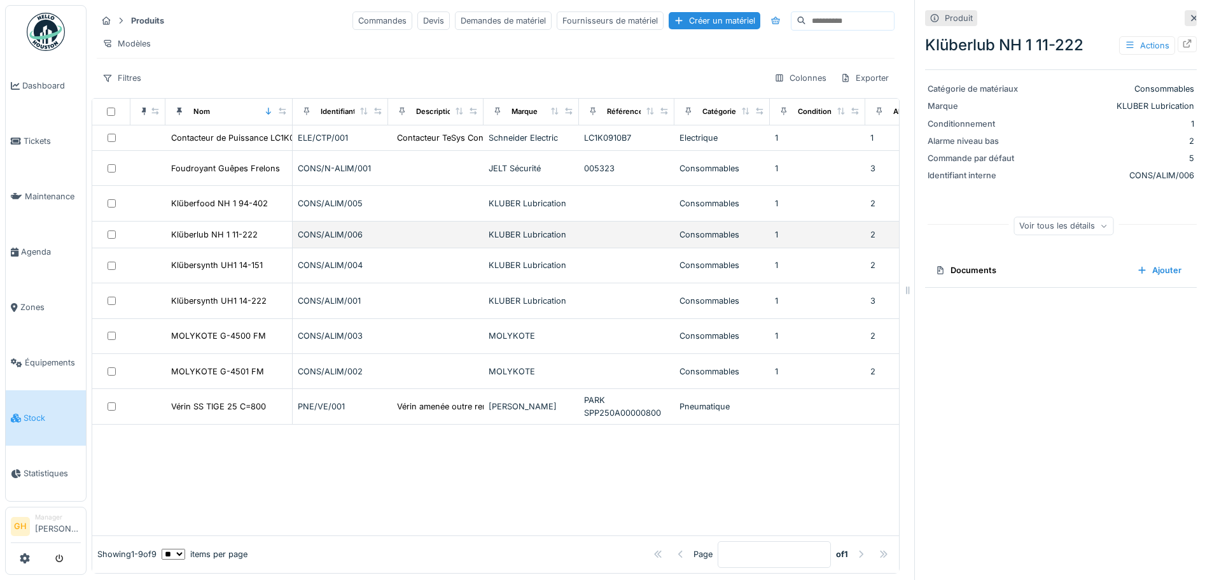
click at [265, 241] on div "Klüberlub NH 1 11-222" at bounding box center [229, 234] width 116 height 13
click at [1045, 266] on div "Documents" at bounding box center [1031, 270] width 192 height 12
click at [1137, 272] on div at bounding box center [1142, 270] width 10 height 12
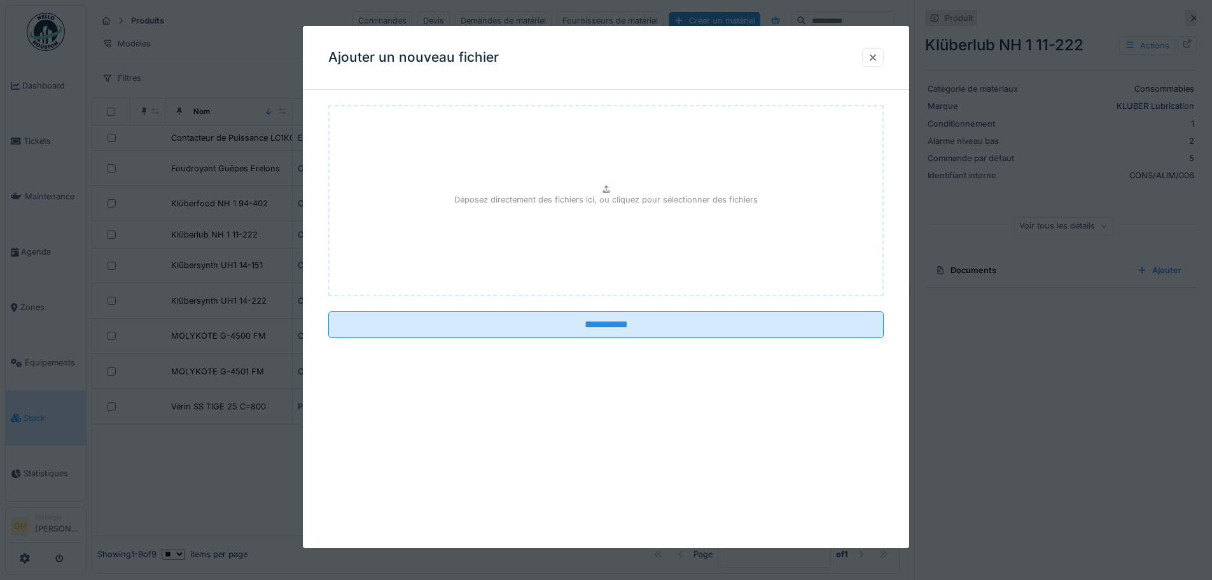
click at [547, 205] on p "Déposez directement des fichiers ici, ou cliquez pour sélectionner des fichiers" at bounding box center [606, 199] width 304 height 12
type input "**********"
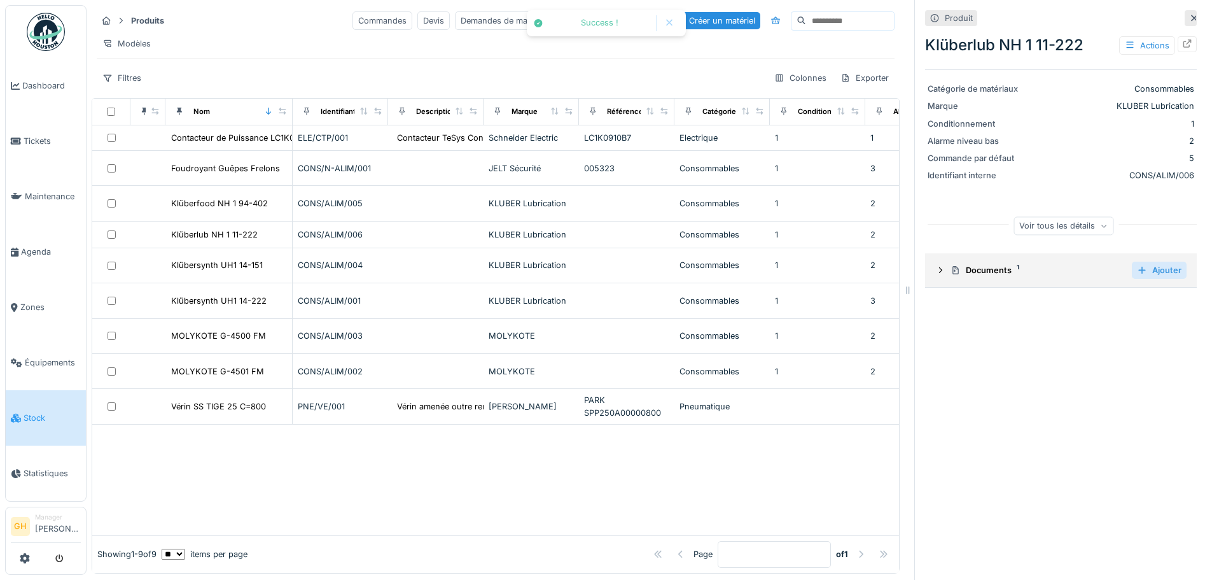
click at [1132, 275] on div "Ajouter" at bounding box center [1159, 270] width 55 height 17
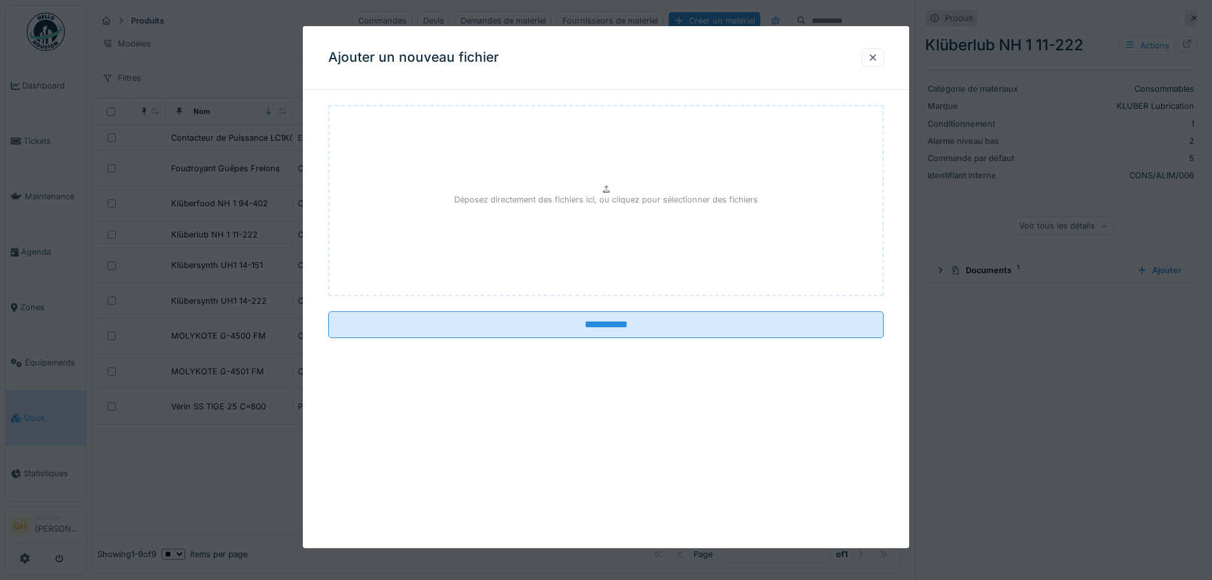
click at [614, 265] on div "Déposez directement des fichiers ici, ou cliquez pour sélectionner des fichiers" at bounding box center [606, 200] width 556 height 191
type input "**********"
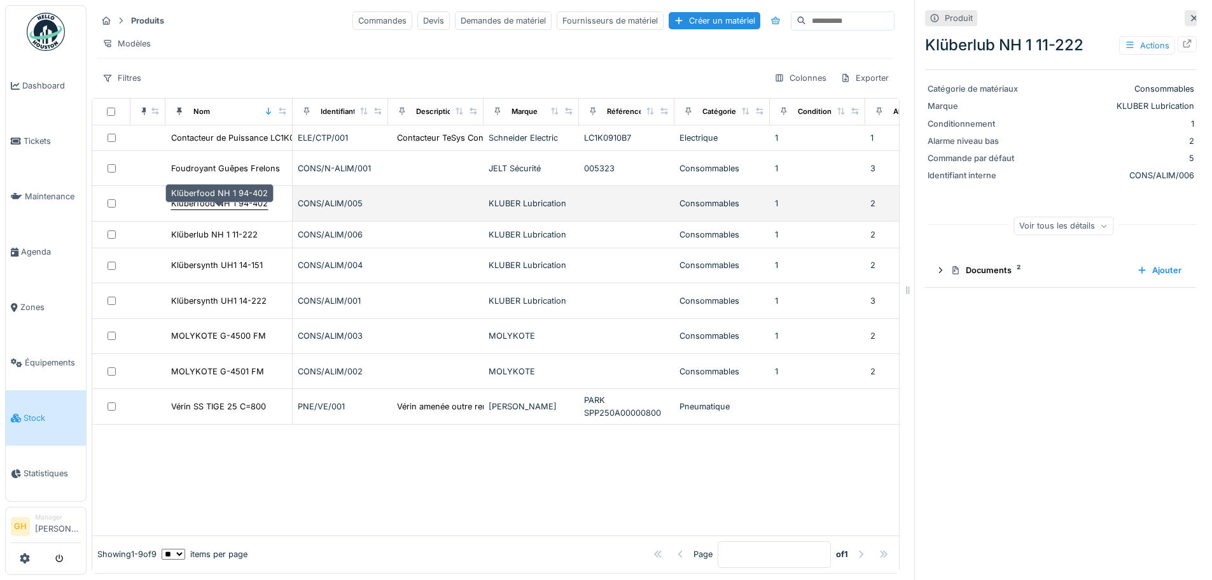
click at [241, 210] on div "Klüberfood NH 1 94-402" at bounding box center [220, 203] width 98 height 13
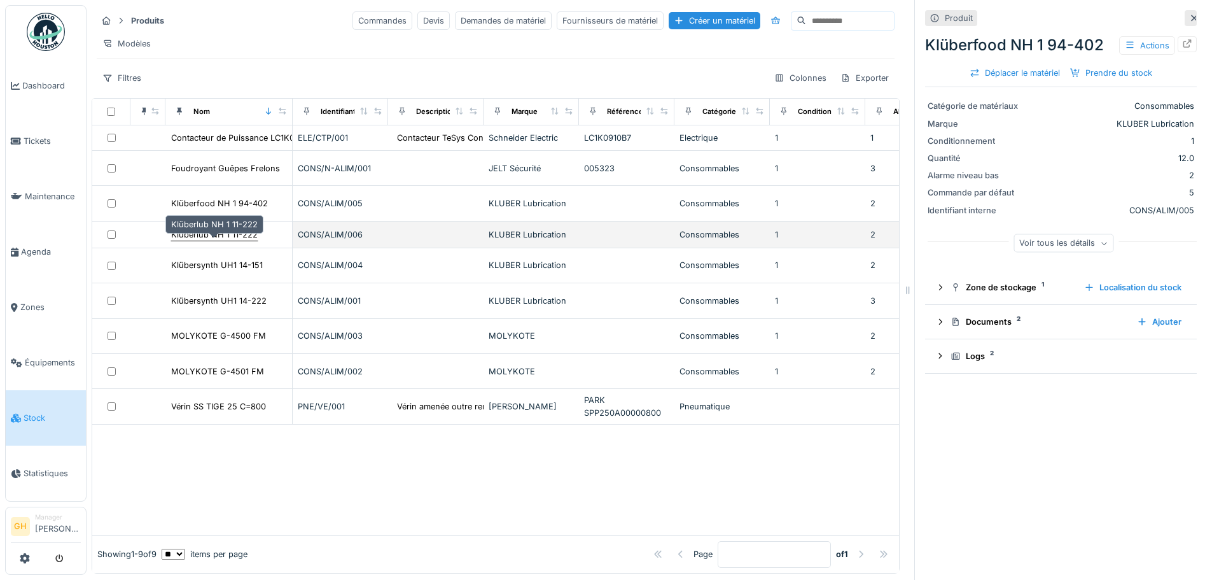
click at [241, 241] on div "Klüberlub NH 1 11-222" at bounding box center [214, 234] width 87 height 12
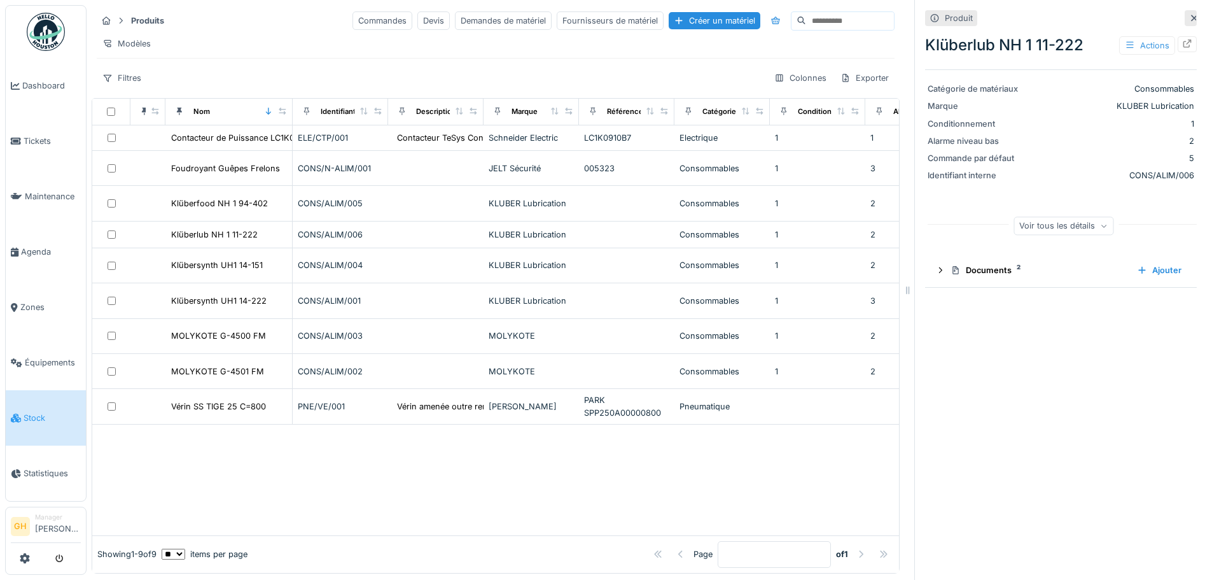
click at [1126, 40] on div "Actions" at bounding box center [1147, 45] width 56 height 18
click at [1069, 77] on div "Modifier" at bounding box center [1061, 73] width 164 height 19
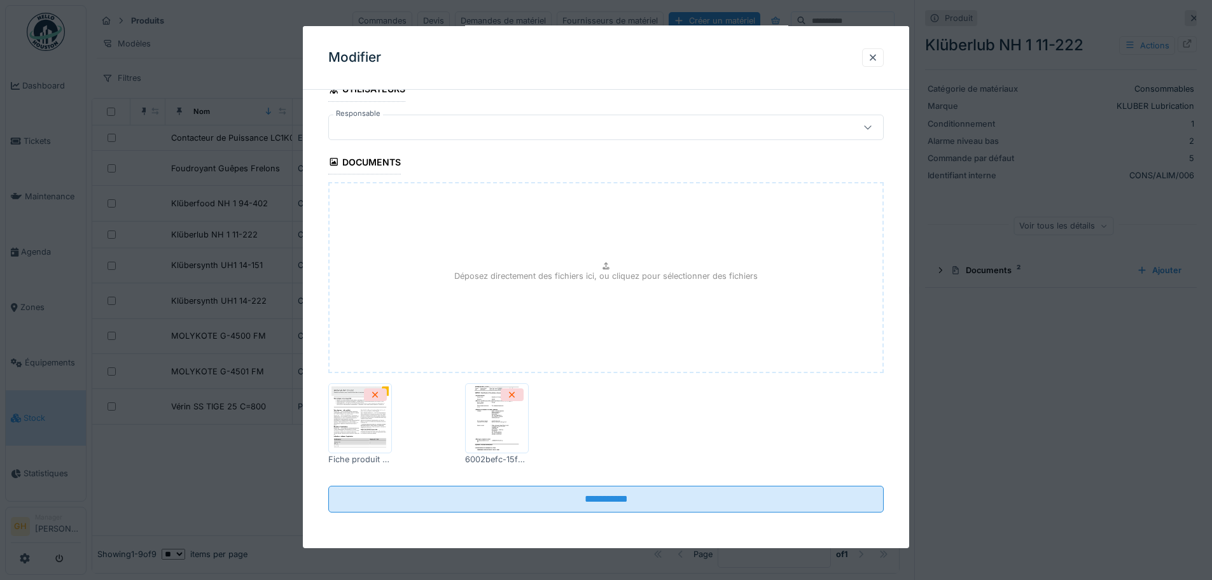
scroll to position [10, 0]
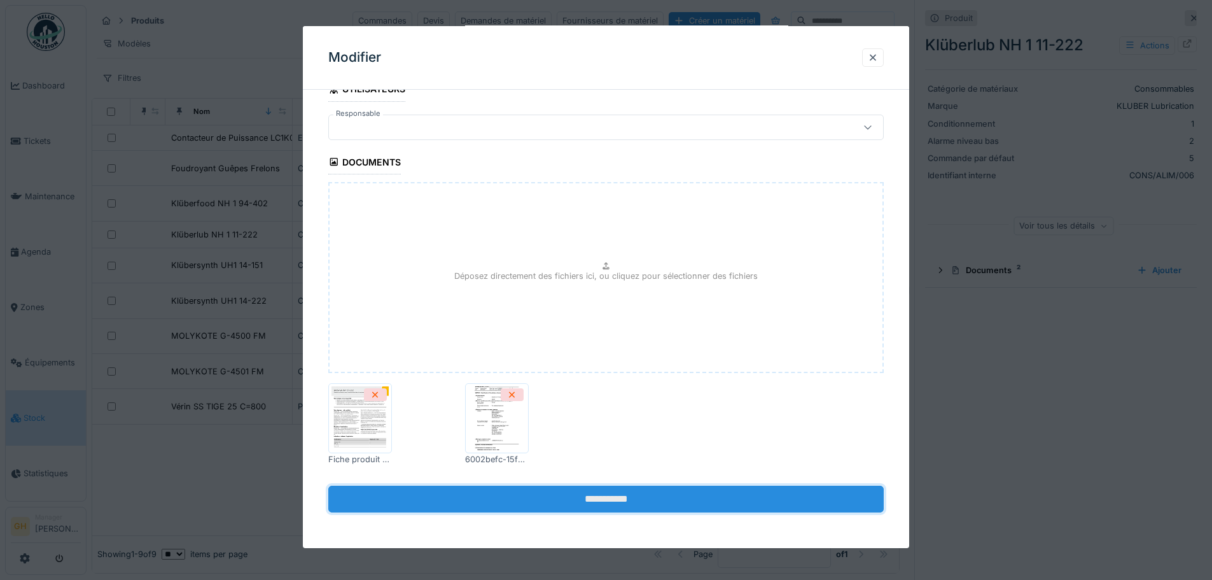
click at [573, 494] on input "**********" at bounding box center [606, 499] width 556 height 27
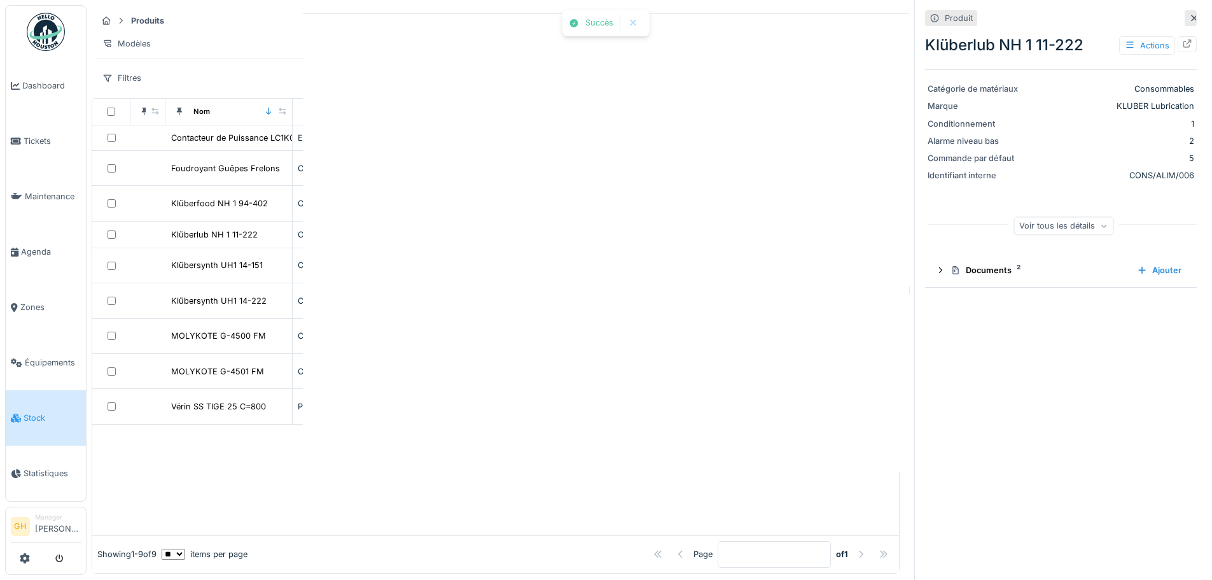
scroll to position [0, 0]
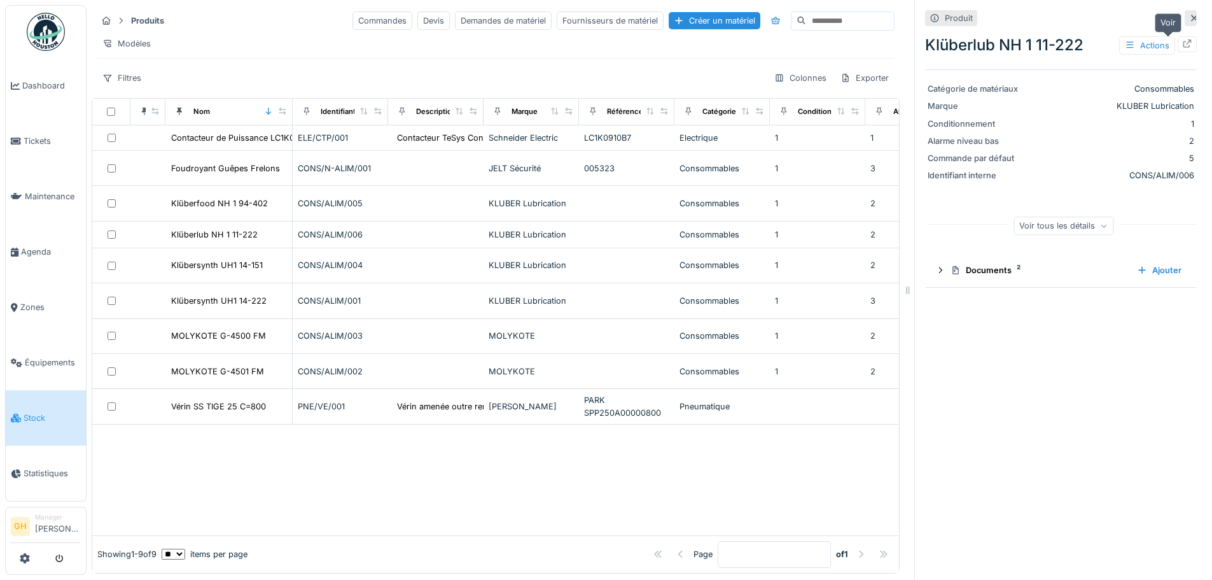
click at [1184, 39] on icon at bounding box center [1188, 43] width 8 height 8
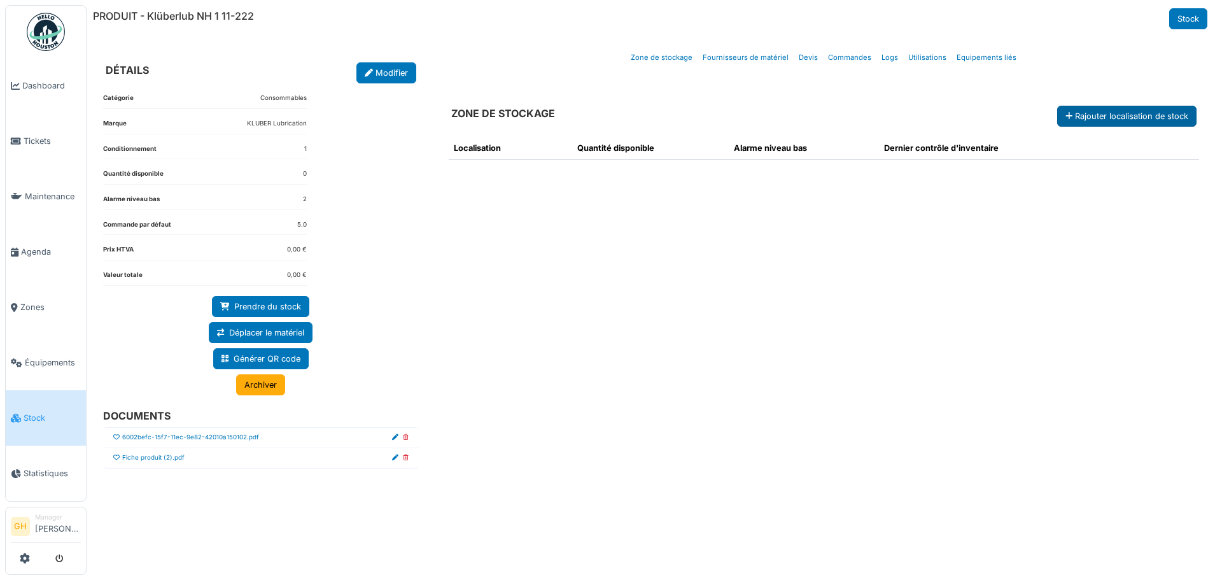
click at [1166, 109] on button "Rajouter localisation de stock" at bounding box center [1126, 116] width 139 height 21
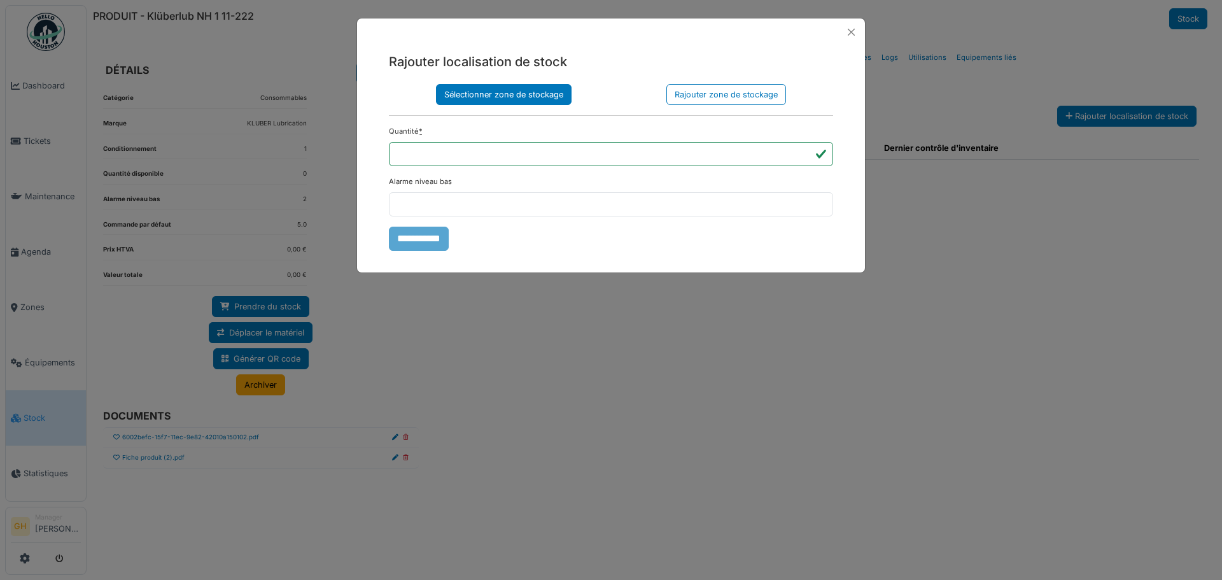
click at [515, 92] on div "Sélectionner zone de stockage" at bounding box center [504, 94] width 136 height 21
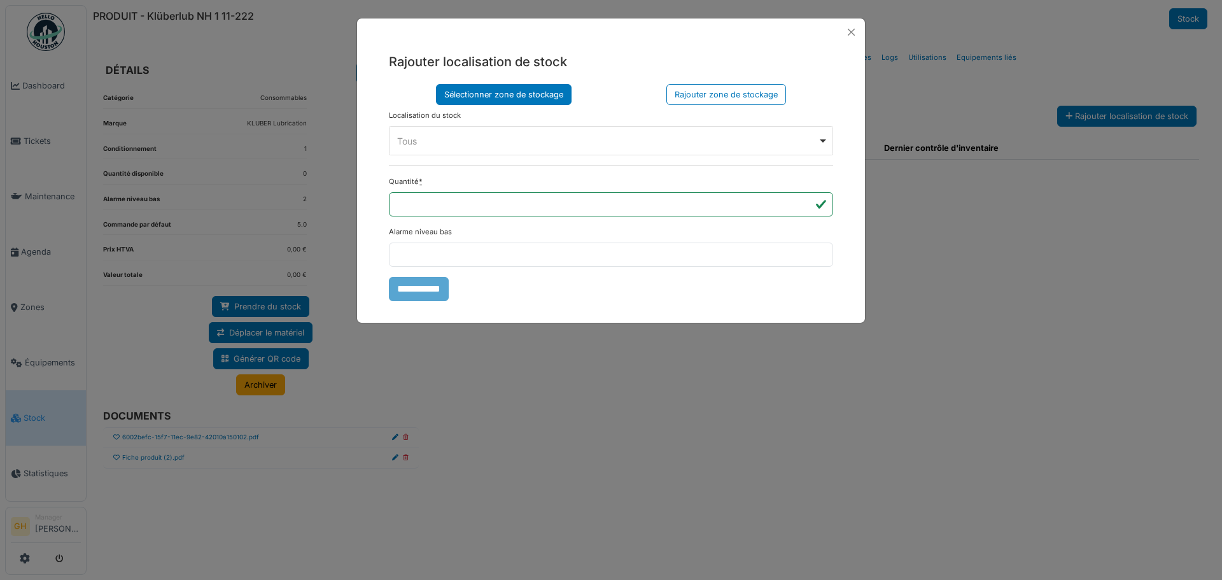
click at [474, 136] on div "Tous Remove item" at bounding box center [607, 140] width 421 height 13
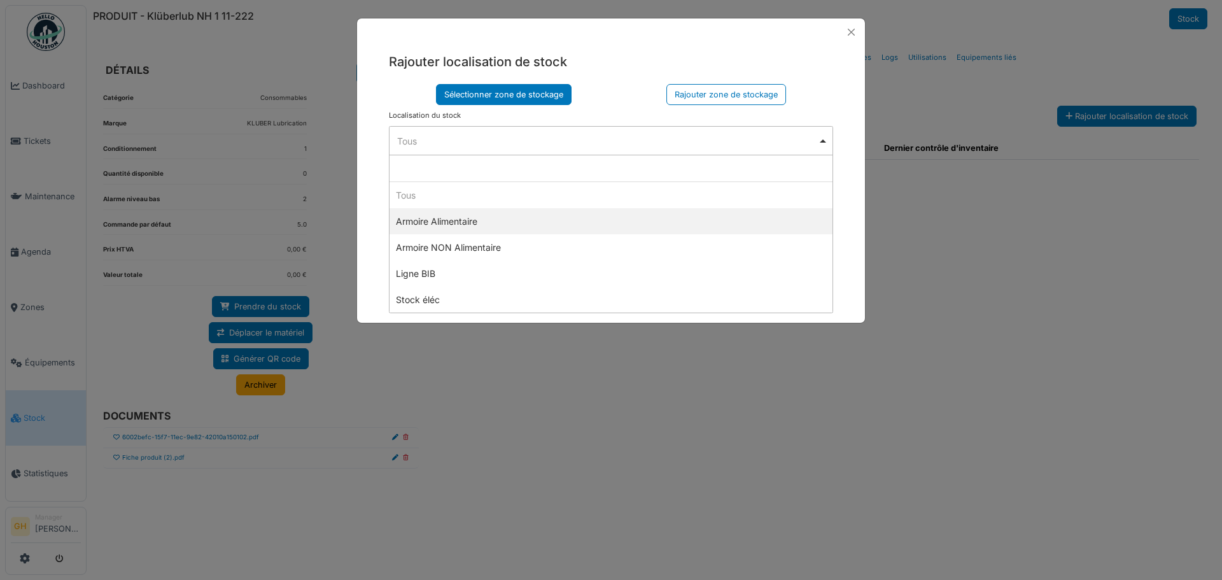
select select "*****"
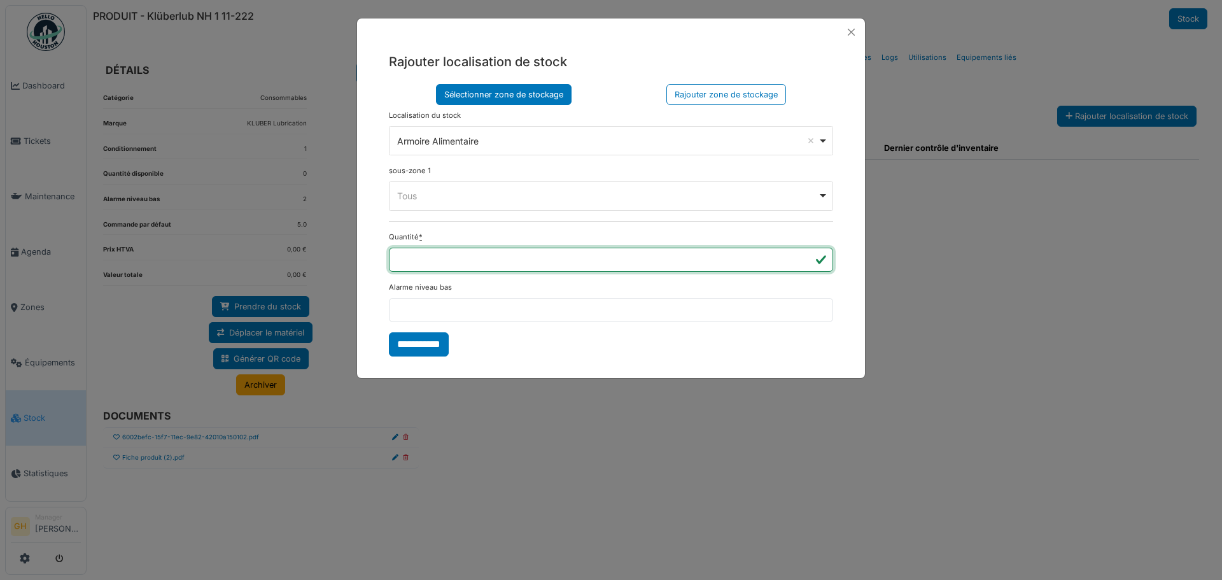
drag, startPoint x: 429, startPoint y: 265, endPoint x: 347, endPoint y: 253, distance: 83.0
click at [347, 253] on div "**********" at bounding box center [611, 290] width 1222 height 580
type input "*"
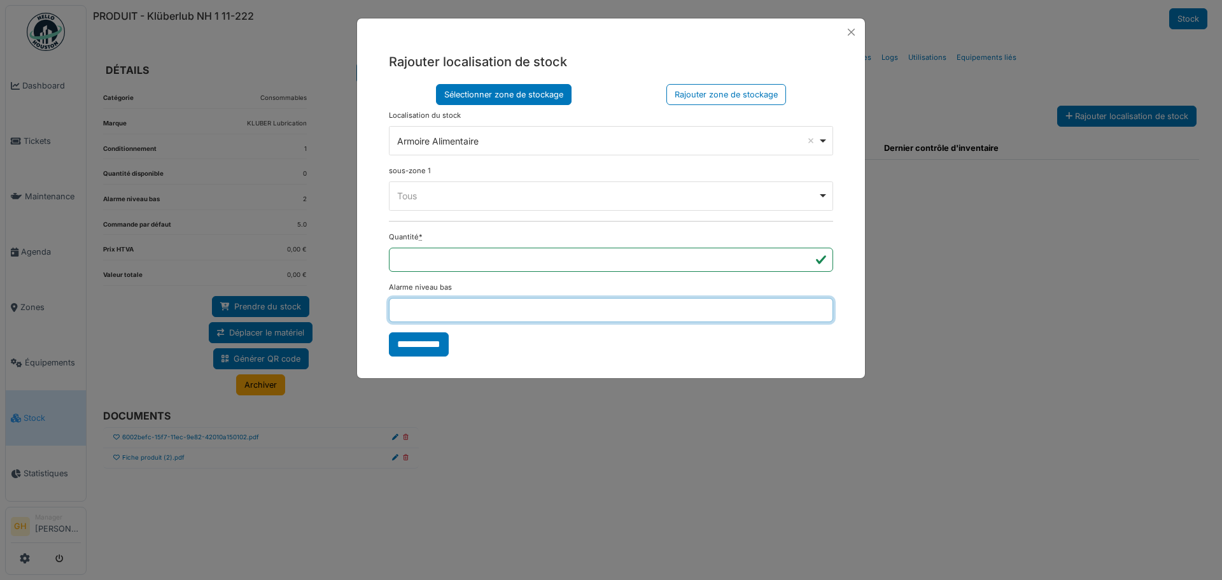
click at [619, 309] on input "Alarme niveau bas" at bounding box center [611, 310] width 444 height 24
type input "*"
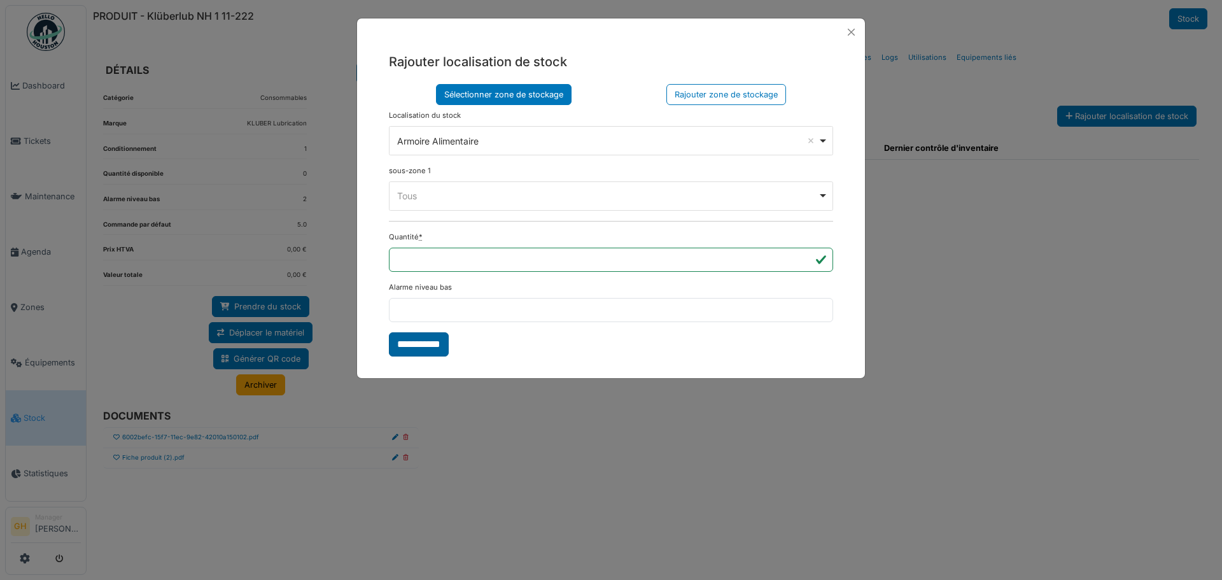
click at [433, 350] on input "**********" at bounding box center [419, 344] width 60 height 24
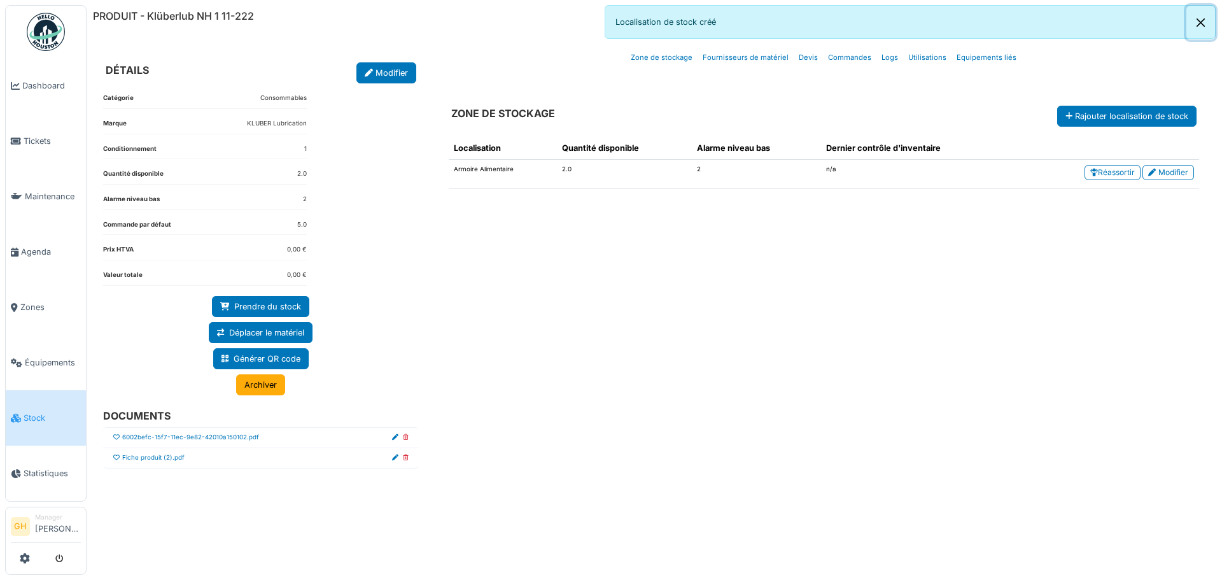
click at [1205, 25] on button "Close" at bounding box center [1200, 23] width 29 height 34
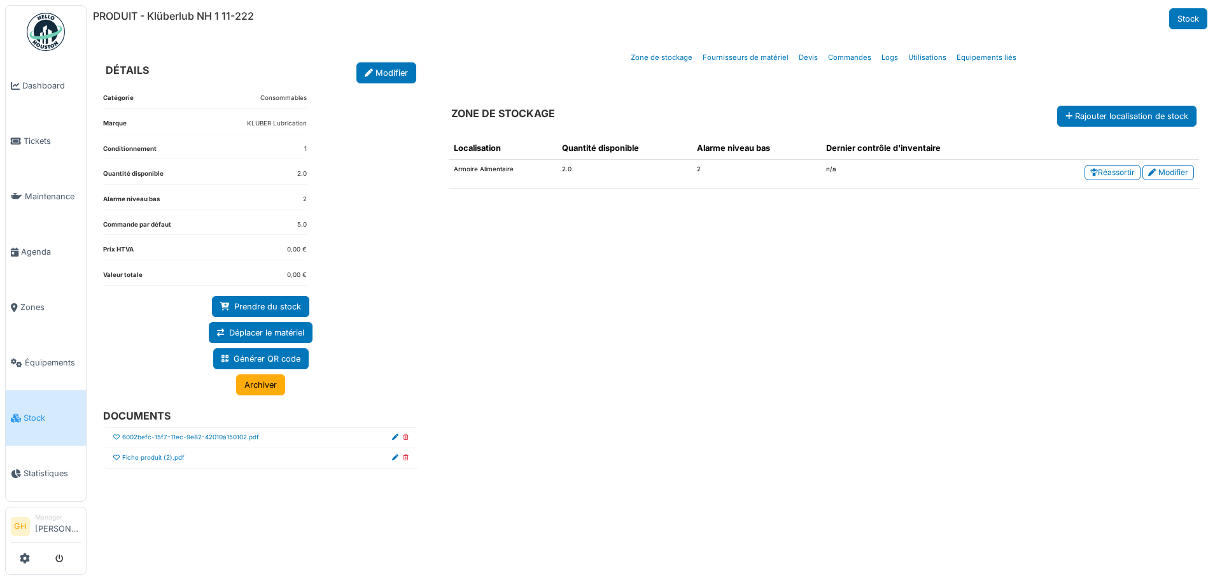
click at [50, 412] on span "Stock" at bounding box center [52, 418] width 57 height 12
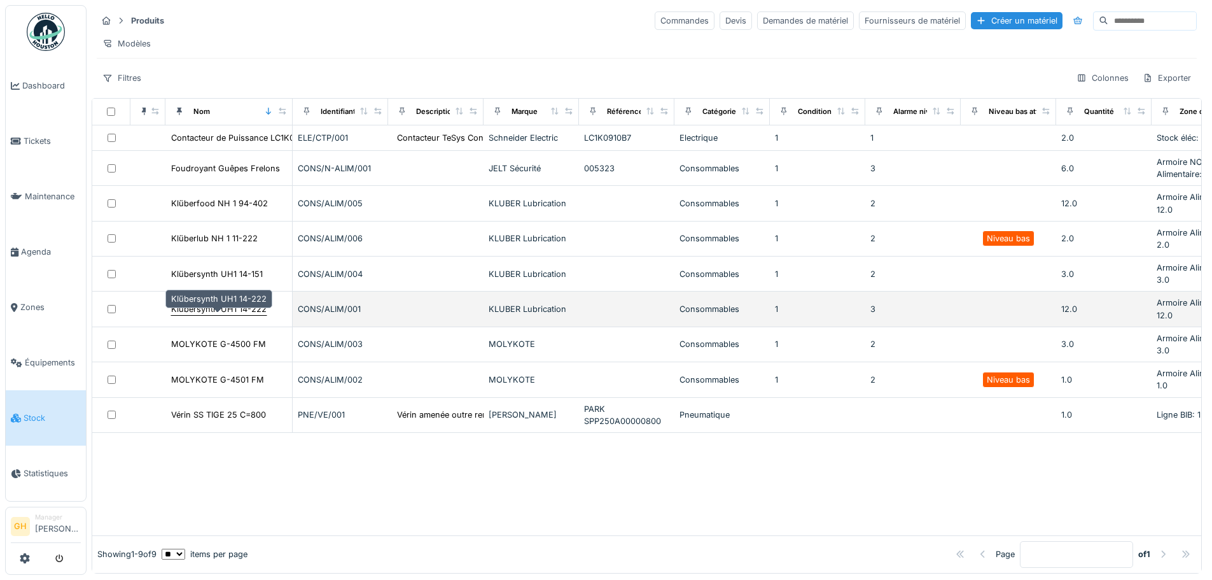
click at [248, 315] on div "Klübersynth UH1 14-222" at bounding box center [218, 309] width 95 height 12
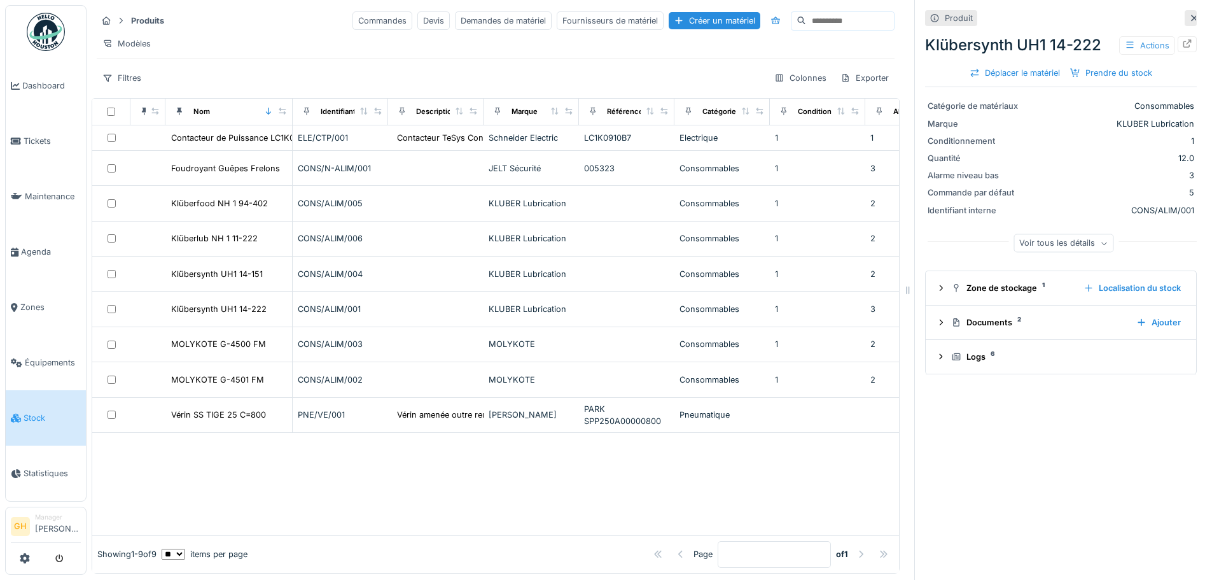
click at [1131, 46] on div "Actions" at bounding box center [1147, 45] width 56 height 18
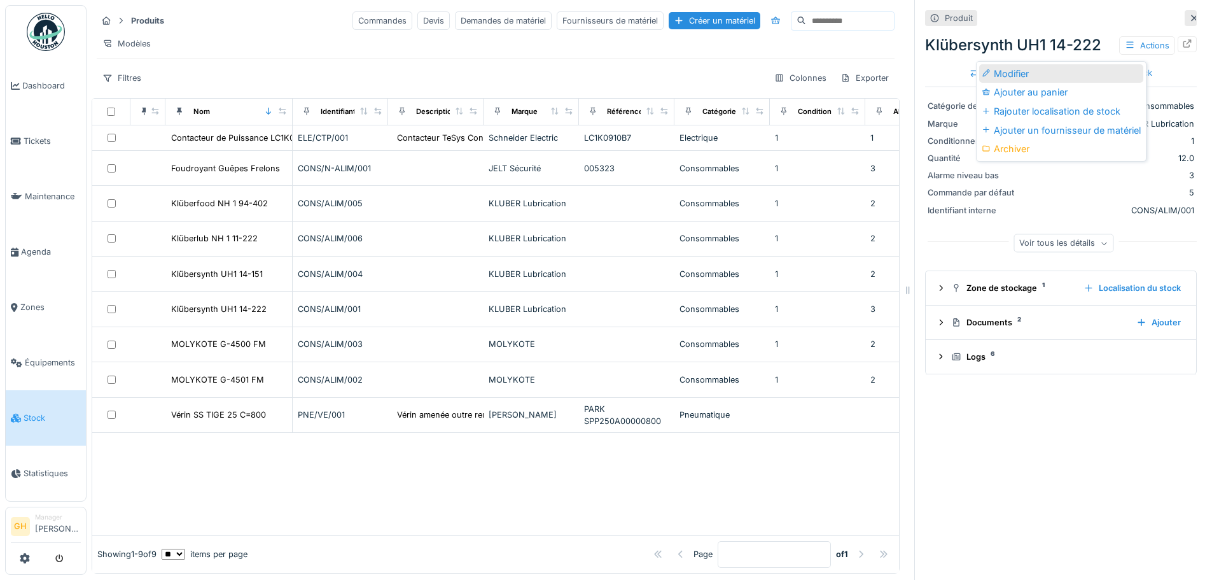
click at [1034, 74] on div "Modifier" at bounding box center [1061, 73] width 164 height 19
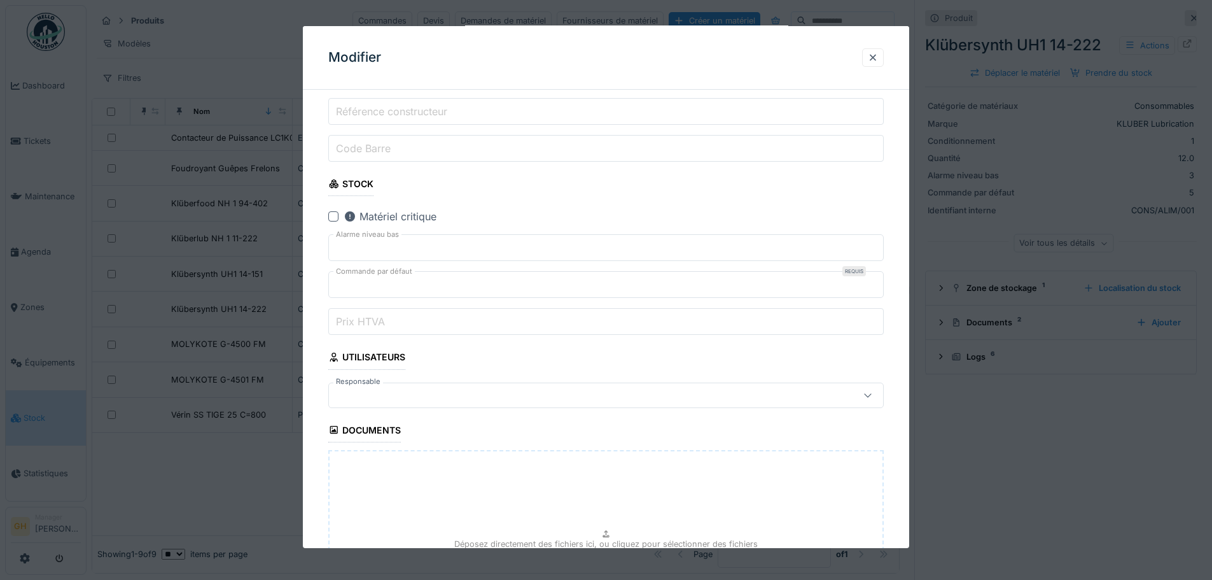
scroll to position [382, 0]
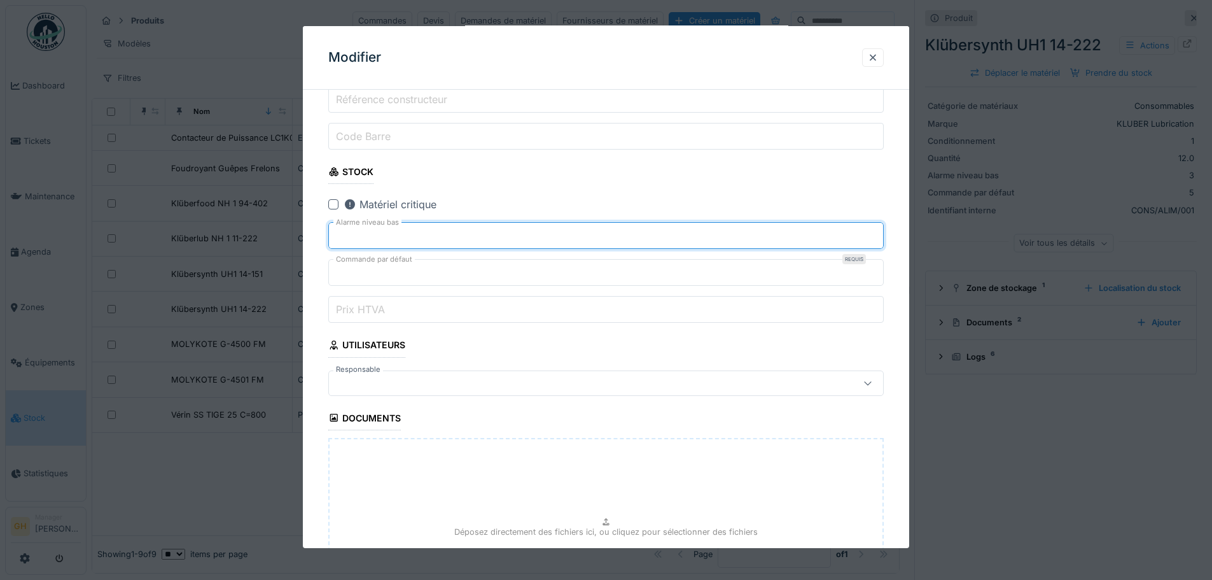
type input "*"
click at [877, 241] on input "*" at bounding box center [606, 235] width 556 height 27
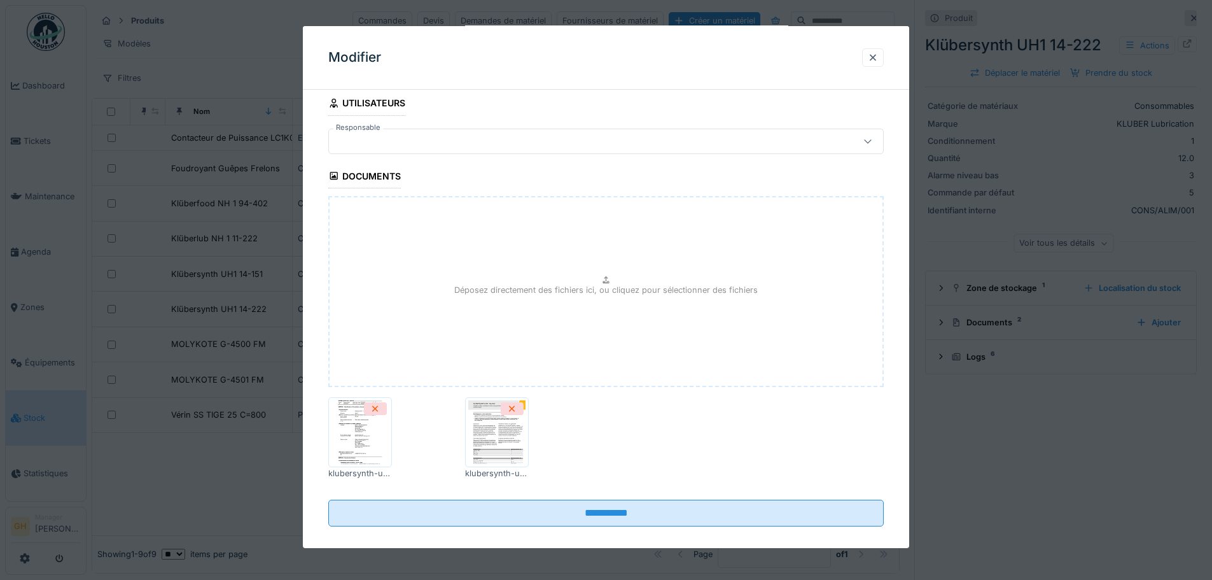
scroll to position [638, 0]
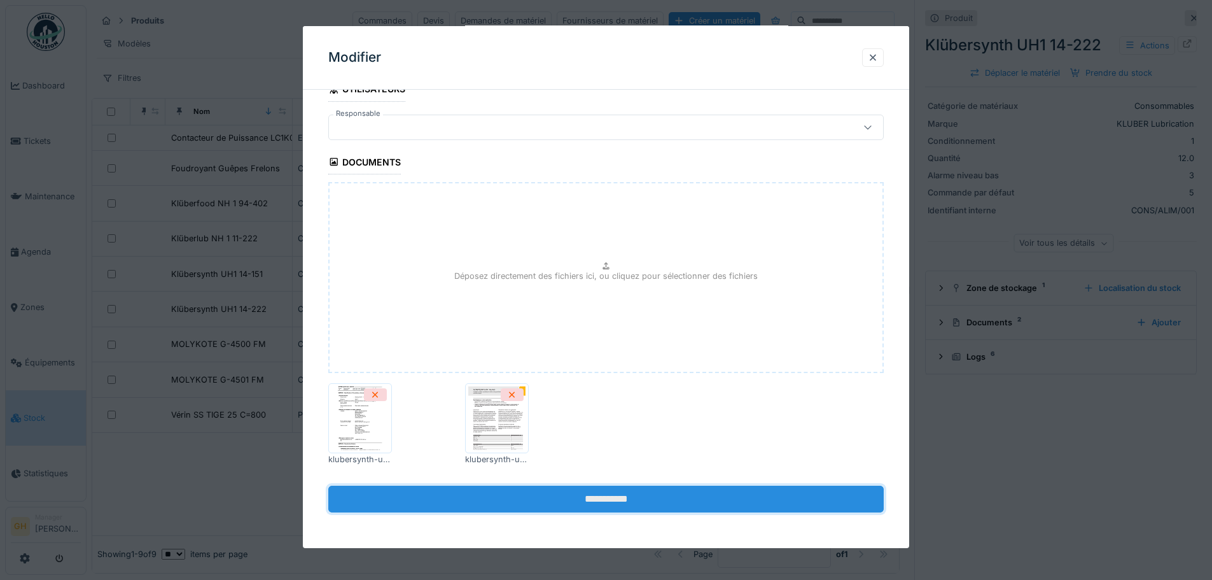
click at [554, 503] on input "**********" at bounding box center [606, 499] width 556 height 27
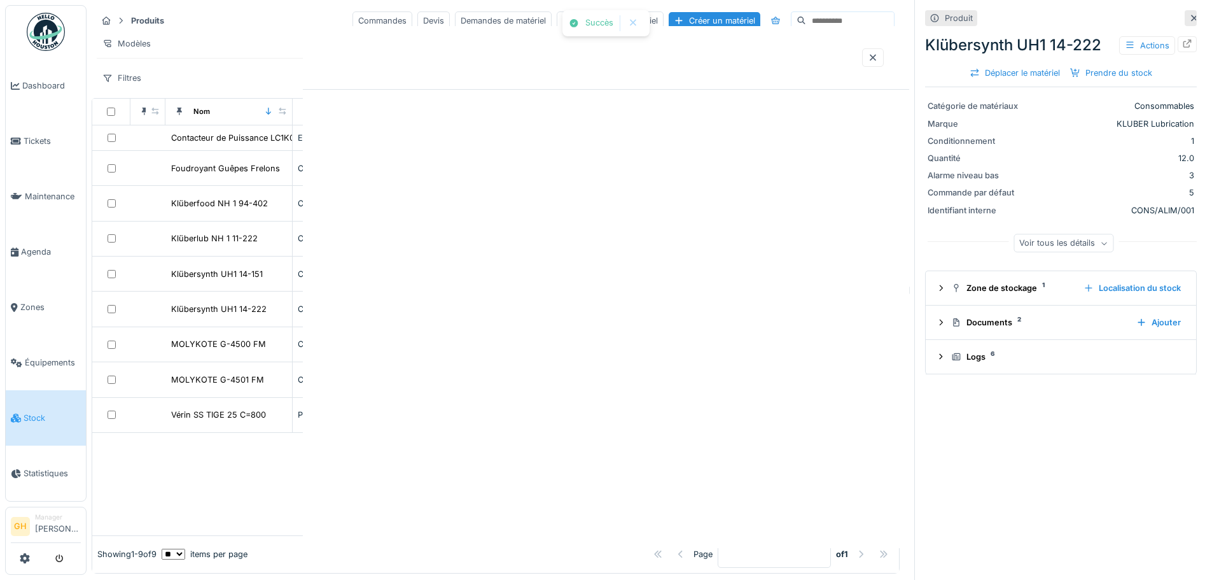
scroll to position [0, 0]
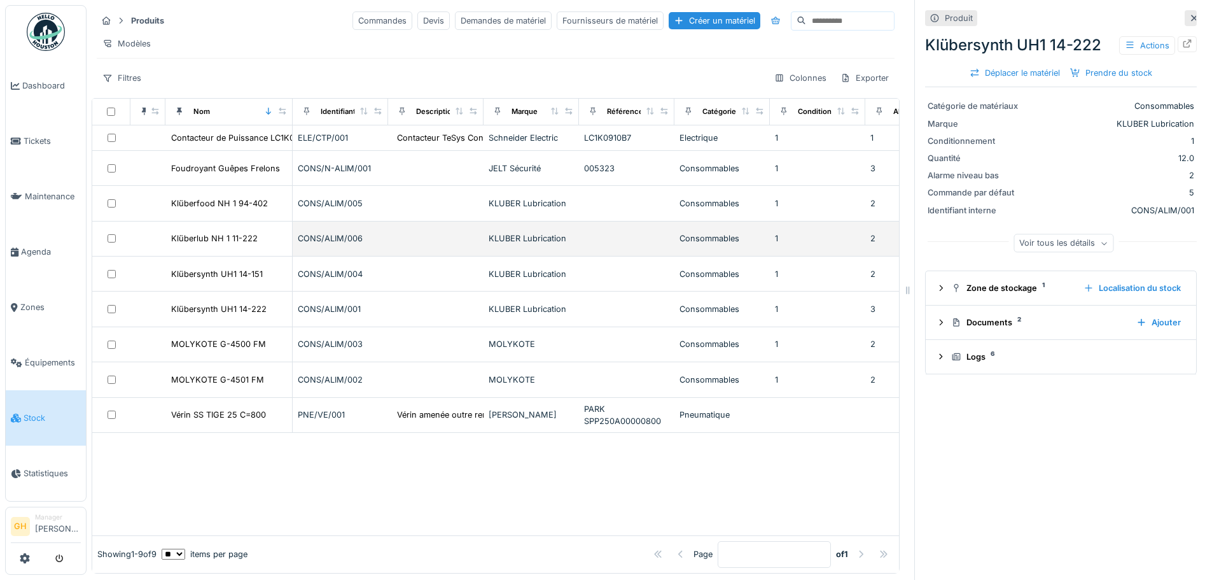
click at [267, 245] on div "Klüberlub NH 1 11-222" at bounding box center [229, 238] width 116 height 13
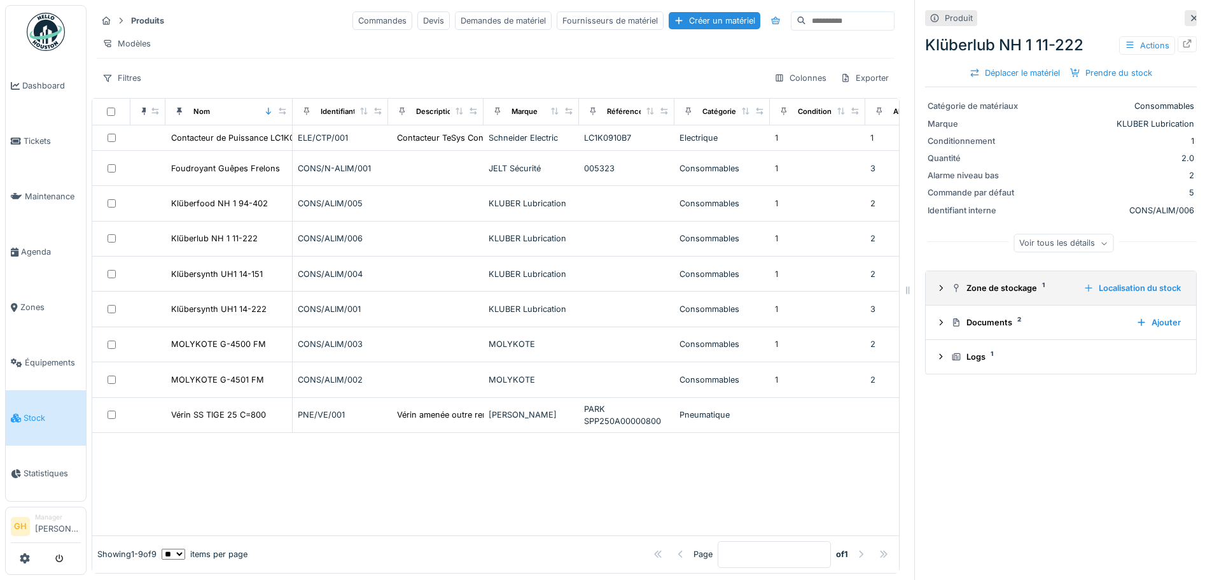
click at [993, 300] on summary "Zone de stockage 1 Localisation du stock" at bounding box center [1061, 288] width 260 height 24
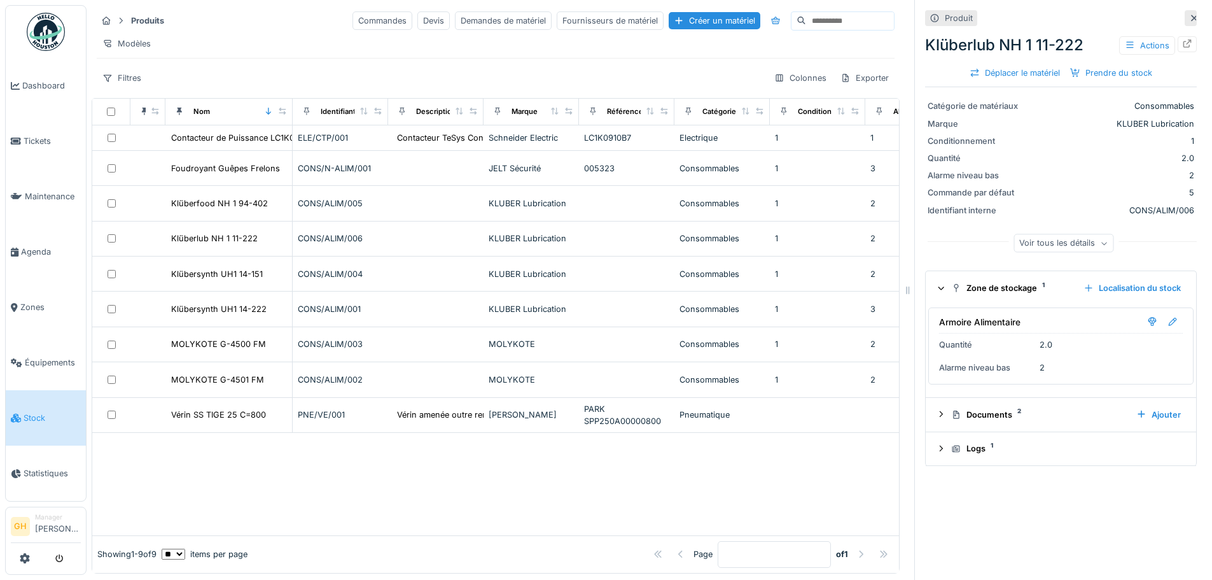
click at [263, 477] on div at bounding box center [495, 484] width 807 height 102
click at [669, 15] on div "Créer un matériel" at bounding box center [715, 20] width 92 height 17
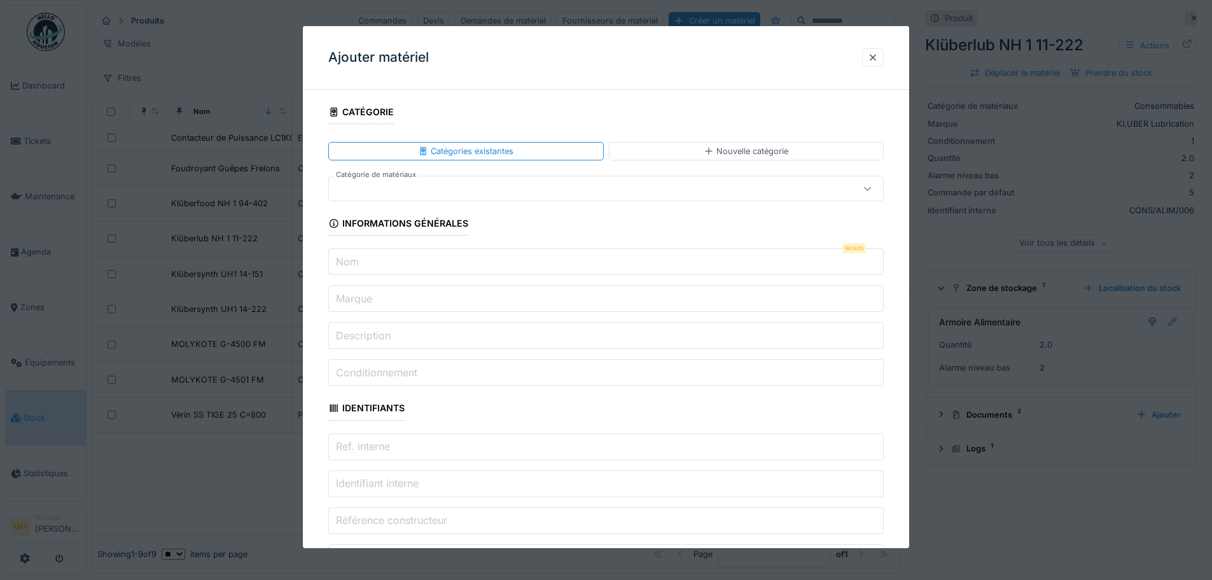
click at [463, 260] on input "Nom" at bounding box center [606, 261] width 556 height 27
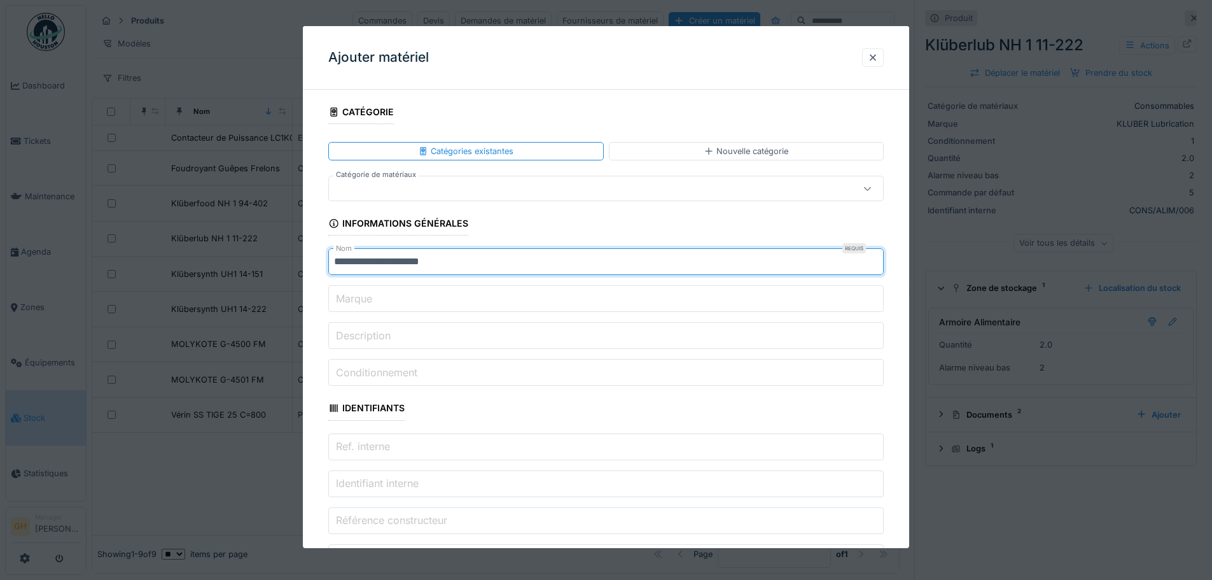
click at [428, 265] on input "**********" at bounding box center [606, 261] width 556 height 27
click at [482, 262] on input "**********" at bounding box center [606, 261] width 556 height 27
type input "**********"
click at [431, 297] on input "Marque" at bounding box center [606, 298] width 556 height 27
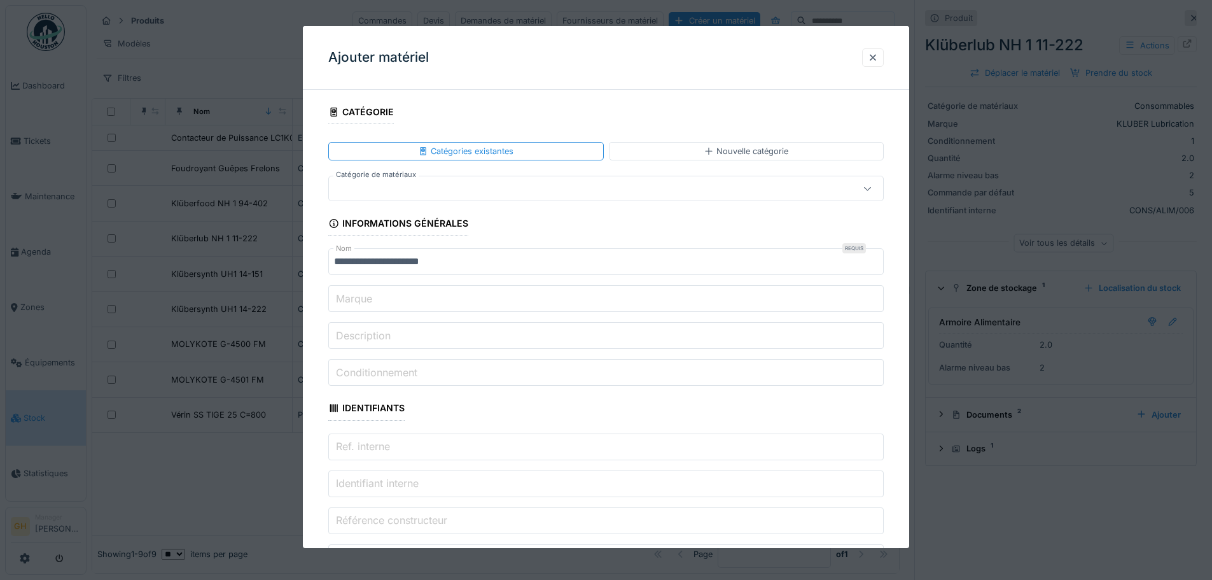
type input "**********"
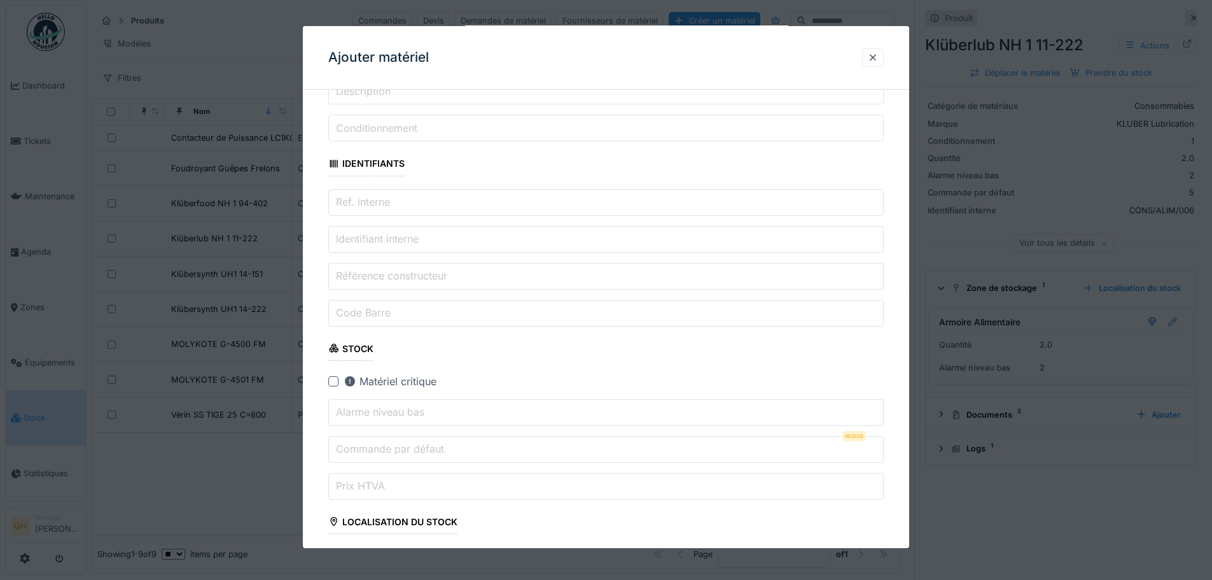
scroll to position [255, 0]
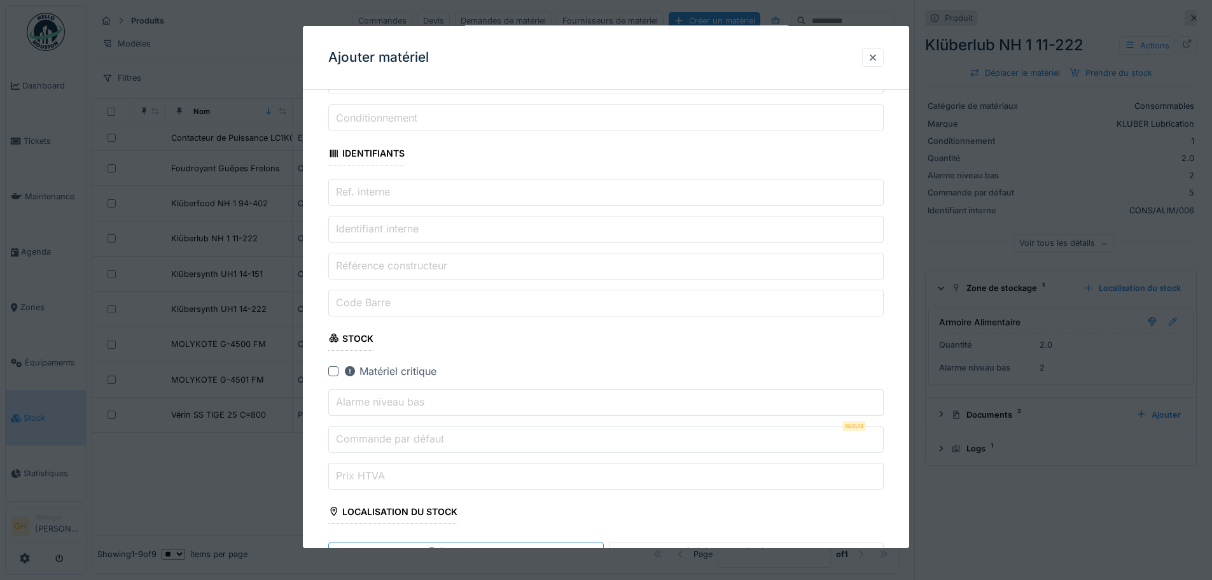
click at [391, 231] on label "Identifiant interne" at bounding box center [377, 228] width 88 height 15
click at [391, 231] on input "Identifiant interne" at bounding box center [606, 229] width 556 height 27
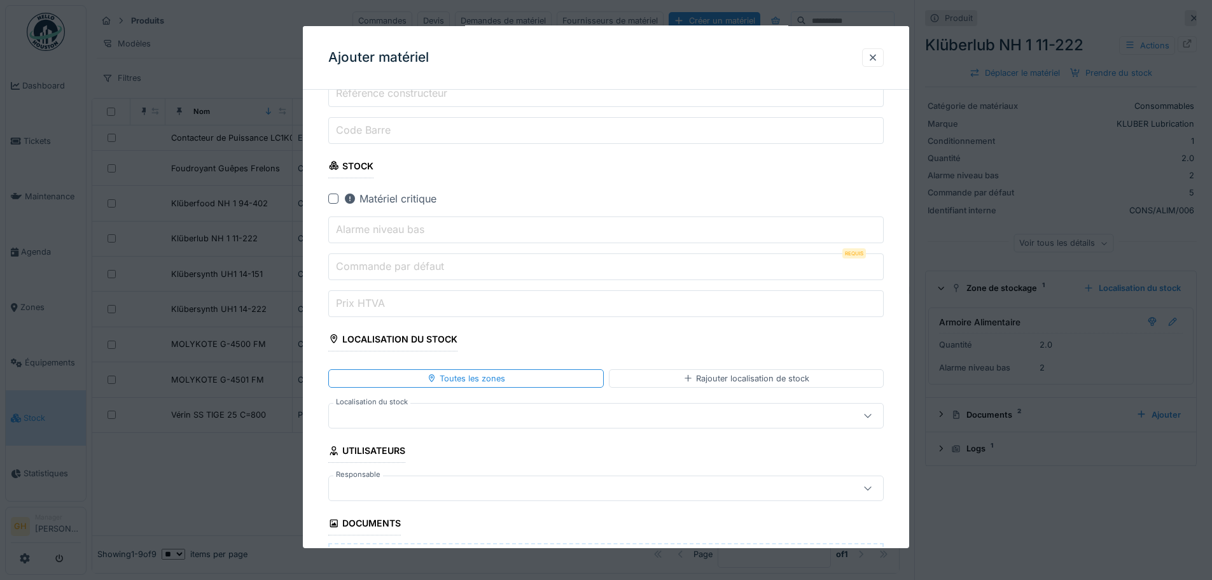
scroll to position [445, 0]
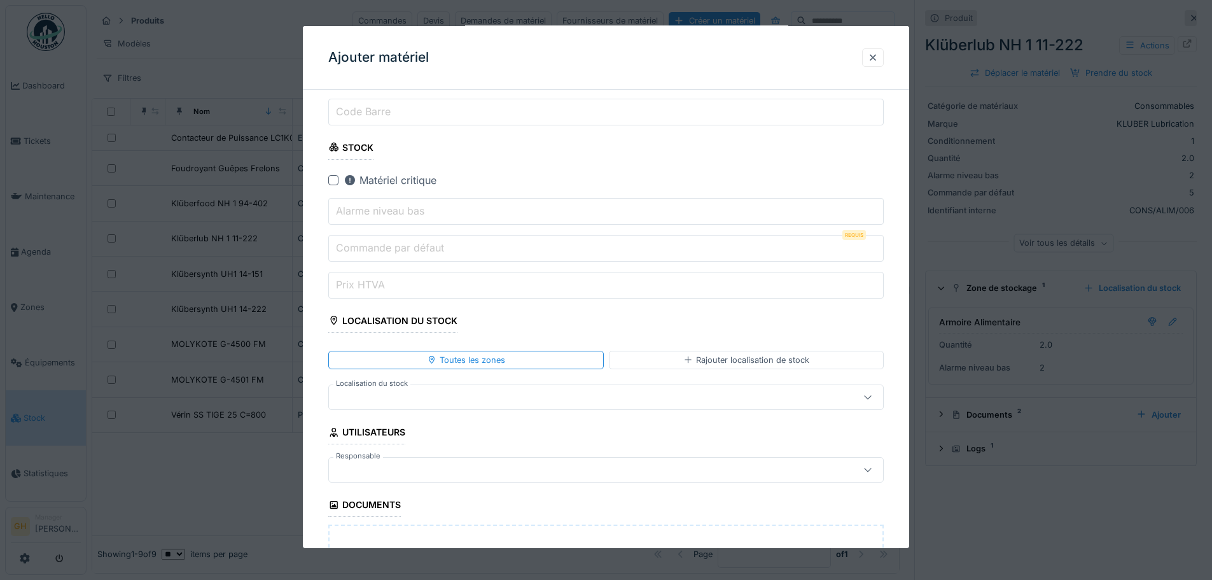
type input "**********"
click at [409, 400] on div at bounding box center [573, 397] width 479 height 14
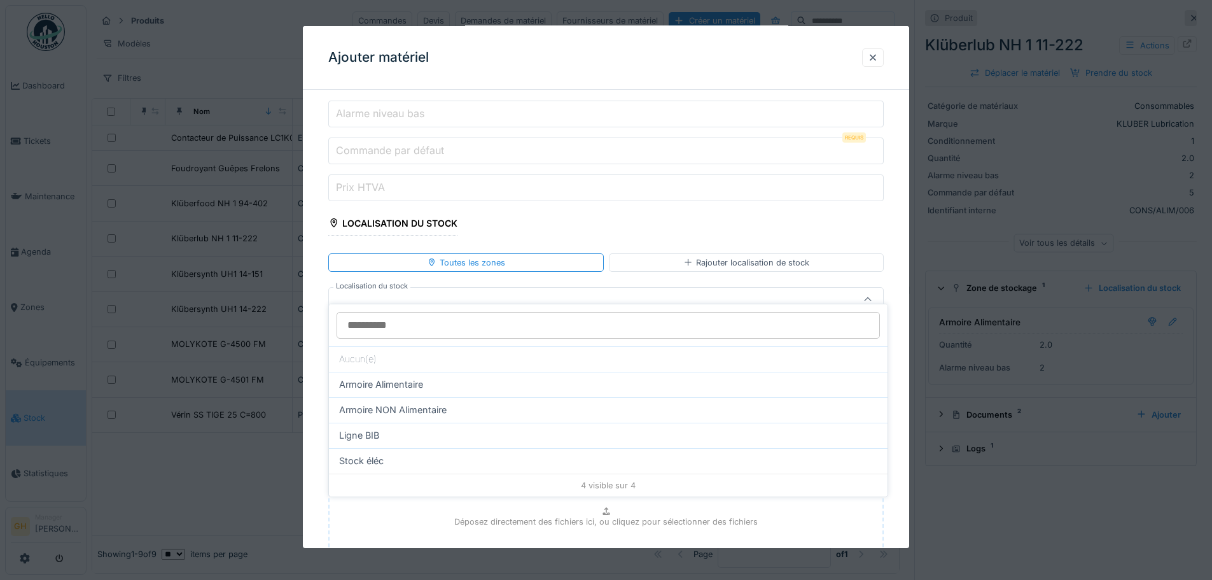
scroll to position [556, 0]
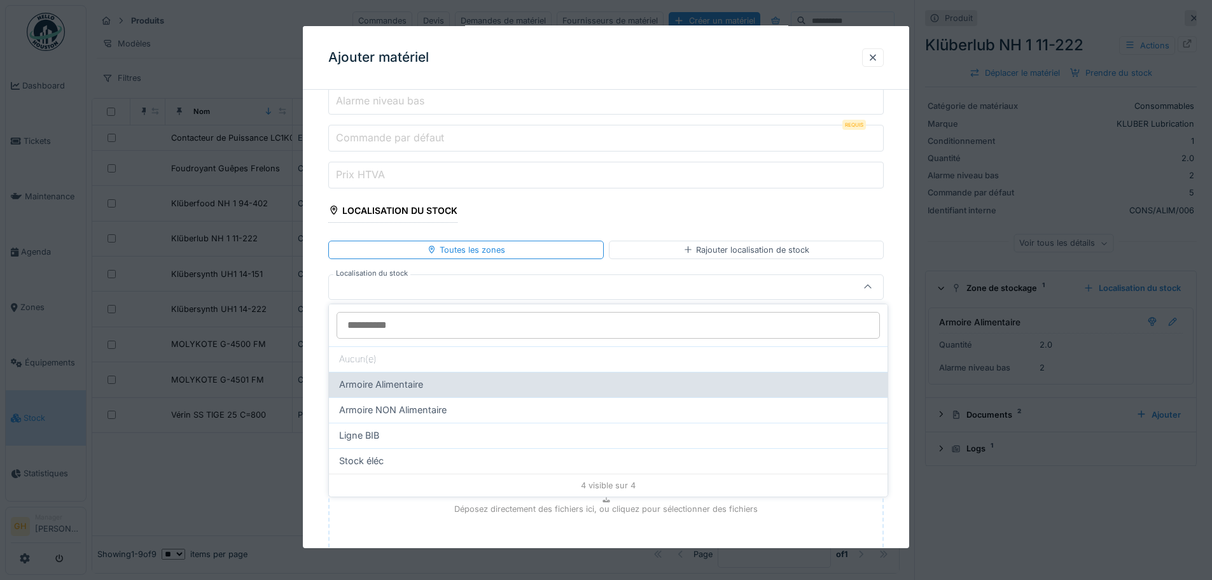
click at [416, 383] on span "Armoire Alimentaire" at bounding box center [381, 384] width 84 height 14
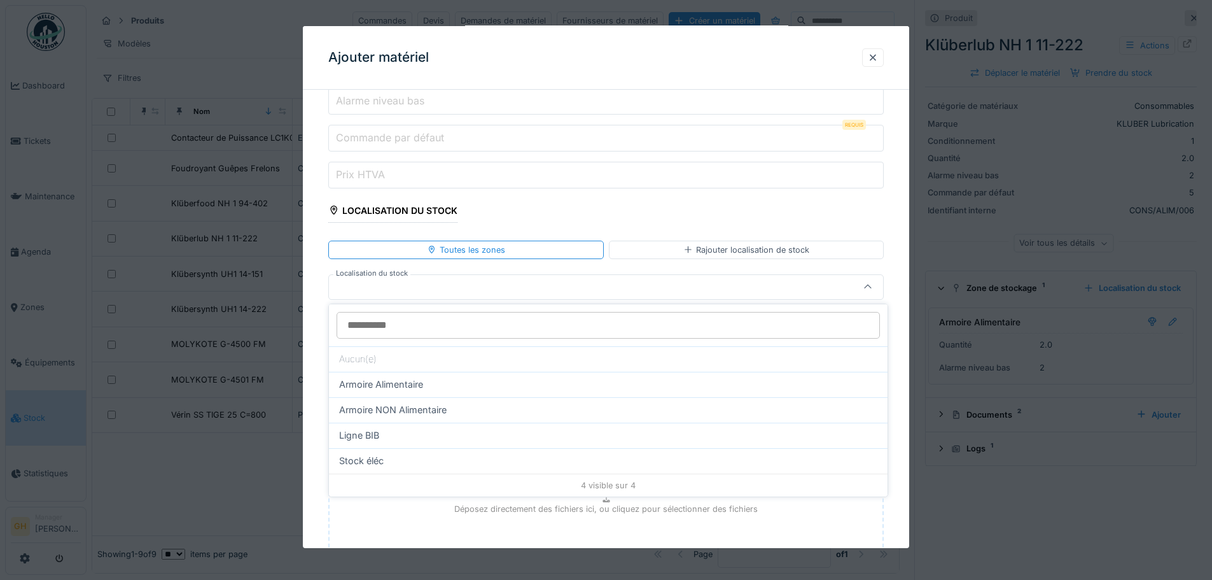
type input "*****"
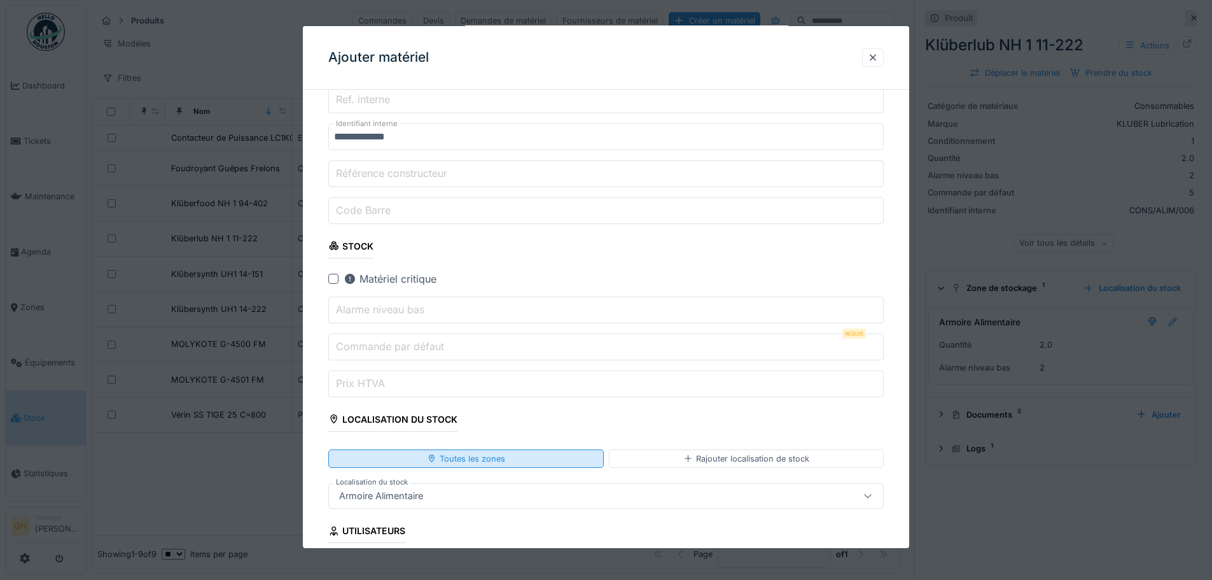
scroll to position [314, 0]
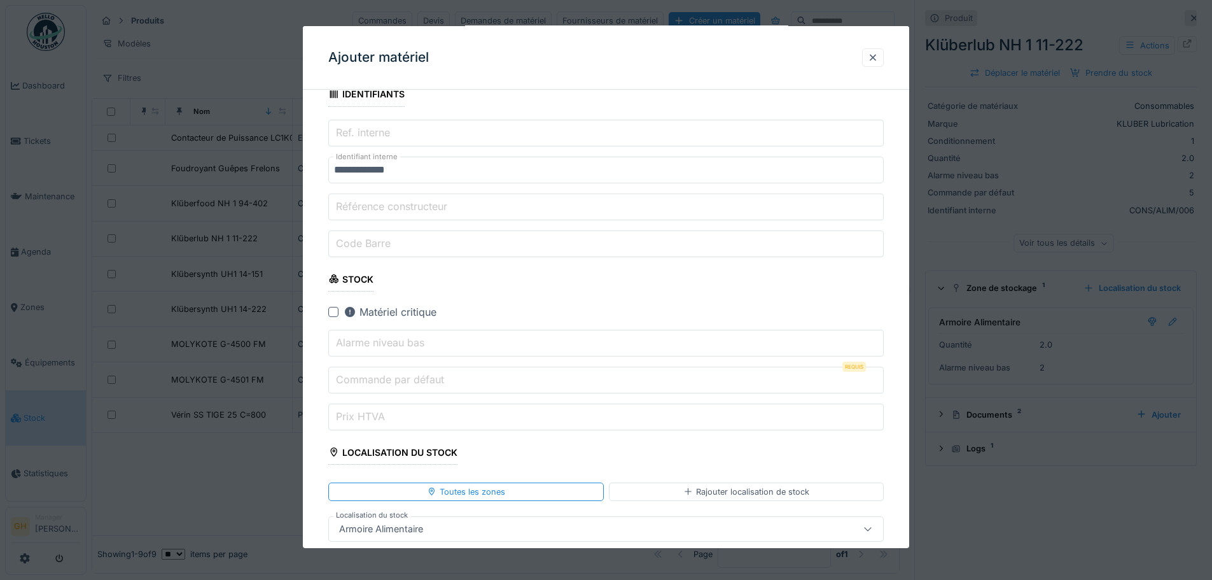
click at [876, 337] on input "*" at bounding box center [606, 343] width 556 height 27
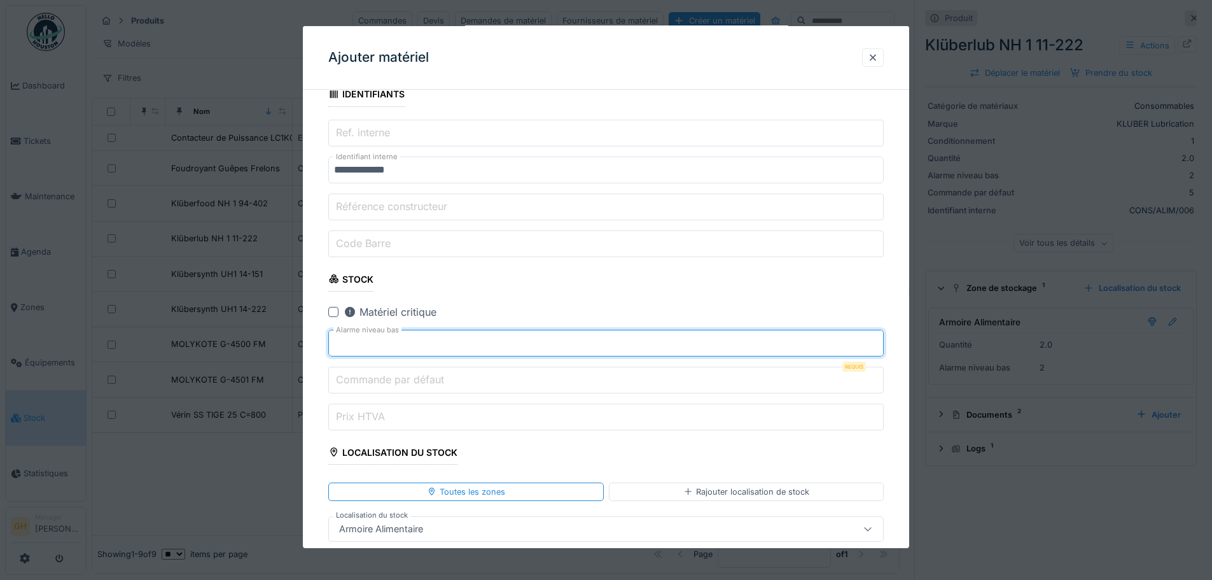
type input "*"
click at [876, 337] on input "*" at bounding box center [606, 343] width 556 height 27
click at [876, 377] on input "*" at bounding box center [606, 380] width 556 height 27
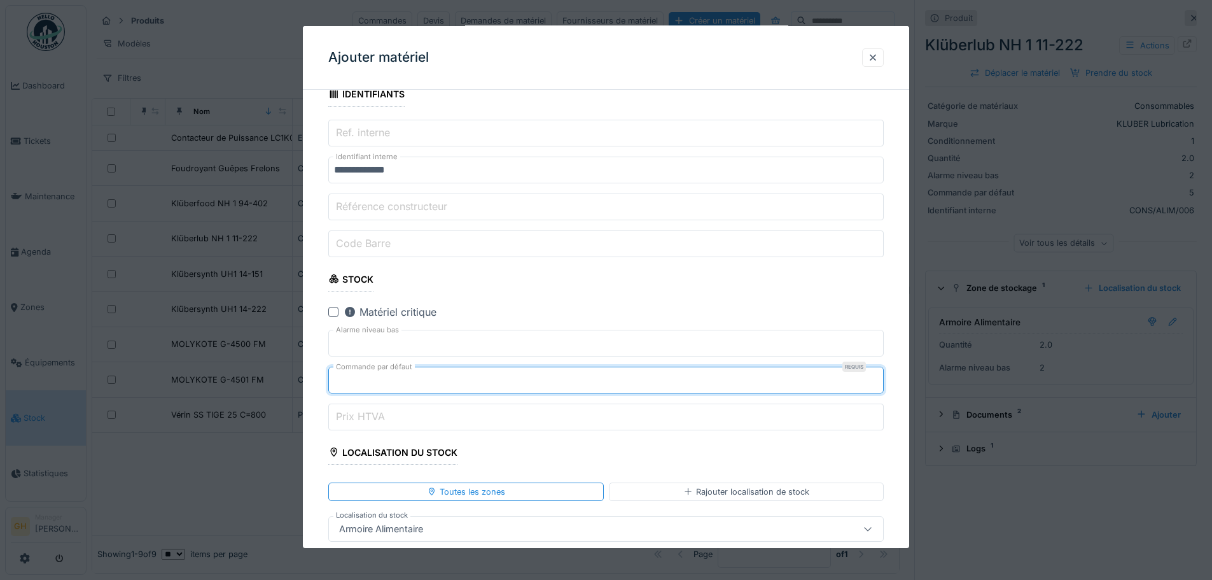
click at [876, 377] on input "*" at bounding box center [606, 380] width 556 height 27
type input "*"
click at [876, 377] on input "*" at bounding box center [606, 380] width 556 height 27
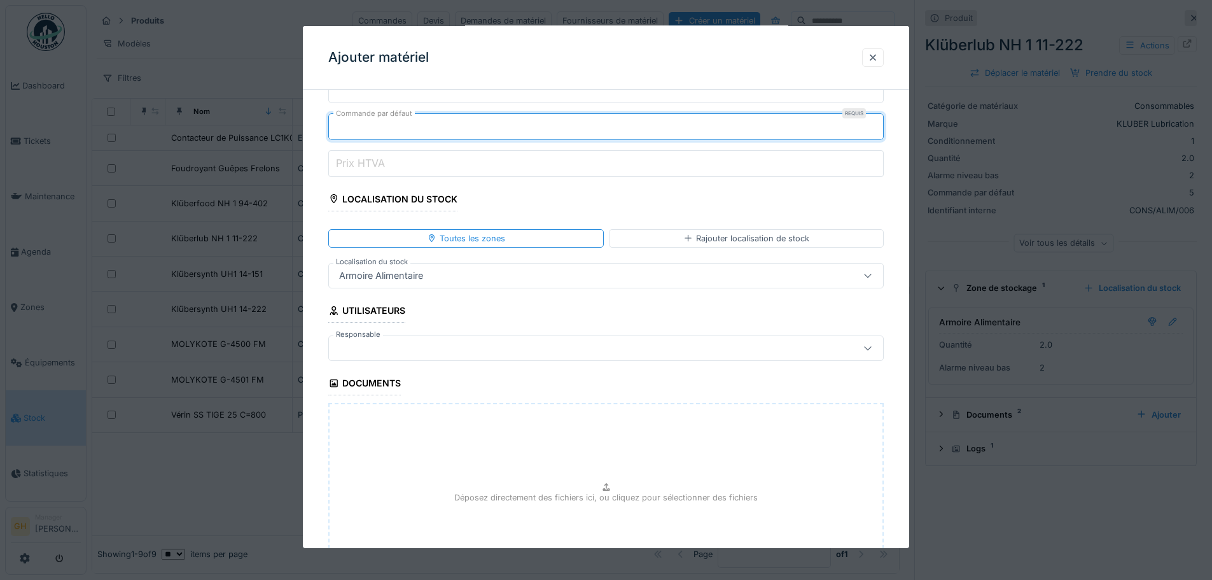
scroll to position [568, 0]
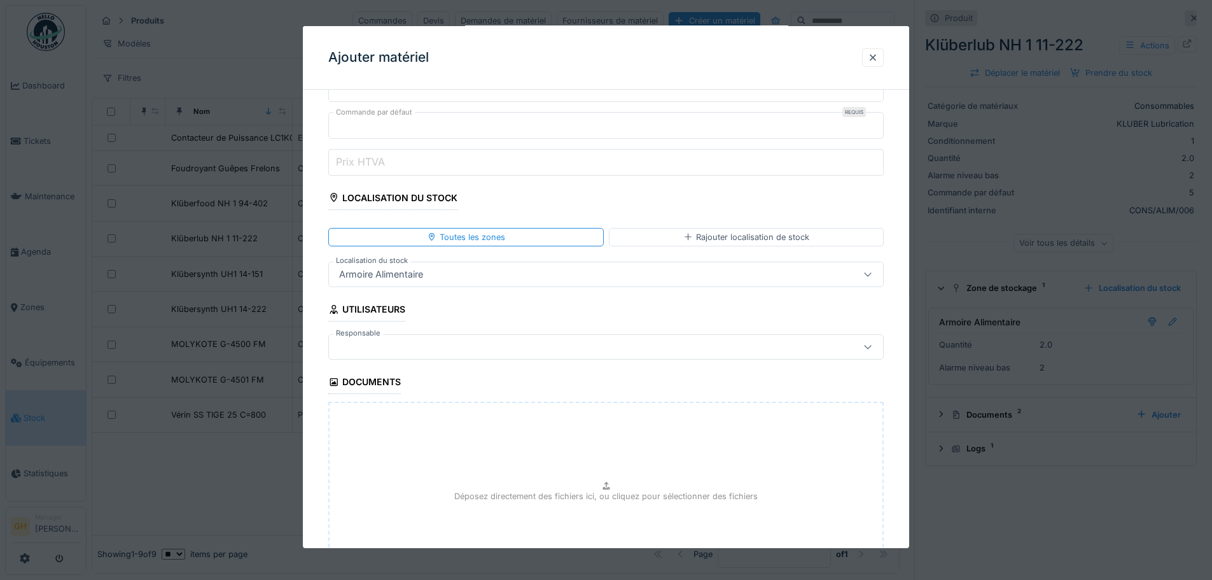
click at [477, 349] on div at bounding box center [573, 347] width 479 height 14
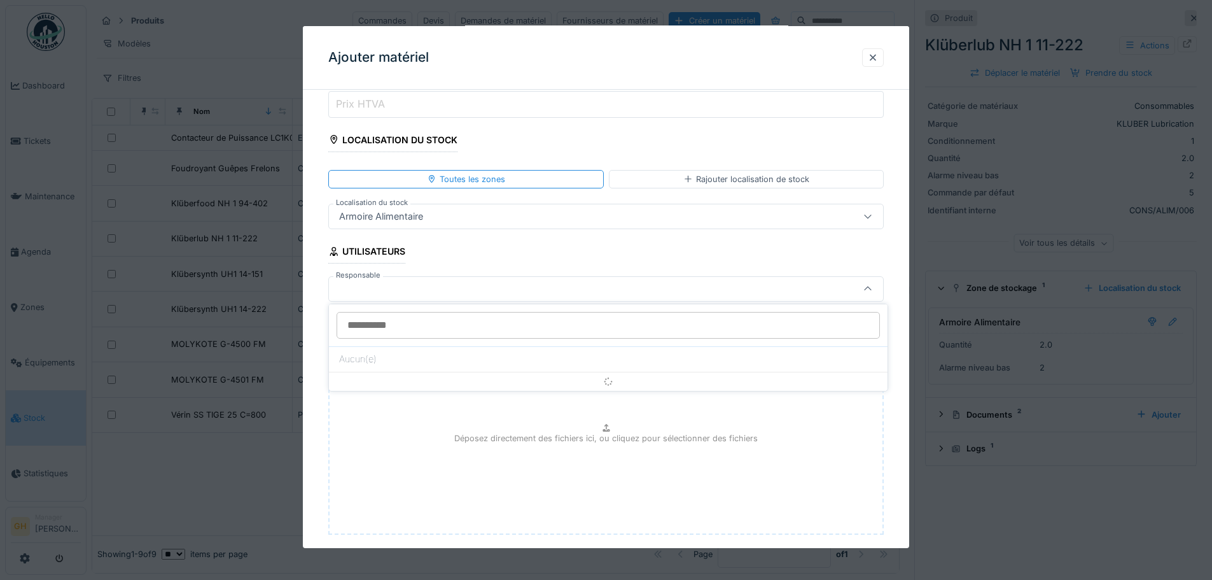
scroll to position [628, 0]
click at [466, 282] on div at bounding box center [573, 287] width 479 height 14
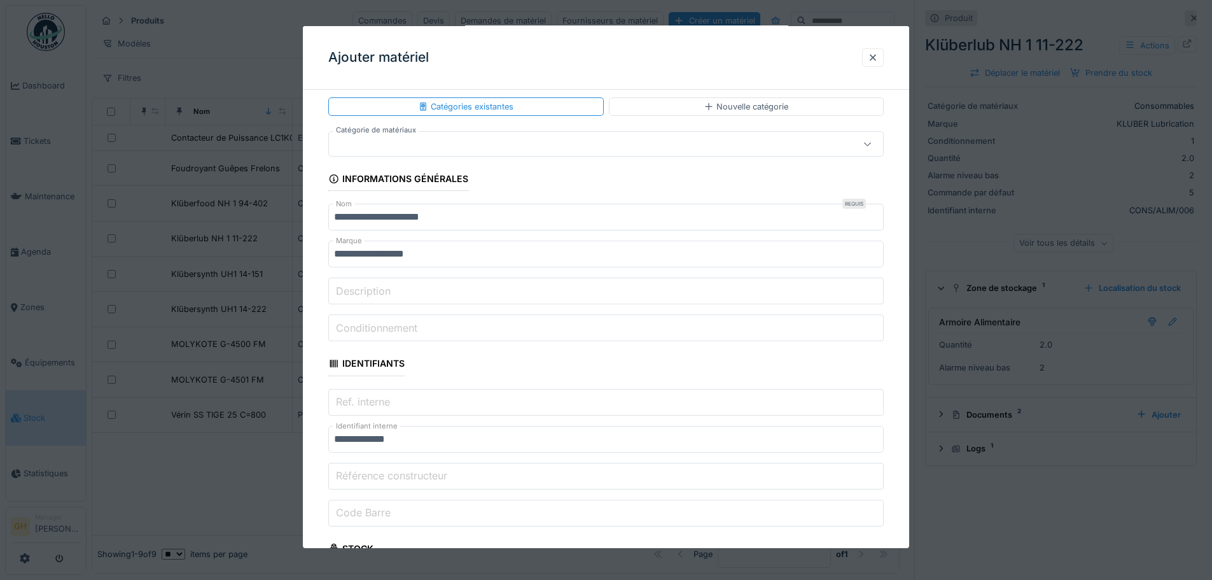
scroll to position [64, 0]
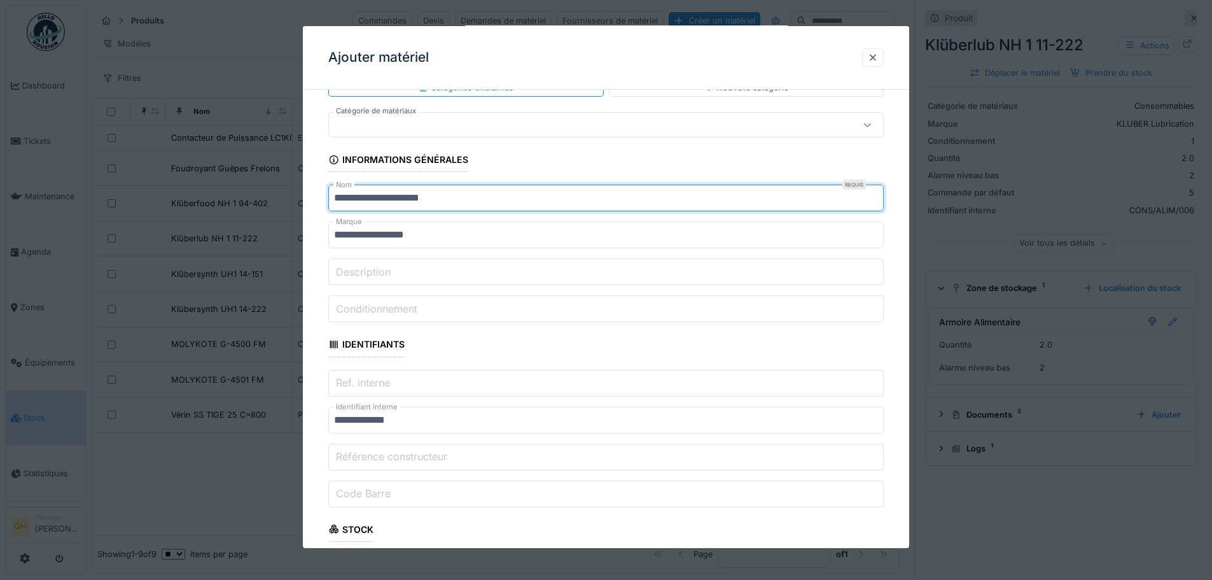
drag, startPoint x: 335, startPoint y: 195, endPoint x: 451, endPoint y: 195, distance: 116.4
click at [453, 195] on input "**********" at bounding box center [606, 198] width 556 height 27
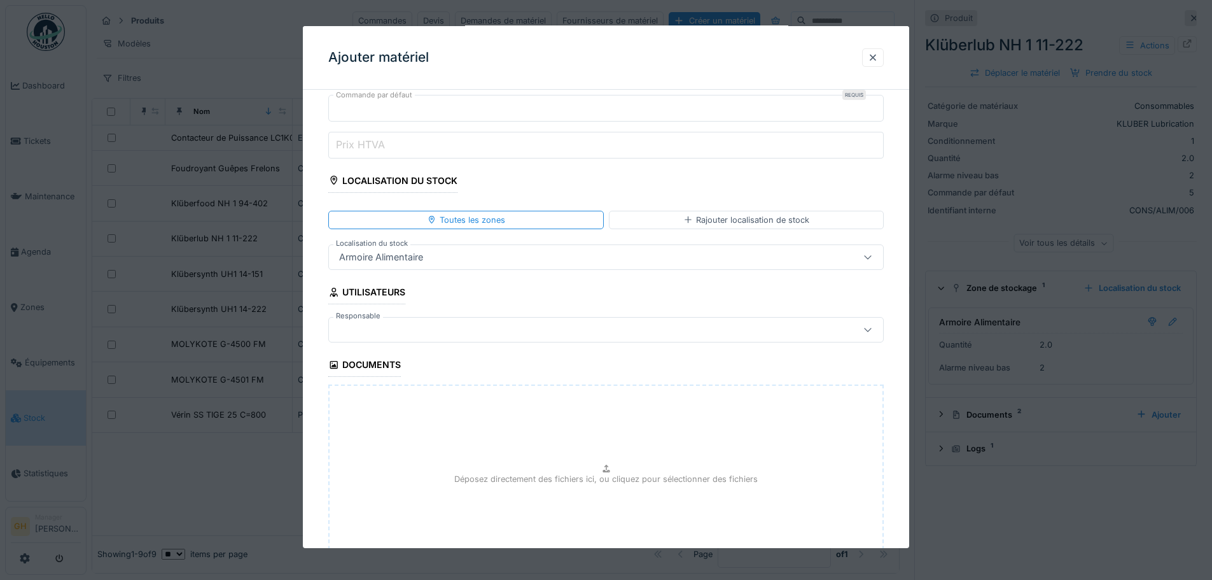
scroll to position [695, 0]
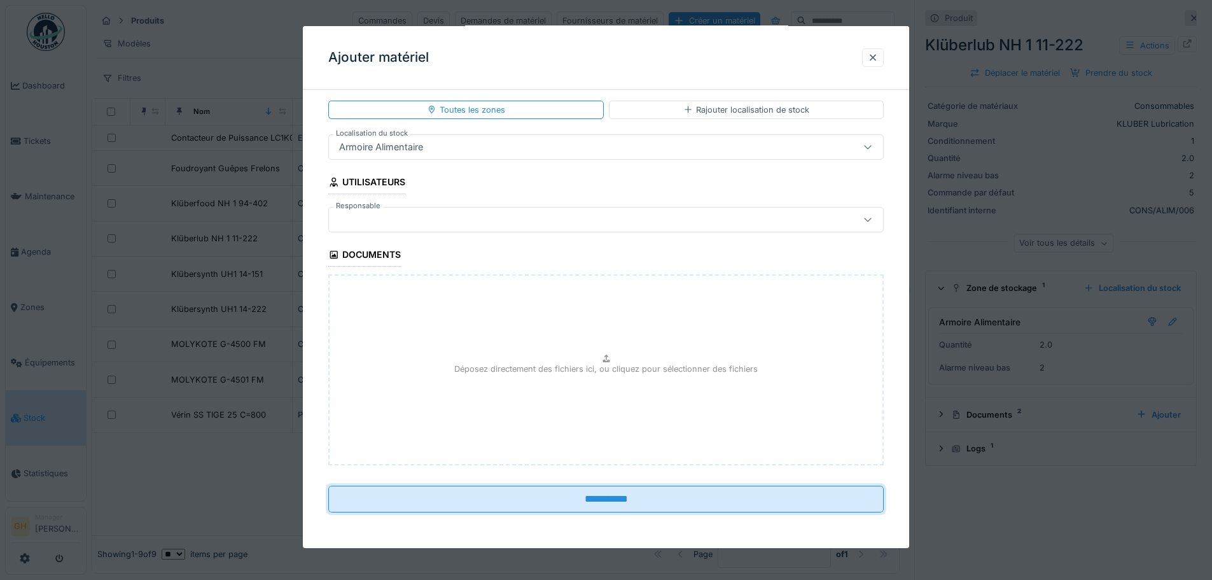
click at [584, 503] on input "**********" at bounding box center [606, 499] width 556 height 27
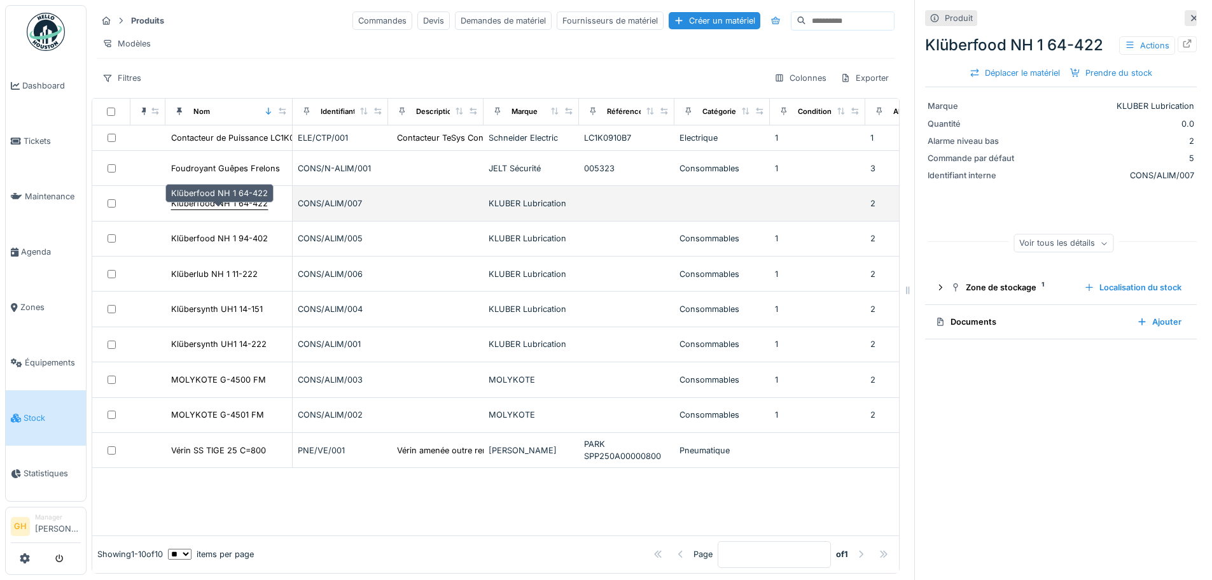
click at [243, 204] on div "Klüberfood NH 1 64-422" at bounding box center [219, 203] width 97 height 12
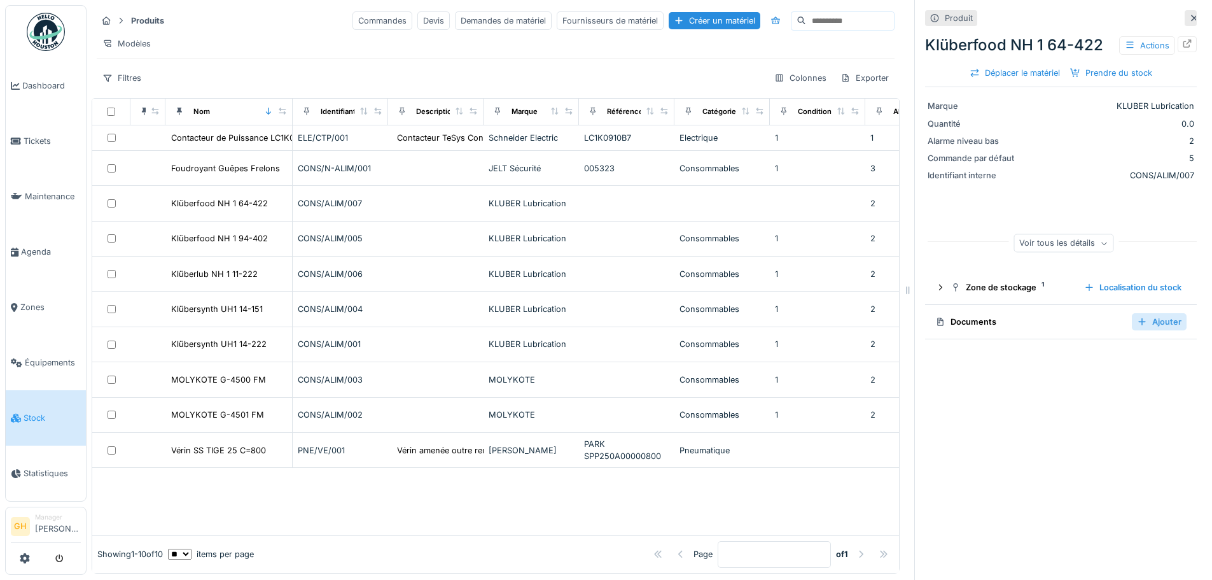
click at [1155, 316] on div "Ajouter" at bounding box center [1159, 321] width 55 height 17
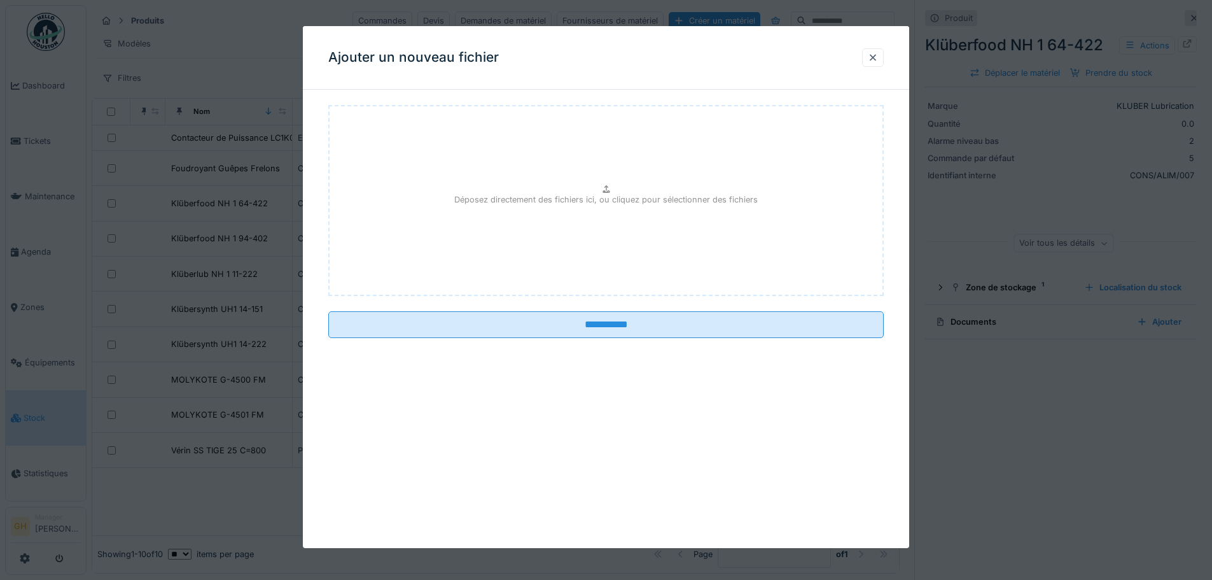
click at [658, 230] on div "Déposez directement des fichiers ici, ou cliquez pour sélectionner des fichiers" at bounding box center [606, 200] width 556 height 191
type input "**********"
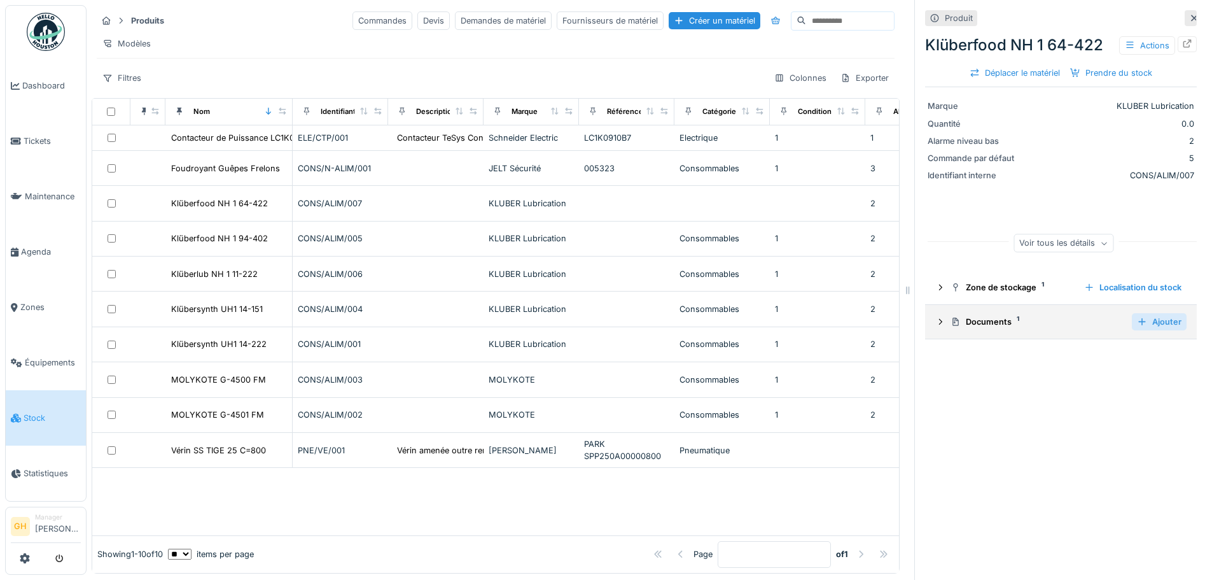
click at [1133, 315] on div "Ajouter" at bounding box center [1159, 321] width 55 height 17
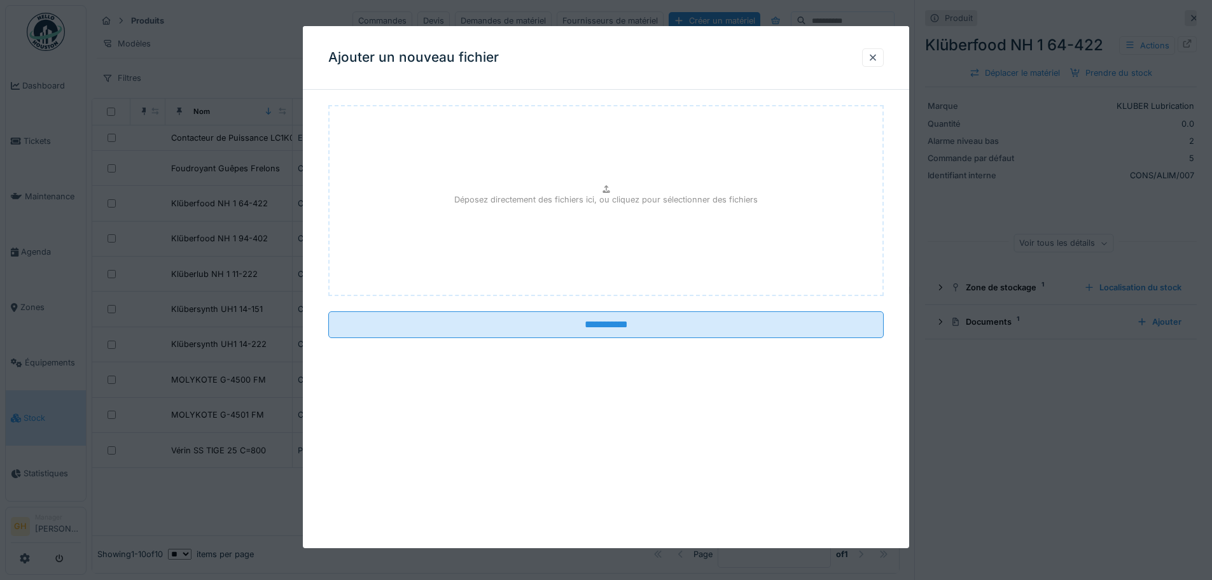
click at [638, 196] on p "Déposez directement des fichiers ici, ou cliquez pour sélectionner des fichiers" at bounding box center [606, 199] width 304 height 12
type input "**********"
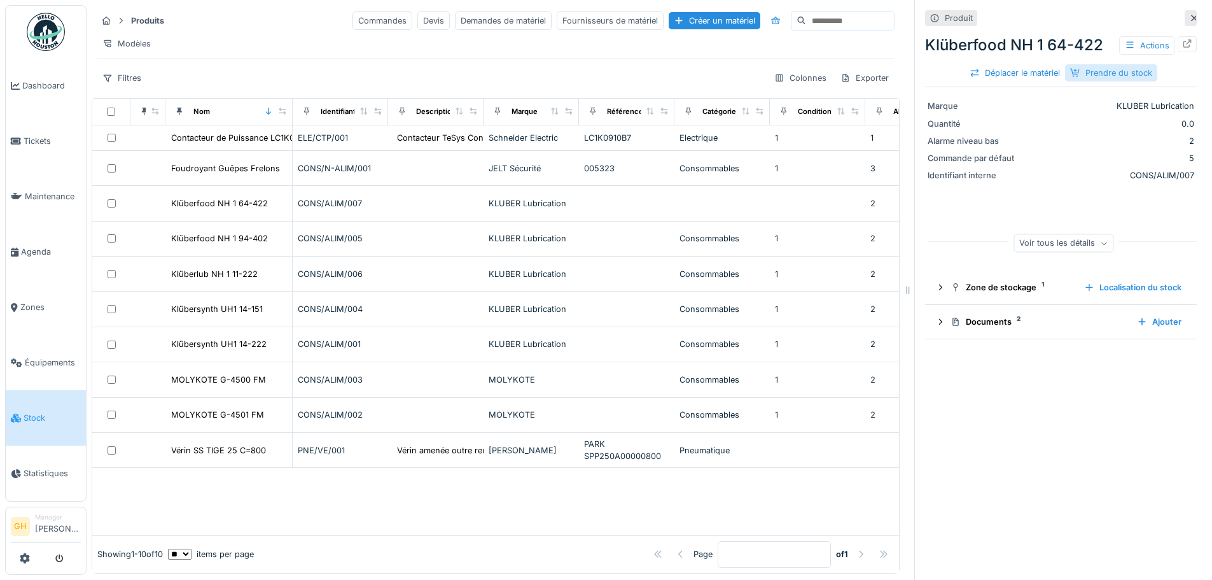
click at [1074, 66] on div "Prendre du stock" at bounding box center [1111, 72] width 92 height 17
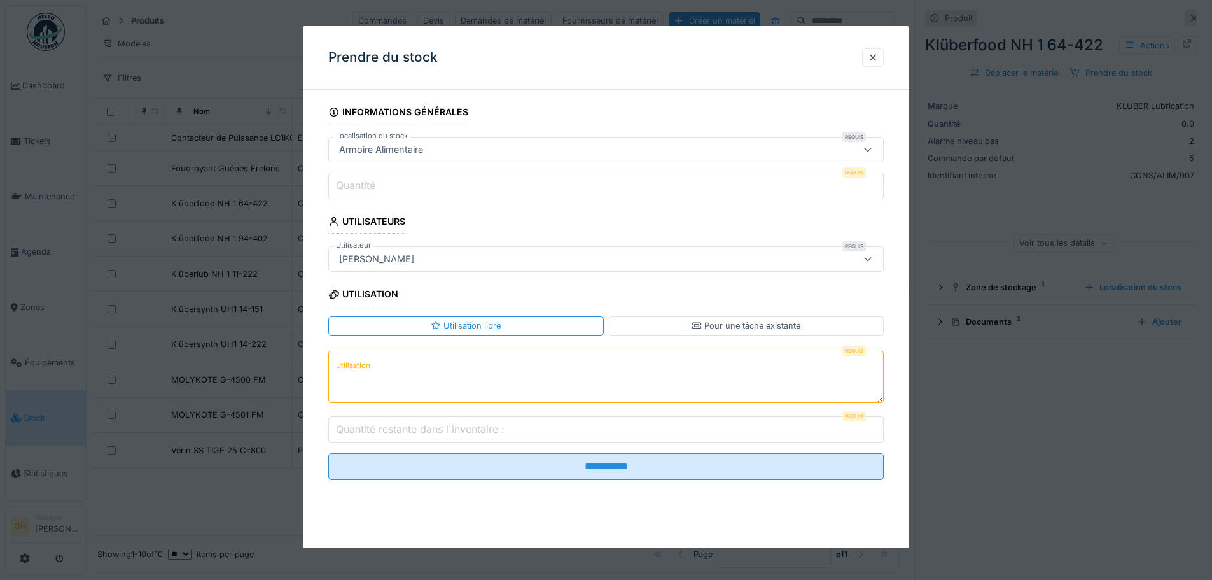
click at [542, 184] on input "Quantité" at bounding box center [606, 185] width 556 height 27
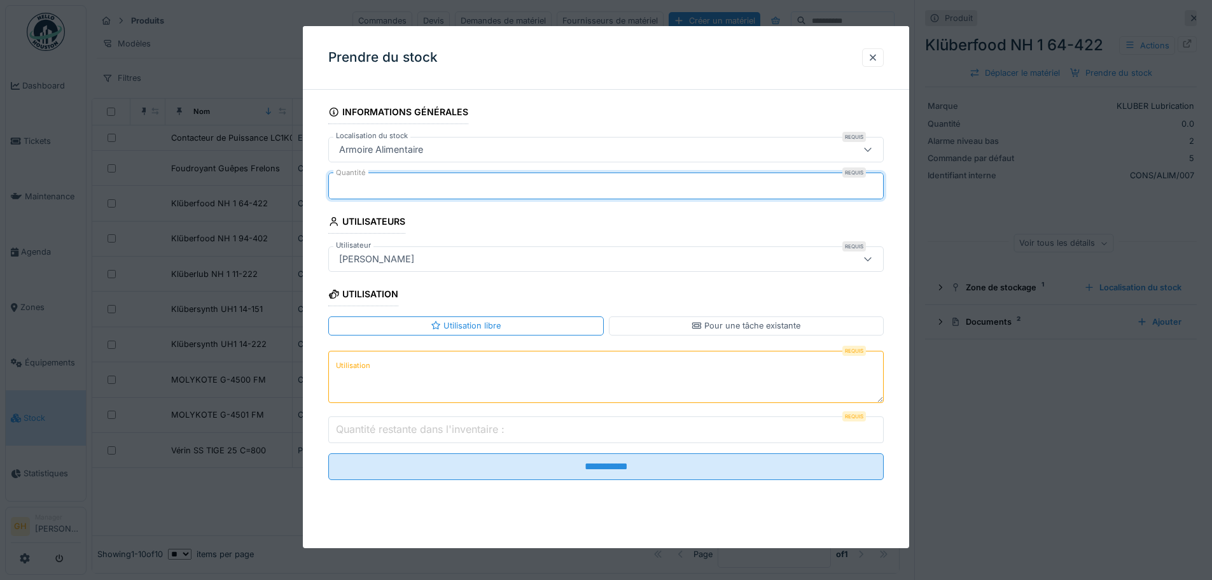
type input "*"
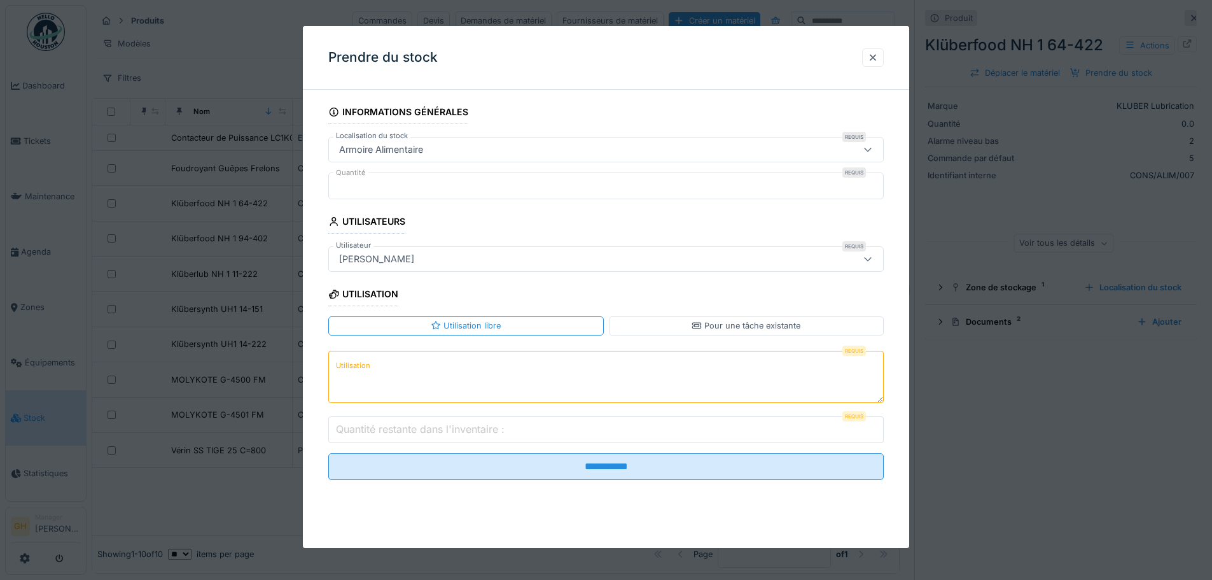
click at [482, 355] on textarea "Utilisation" at bounding box center [606, 377] width 556 height 52
click at [509, 427] on input "Quantité restante dans l'inventaire :" at bounding box center [606, 429] width 556 height 27
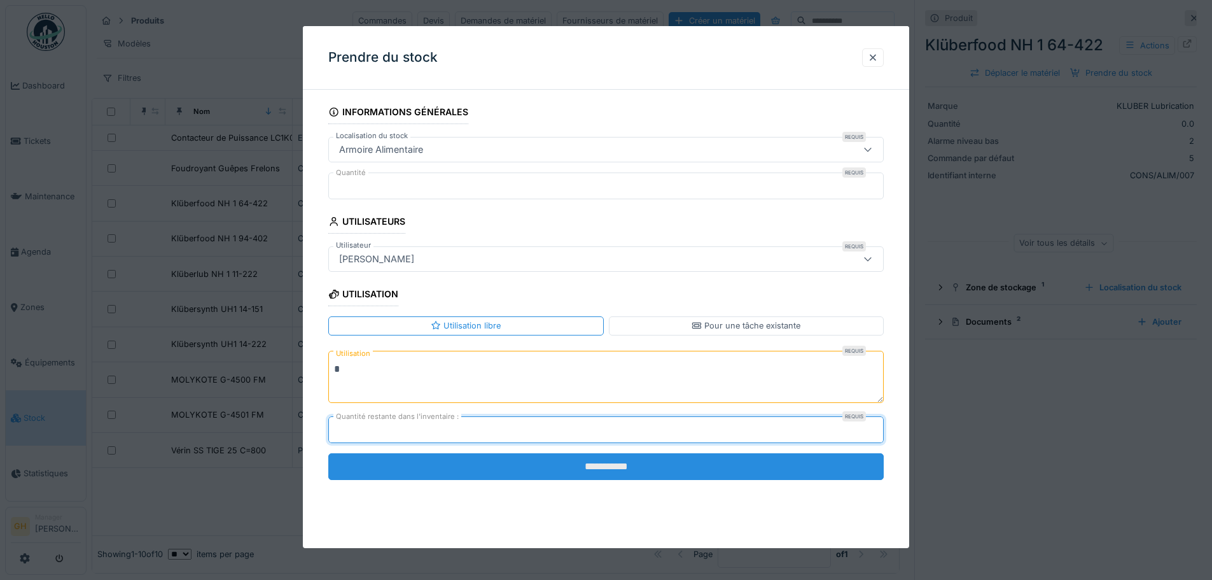
type input "**"
click at [544, 471] on input "**********" at bounding box center [606, 466] width 556 height 27
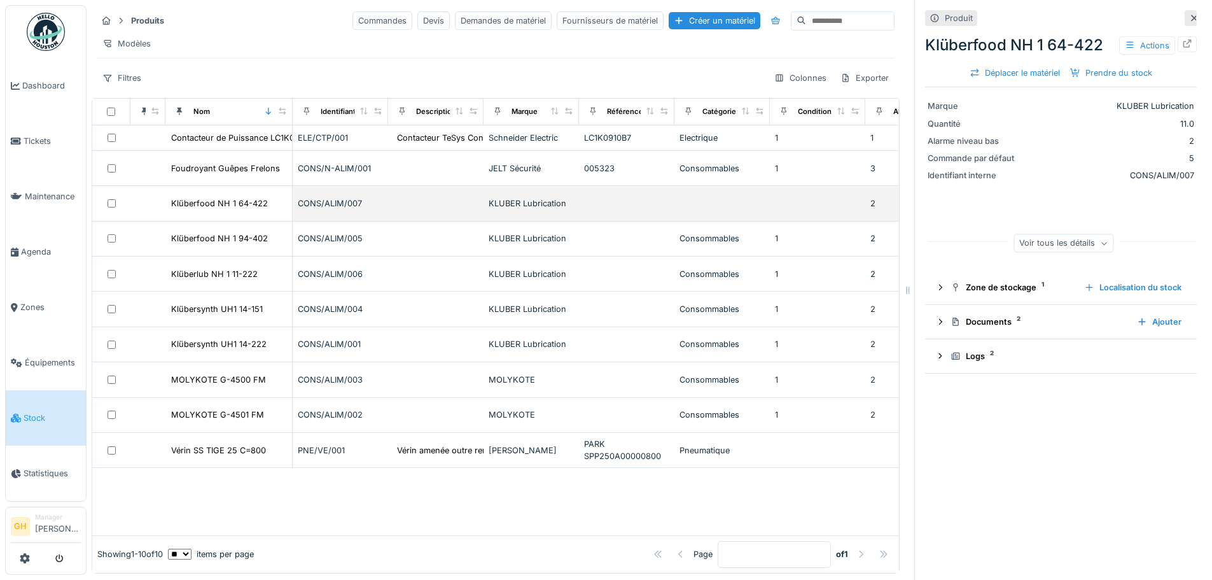
click at [725, 213] on td at bounding box center [722, 203] width 95 height 35
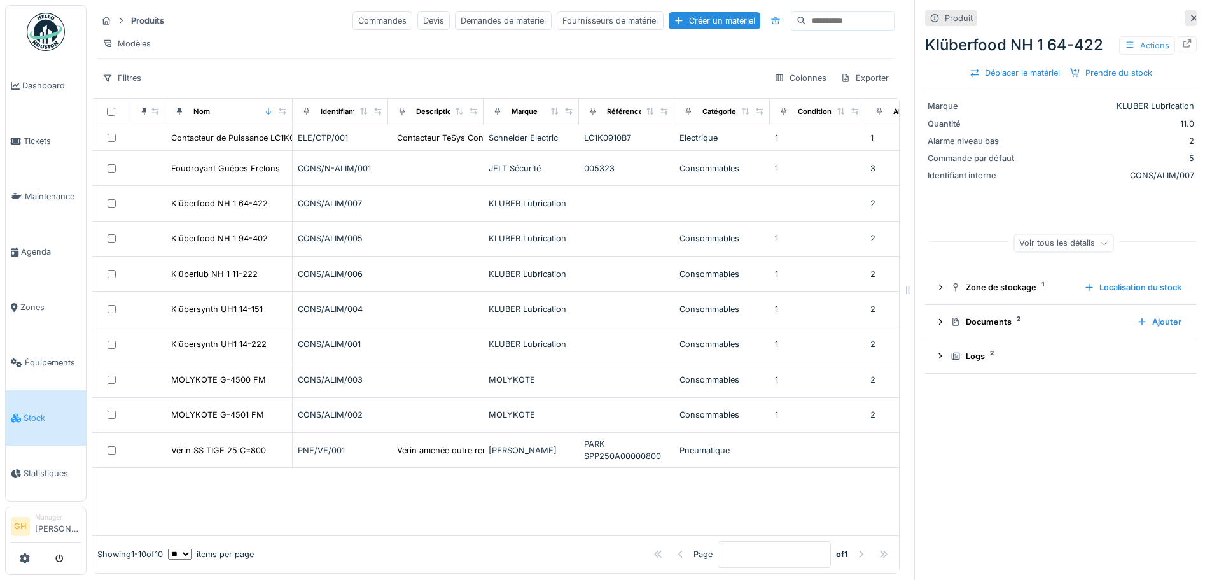
click at [1133, 36] on div "Actions" at bounding box center [1147, 45] width 56 height 18
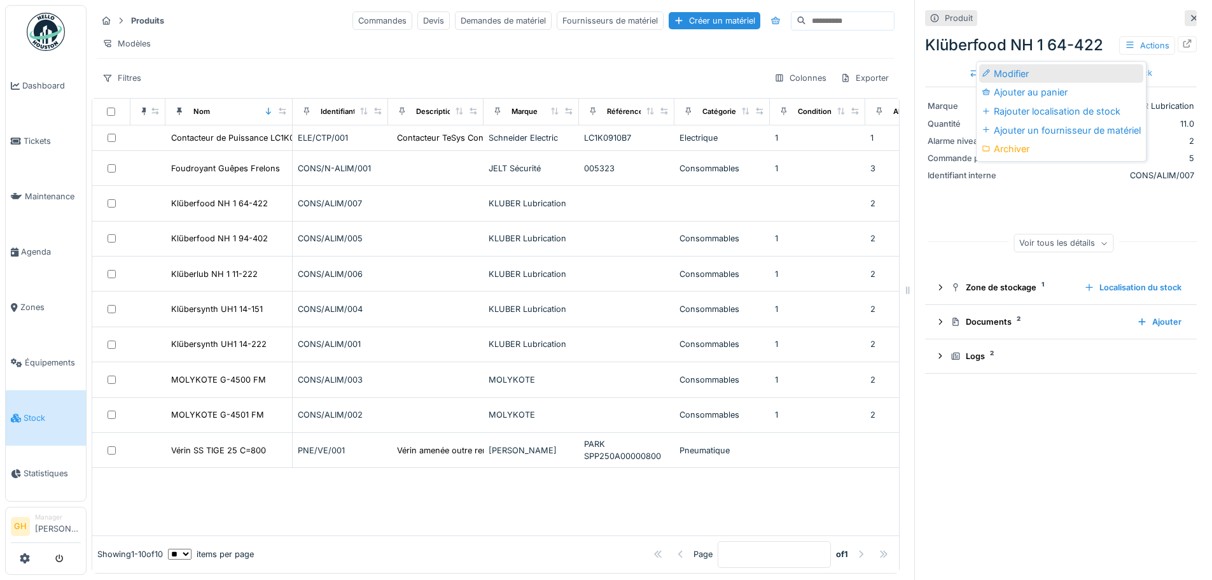
click at [1053, 64] on div "Modifier" at bounding box center [1061, 73] width 164 height 19
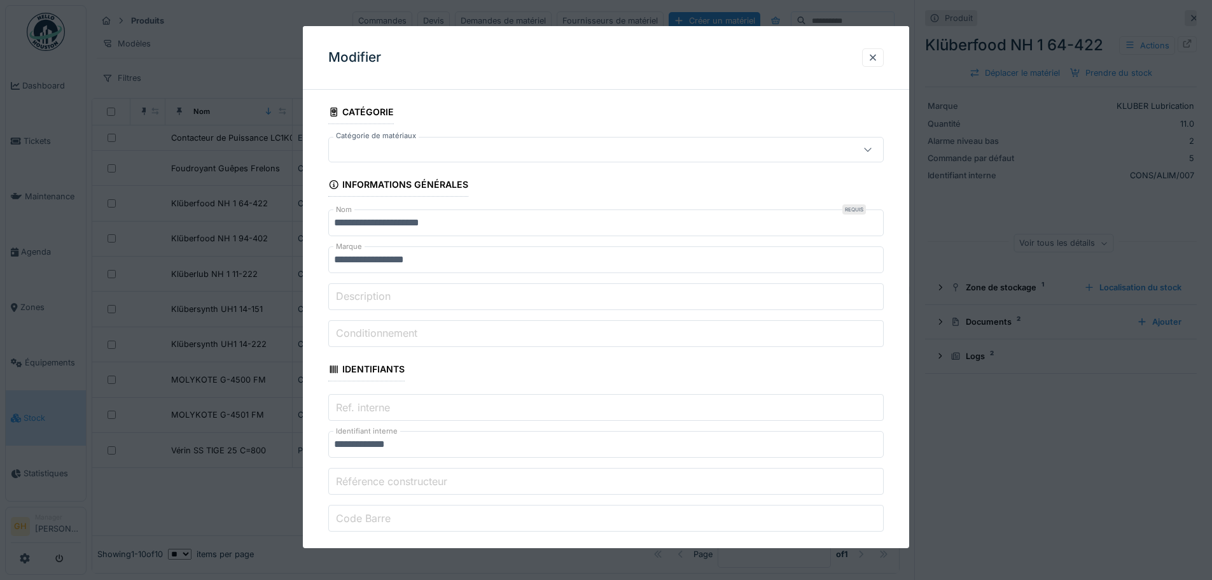
click at [636, 159] on div at bounding box center [606, 149] width 556 height 25
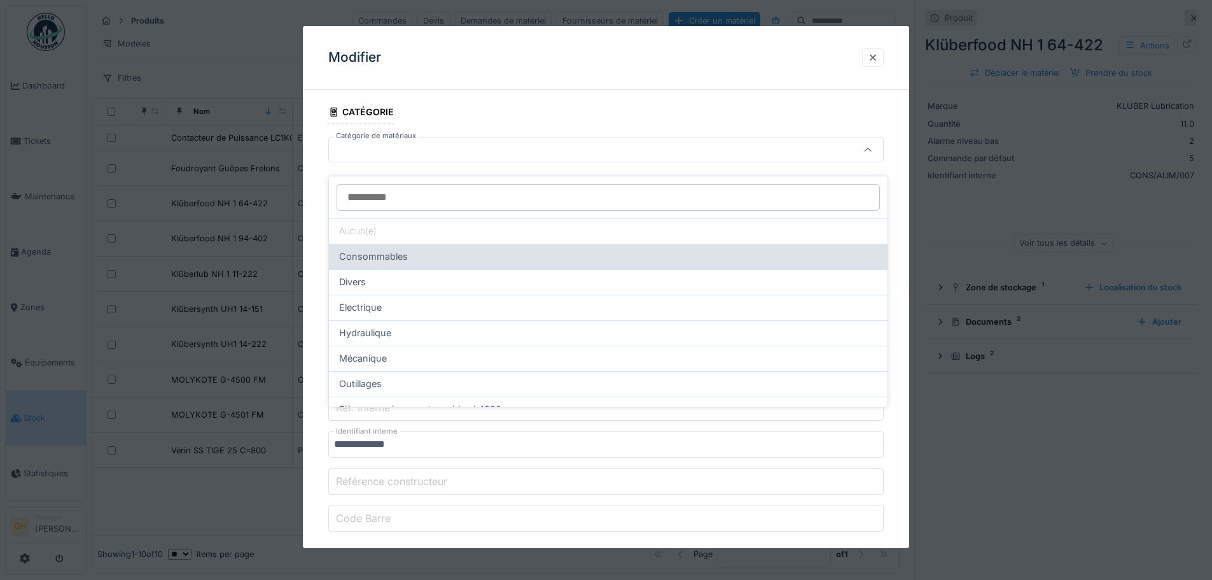
click at [528, 249] on div "Consommables" at bounding box center [608, 256] width 538 height 14
type input "****"
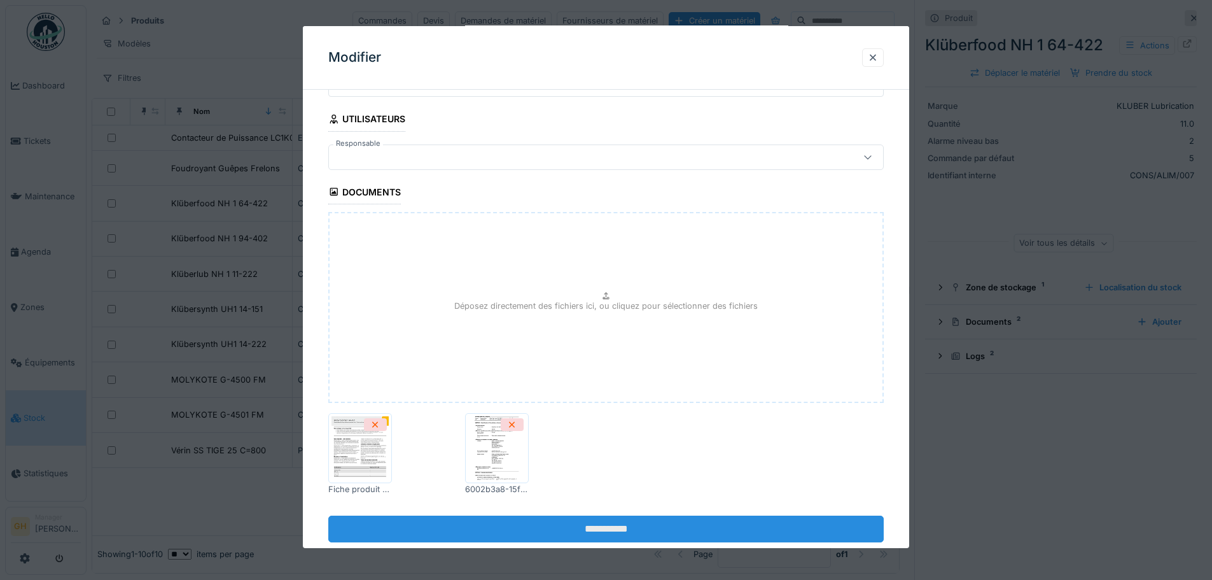
scroll to position [638, 0]
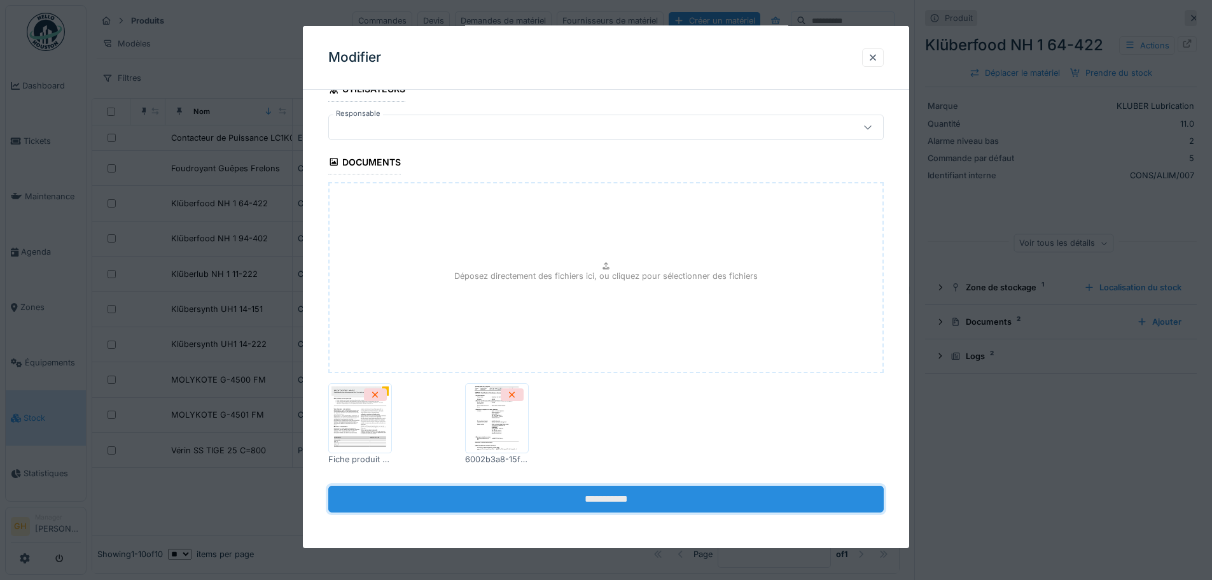
click at [577, 495] on input "**********" at bounding box center [606, 499] width 556 height 27
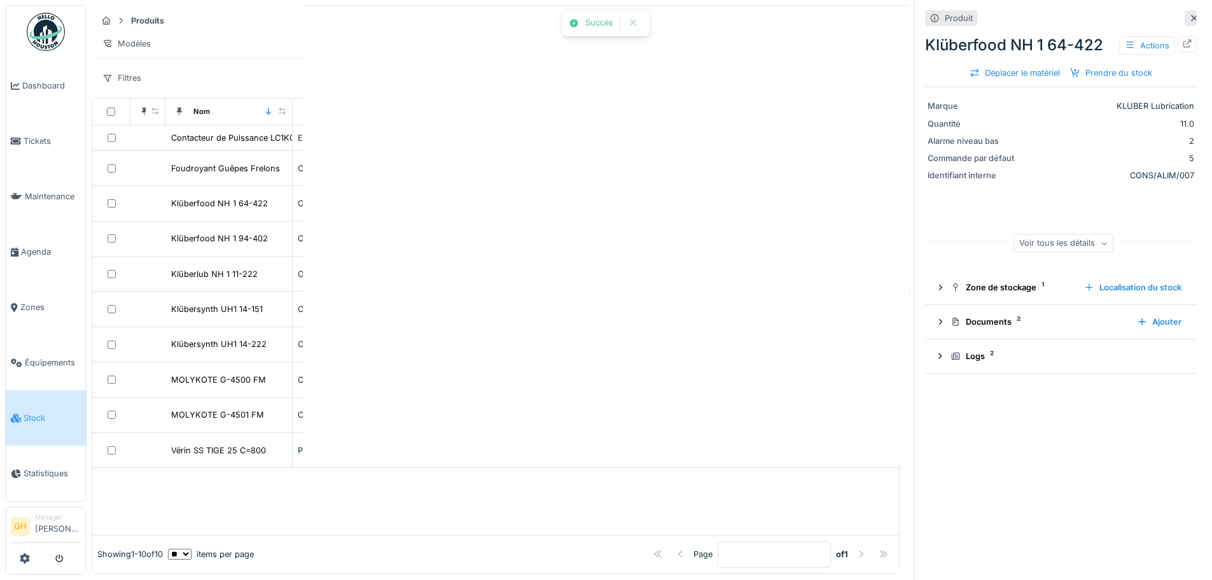
scroll to position [0, 0]
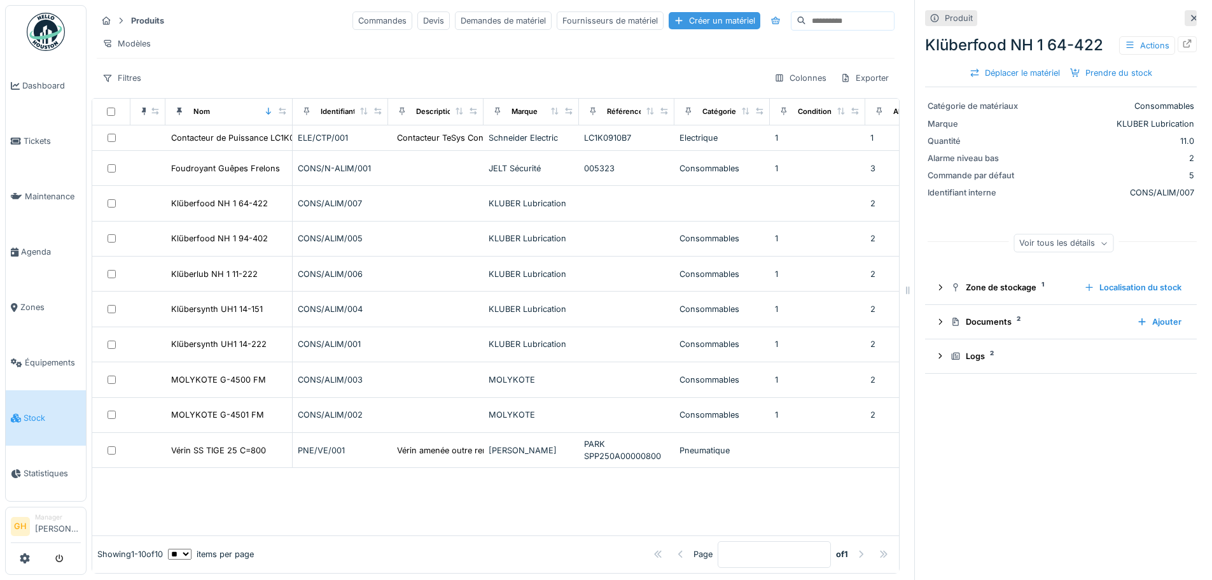
click at [674, 12] on div "Créer un matériel" at bounding box center [715, 20] width 92 height 17
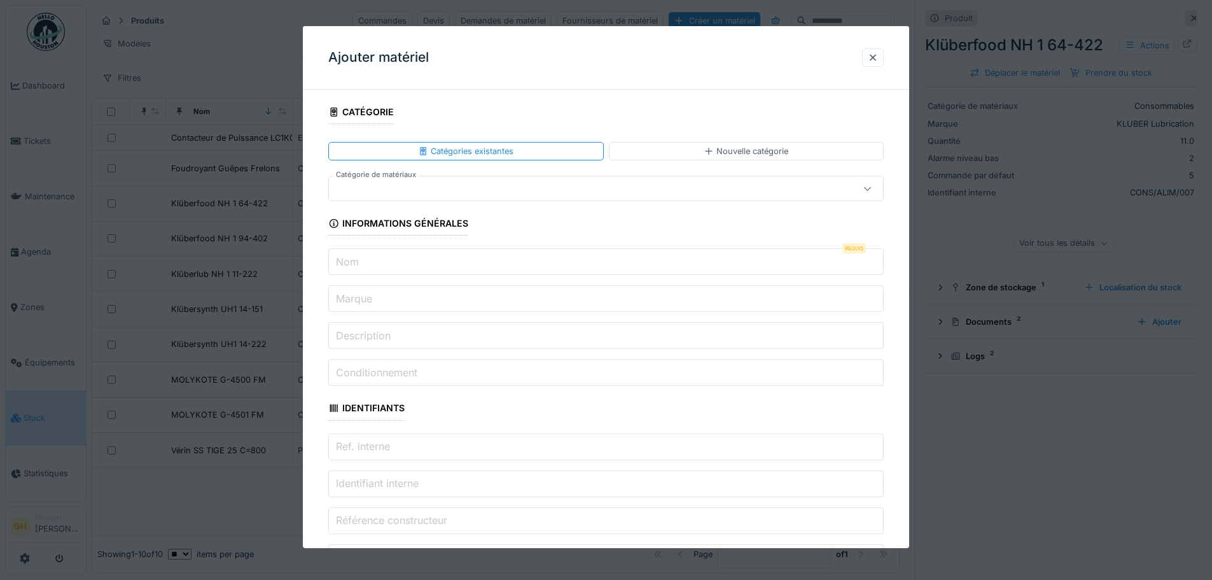
click at [380, 265] on input "Nom" at bounding box center [606, 261] width 556 height 27
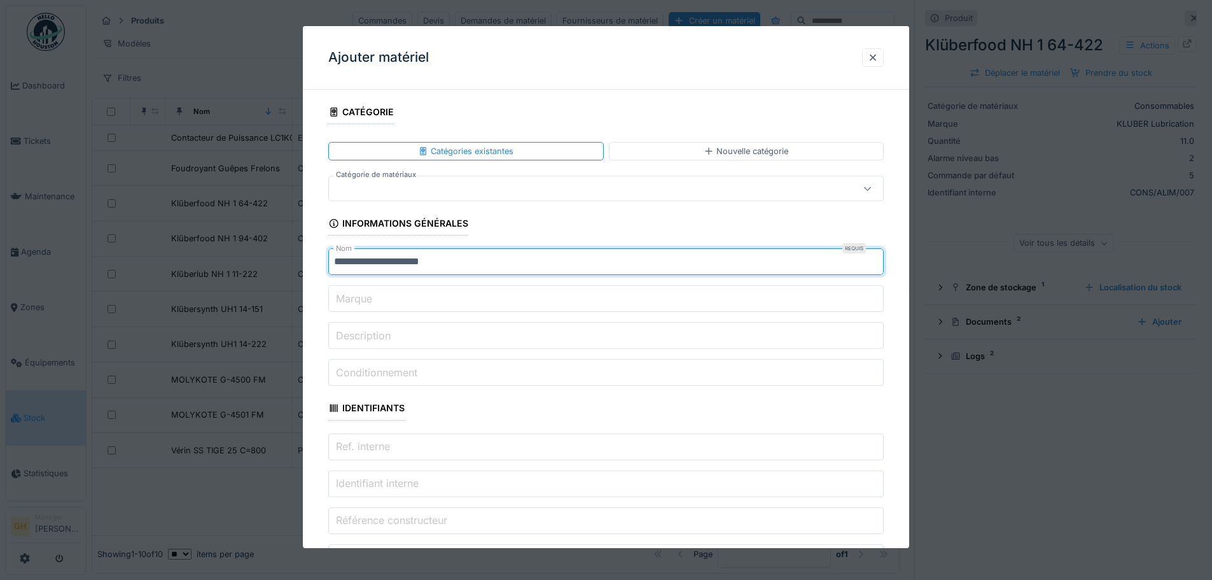
drag, startPoint x: 417, startPoint y: 263, endPoint x: 482, endPoint y: 268, distance: 65.1
click at [482, 268] on input "**********" at bounding box center [606, 261] width 556 height 27
type input "**********"
click at [479, 303] on input "Marque" at bounding box center [606, 298] width 556 height 27
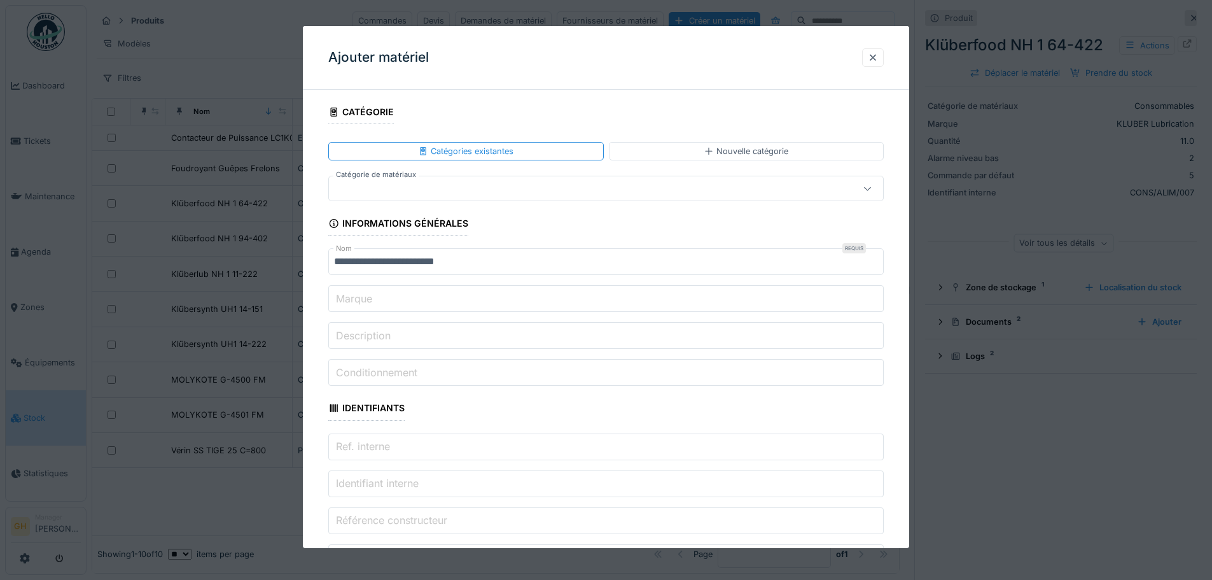
type input "**********"
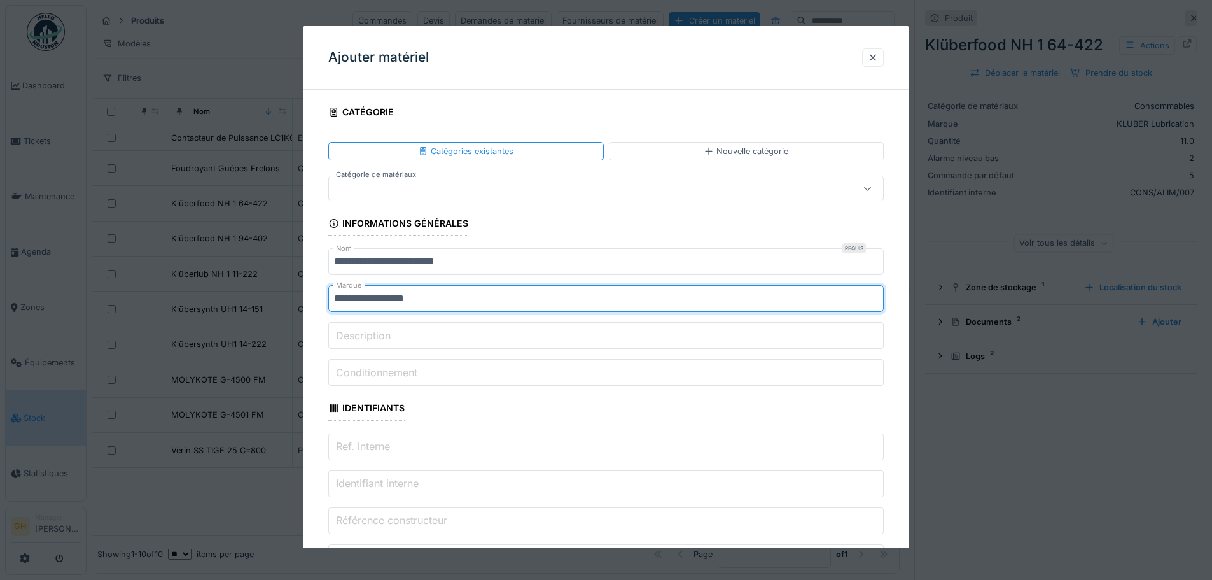
click at [477, 486] on input "Identifiant interne" at bounding box center [606, 483] width 556 height 27
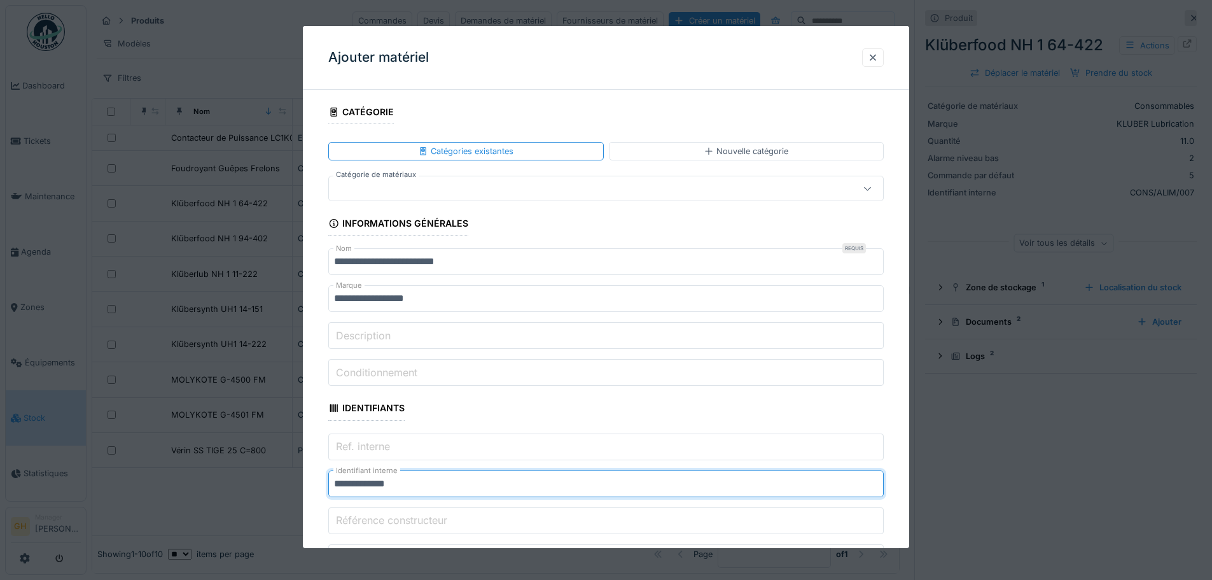
type input "**********"
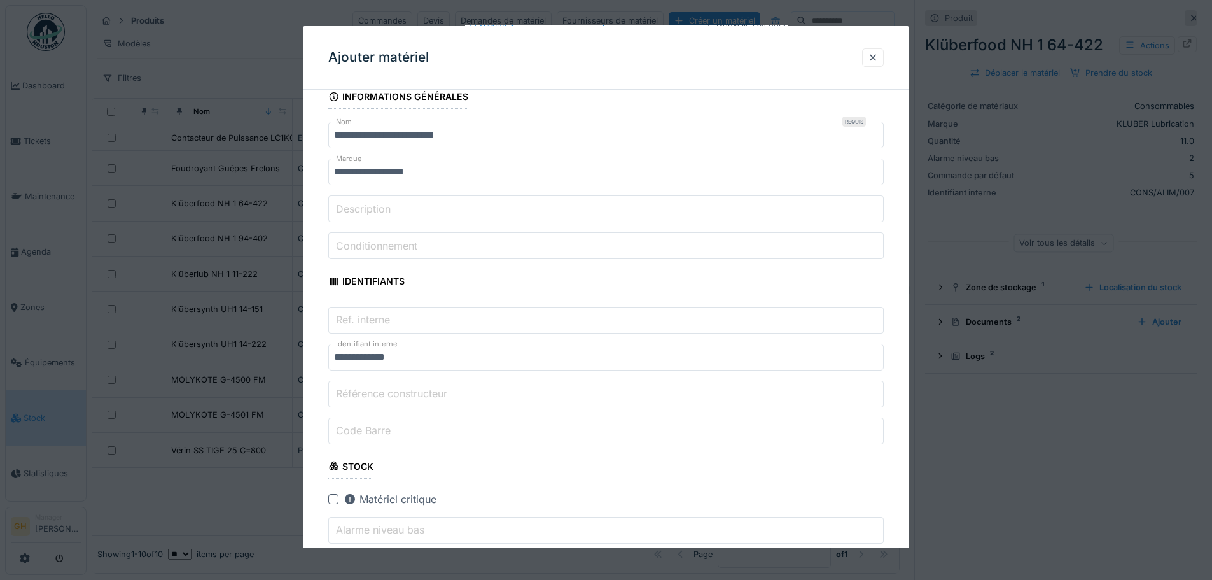
scroll to position [127, 0]
click at [450, 393] on label "Référence constructeur" at bounding box center [391, 392] width 116 height 15
click at [451, 393] on input "Référence constructeur" at bounding box center [606, 393] width 556 height 27
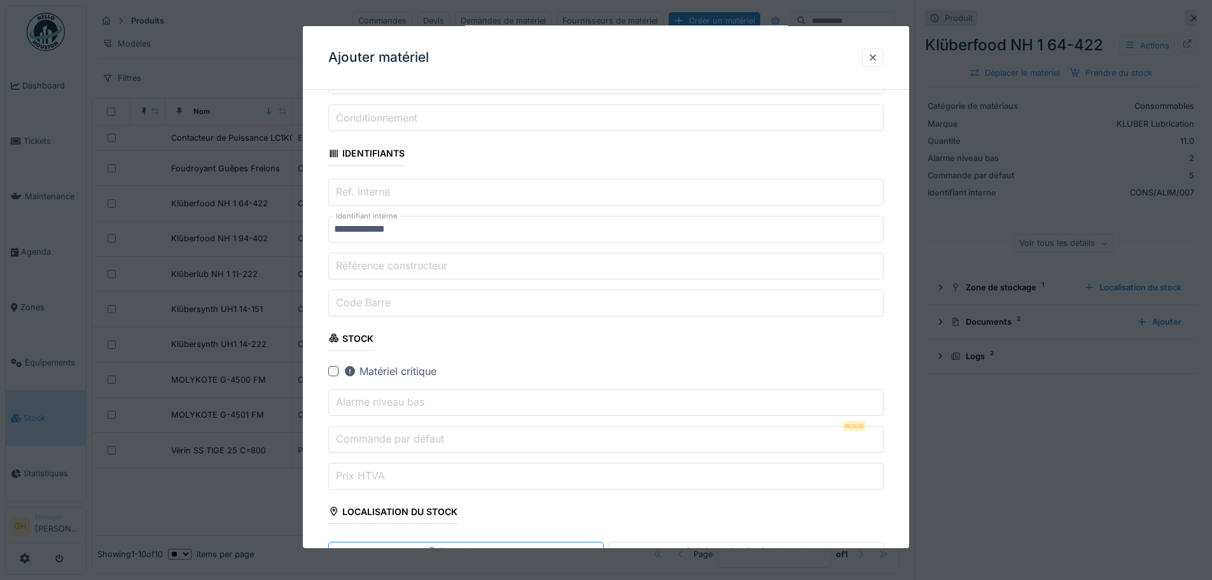
scroll to position [318, 0]
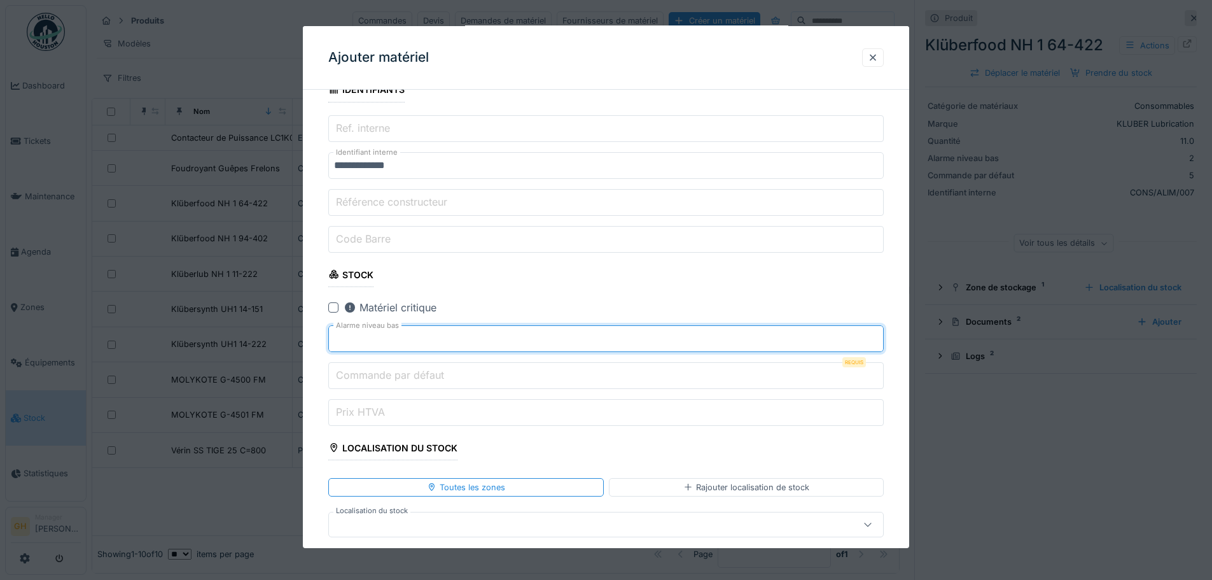
click at [879, 334] on input "*" at bounding box center [606, 338] width 556 height 27
type input "*"
click at [878, 334] on input "*" at bounding box center [606, 338] width 556 height 27
click at [879, 370] on input "*" at bounding box center [606, 375] width 556 height 27
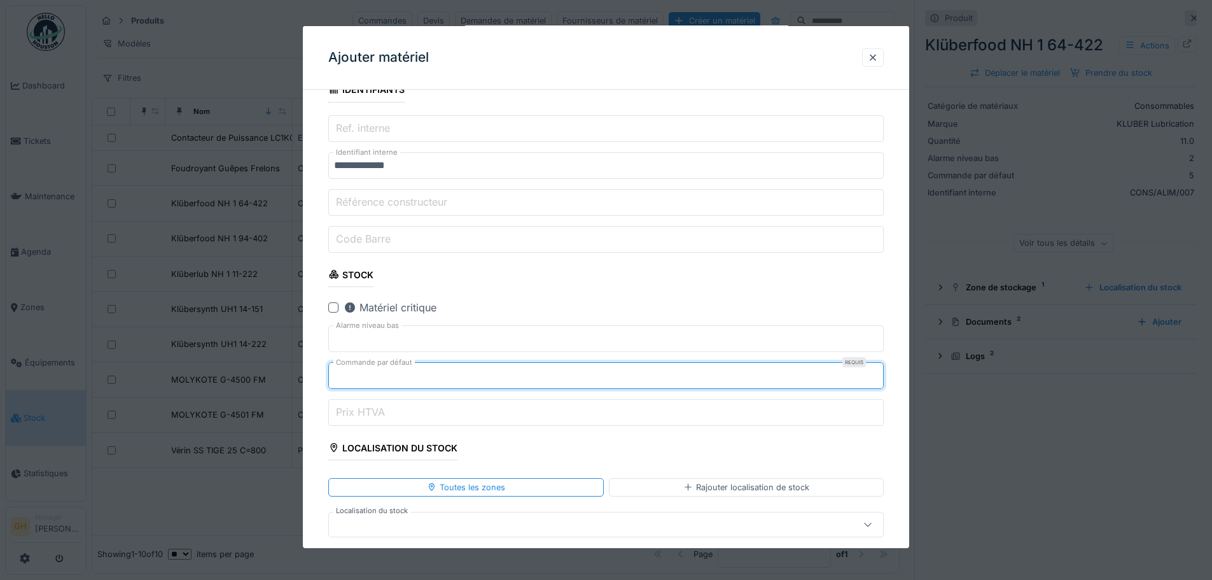
click at [879, 370] on input "*" at bounding box center [606, 375] width 556 height 27
type input "*"
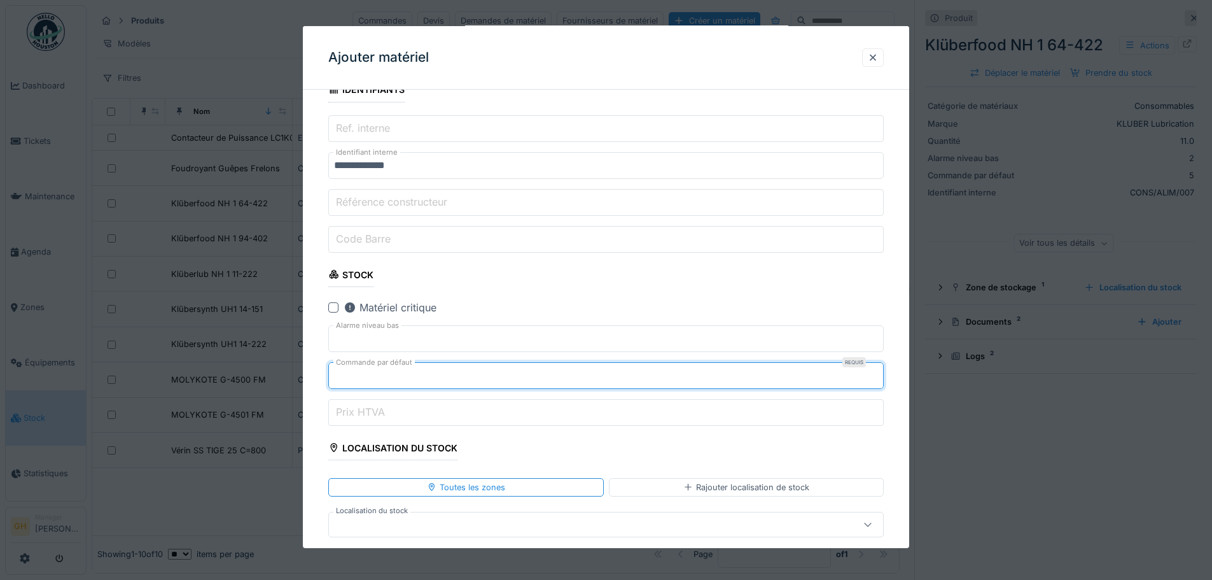
click at [877, 370] on input "*" at bounding box center [606, 375] width 556 height 27
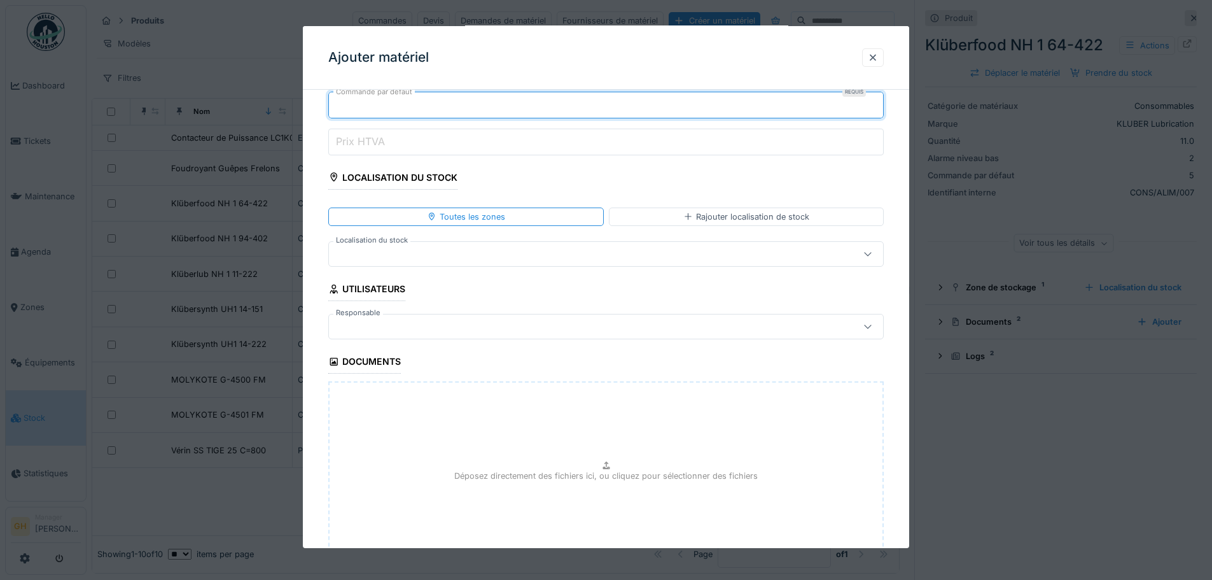
scroll to position [509, 0]
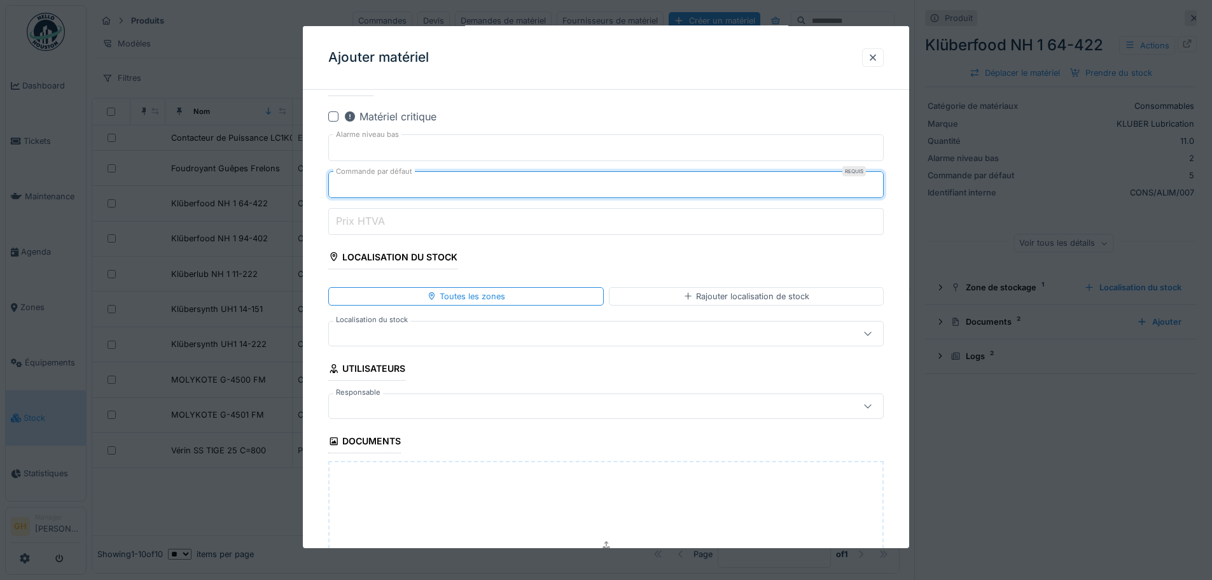
click at [560, 332] on div at bounding box center [573, 333] width 479 height 14
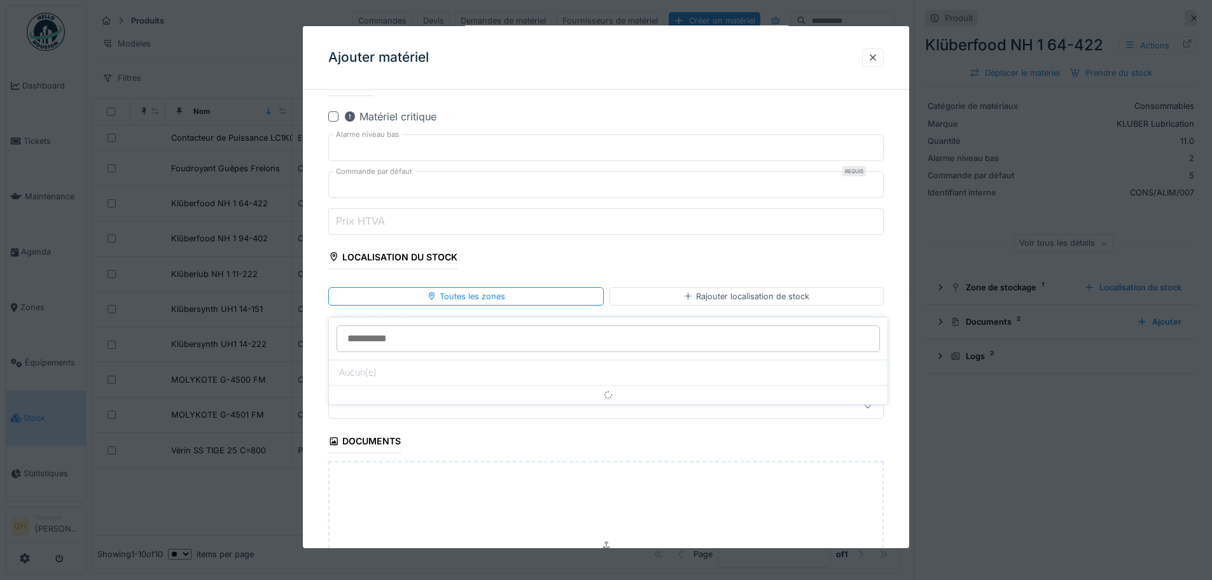
scroll to position [556, 0]
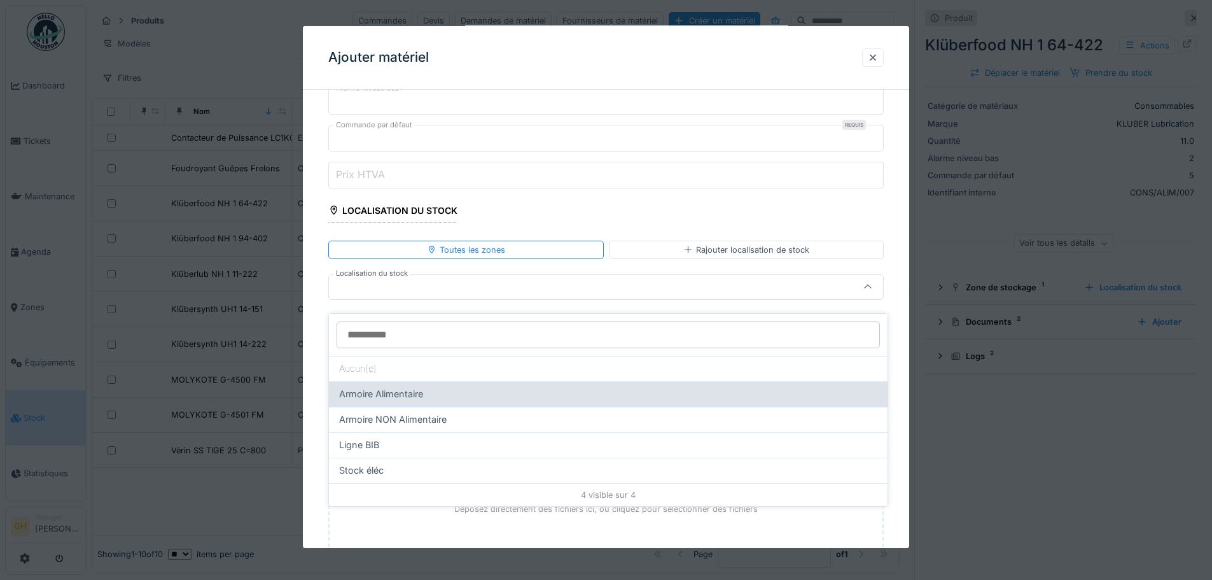
click at [526, 387] on div "Armoire Alimentaire" at bounding box center [608, 394] width 538 height 14
type input "*****"
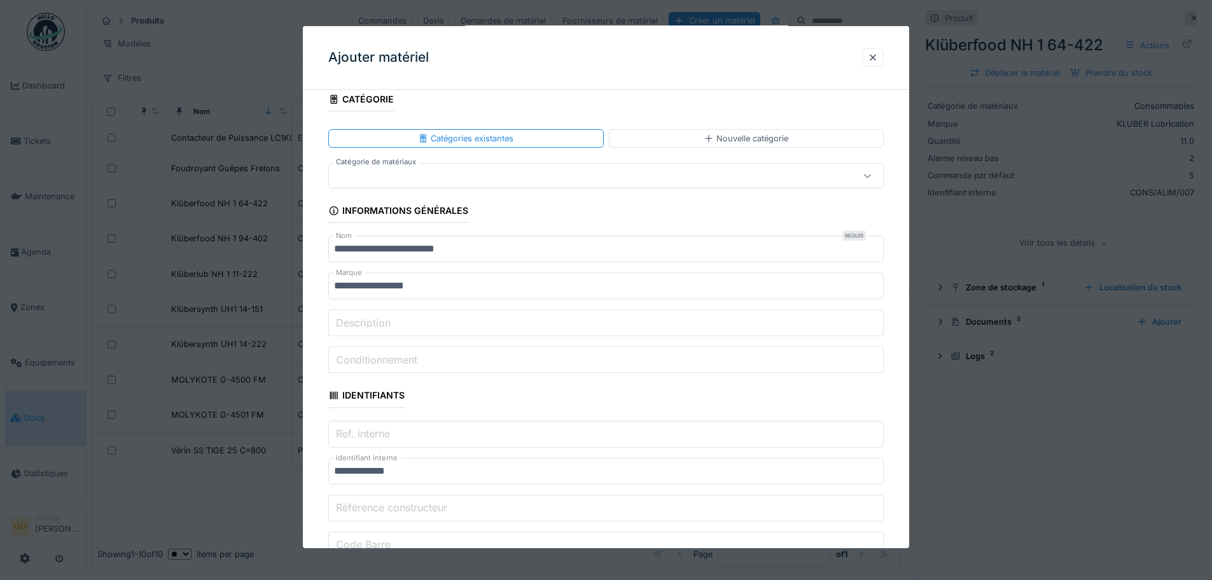
scroll to position [0, 0]
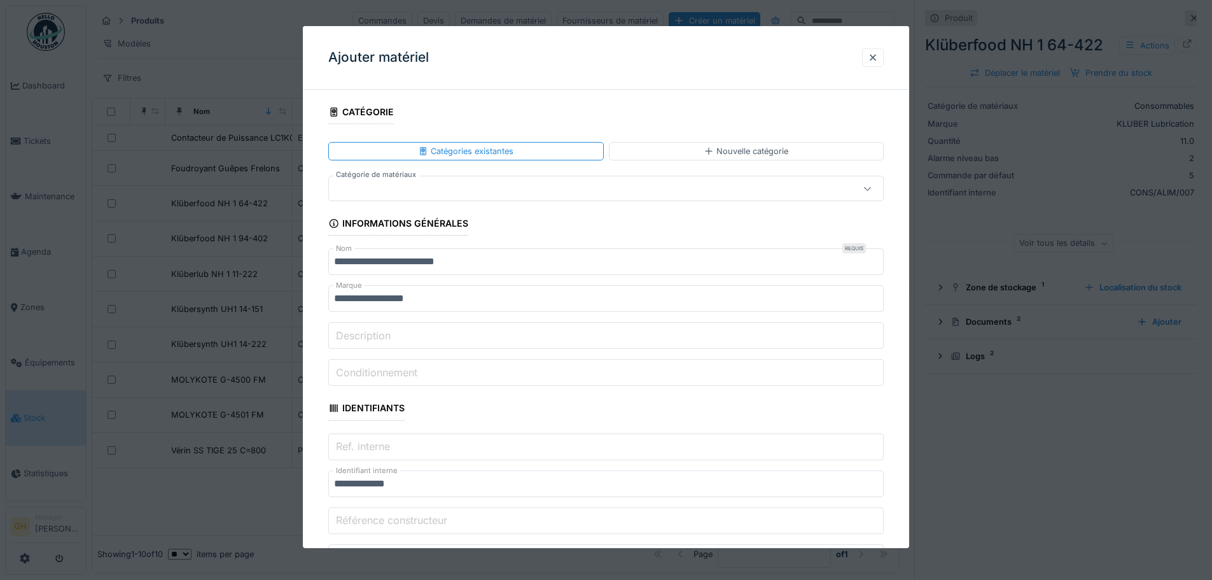
click at [495, 189] on div at bounding box center [573, 188] width 479 height 14
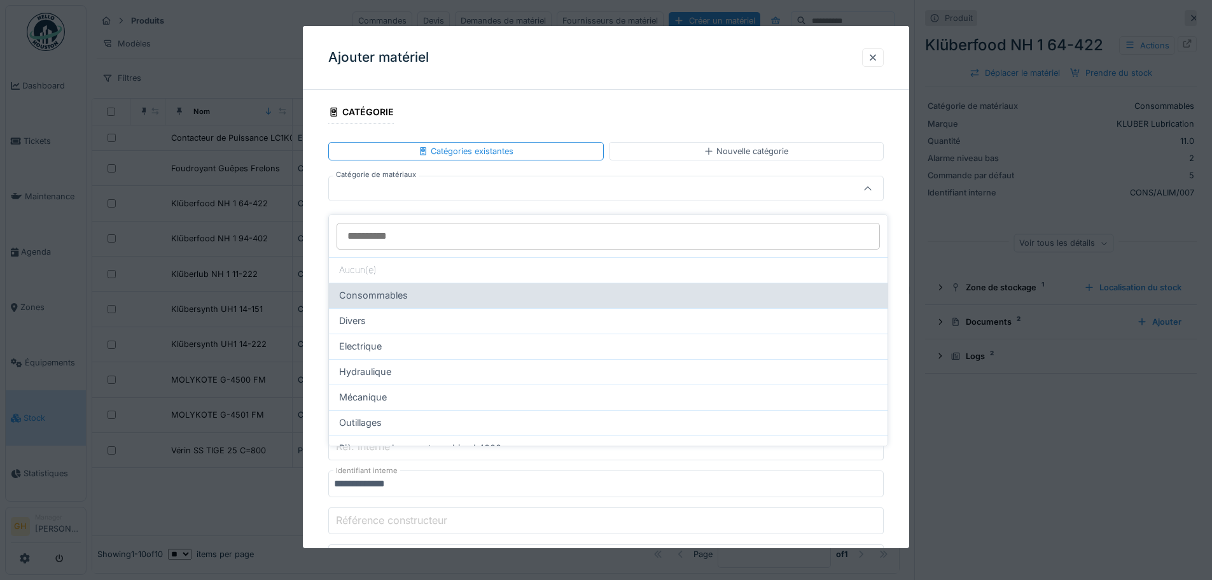
click at [475, 288] on div "Consommables" at bounding box center [608, 295] width 538 height 14
type input "****"
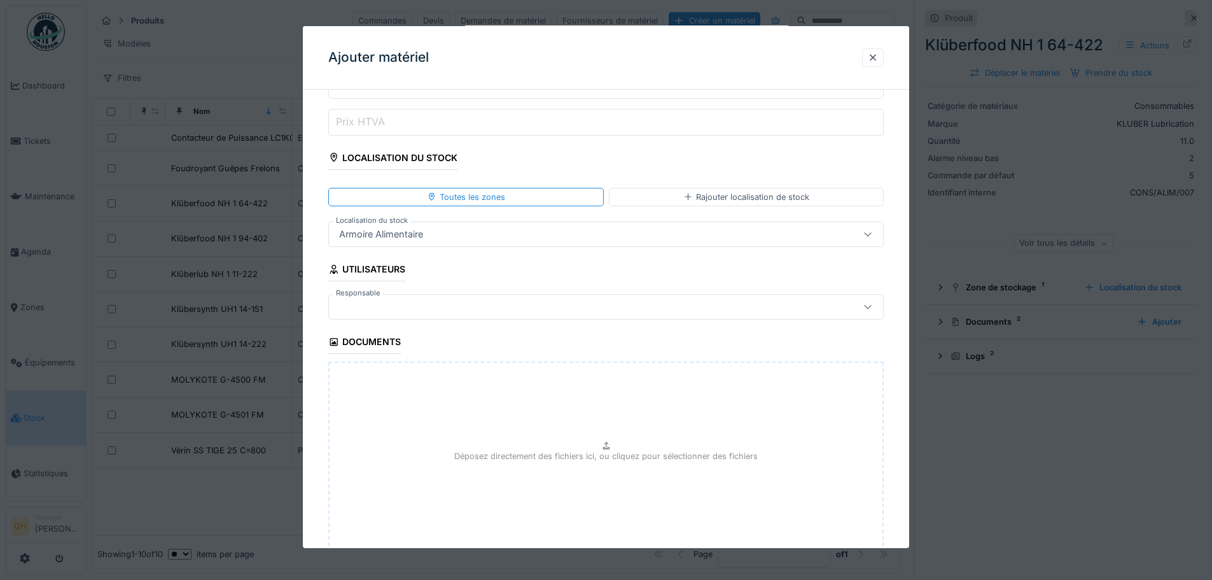
scroll to position [695, 0]
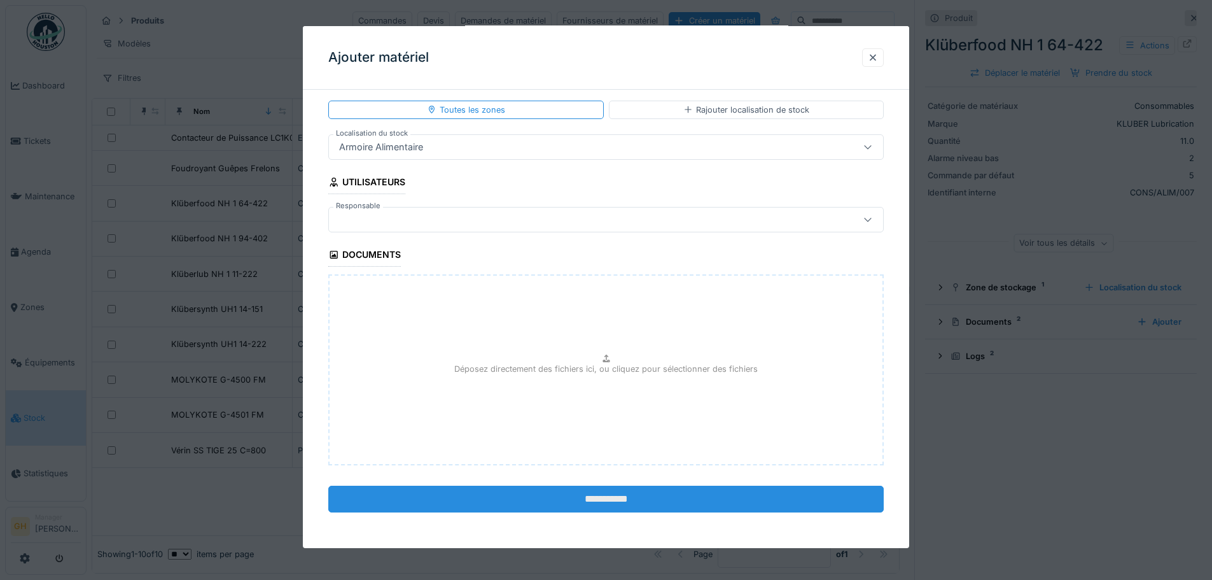
click at [559, 496] on input "**********" at bounding box center [606, 499] width 556 height 27
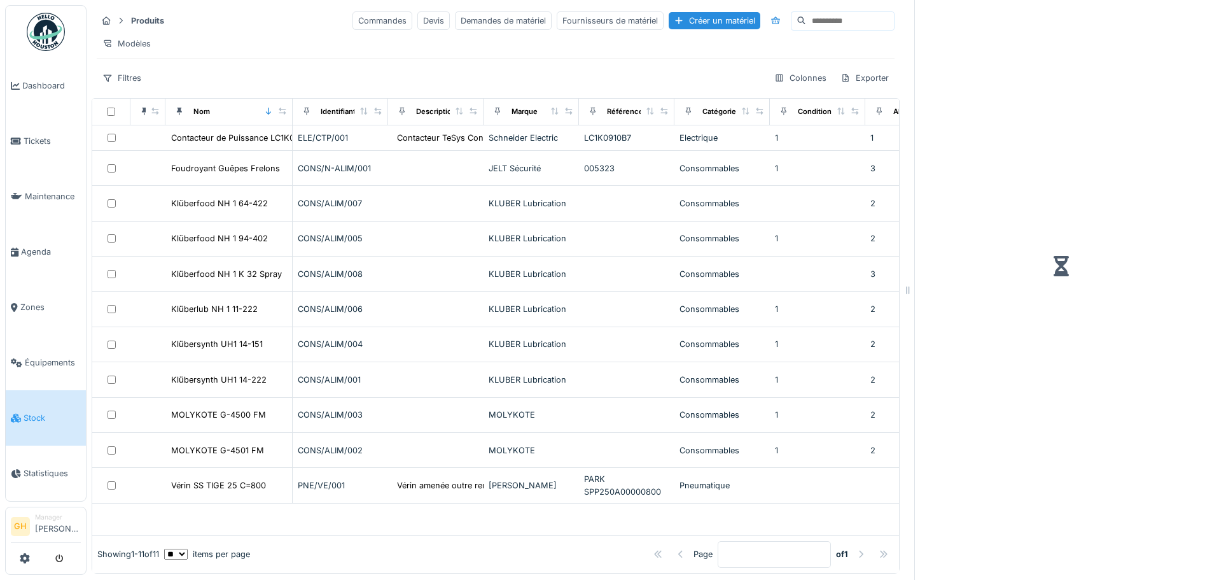
scroll to position [10, 0]
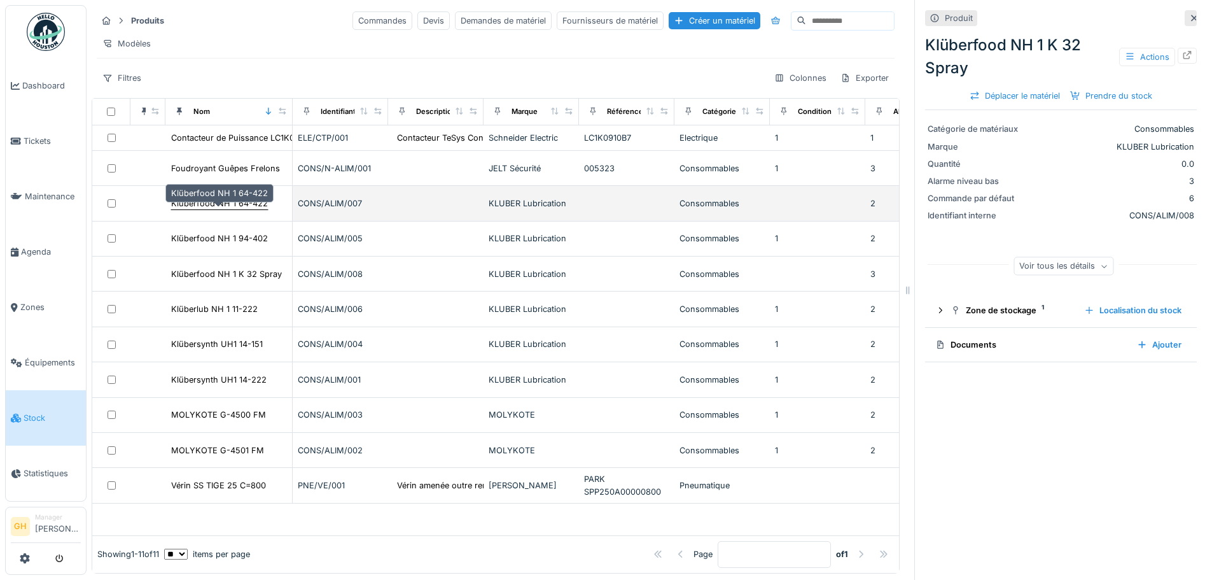
click at [250, 207] on div "Klüberfood NH 1 64-422" at bounding box center [219, 203] width 97 height 12
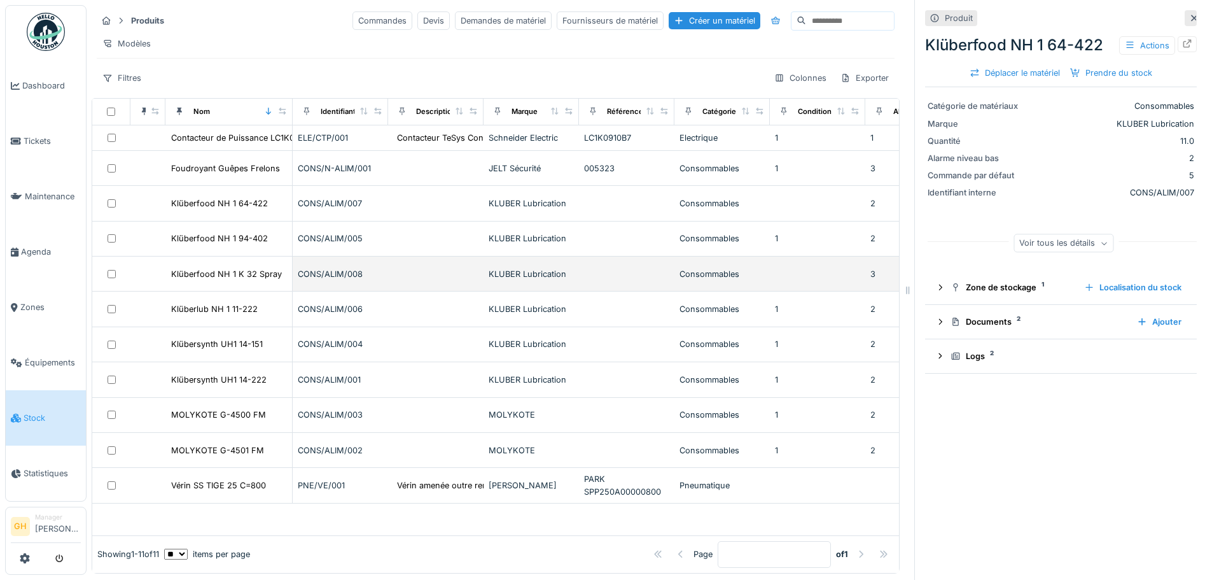
click at [244, 281] on td "Klüberfood NH 1 K 32 Spray" at bounding box center [228, 273] width 127 height 35
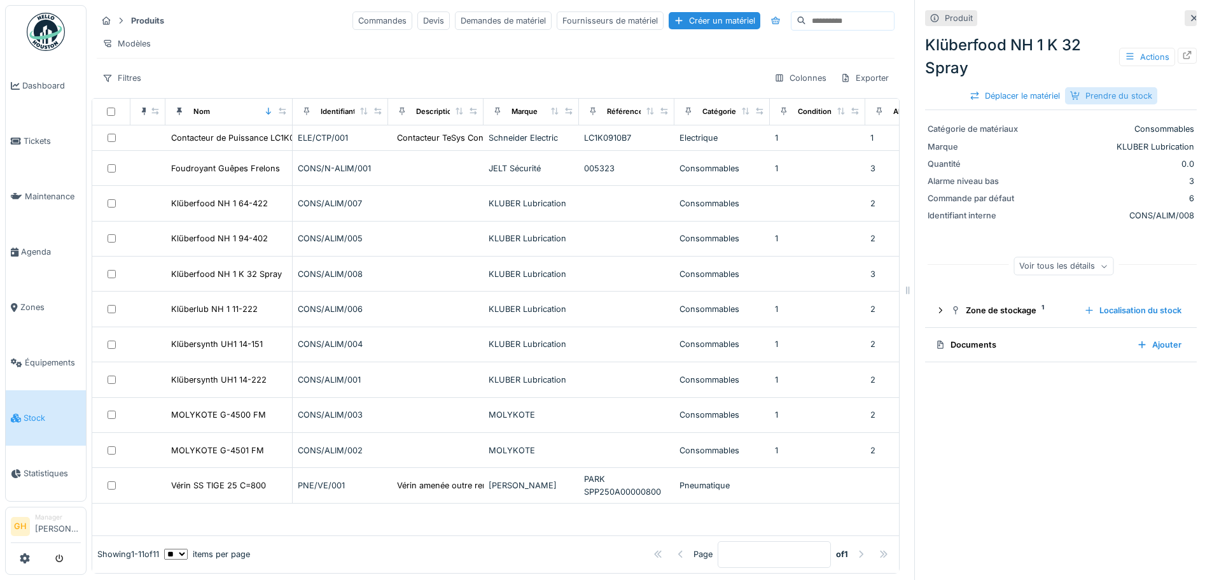
click at [1088, 88] on div "Prendre du stock" at bounding box center [1111, 95] width 92 height 17
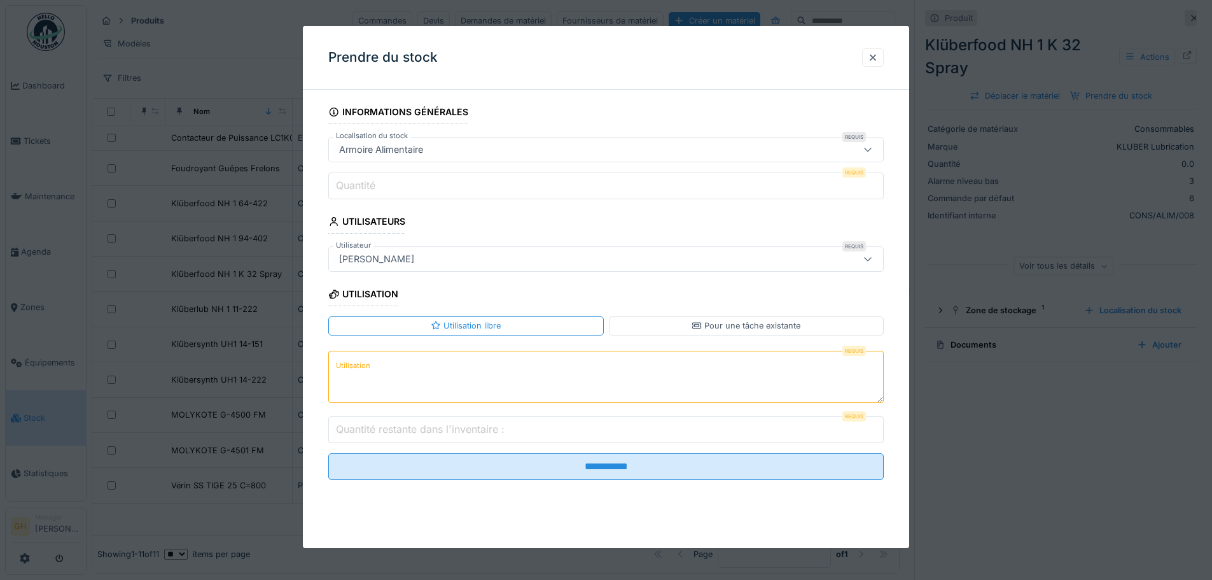
click at [669, 178] on input "Quantité" at bounding box center [606, 185] width 556 height 27
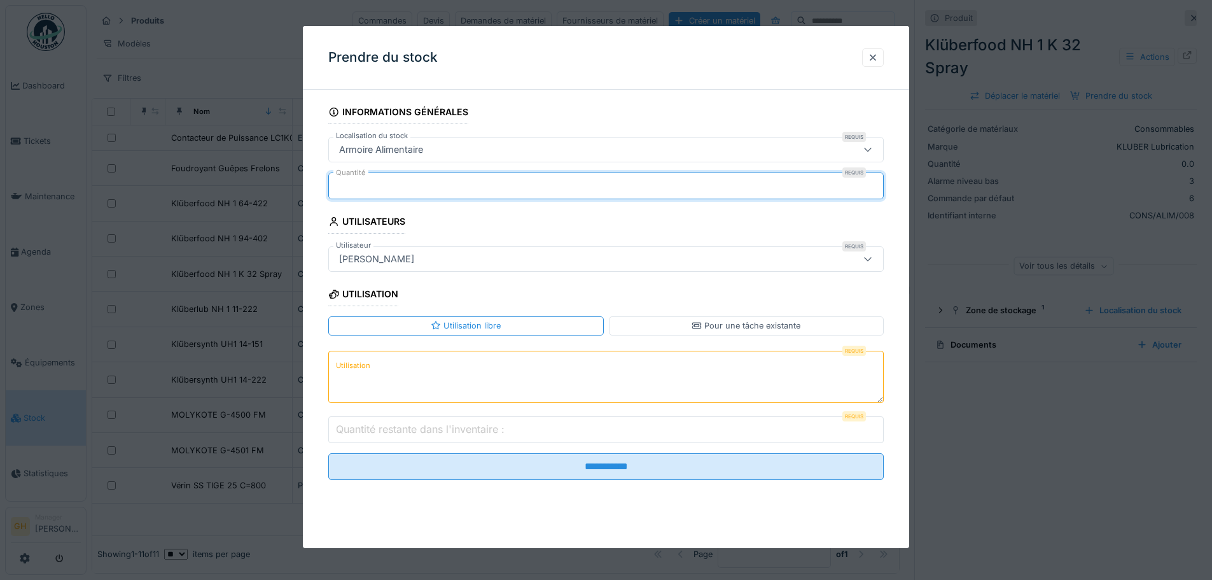
type input "*"
click at [610, 378] on textarea "Utilisation" at bounding box center [606, 377] width 556 height 52
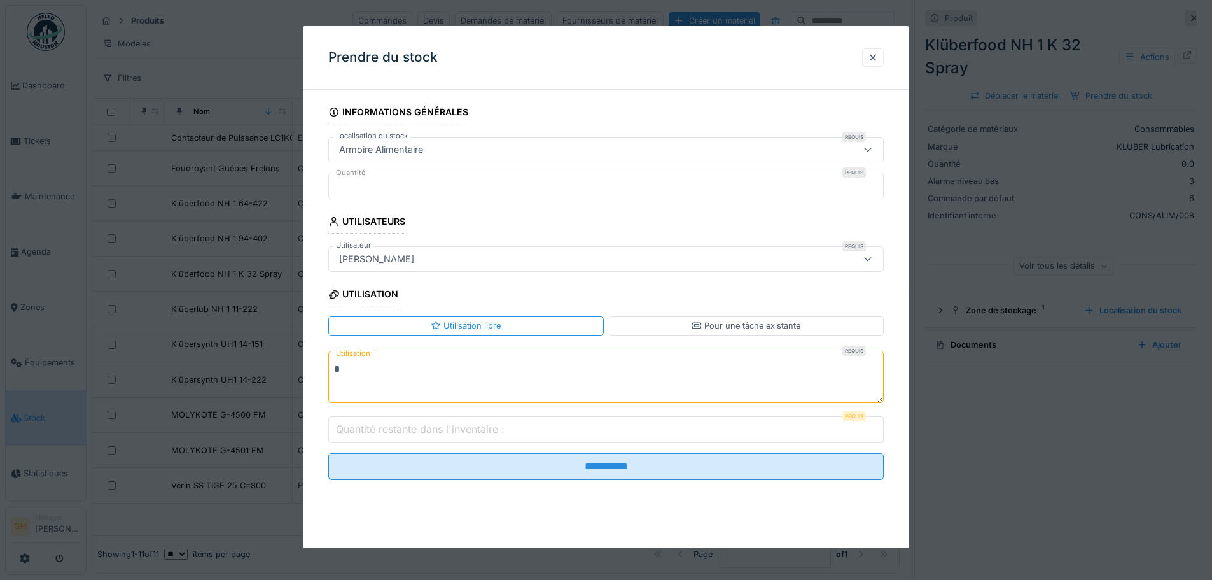
click at [608, 426] on input "Quantité restante dans l'inventaire :" at bounding box center [606, 429] width 556 height 27
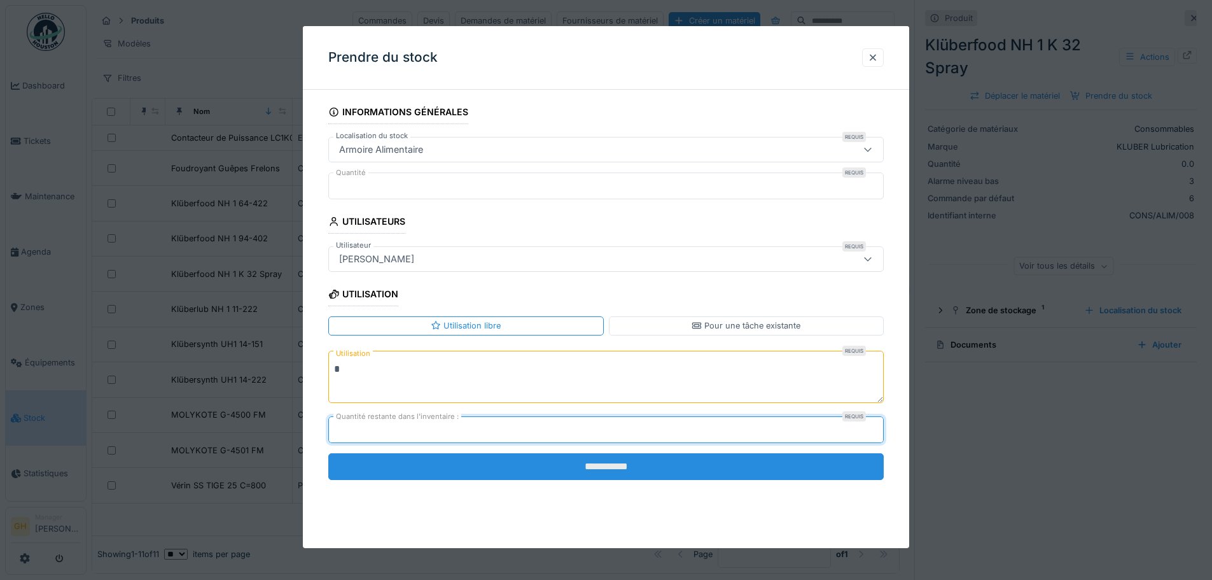
type input "*"
click at [623, 468] on input "**********" at bounding box center [606, 466] width 556 height 27
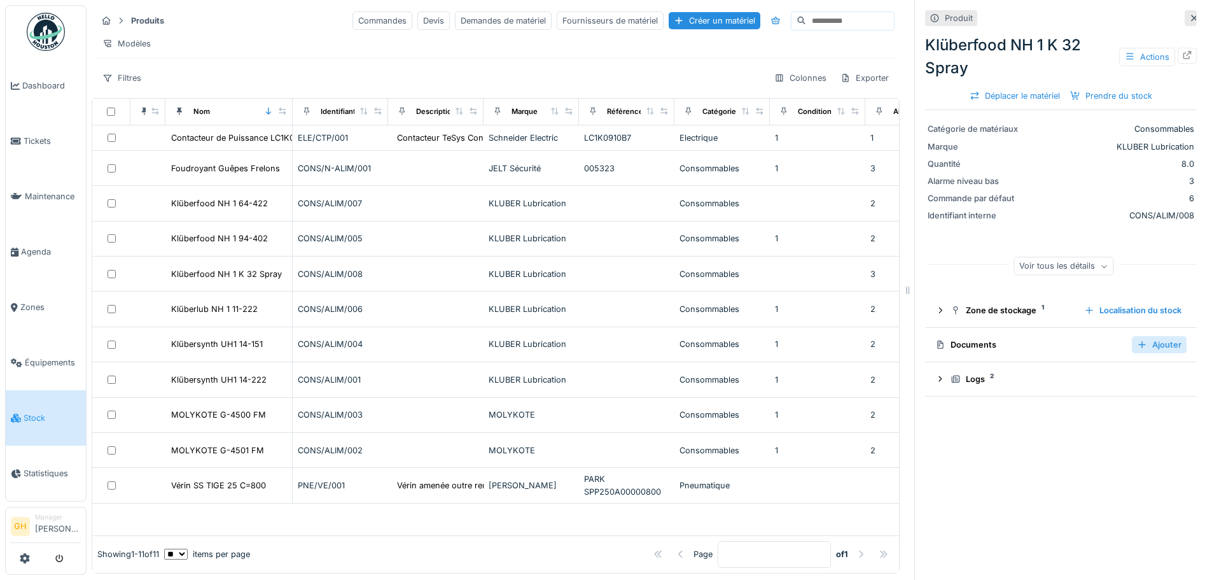
click at [1138, 339] on div "Ajouter" at bounding box center [1159, 344] width 55 height 17
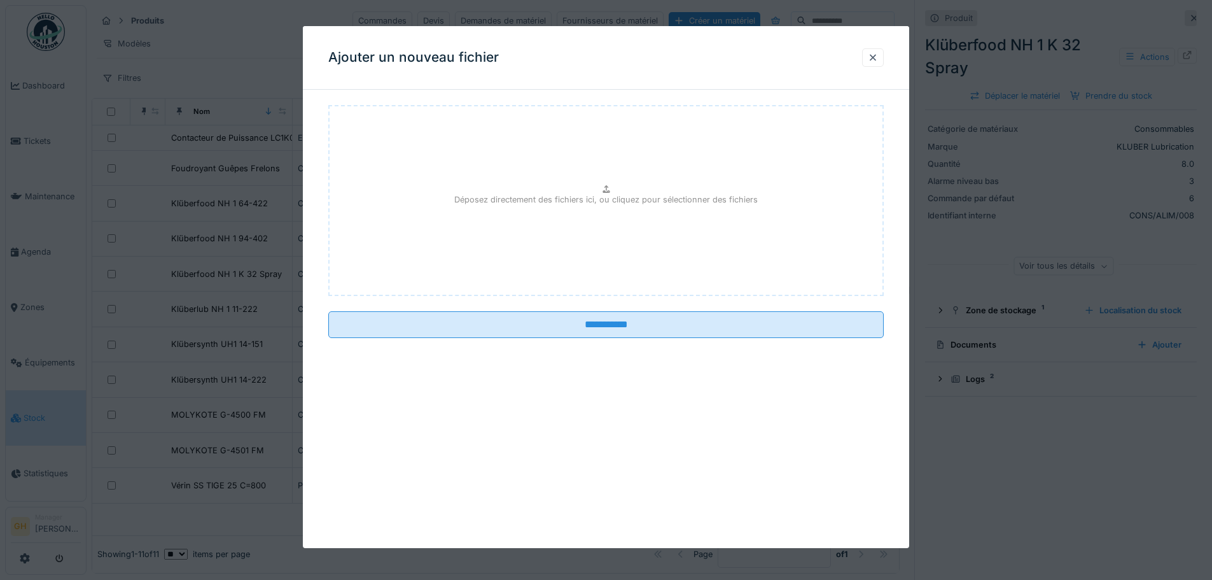
click at [778, 204] on div "Déposez directement des fichiers ici, ou cliquez pour sélectionner des fichiers" at bounding box center [606, 200] width 556 height 191
type input "**********"
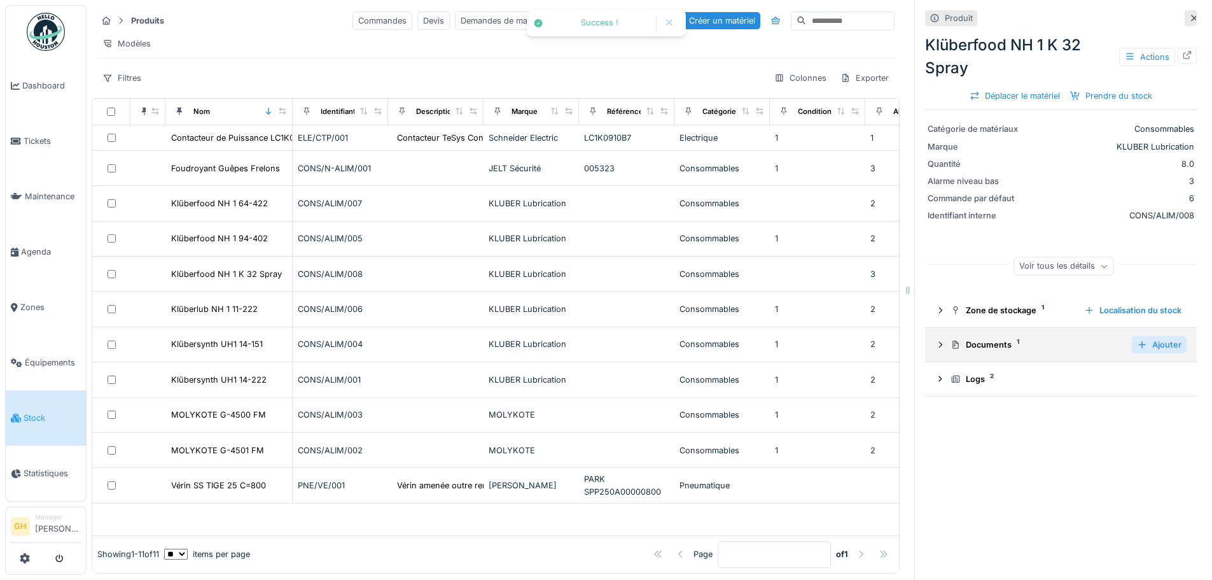
click at [1133, 337] on div "Ajouter" at bounding box center [1159, 344] width 55 height 17
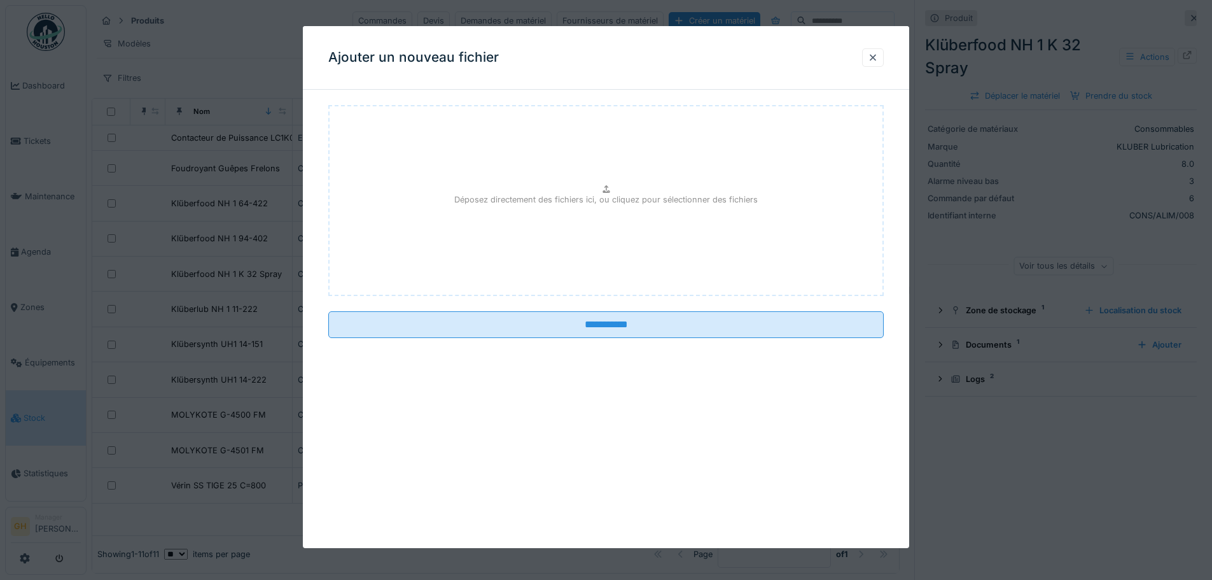
click at [648, 258] on div "Déposez directement des fichiers ici, ou cliquez pour sélectionner des fichiers" at bounding box center [606, 200] width 556 height 191
type input "**********"
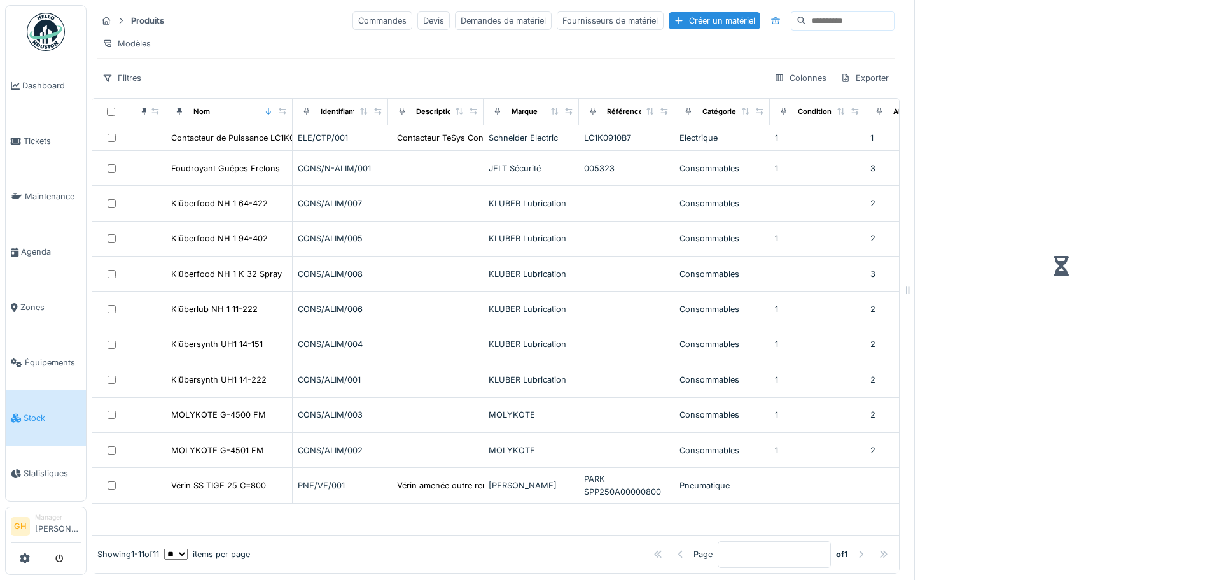
scroll to position [10, 0]
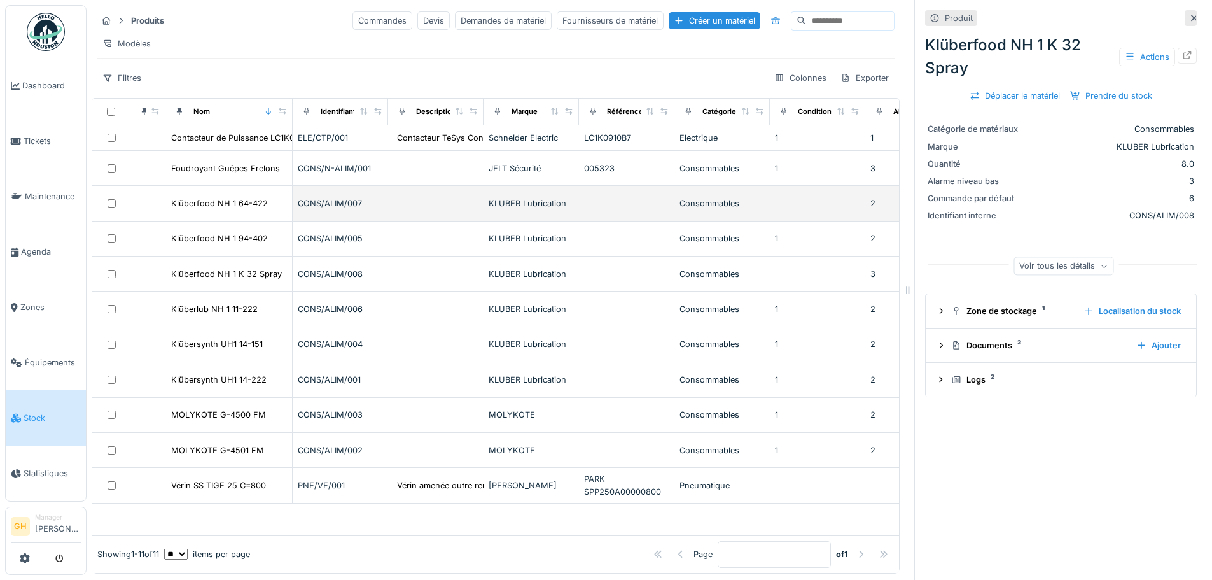
click at [762, 207] on div "Consommables" at bounding box center [722, 203] width 85 height 12
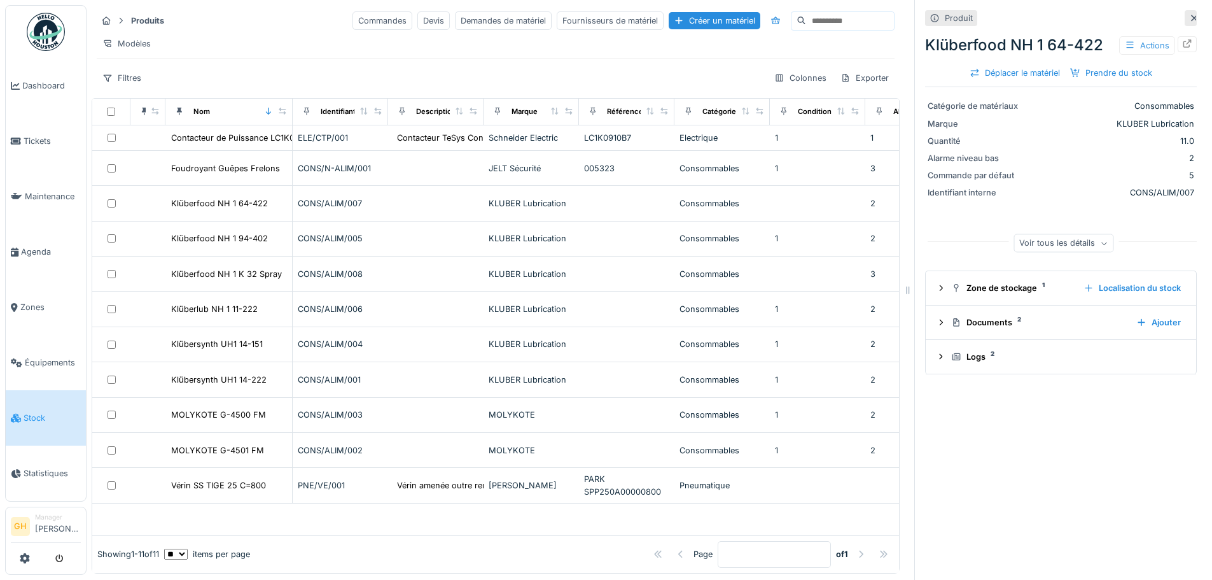
click at [1119, 36] on div "Actions" at bounding box center [1147, 45] width 56 height 18
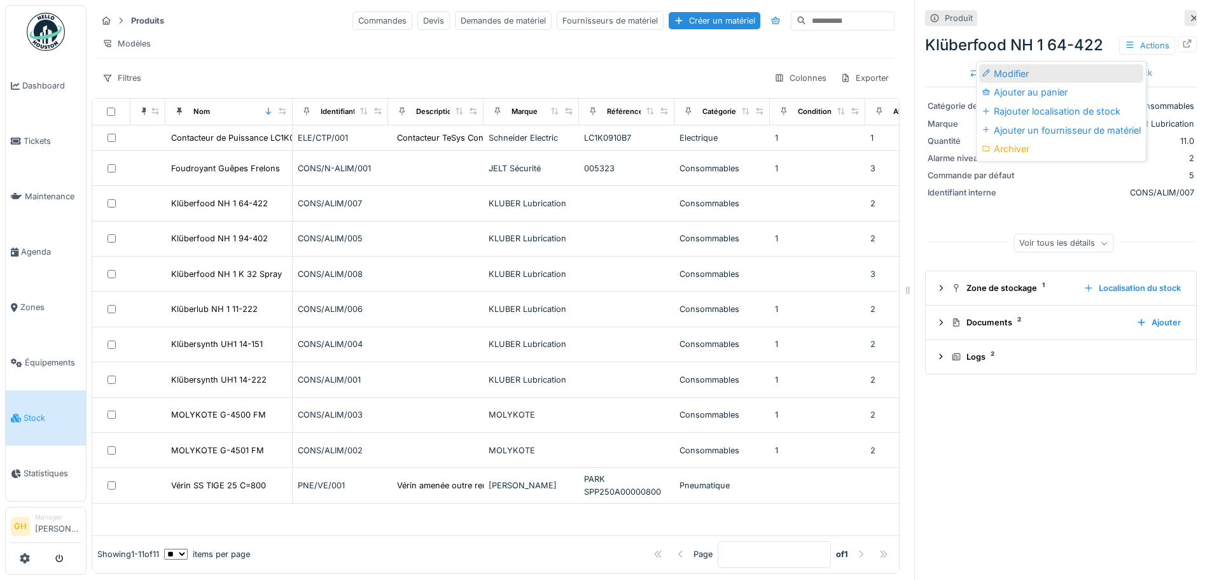
click at [1059, 67] on div "Modifier" at bounding box center [1061, 73] width 164 height 19
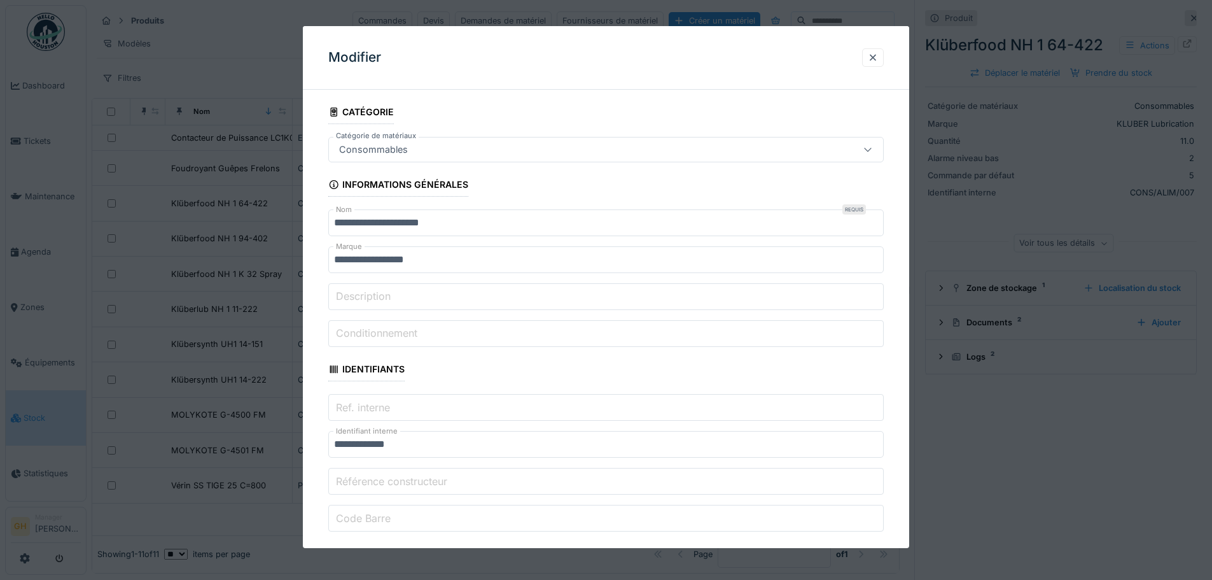
click at [507, 325] on input "Conditionnement" at bounding box center [606, 333] width 556 height 27
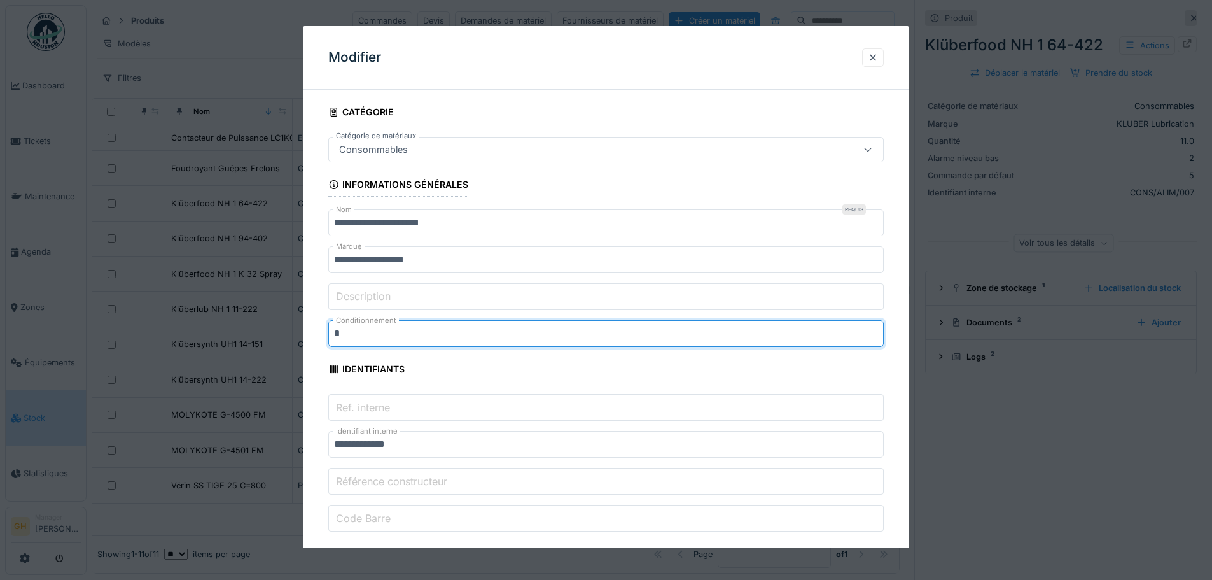
type input "*"
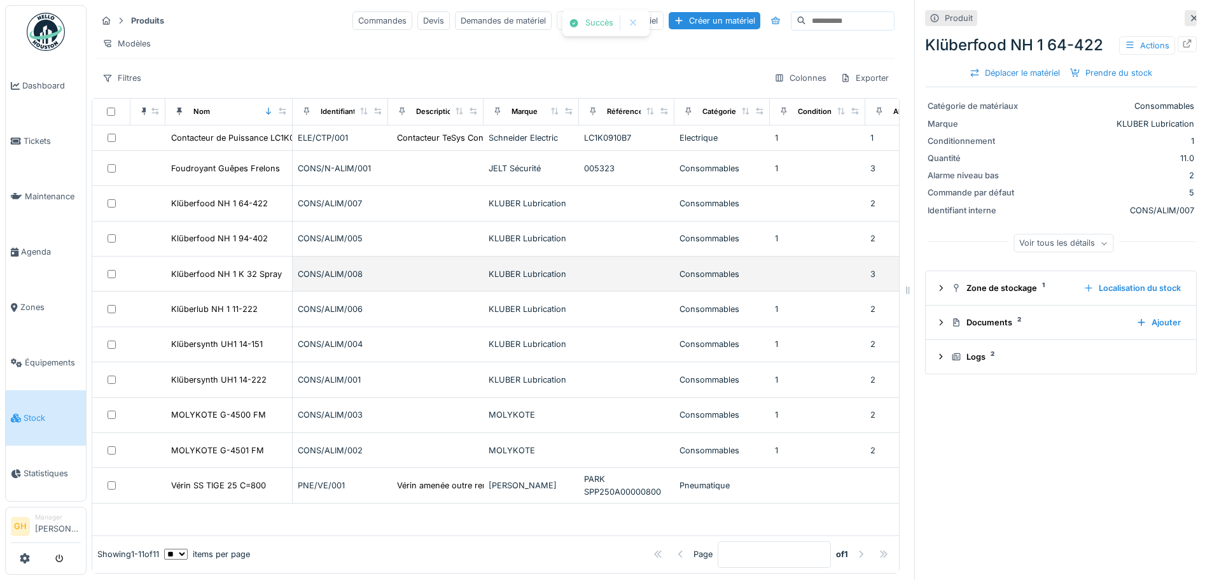
click at [761, 272] on div "Consommables" at bounding box center [722, 274] width 85 height 12
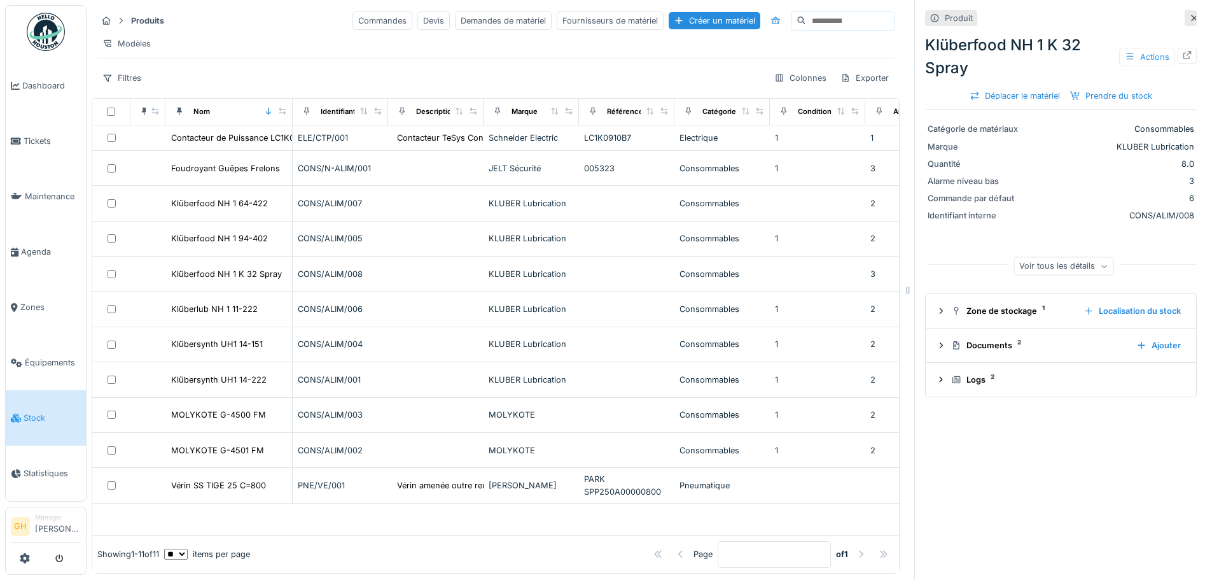
click at [1125, 48] on div "Actions" at bounding box center [1147, 57] width 56 height 18
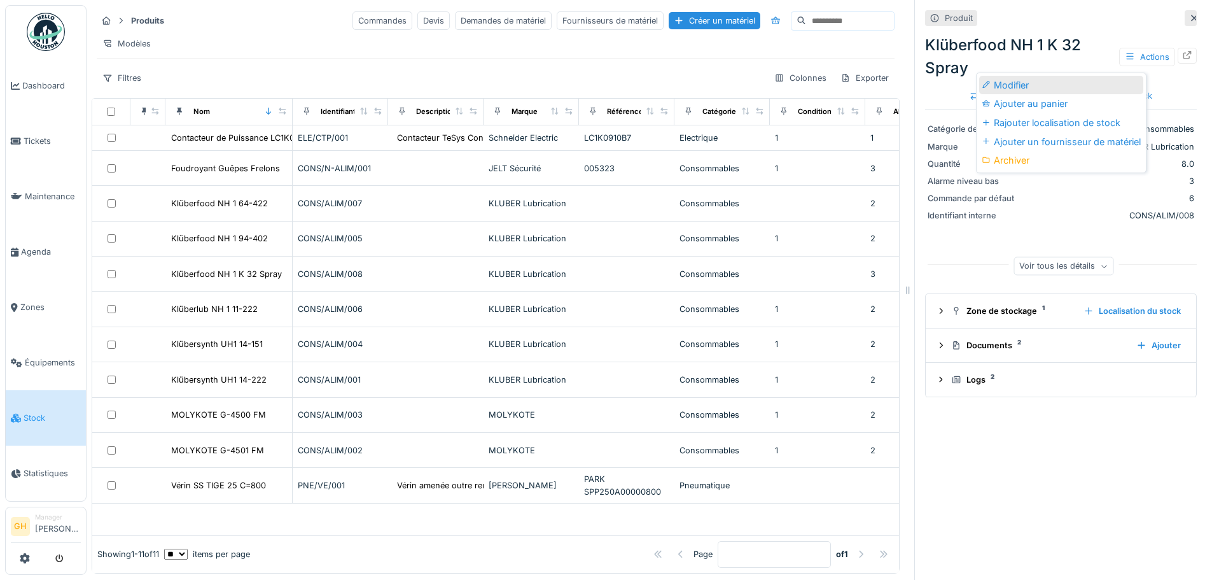
click at [1096, 76] on div "Modifier" at bounding box center [1061, 85] width 164 height 19
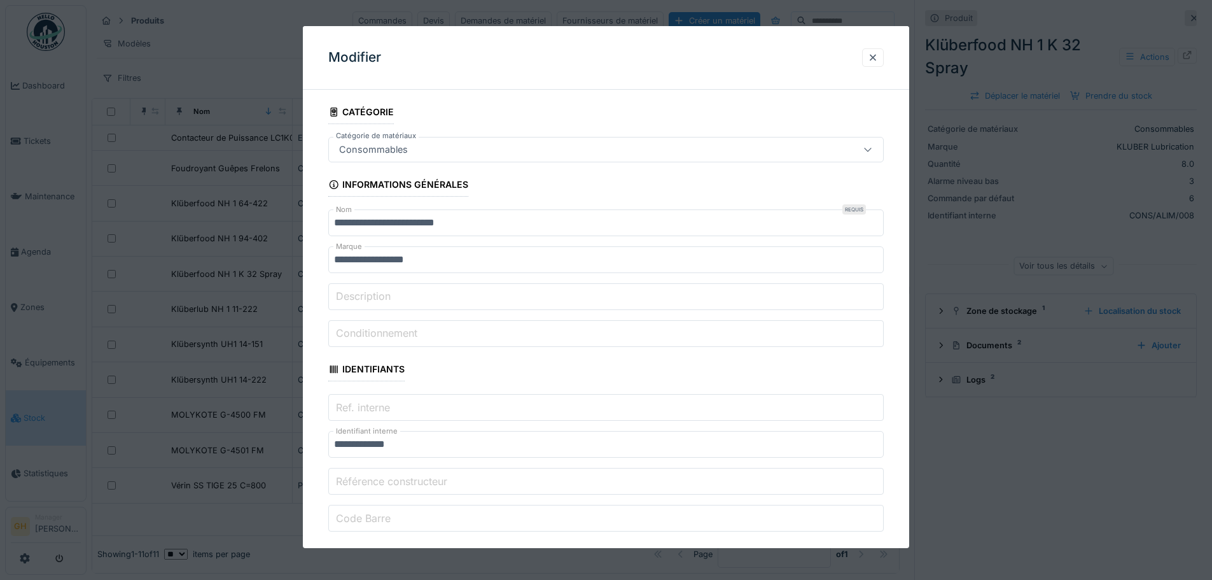
click at [562, 337] on input "Conditionnement" at bounding box center [606, 333] width 556 height 27
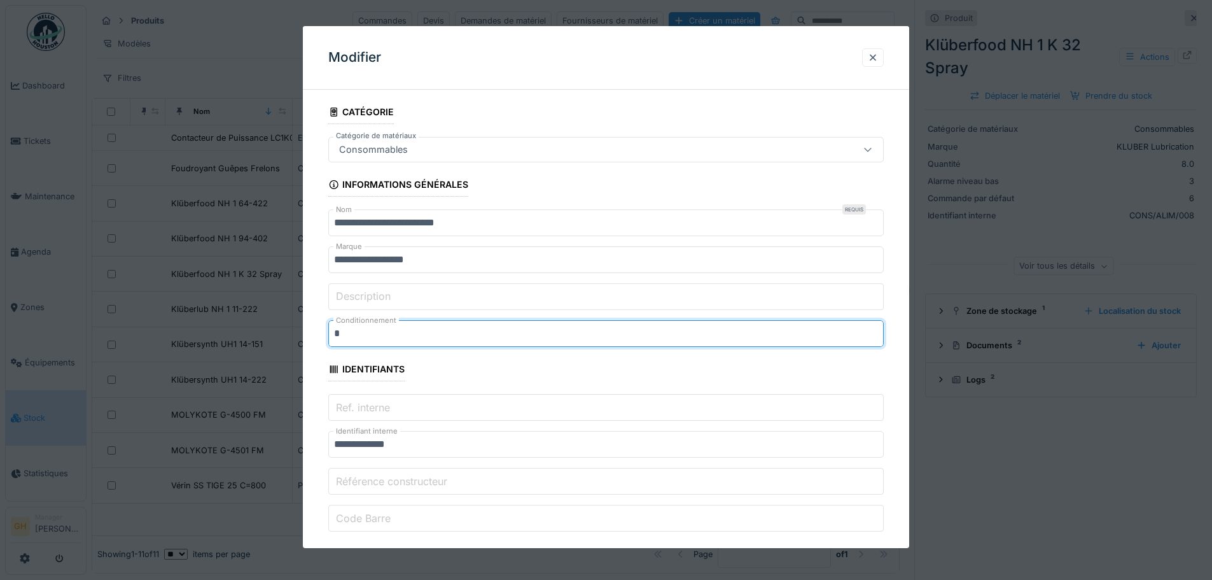
type input "*"
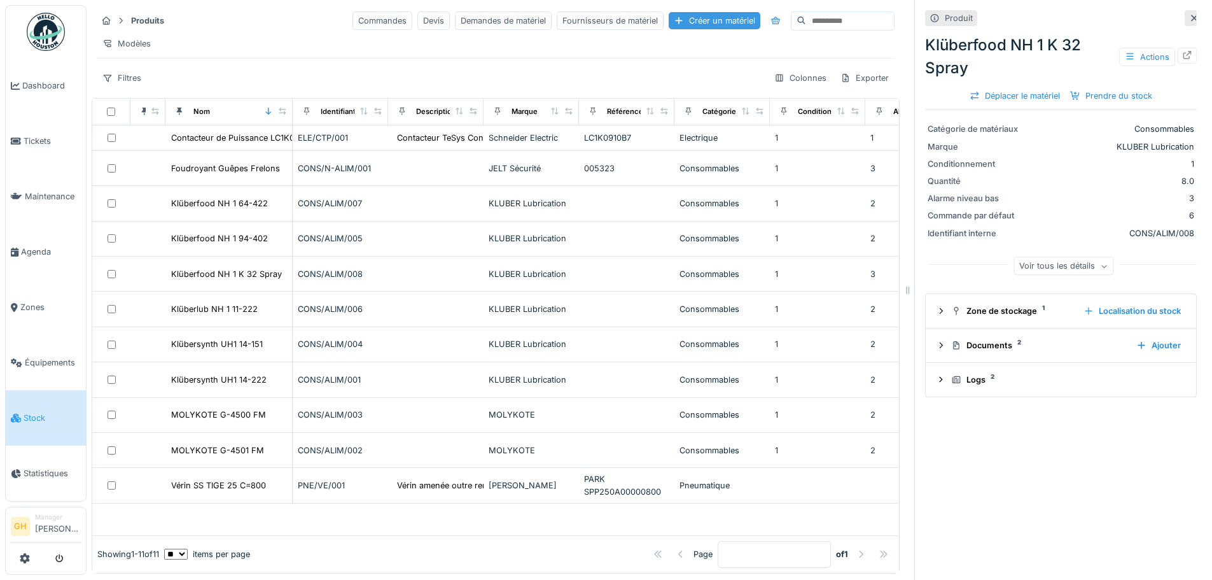
click at [676, 12] on div "Créer un matériel" at bounding box center [715, 20] width 92 height 17
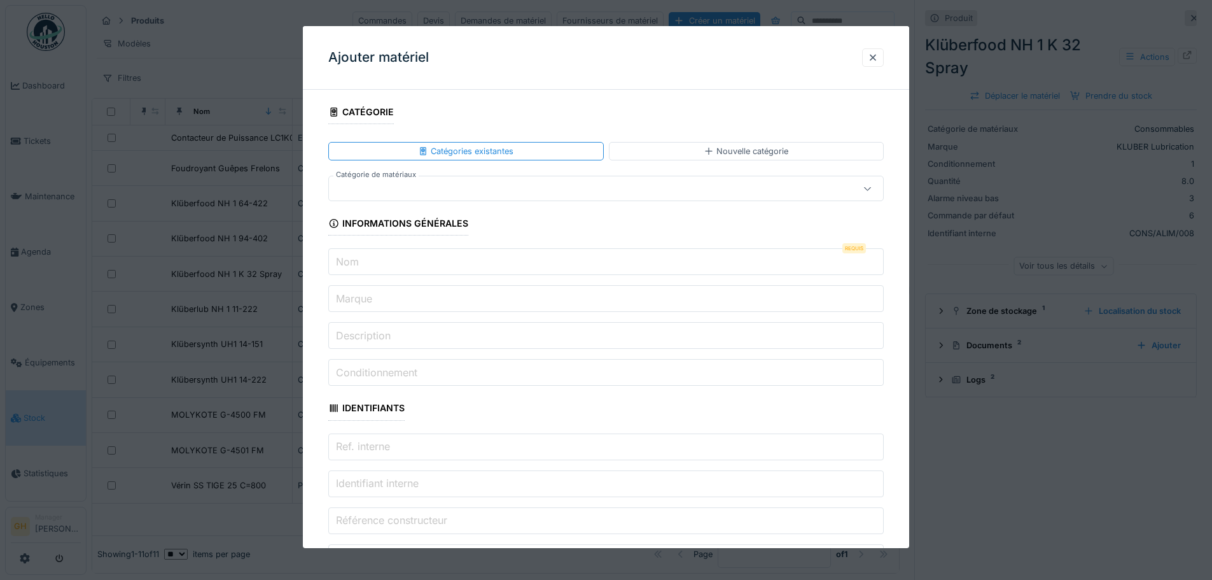
click at [522, 308] on input "Marque" at bounding box center [606, 298] width 556 height 27
type input "**********"
click at [428, 262] on input "Nom" at bounding box center [606, 261] width 556 height 27
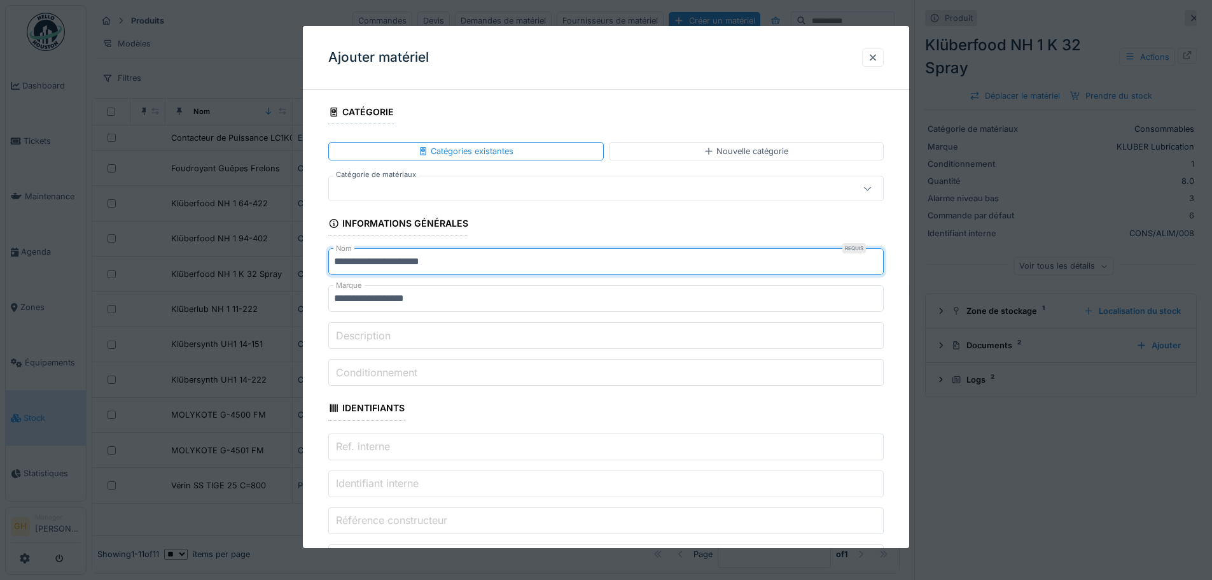
drag, startPoint x: 474, startPoint y: 264, endPoint x: 367, endPoint y: 268, distance: 107.0
click at [367, 268] on input "**********" at bounding box center [606, 261] width 556 height 27
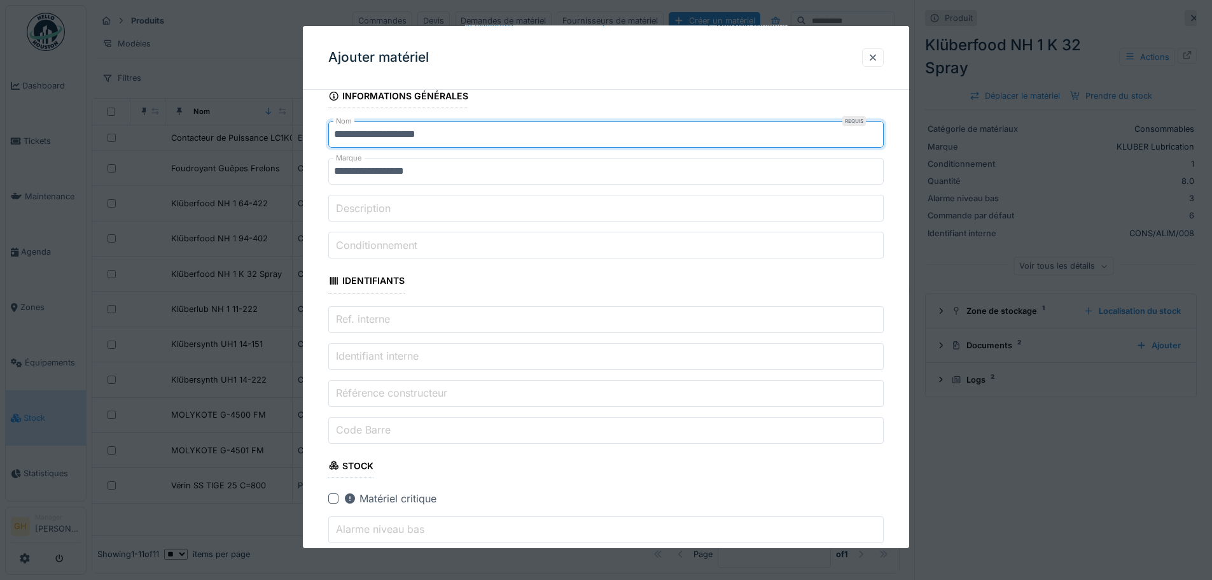
scroll to position [64, 0]
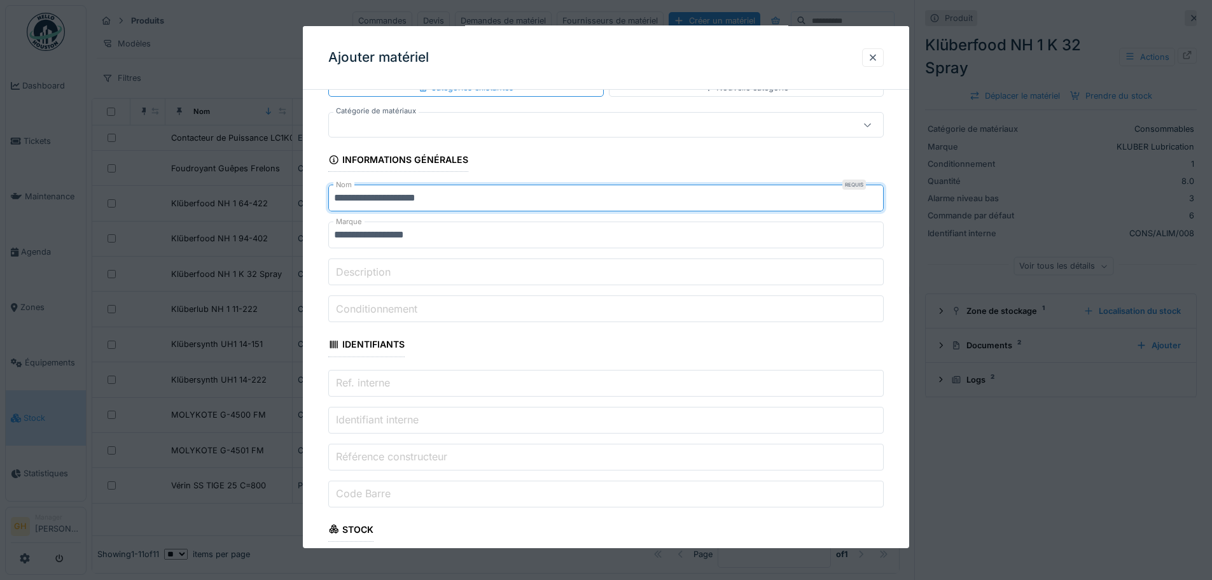
type input "**********"
click at [426, 303] on input "Conditionnement" at bounding box center [606, 308] width 556 height 27
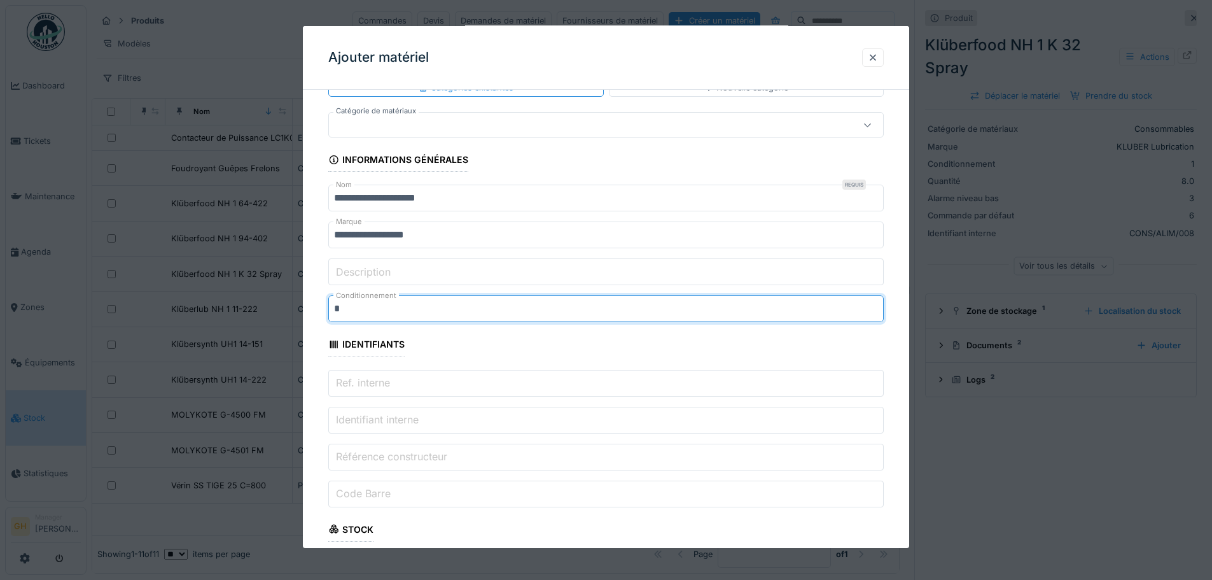
type input "*"
click at [424, 390] on input "Ref. interne" at bounding box center [606, 383] width 556 height 27
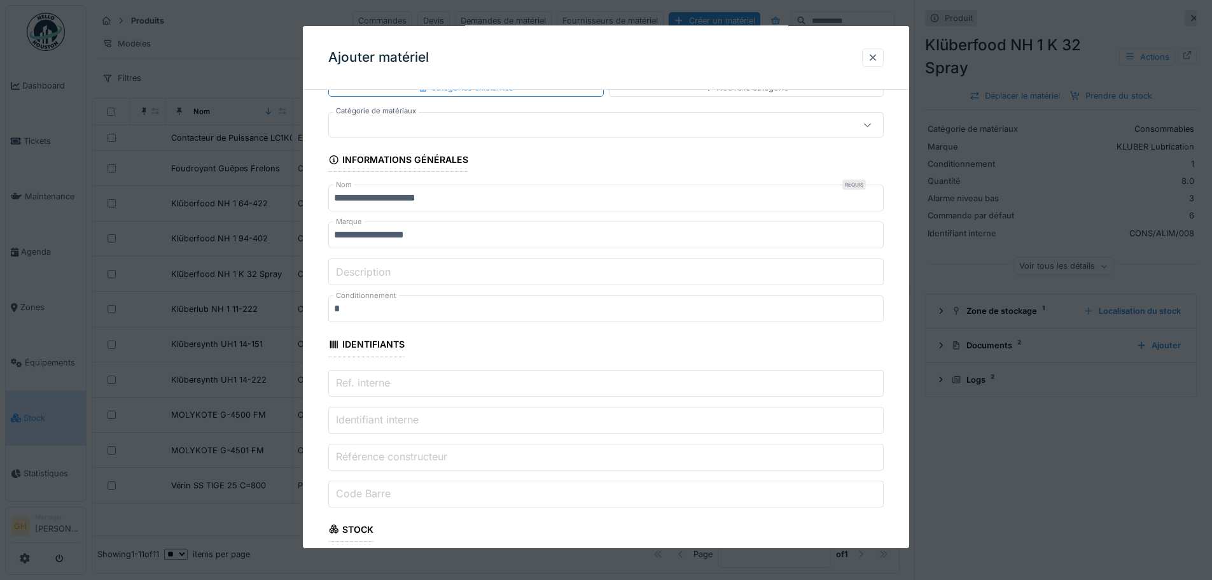
click at [410, 419] on label "Identifiant interne" at bounding box center [377, 419] width 88 height 15
click at [410, 419] on input "Identifiant interne" at bounding box center [606, 420] width 556 height 27
click at [435, 421] on input "Identifiant interne" at bounding box center [606, 420] width 556 height 27
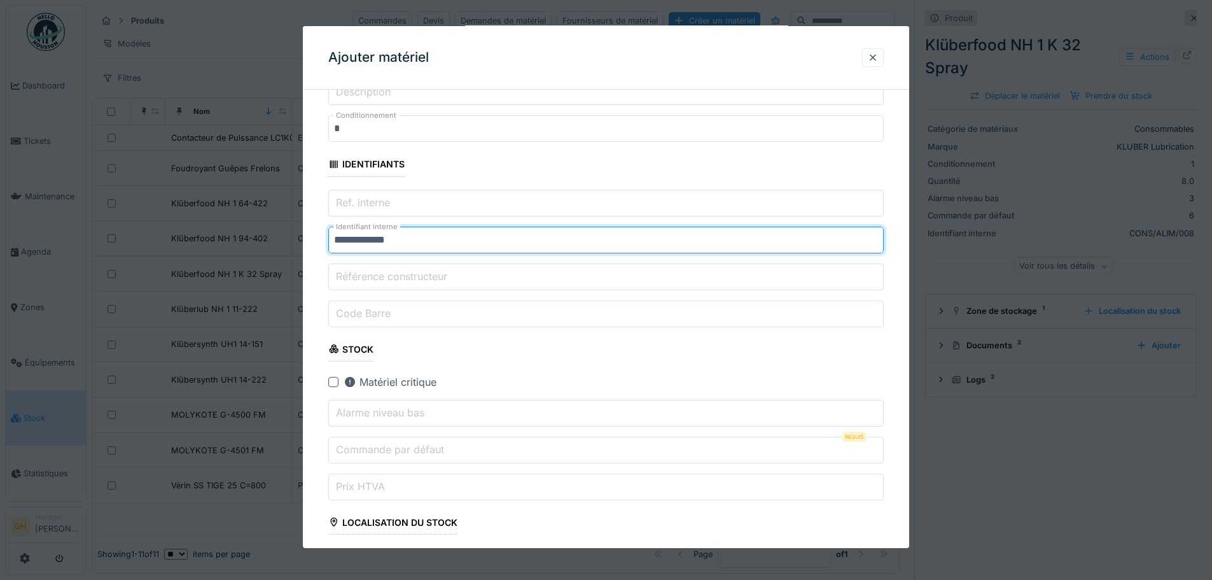
scroll to position [318, 0]
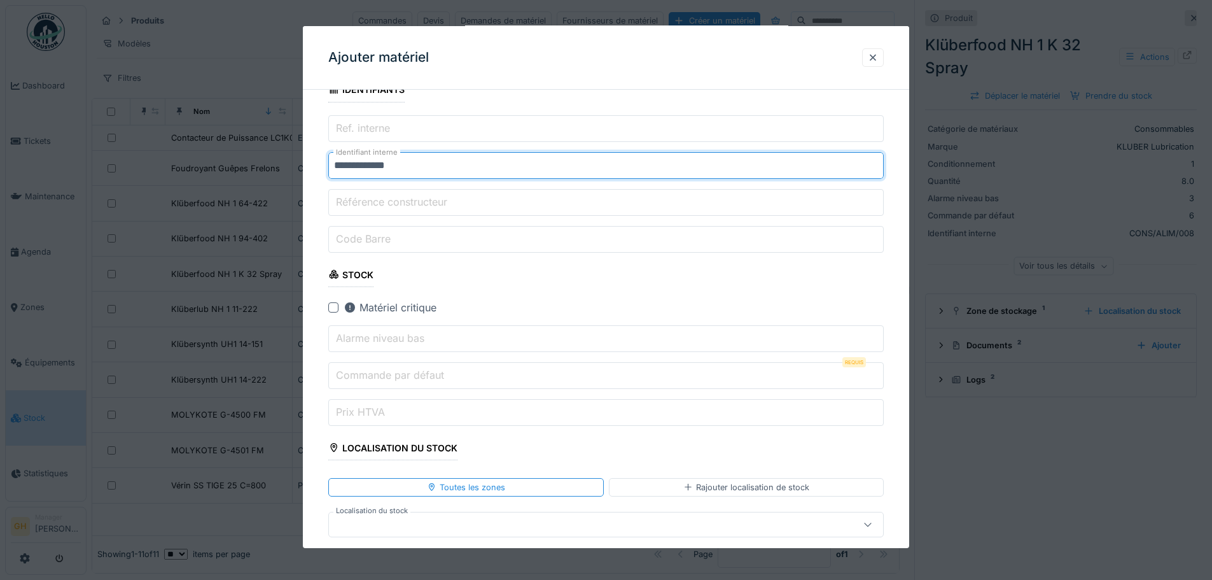
type input "**********"
click at [407, 339] on label "Alarme niveau bas" at bounding box center [380, 337] width 94 height 15
click at [407, 339] on input "Alarme niveau bas" at bounding box center [606, 338] width 556 height 27
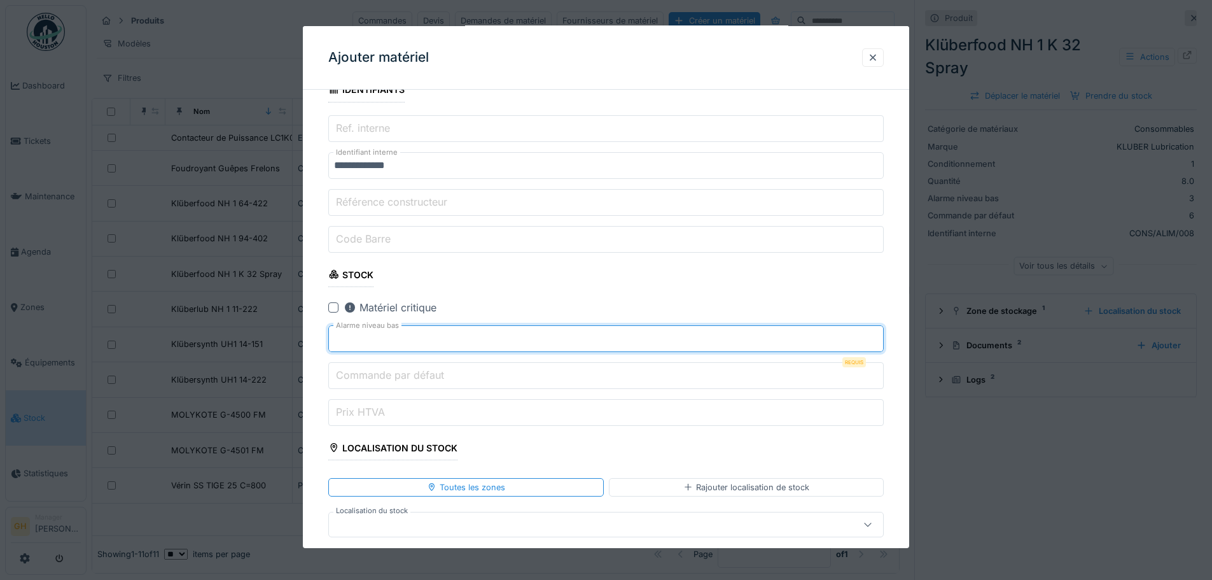
click at [877, 336] on input "*" at bounding box center [606, 338] width 556 height 27
type input "*"
click at [879, 335] on input "*" at bounding box center [606, 338] width 556 height 27
click at [877, 371] on input "*" at bounding box center [606, 375] width 556 height 27
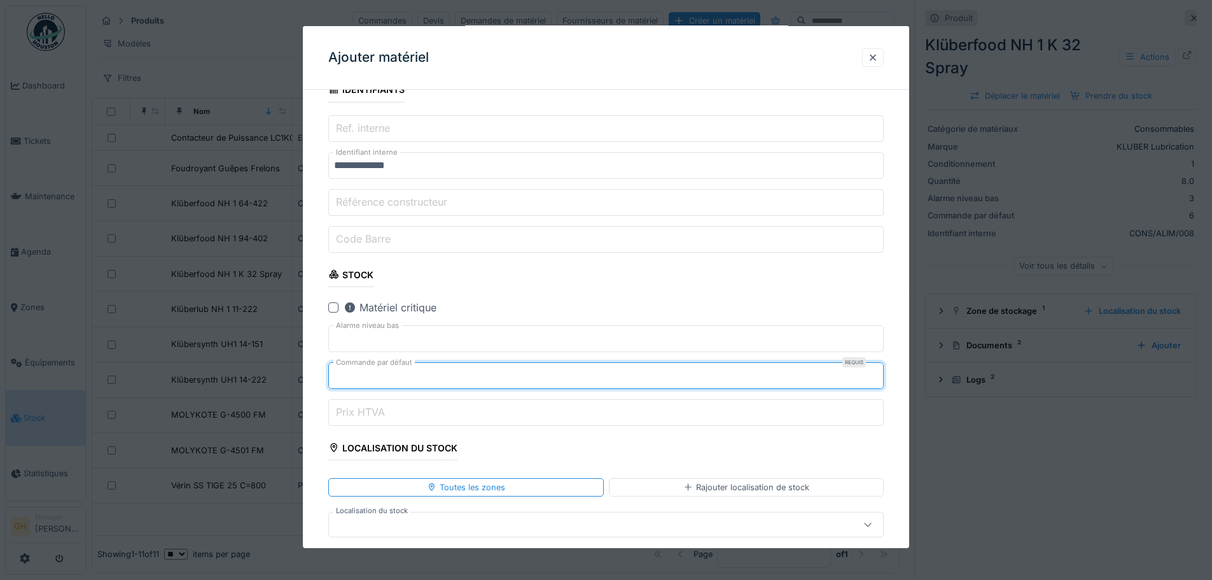
click at [877, 371] on input "*" at bounding box center [606, 375] width 556 height 27
click at [877, 370] on input "*" at bounding box center [606, 375] width 556 height 27
type input "*"
click at [877, 371] on input "*" at bounding box center [606, 375] width 556 height 27
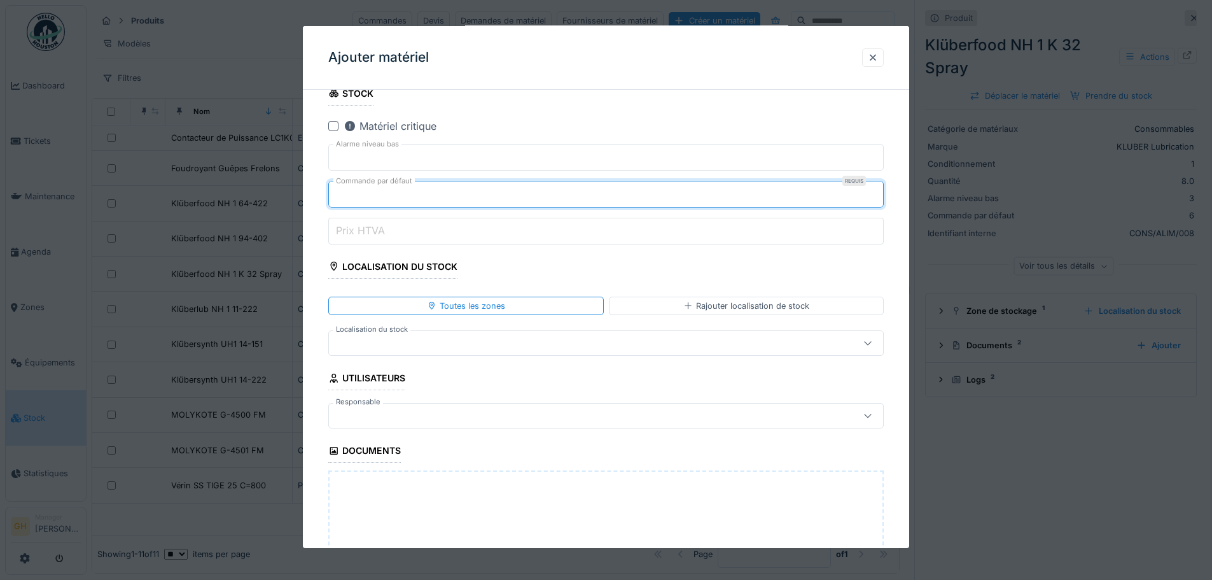
scroll to position [509, 0]
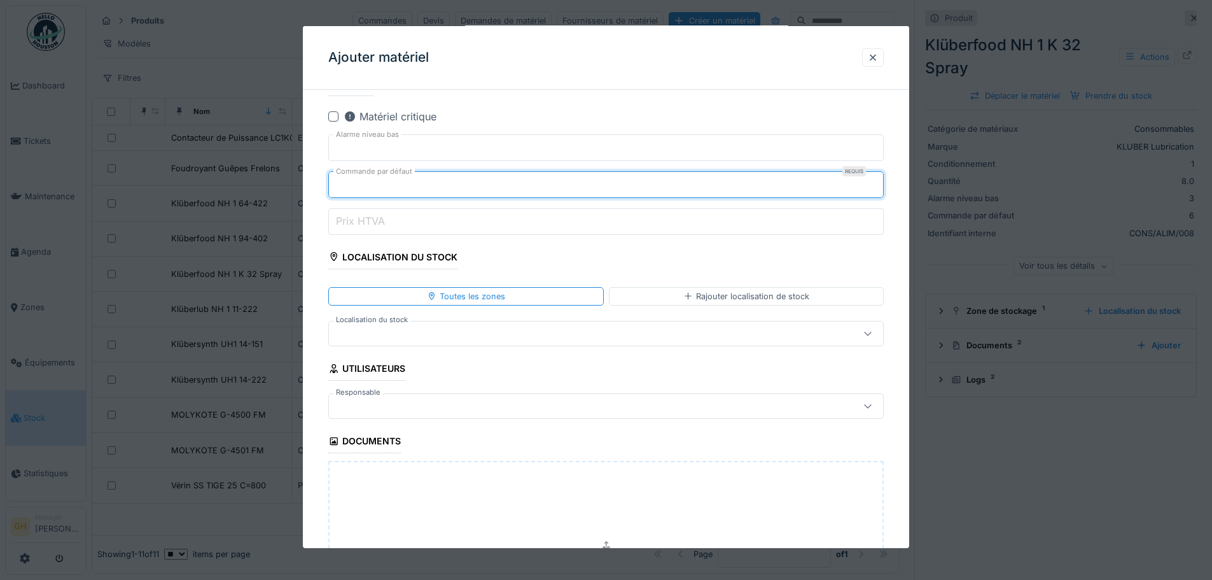
click at [406, 334] on div at bounding box center [573, 333] width 479 height 14
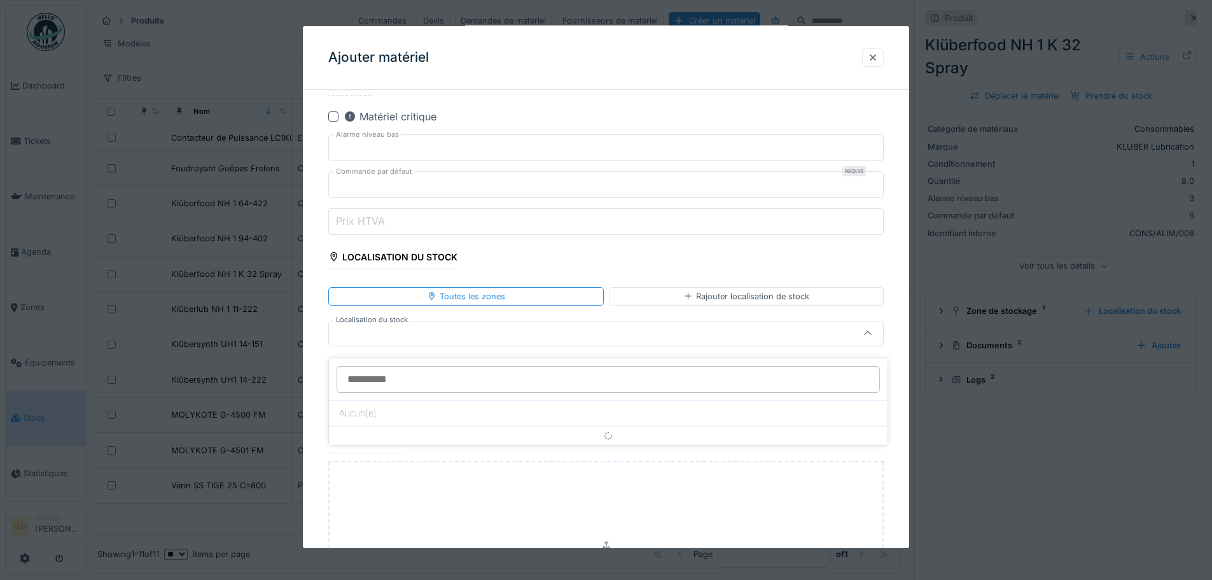
scroll to position [556, 0]
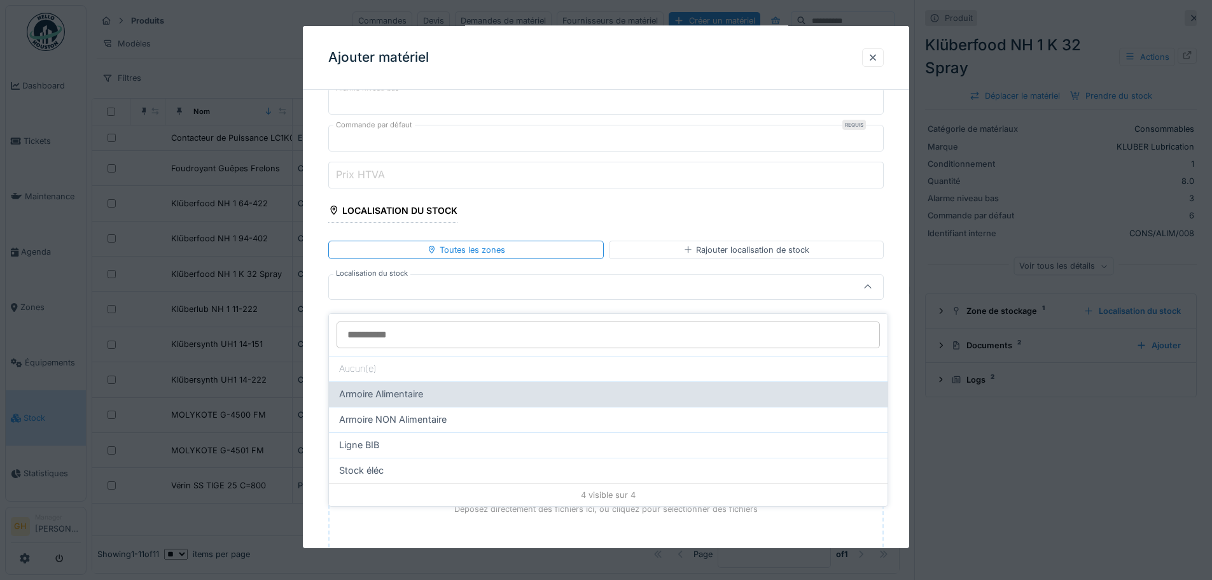
click at [445, 387] on div "Armoire Alimentaire" at bounding box center [608, 394] width 538 height 14
type input "*****"
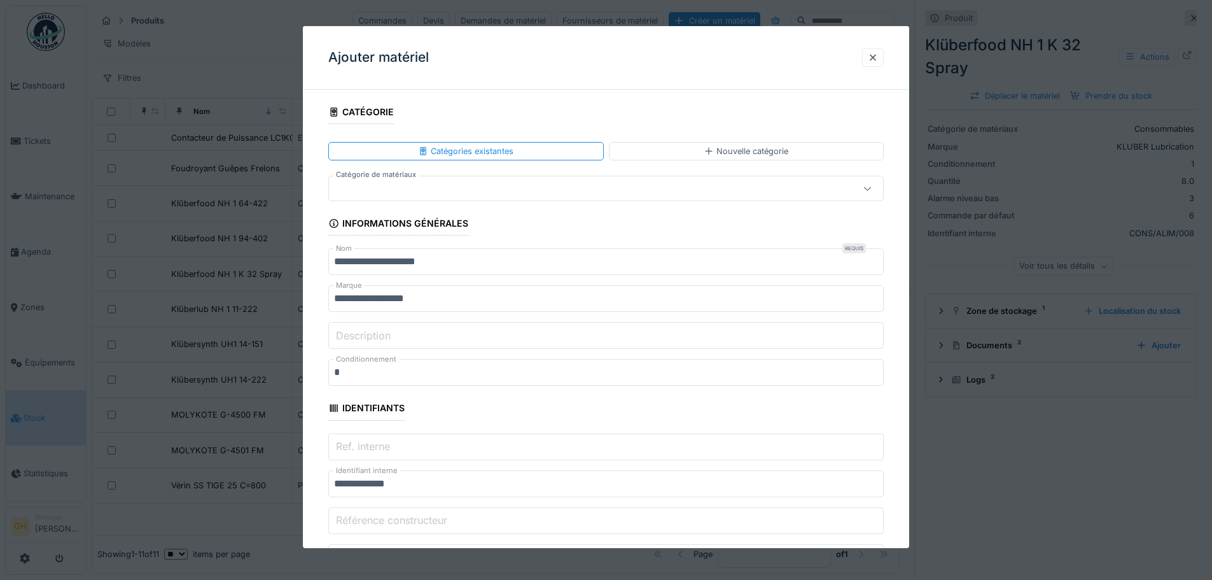
scroll to position [0, 0]
click at [408, 173] on label "Catégorie de matériaux" at bounding box center [375, 174] width 85 height 11
click at [409, 181] on div at bounding box center [573, 188] width 479 height 14
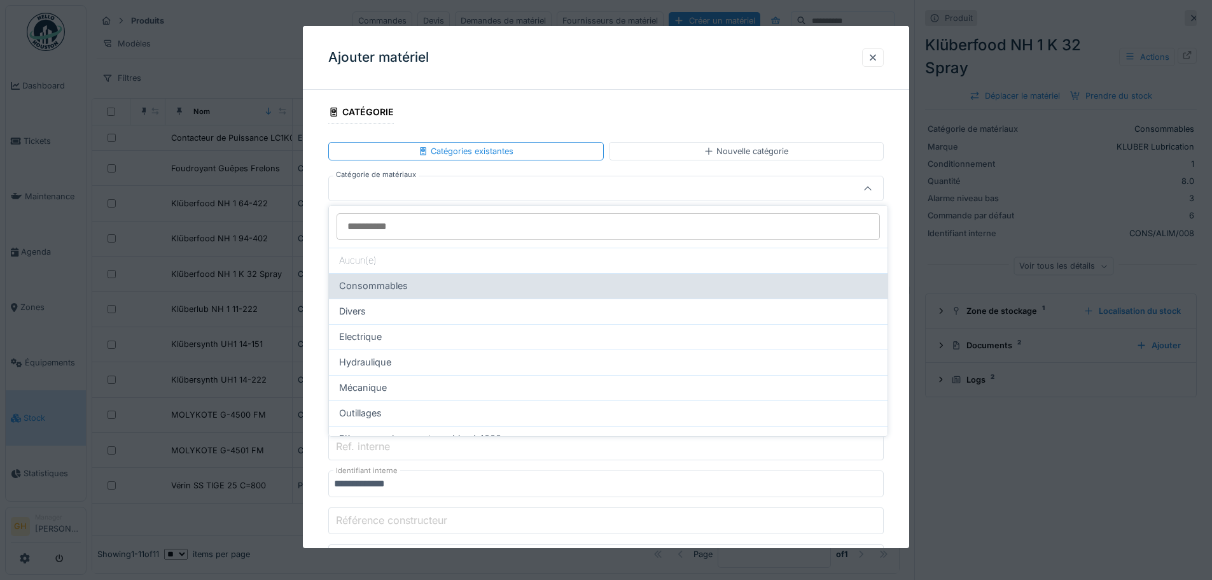
click at [403, 291] on span "Consommables" at bounding box center [373, 286] width 69 height 14
type input "****"
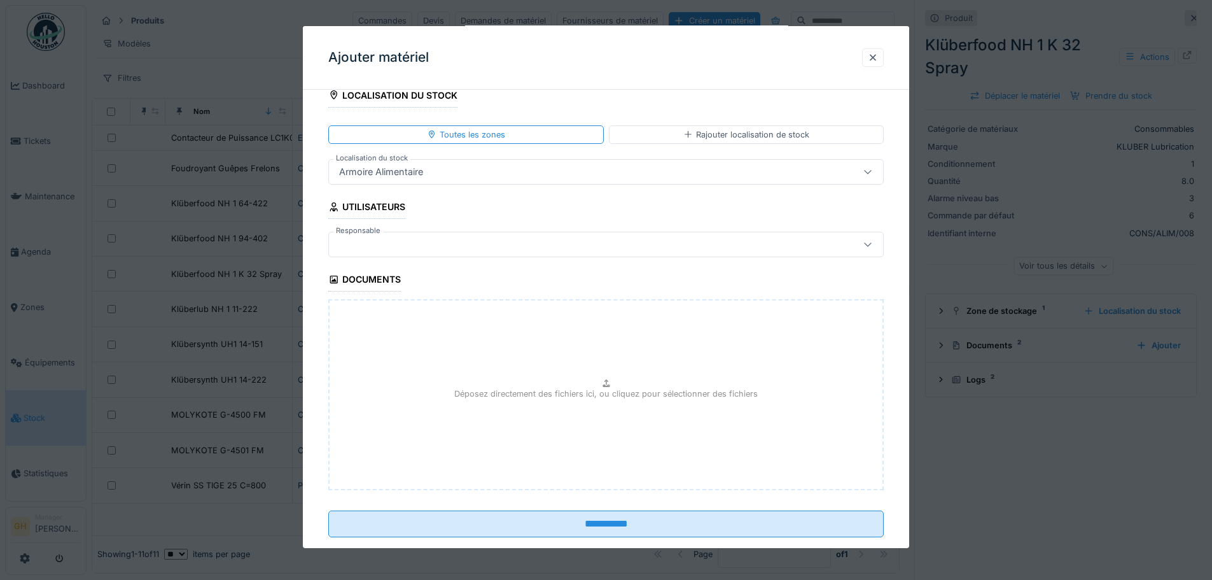
scroll to position [695, 0]
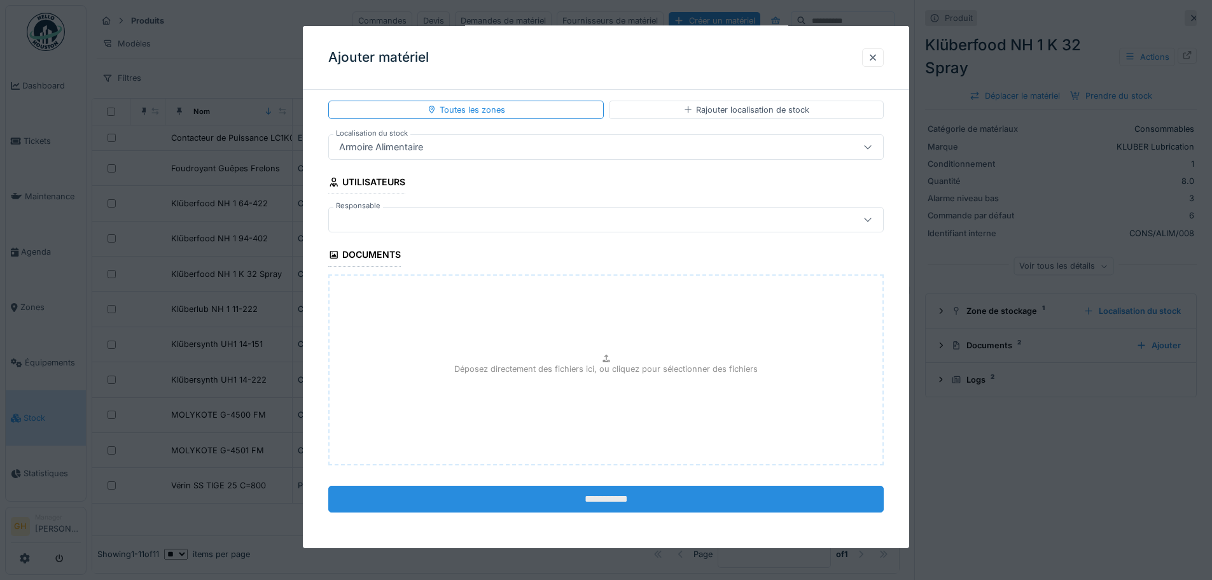
click at [540, 502] on input "**********" at bounding box center [606, 499] width 556 height 27
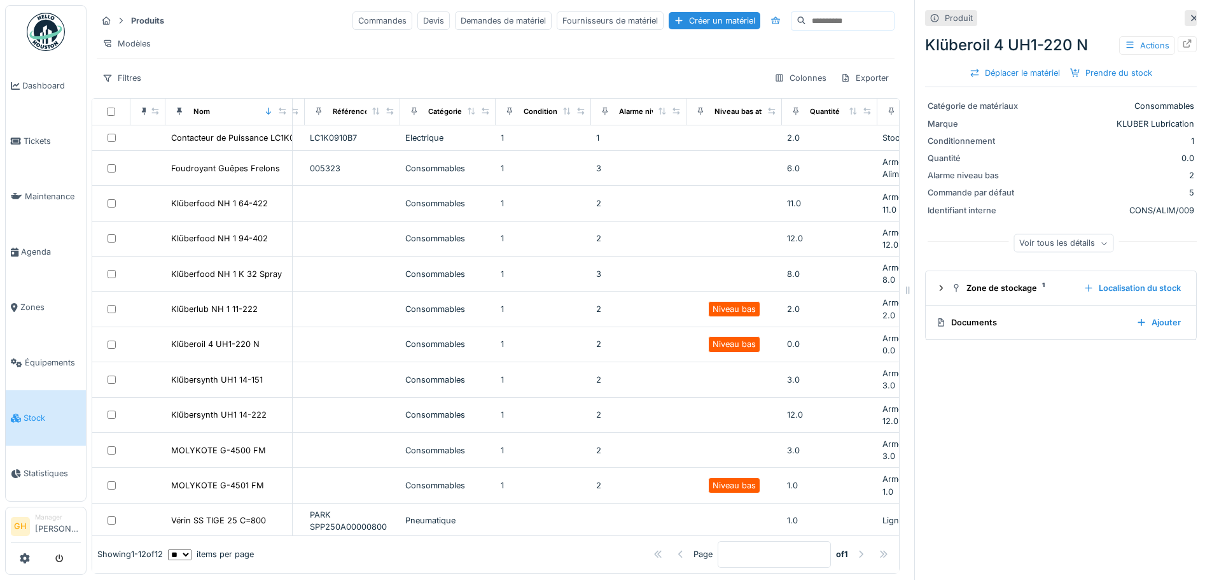
scroll to position [0, 272]
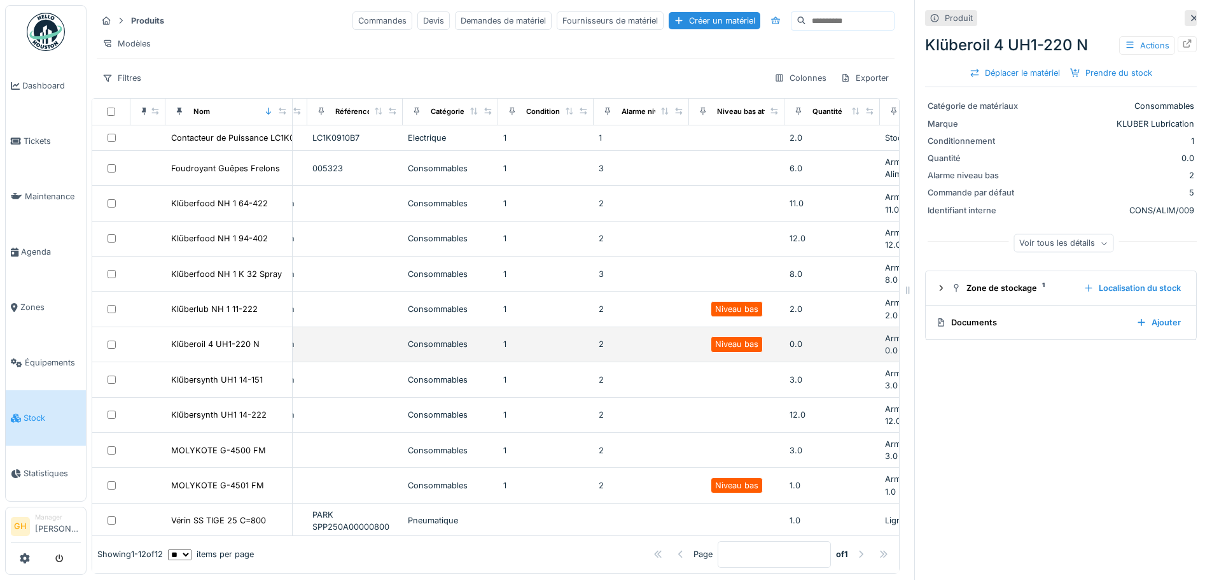
click at [561, 350] on div "1" at bounding box center [545, 344] width 85 height 12
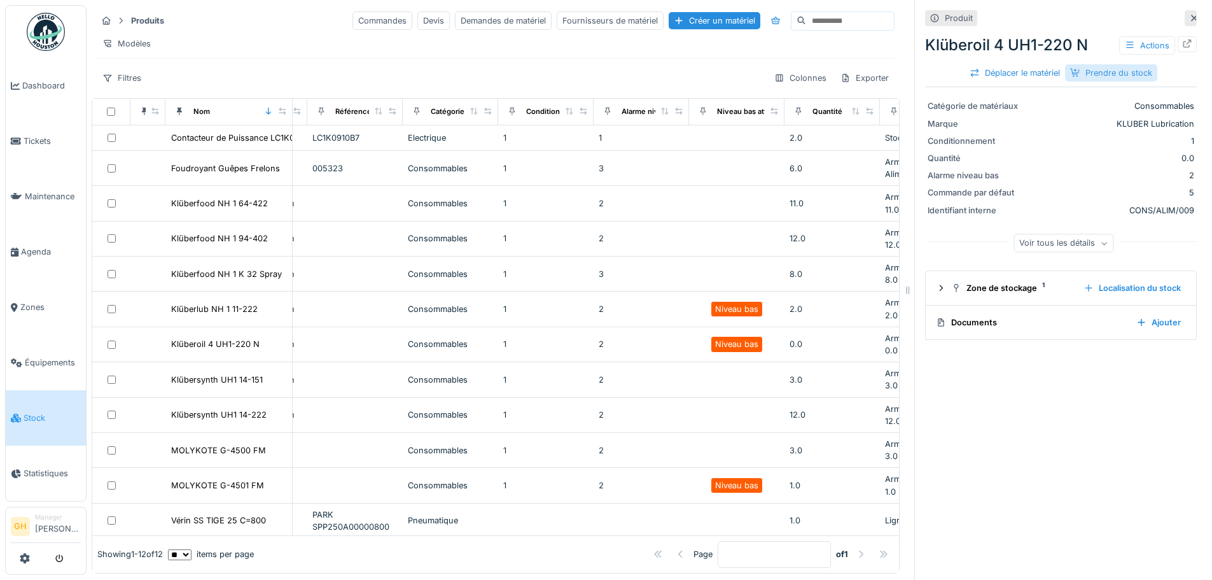
click at [1092, 76] on div "Prendre du stock" at bounding box center [1111, 72] width 92 height 17
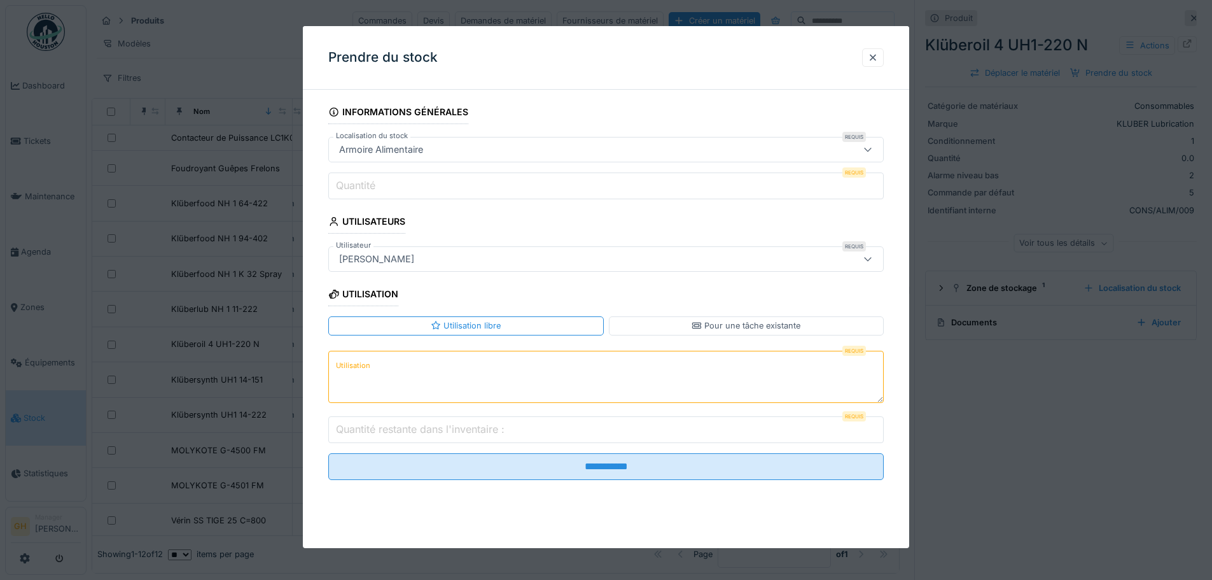
click at [707, 395] on textarea "Utilisation" at bounding box center [606, 377] width 556 height 52
click at [626, 434] on input "Quantité restante dans l'inventaire :" at bounding box center [606, 429] width 556 height 27
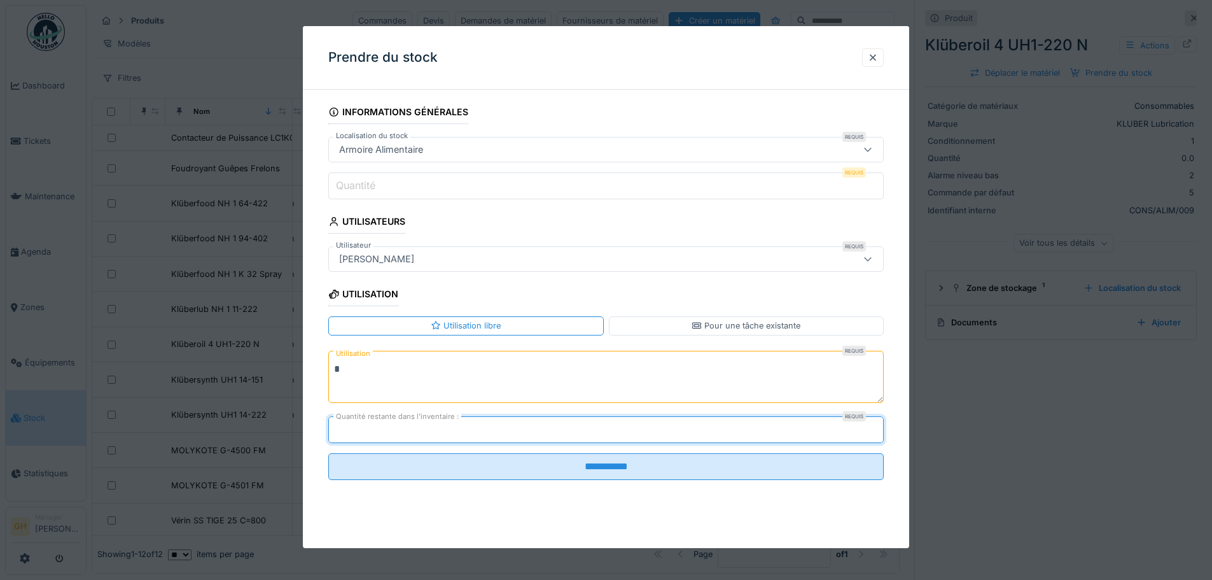
type input "*"
click at [504, 190] on input "Quantité" at bounding box center [606, 185] width 556 height 27
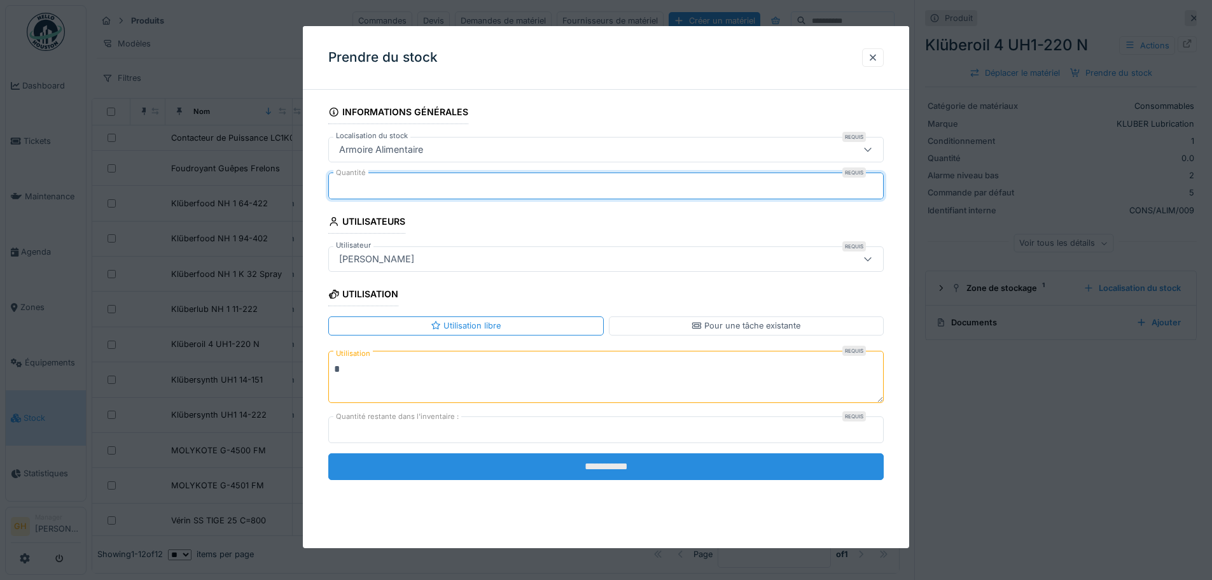
type input "*"
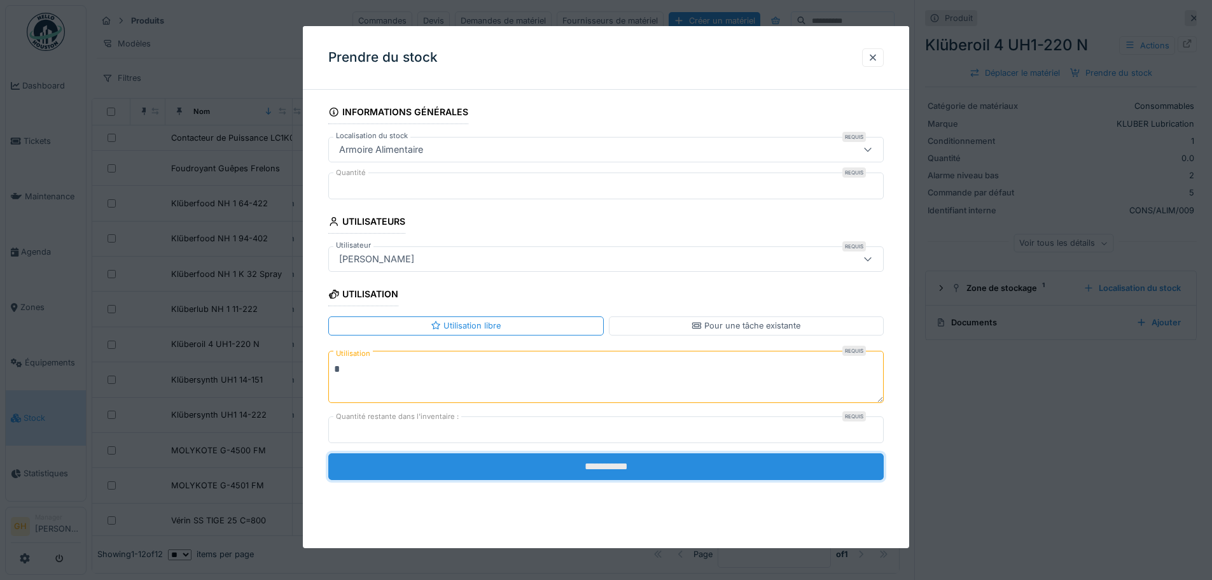
click at [549, 464] on input "**********" at bounding box center [606, 466] width 556 height 27
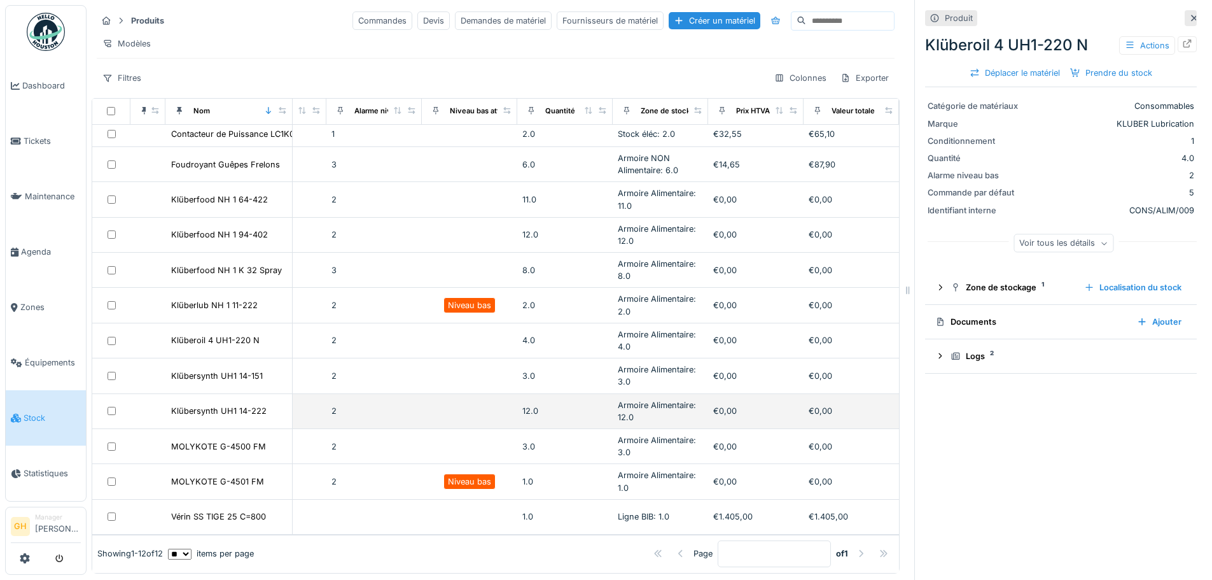
scroll to position [32, 568]
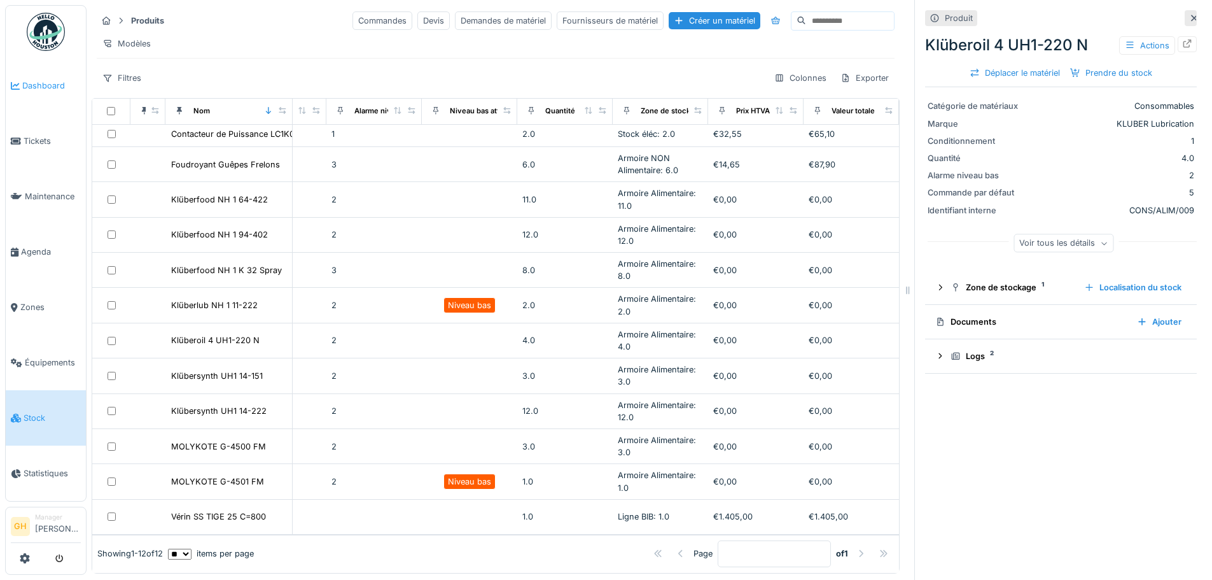
click at [31, 80] on span "Dashboard" at bounding box center [51, 86] width 59 height 12
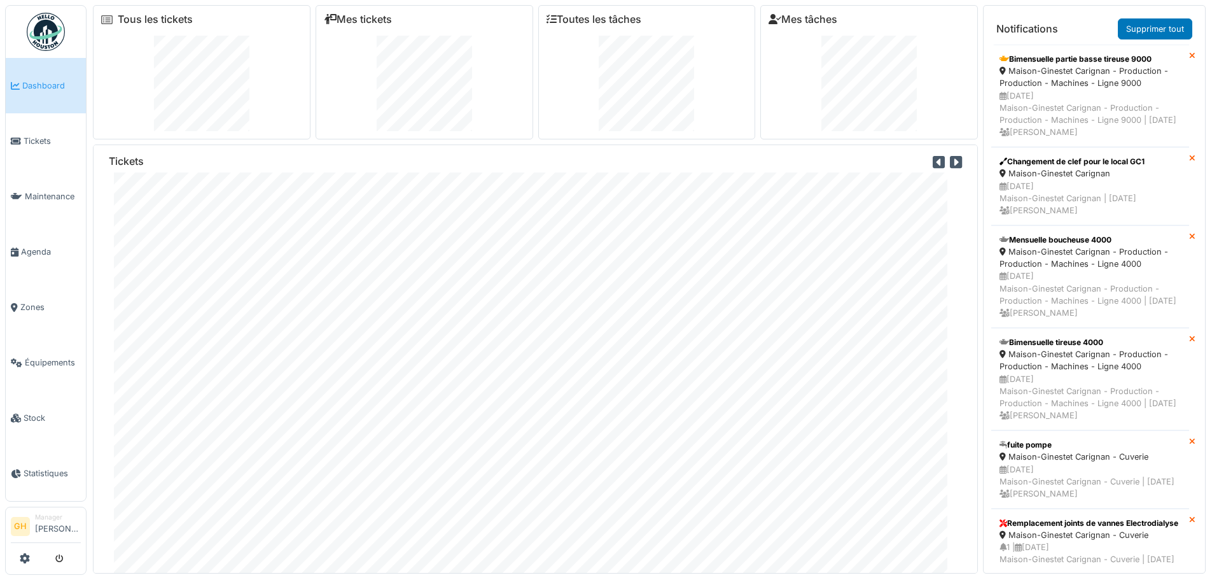
scroll to position [36, 0]
click at [50, 85] on span "Dashboard" at bounding box center [51, 86] width 59 height 12
click at [48, 131] on link "Tickets" at bounding box center [46, 140] width 80 height 55
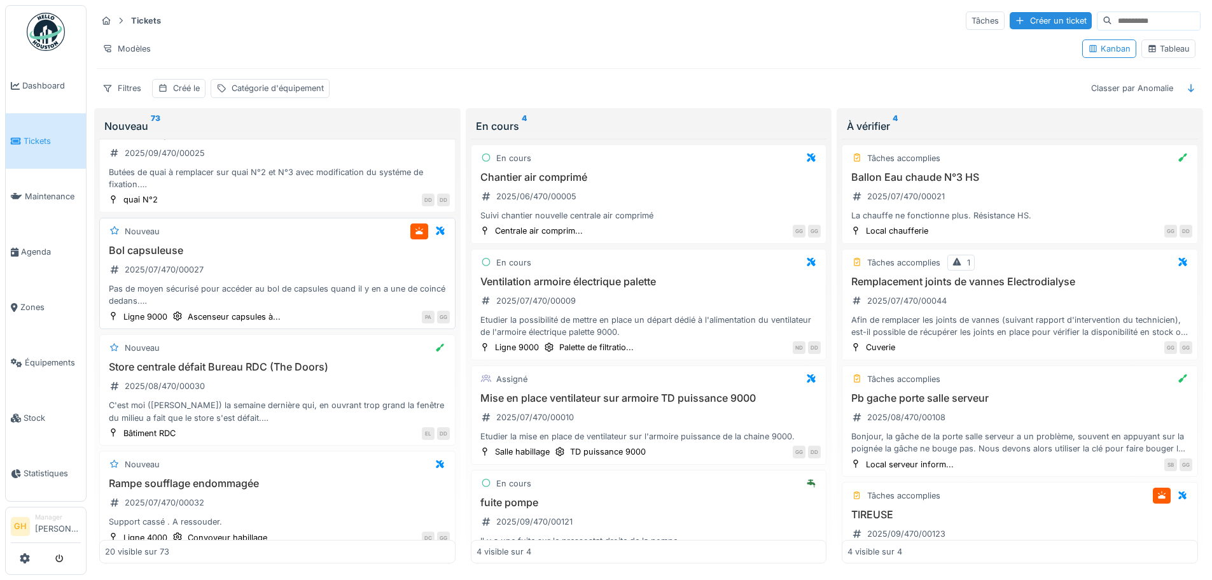
scroll to position [127, 0]
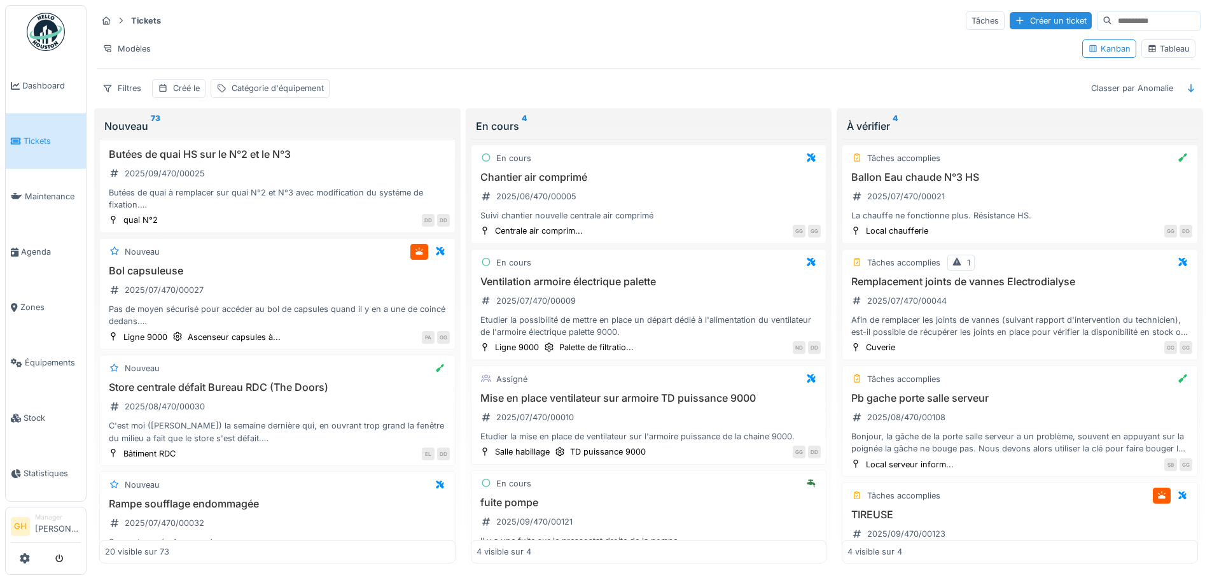
click at [1159, 54] on div "Tableau" at bounding box center [1168, 49] width 43 height 12
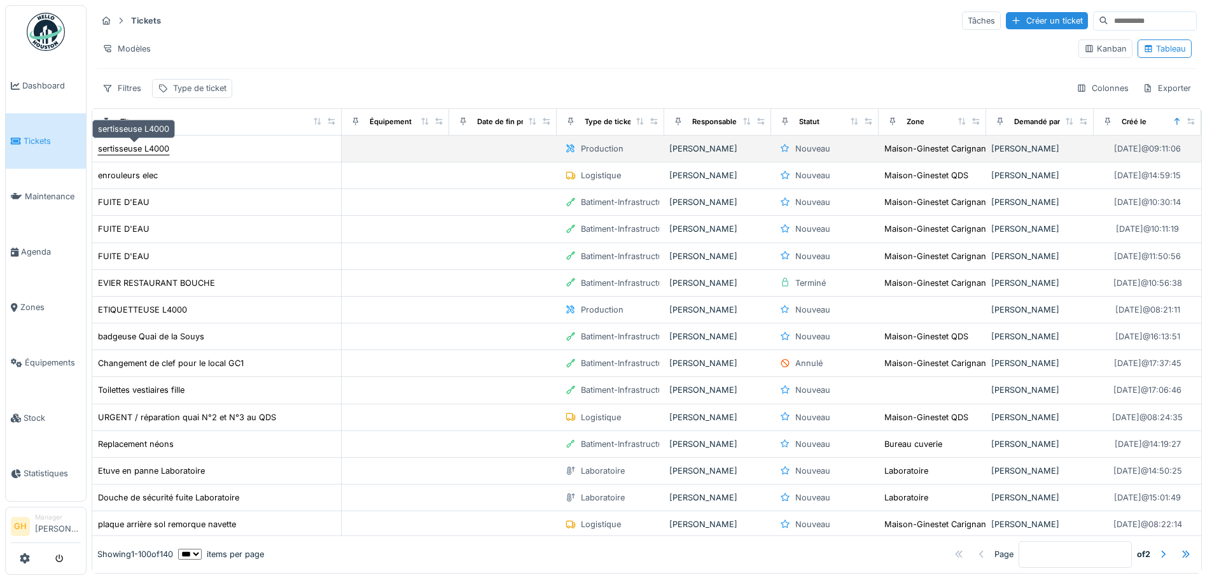
click at [143, 149] on div "sertisseuse L4000" at bounding box center [133, 149] width 71 height 12
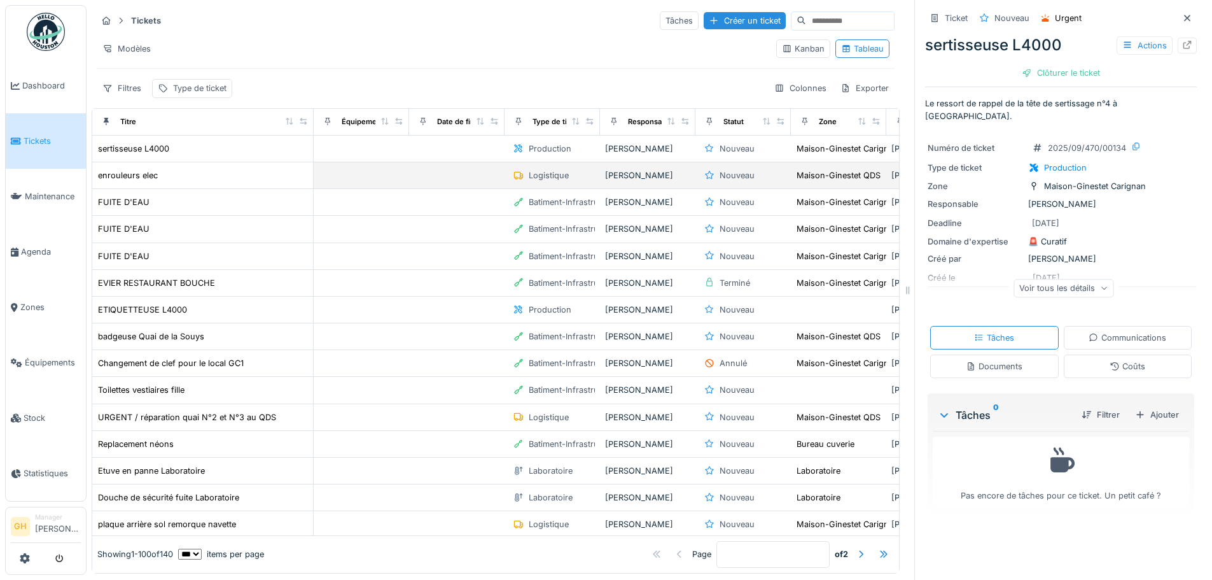
click at [169, 182] on div "enrouleurs elec" at bounding box center [202, 175] width 211 height 13
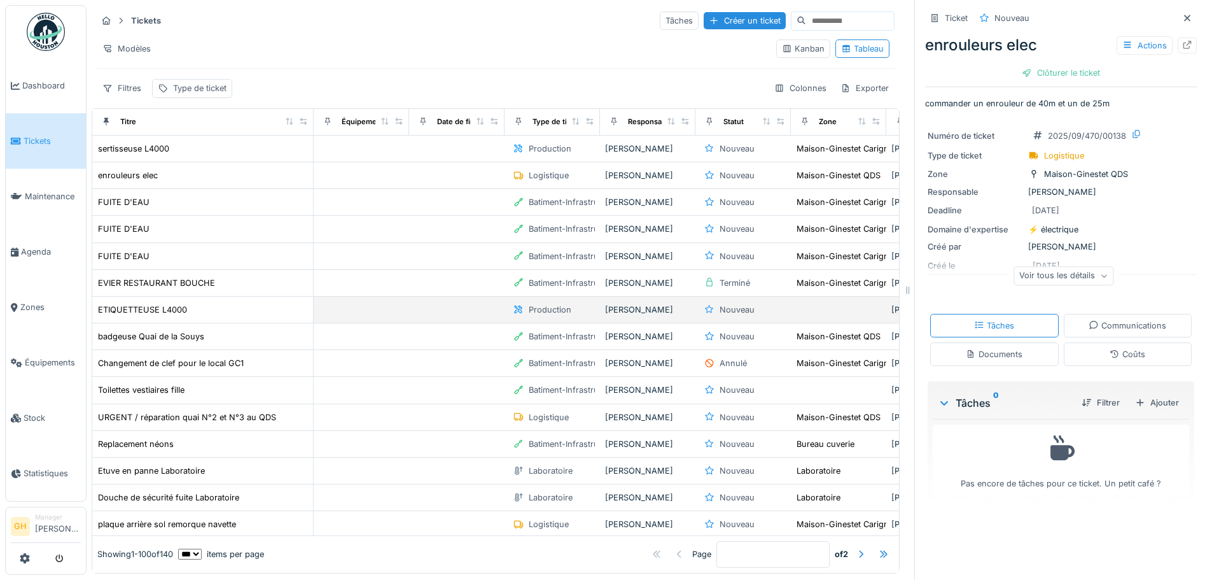
click at [194, 306] on div "ETIQUETTEUSE L4000" at bounding box center [202, 309] width 211 height 13
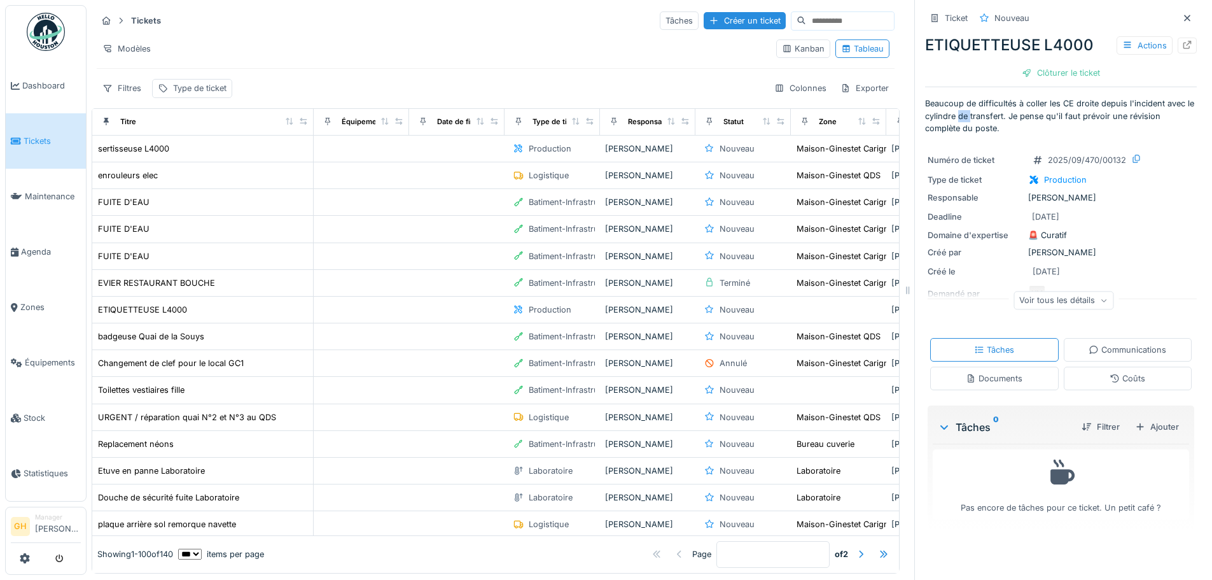
drag, startPoint x: 958, startPoint y: 114, endPoint x: 968, endPoint y: 119, distance: 12.0
click at [968, 119] on p "Beaucoup de difficultés à coller les CE droite depuis l'incident avec le cylind…" at bounding box center [1061, 115] width 272 height 37
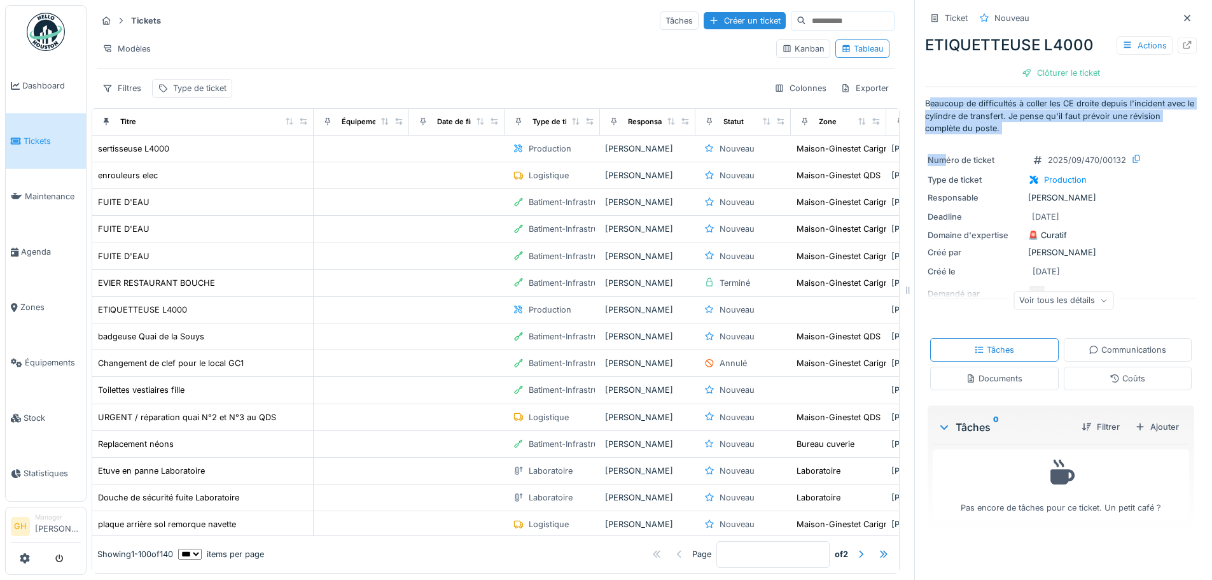
drag, startPoint x: 923, startPoint y: 108, endPoint x: 938, endPoint y: 134, distance: 29.9
click at [938, 134] on div "Ticket Nouveau ETIQUETTEUSE L4000 Actions Clôturer le ticket Beaucoup de diffic…" at bounding box center [1061, 270] width 272 height 540
click at [1000, 120] on p "Beaucoup de difficultés à coller les CE droite depuis l'incident avec le cylind…" at bounding box center [1061, 115] width 272 height 37
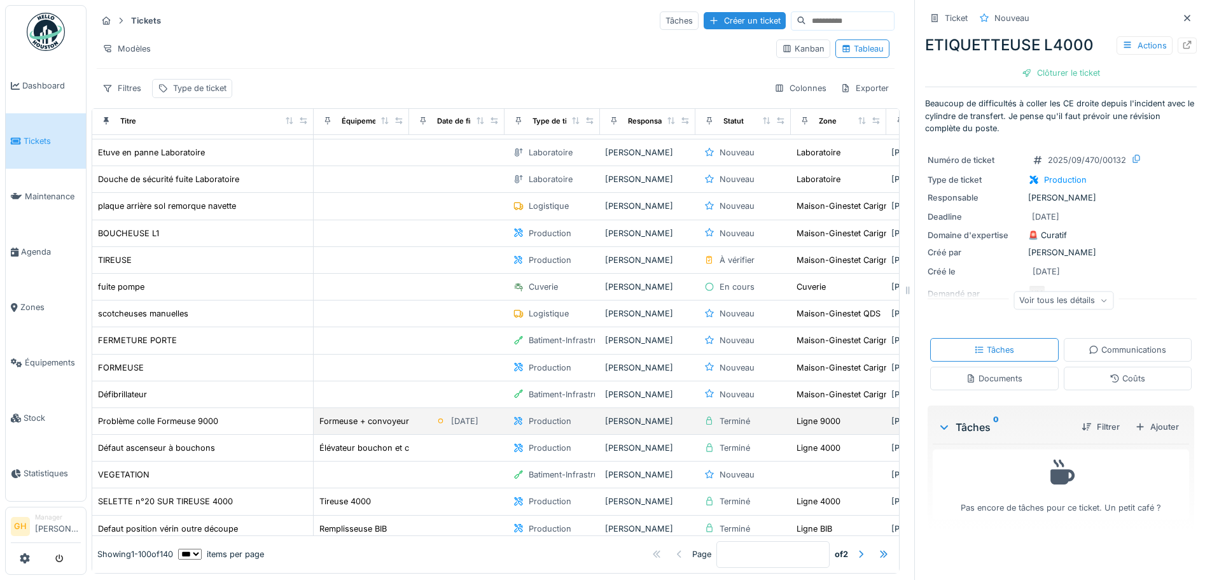
scroll to position [255, 0]
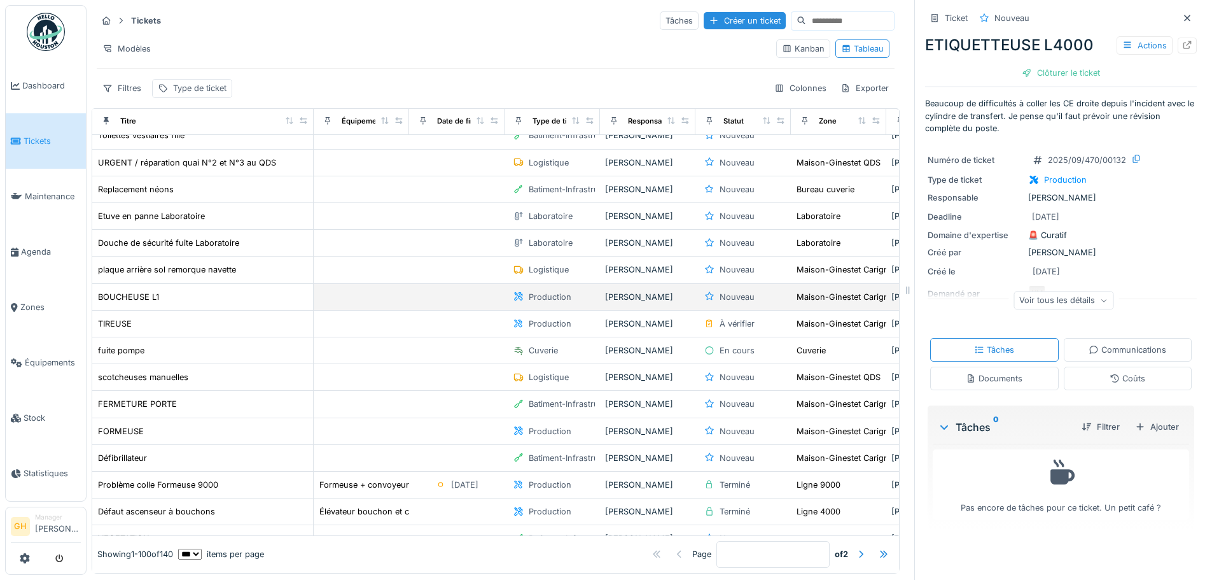
click at [176, 307] on td "BOUCHEUSE L1" at bounding box center [202, 297] width 221 height 27
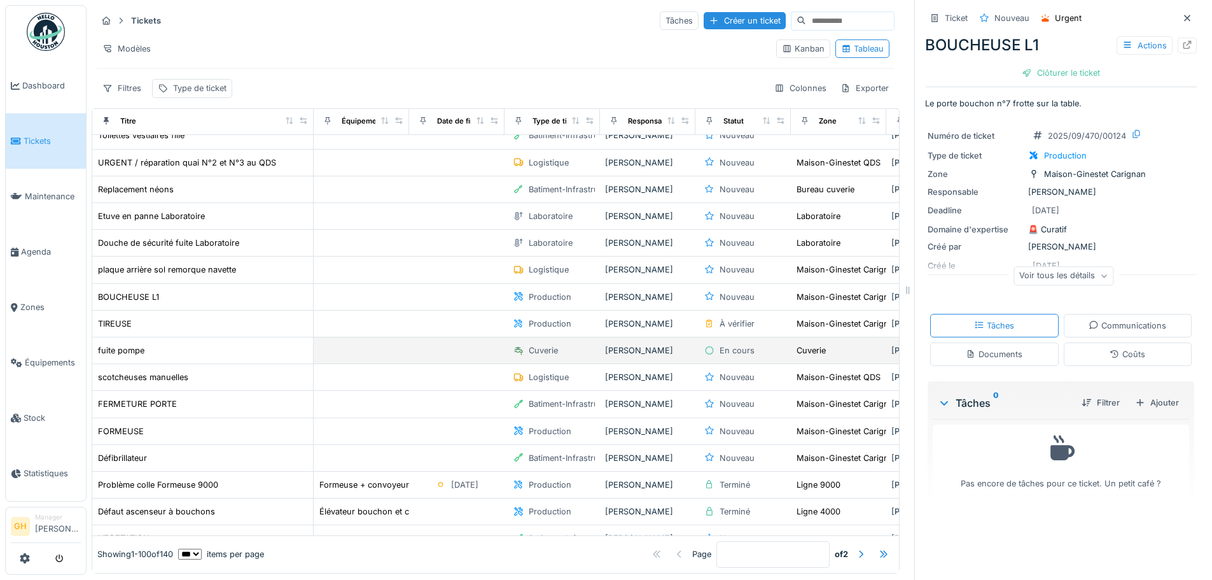
click at [190, 342] on td "fuite pompe" at bounding box center [202, 350] width 221 height 27
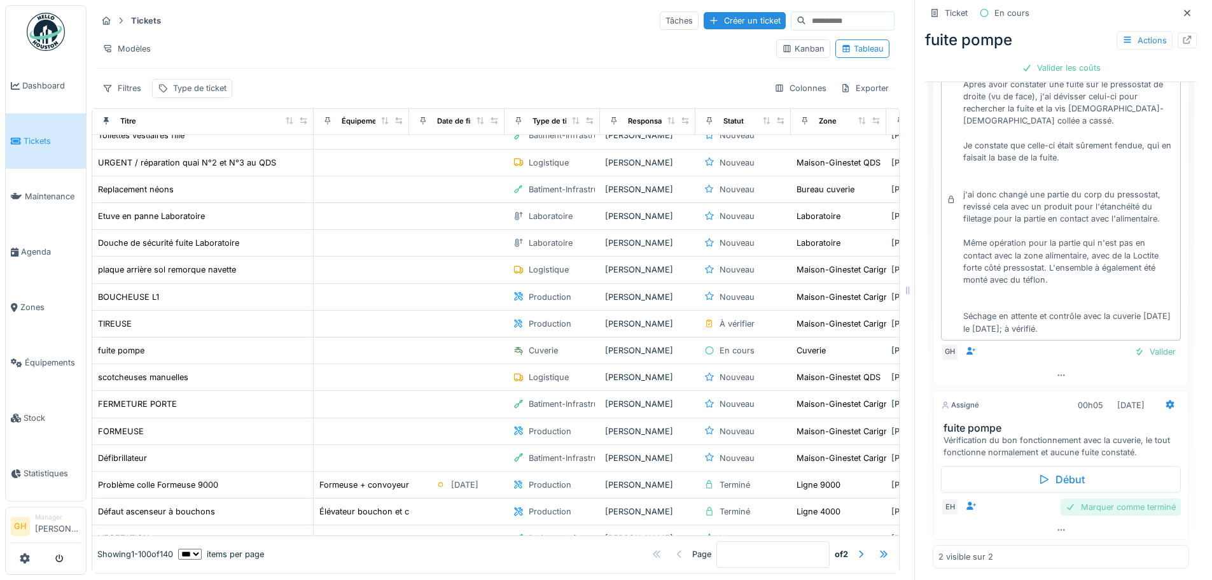
scroll to position [430, 0]
click at [1087, 502] on div "Marquer comme terminé" at bounding box center [1121, 502] width 120 height 17
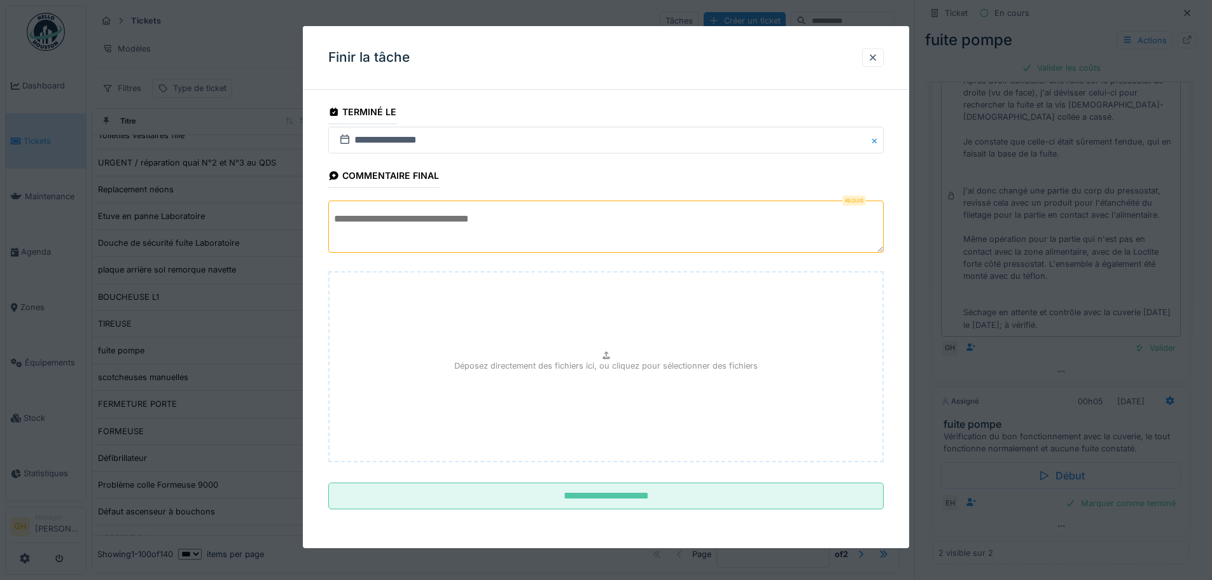
click at [738, 235] on textarea at bounding box center [606, 226] width 556 height 52
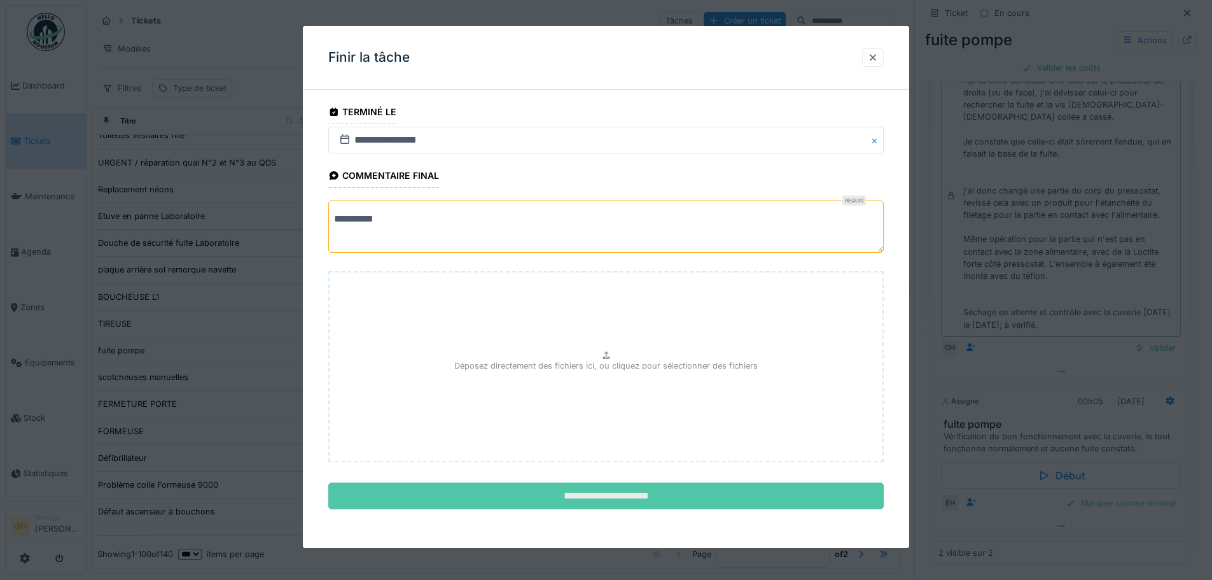
type textarea "**********"
click at [717, 488] on input "**********" at bounding box center [606, 495] width 556 height 27
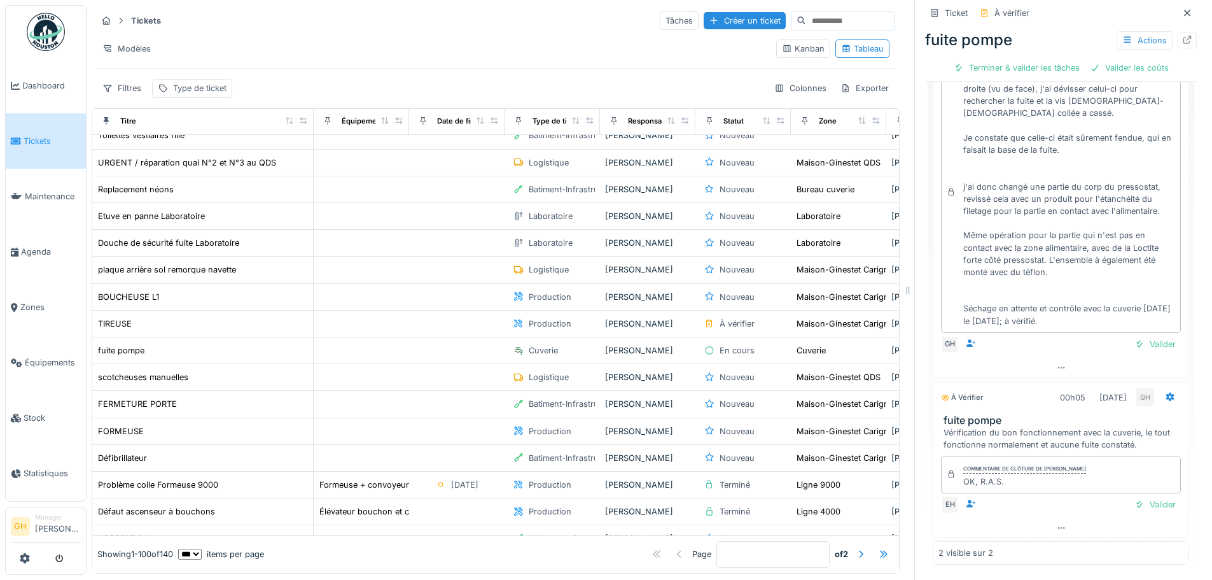
scroll to position [0, 0]
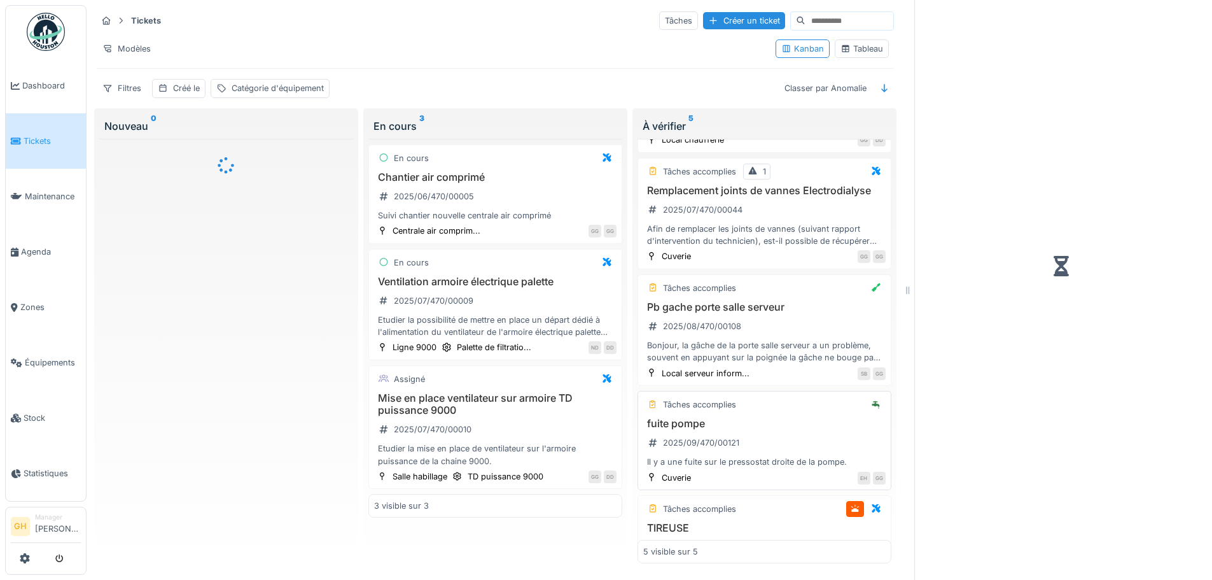
scroll to position [175, 0]
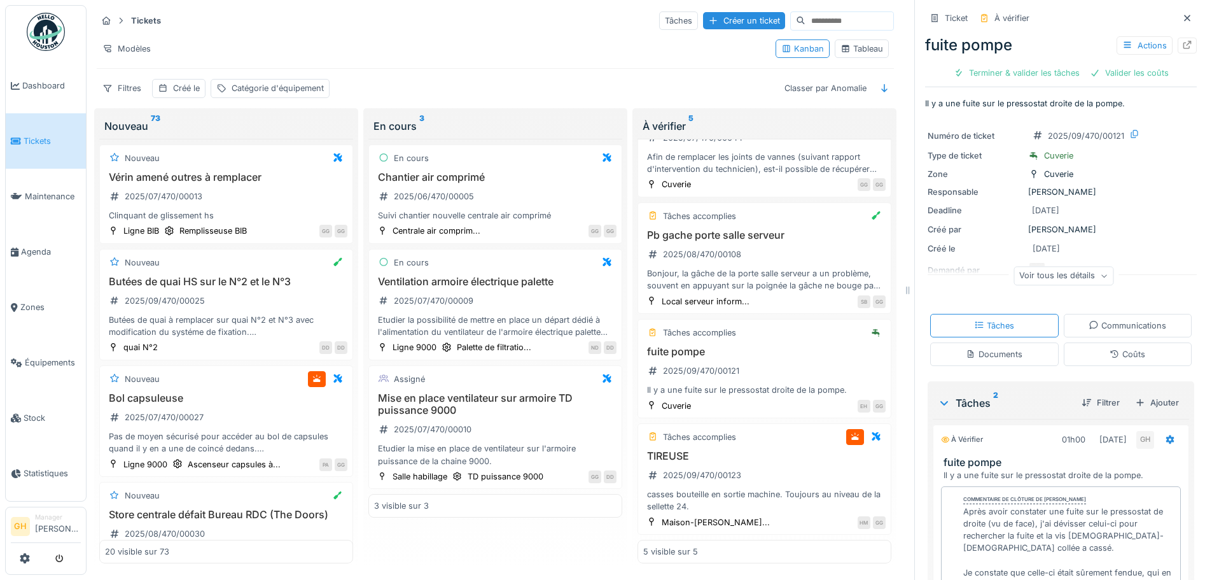
click at [845, 50] on div "Tableau" at bounding box center [862, 49] width 43 height 12
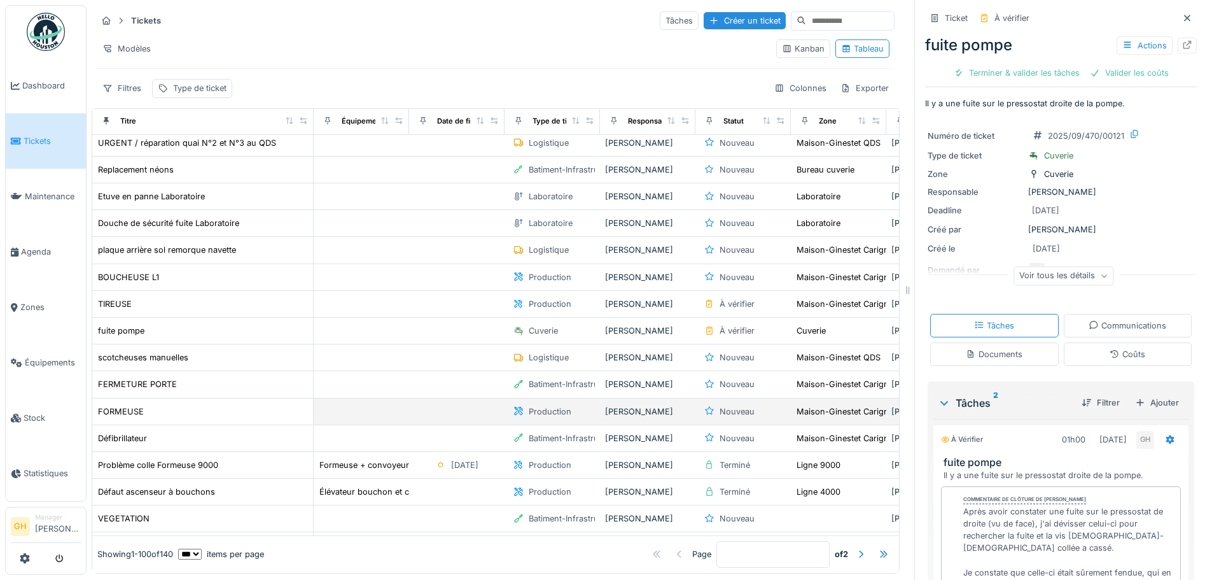
scroll to position [255, 0]
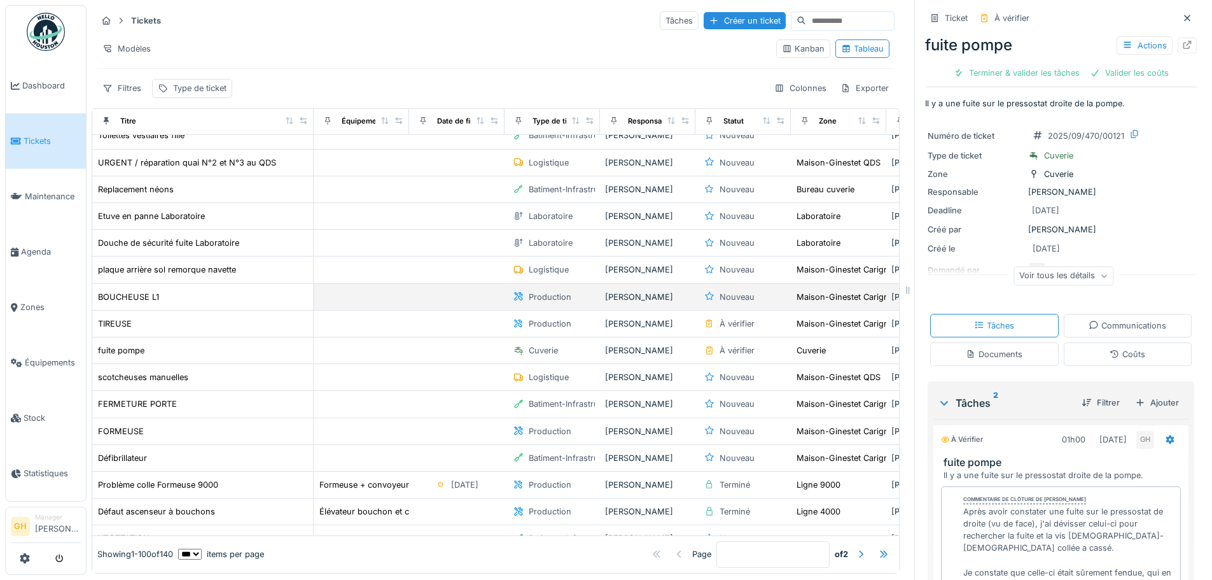
click at [228, 295] on div "BOUCHEUSE L1" at bounding box center [202, 296] width 211 height 13
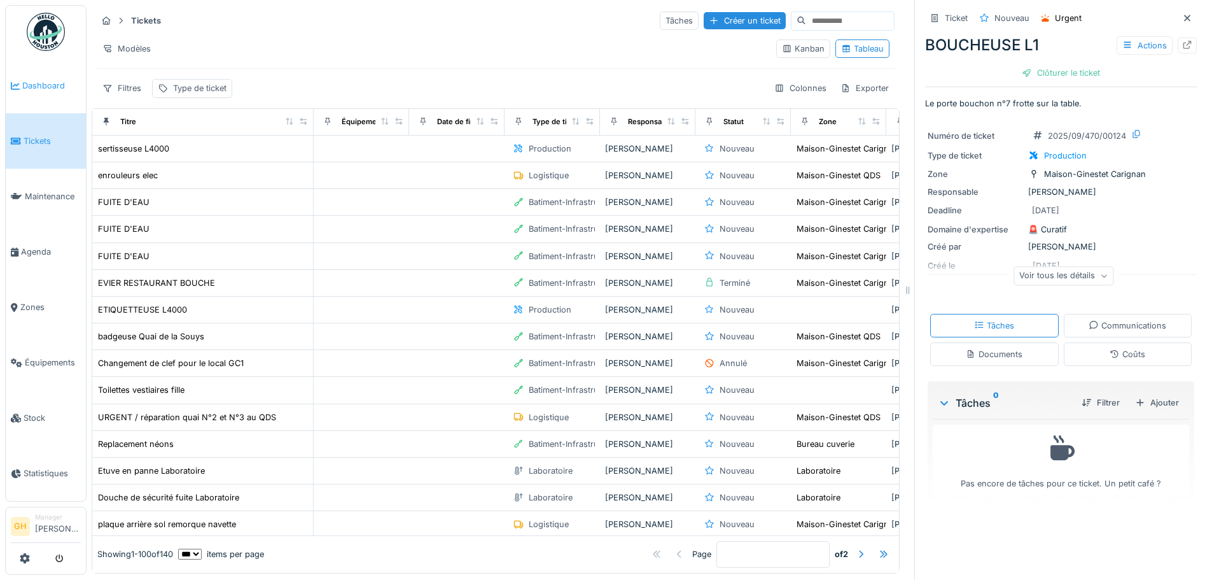
click at [64, 81] on span "Dashboard" at bounding box center [51, 86] width 59 height 12
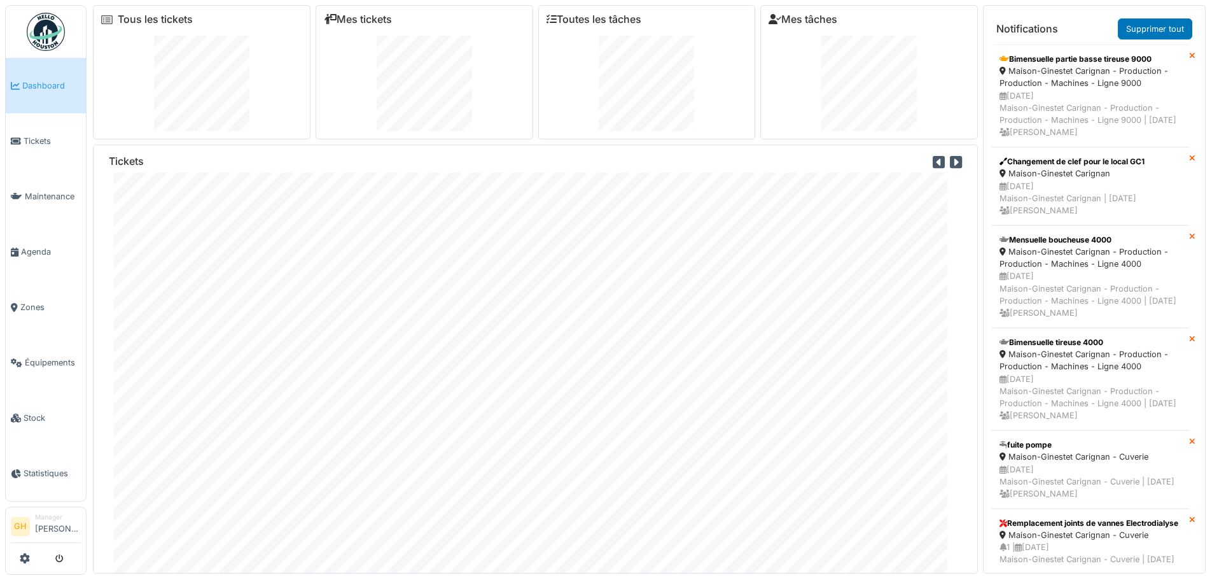
click at [950, 158] on icon at bounding box center [956, 162] width 12 height 14
click at [933, 159] on icon at bounding box center [939, 162] width 12 height 14
click at [119, 10] on div "Tous les tickets" at bounding box center [202, 72] width 218 height 134
click at [106, 20] on icon at bounding box center [106, 20] width 11 height 10
drag, startPoint x: 599, startPoint y: 26, endPoint x: 606, endPoint y: 27, distance: 7.0
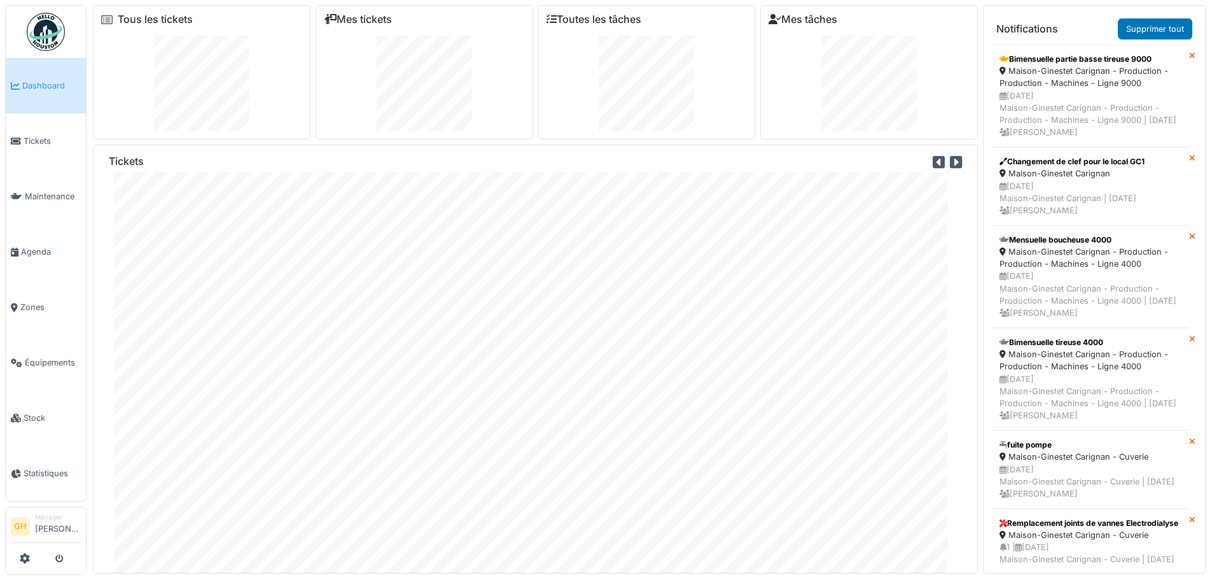
click at [601, 25] on div "Toutes les tâches" at bounding box center [647, 72] width 218 height 134
click at [795, 20] on link "Mes tâches" at bounding box center [803, 19] width 69 height 12
click at [24, 552] on link at bounding box center [25, 558] width 10 height 21
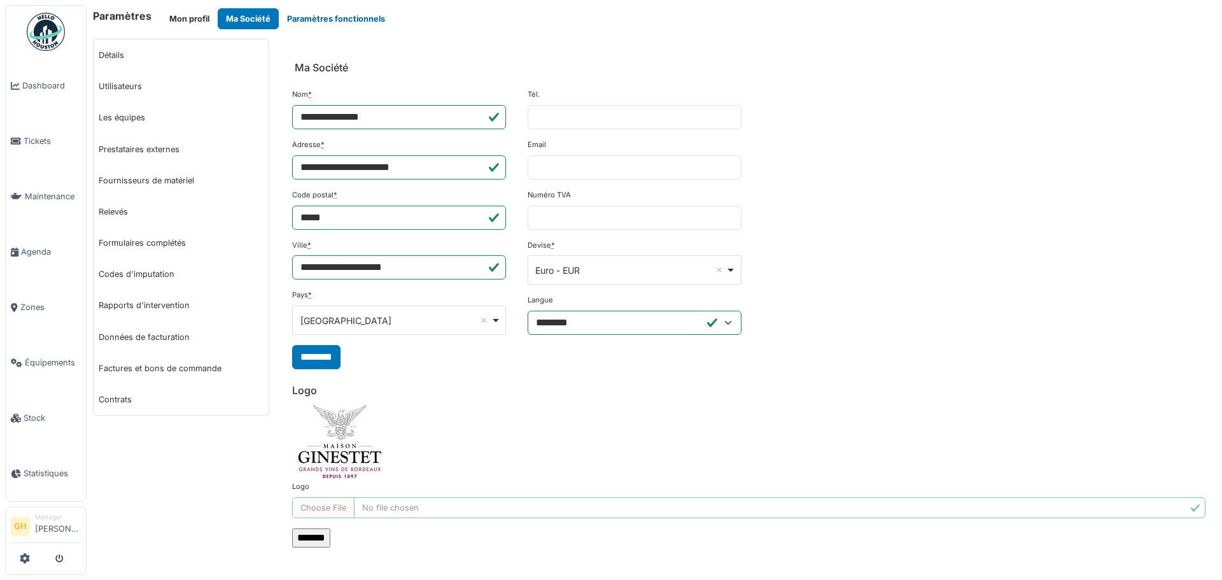
click at [333, 15] on button "Paramètres fonctionnels" at bounding box center [336, 18] width 115 height 21
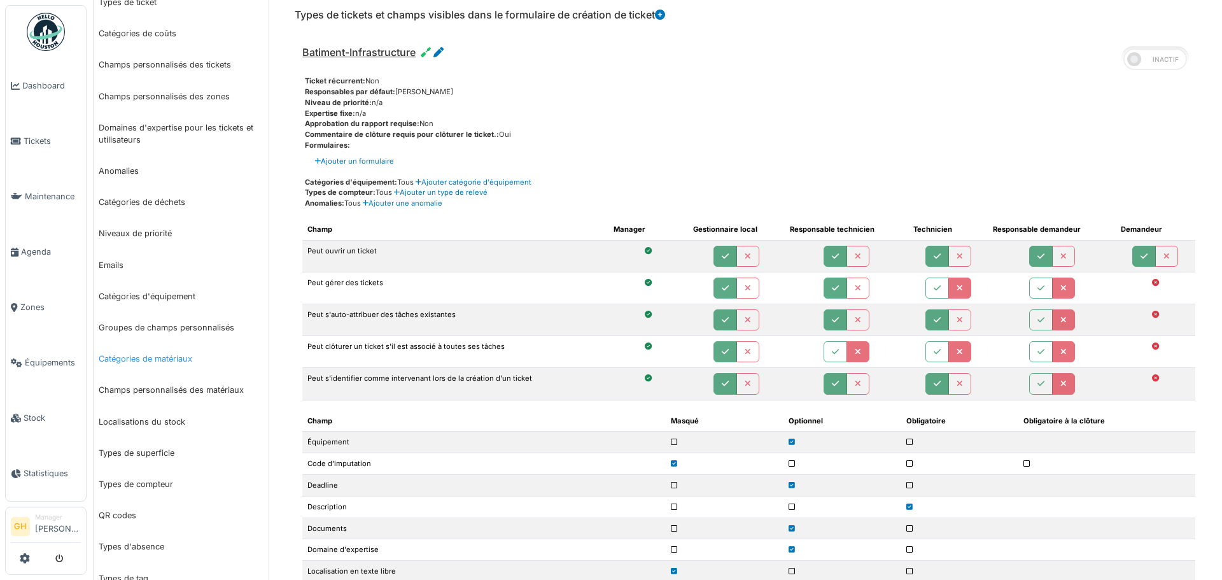
scroll to position [127, 0]
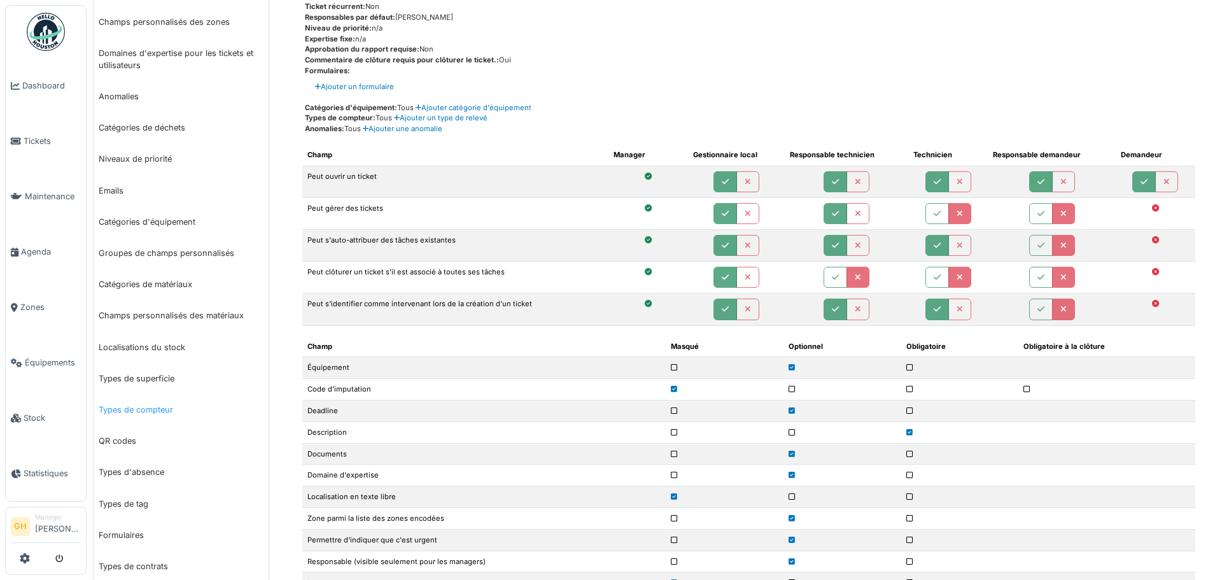
click at [158, 405] on link "Types de compteur" at bounding box center [181, 409] width 175 height 31
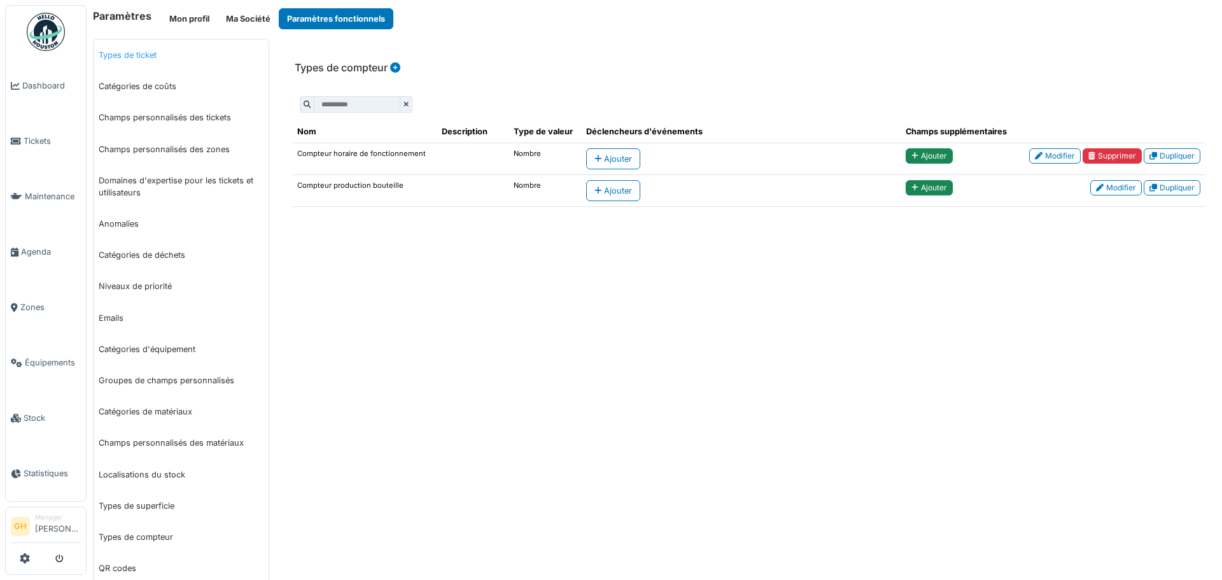
click at [135, 57] on link "Types de ticket" at bounding box center [181, 54] width 175 height 31
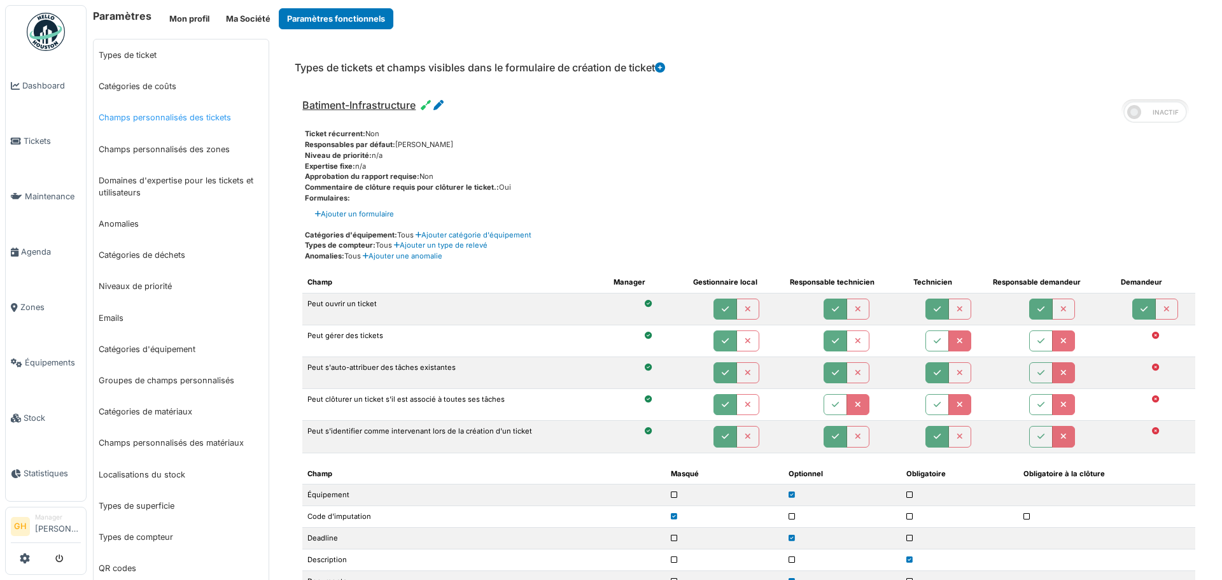
click at [134, 122] on link "Champs personnalisés des tickets" at bounding box center [181, 117] width 175 height 31
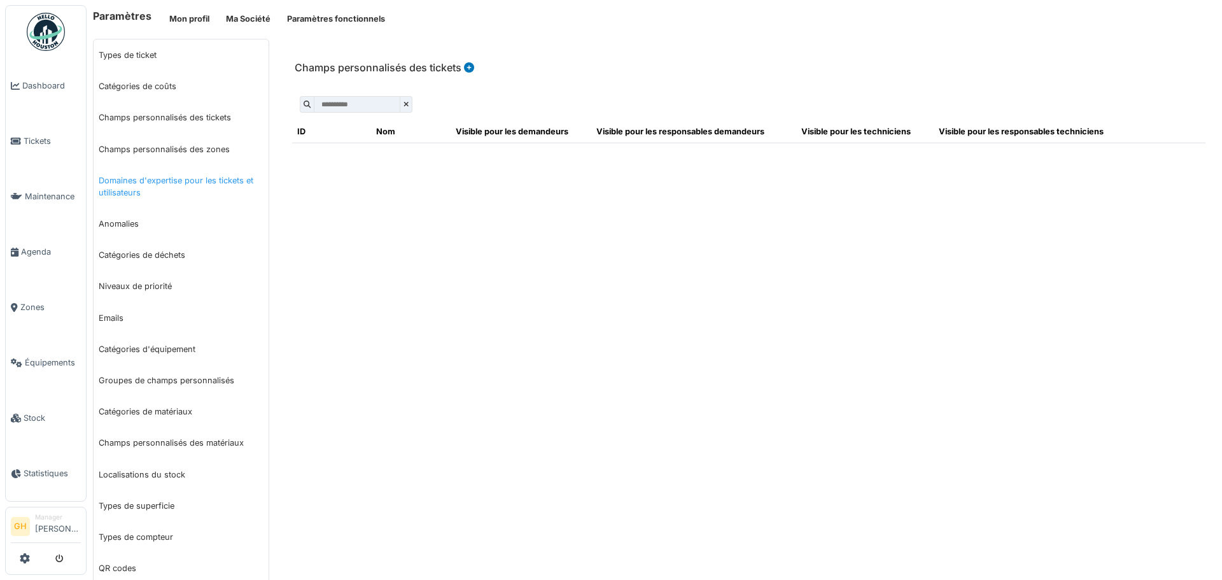
click at [159, 180] on link "Domaines d'expertise pour les tickets et utilisateurs" at bounding box center [181, 186] width 175 height 43
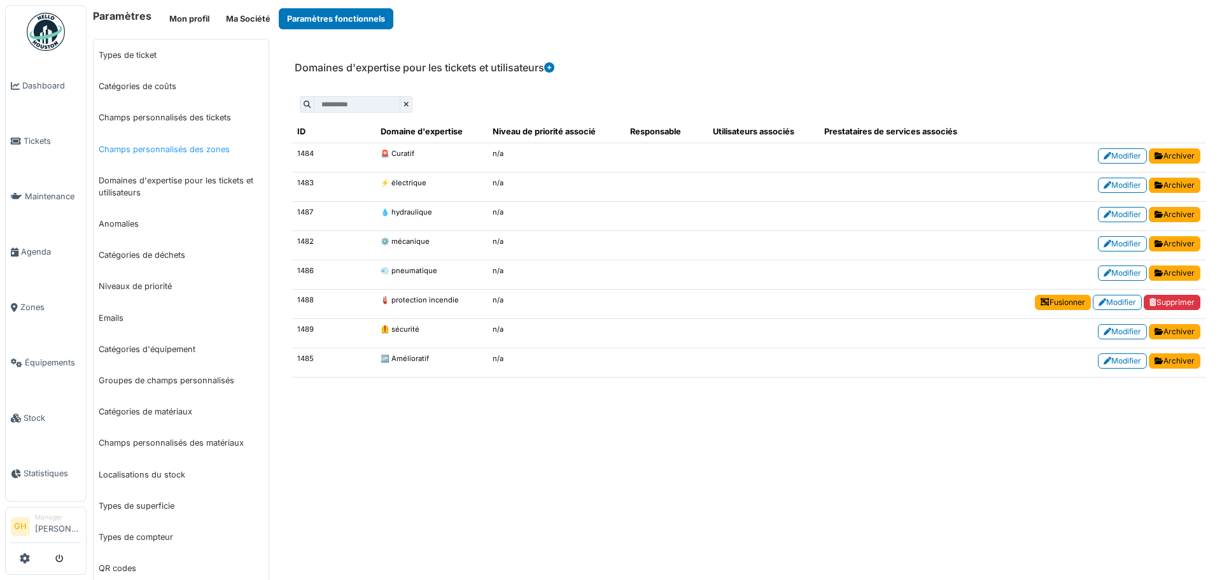
click at [167, 144] on link "Champs personnalisés des zones" at bounding box center [181, 149] width 175 height 31
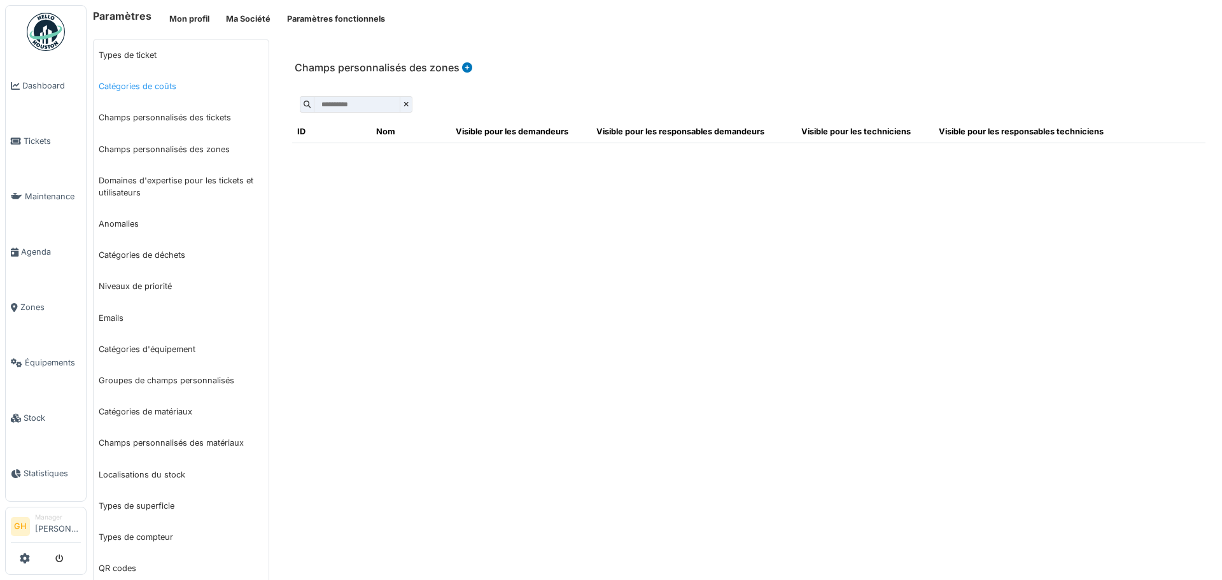
click at [158, 86] on link "Catégories de coûts" at bounding box center [181, 86] width 175 height 31
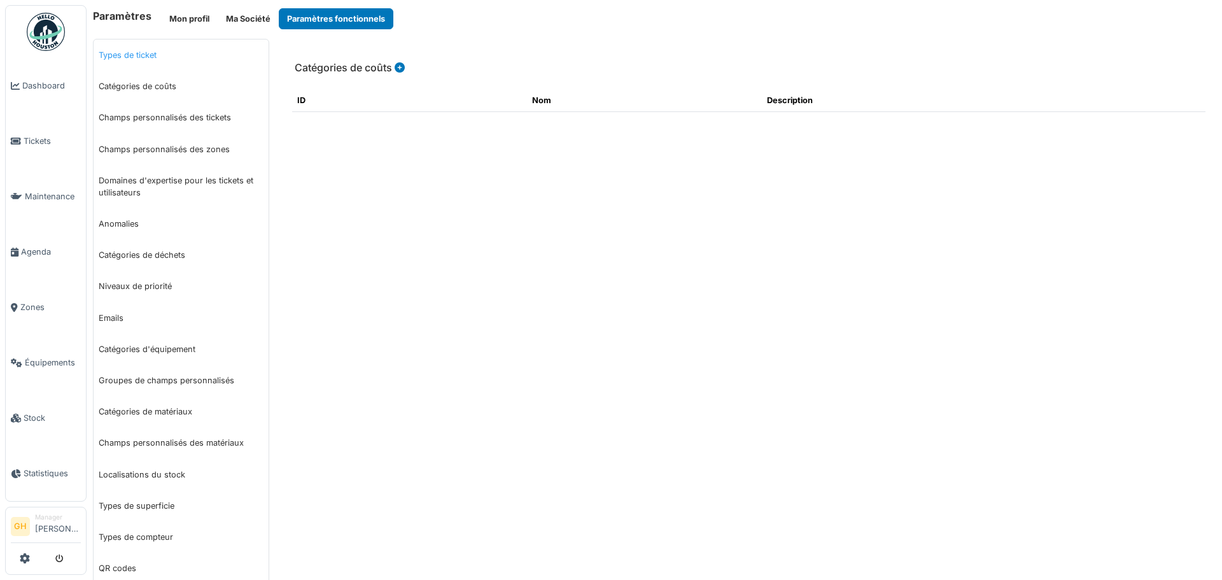
click at [148, 55] on link "Types de ticket" at bounding box center [181, 54] width 175 height 31
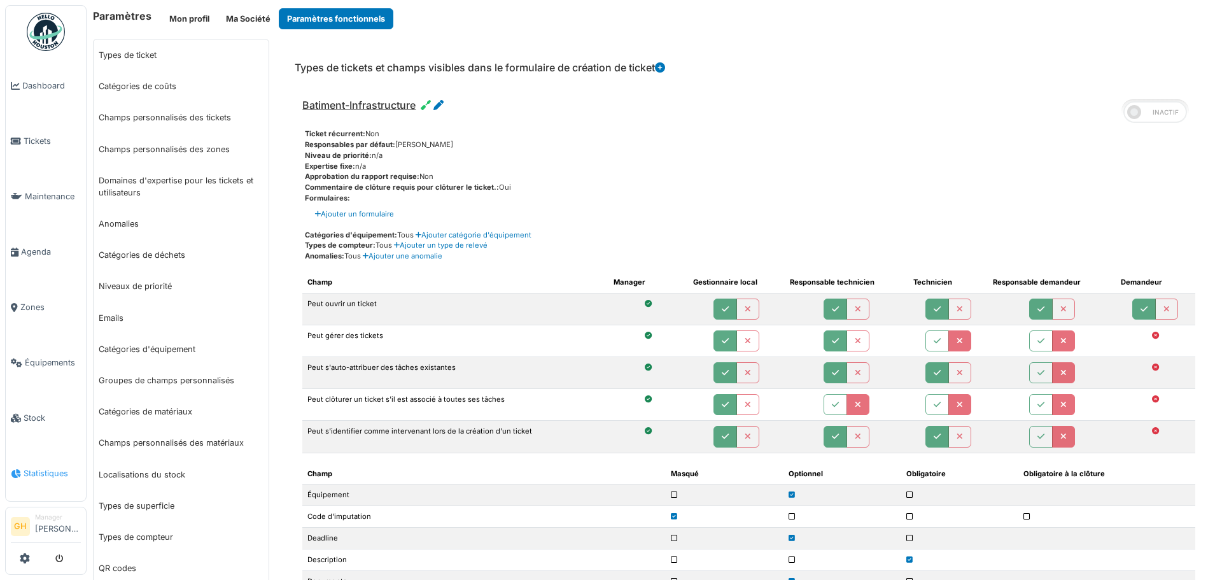
click at [58, 467] on span "Statistiques" at bounding box center [52, 473] width 57 height 12
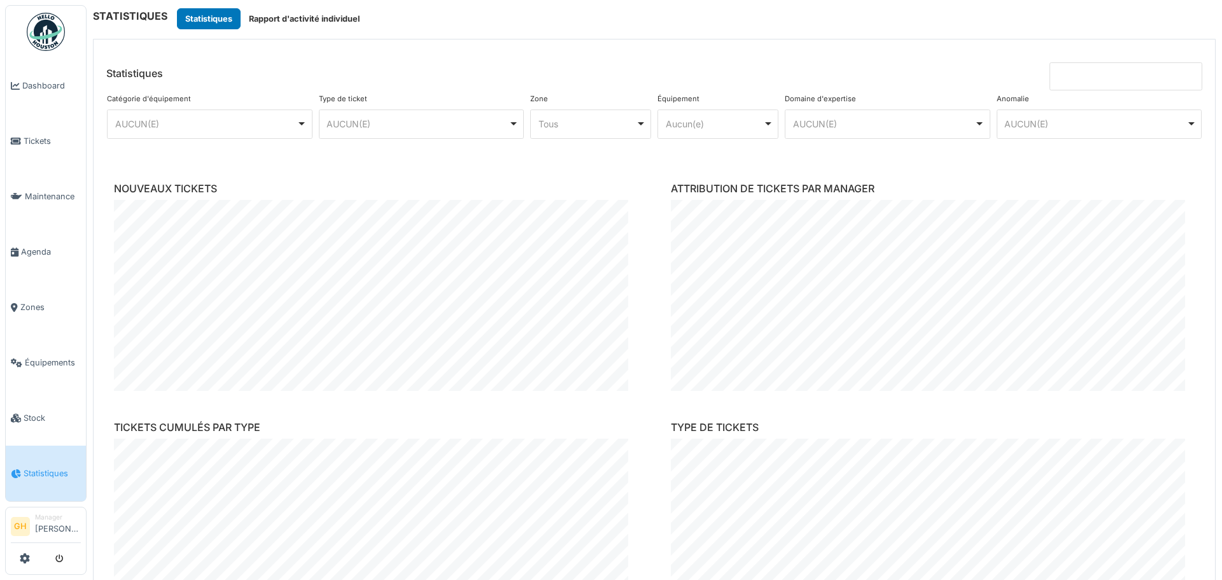
click at [248, 126] on div "AUCUN(E) Remove item" at bounding box center [206, 123] width 182 height 13
click at [231, 141] on input "AUCUN(E)" at bounding box center [210, 152] width 204 height 27
click at [398, 123] on div "AUCUN(E) Remove item" at bounding box center [417, 123] width 182 height 13
click at [715, 126] on div "Aucun(e) Remove item" at bounding box center [714, 123] width 97 height 13
click at [633, 122] on div "Tous Remove item" at bounding box center [591, 124] width 110 height 18
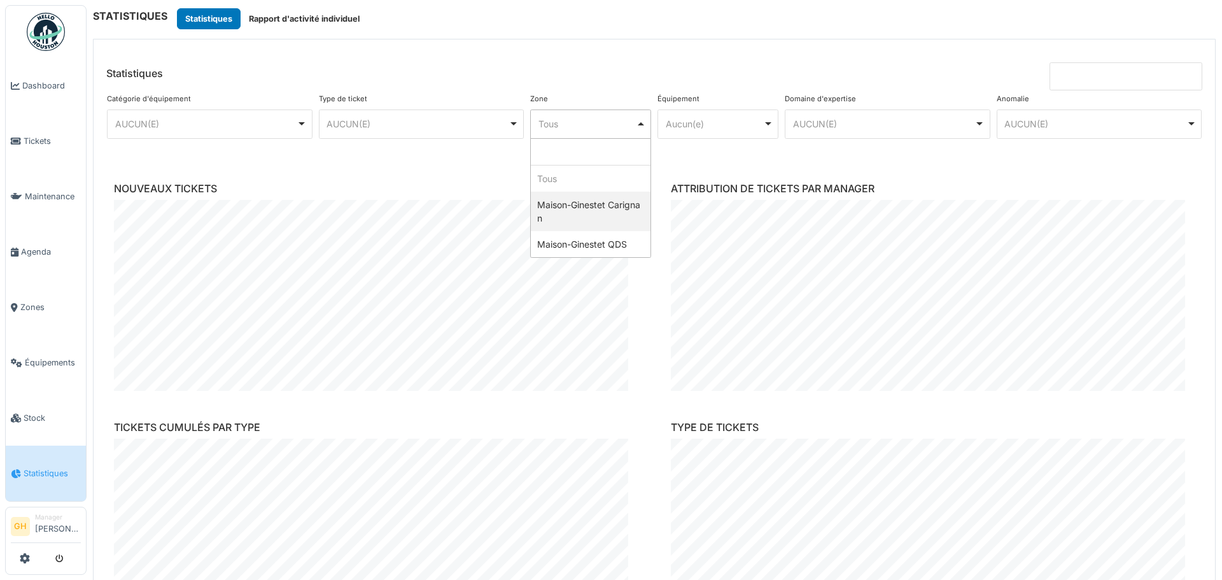
click at [702, 125] on div "Aucun(e) Remove item" at bounding box center [714, 123] width 97 height 13
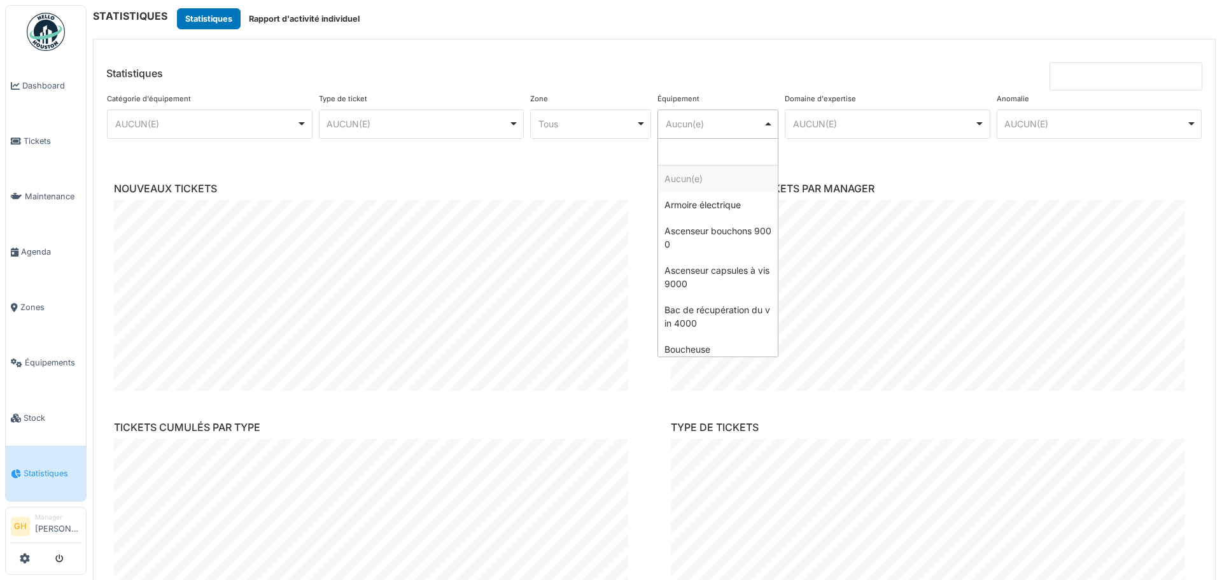
click at [823, 115] on div "AUCUN(E) Remove item" at bounding box center [887, 124] width 195 height 18
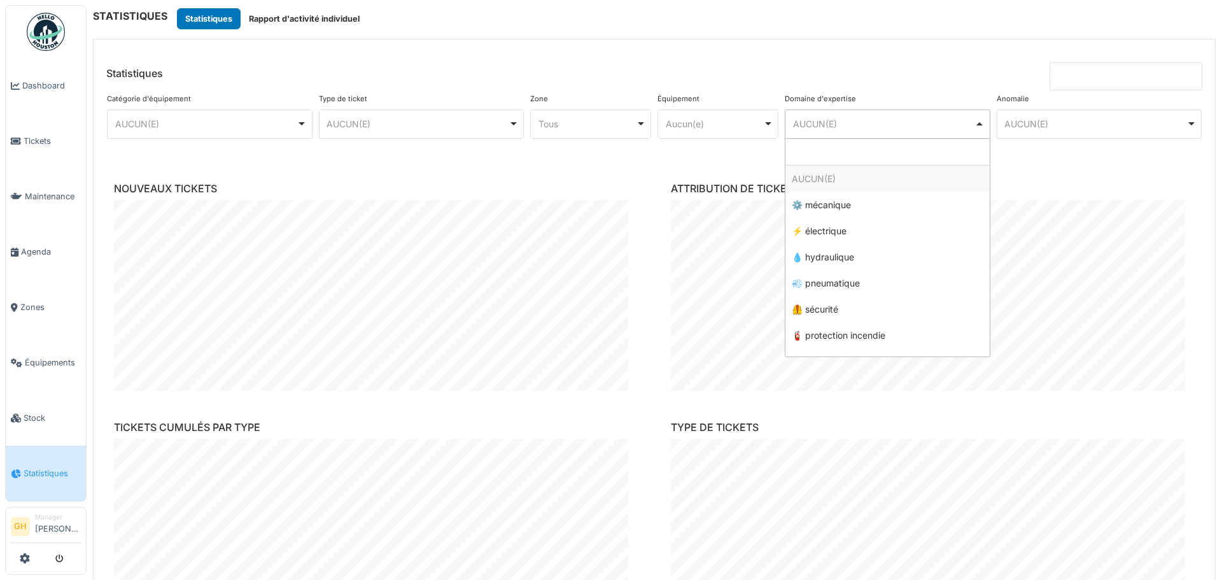
click at [1071, 127] on div "AUCUN(E) Remove item" at bounding box center [1095, 123] width 182 height 13
click at [557, 124] on div "Tous Remove item" at bounding box center [586, 123] width 97 height 13
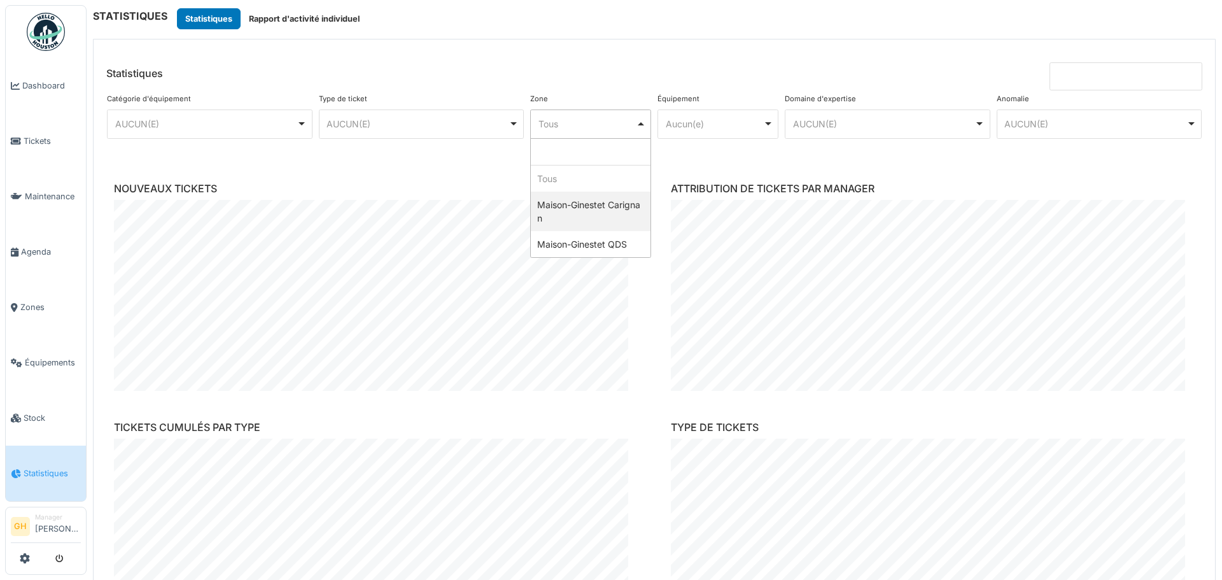
click at [467, 130] on div "AUCUN(E) Remove item" at bounding box center [417, 123] width 182 height 13
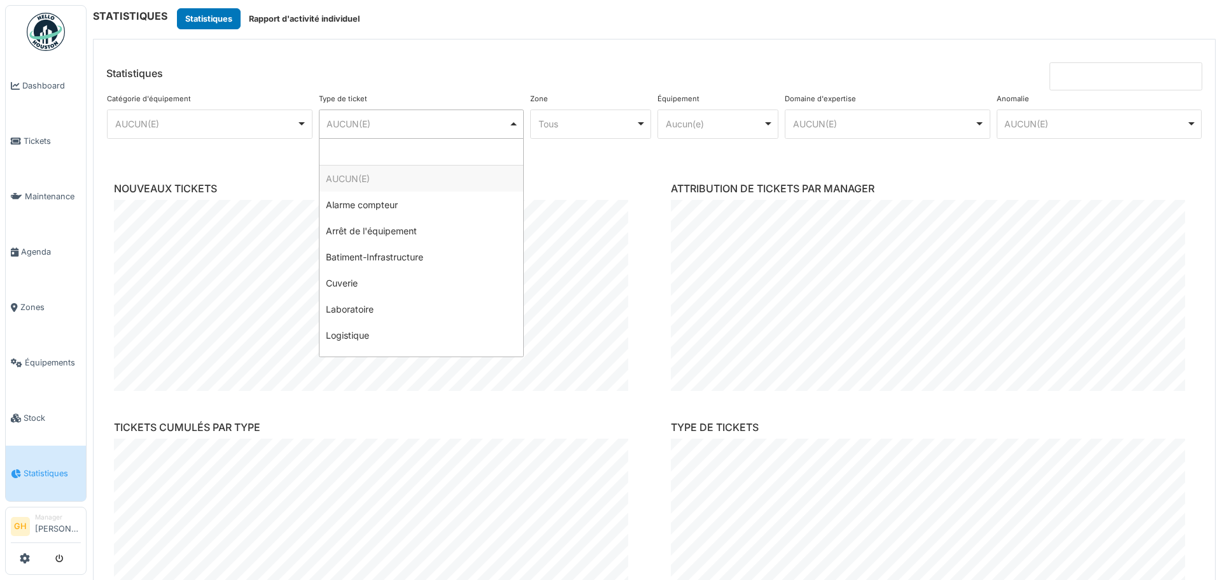
click at [284, 137] on div "******** AUCUN(E) Remove item" at bounding box center [210, 123] width 206 height 29
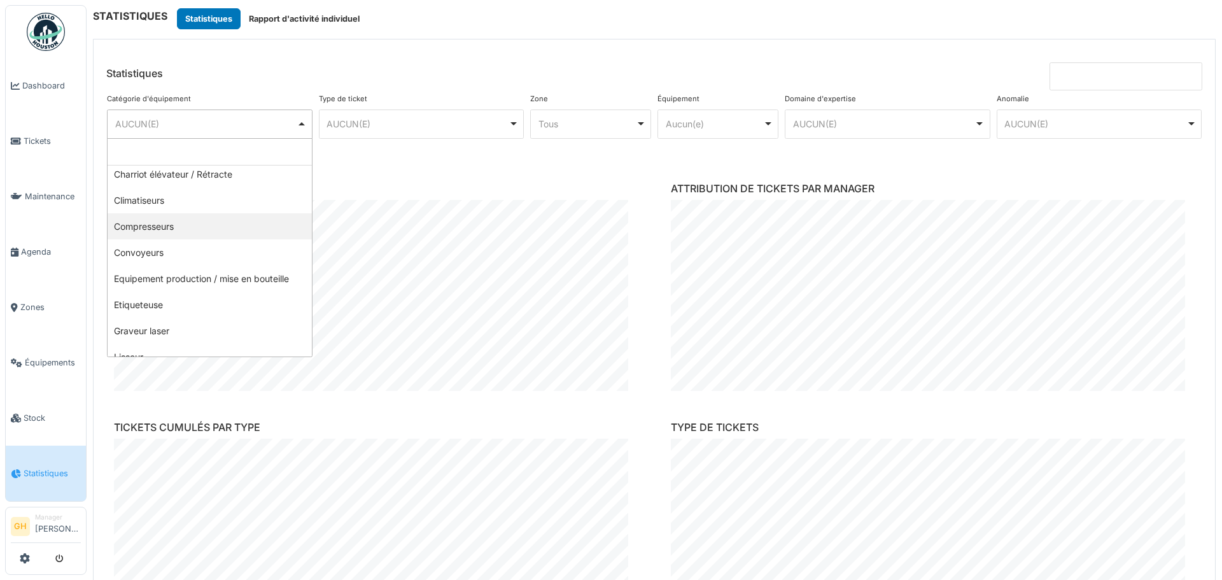
scroll to position [122, 0]
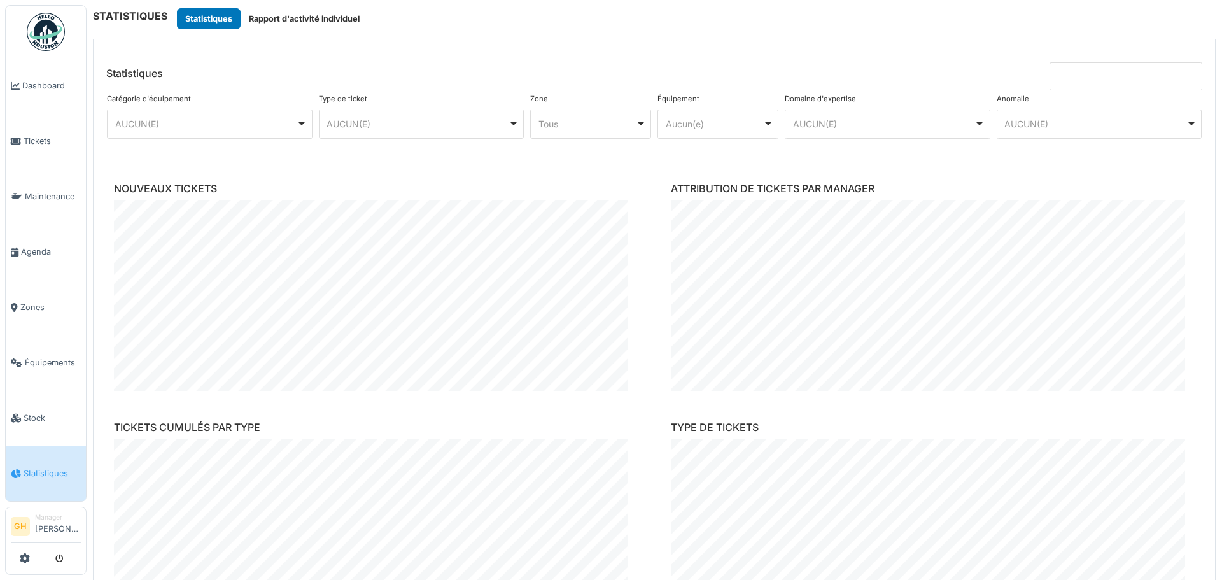
click at [432, 185] on h6 "NOUVEAUX TICKETS" at bounding box center [376, 189] width 524 height 12
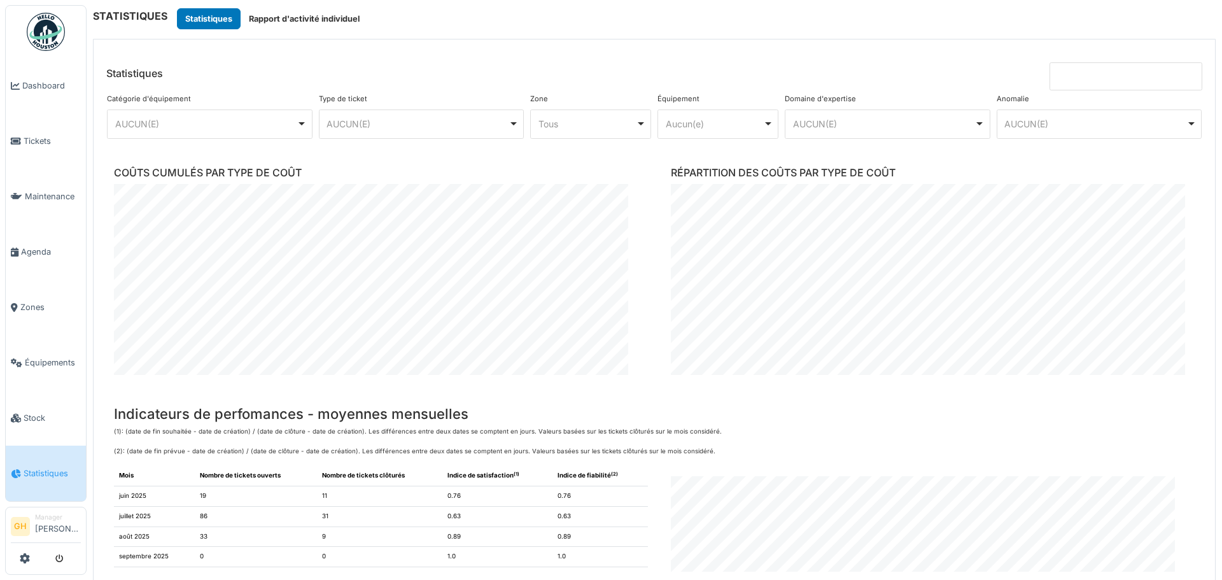
scroll to position [972, 0]
drag, startPoint x: 31, startPoint y: 458, endPoint x: 275, endPoint y: 20, distance: 501.1
click at [275, 20] on button "Rapport d'activité individuel" at bounding box center [304, 18] width 127 height 21
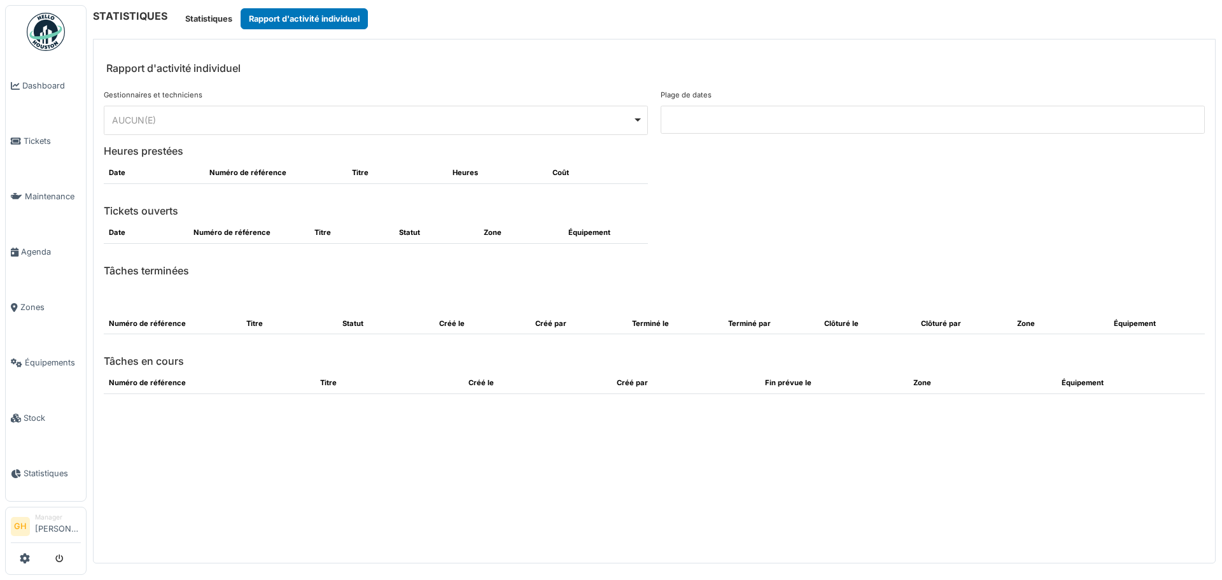
click at [245, 117] on div "AUCUN(E) Remove item" at bounding box center [372, 119] width 521 height 13
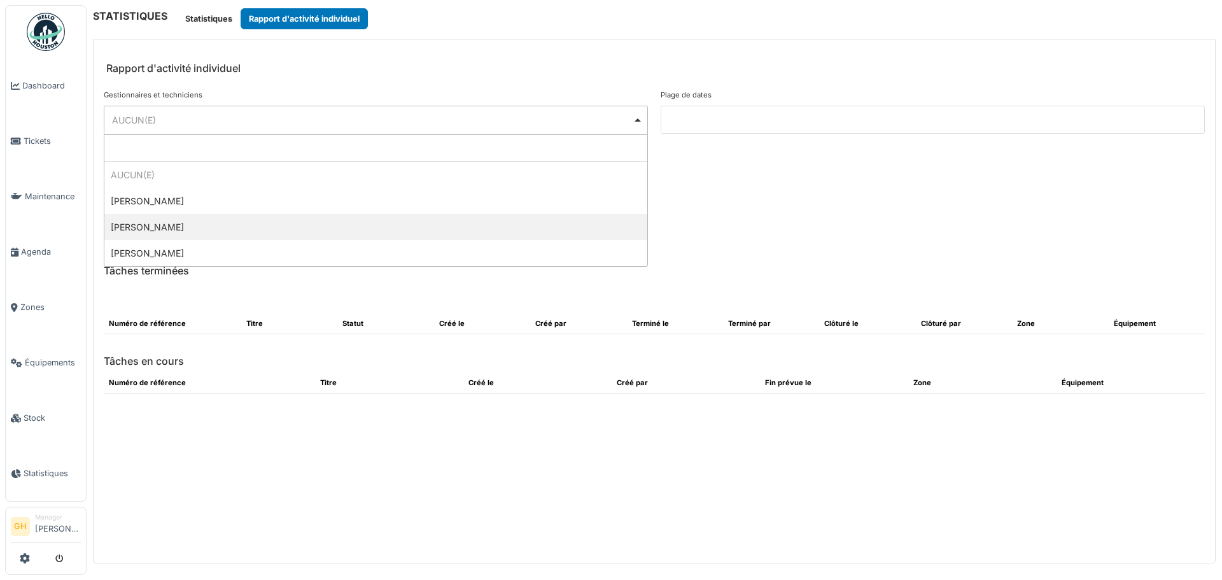
select select "**********"
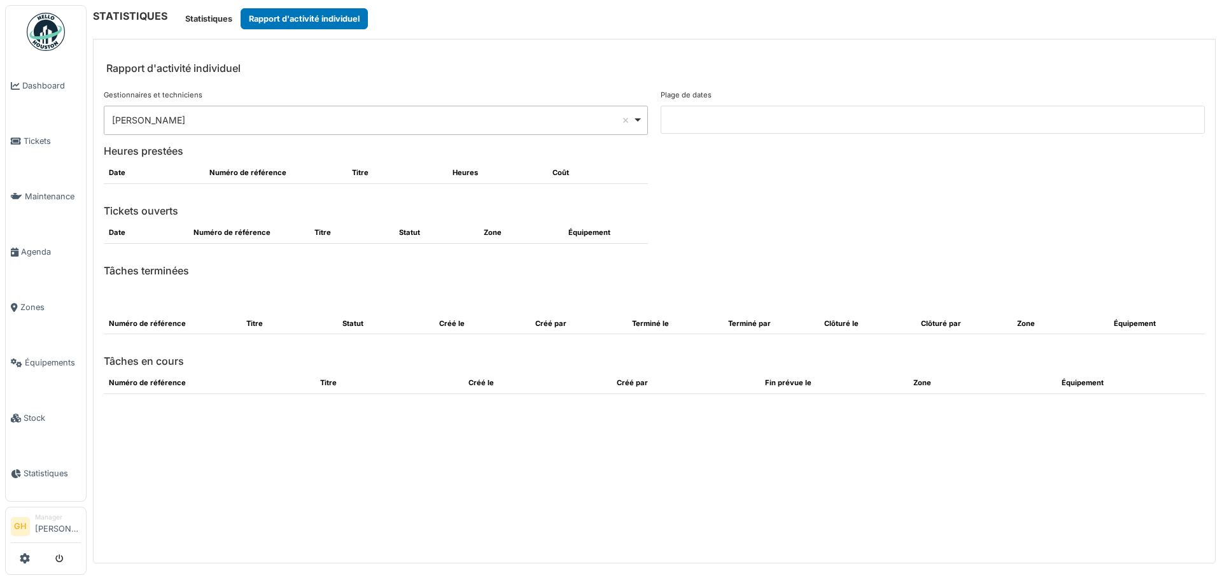
click at [702, 120] on input at bounding box center [933, 120] width 544 height 28
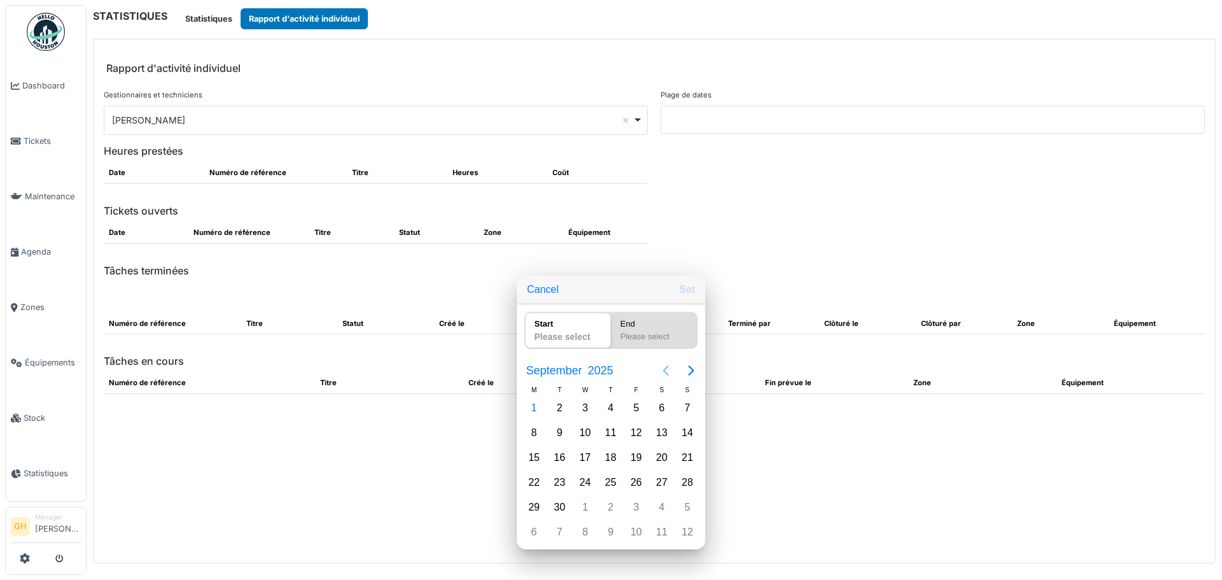
click at [668, 369] on icon "Previous page" at bounding box center [665, 370] width 15 height 15
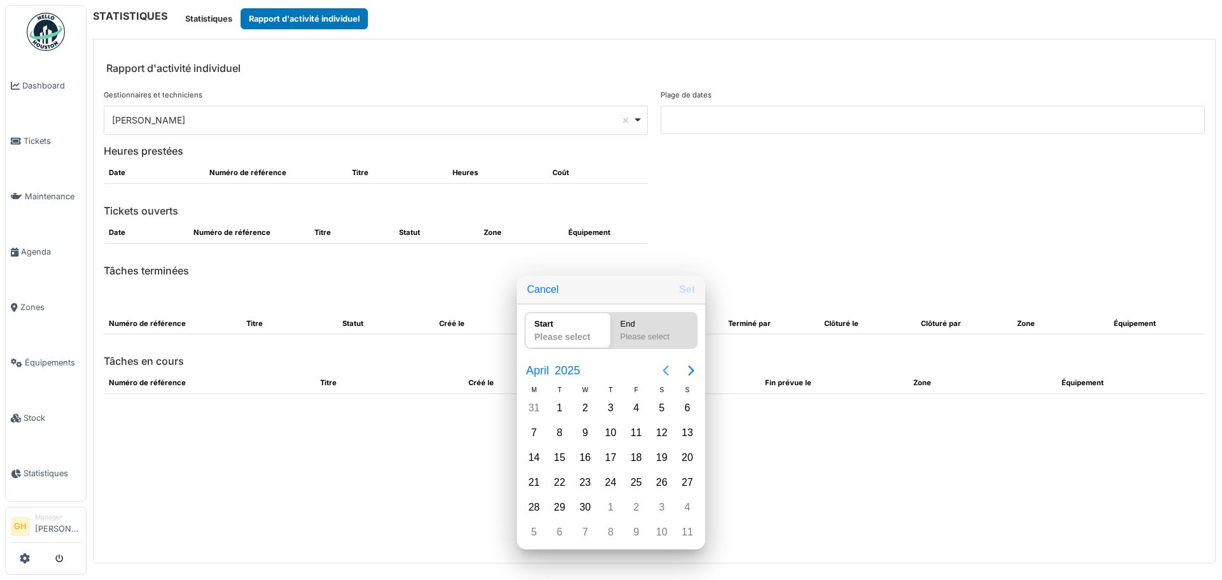
click at [668, 369] on icon "Previous page" at bounding box center [665, 370] width 15 height 15
click at [655, 411] on div "1" at bounding box center [661, 407] width 19 height 19
click at [686, 365] on icon "Next page" at bounding box center [690, 370] width 15 height 15
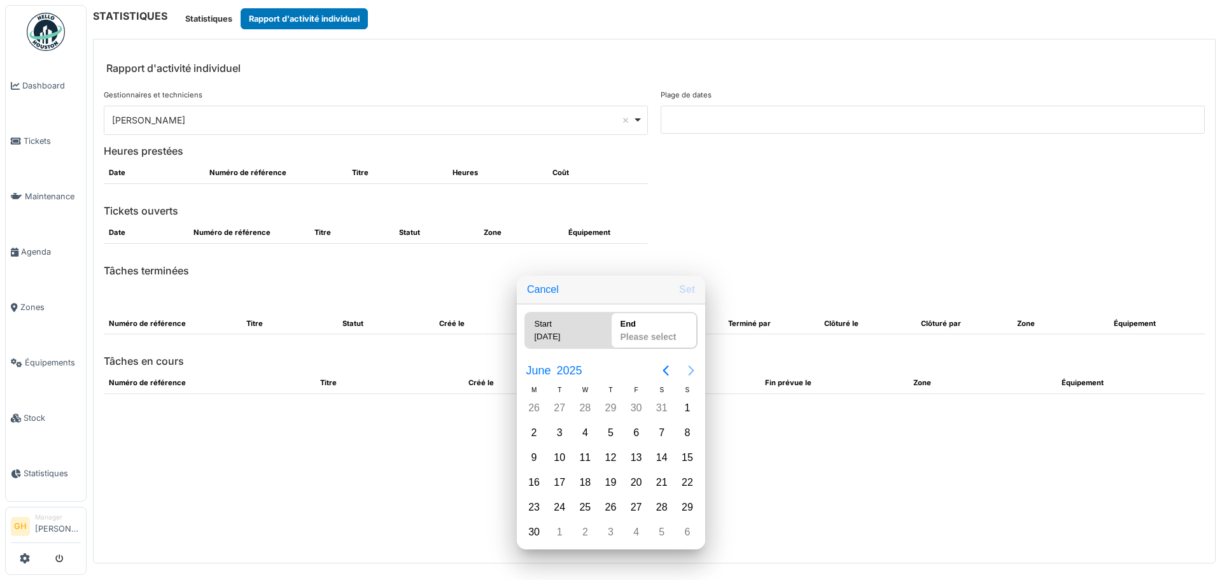
click at [686, 365] on icon "Next page" at bounding box center [690, 370] width 15 height 15
click at [685, 366] on icon "Next page" at bounding box center [690, 370] width 15 height 15
click at [564, 407] on div "2" at bounding box center [559, 407] width 19 height 19
click at [687, 291] on button "Set" at bounding box center [687, 289] width 26 height 23
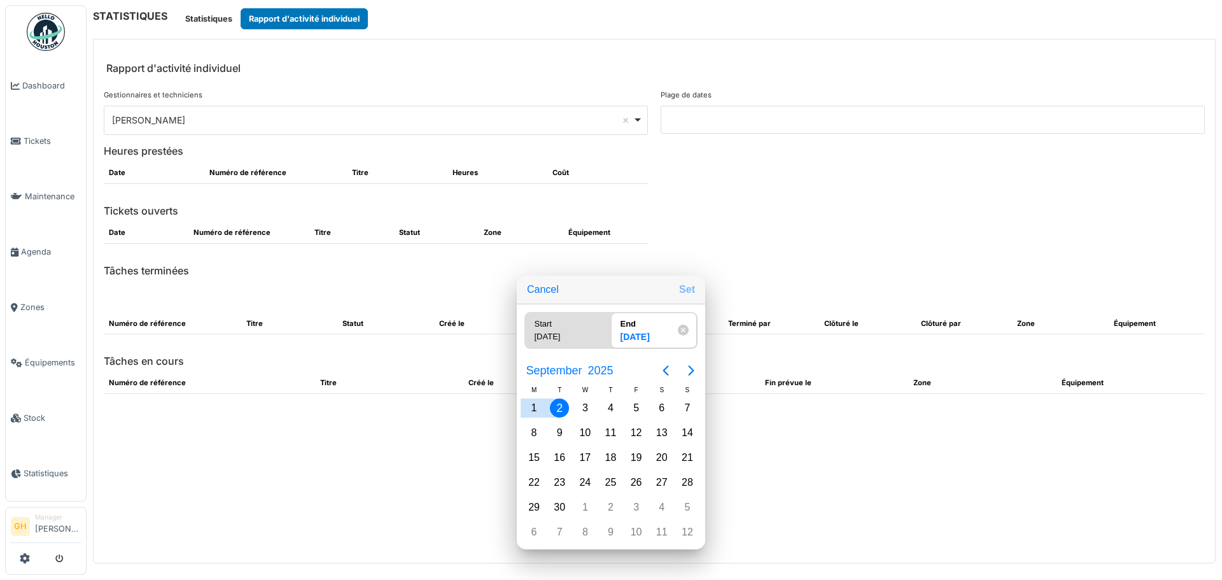
type input "**********"
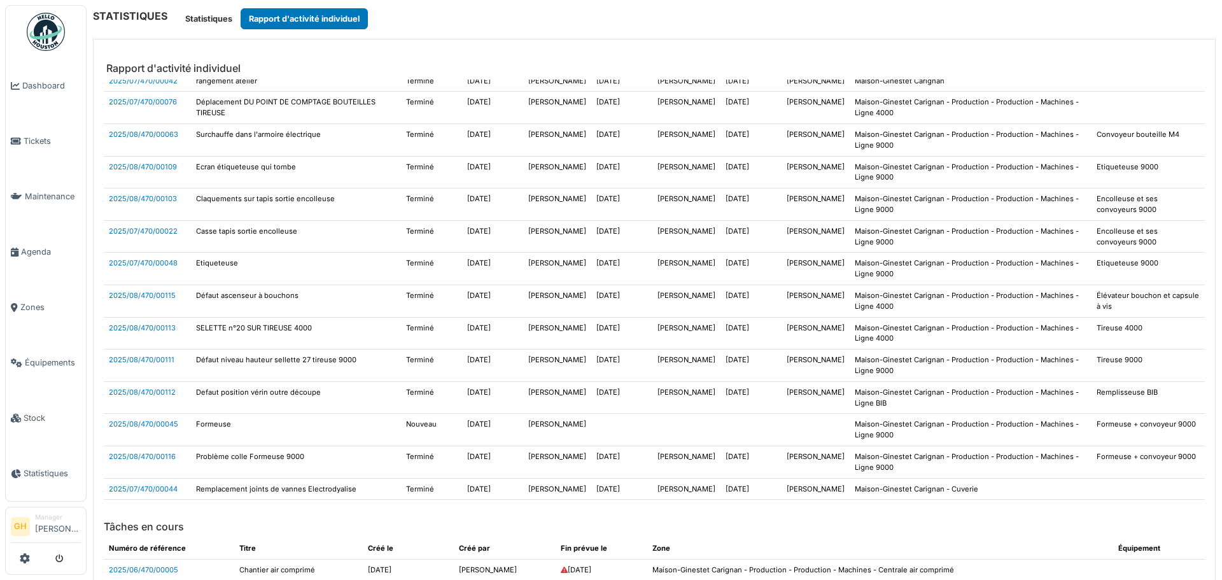
scroll to position [4005, 0]
click at [57, 95] on link "Dashboard" at bounding box center [46, 85] width 80 height 55
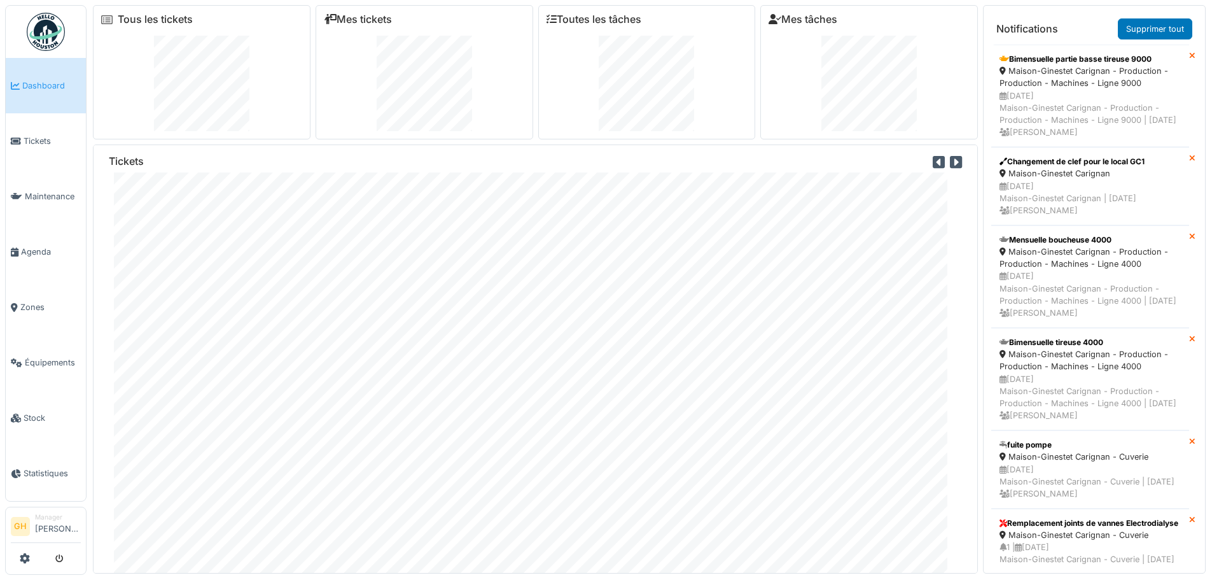
scroll to position [36, 0]
click at [353, 21] on link "Mes tickets" at bounding box center [358, 19] width 68 height 12
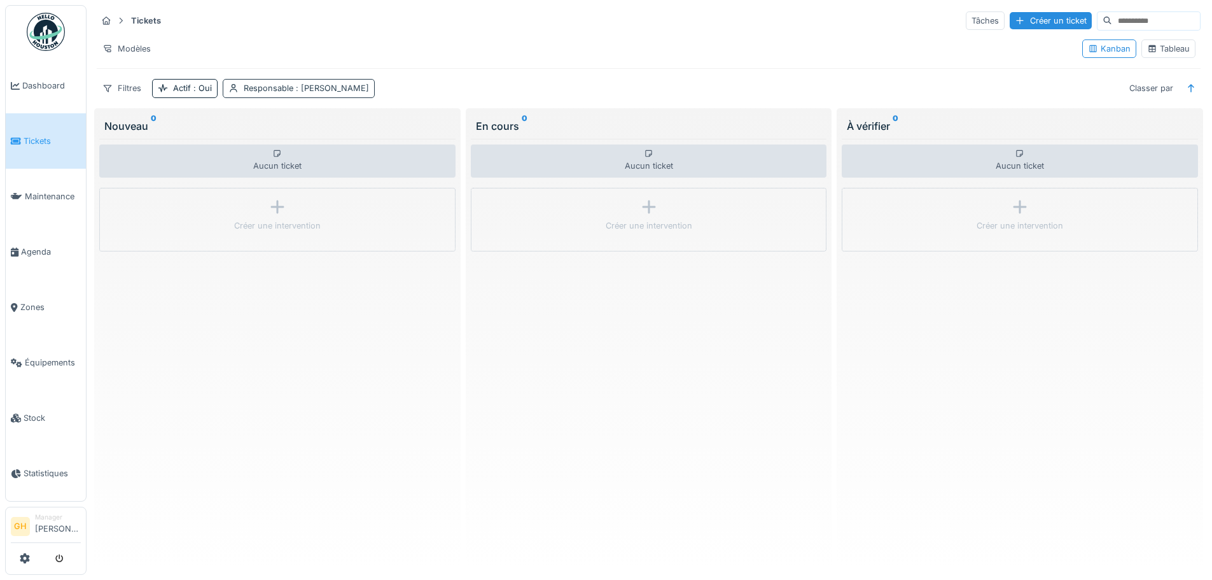
click at [263, 90] on div "Responsable : Guillaume Henimann" at bounding box center [306, 88] width 125 height 12
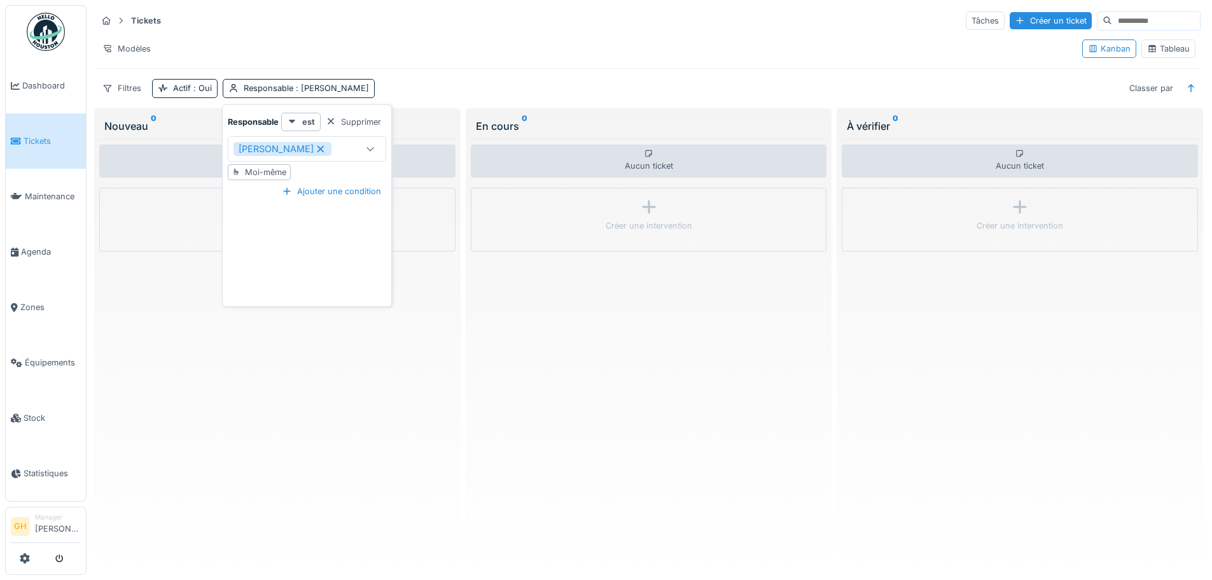
click at [324, 150] on icon at bounding box center [320, 148] width 7 height 7
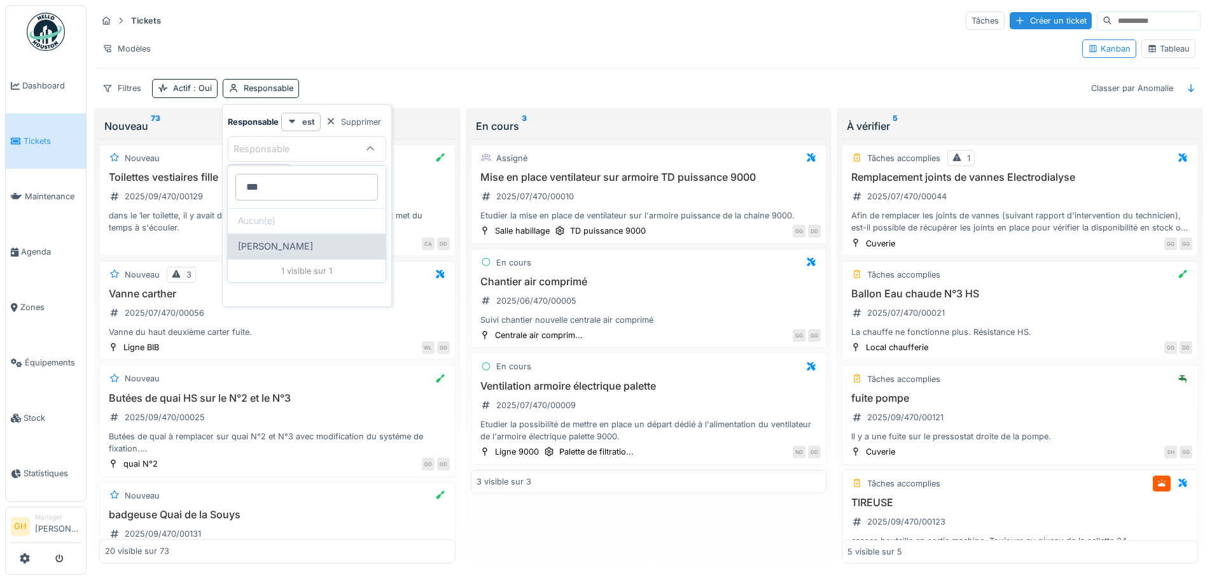
type input "***"
click at [286, 239] on div "[PERSON_NAME]" at bounding box center [307, 246] width 158 height 25
type input "*****"
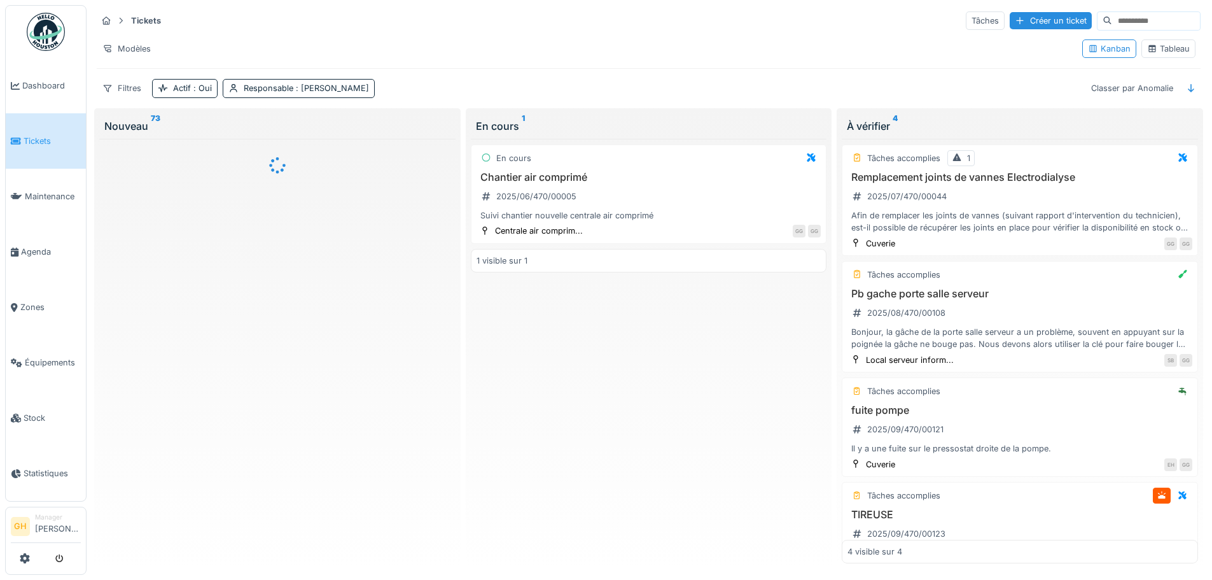
click at [431, 115] on div "Nouveau 73" at bounding box center [277, 125] width 356 height 25
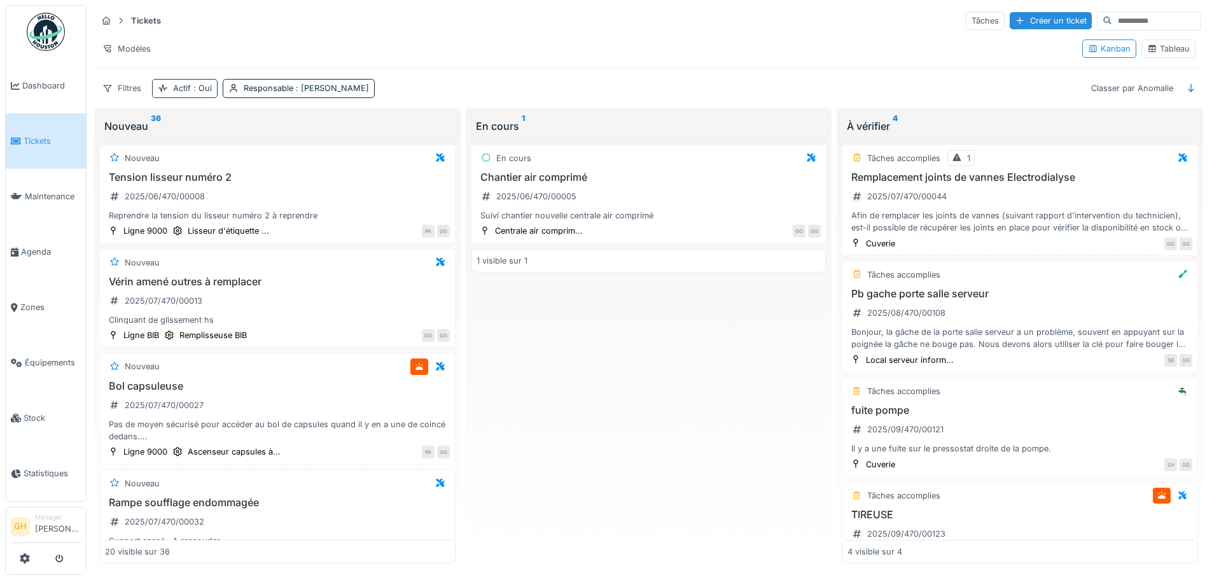
click at [202, 91] on span ": Oui" at bounding box center [201, 88] width 21 height 10
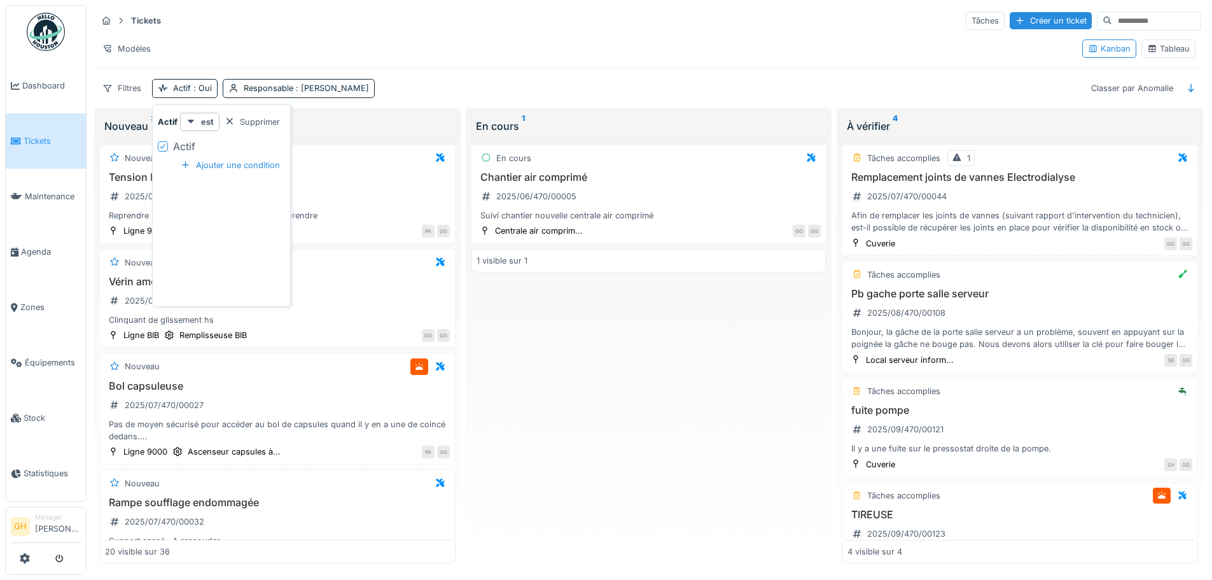
click at [164, 147] on icon at bounding box center [163, 146] width 8 height 6
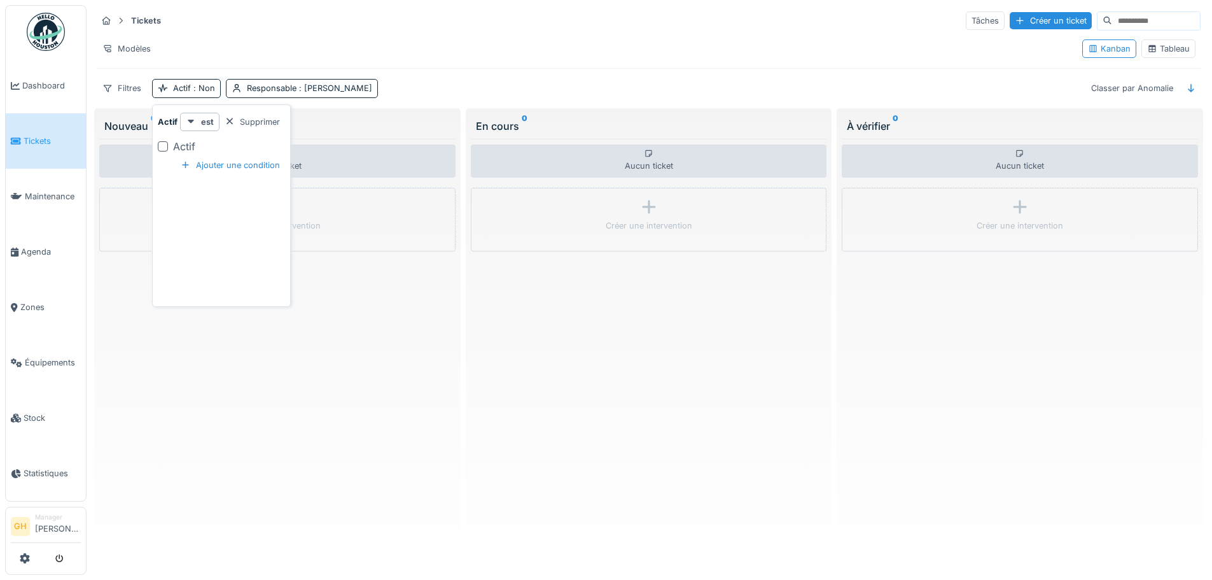
click at [158, 145] on div at bounding box center [163, 146] width 10 height 10
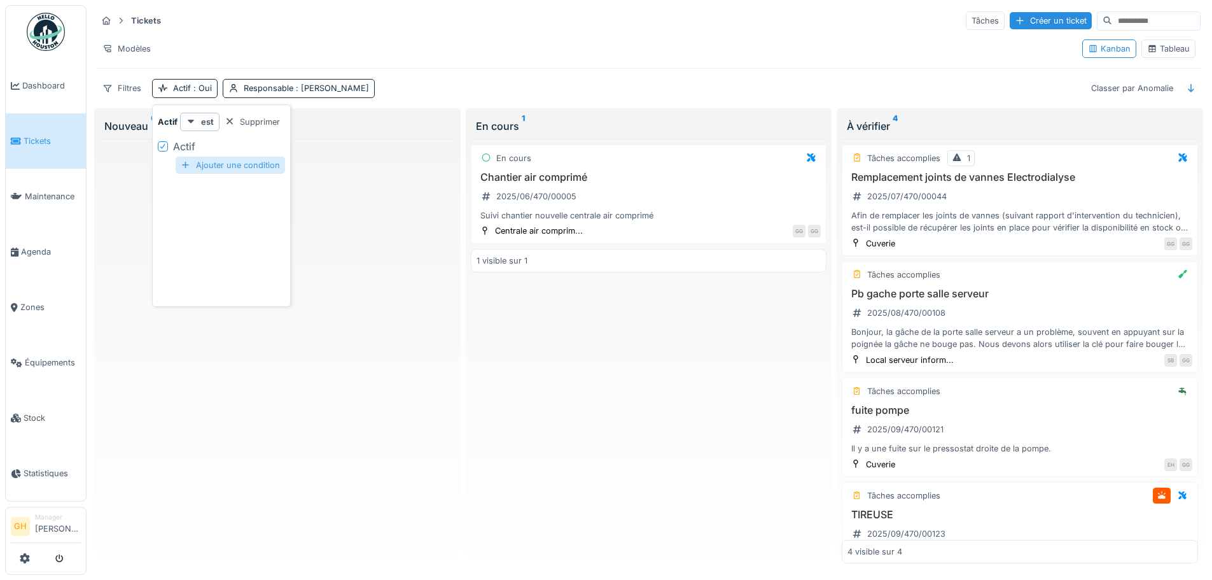
click at [220, 164] on div "Ajouter une condition" at bounding box center [230, 165] width 109 height 17
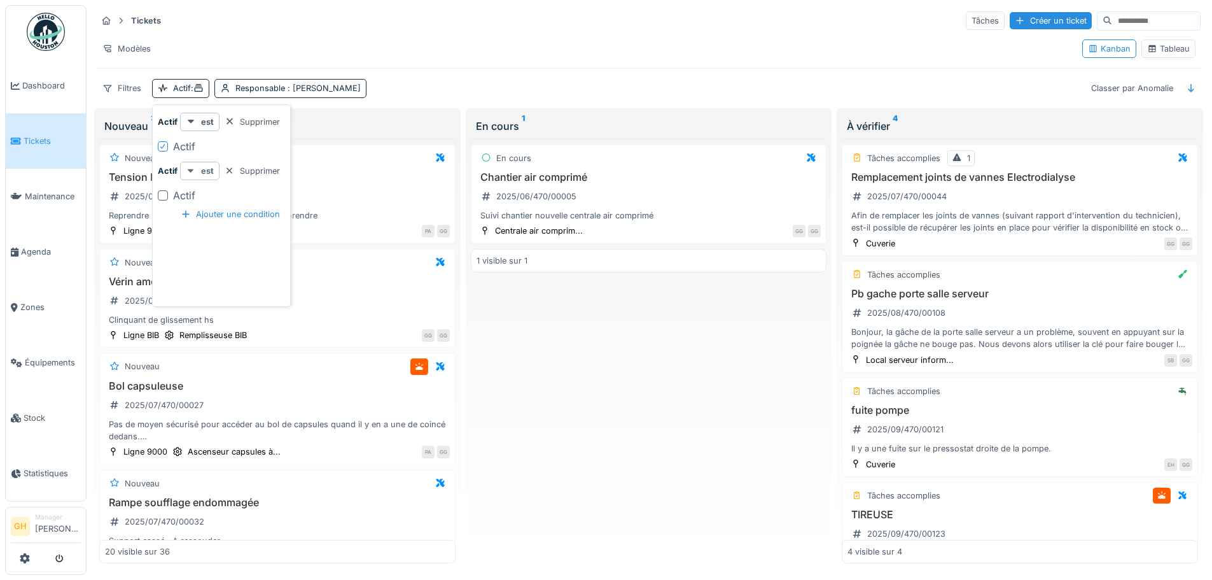
click at [209, 171] on strong "est" at bounding box center [207, 171] width 13 height 12
click at [188, 176] on div "est" at bounding box center [199, 171] width 39 height 18
click at [254, 194] on div "Actif" at bounding box center [229, 195] width 112 height 15
click at [239, 171] on div "Supprimer" at bounding box center [253, 170] width 66 height 17
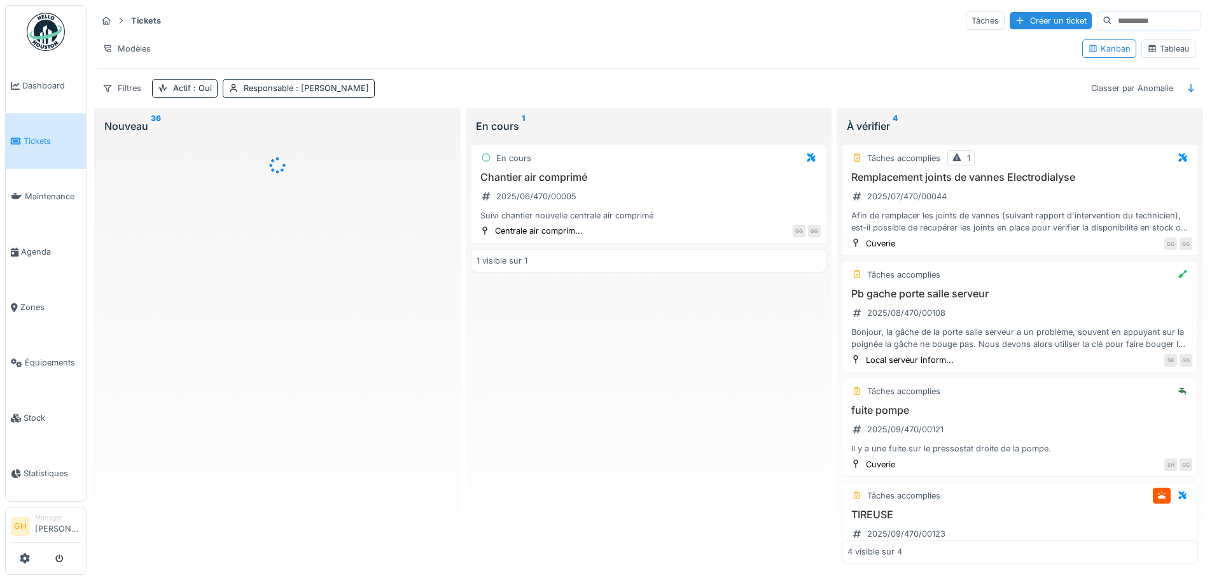
click at [182, 48] on div "Modèles" at bounding box center [584, 48] width 975 height 18
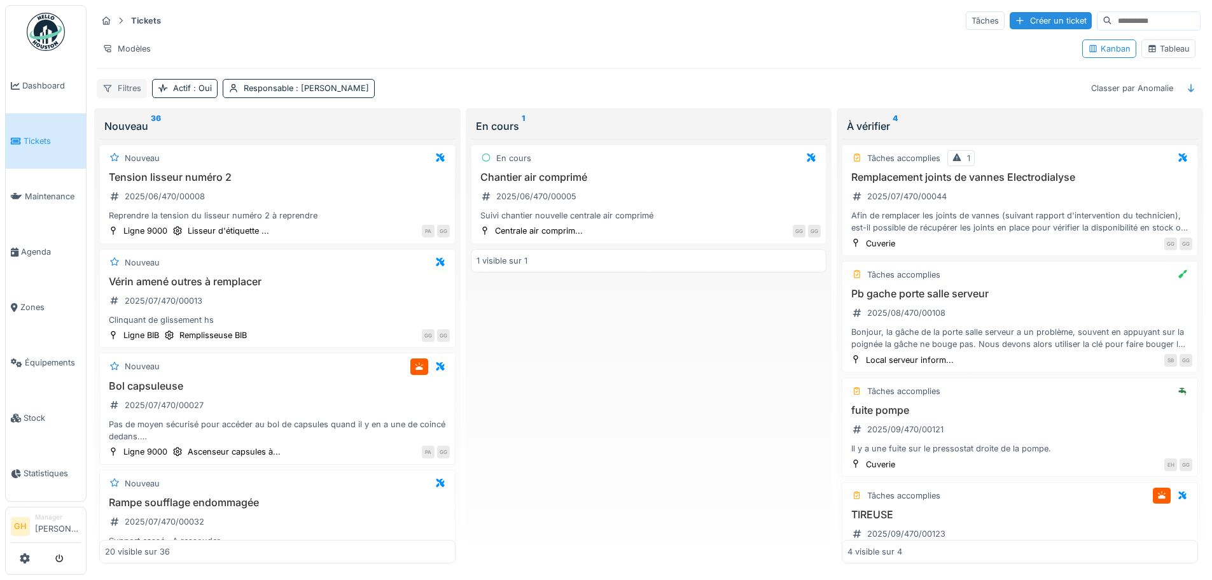
click at [116, 87] on div "Filtres" at bounding box center [122, 88] width 50 height 18
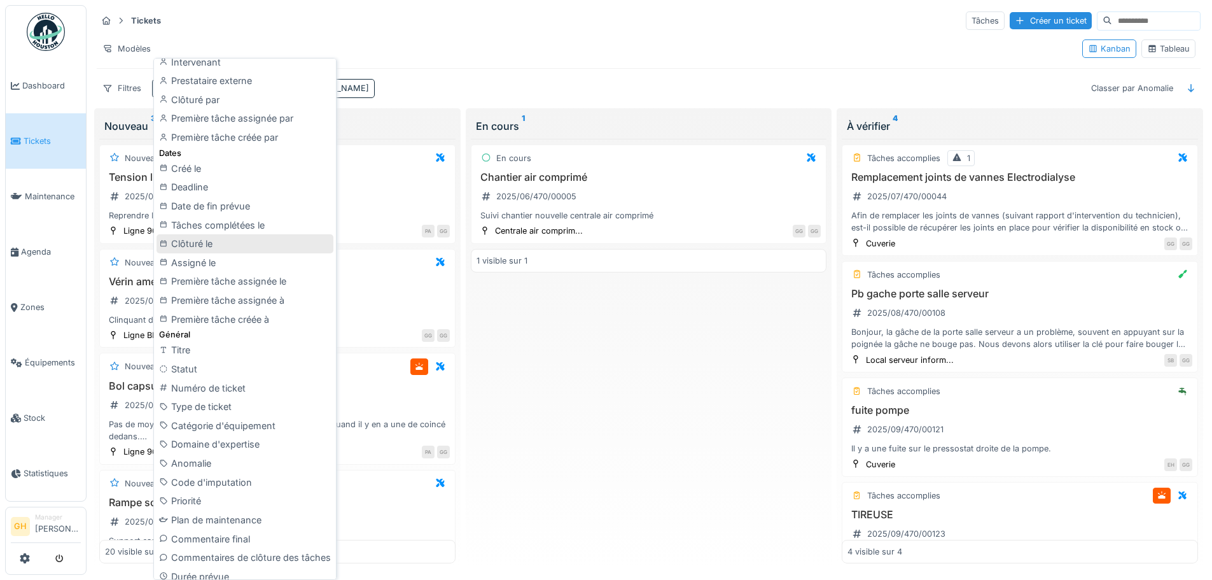
scroll to position [255, 0]
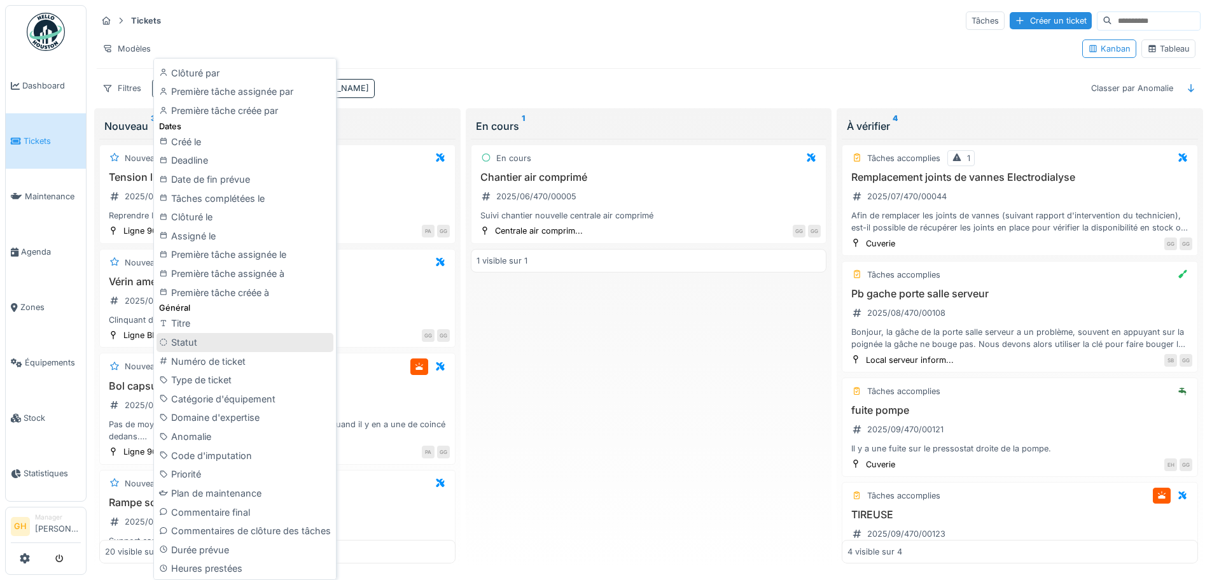
click at [218, 348] on div "Statut" at bounding box center [245, 342] width 177 height 19
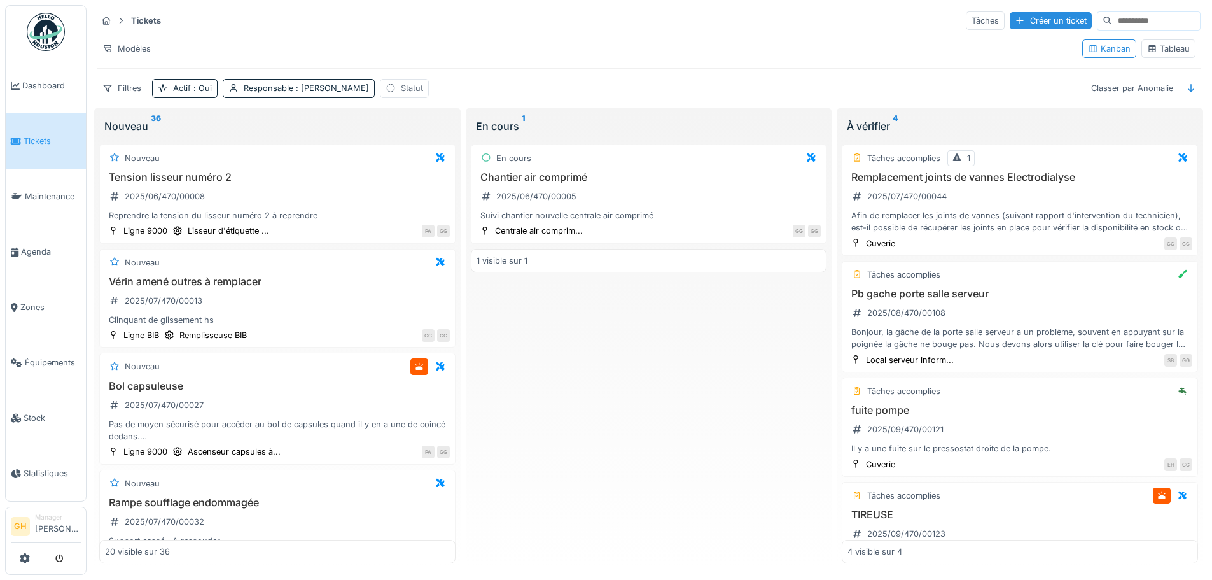
click at [388, 82] on div "Statut" at bounding box center [404, 88] width 49 height 18
click at [437, 148] on div "Statut" at bounding box center [431, 149] width 98 height 14
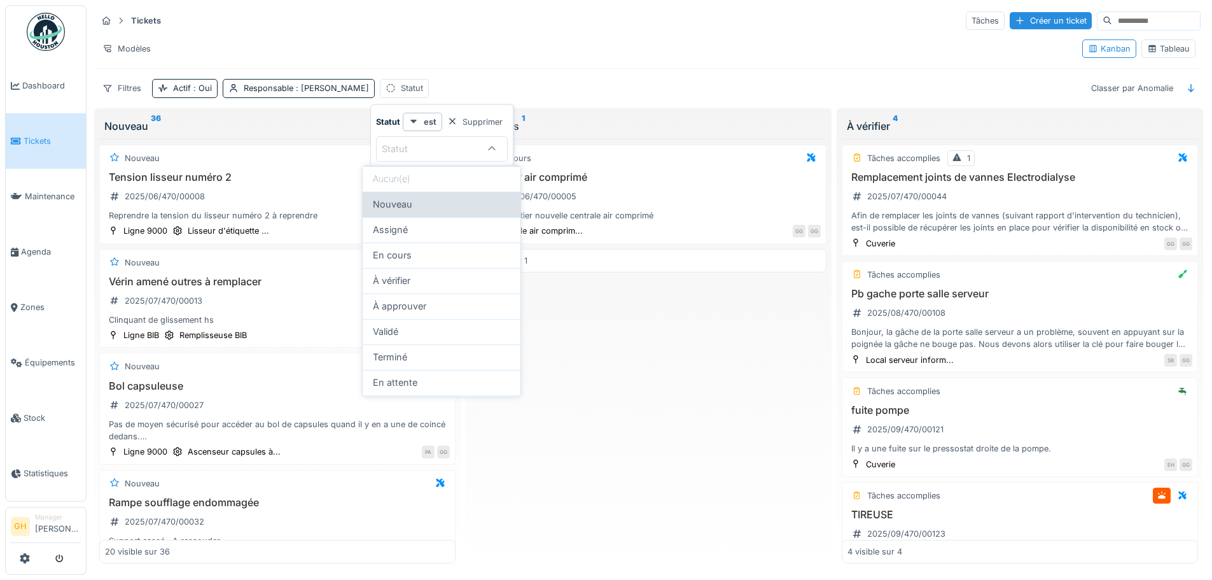
click at [444, 204] on div "Nouveau" at bounding box center [441, 204] width 137 height 14
type input "***"
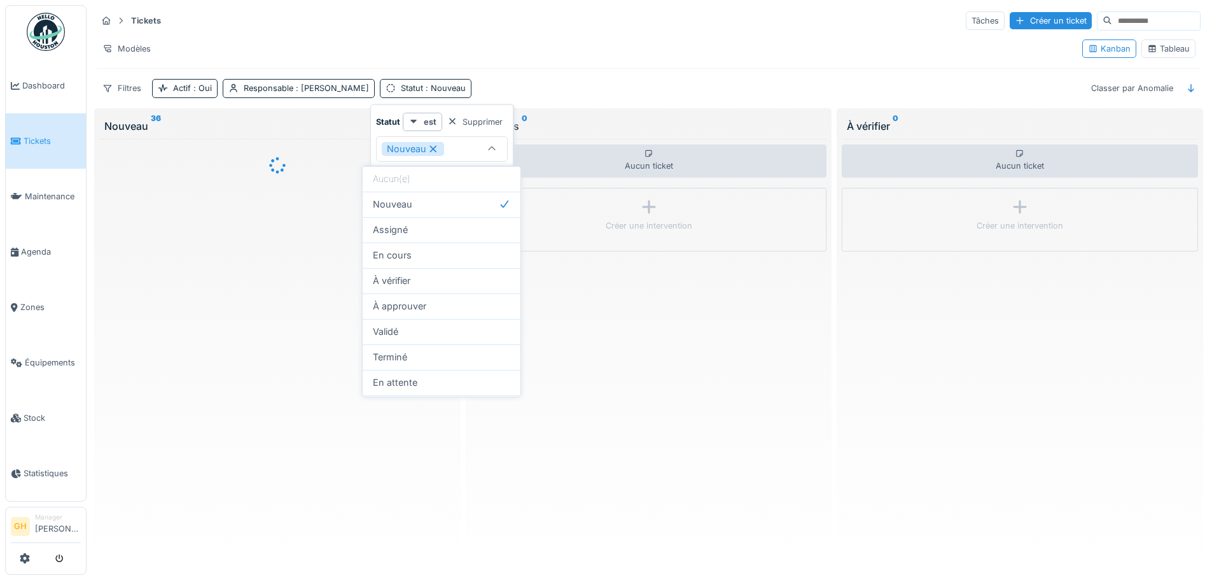
click at [469, 153] on div "Nouveau" at bounding box center [431, 149] width 98 height 14
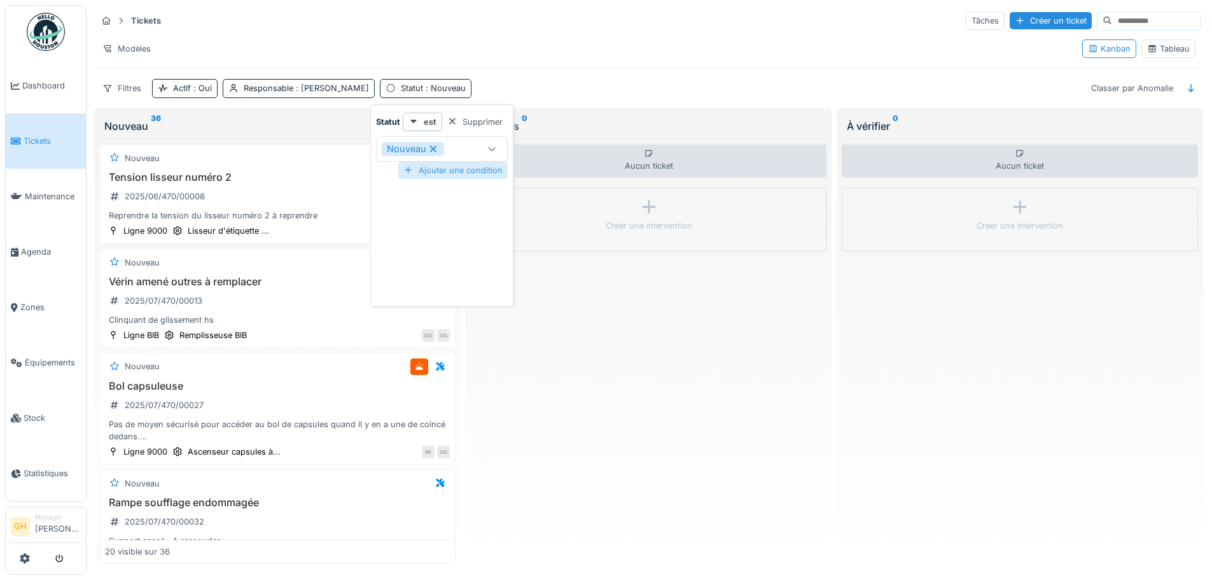
click at [464, 174] on div "Ajouter une condition" at bounding box center [452, 170] width 109 height 17
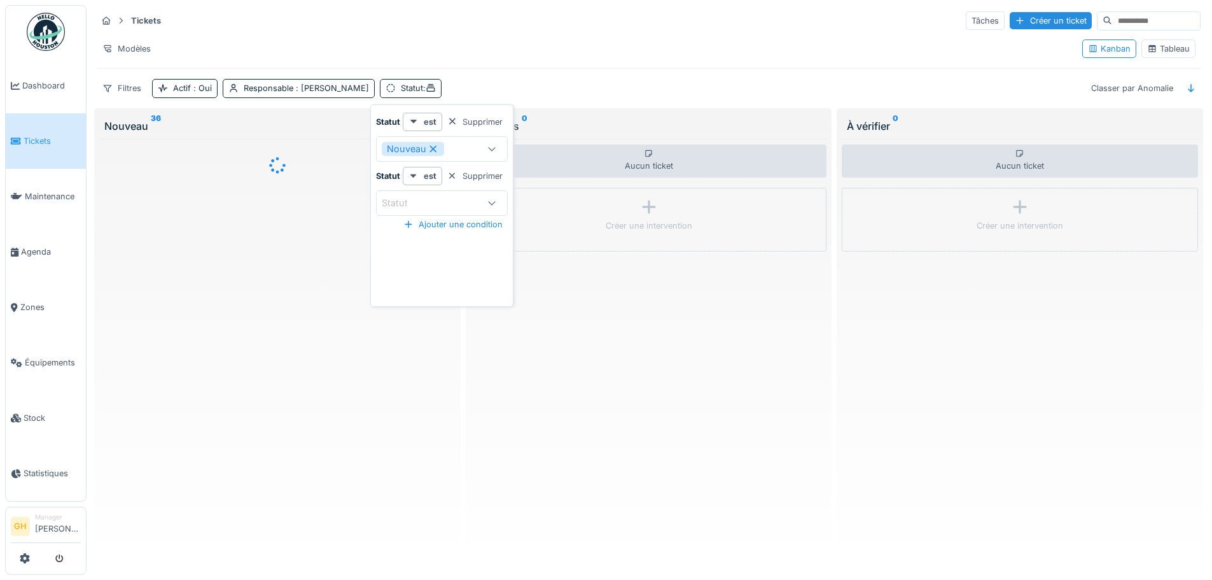
click at [419, 202] on div "Statut" at bounding box center [404, 203] width 44 height 14
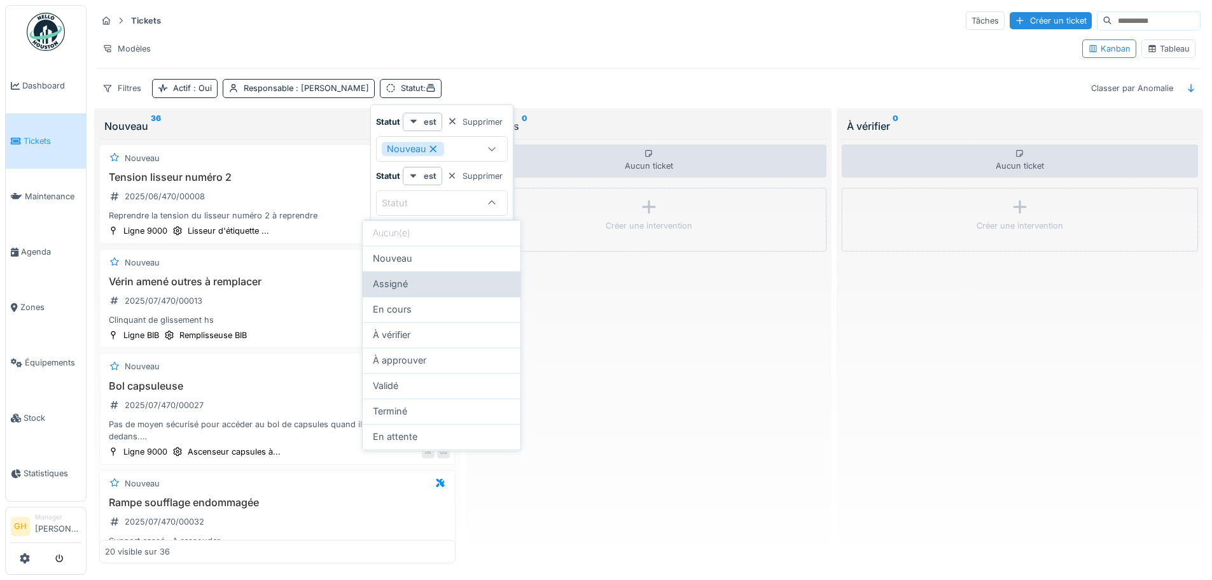
click at [405, 284] on span "Assigné" at bounding box center [390, 284] width 35 height 14
type input "********"
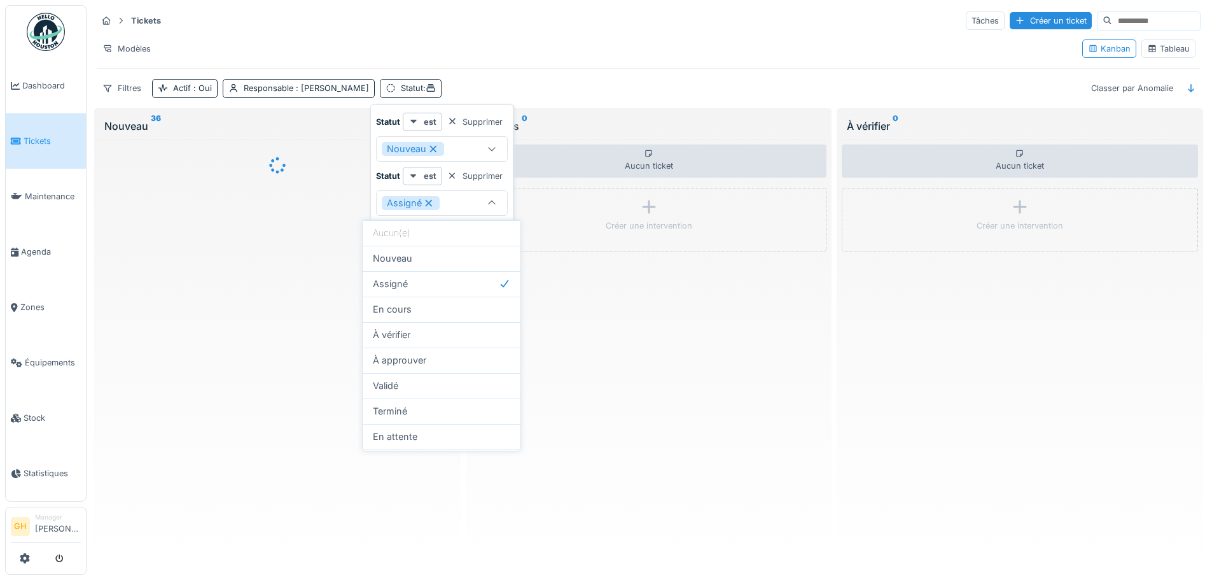
click at [458, 185] on div "Statut est Supprimer Assigné ********" at bounding box center [442, 191] width 132 height 49
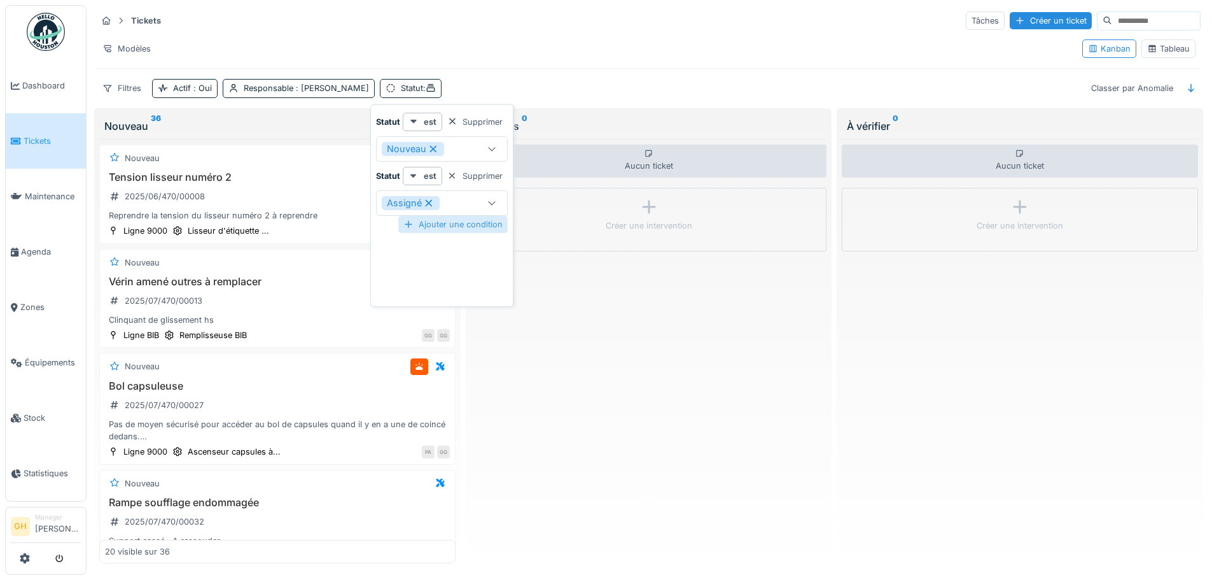
click at [452, 223] on div "Ajouter une condition" at bounding box center [452, 224] width 109 height 17
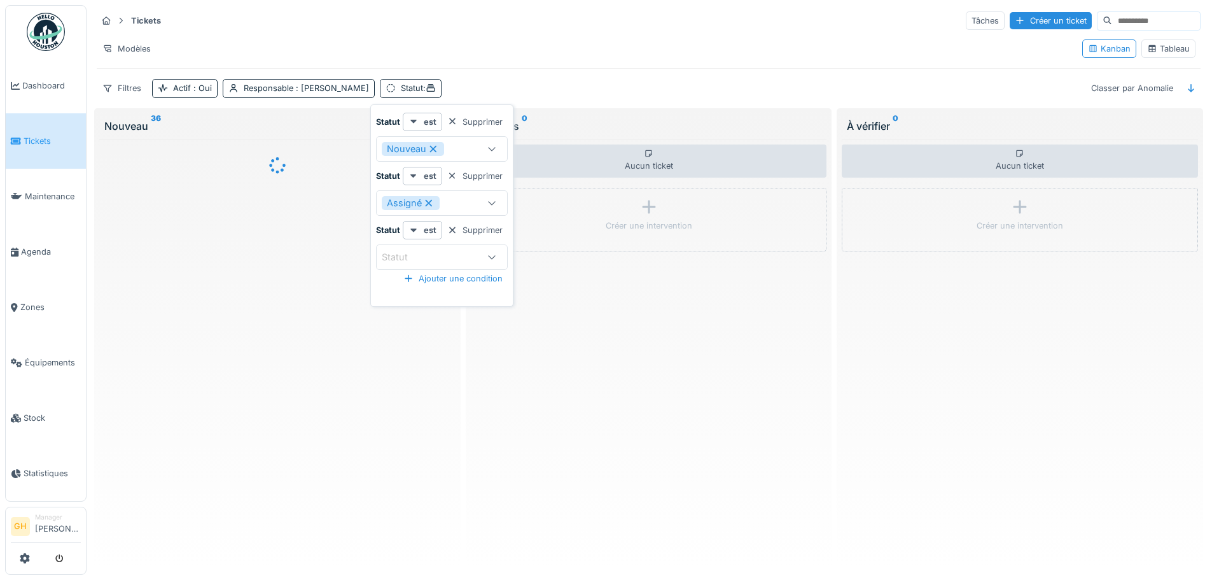
click at [435, 265] on div "Statut" at bounding box center [442, 256] width 132 height 25
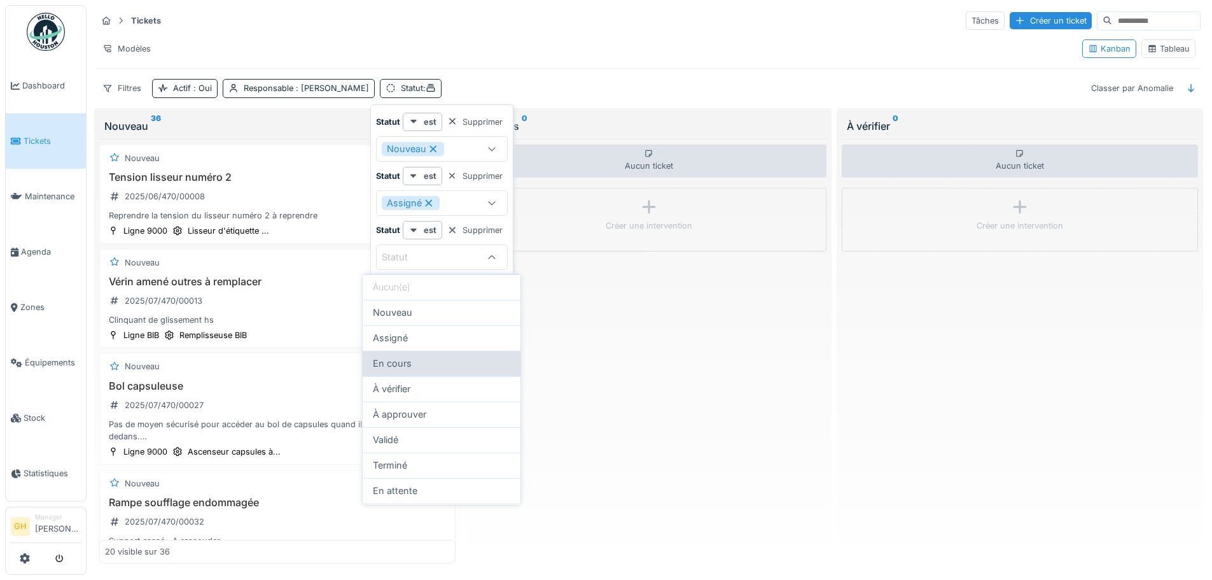
click at [419, 365] on div "En cours" at bounding box center [441, 363] width 137 height 14
type input "*******"
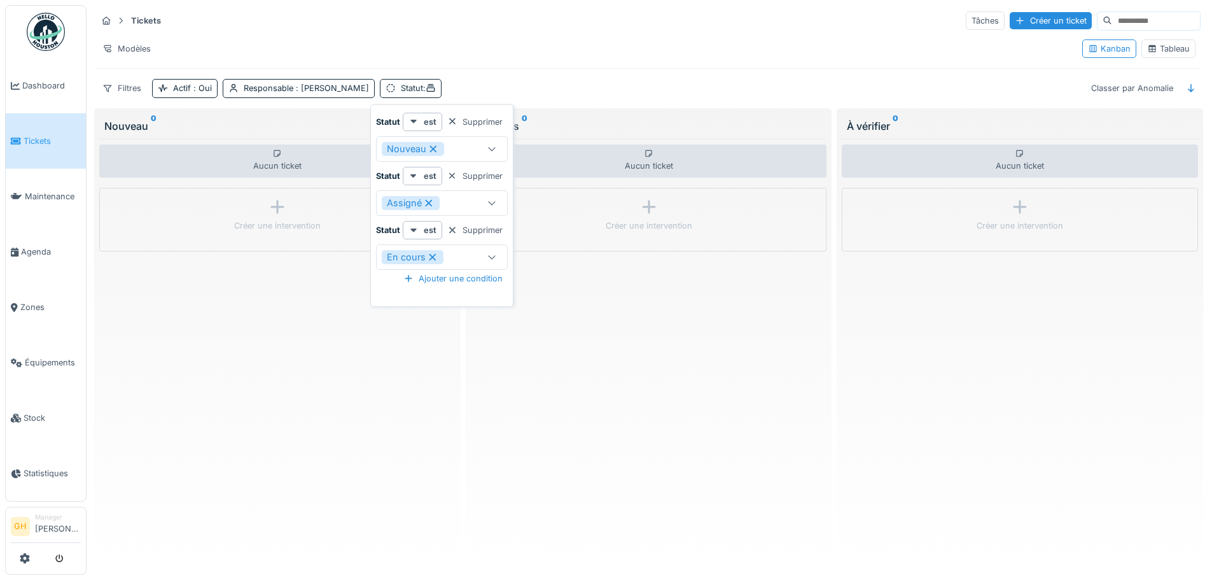
click at [510, 260] on div "Statut est Supprimer Nouveau *** Statut est Supprimer Assigné ******** Statut e…" at bounding box center [442, 208] width 137 height 191
click at [429, 200] on icon at bounding box center [428, 203] width 11 height 9
click at [432, 261] on icon at bounding box center [432, 257] width 11 height 9
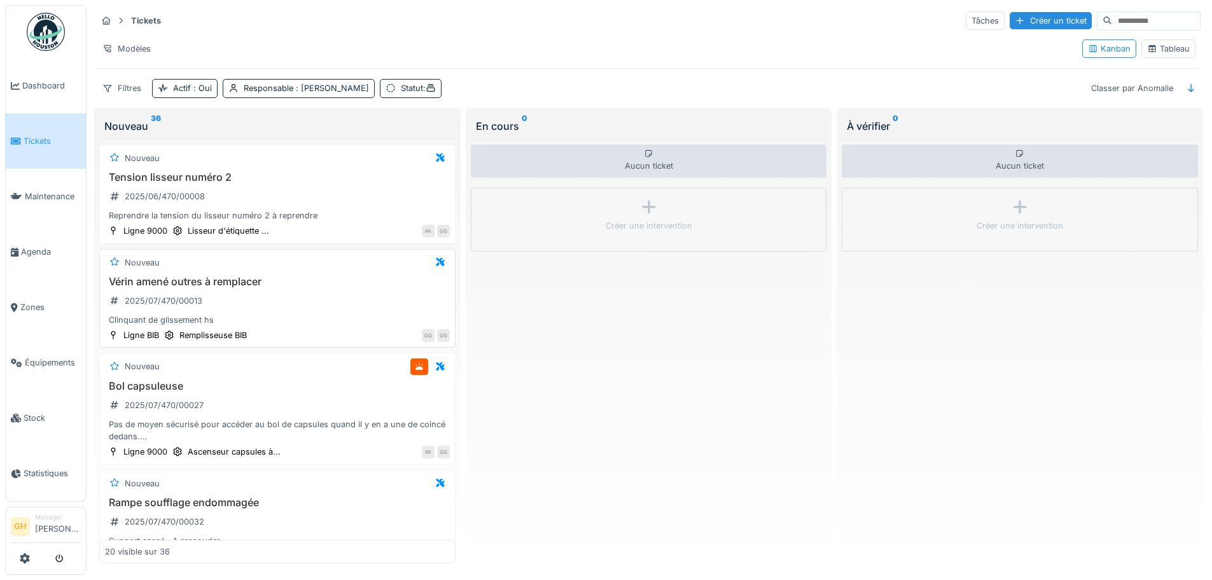
click at [313, 277] on h3 "Vérin amené outres à remplacer" at bounding box center [277, 282] width 345 height 12
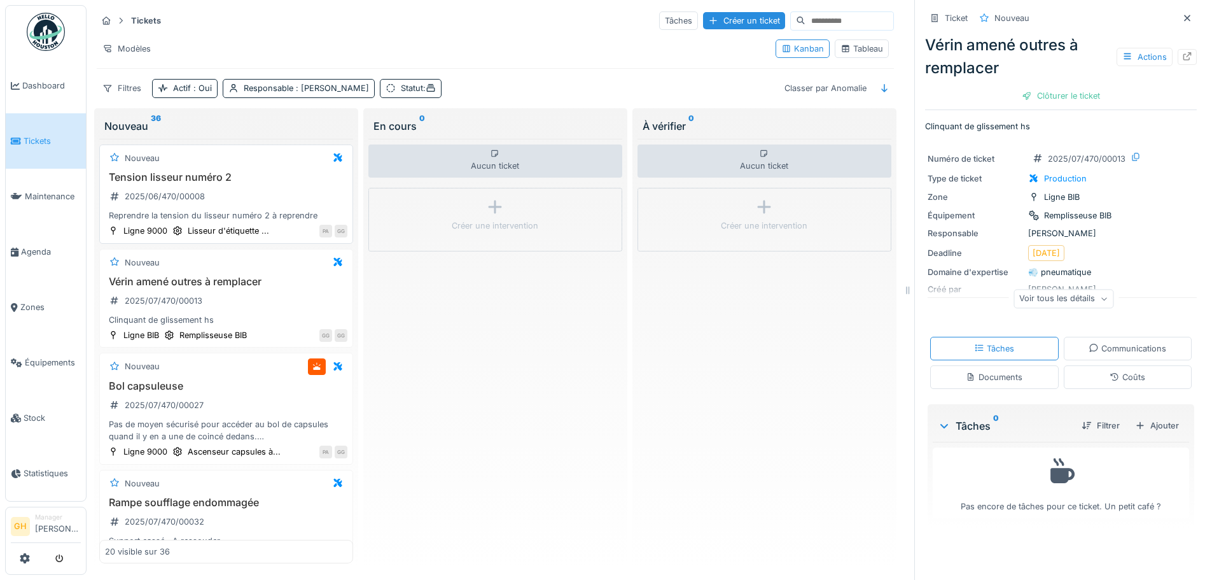
click at [296, 189] on div "Tension lisseur numéro 2 2025/06/470/00008 Reprendre la tension du lisseur numé…" at bounding box center [226, 196] width 242 height 51
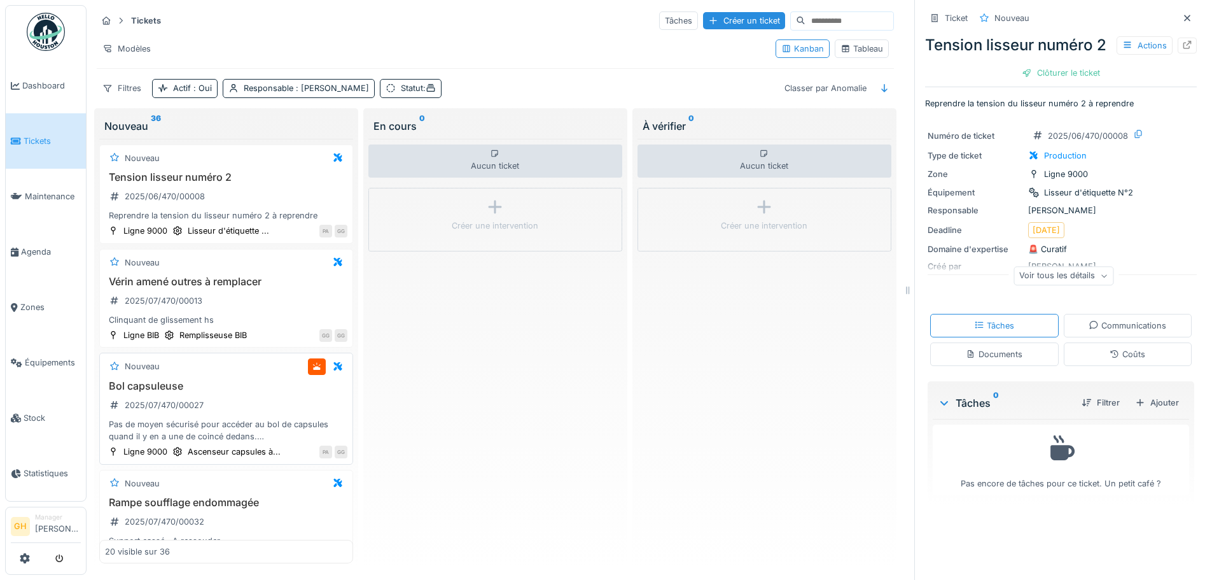
click at [251, 387] on h3 "Bol capsuleuse" at bounding box center [226, 386] width 242 height 12
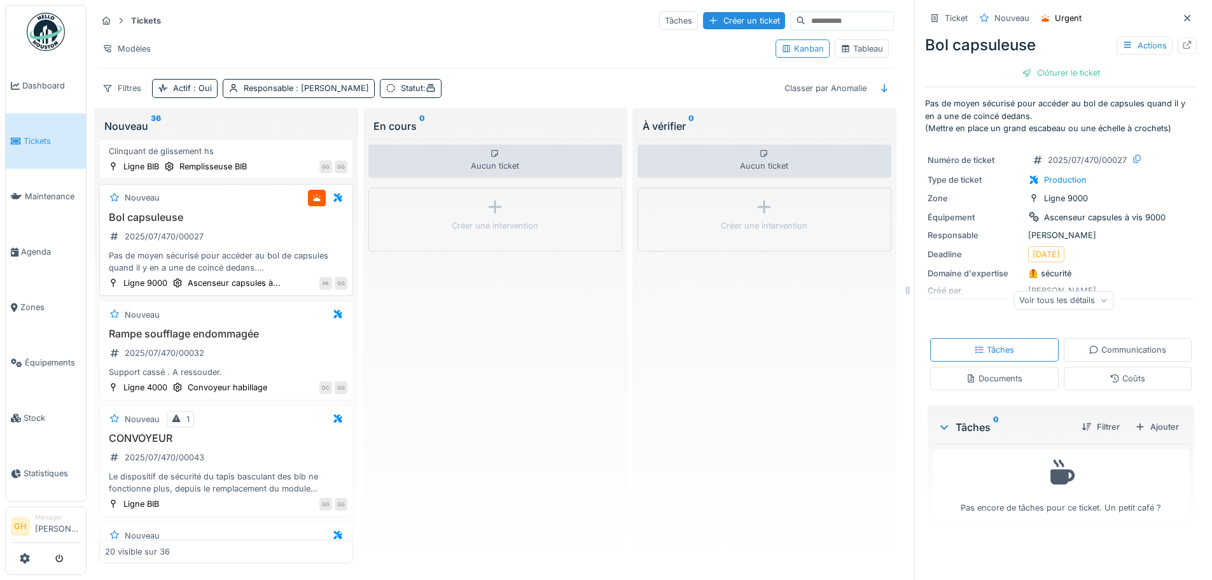
scroll to position [255, 0]
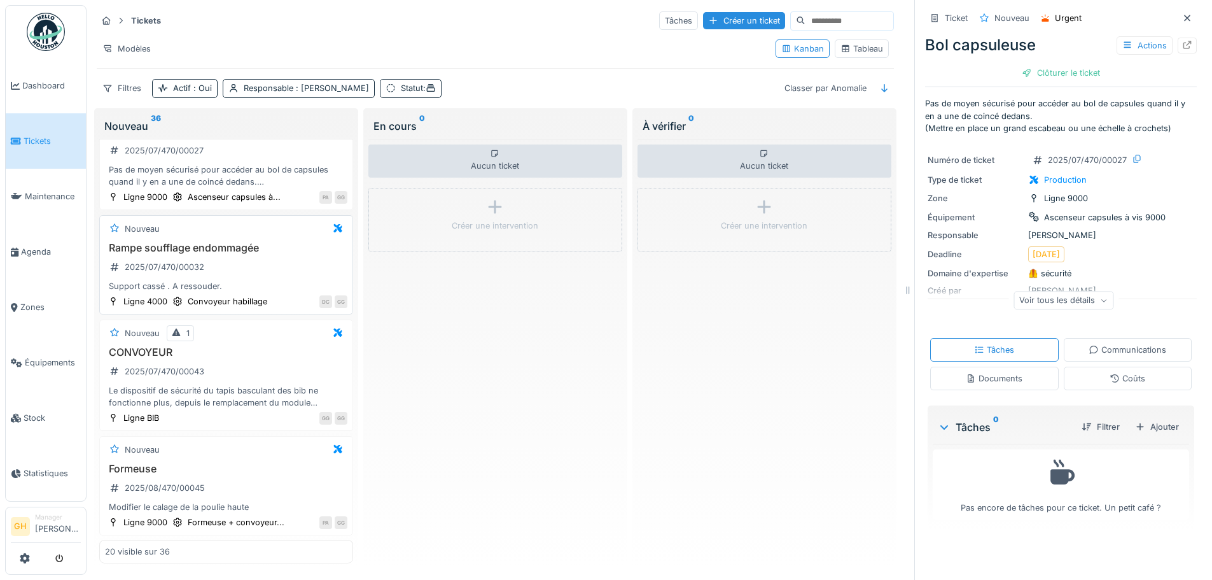
click at [253, 267] on div "Rampe soufflage endommagée 2025/07/470/00032 Support cassé . A ressouder." at bounding box center [226, 267] width 242 height 51
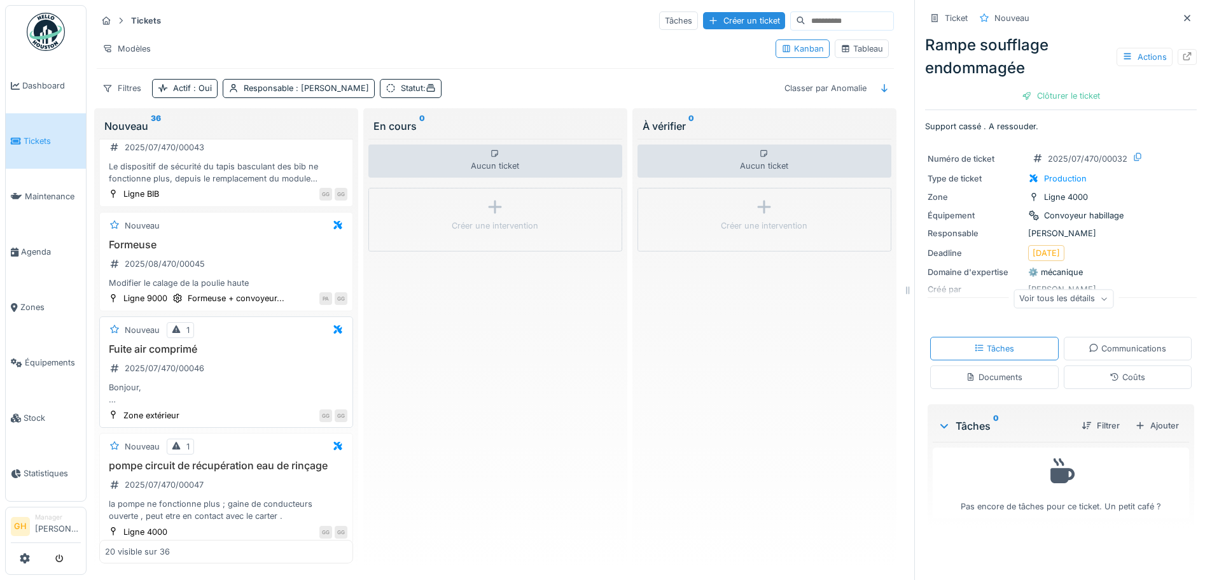
scroll to position [509, 0]
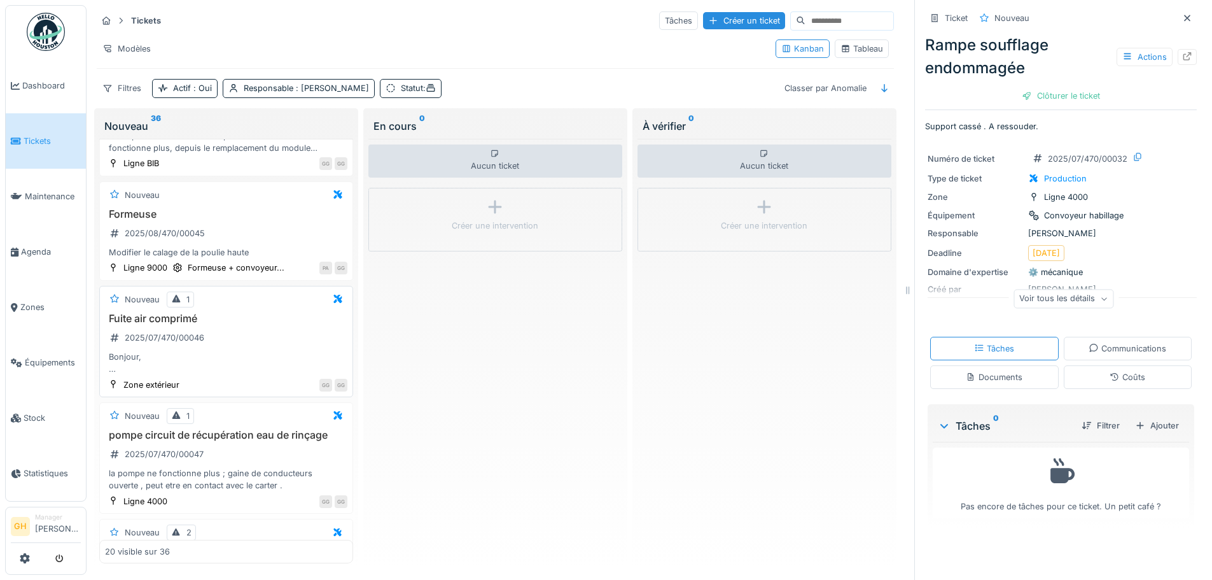
click at [237, 335] on div "Fuite air comprimé 2025/07/470/00046 Bonjour, Nous avons remarqué une fuite sur…" at bounding box center [226, 343] width 242 height 63
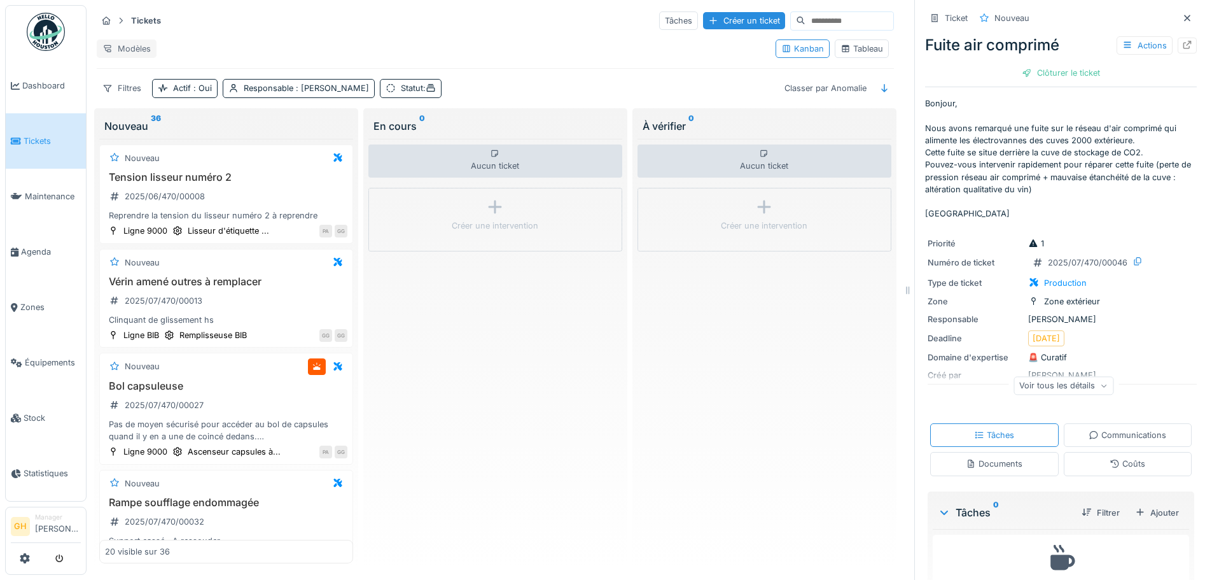
click at [129, 46] on div "Modèles" at bounding box center [127, 48] width 60 height 18
click at [157, 78] on div "Nouvelle vue" at bounding box center [153, 72] width 106 height 19
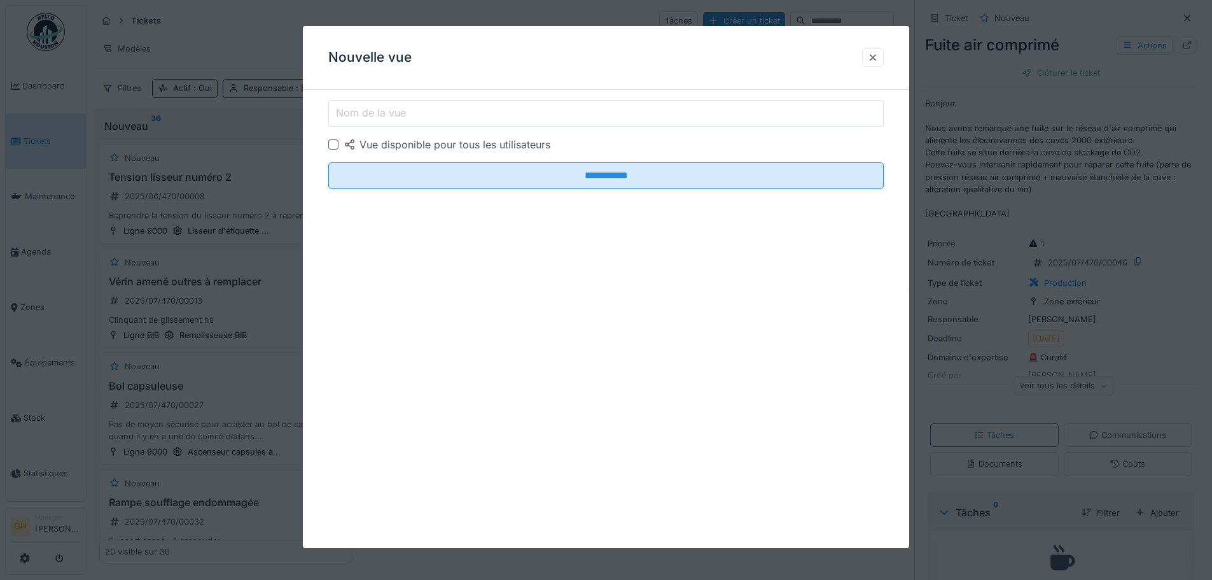
click at [330, 145] on div at bounding box center [333, 144] width 10 height 10
click at [419, 111] on input "Nom de la vue" at bounding box center [606, 113] width 556 height 27
click at [617, 323] on div "**********" at bounding box center [606, 287] width 606 height 522
click at [876, 58] on div at bounding box center [873, 58] width 10 height 12
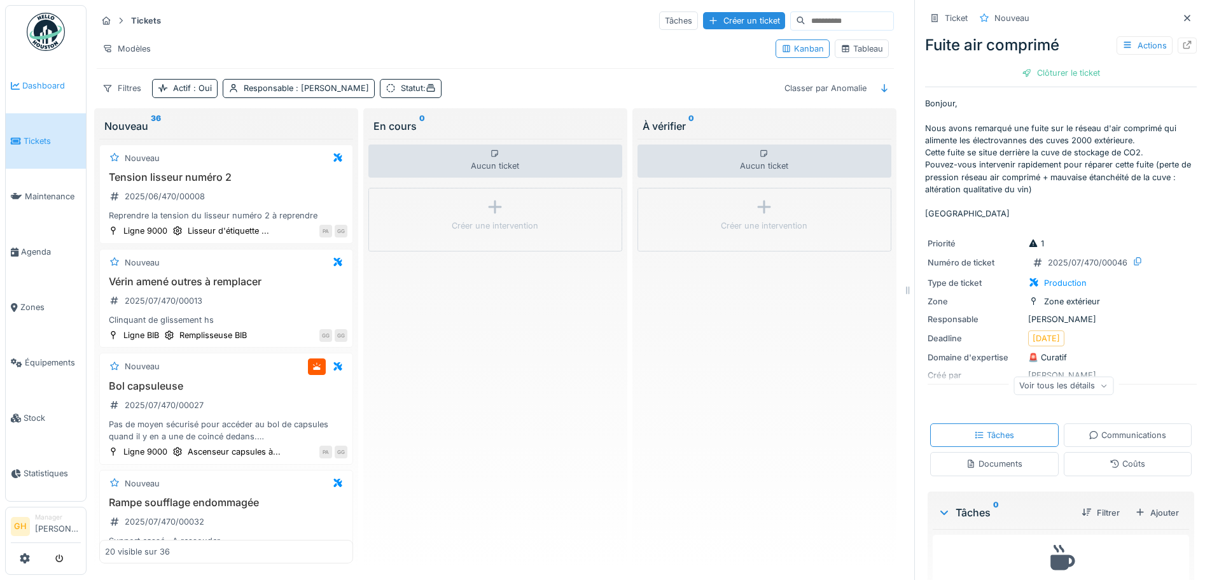
click at [40, 80] on span "Dashboard" at bounding box center [51, 86] width 59 height 12
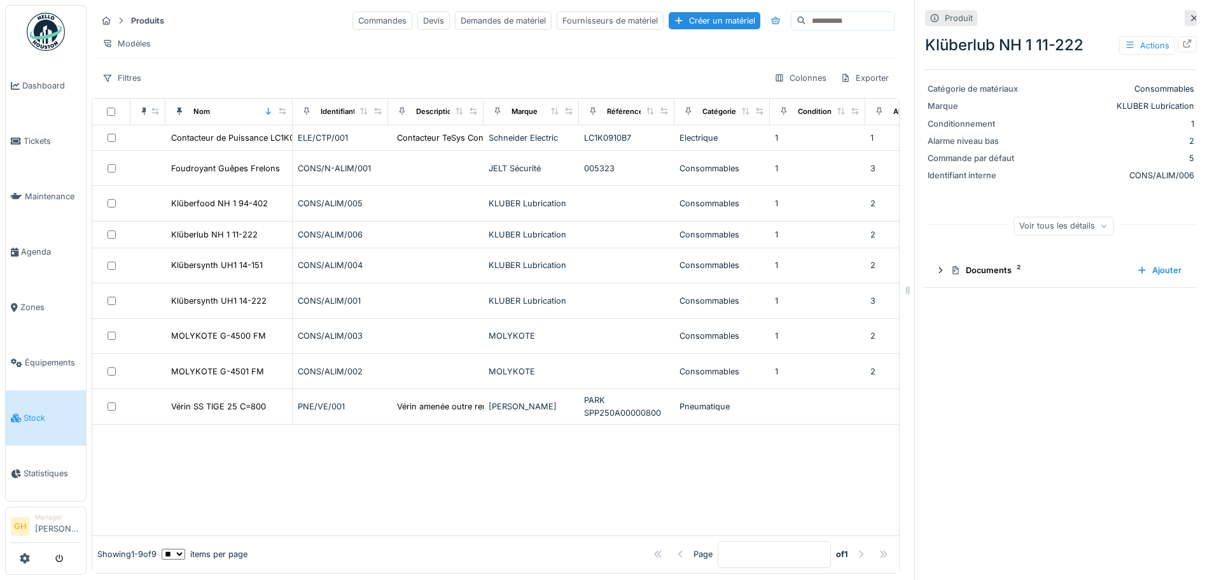
scroll to position [10, 0]
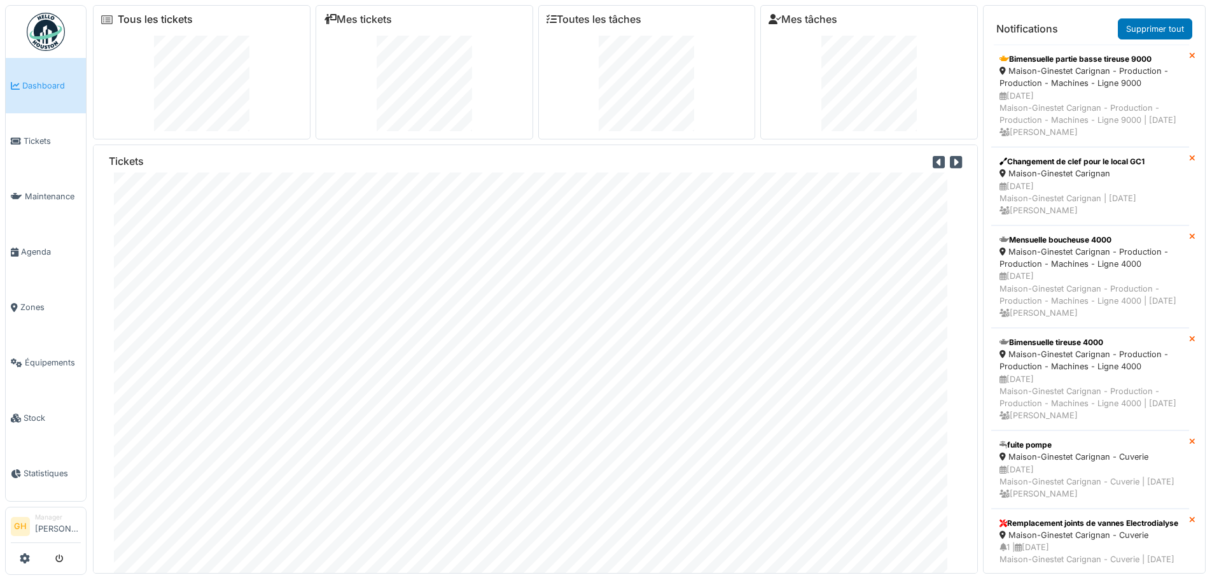
click at [118, 18] on link "Tous les tickets" at bounding box center [155, 19] width 75 height 12
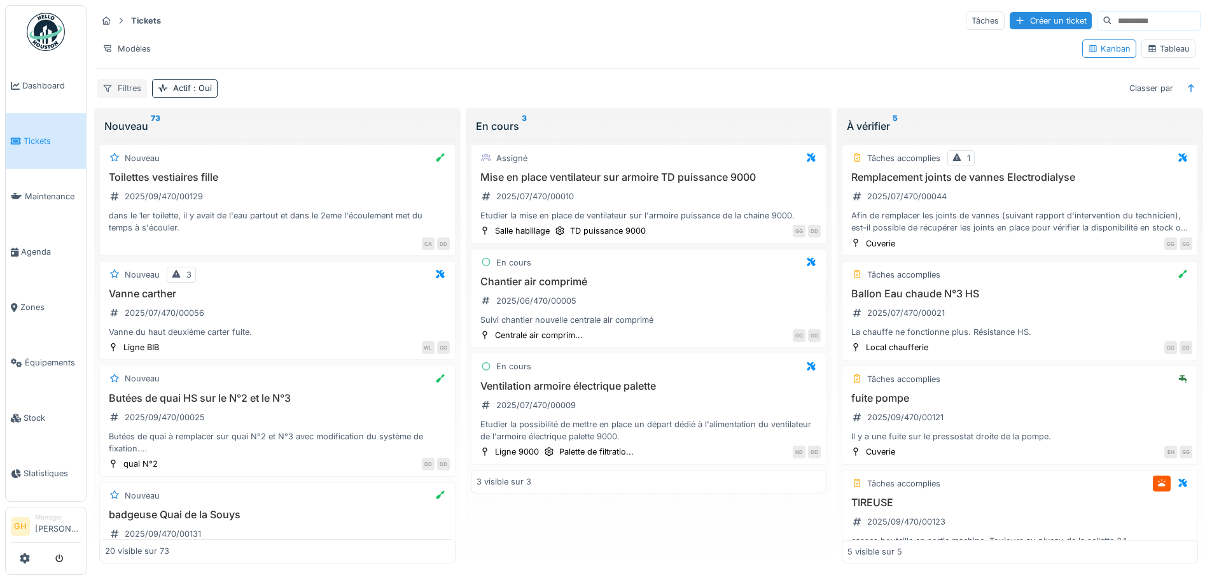
click at [119, 79] on div "Filtres" at bounding box center [122, 88] width 50 height 18
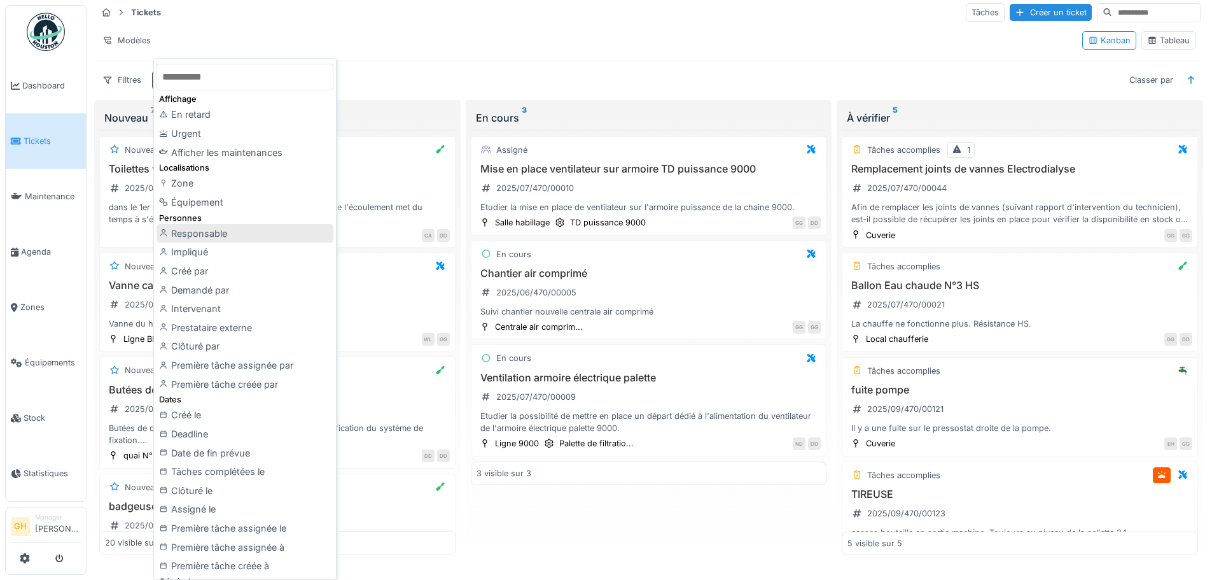
click at [234, 234] on div "Responsable" at bounding box center [245, 233] width 177 height 19
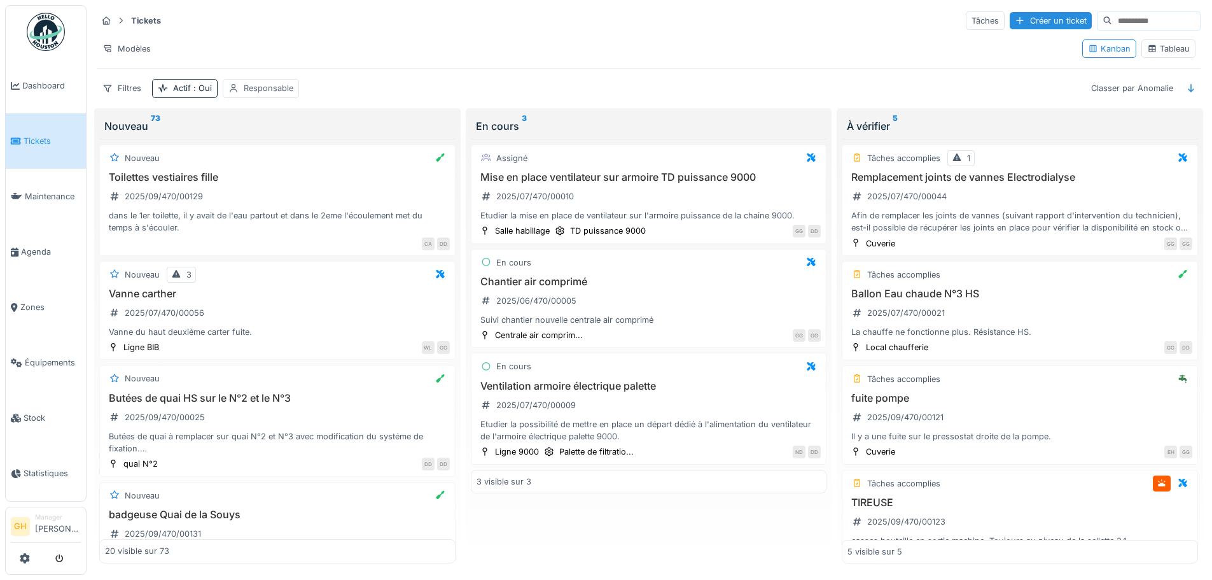
click at [257, 82] on div "Responsable" at bounding box center [269, 88] width 50 height 12
click at [284, 146] on div "Responsable" at bounding box center [271, 149] width 74 height 14
type input "***"
click at [279, 243] on span "[PERSON_NAME]" at bounding box center [275, 246] width 75 height 14
type input "*****"
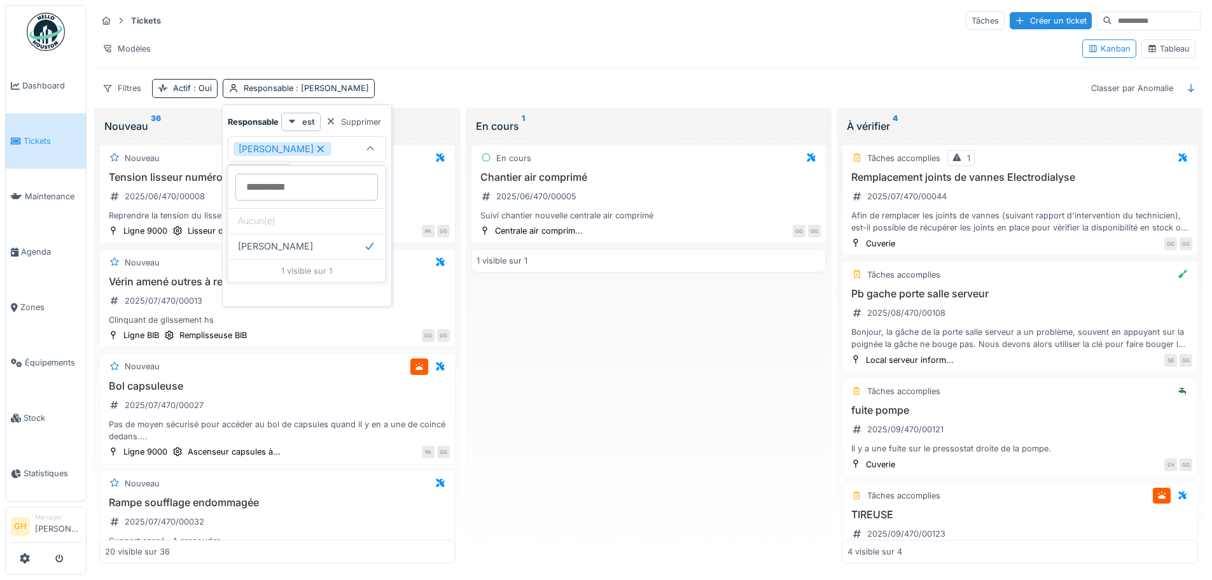
click at [535, 363] on div "En cours Chantier air comprimé 2025/06/470/00005 Suivi chantier nouvelle centra…" at bounding box center [649, 351] width 356 height 424
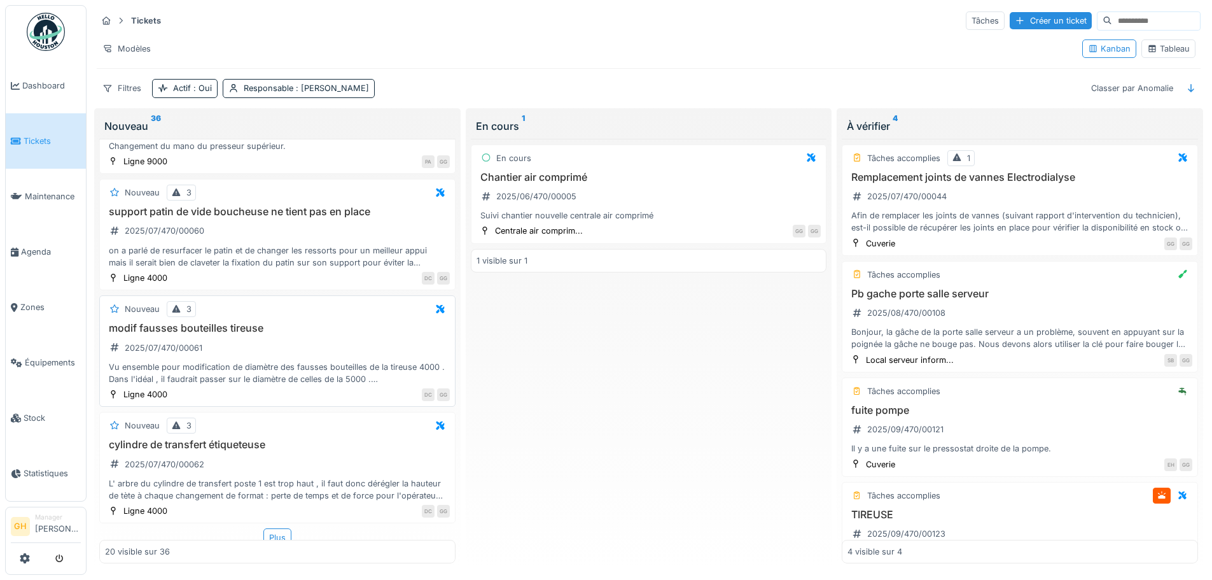
scroll to position [1839, 0]
